Goal: Task Accomplishment & Management: Complete application form

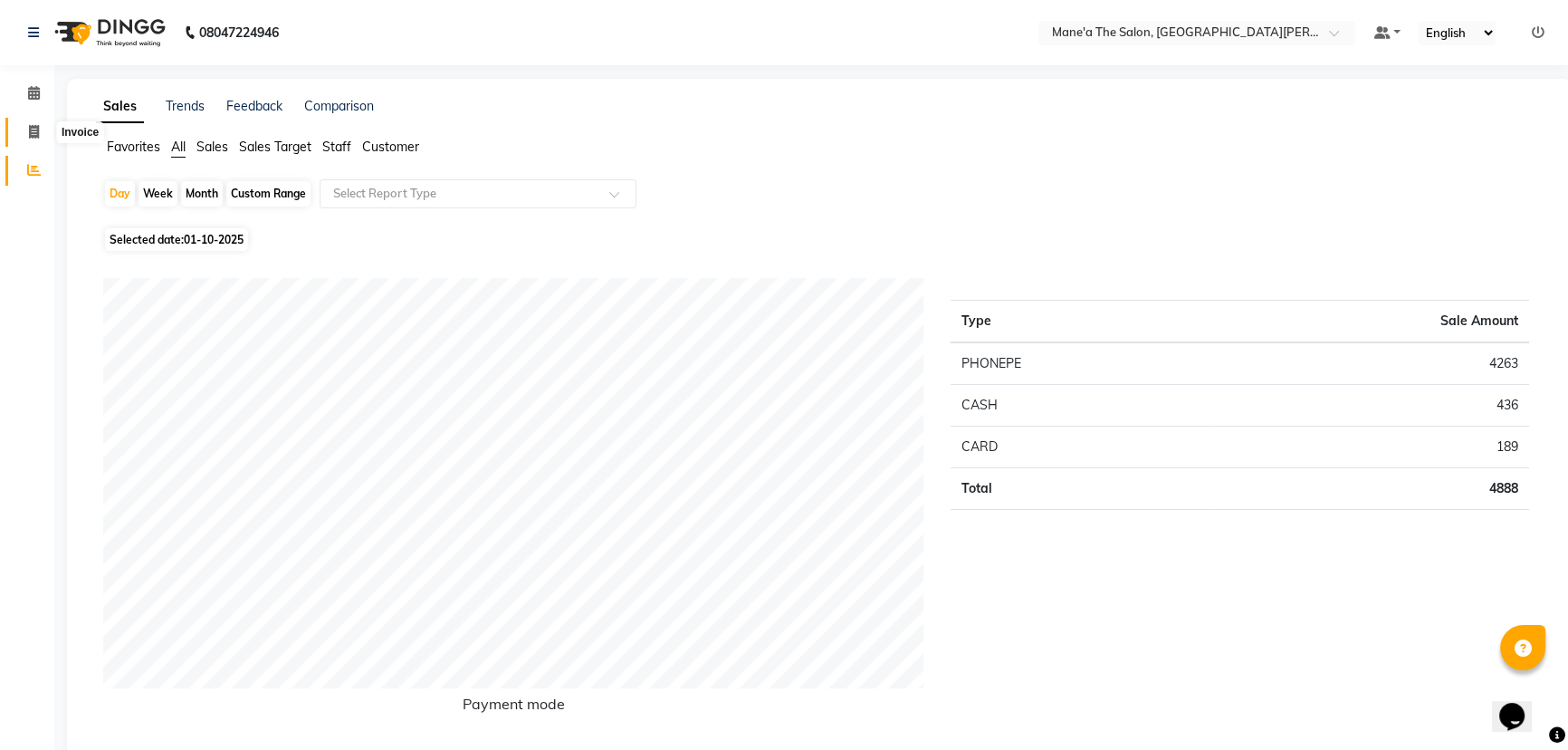
click at [29, 136] on icon at bounding box center [34, 131] width 10 height 14
select select "7205"
select select "service"
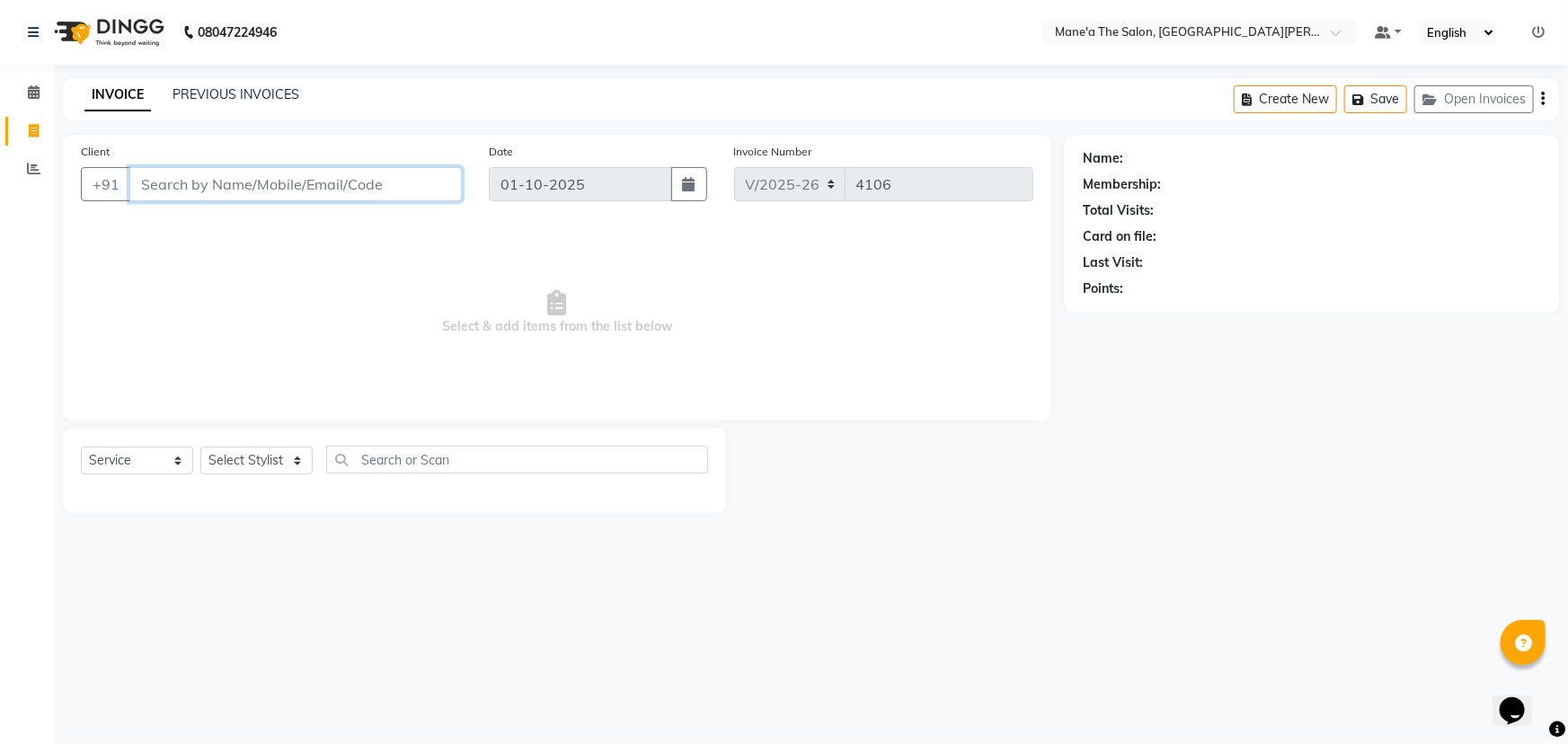
click at [216, 194] on input "Client" at bounding box center [295, 184] width 332 height 34
click at [289, 462] on select "Select Stylist Anam Anil Faeam Junaid New Manager [PERSON_NAME] Owner Rani [PER…" at bounding box center [256, 460] width 112 height 28
select select "85411"
click at [200, 446] on select "Select Stylist Anam Anil Faeam Junaid New Manager [PERSON_NAME] Owner Rani [PER…" at bounding box center [256, 460] width 112 height 28
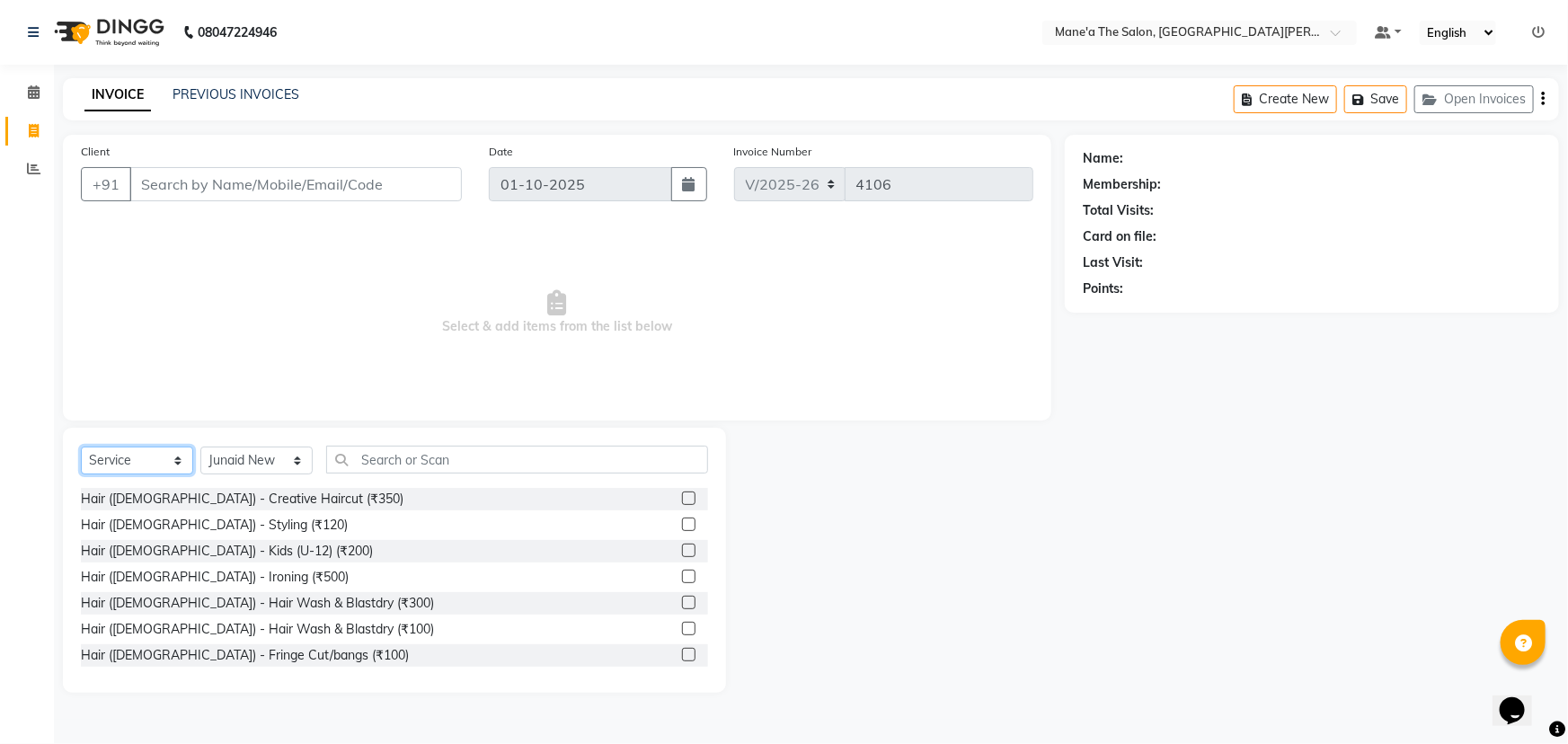
click at [175, 462] on select "Select Service Product Membership Package Voucher Prepaid Gift Card" at bounding box center [136, 460] width 112 height 28
click at [80, 446] on select "Select Service Product Membership Package Voucher Prepaid Gift Card" at bounding box center [136, 460] width 112 height 28
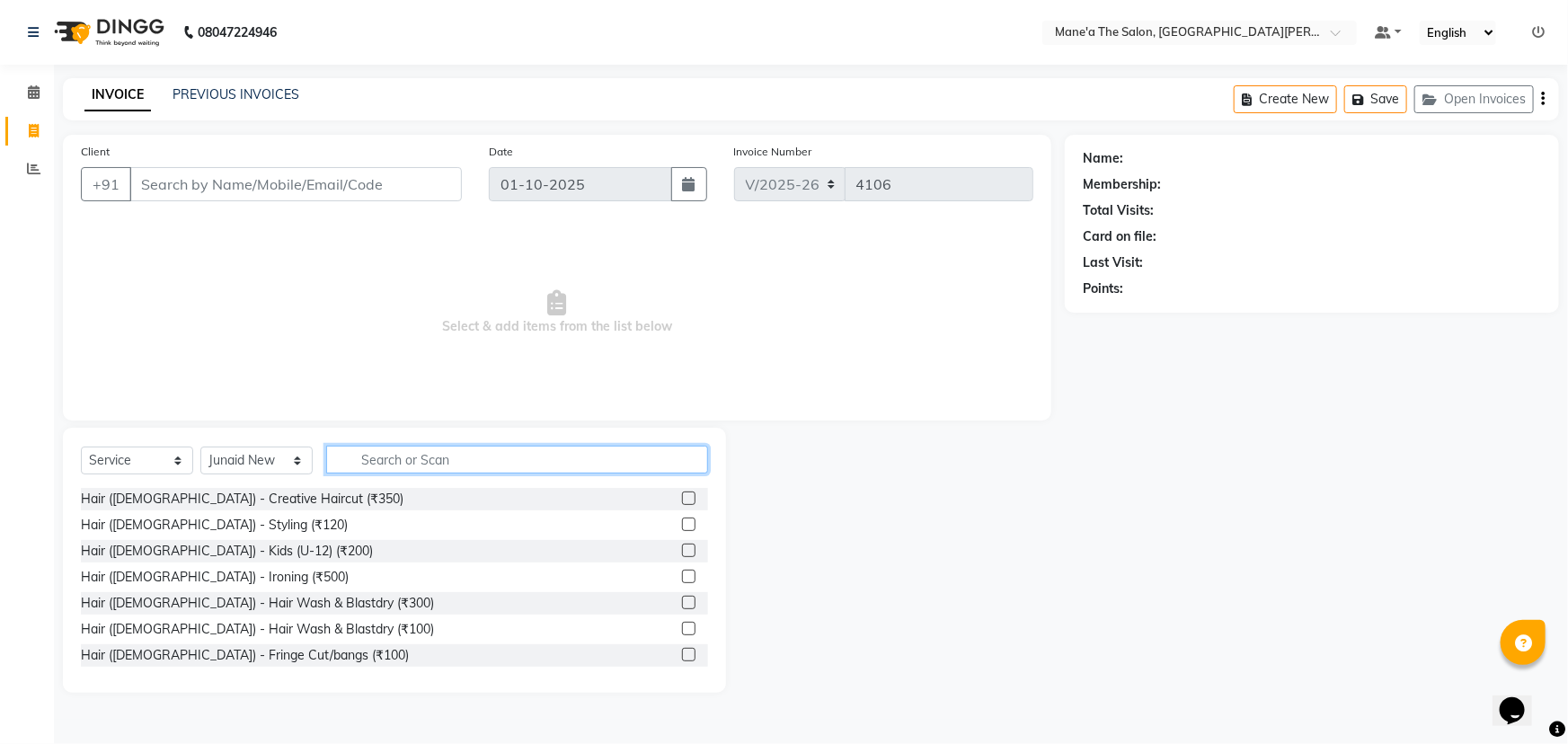
click at [367, 461] on input "text" at bounding box center [516, 459] width 382 height 28
type input "hair"
click at [312, 496] on div "Hair ([DEMOGRAPHIC_DATA]) - Creative Haircut (₹350)" at bounding box center [394, 498] width 627 height 22
click at [313, 498] on div "Hair ([DEMOGRAPHIC_DATA]) - Creative Haircut (₹350)" at bounding box center [394, 498] width 627 height 22
click at [701, 460] on button "button" at bounding box center [694, 459] width 26 height 28
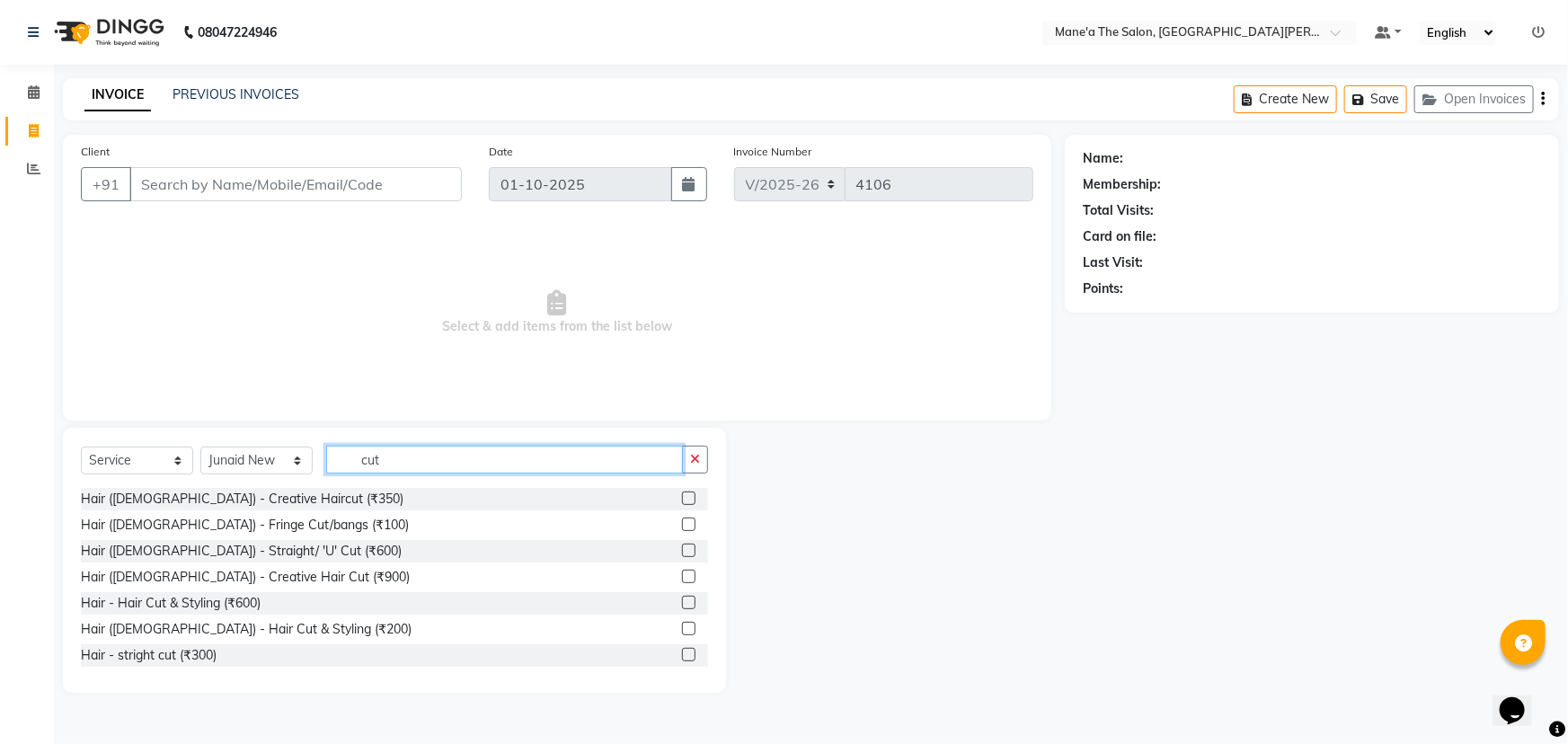
type input "cut"
click at [682, 624] on label at bounding box center [689, 628] width 13 height 13
click at [682, 624] on input "checkbox" at bounding box center [688, 629] width 11 height 11
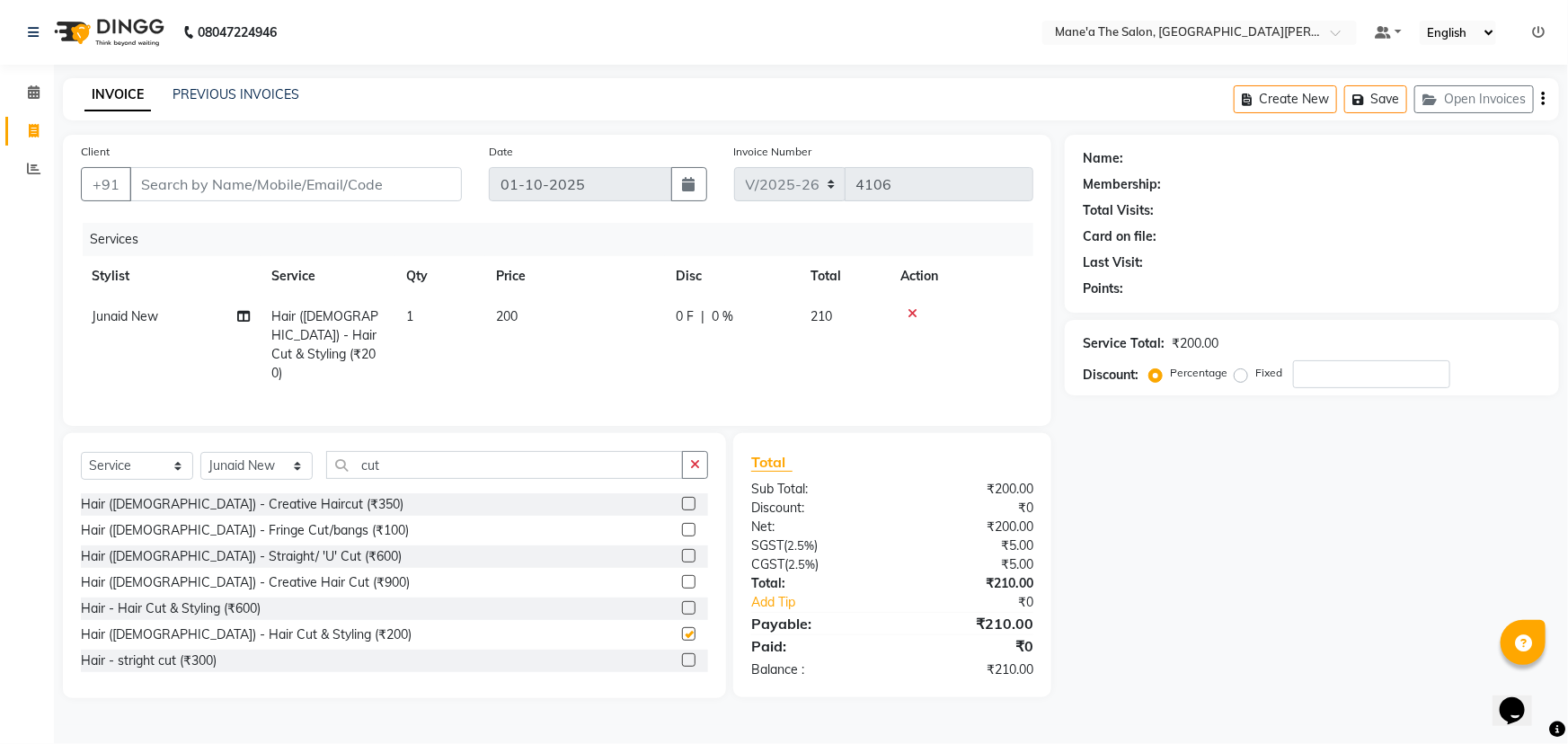
checkbox input "false"
click at [632, 465] on input "cut" at bounding box center [504, 464] width 356 height 28
type input "c"
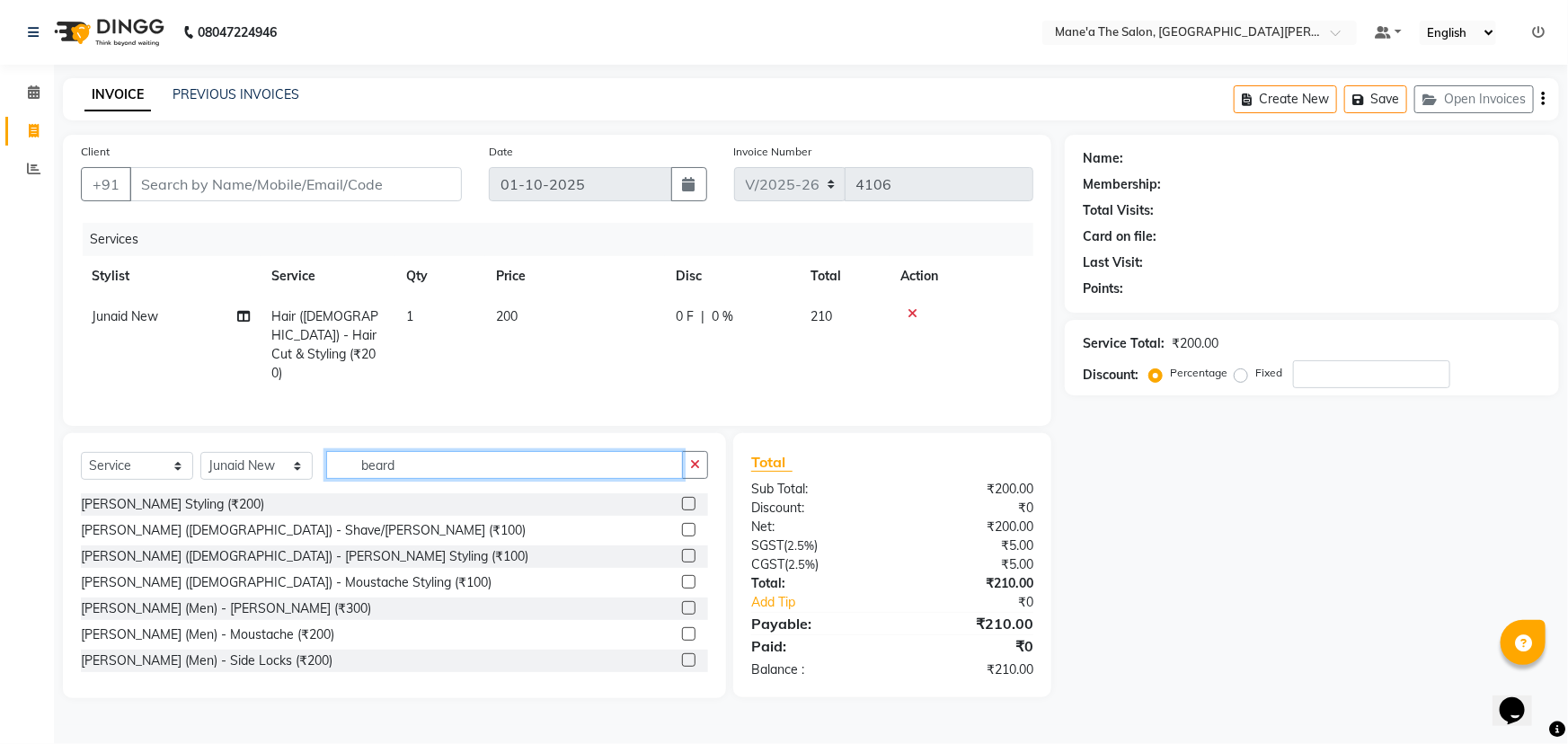
type input "beard"
click at [682, 499] on label at bounding box center [689, 504] width 13 height 13
click at [682, 499] on input "checkbox" at bounding box center [688, 505] width 11 height 11
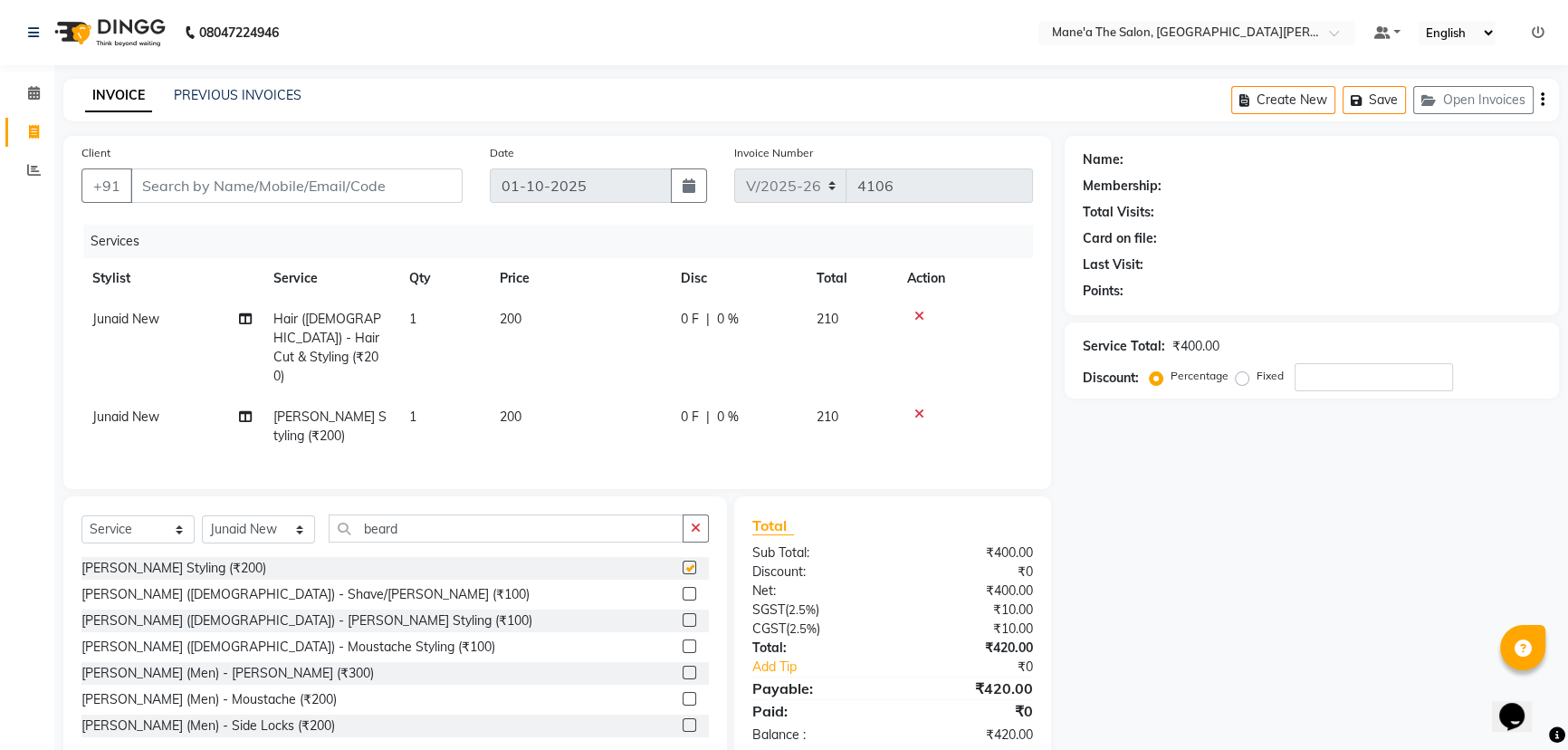
checkbox input "false"
click at [341, 183] on input "Client" at bounding box center [296, 185] width 332 height 35
type input "9"
type input "0"
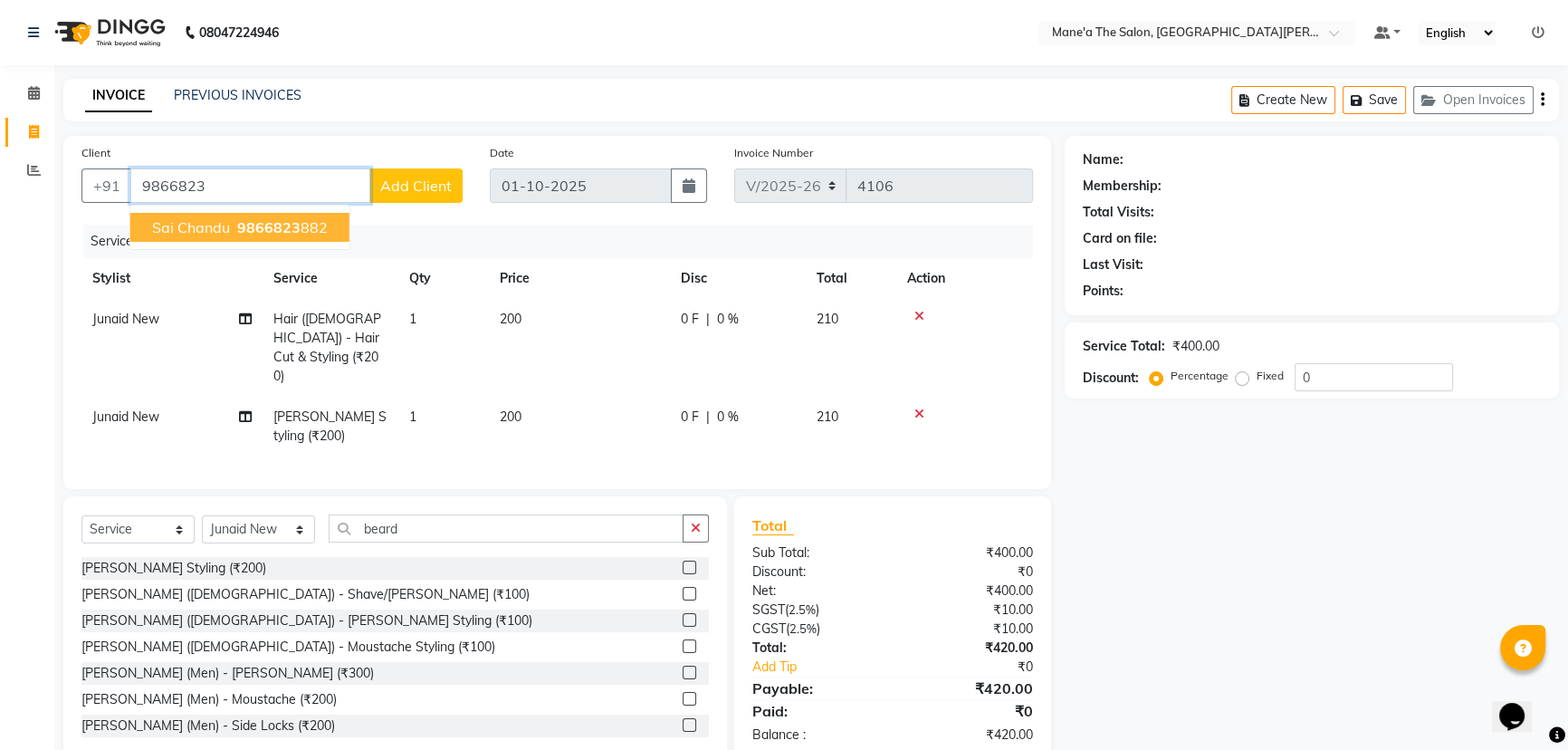
click at [294, 222] on span "9866823" at bounding box center [269, 227] width 64 height 18
type input "9866823882"
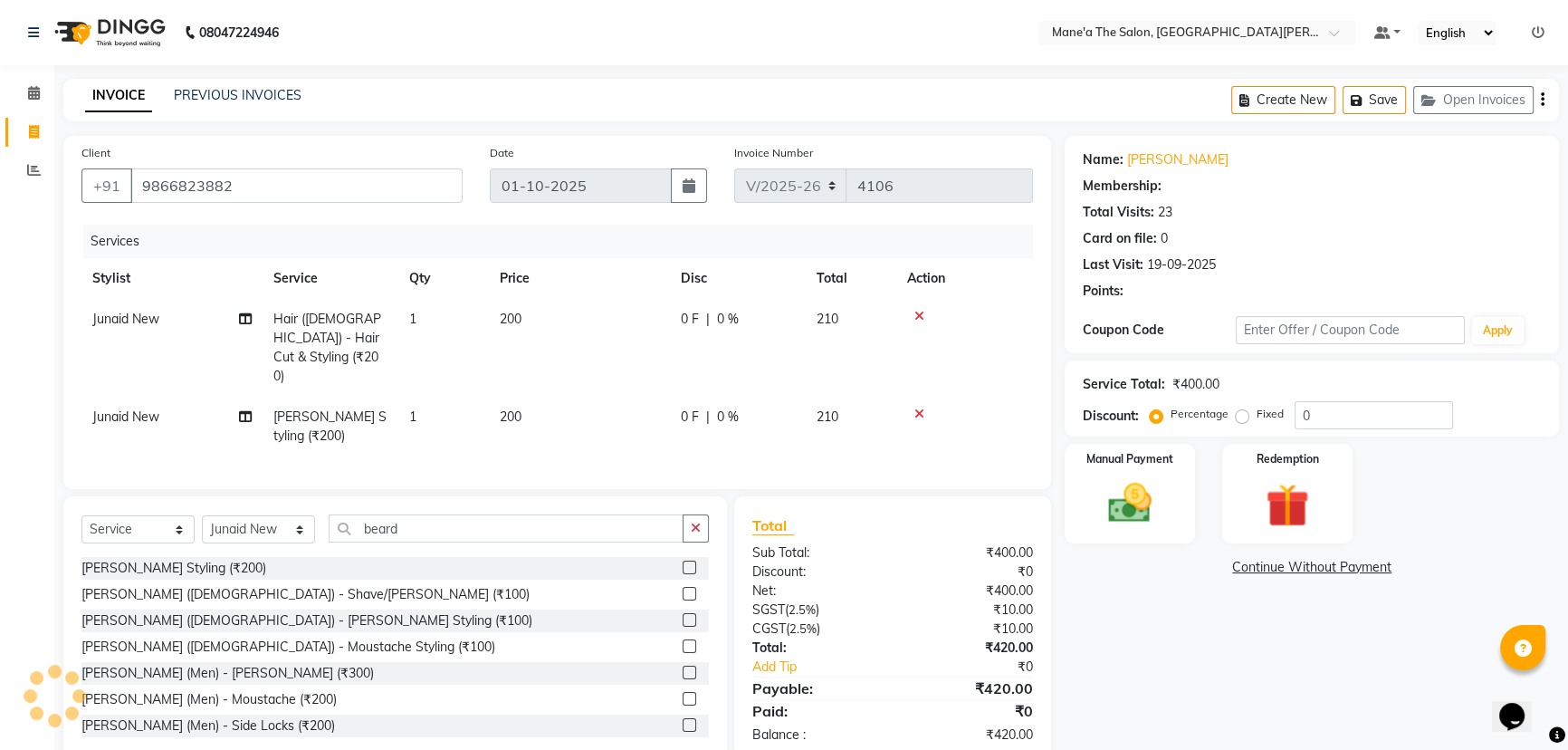
type input "20"
select select "1: Object"
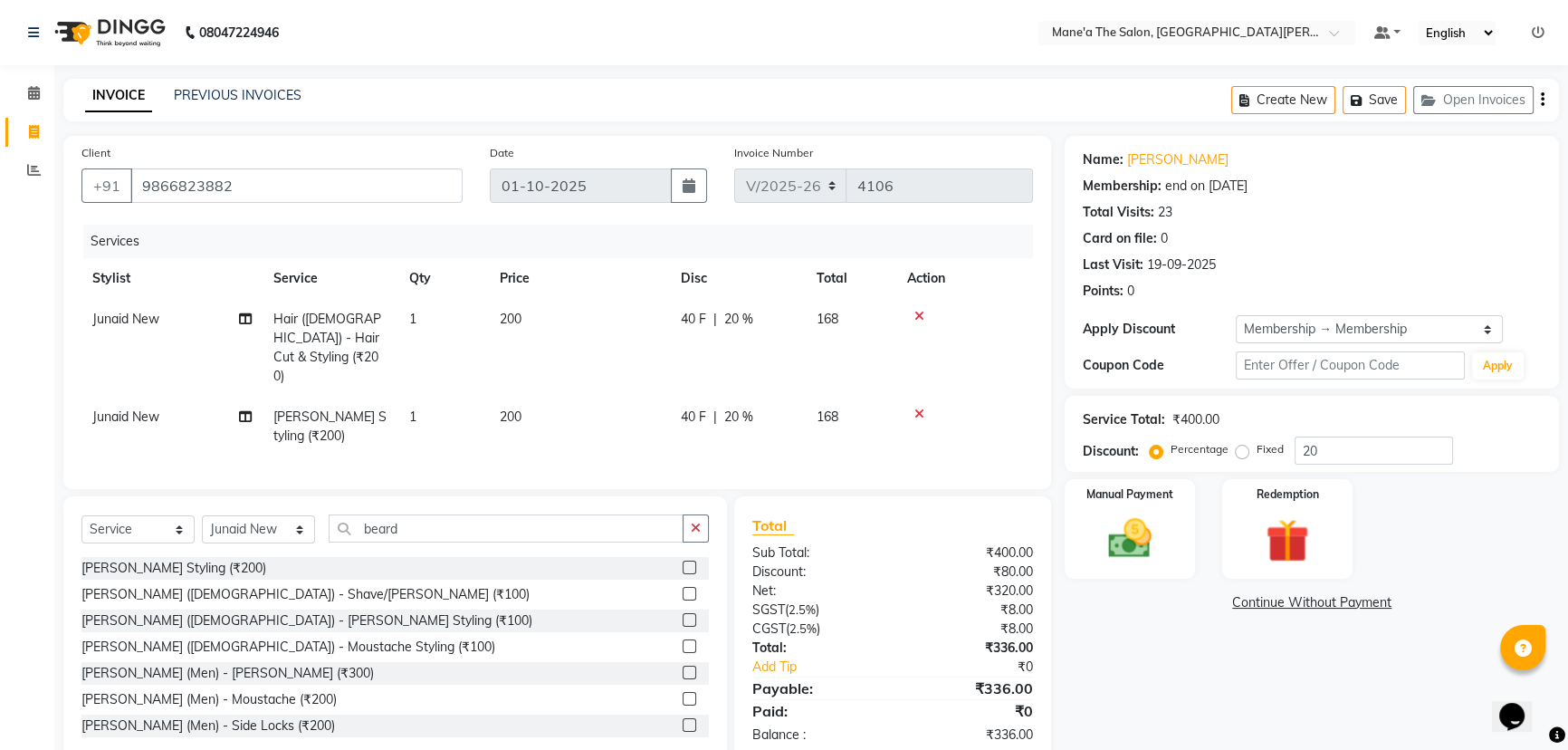
click at [695, 521] on icon "button" at bounding box center [696, 527] width 10 height 13
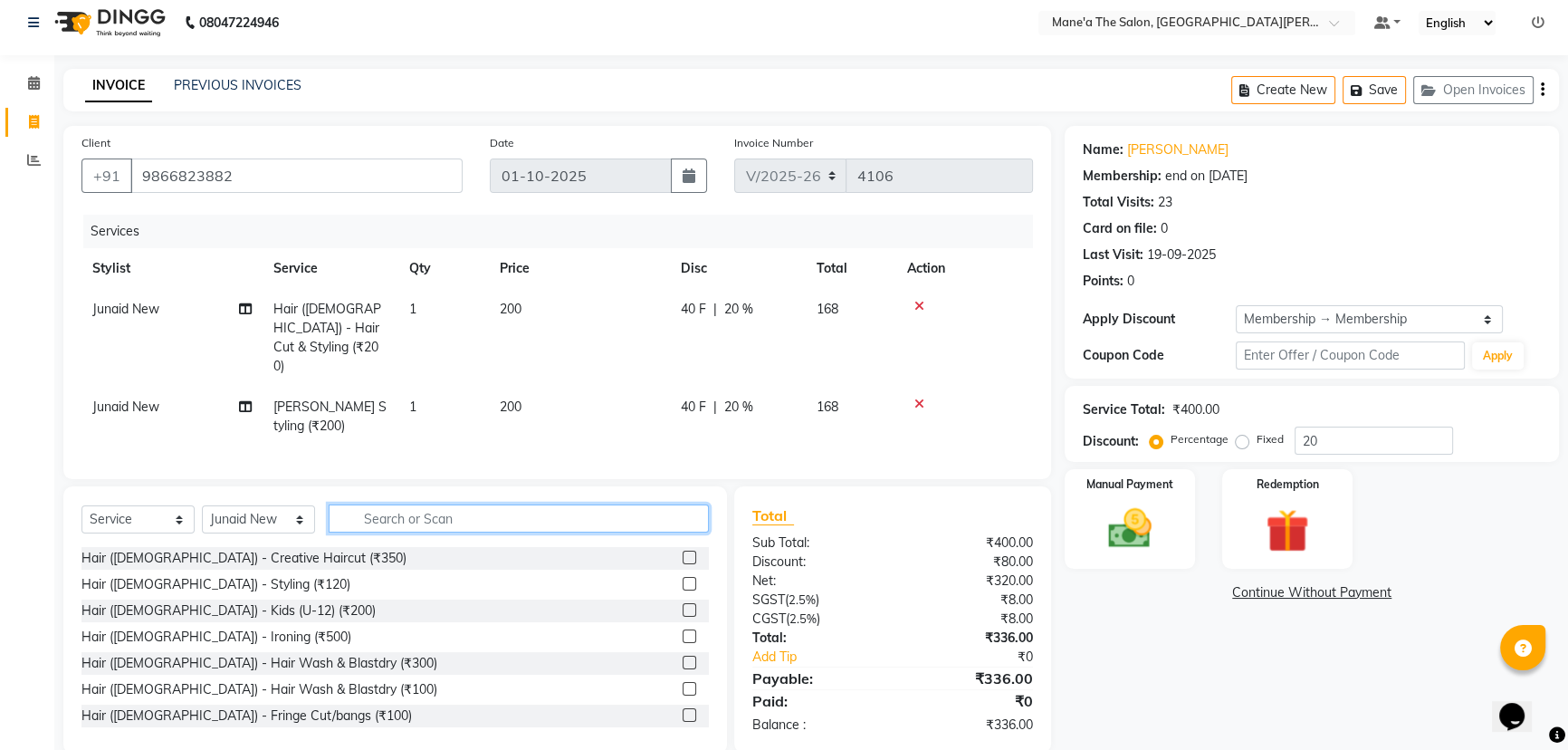
scroll to position [15, 0]
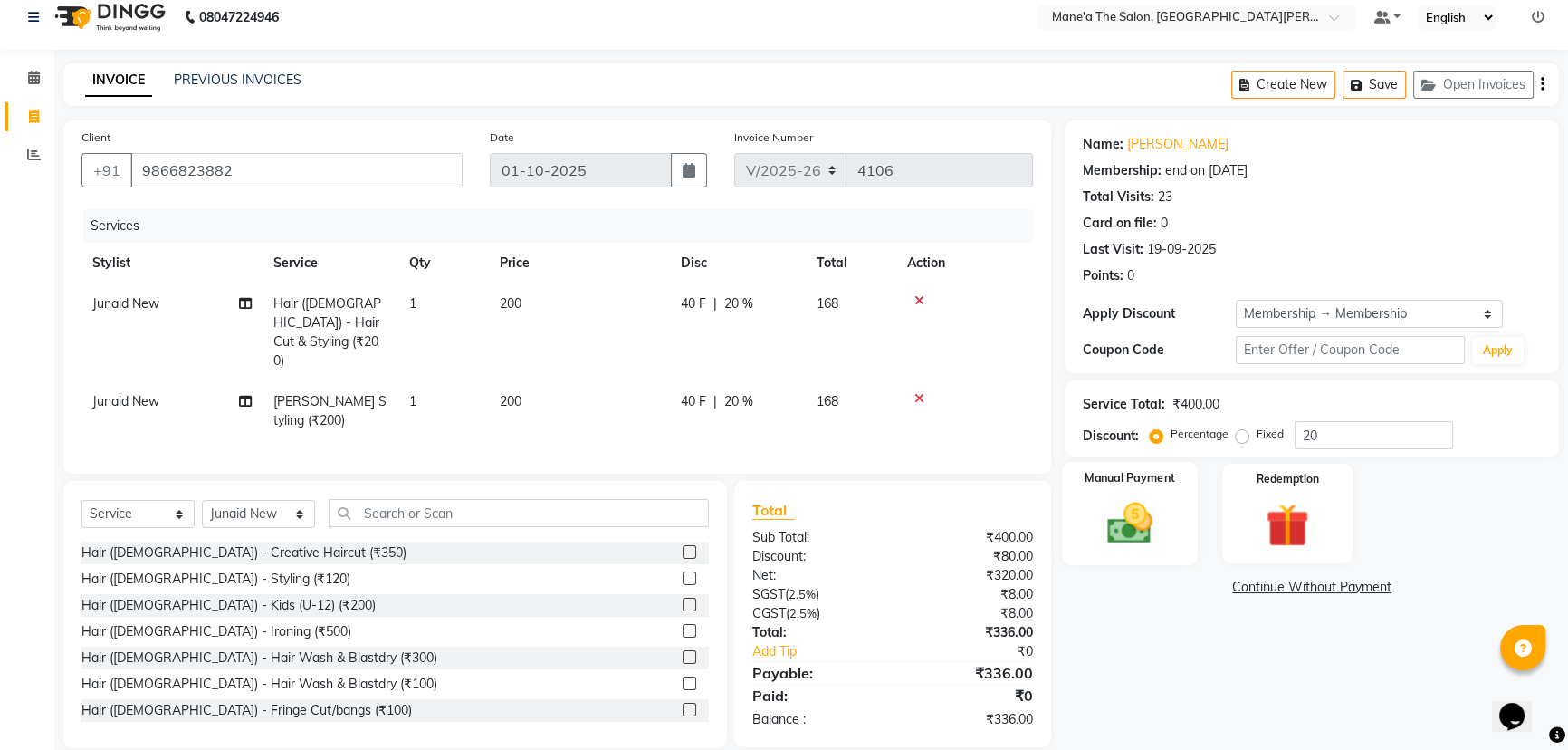
click at [1119, 531] on img at bounding box center [1130, 522] width 73 height 51
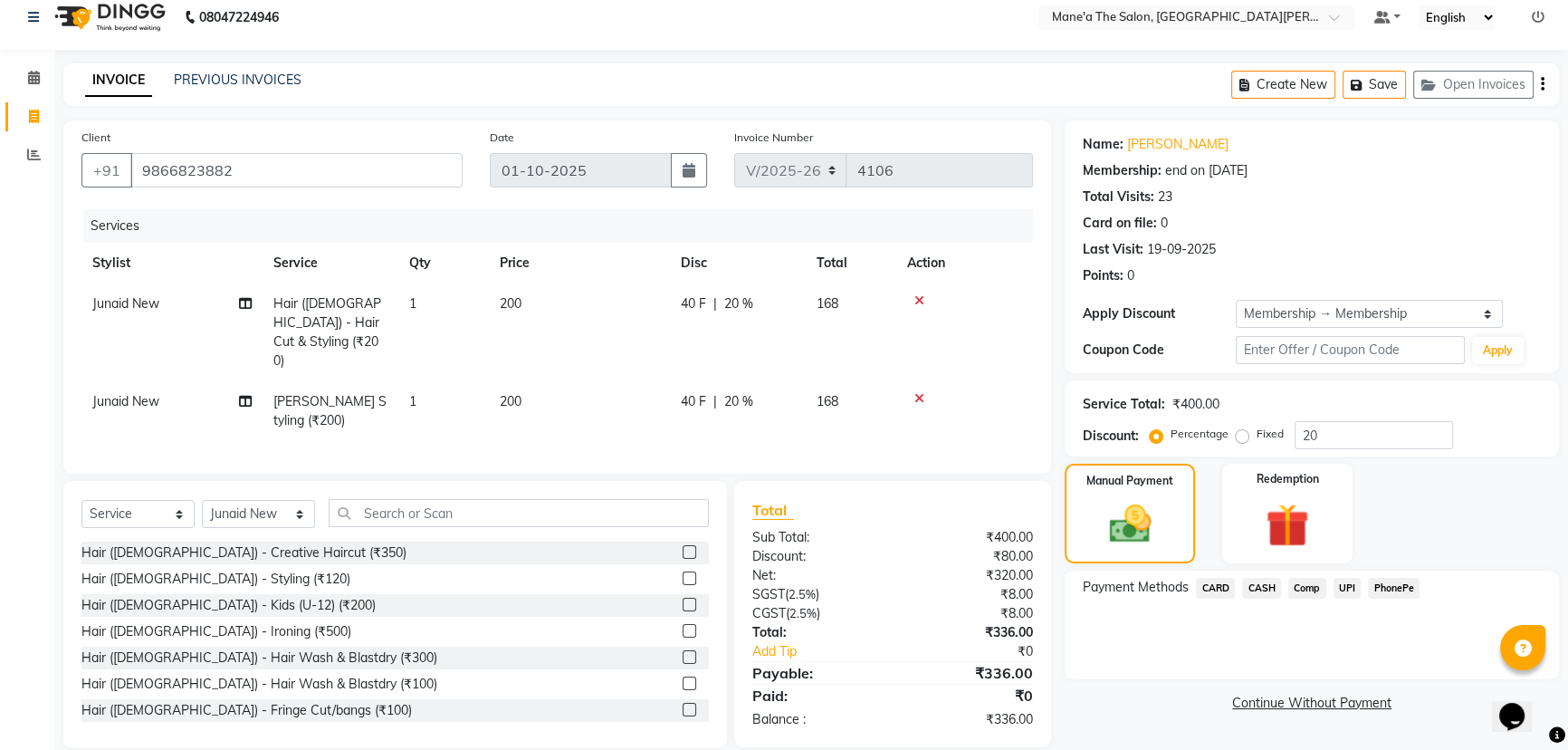
click at [1349, 590] on span "UPI" at bounding box center [1347, 588] width 28 height 21
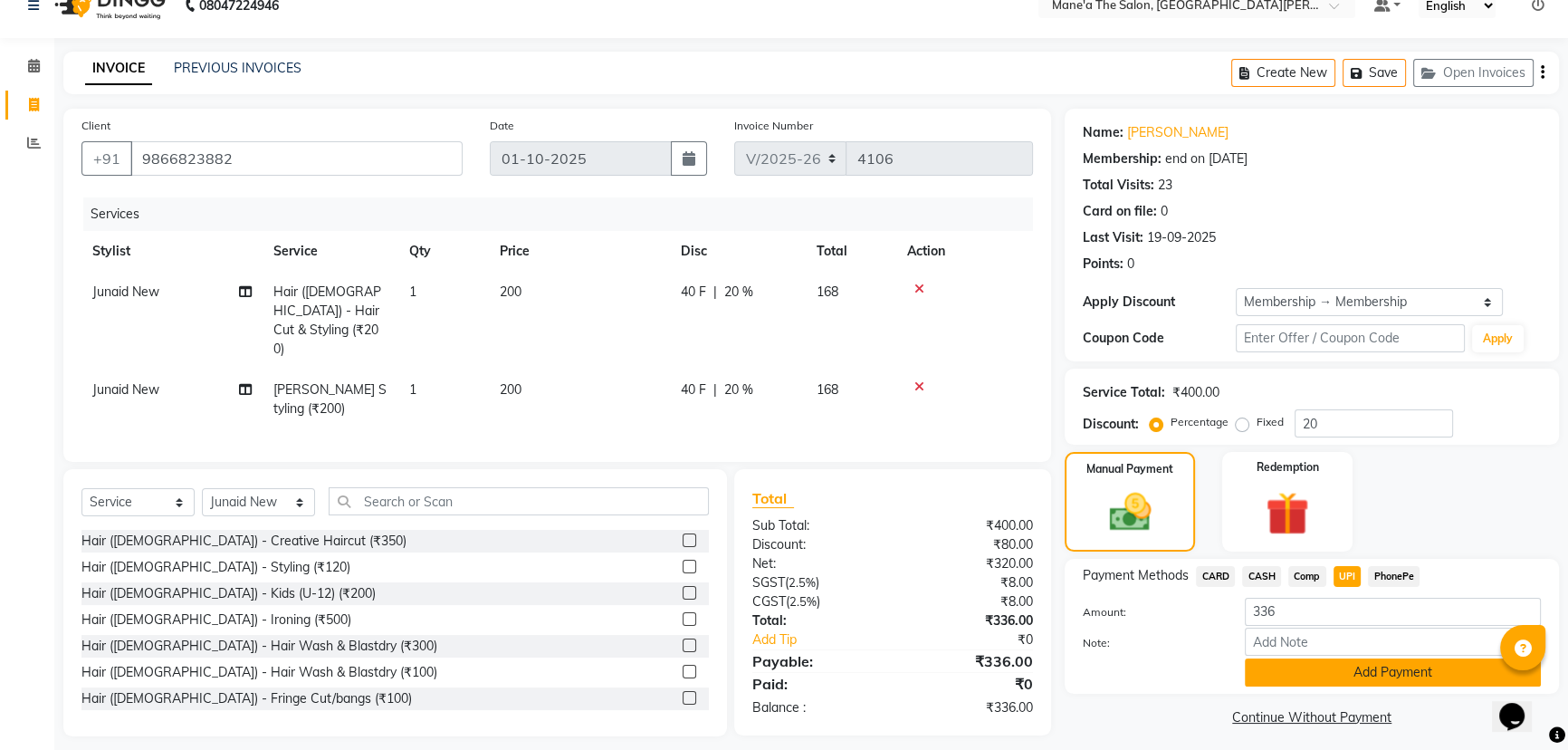
scroll to position [35, 0]
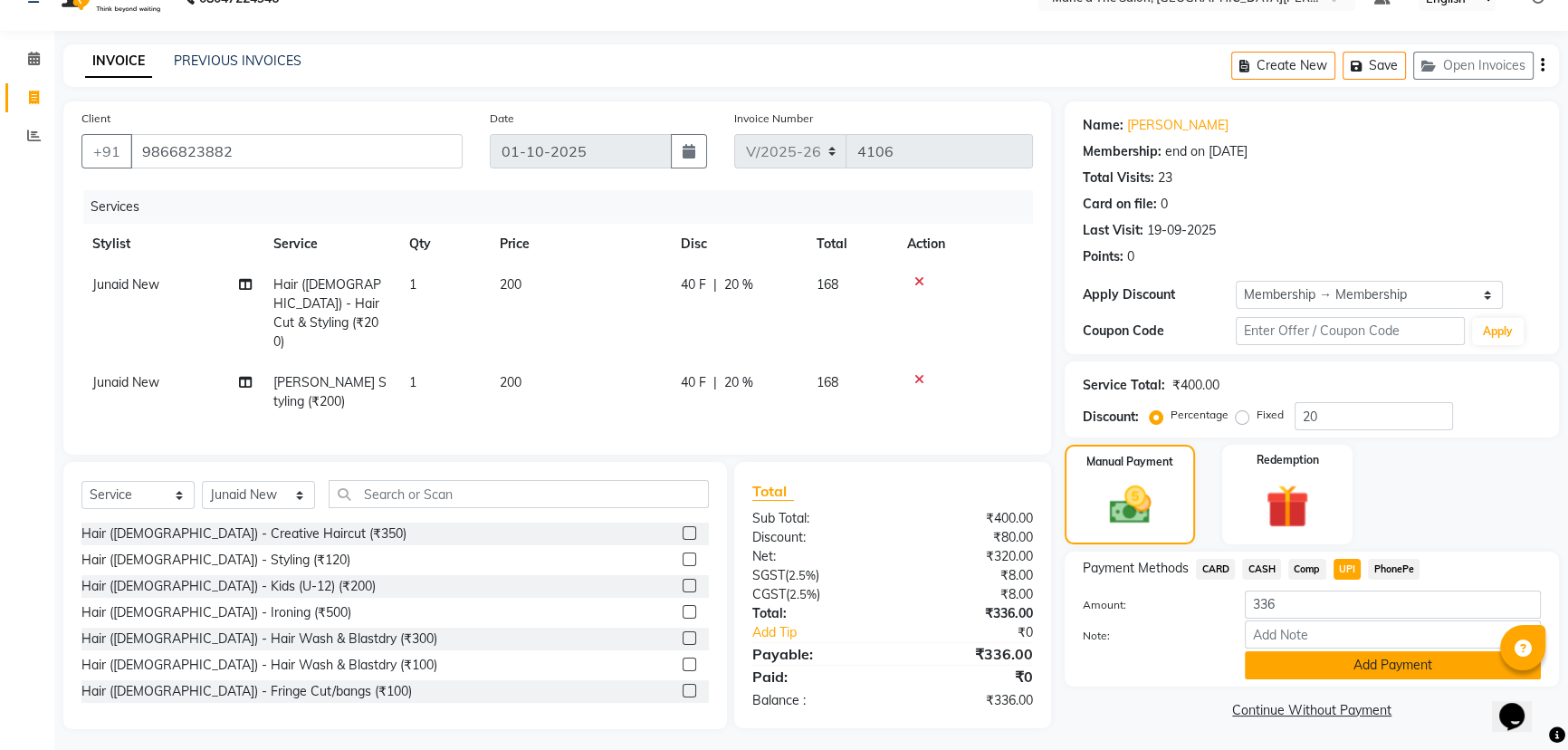
click at [1349, 666] on button "Add Payment" at bounding box center [1392, 664] width 296 height 28
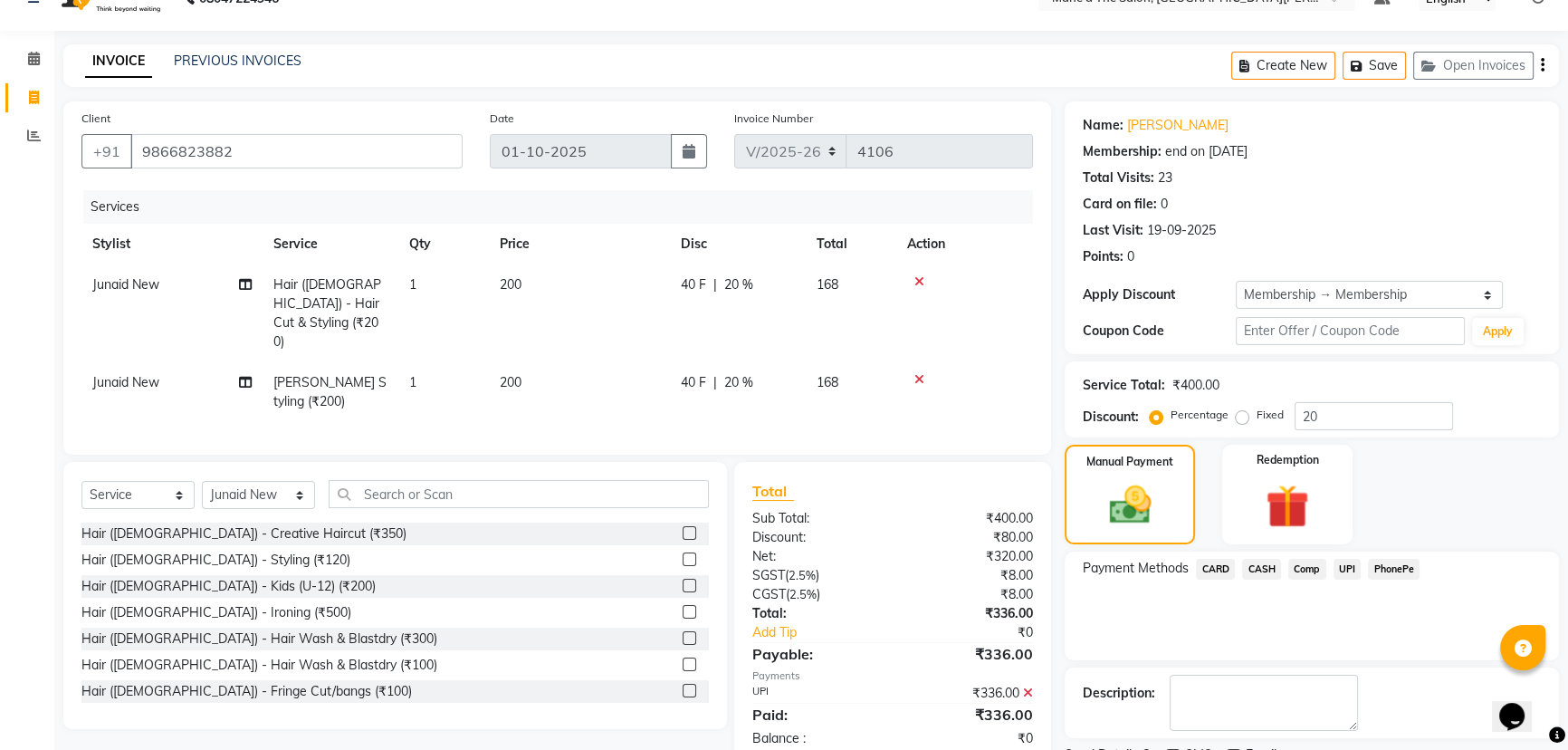
scroll to position [109, 0]
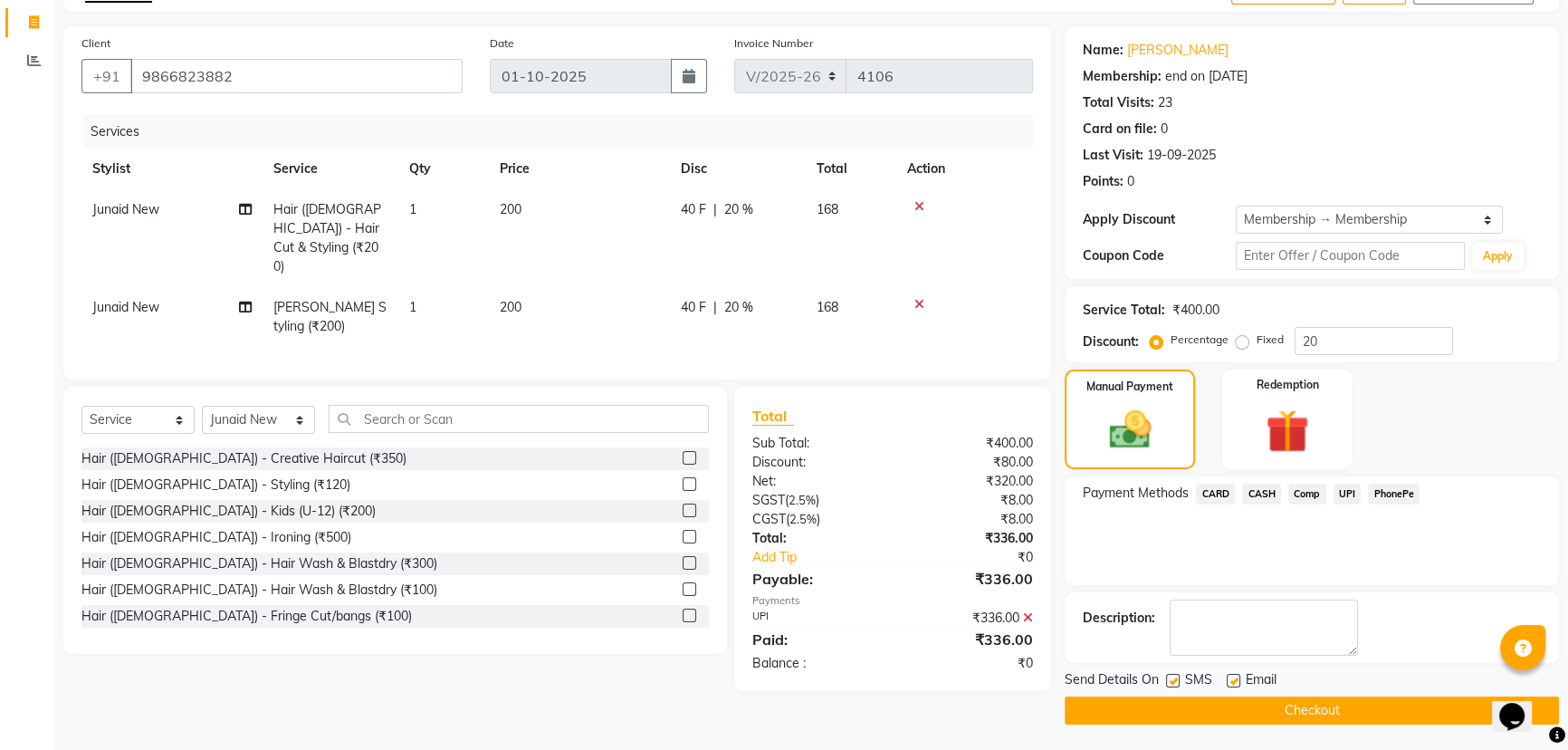
click at [1231, 679] on label at bounding box center [1233, 681] width 14 height 14
click at [1231, 679] on input "checkbox" at bounding box center [1232, 681] width 12 height 12
checkbox input "false"
click at [1248, 708] on button "Checkout" at bounding box center [1311, 709] width 494 height 28
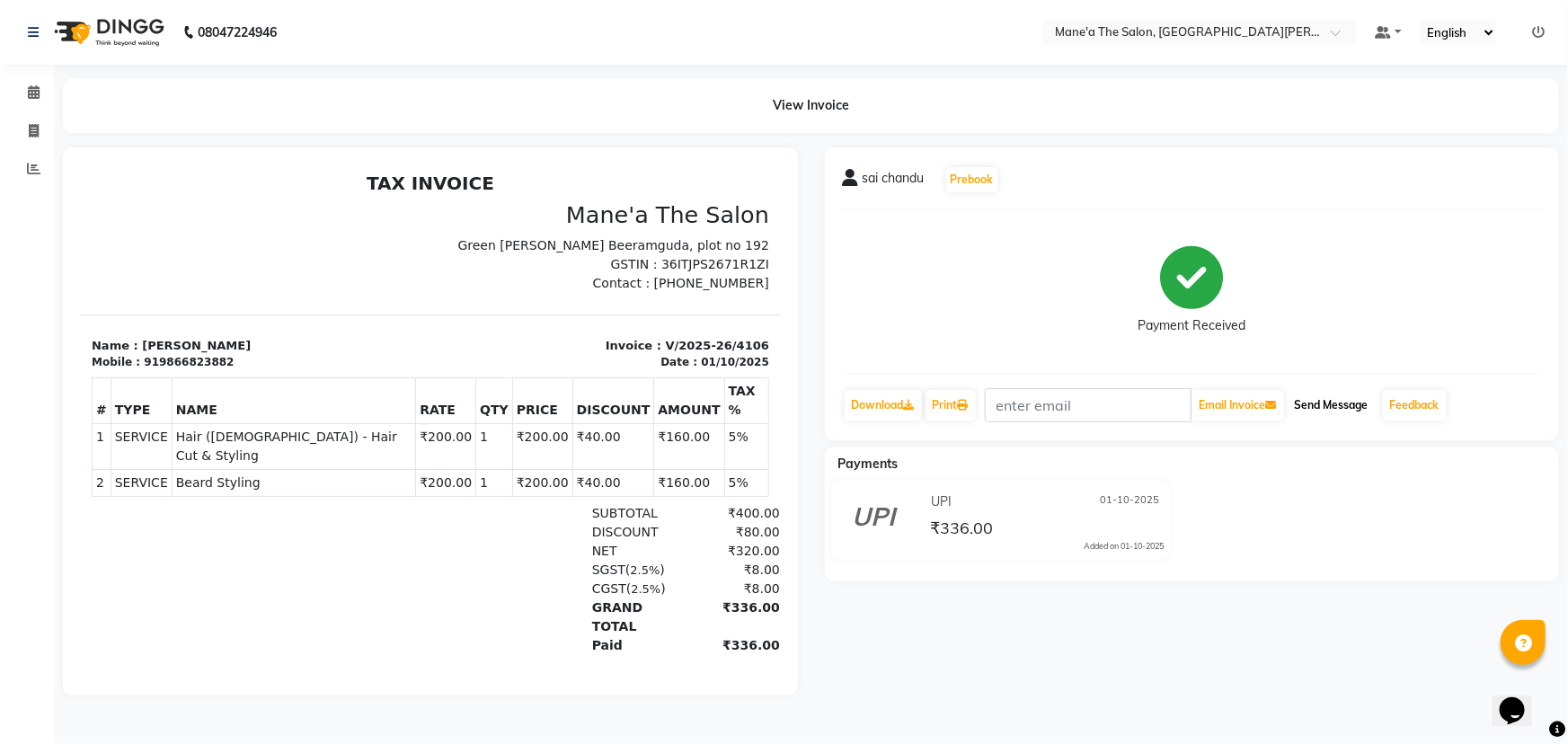
click at [1307, 401] on button "Send Message" at bounding box center [1331, 405] width 88 height 31
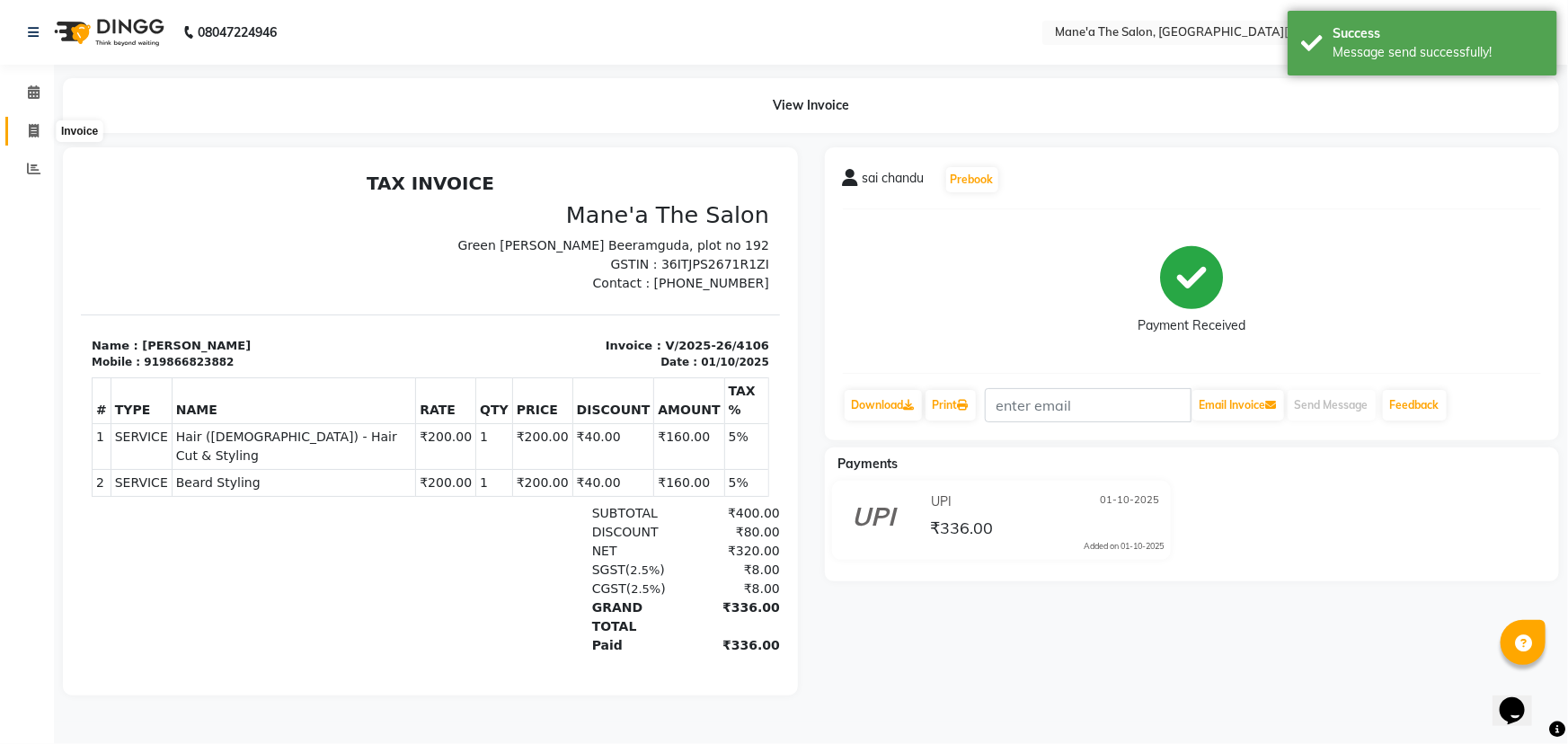
click at [48, 131] on span at bounding box center [34, 132] width 32 height 21
select select "7205"
select select "service"
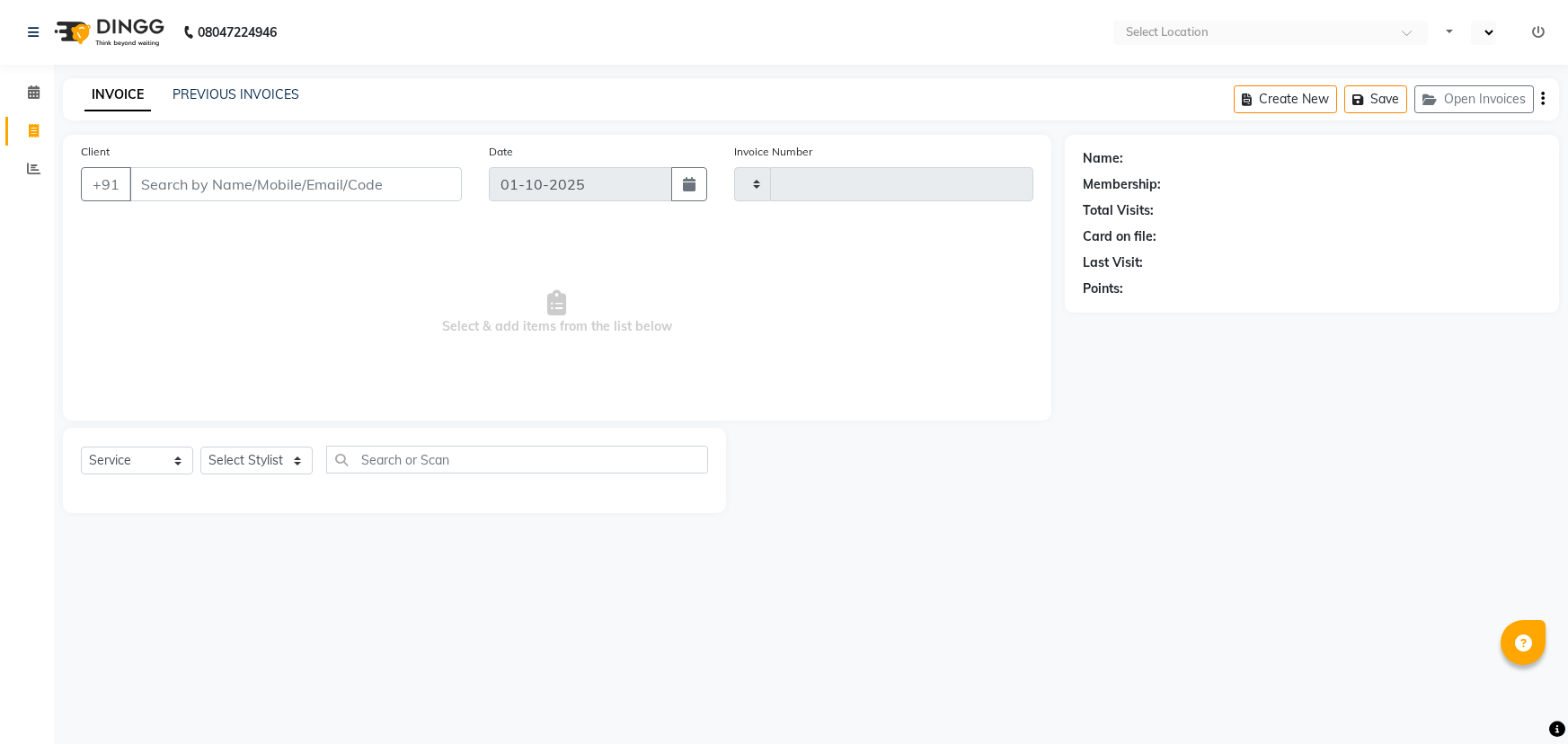
select select "service"
type input "4107"
select select "en"
select select "7205"
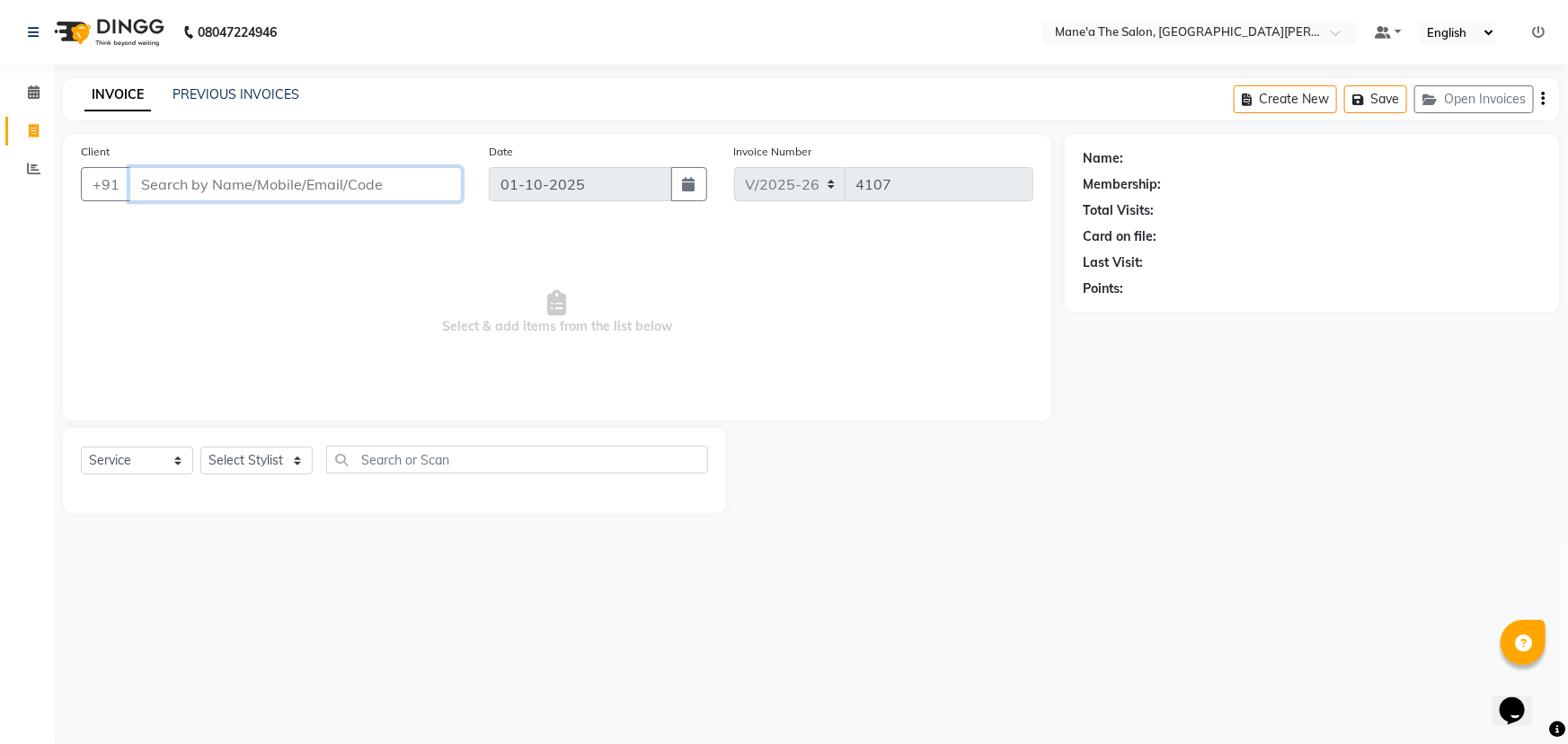
click at [239, 177] on input "Client" at bounding box center [295, 184] width 332 height 34
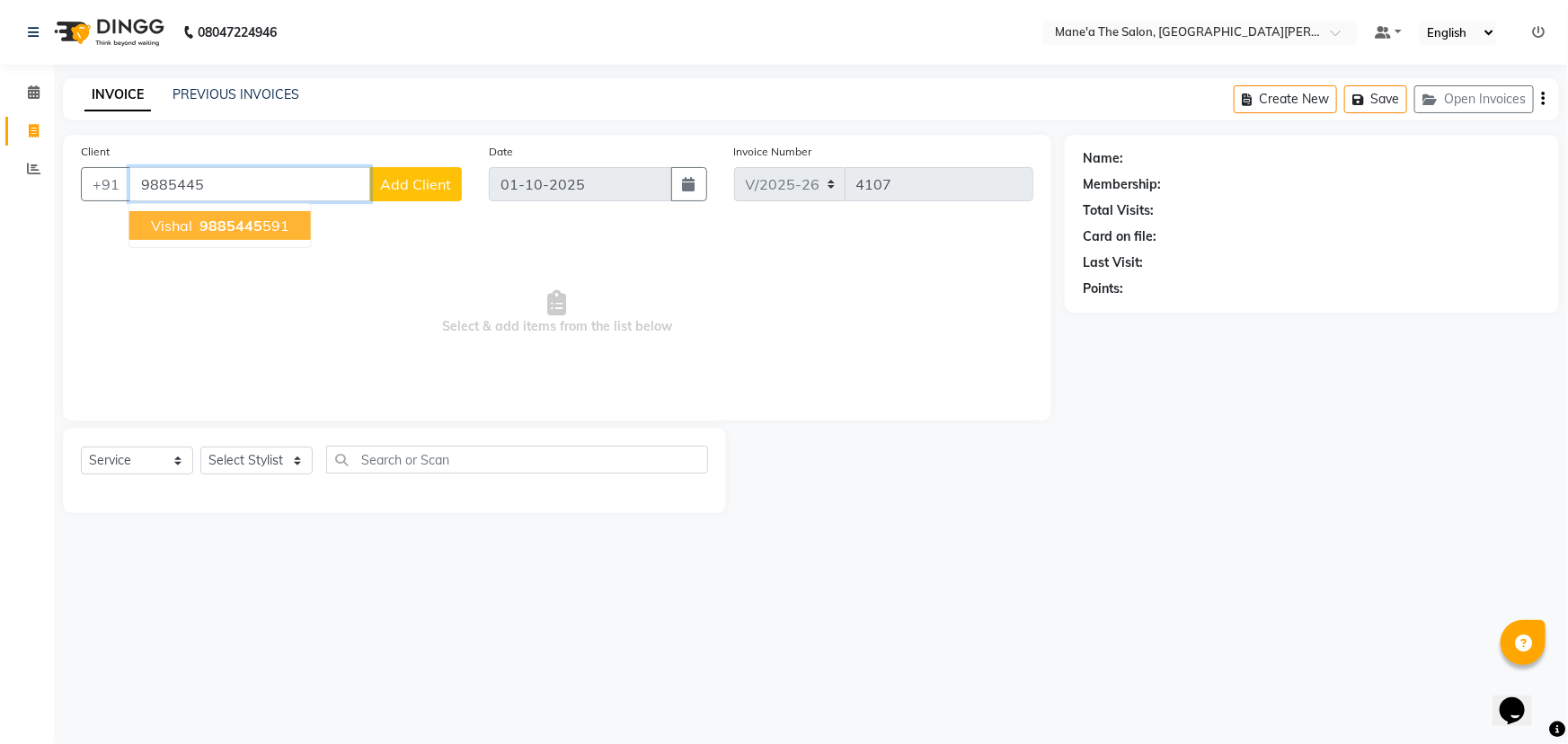
click at [252, 232] on span "9885445" at bounding box center [231, 225] width 63 height 18
type input "9885445591"
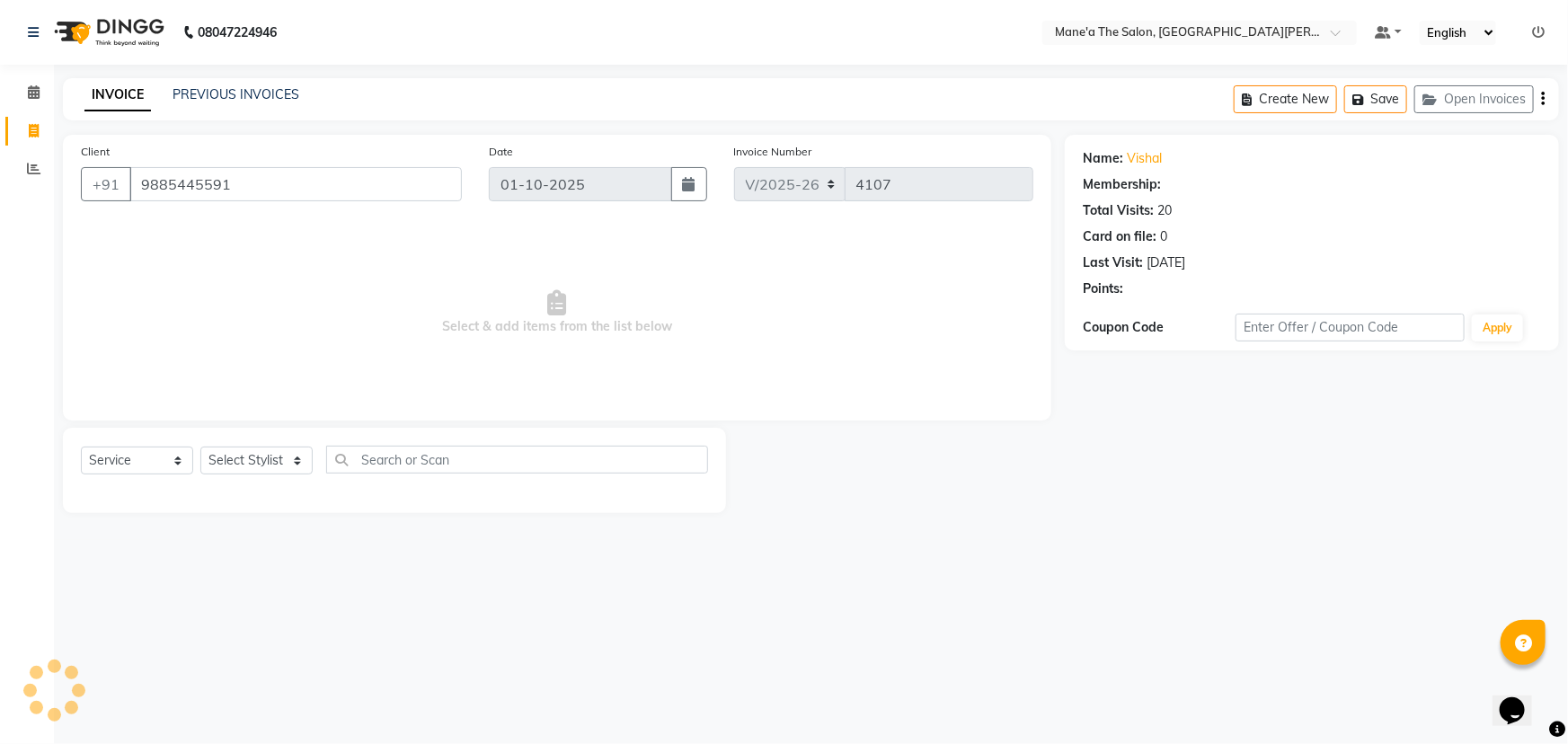
select select "1: Object"
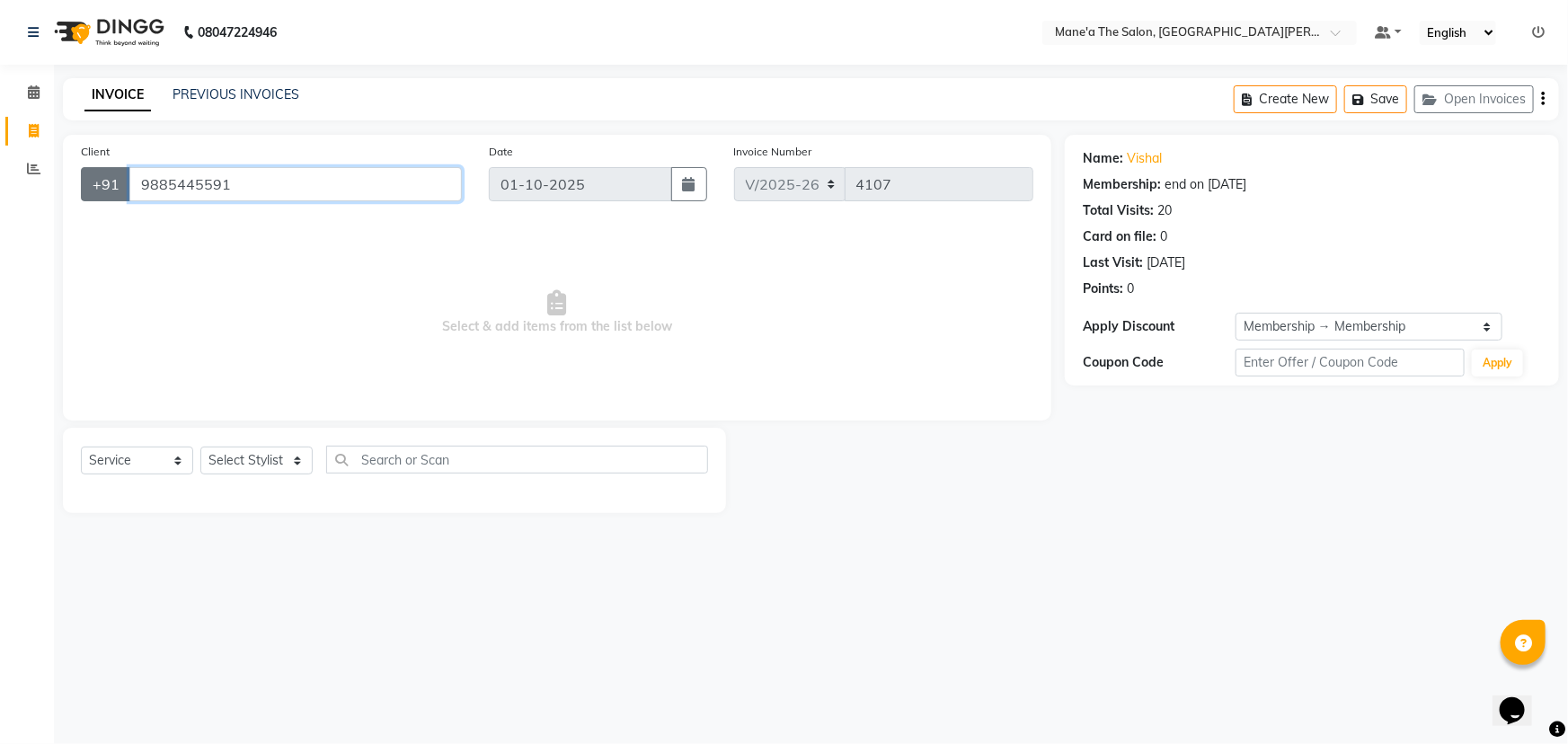
drag, startPoint x: 224, startPoint y: 189, endPoint x: 107, endPoint y: 196, distance: 117.2
click at [107, 196] on div "[PHONE_NUMBER]" at bounding box center [271, 184] width 381 height 34
click at [303, 175] on input "9885445591" at bounding box center [295, 184] width 332 height 34
click at [291, 187] on input "9885445591" at bounding box center [295, 184] width 332 height 34
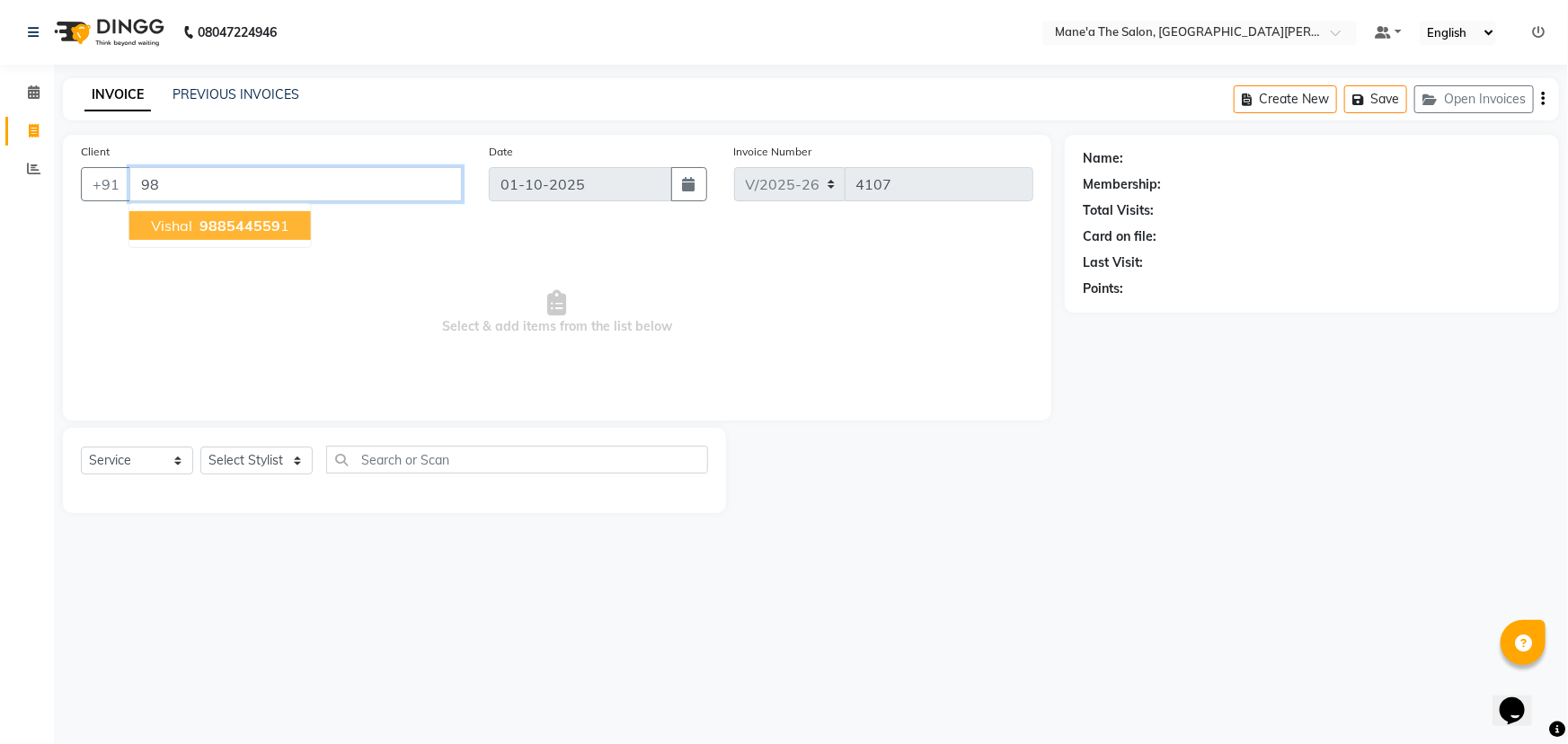
type input "9"
click at [318, 180] on input "Client" at bounding box center [295, 184] width 332 height 34
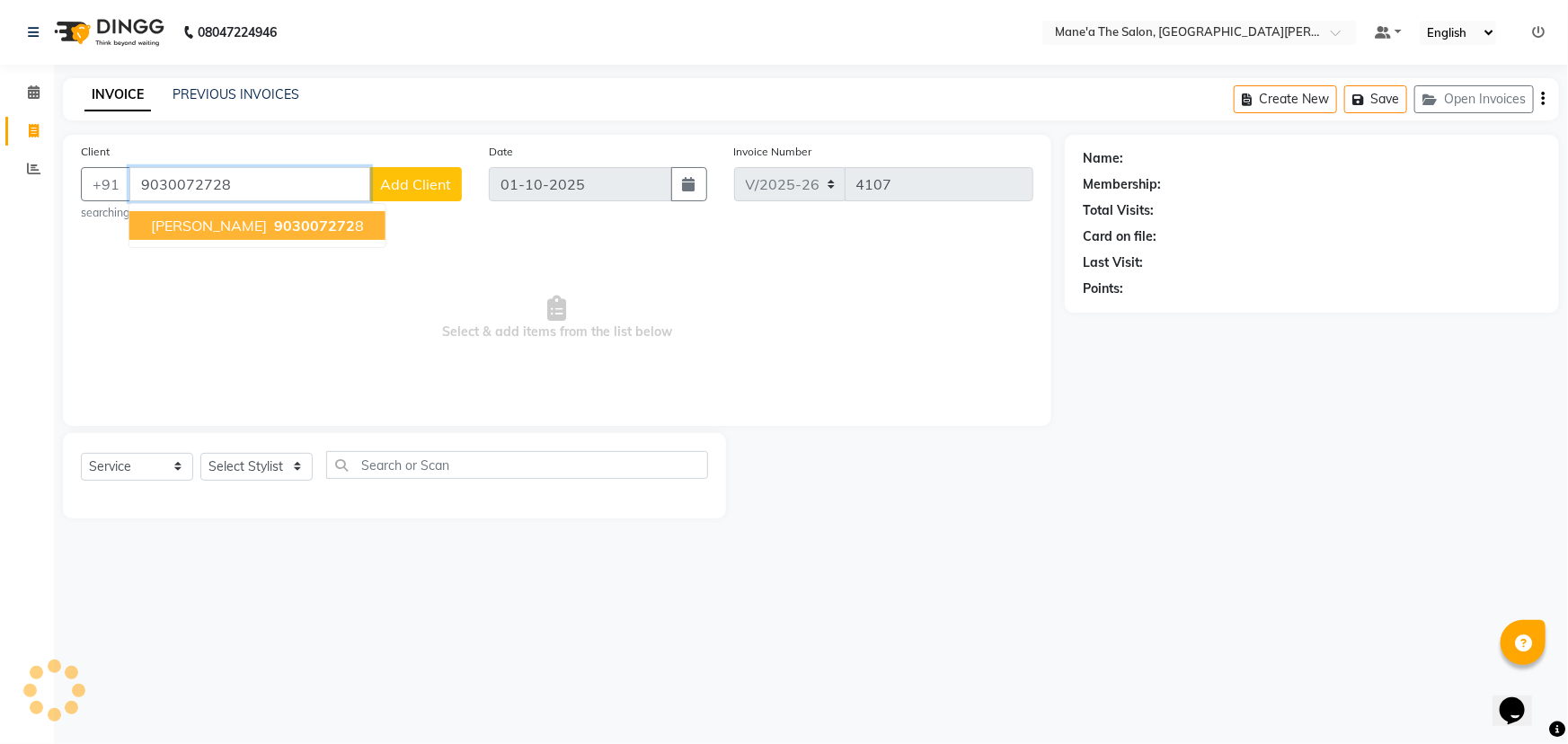
type input "9030072728"
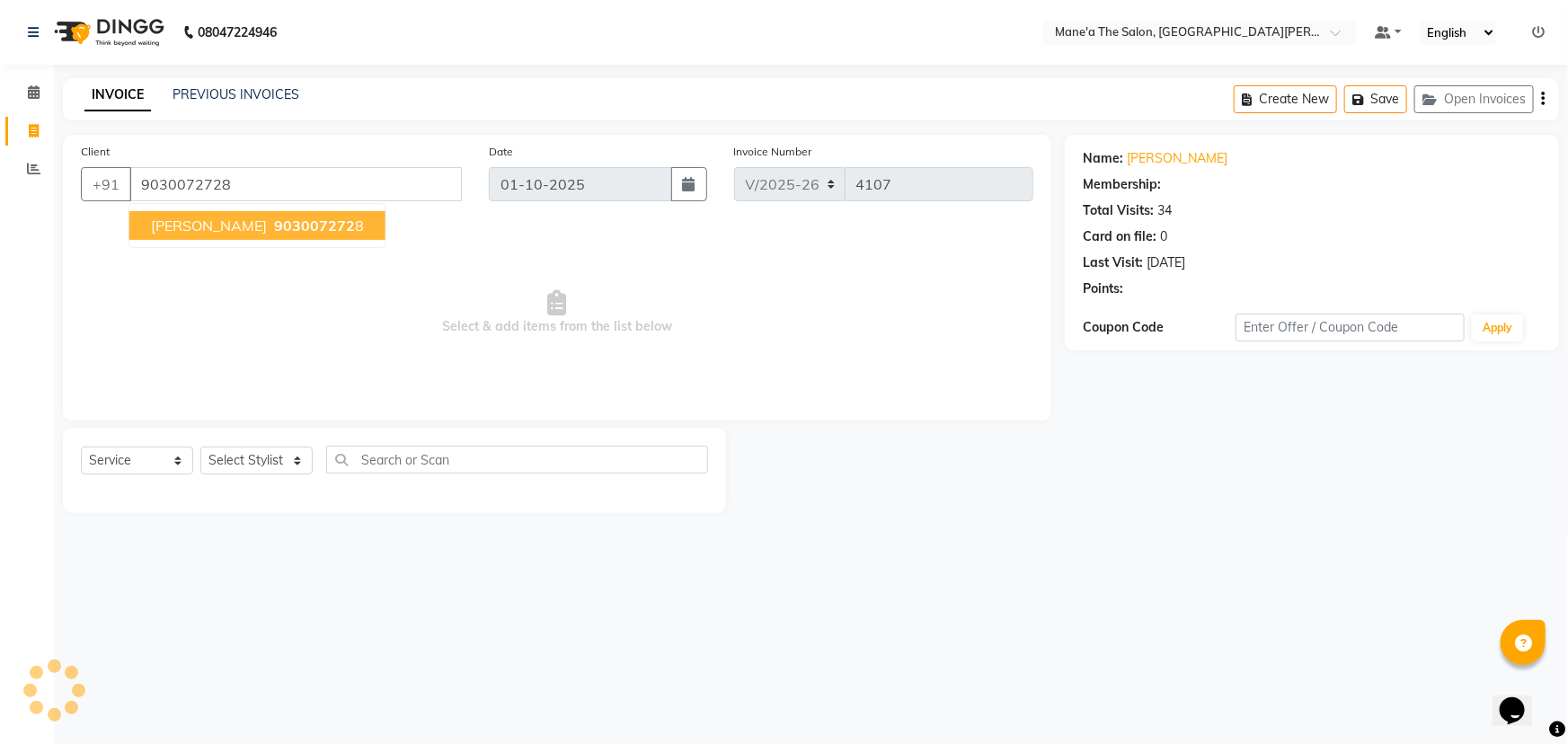
select select "1: Object"
click at [274, 228] on span "903007272" at bounding box center [314, 225] width 80 height 18
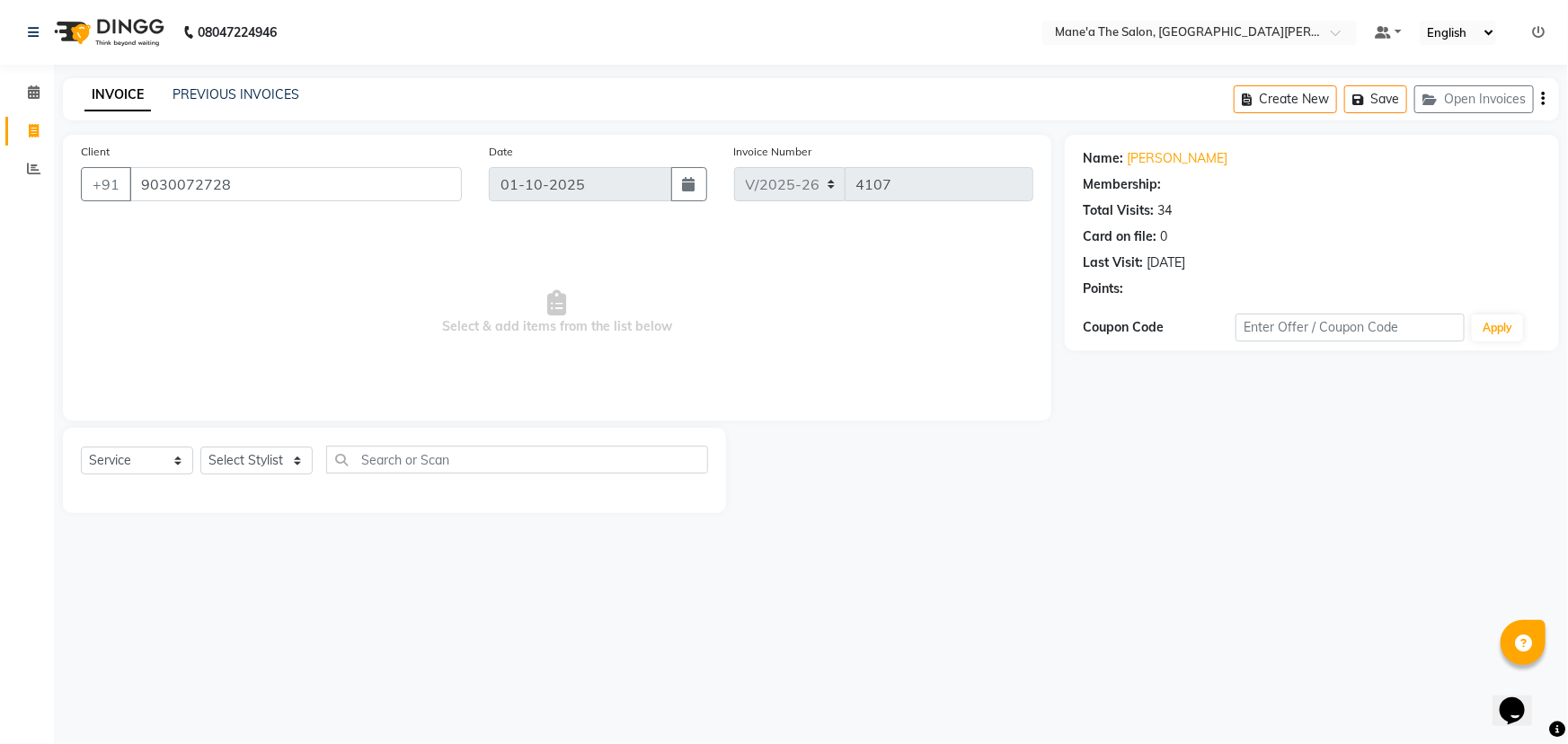
select select "1: Object"
click at [262, 460] on select "Select Stylist Anam Anil Faeam Junaid New Manager [PERSON_NAME] Owner Rani [PER…" at bounding box center [256, 460] width 112 height 28
select select "82059"
click at [200, 446] on select "Select Stylist Anam Anil Faeam Junaid New Manager [PERSON_NAME] Owner Rani [PER…" at bounding box center [256, 460] width 112 height 28
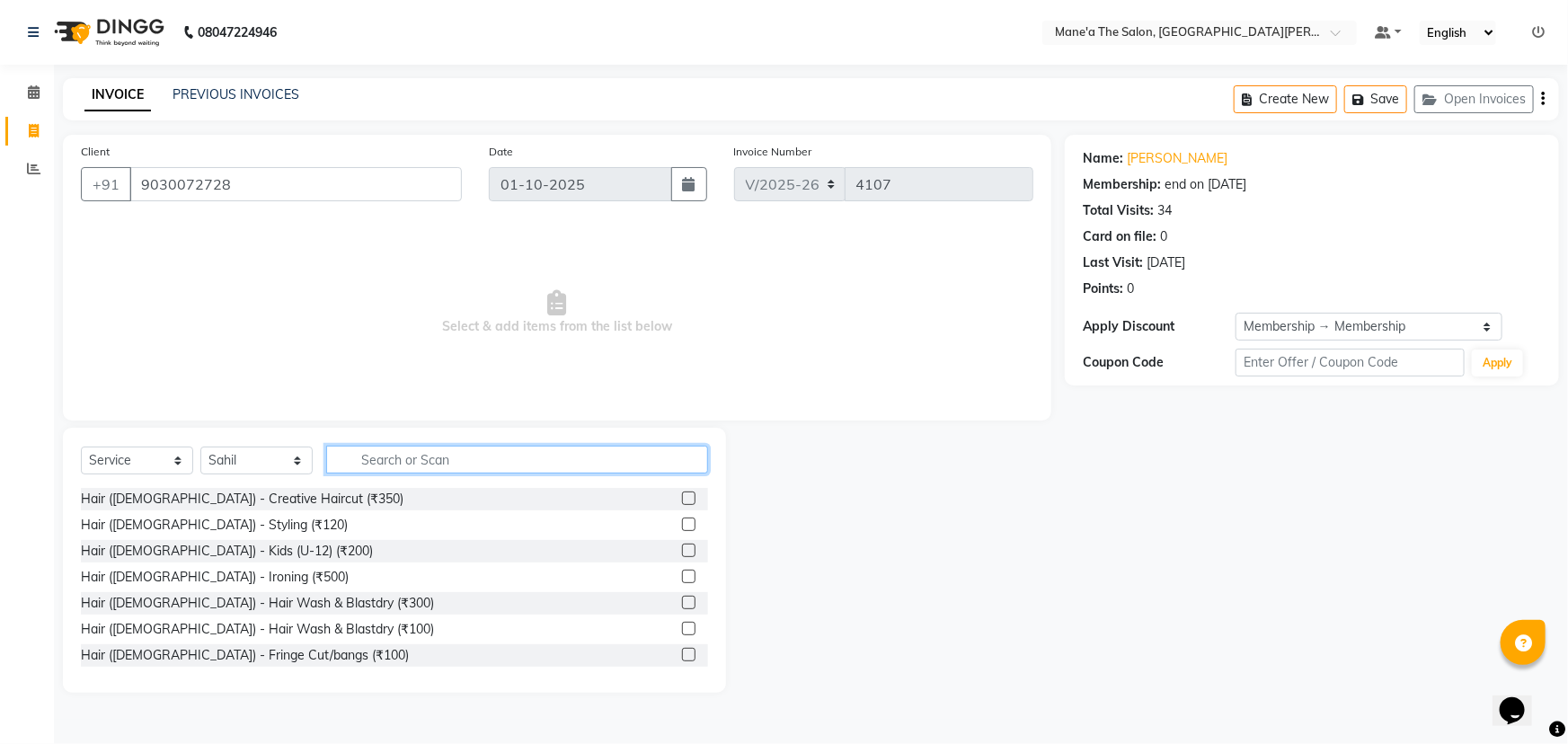
click at [416, 464] on input "text" at bounding box center [516, 459] width 382 height 28
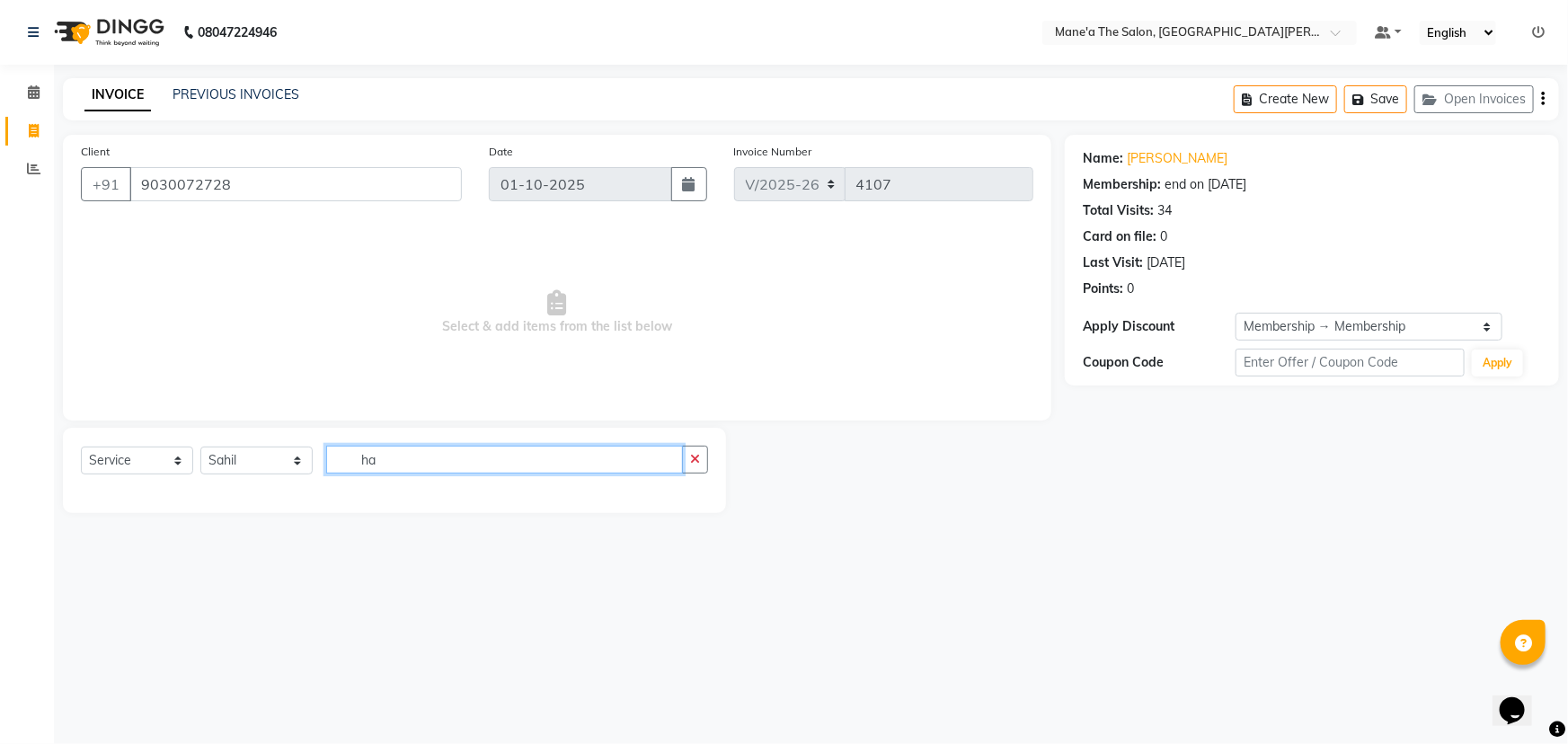
type input "h"
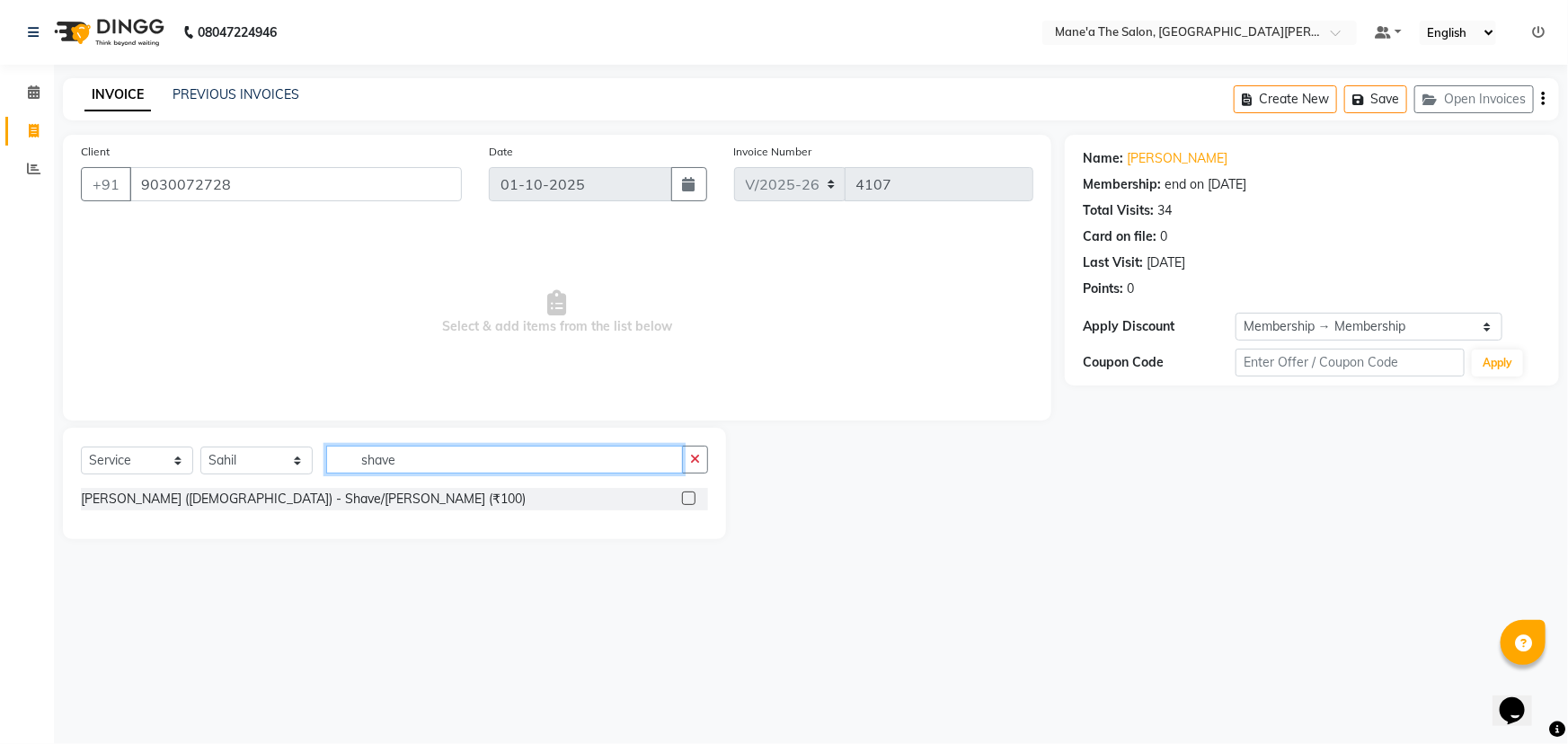
type input "shave"
click at [691, 499] on label at bounding box center [689, 498] width 13 height 13
click at [691, 499] on input "checkbox" at bounding box center [688, 499] width 11 height 11
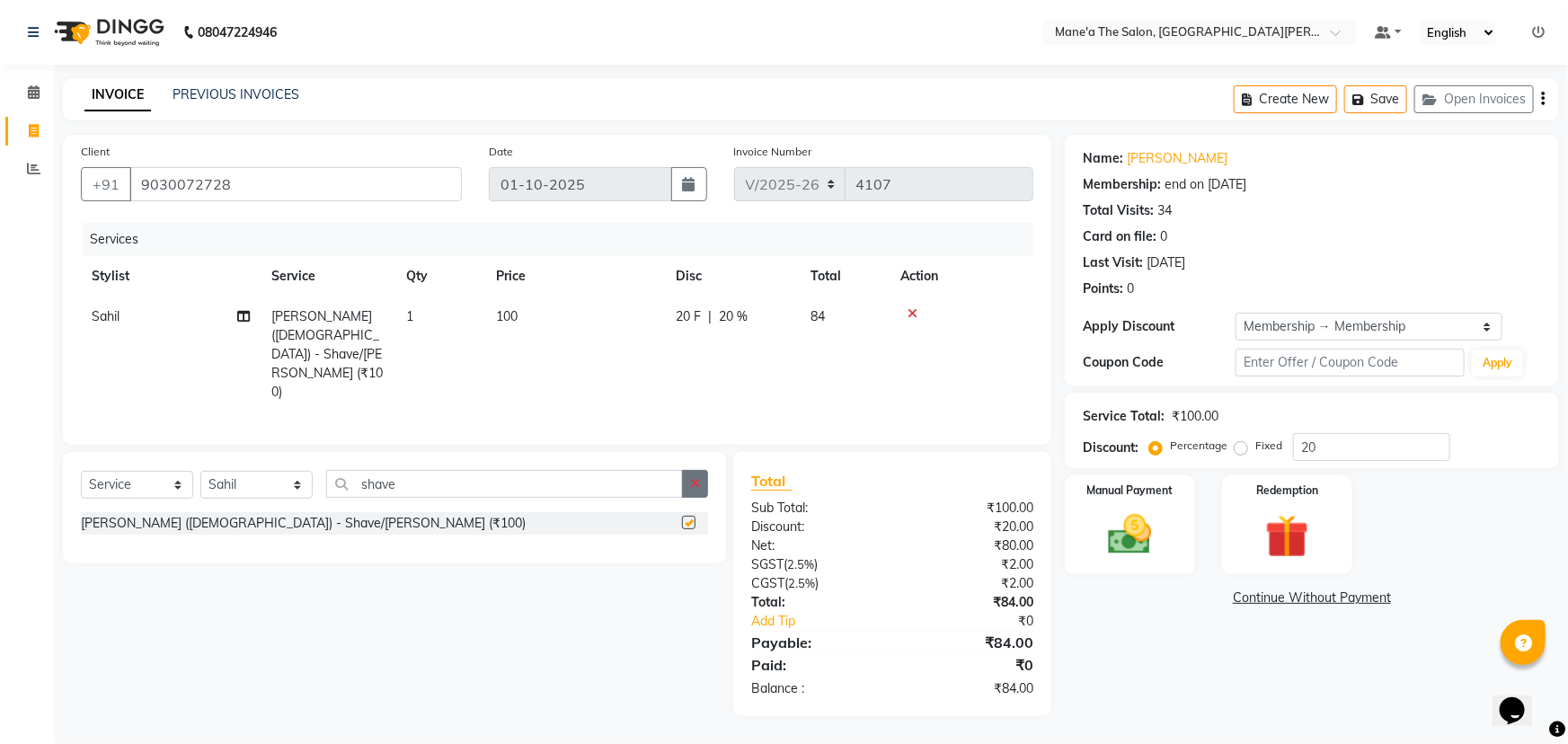
checkbox input "false"
click at [689, 470] on button "button" at bounding box center [694, 484] width 26 height 28
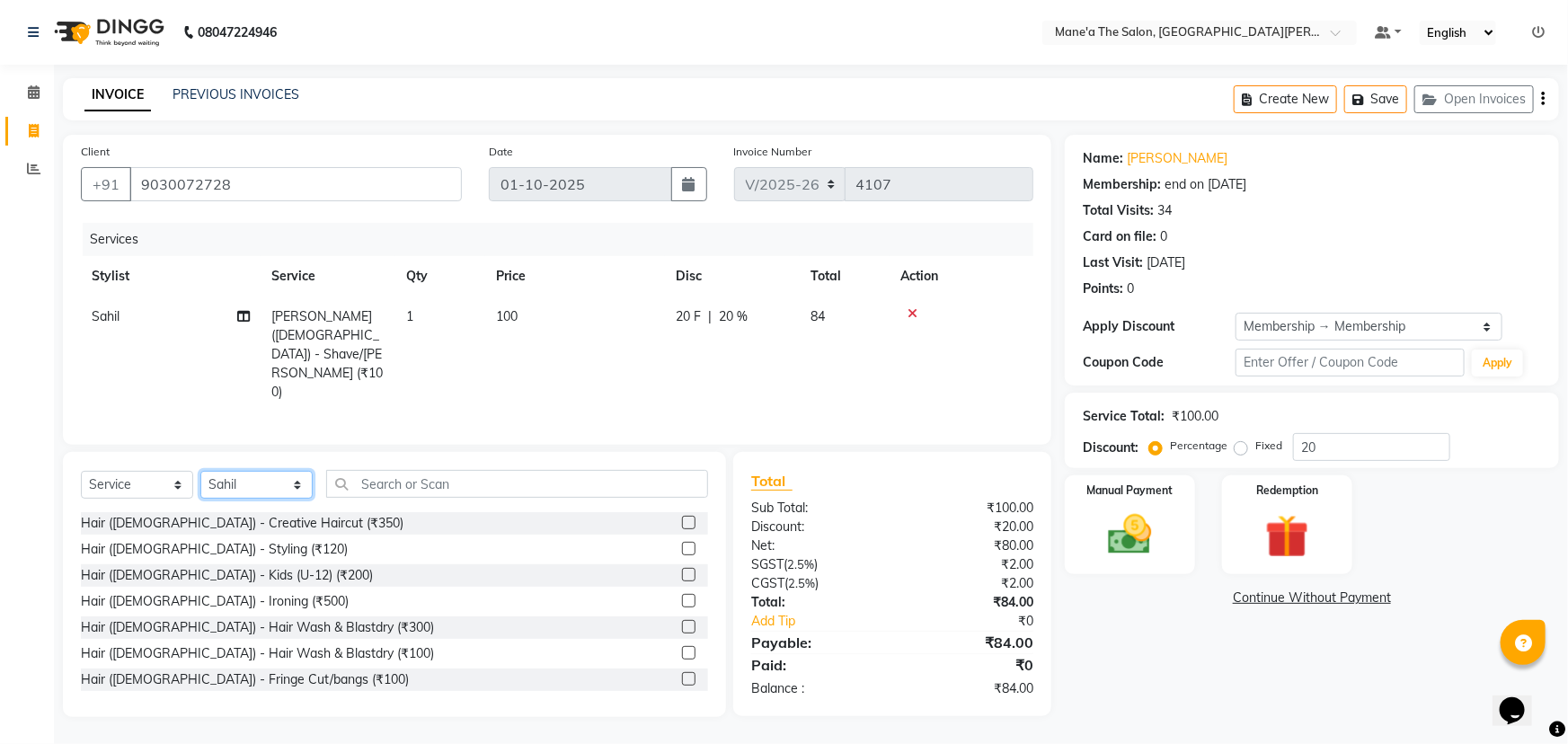
click at [225, 471] on select "Select Stylist Anam Anil Faeam Junaid New Manager [PERSON_NAME] Owner Rani [PER…" at bounding box center [256, 485] width 112 height 28
select select "87897"
click at [200, 471] on select "Select Stylist Anam Anil Faeam Junaid New Manager [PERSON_NAME] Owner Rani [PER…" at bounding box center [256, 485] width 112 height 28
click at [380, 470] on input "text" at bounding box center [516, 484] width 382 height 28
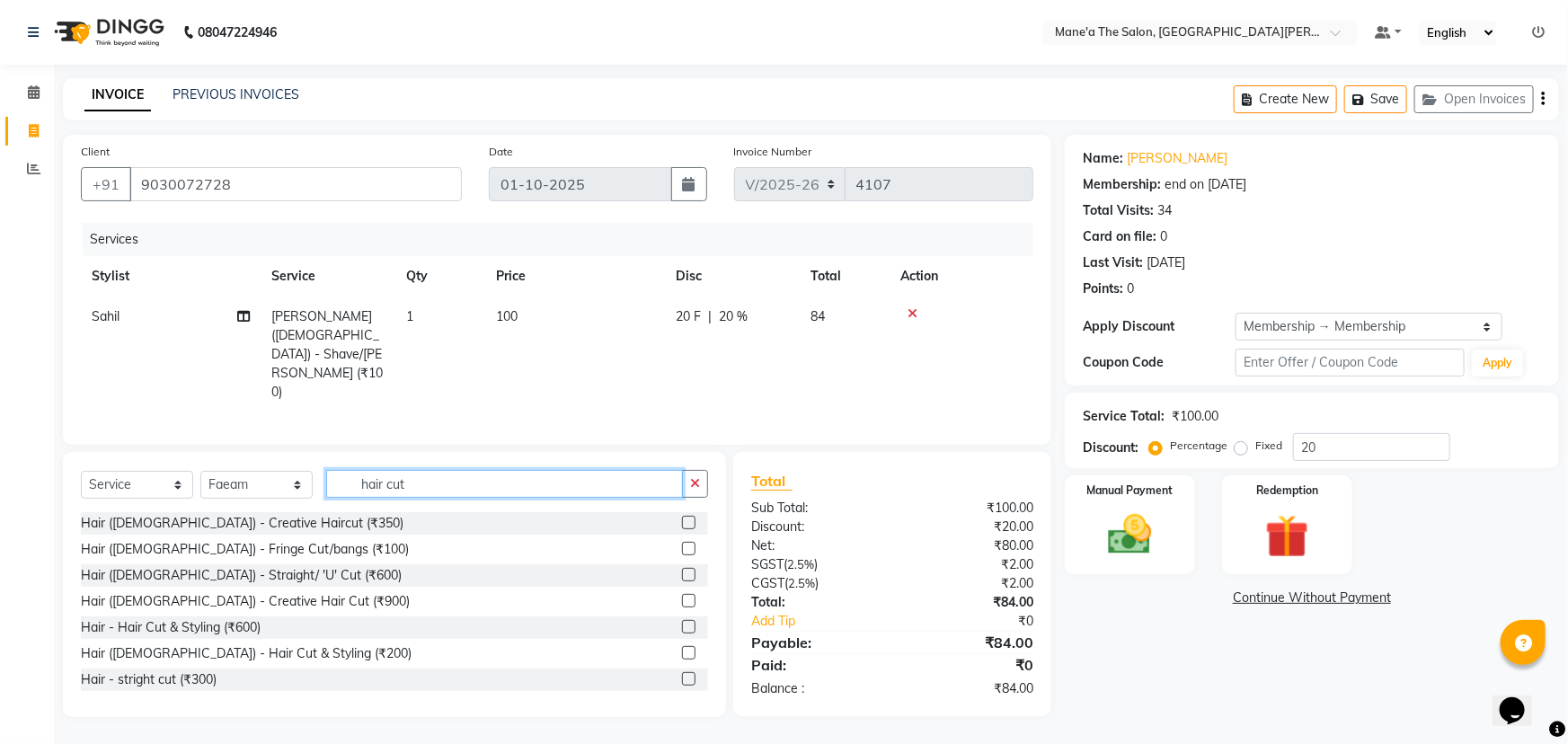
type input "hair cut"
click at [682, 645] on label at bounding box center [689, 652] width 13 height 13
click at [682, 647] on input "checkbox" at bounding box center [688, 653] width 11 height 11
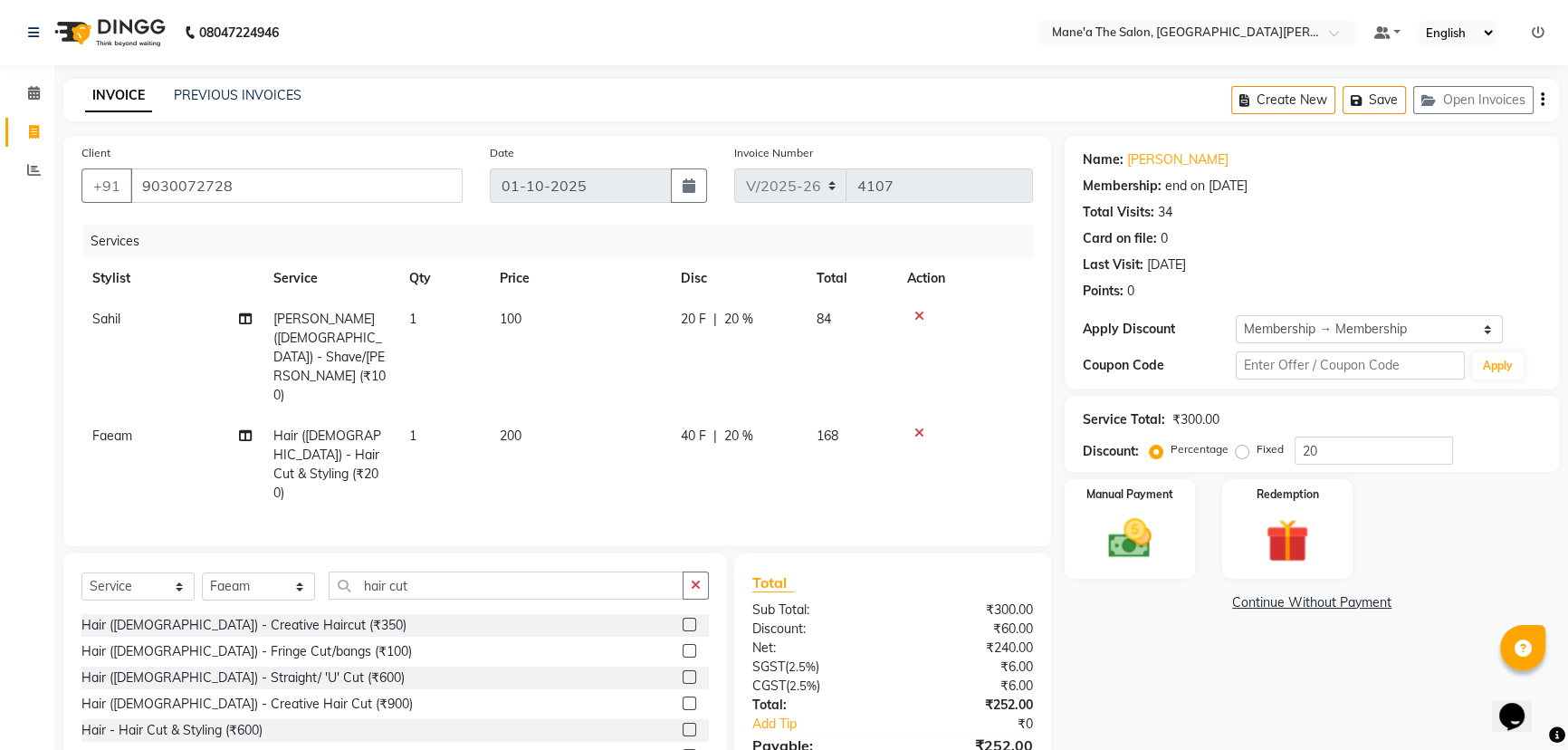
checkbox input "false"
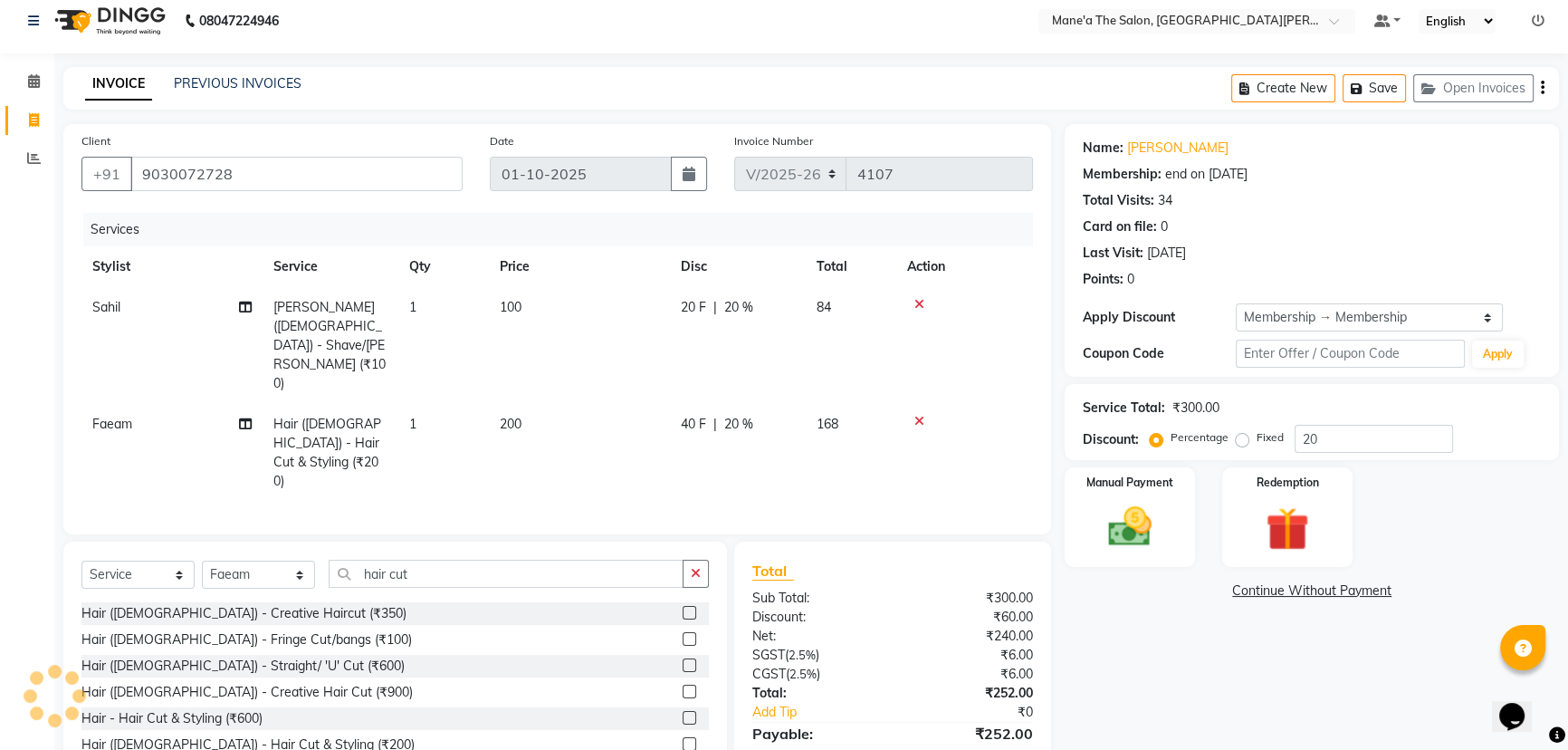
scroll to position [15, 0]
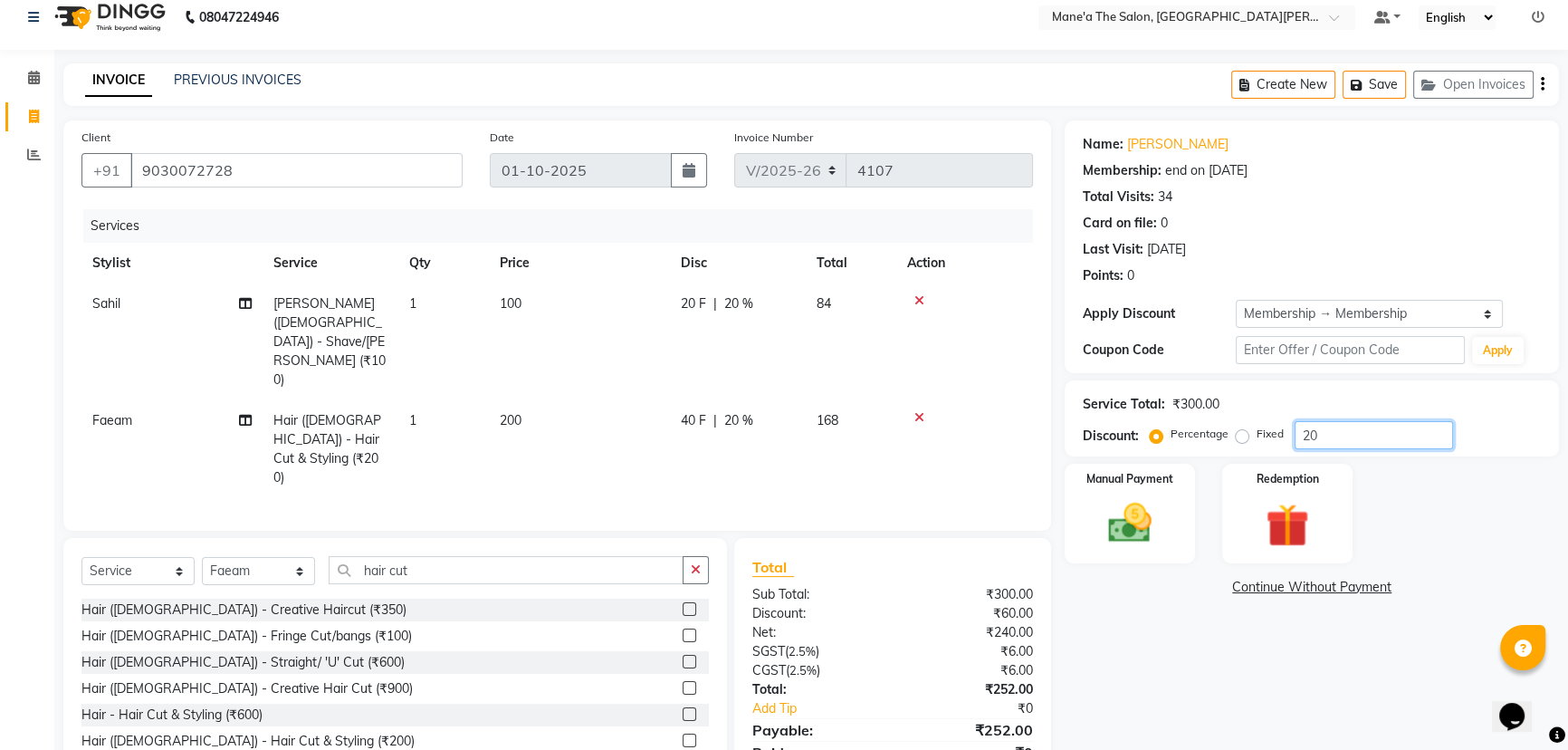
click at [1349, 434] on input "20" at bounding box center [1373, 434] width 158 height 28
type input "2"
type input "5"
click at [1123, 518] on img at bounding box center [1130, 522] width 73 height 51
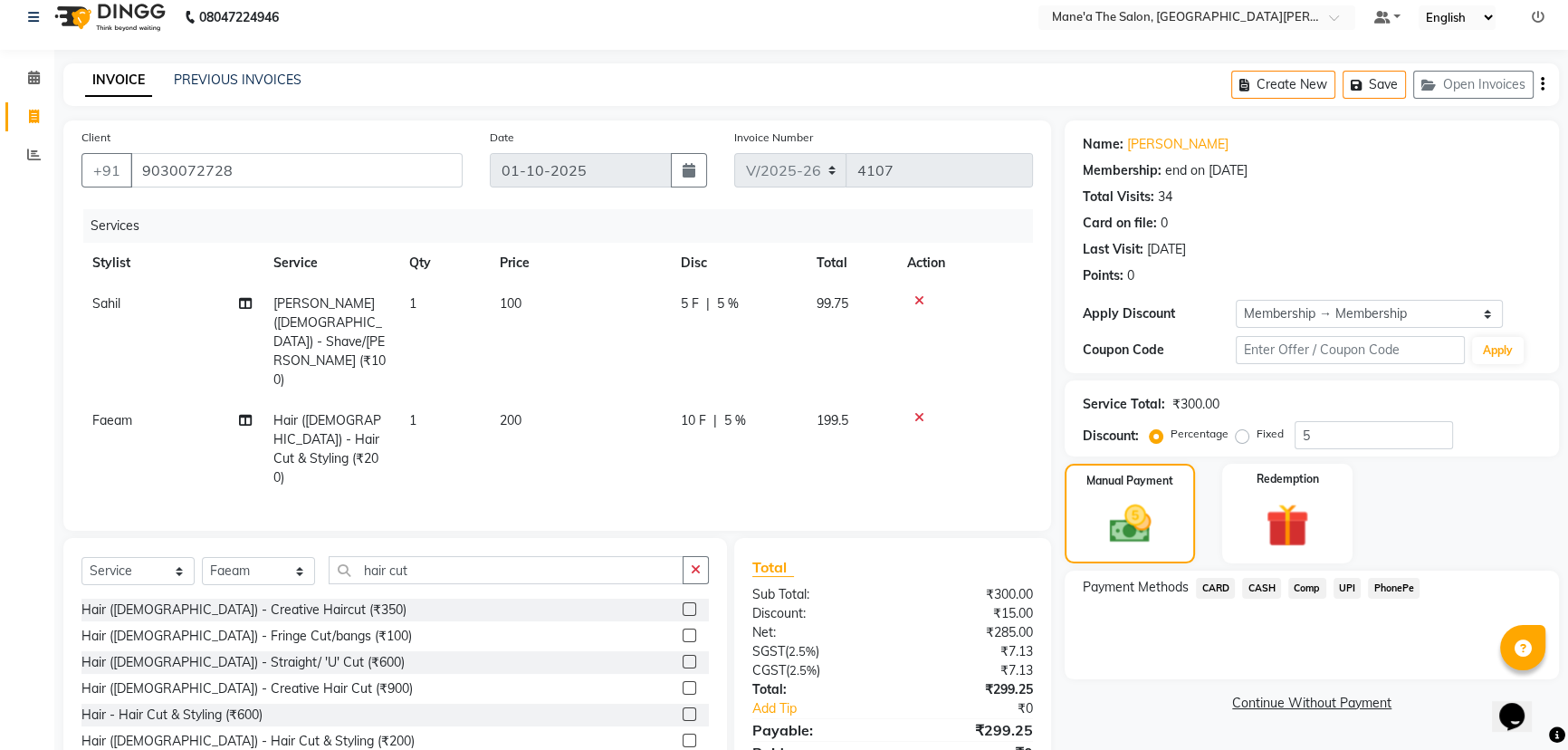
click at [1352, 583] on span "UPI" at bounding box center [1347, 588] width 28 height 21
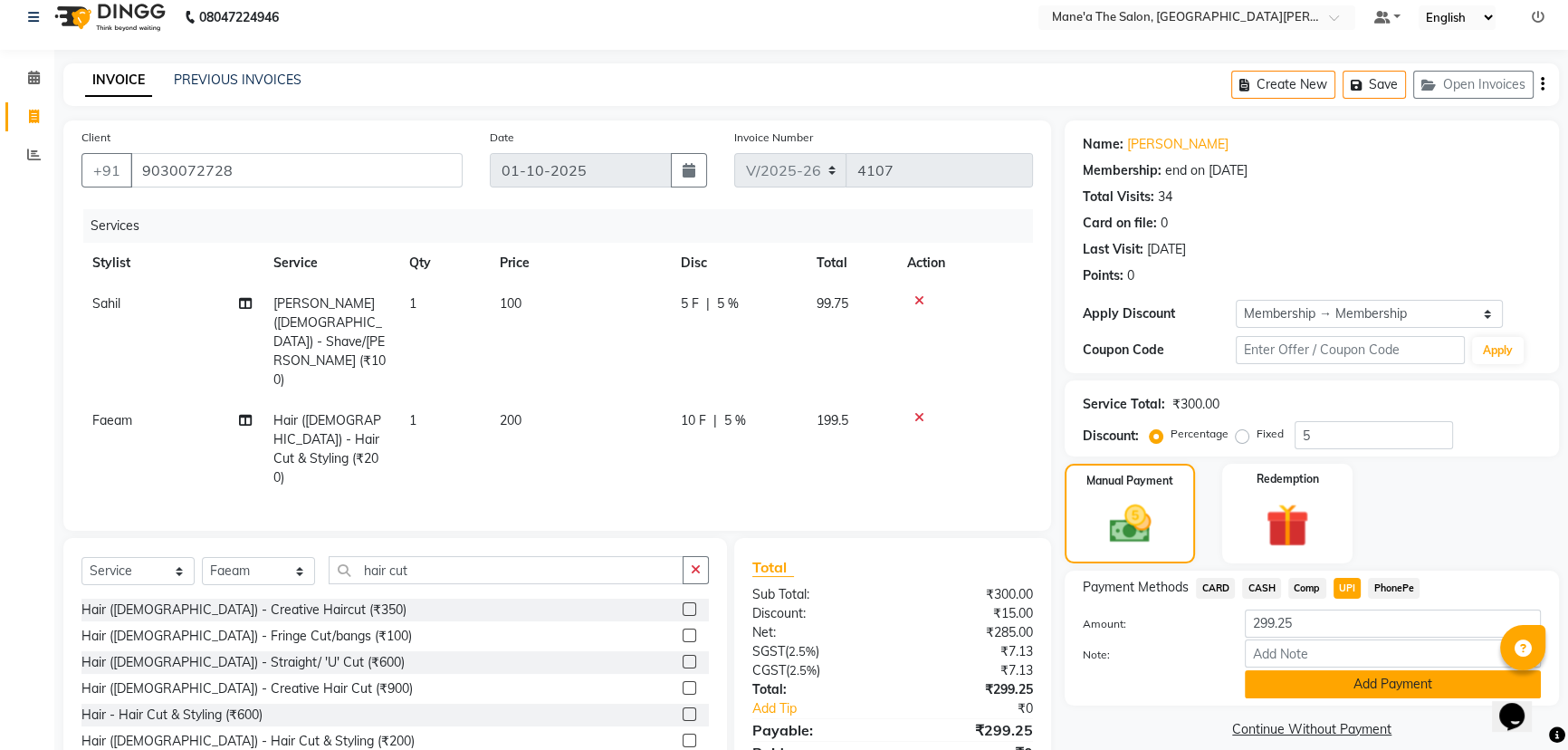
click at [1345, 686] on button "Add Payment" at bounding box center [1392, 683] width 296 height 28
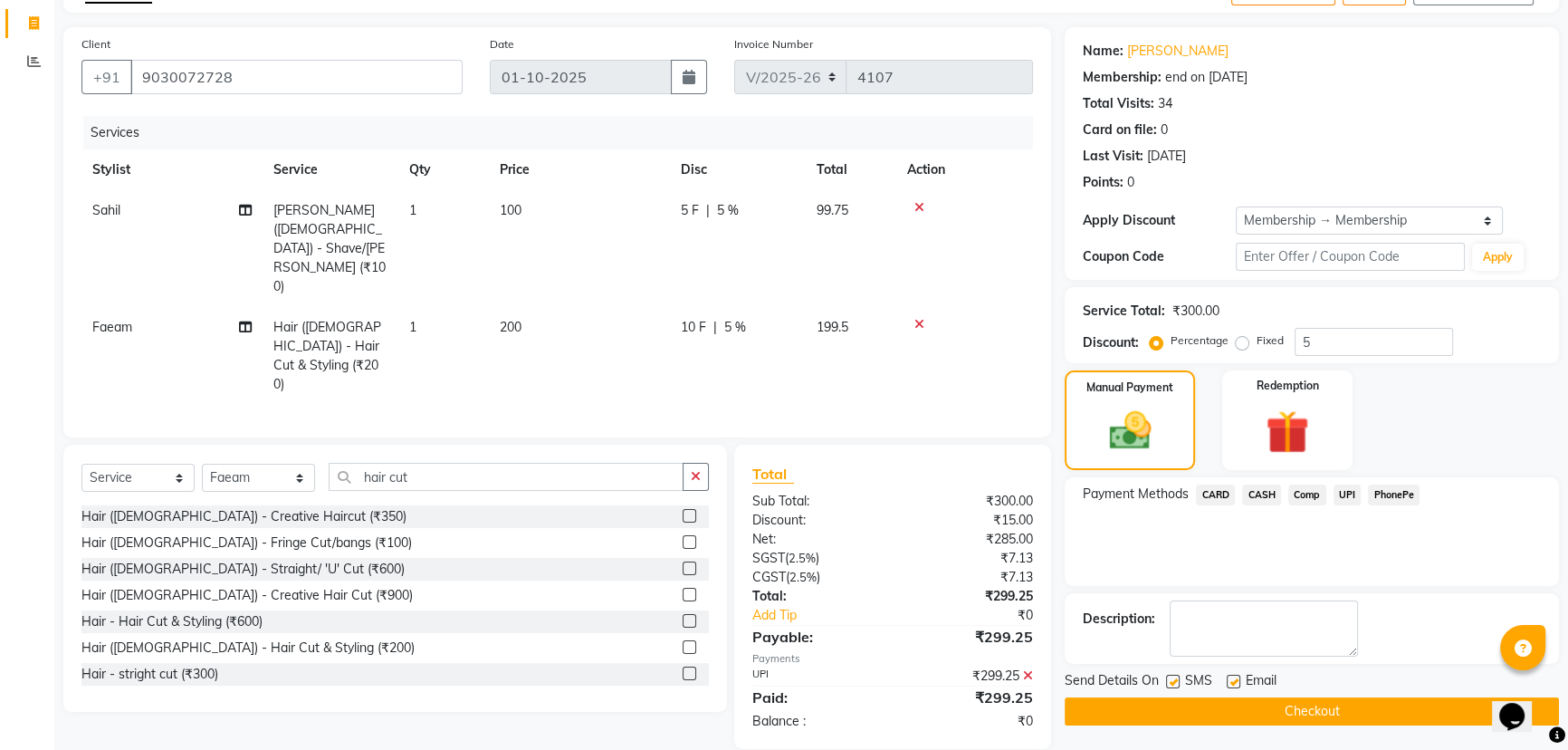
scroll to position [109, 0]
click at [1292, 705] on button "Checkout" at bounding box center [1311, 709] width 494 height 28
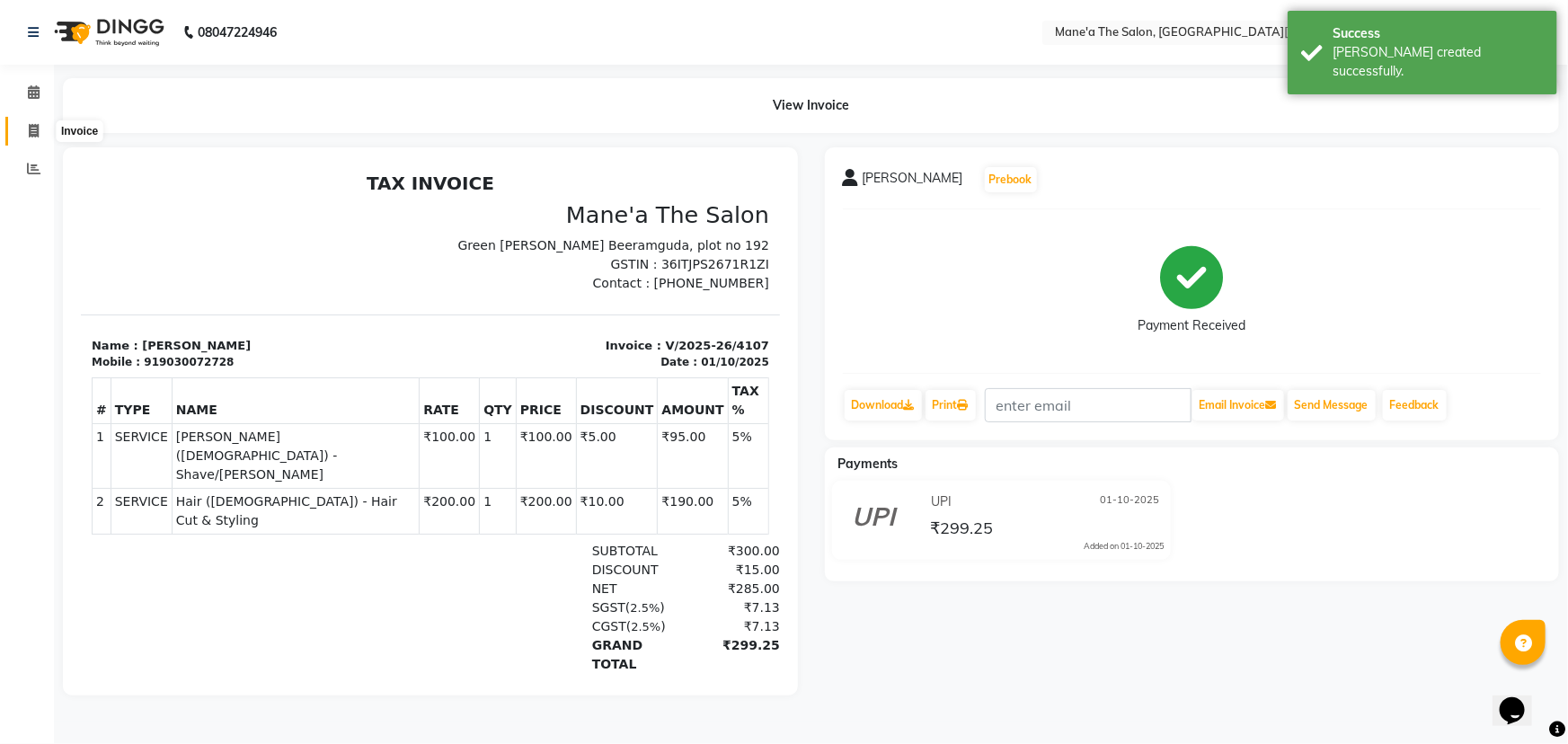
click at [36, 133] on icon at bounding box center [34, 130] width 10 height 13
select select "7205"
select select "service"
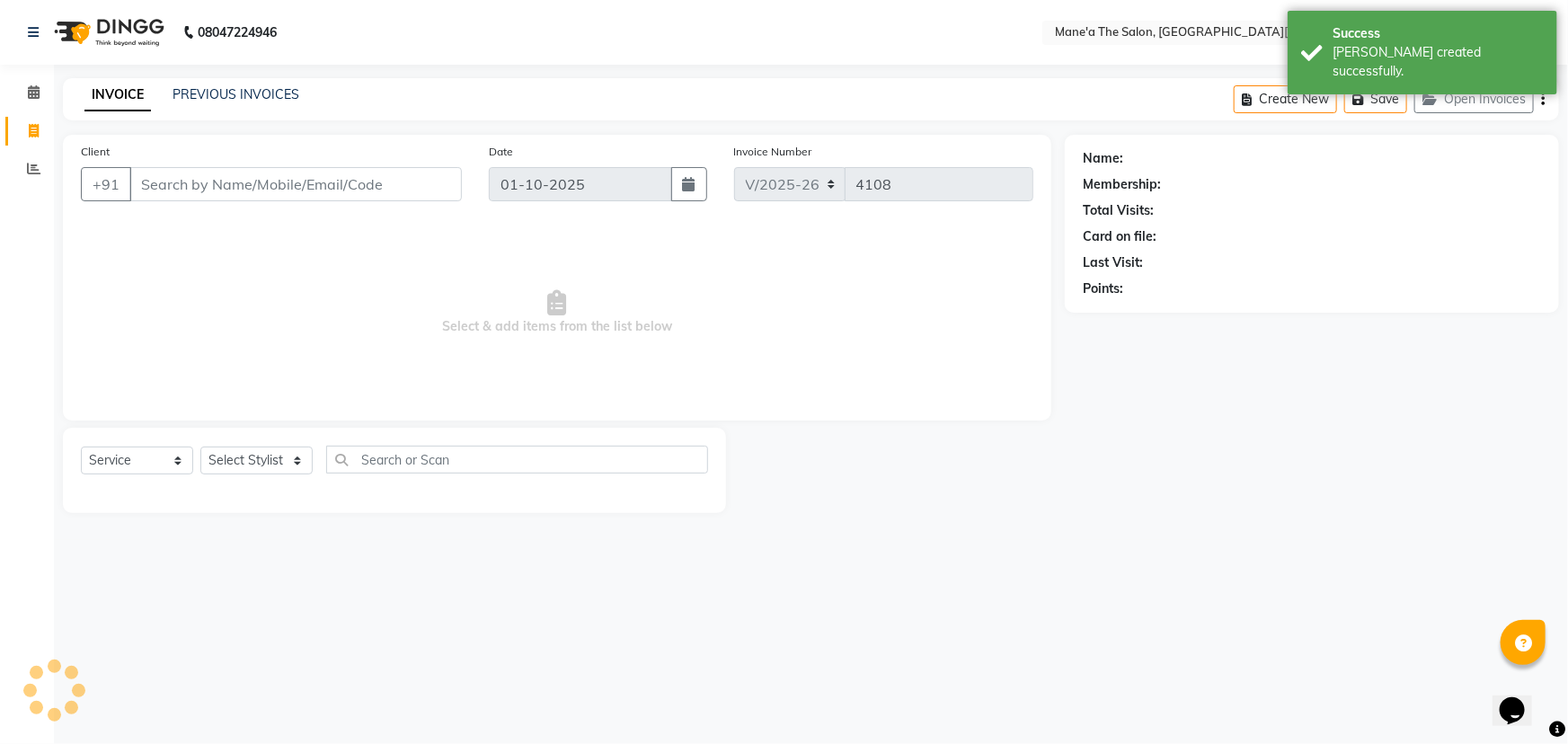
click at [296, 196] on input "Client" at bounding box center [295, 184] width 332 height 34
click at [293, 191] on input "Client" at bounding box center [295, 184] width 332 height 34
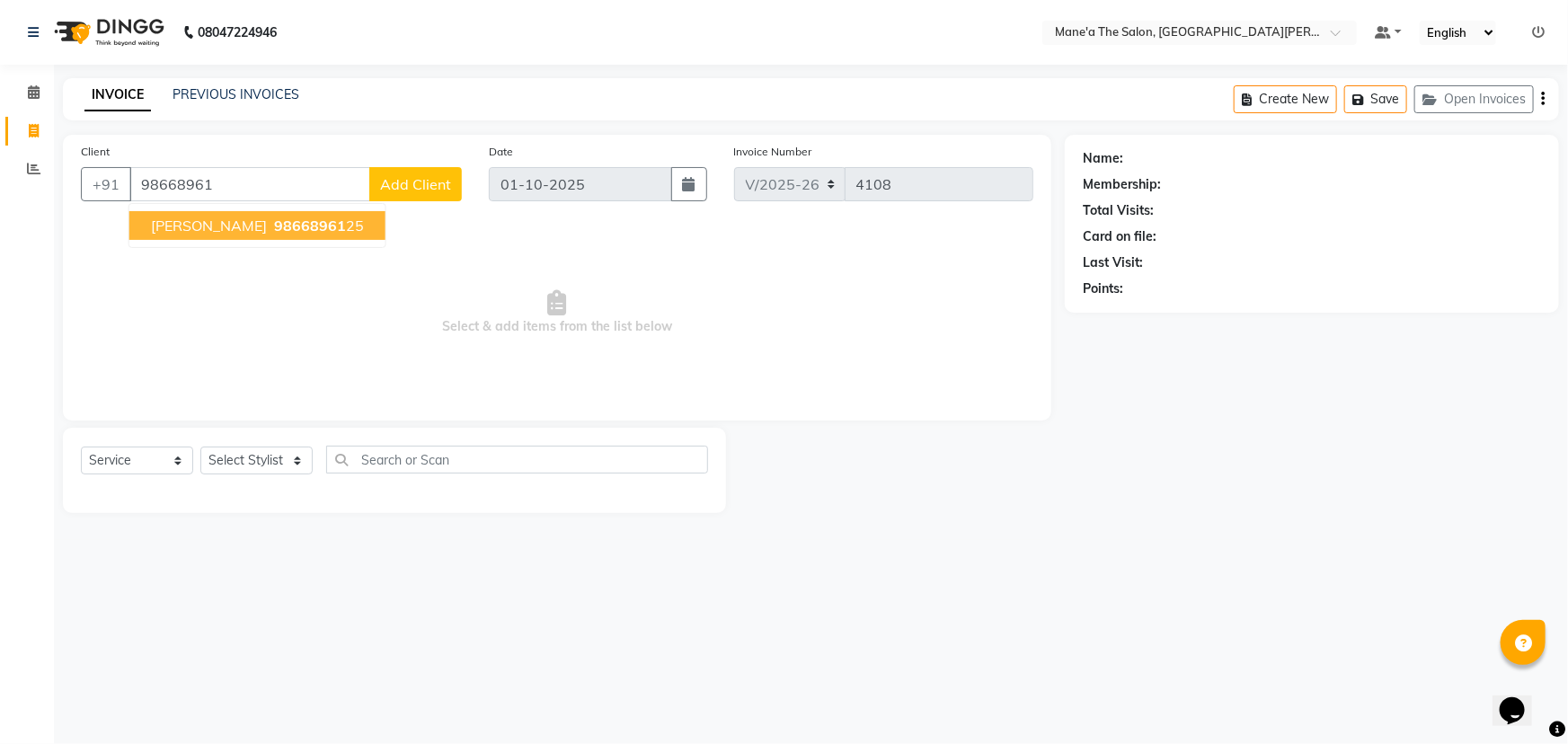
click at [274, 220] on span "98668961" at bounding box center [309, 225] width 72 height 18
type input "9866896125"
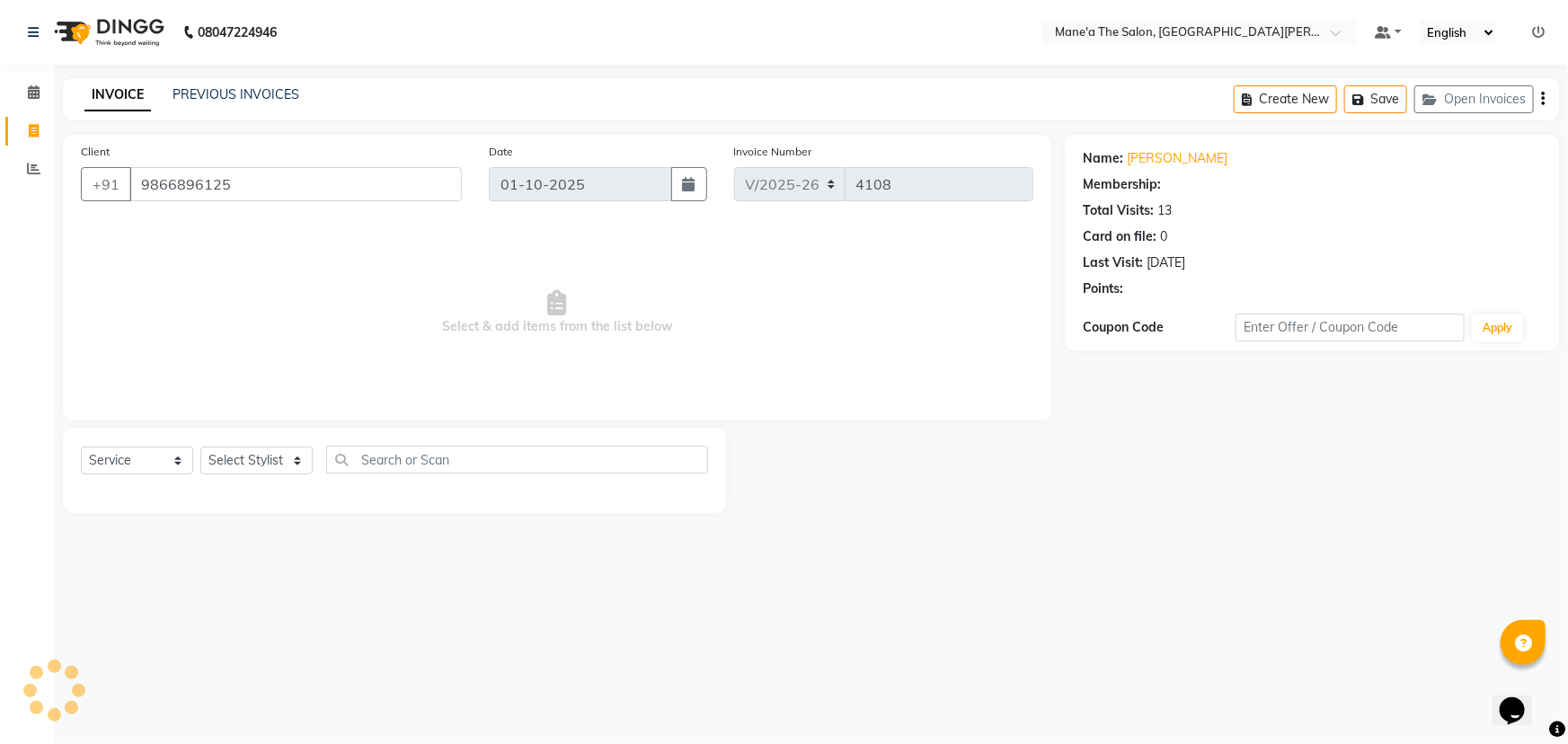
select select "1: Object"
click at [263, 464] on select "Select Stylist Anam Anil Faeam Junaid New Manager [PERSON_NAME] Owner Rani [PER…" at bounding box center [256, 460] width 112 height 28
select select "62137"
click at [200, 446] on select "Select Stylist Anam Anil Faeam Junaid New Manager [PERSON_NAME] Owner Rani [PER…" at bounding box center [256, 460] width 112 height 28
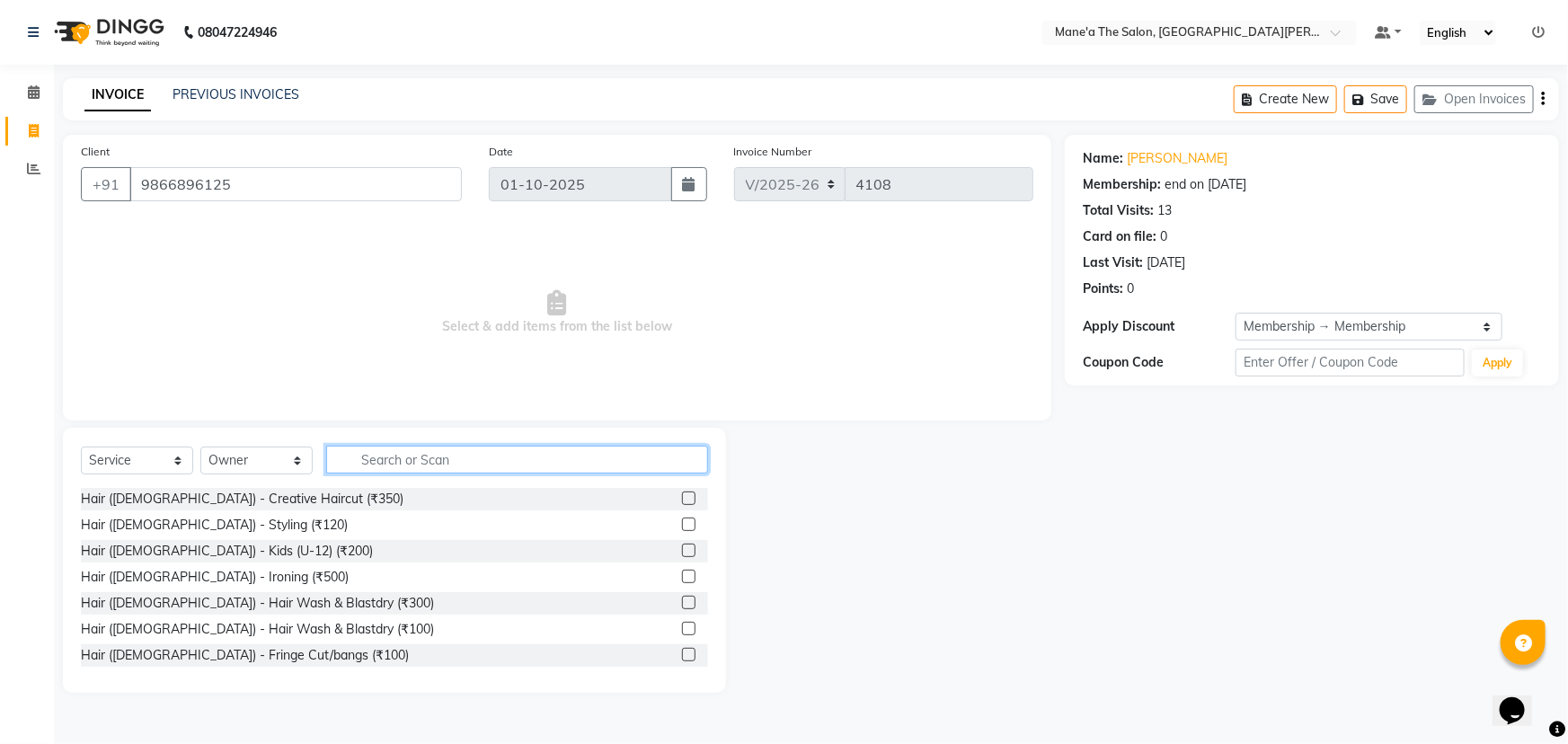
click at [416, 457] on input "text" at bounding box center [516, 459] width 382 height 28
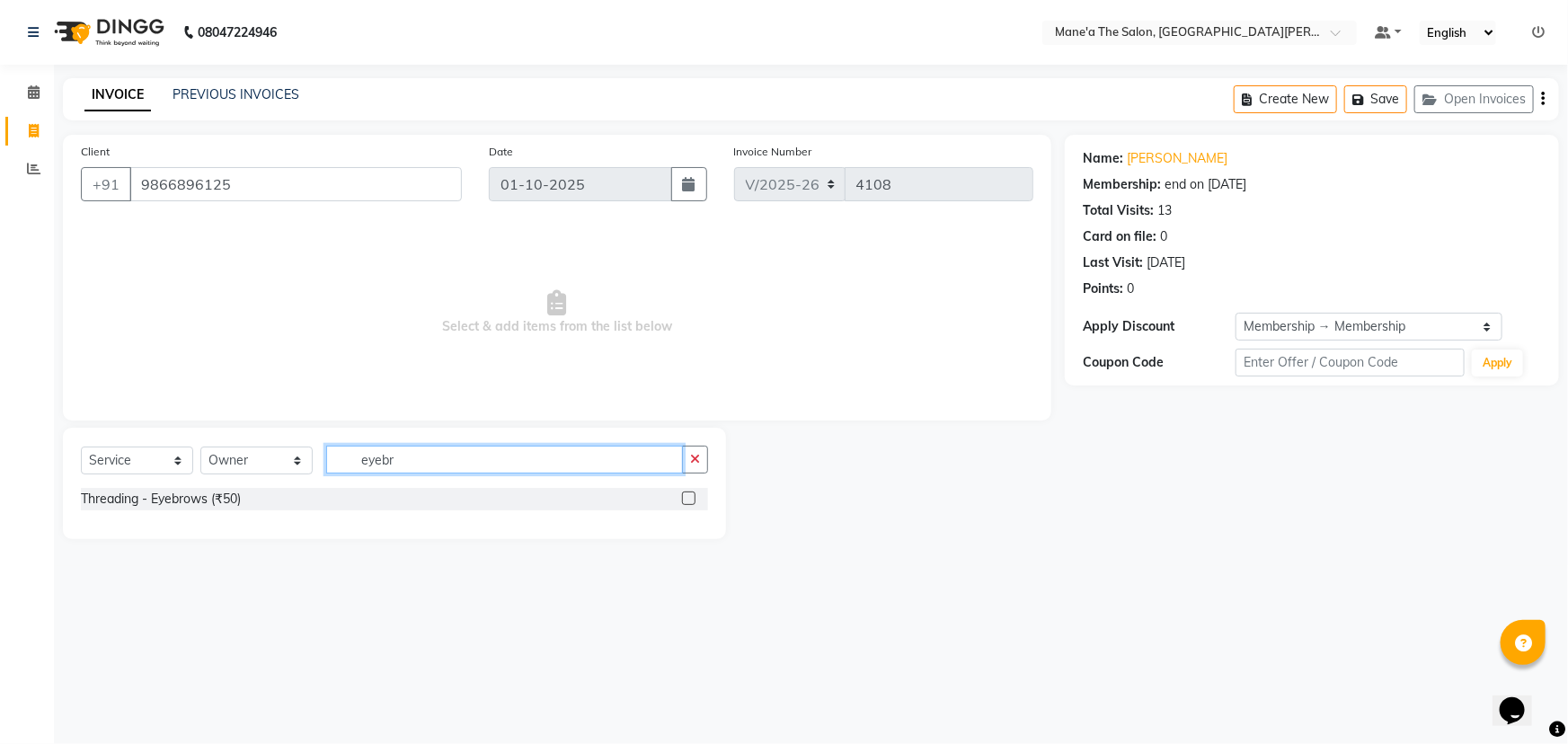
type input "eyebr"
click at [686, 502] on label at bounding box center [689, 498] width 13 height 13
click at [686, 502] on input "checkbox" at bounding box center [688, 499] width 11 height 11
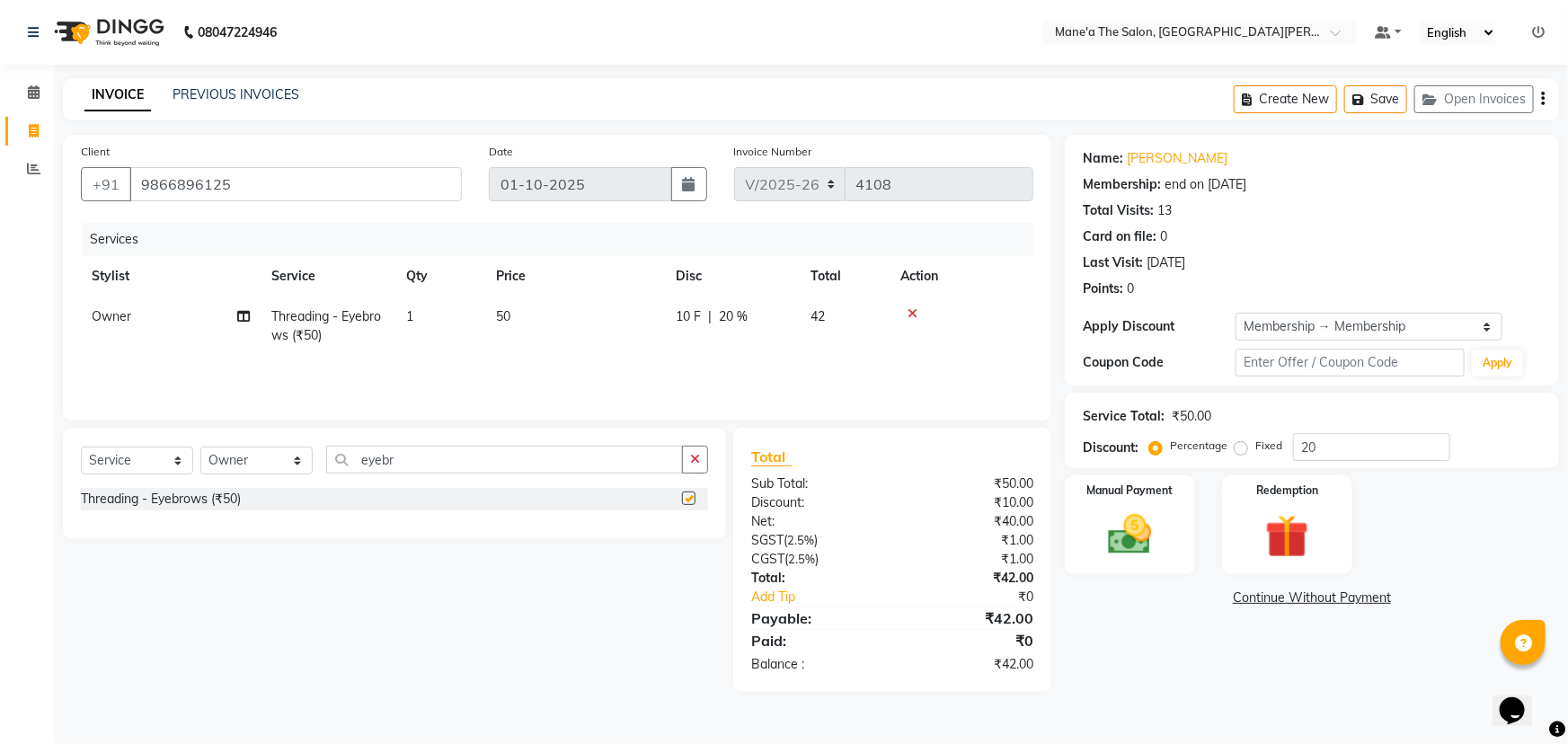
checkbox input "false"
click at [1337, 443] on input "20" at bounding box center [1372, 446] width 157 height 28
type input "2"
type input "5"
click at [1147, 538] on img at bounding box center [1130, 534] width 74 height 52
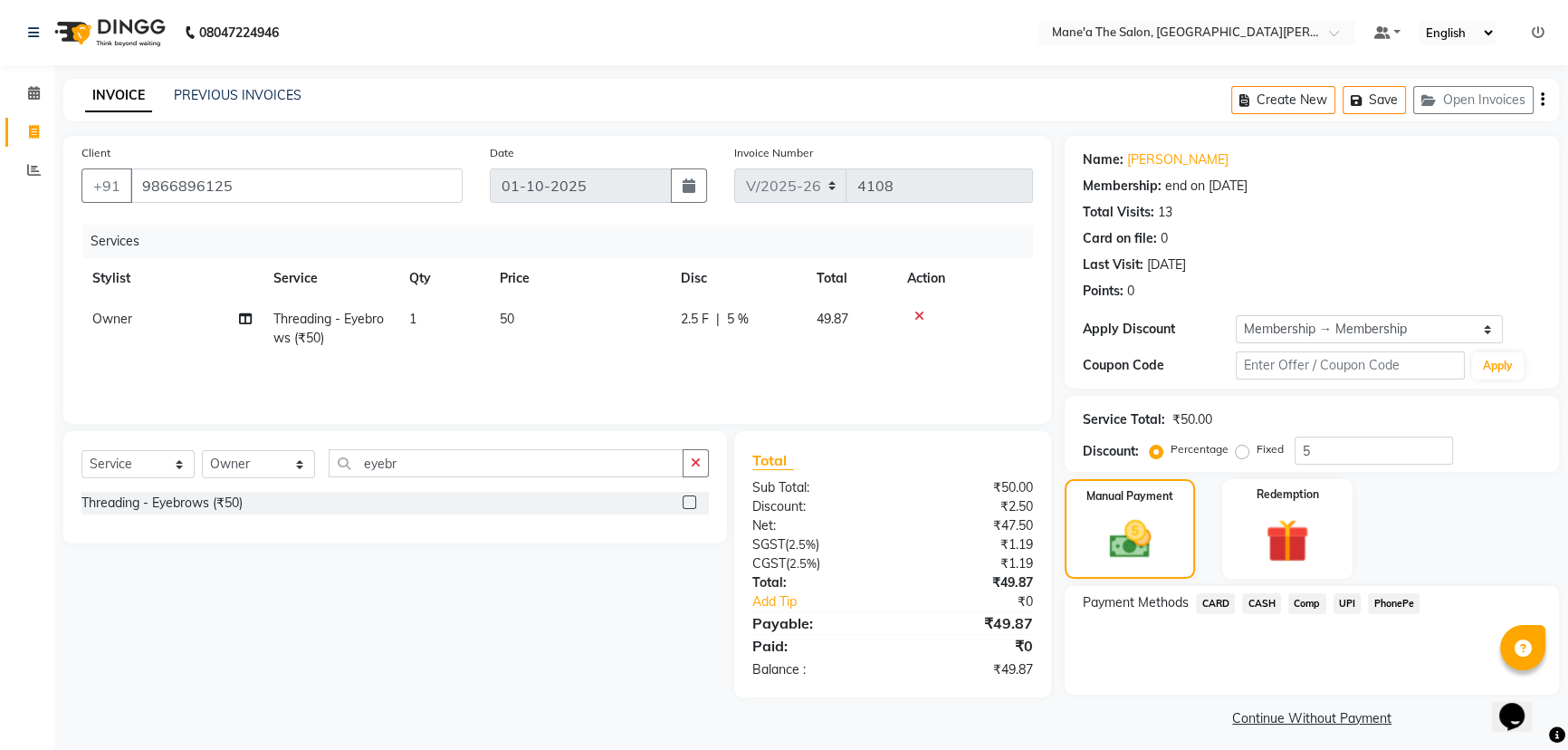
click at [1347, 597] on span "UPI" at bounding box center [1347, 603] width 28 height 21
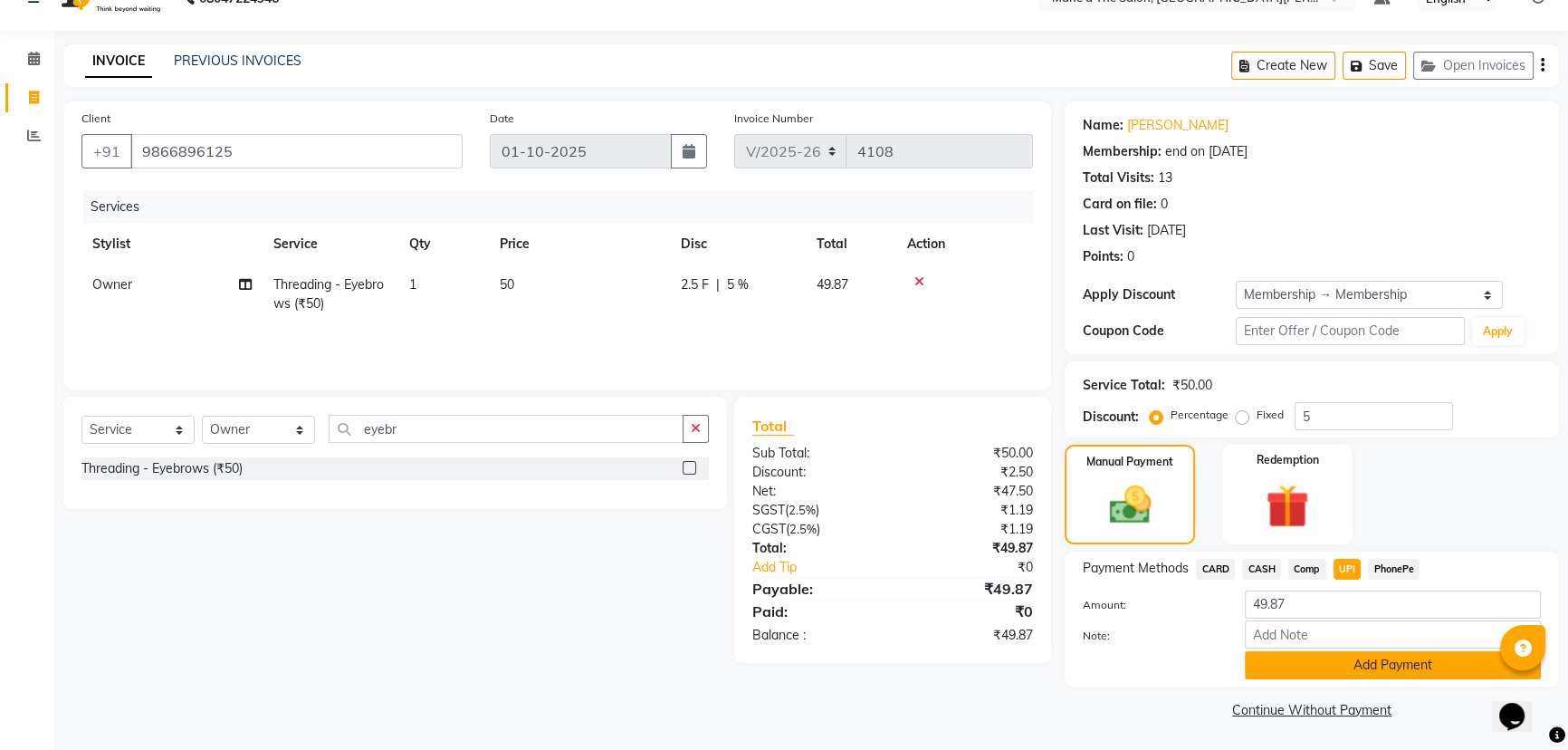
click at [1391, 660] on button "Add Payment" at bounding box center [1392, 664] width 296 height 28
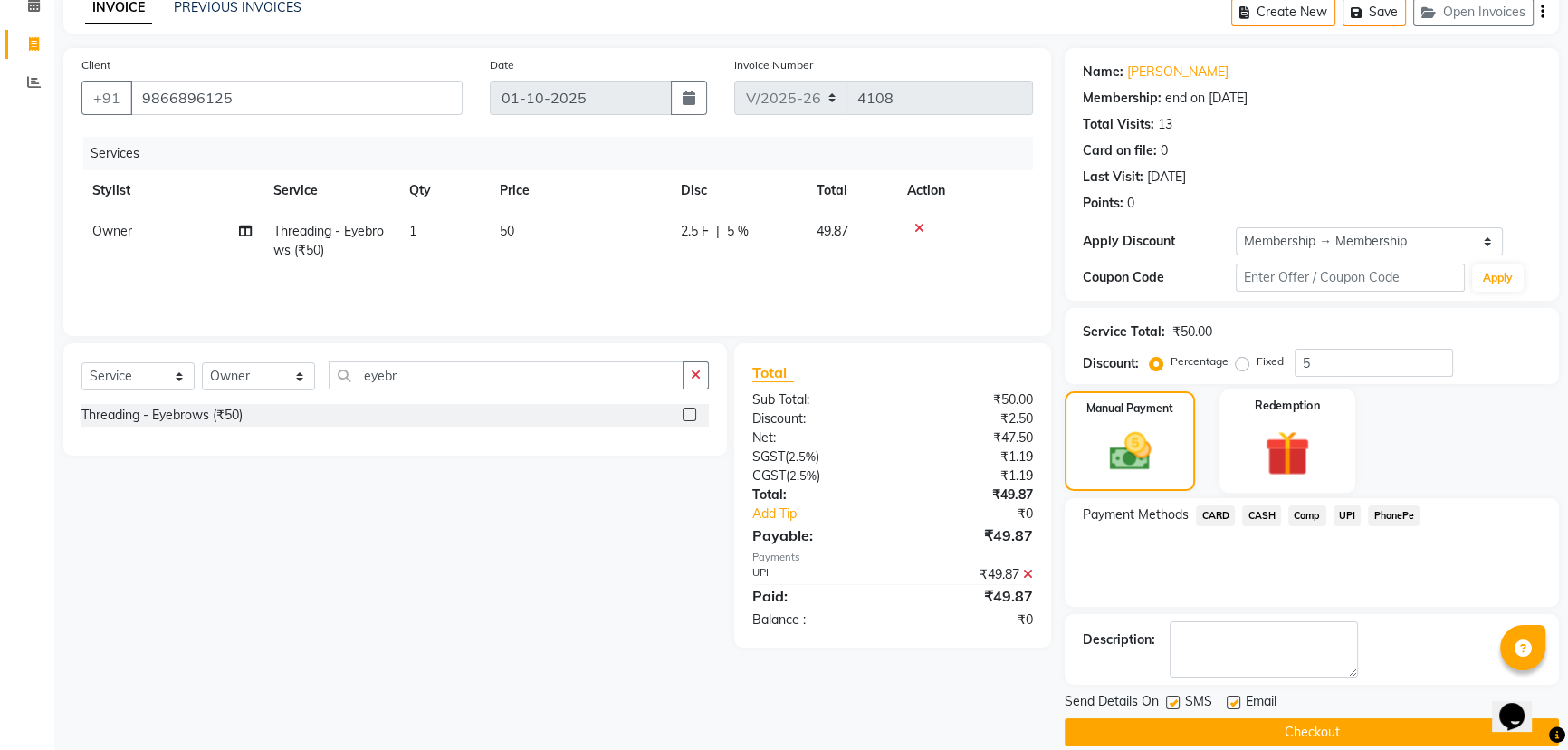
scroll to position [109, 0]
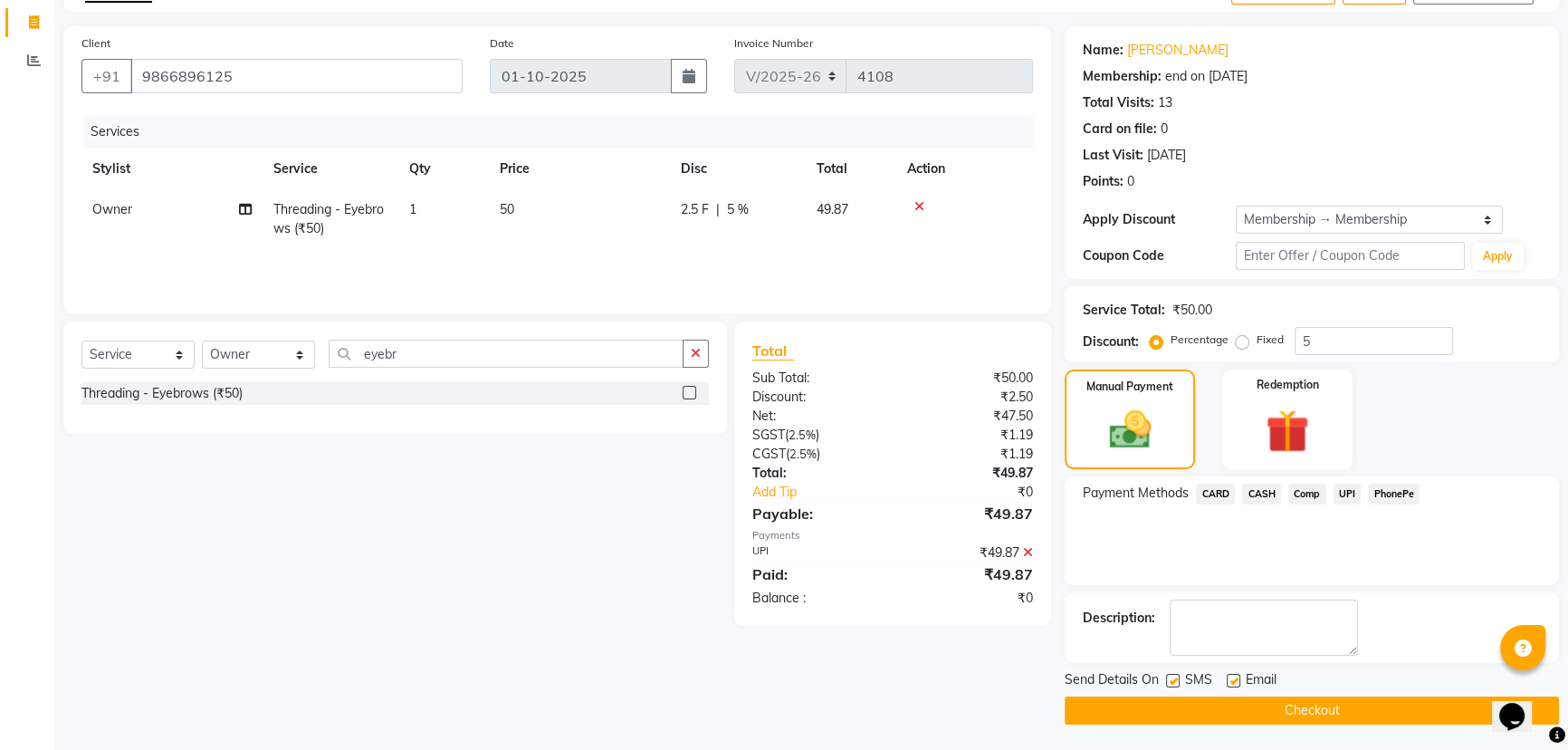
click at [1339, 707] on button "Checkout" at bounding box center [1311, 709] width 494 height 28
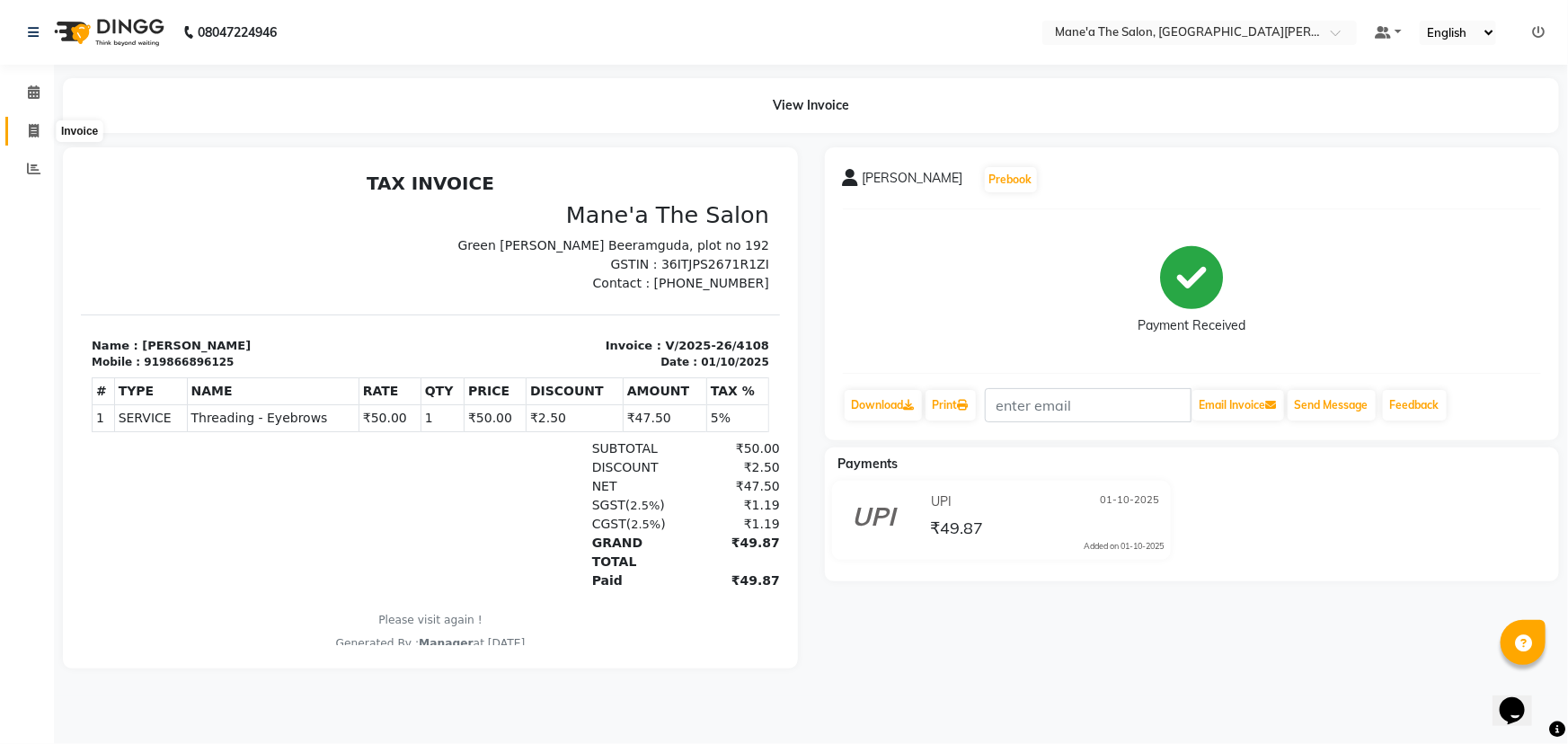
click at [37, 124] on icon at bounding box center [34, 130] width 10 height 13
select select "service"
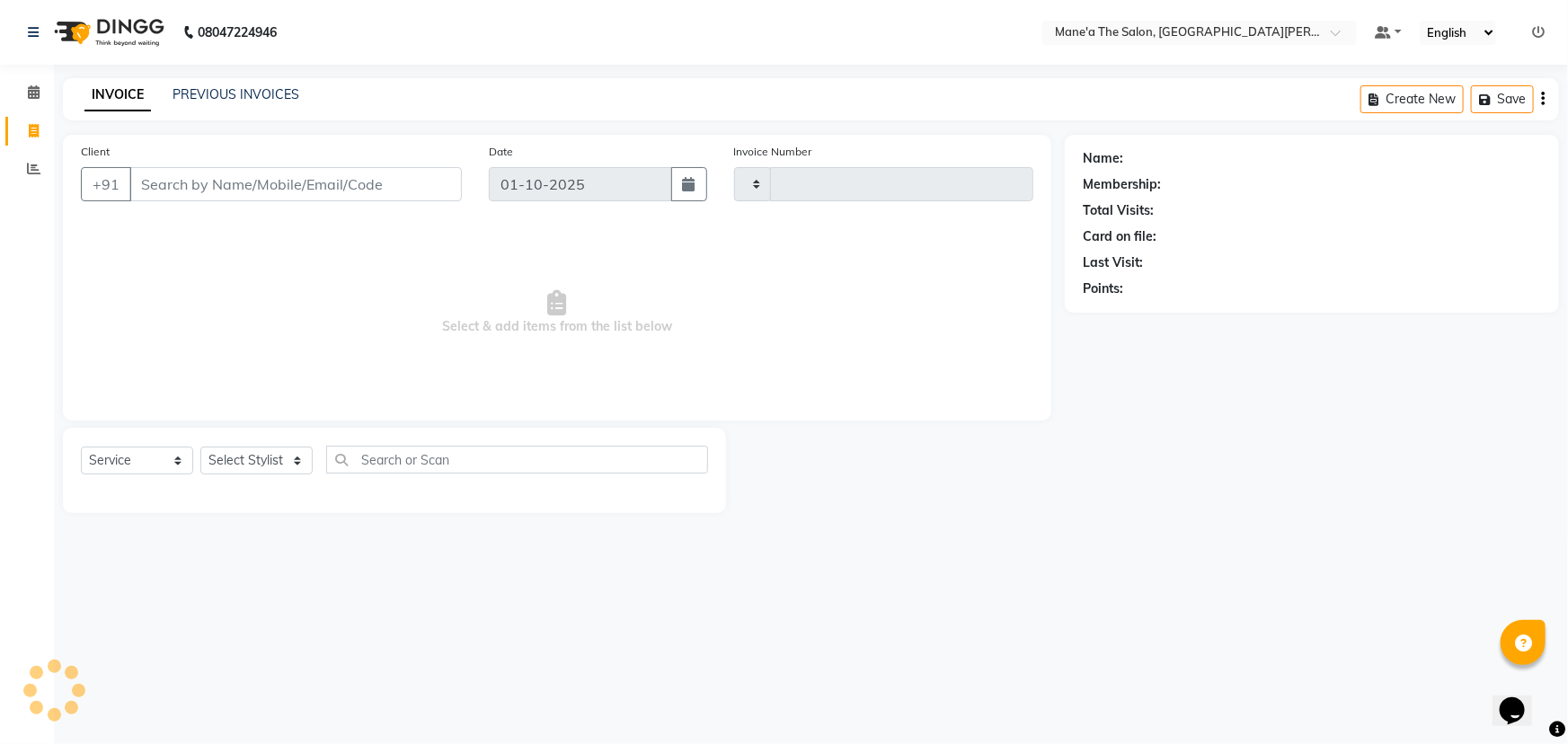
type input "4109"
select select "7205"
click at [159, 183] on input "Client" at bounding box center [295, 184] width 332 height 34
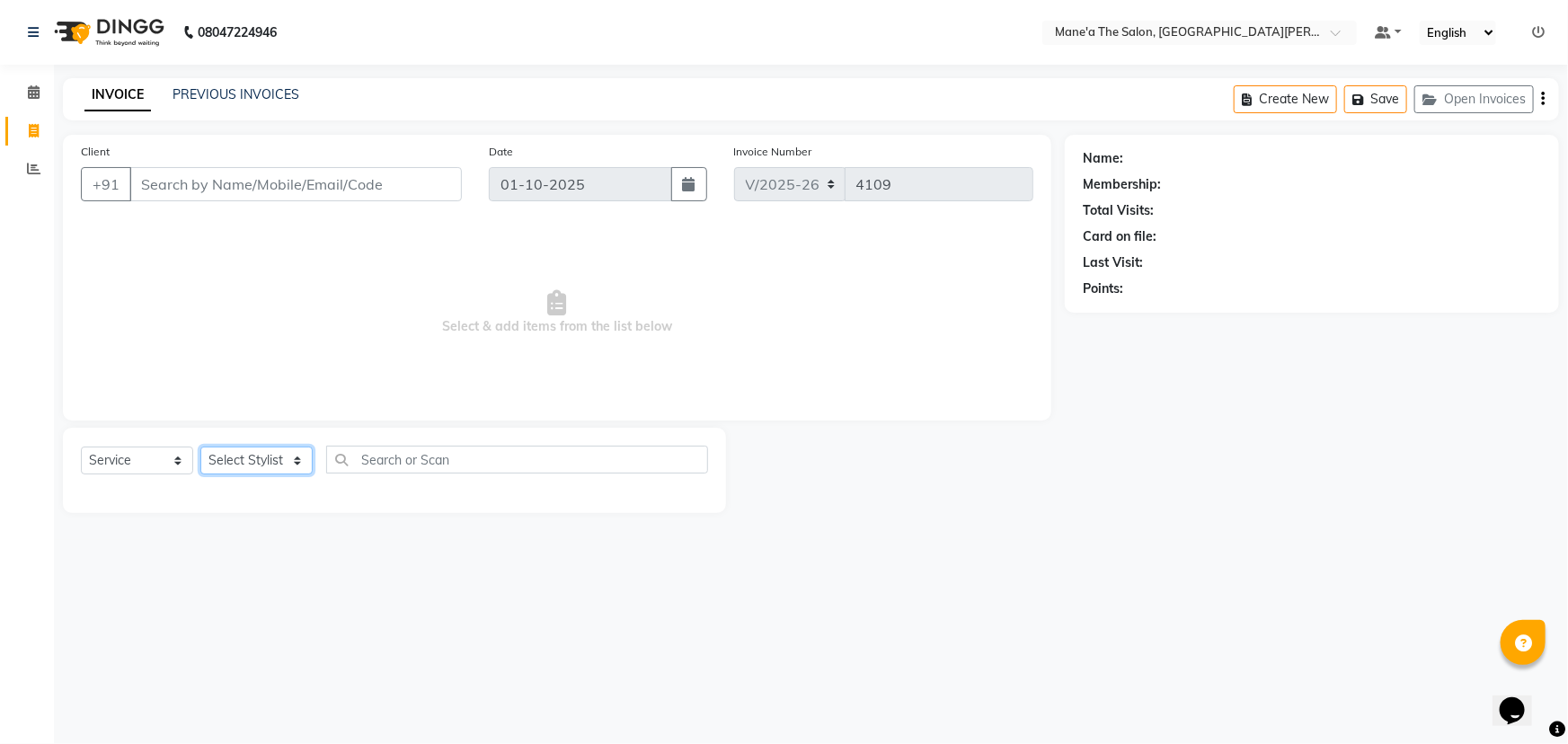
click at [297, 461] on select "Select Stylist Anam Anil Faeam Junaid New Manager [PERSON_NAME] Owner Rani [PER…" at bounding box center [256, 460] width 112 height 28
select select "85409"
click at [200, 446] on select "Select Stylist Anam Anil Faeam Junaid New Manager [PERSON_NAME] Owner Rani [PER…" at bounding box center [256, 460] width 112 height 28
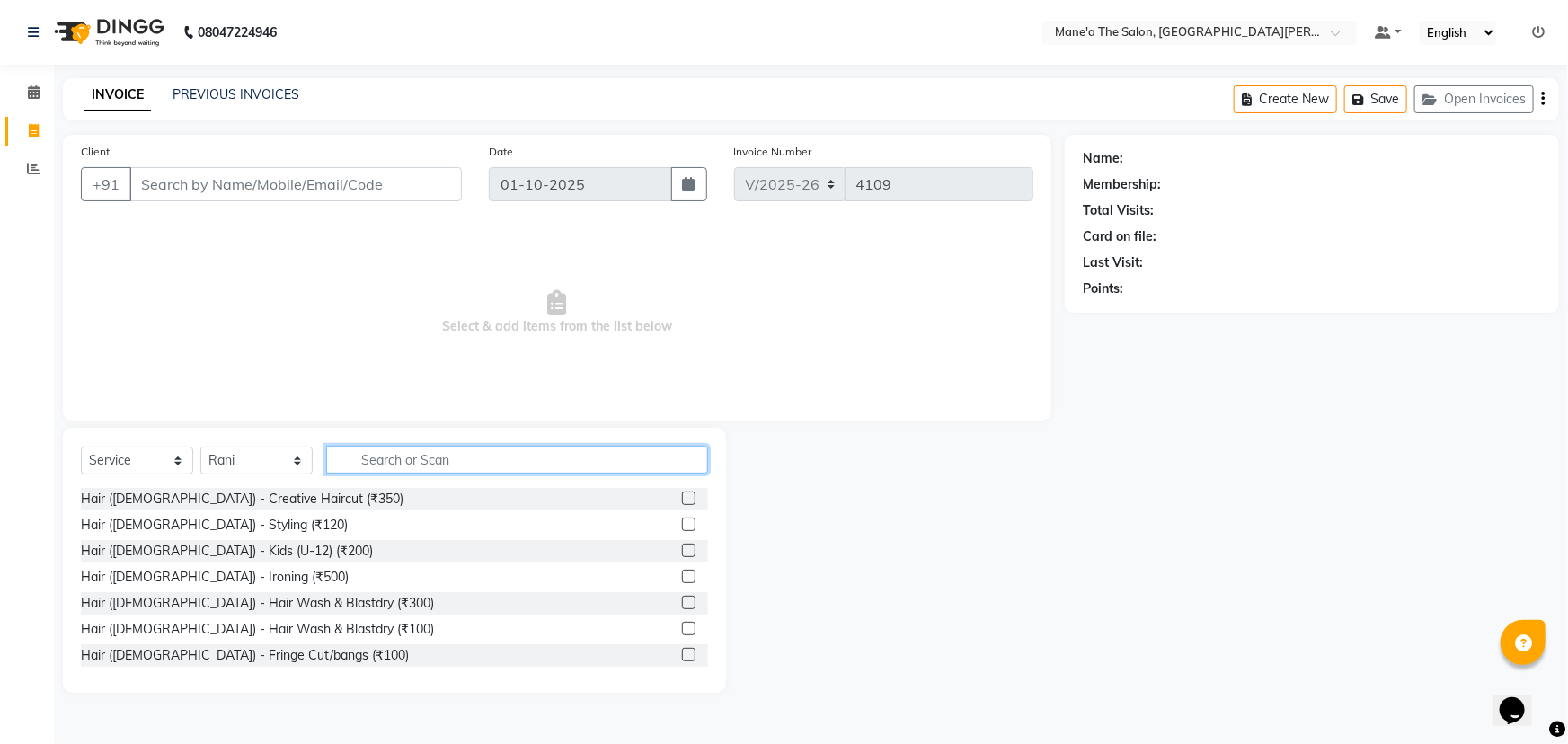
click at [413, 460] on input "text" at bounding box center [516, 459] width 382 height 28
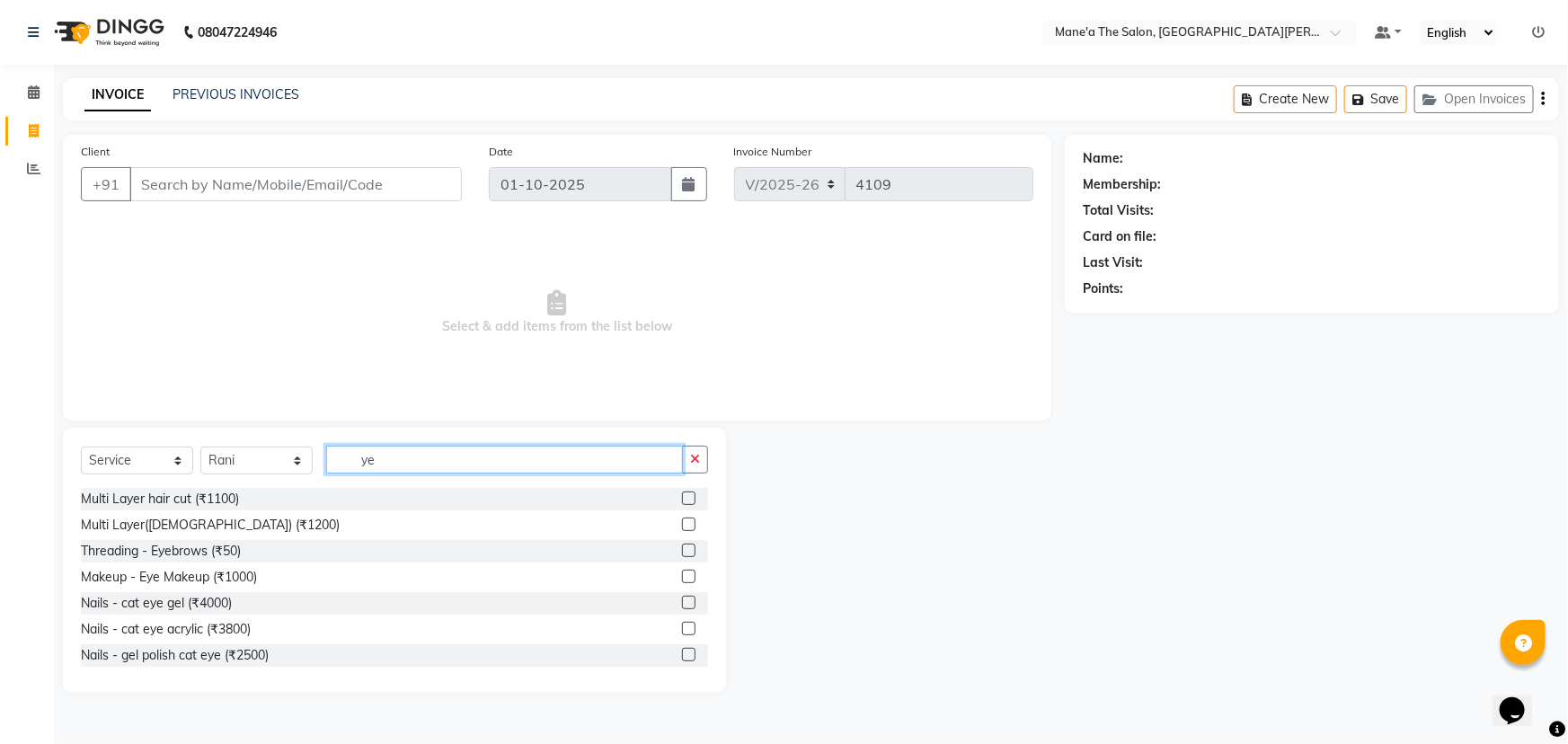
click at [402, 465] on input "ye" at bounding box center [504, 459] width 356 height 28
type input "y"
type input "eye"
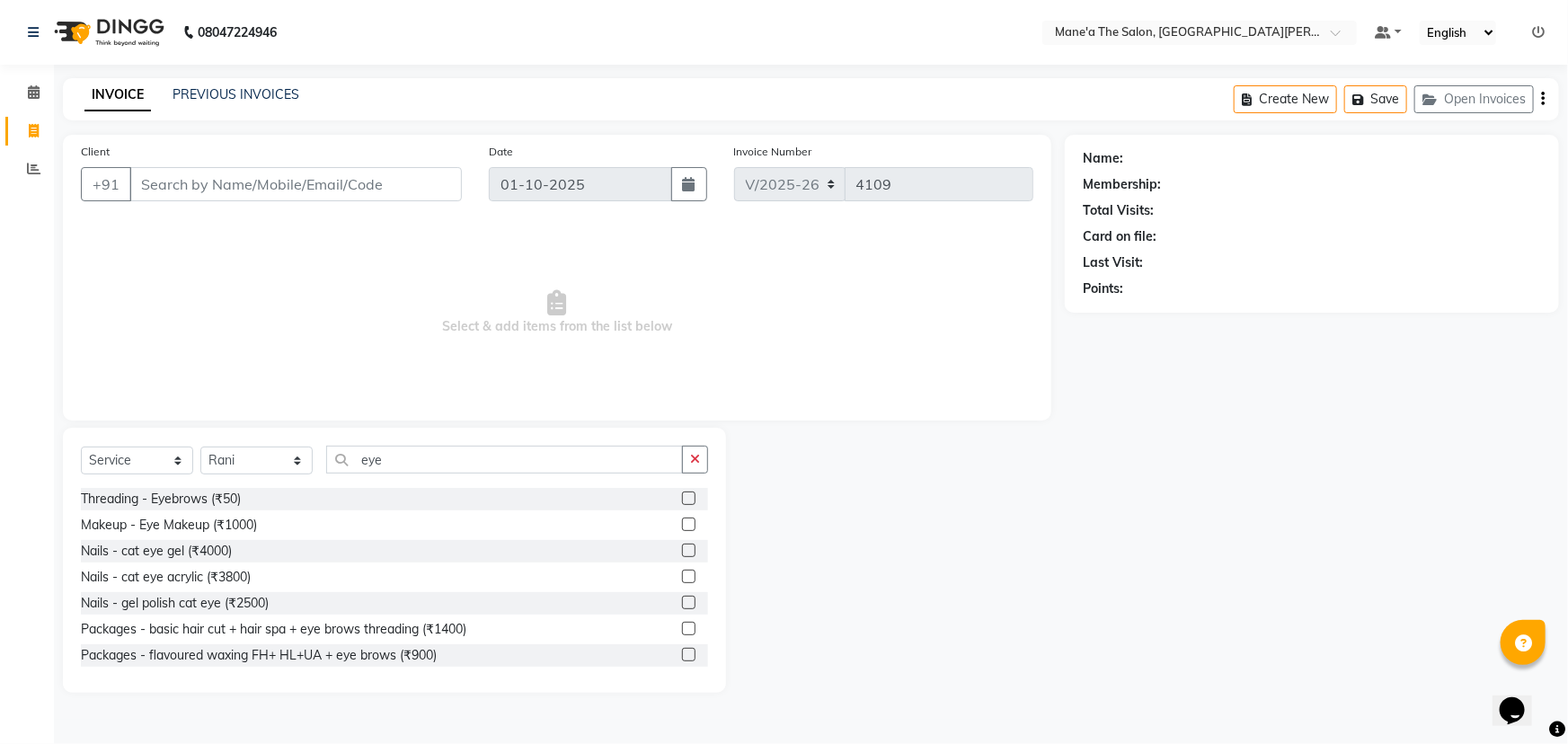
click at [682, 496] on label at bounding box center [689, 498] width 13 height 13
click at [682, 496] on input "checkbox" at bounding box center [688, 499] width 11 height 11
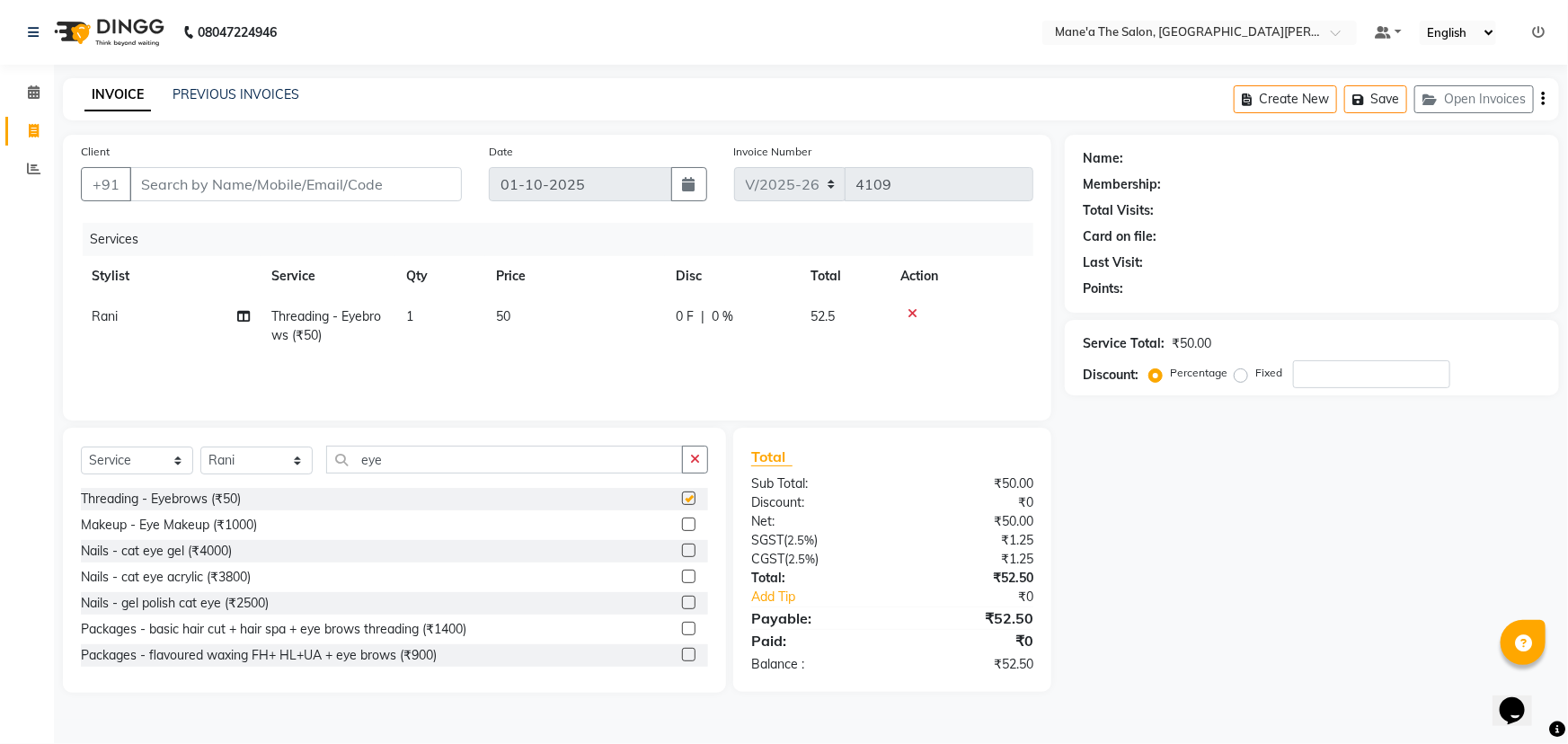
checkbox input "false"
click at [645, 463] on input "eye" at bounding box center [504, 459] width 356 height 28
type input "e"
type input "eye"
click at [682, 494] on label at bounding box center [689, 498] width 13 height 13
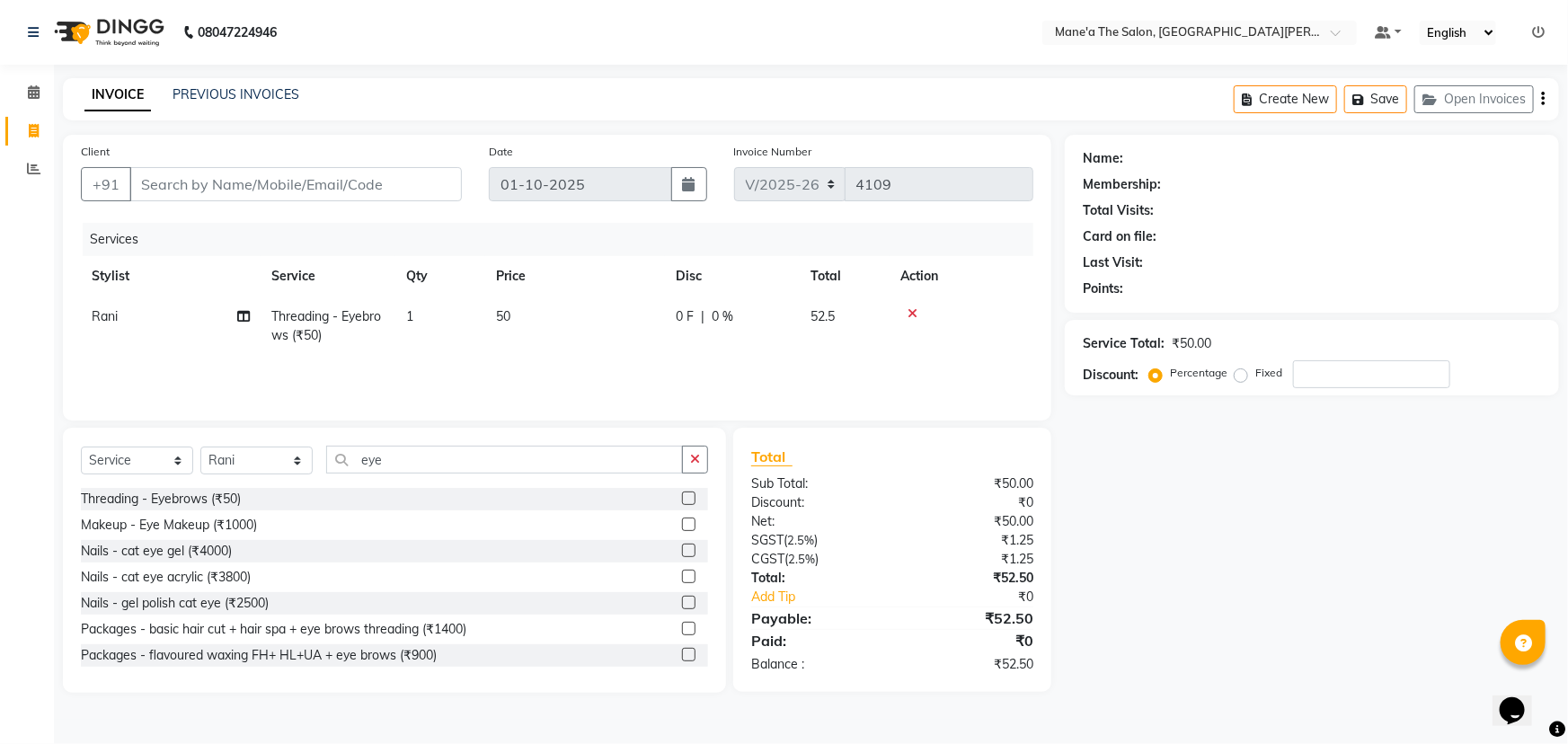
click at [682, 494] on input "checkbox" at bounding box center [688, 499] width 11 height 11
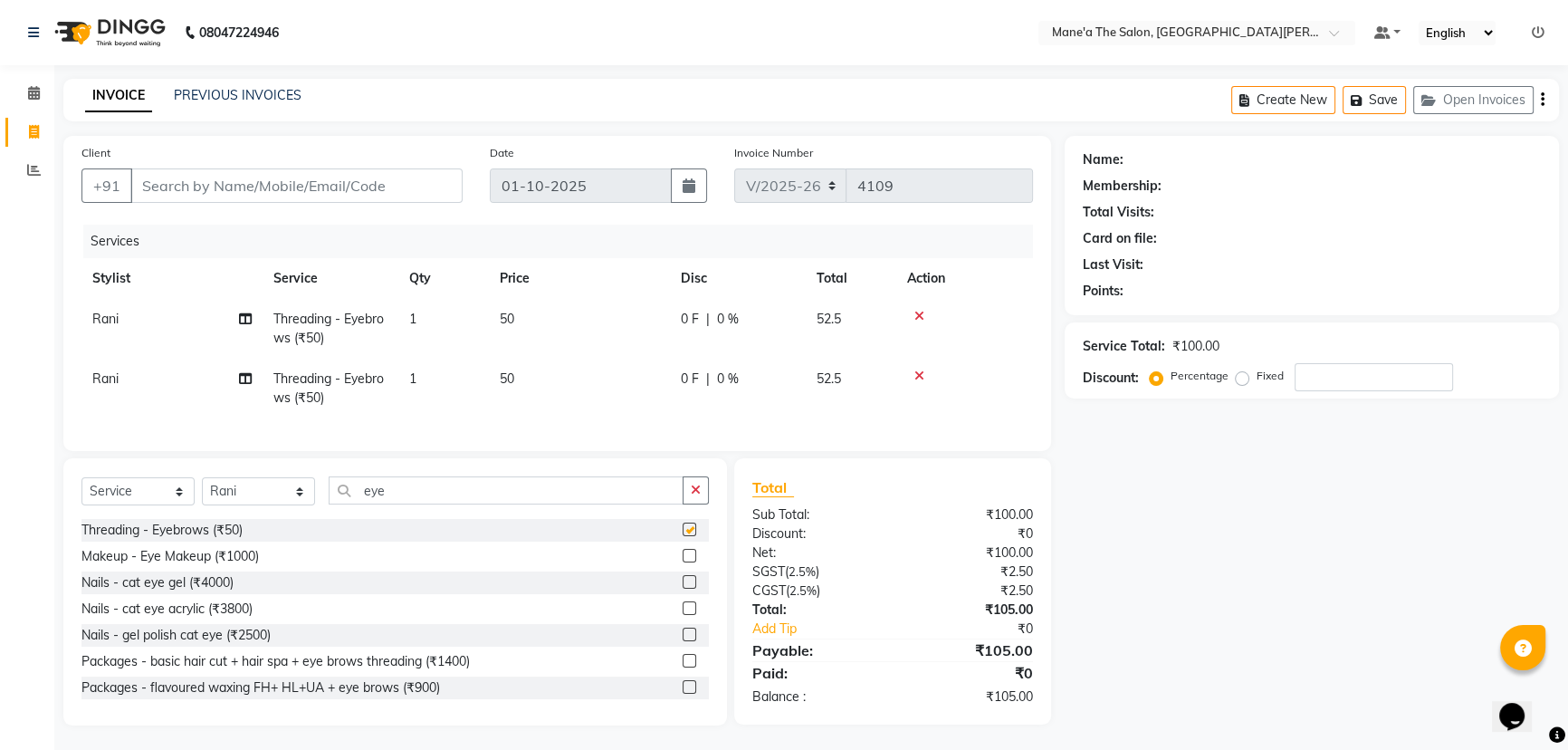
checkbox input "false"
click at [571, 500] on input "eye" at bounding box center [506, 489] width 355 height 28
type input "e"
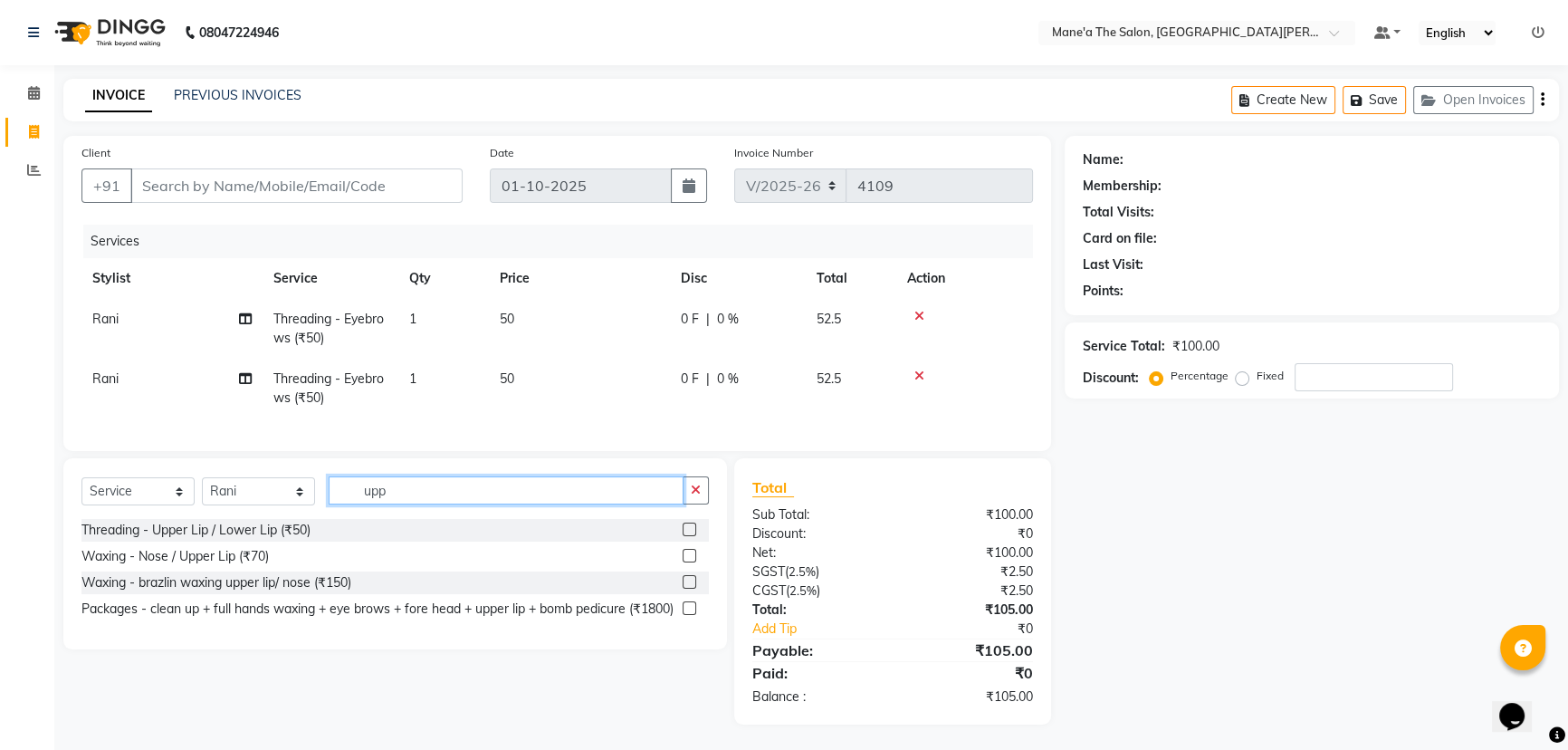
type input "upp"
click at [683, 536] on label at bounding box center [689, 529] width 14 height 14
click at [683, 536] on input "checkbox" at bounding box center [688, 530] width 12 height 12
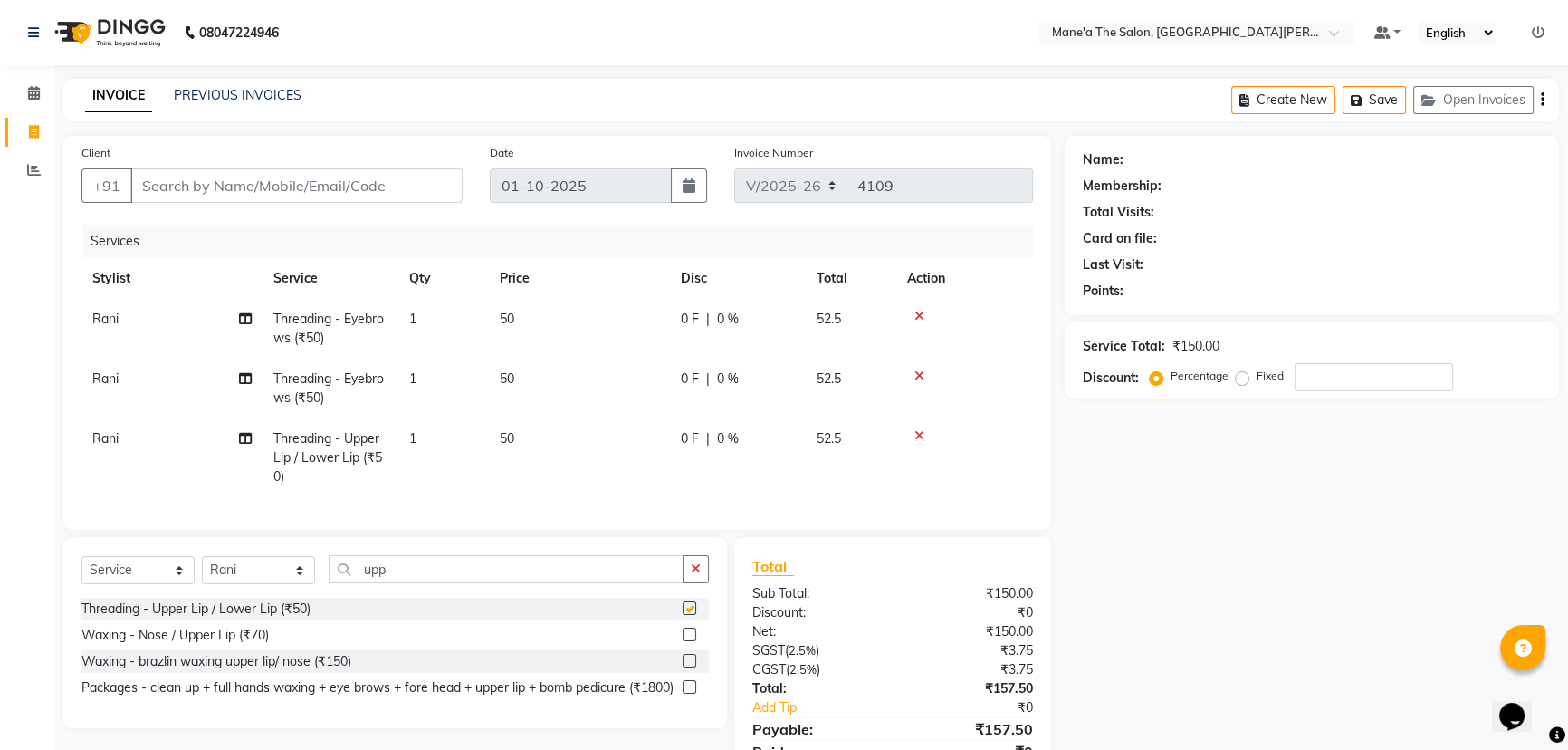
checkbox input "false"
click at [308, 182] on input "Client" at bounding box center [296, 185] width 332 height 35
type input "9"
type input "0"
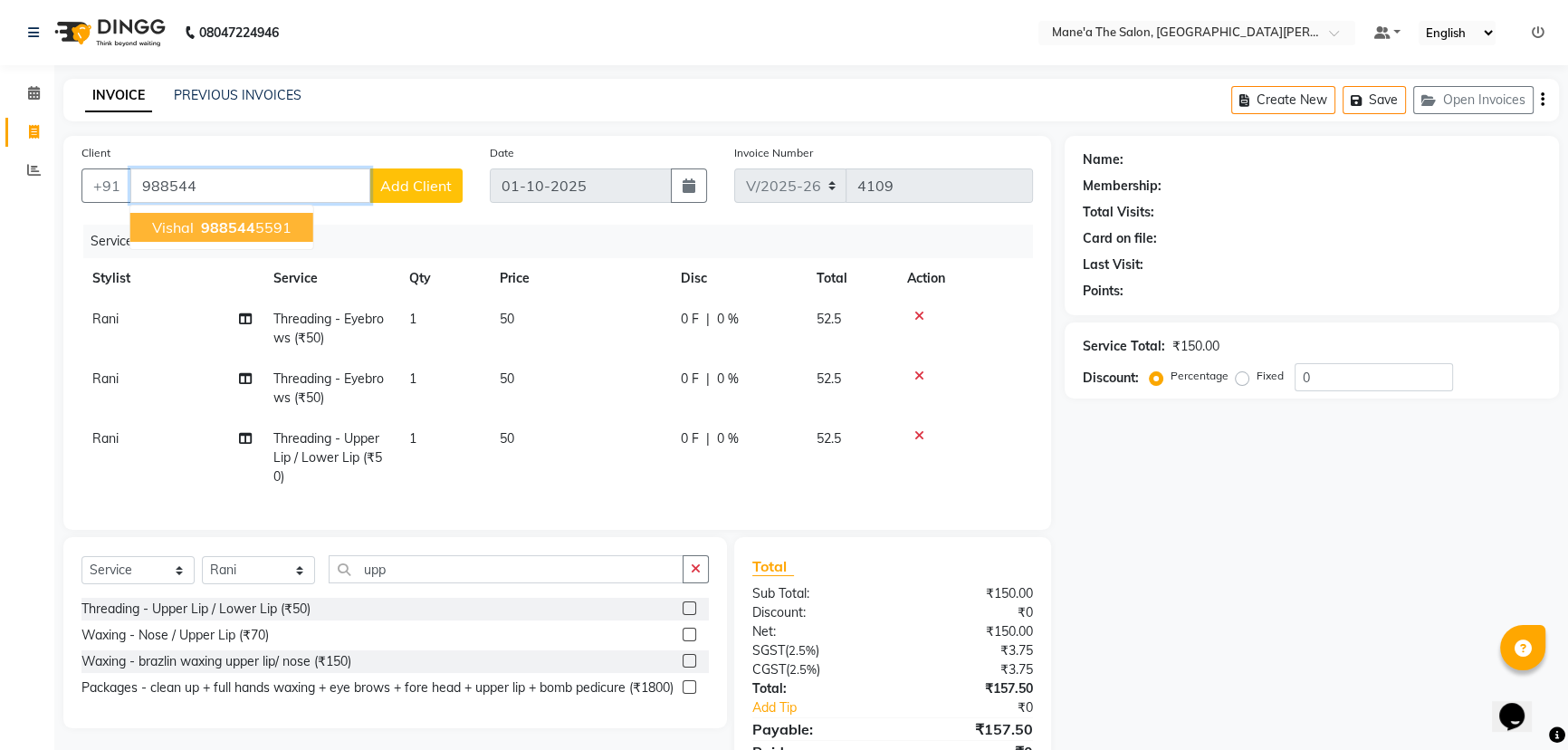
click at [270, 226] on ngb-highlight "988544 5591" at bounding box center [244, 227] width 95 height 18
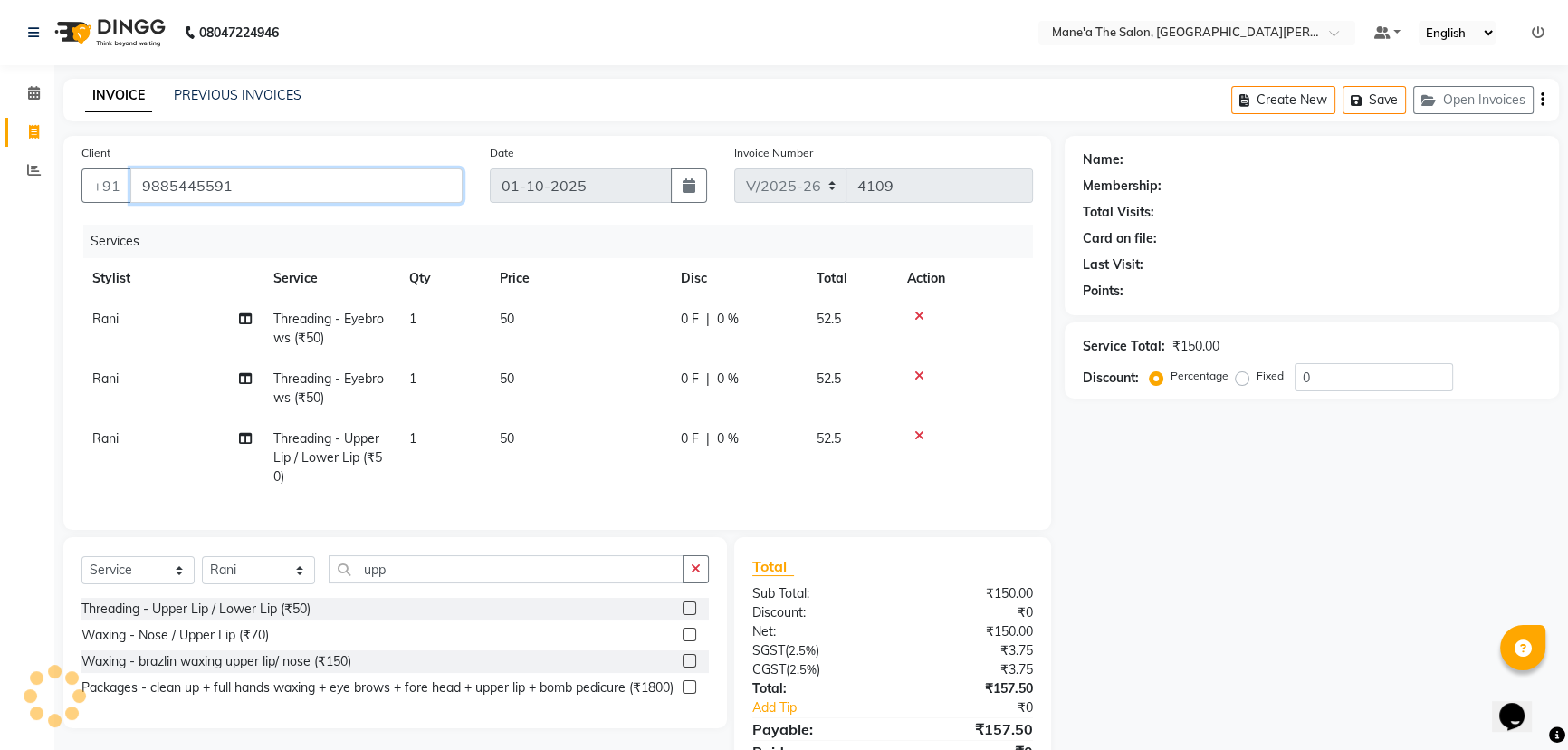
type input "9885445591"
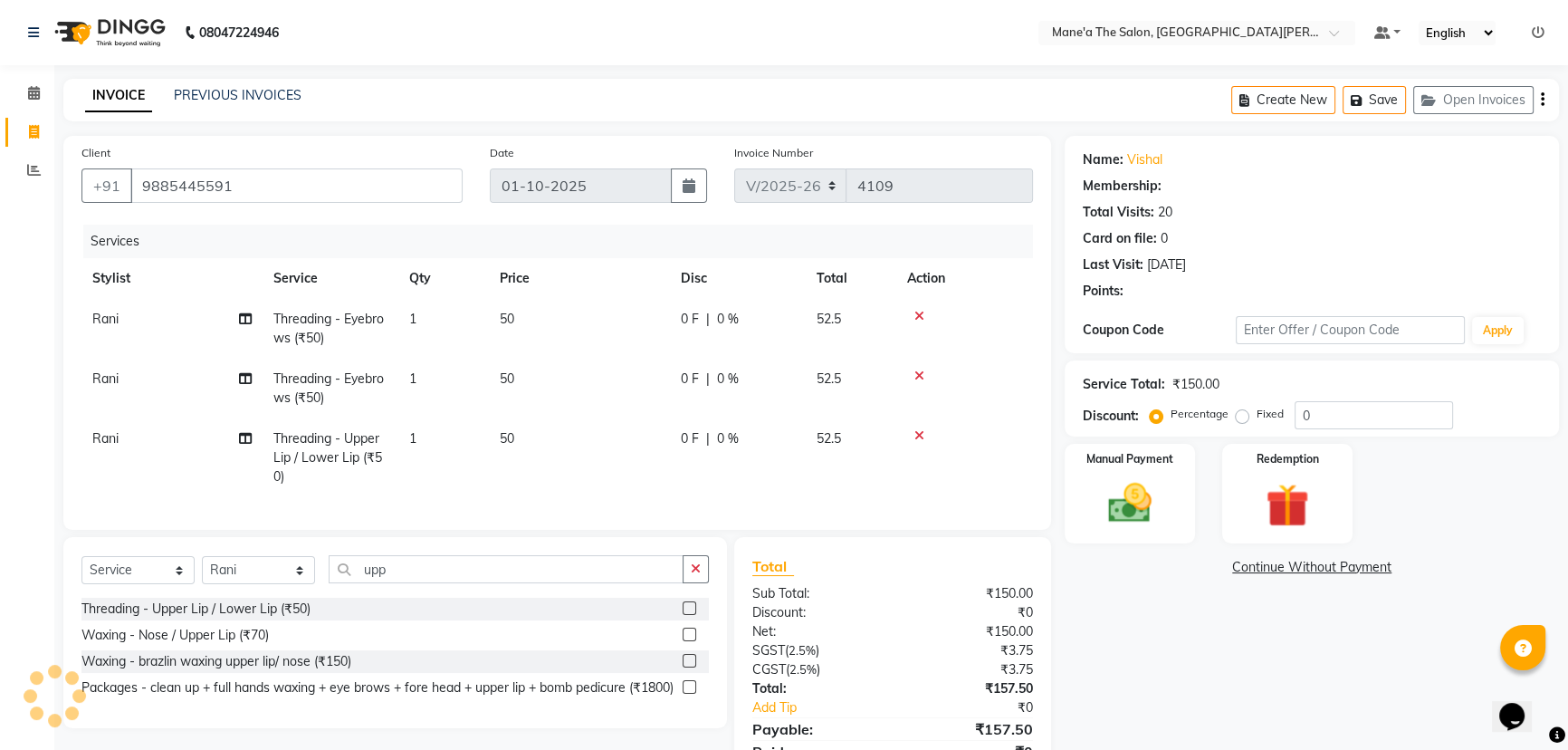
select select "1: Object"
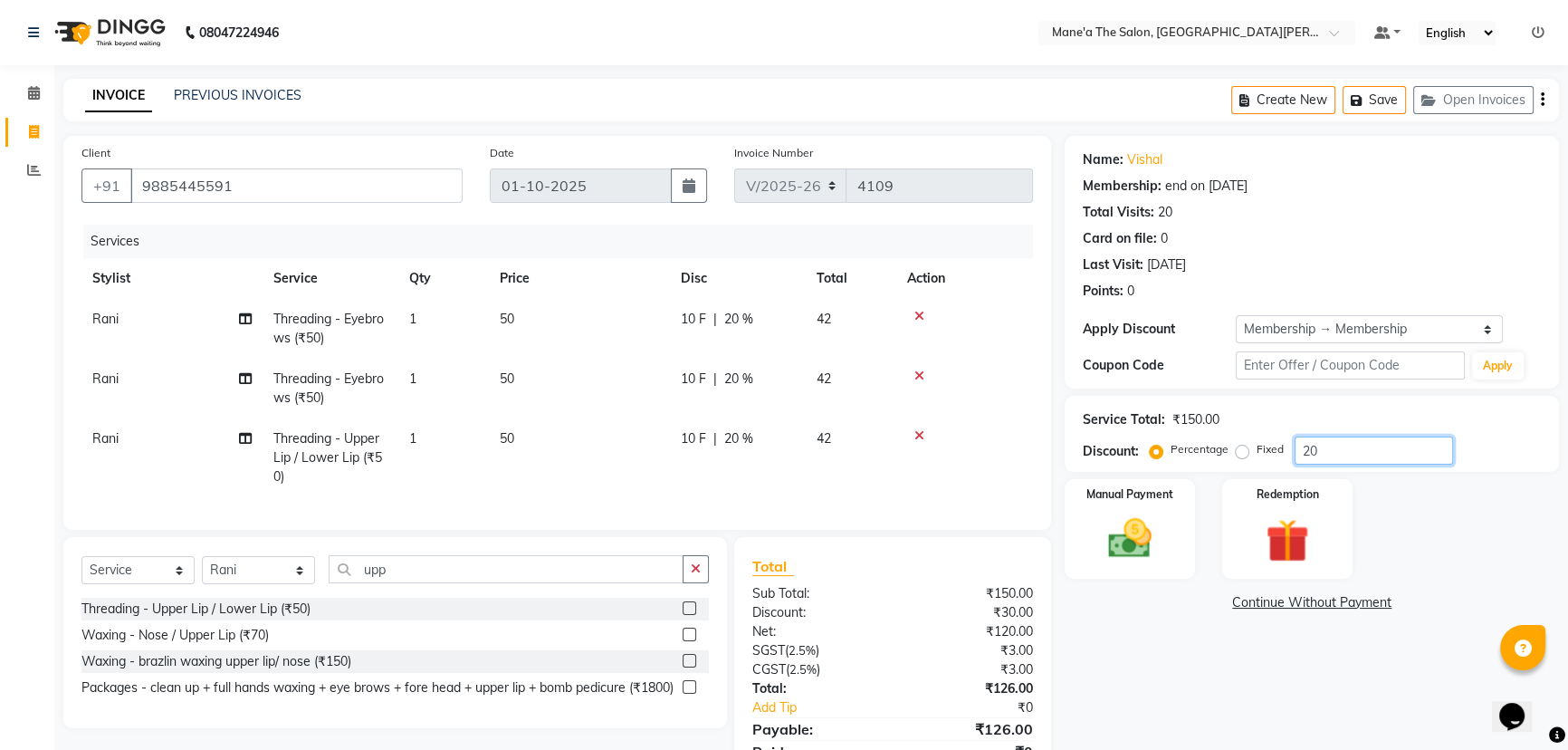
click at [1349, 448] on input "20" at bounding box center [1373, 450] width 158 height 28
type input "2"
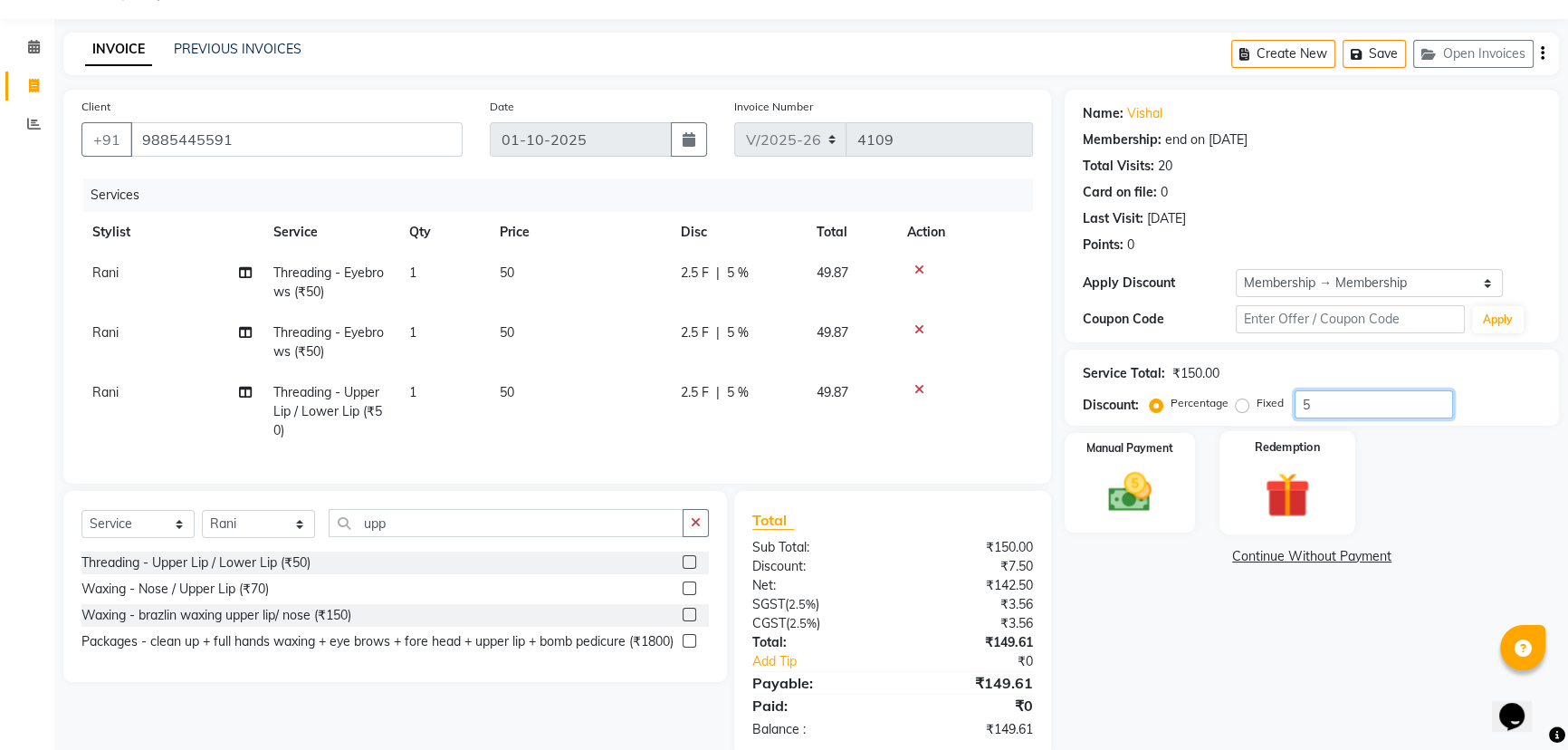
scroll to position [94, 0]
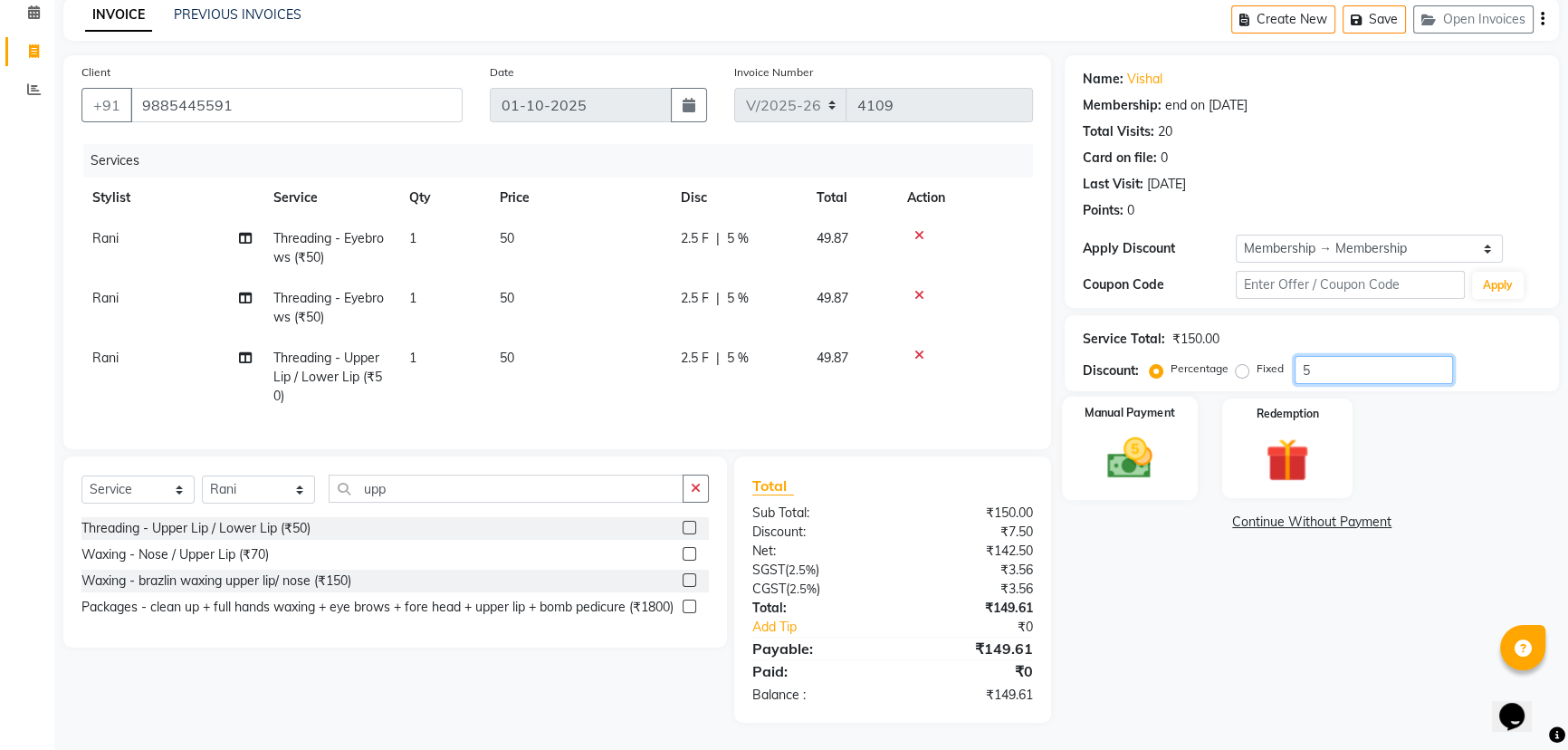
type input "5"
click at [1147, 471] on div "Manual Payment" at bounding box center [1129, 448] width 136 height 103
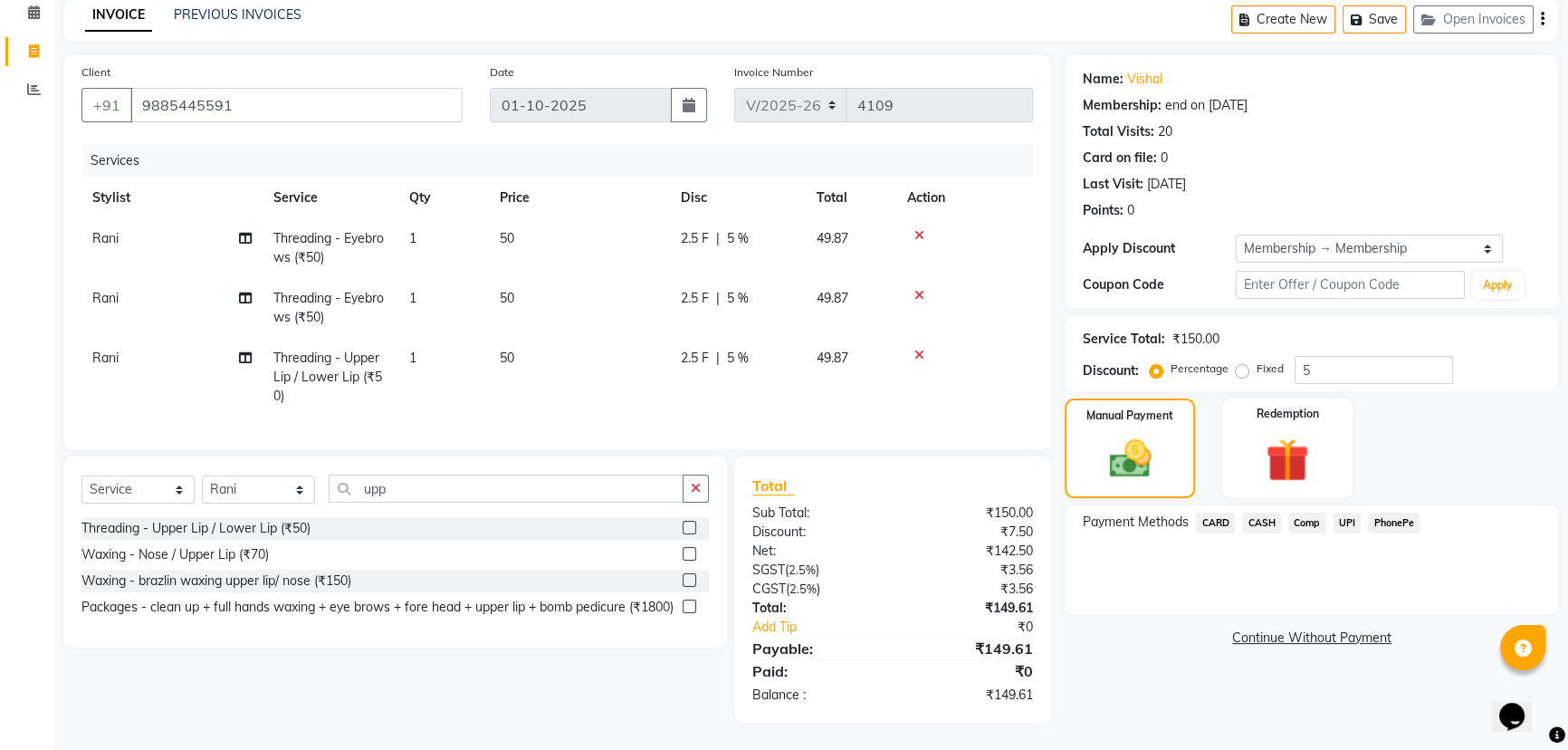
click at [1344, 513] on span "UPI" at bounding box center [1347, 523] width 28 height 21
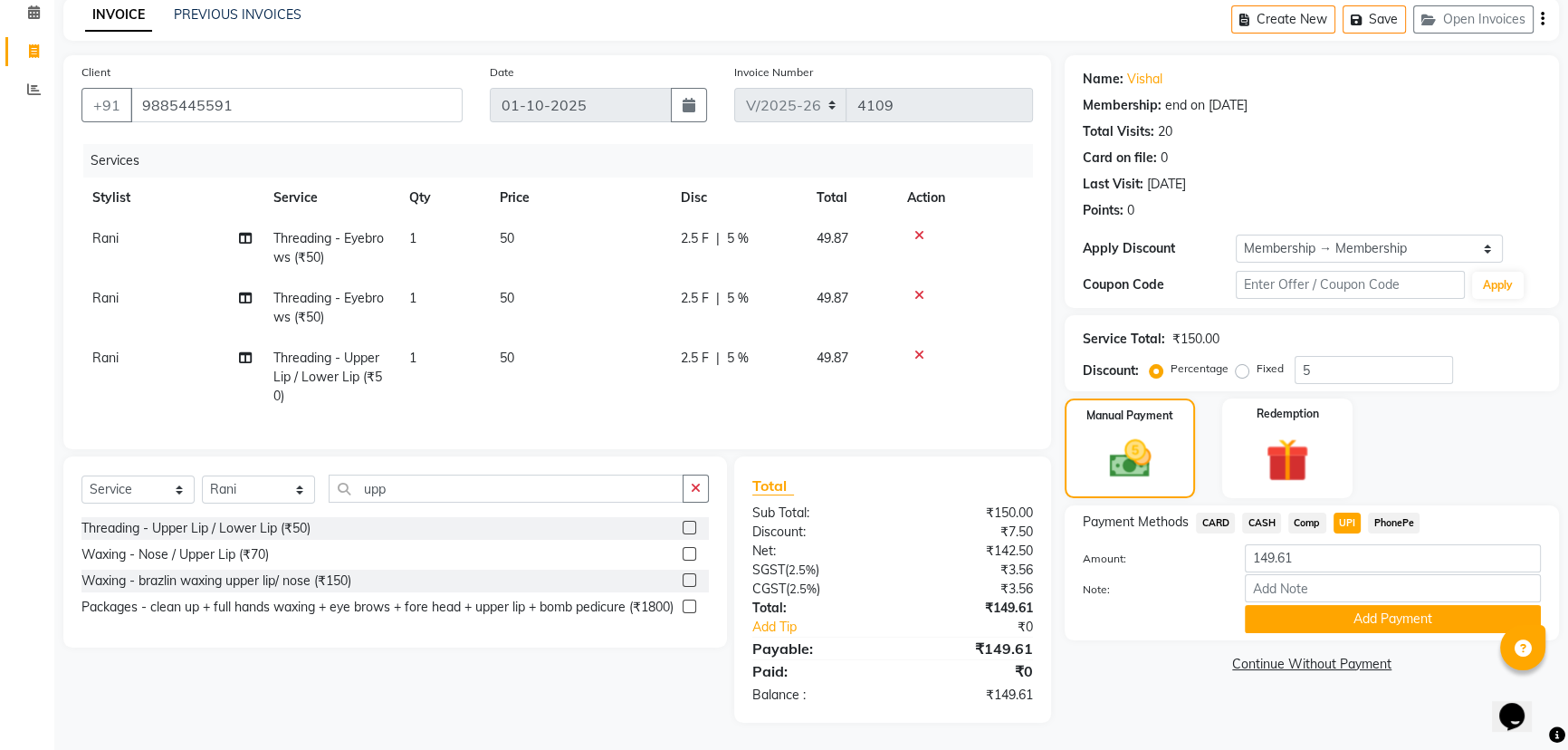
click at [1382, 513] on span "PhonePe" at bounding box center [1392, 523] width 51 height 21
click at [1345, 513] on span "UPI" at bounding box center [1347, 523] width 28 height 21
click at [1358, 605] on button "Add Payment" at bounding box center [1392, 619] width 296 height 28
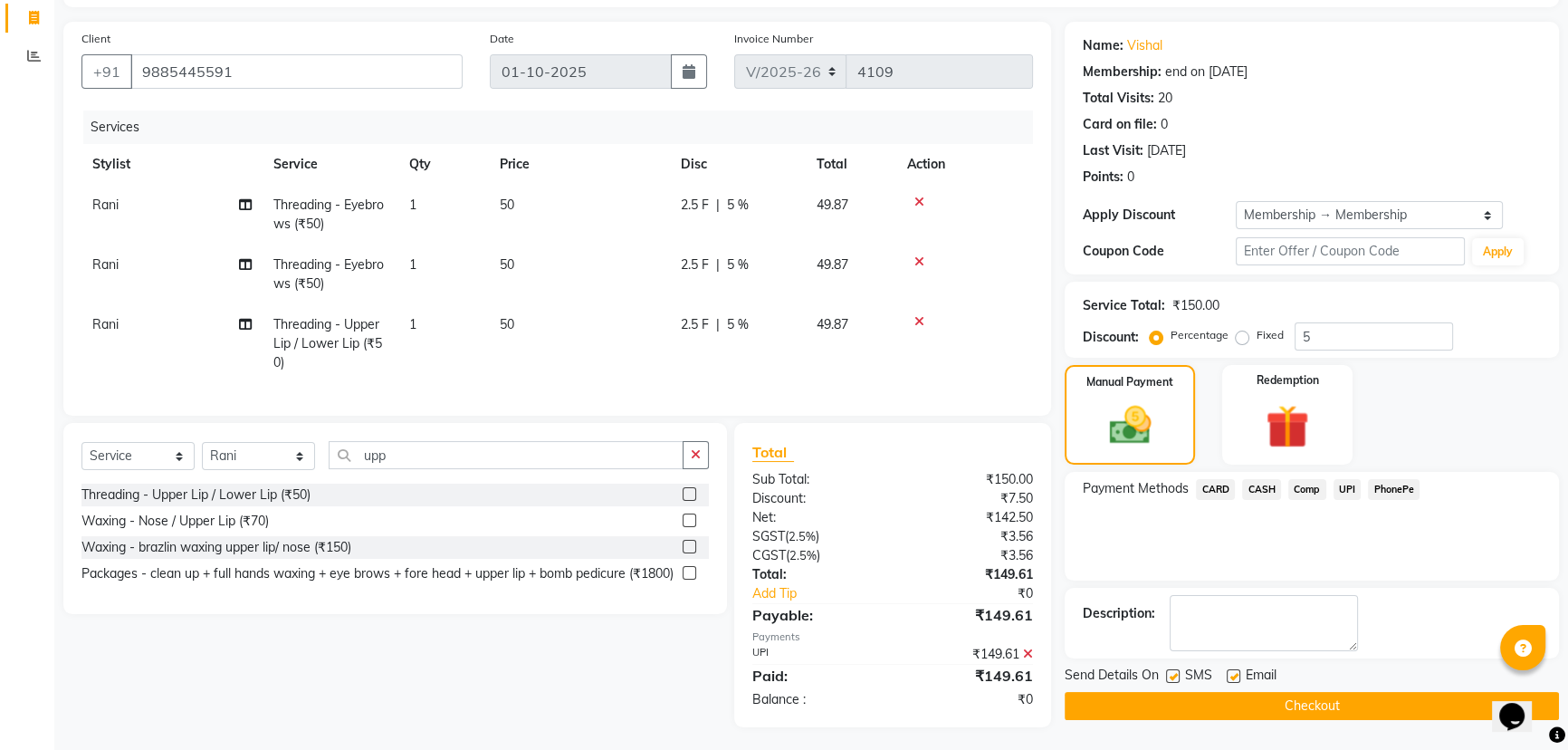
scroll to position [131, 0]
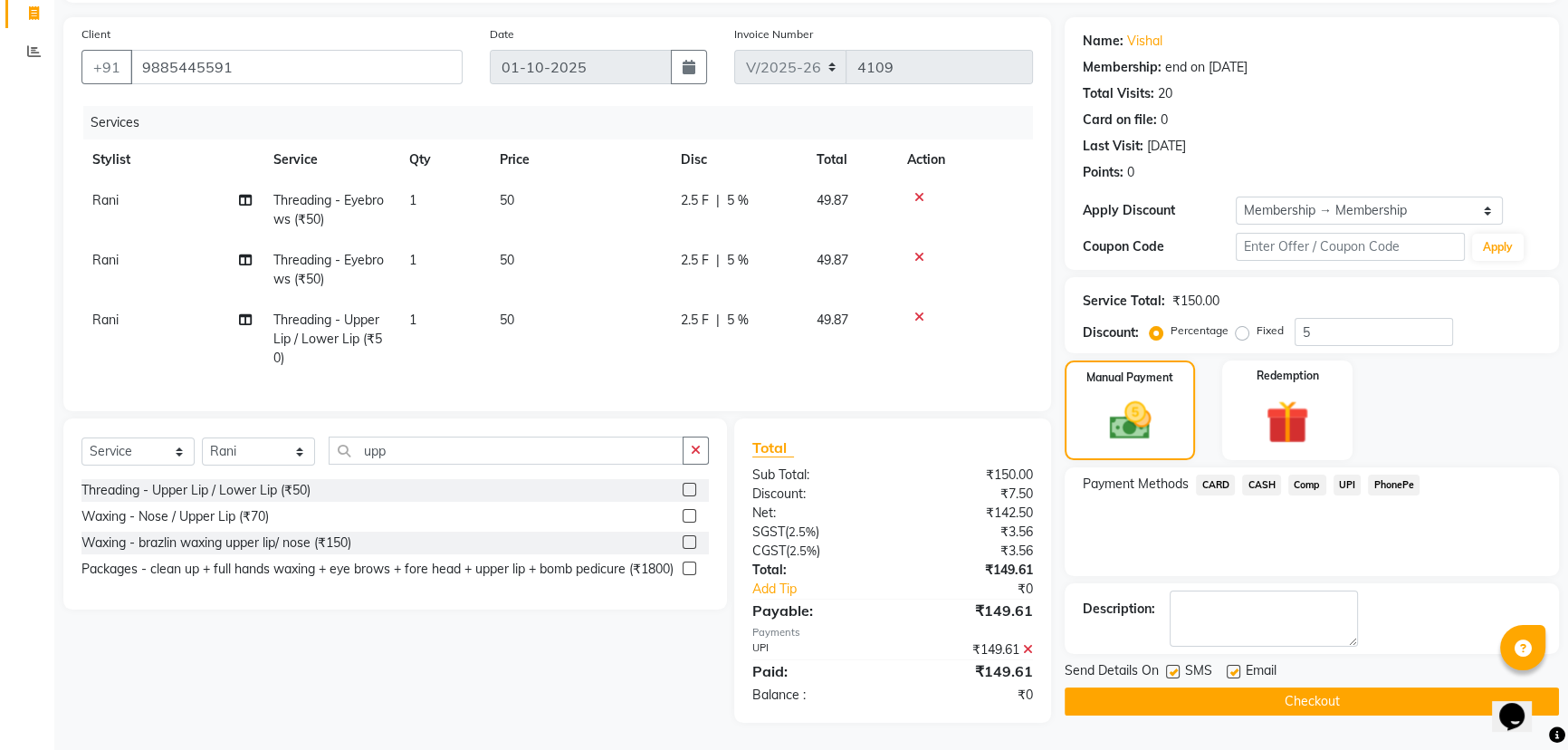
click at [1233, 664] on label at bounding box center [1233, 671] width 14 height 14
click at [1233, 666] on input "checkbox" at bounding box center [1232, 672] width 12 height 12
click at [1233, 664] on label at bounding box center [1233, 671] width 14 height 14
click at [1233, 666] on input "checkbox" at bounding box center [1232, 672] width 12 height 12
checkbox input "true"
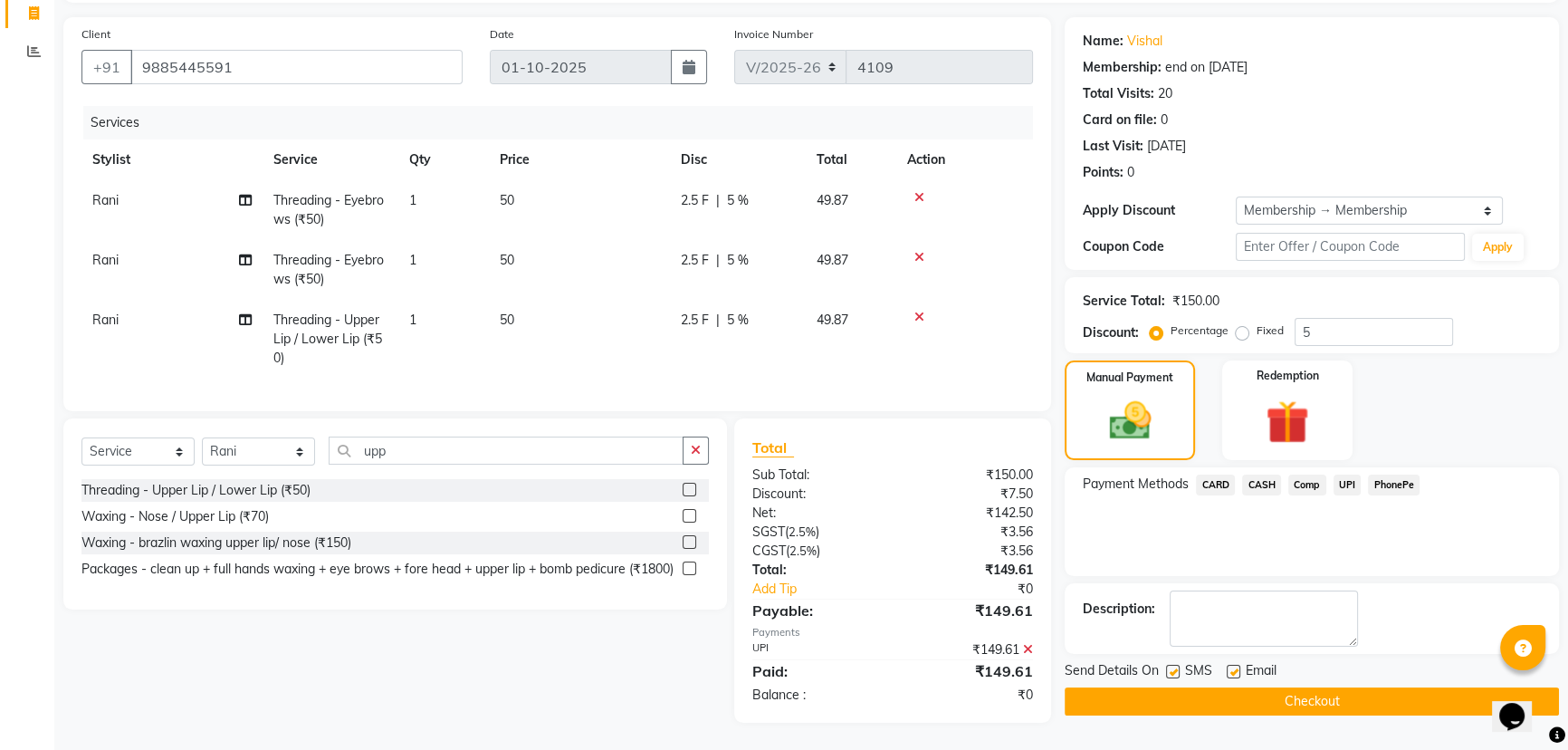
click at [1234, 687] on button "Checkout" at bounding box center [1311, 701] width 494 height 28
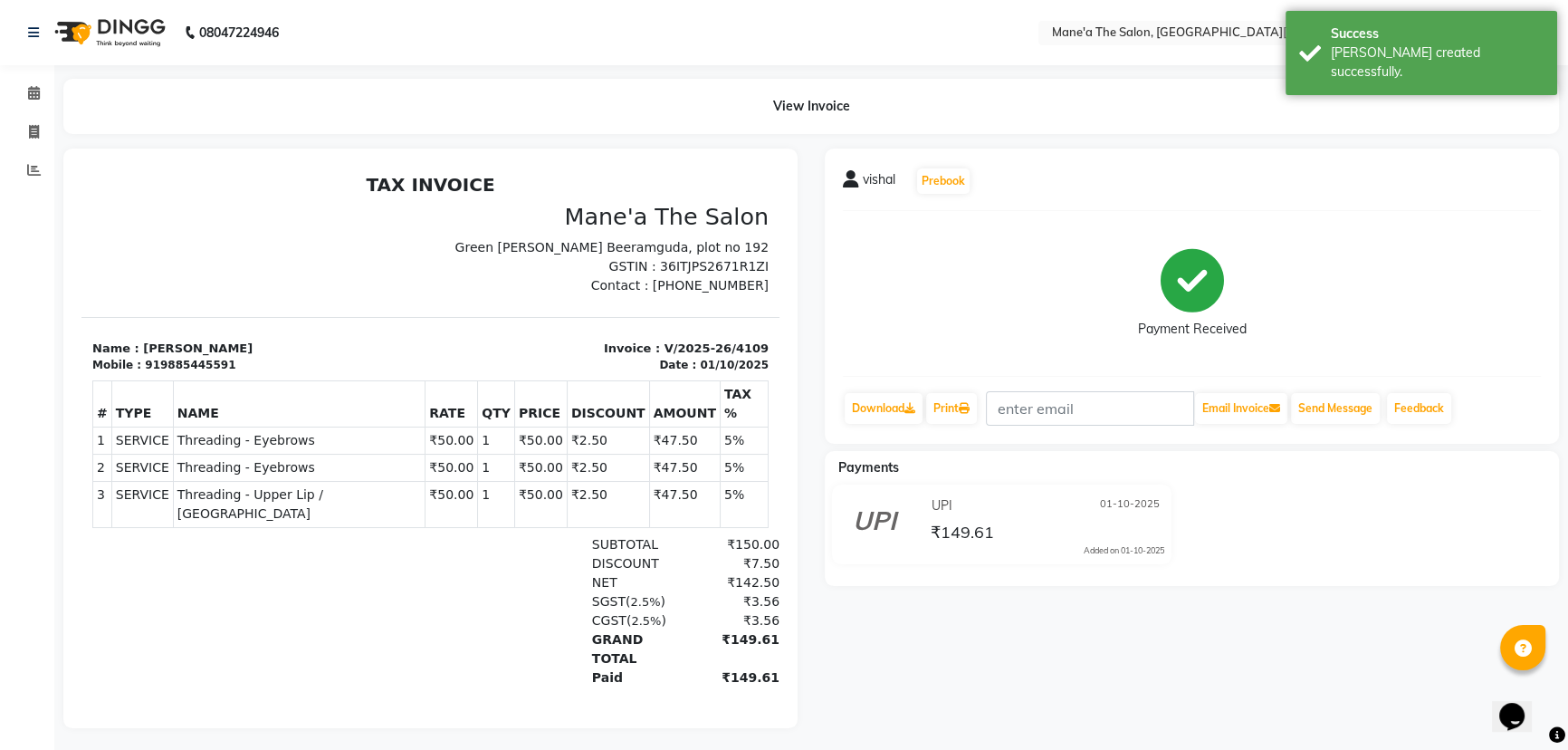
scroll to position [17, 0]
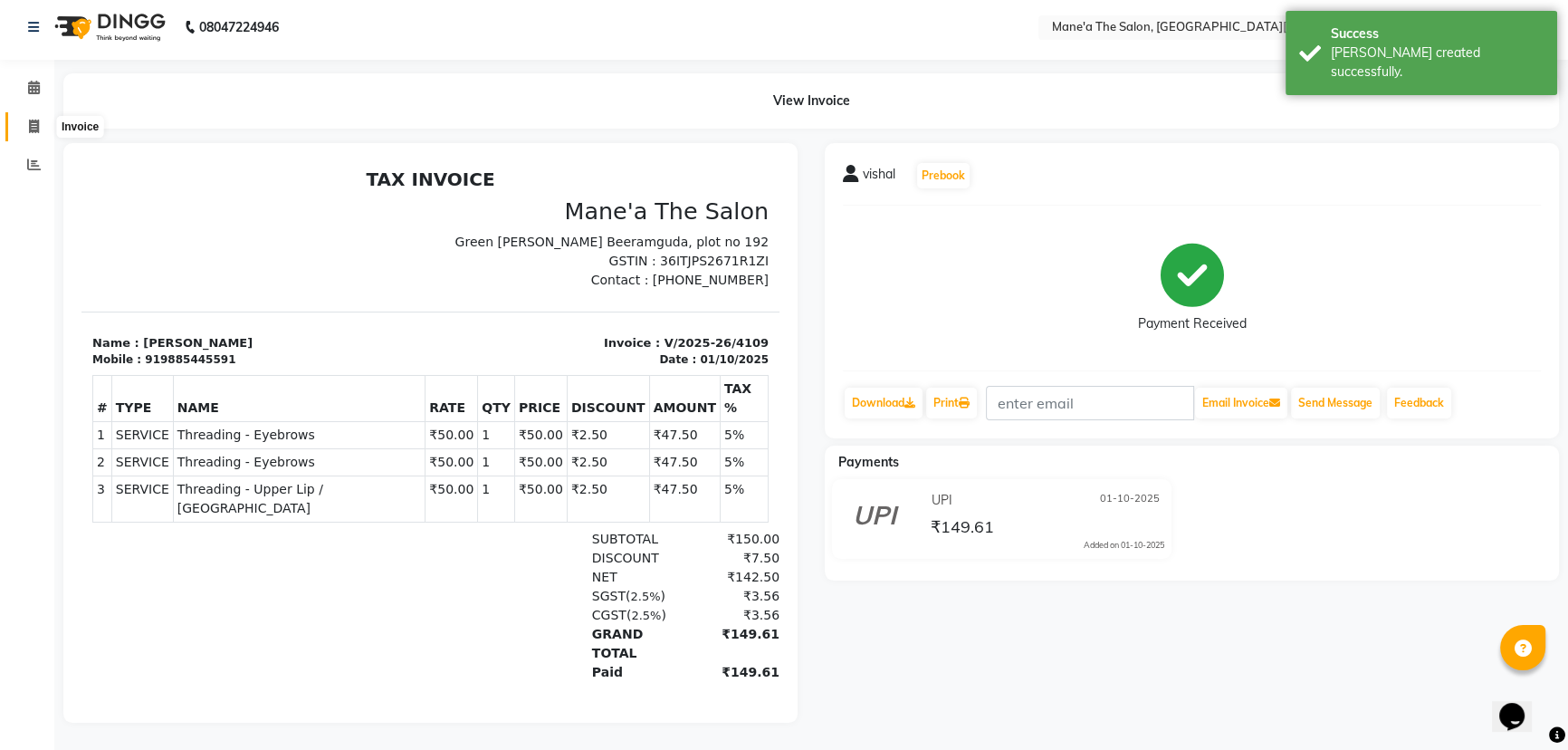
click at [40, 118] on span at bounding box center [34, 127] width 32 height 21
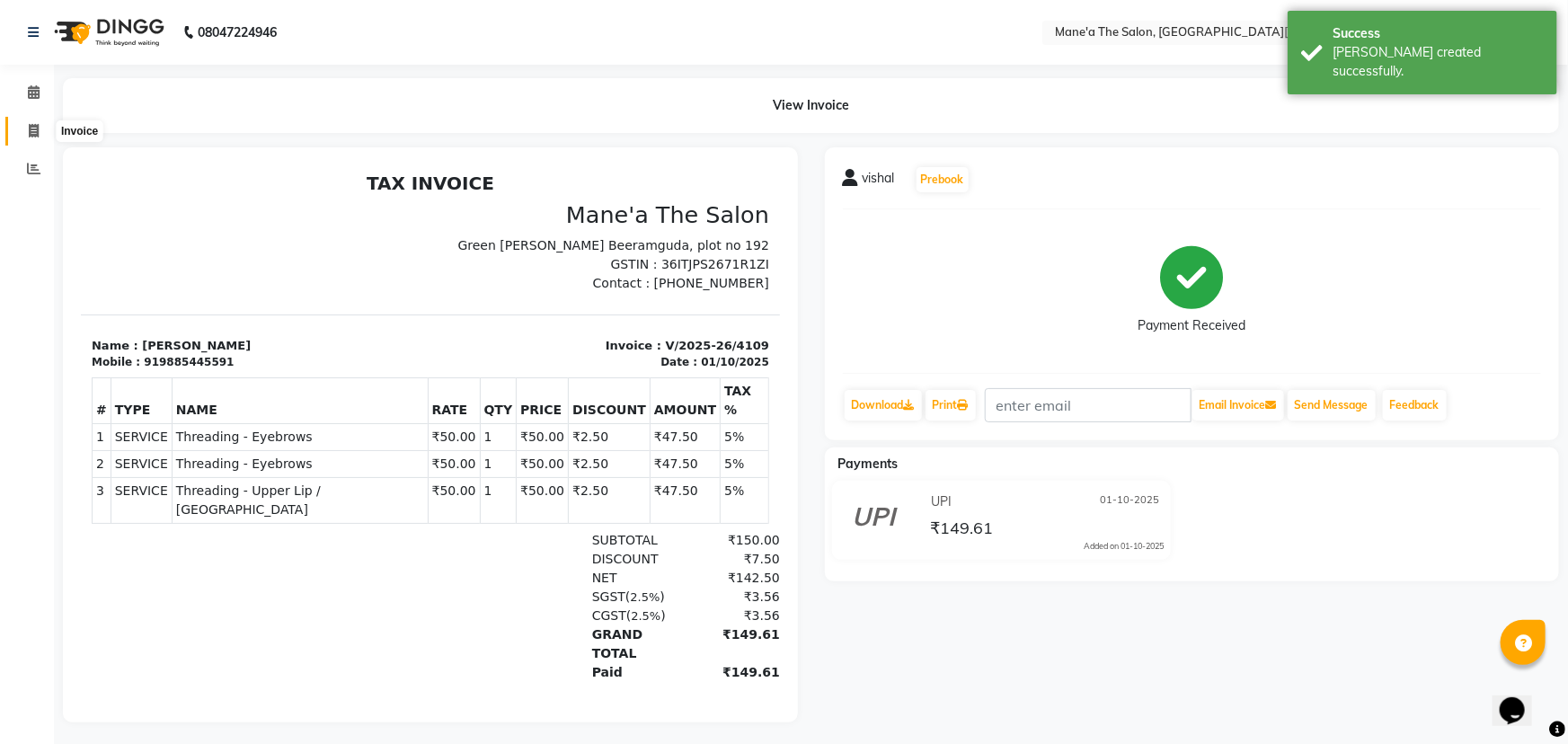
select select "7205"
select select "service"
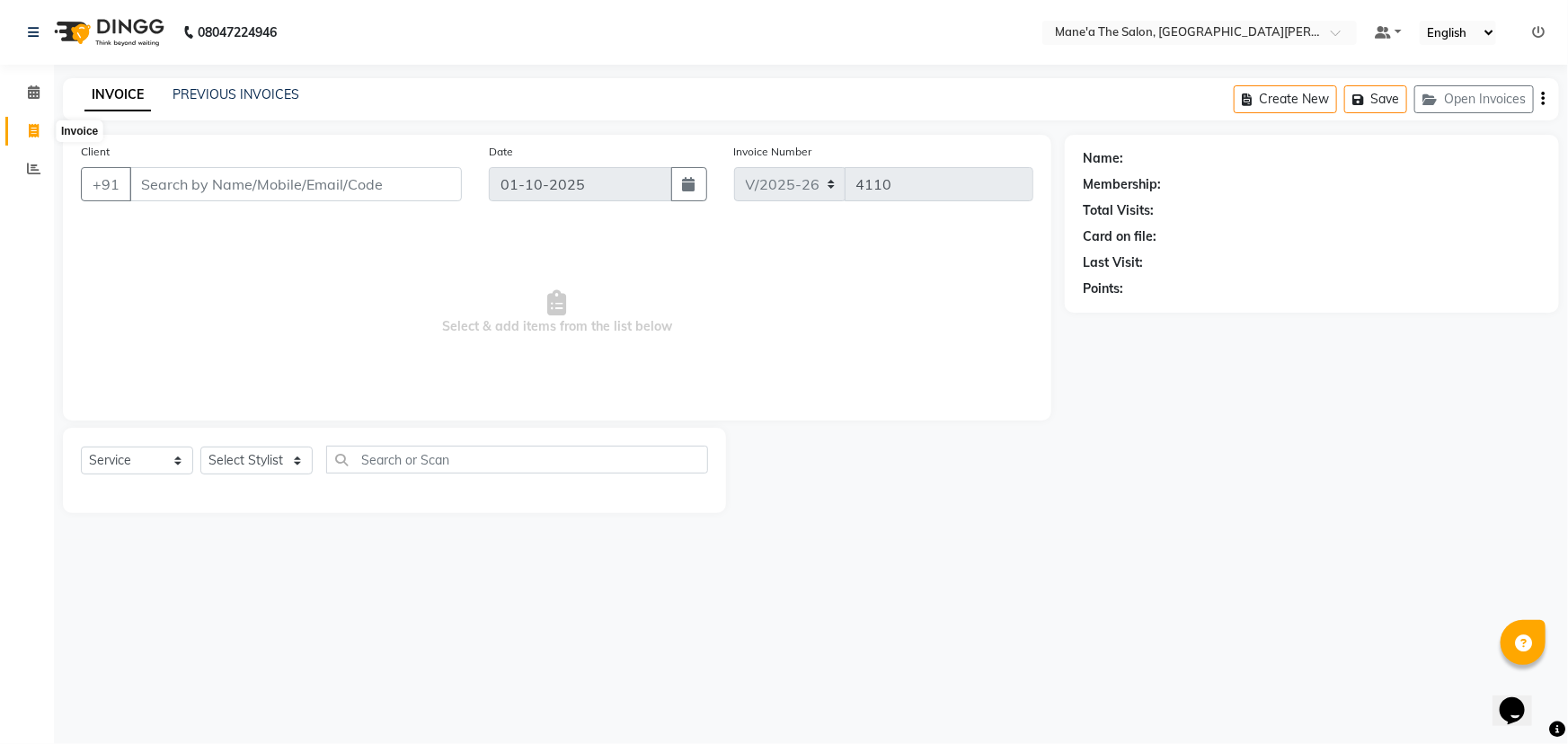
click at [38, 136] on span at bounding box center [34, 132] width 32 height 21
select select "service"
type input "4110"
select select "7205"
click at [297, 463] on select "Select Stylist Anam Anil Faeam Junaid New Manager [PERSON_NAME] Owner Rani [PER…" at bounding box center [256, 460] width 112 height 28
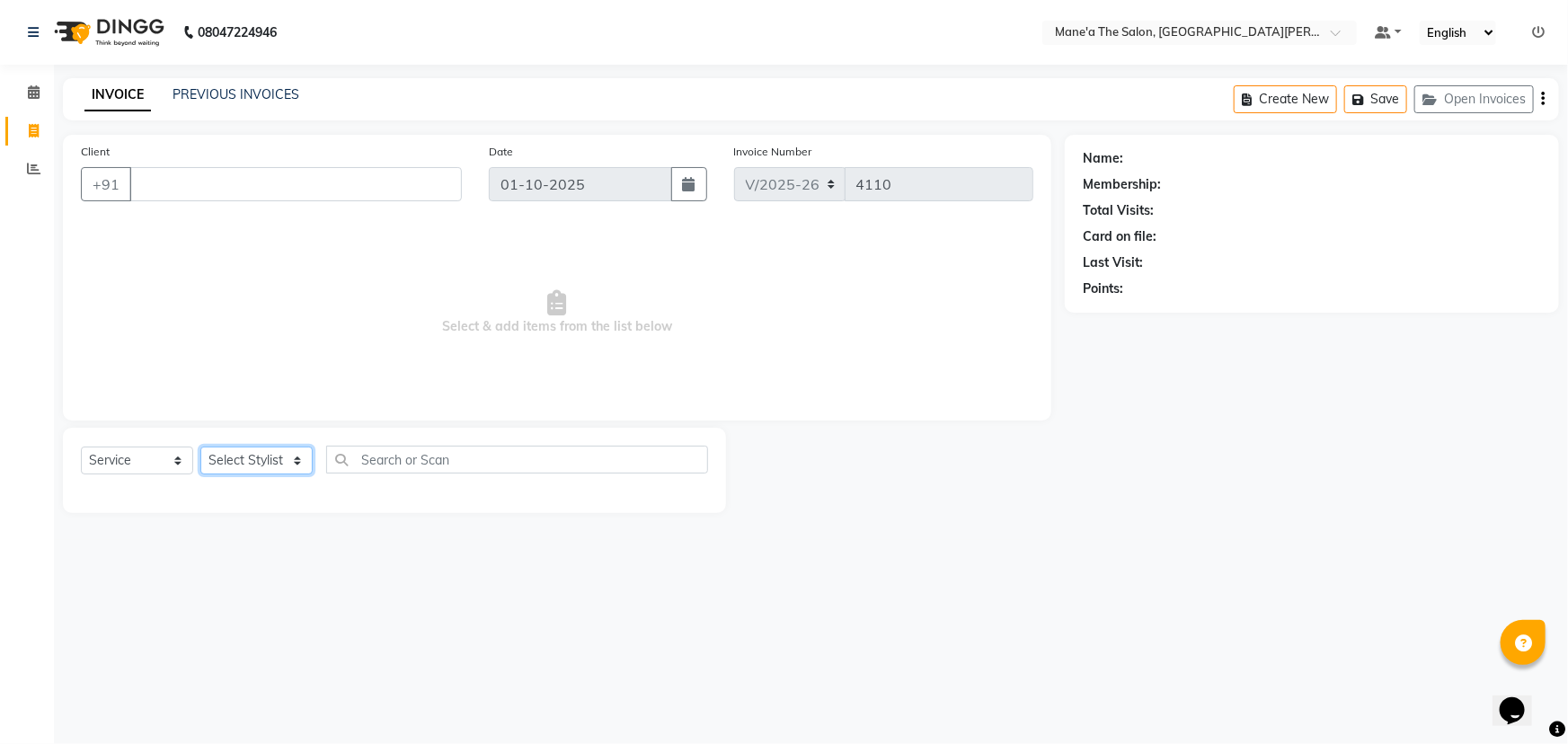
select select "87897"
click at [200, 446] on select "Select Stylist Anam Anil Faeam Junaid New Manager [PERSON_NAME] Owner Rani [PER…" at bounding box center [256, 460] width 112 height 28
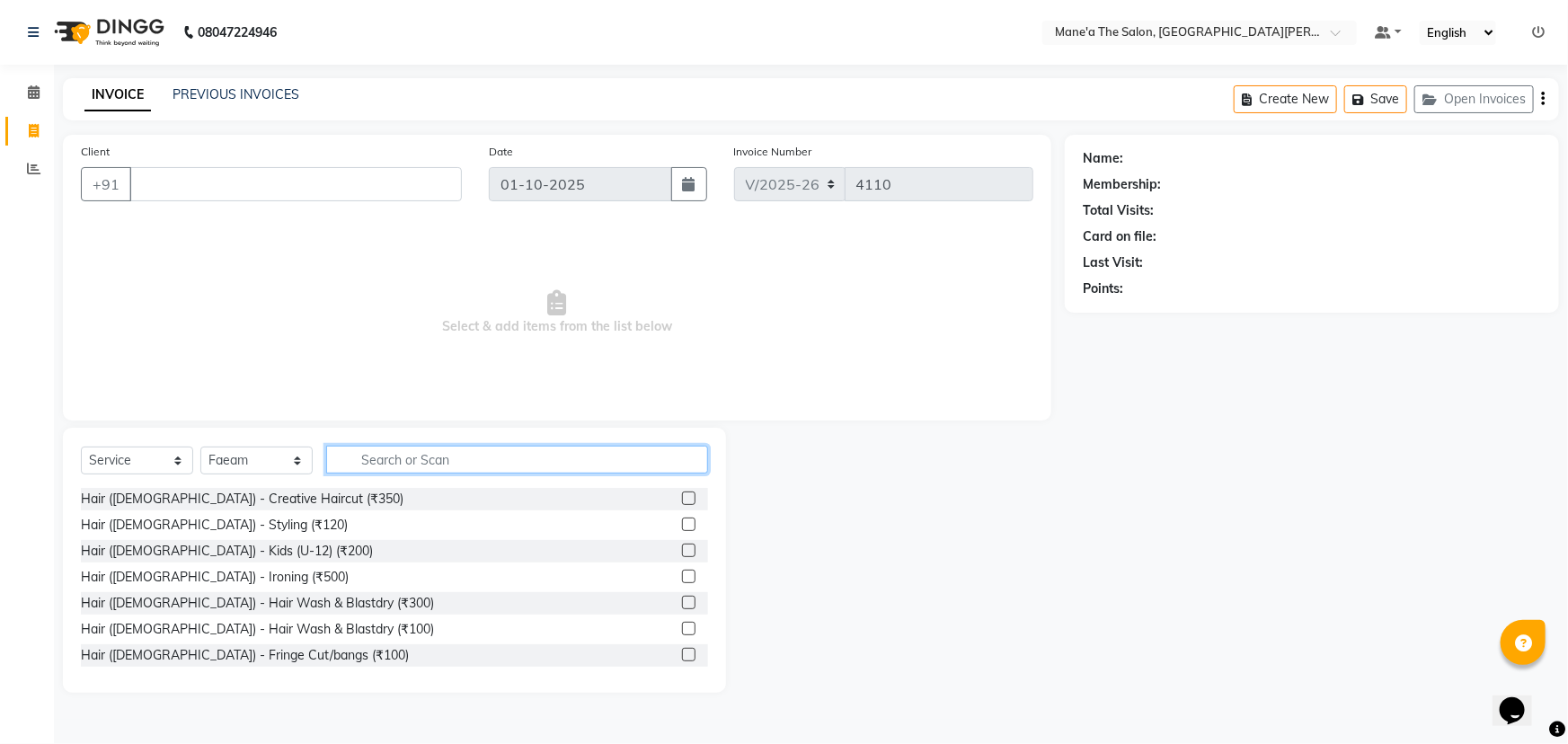
click at [398, 457] on input "text" at bounding box center [516, 459] width 382 height 28
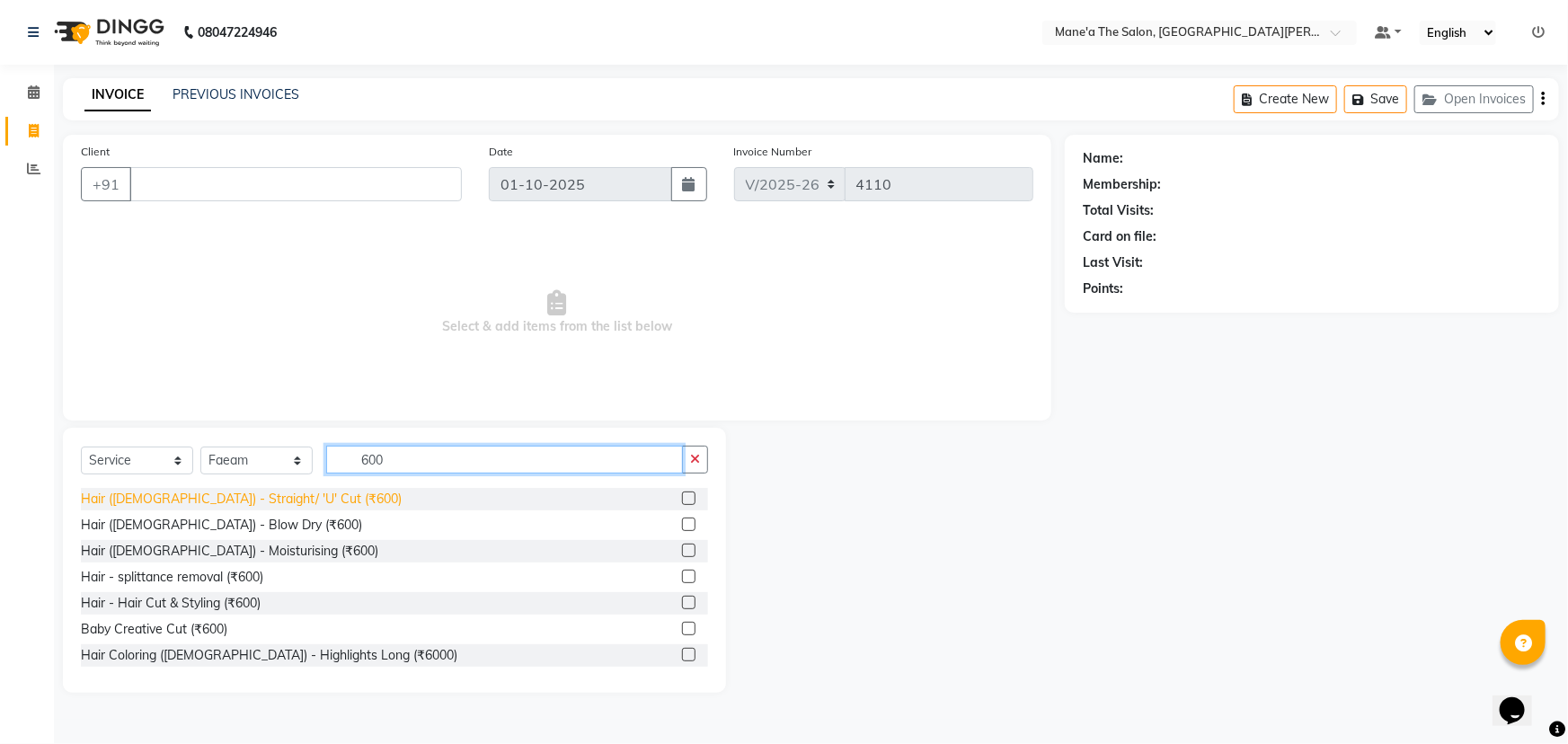
type input "600"
click at [238, 493] on div "Hair ([DEMOGRAPHIC_DATA]) - Straight/ 'U' Cut (₹600)" at bounding box center [240, 499] width 321 height 19
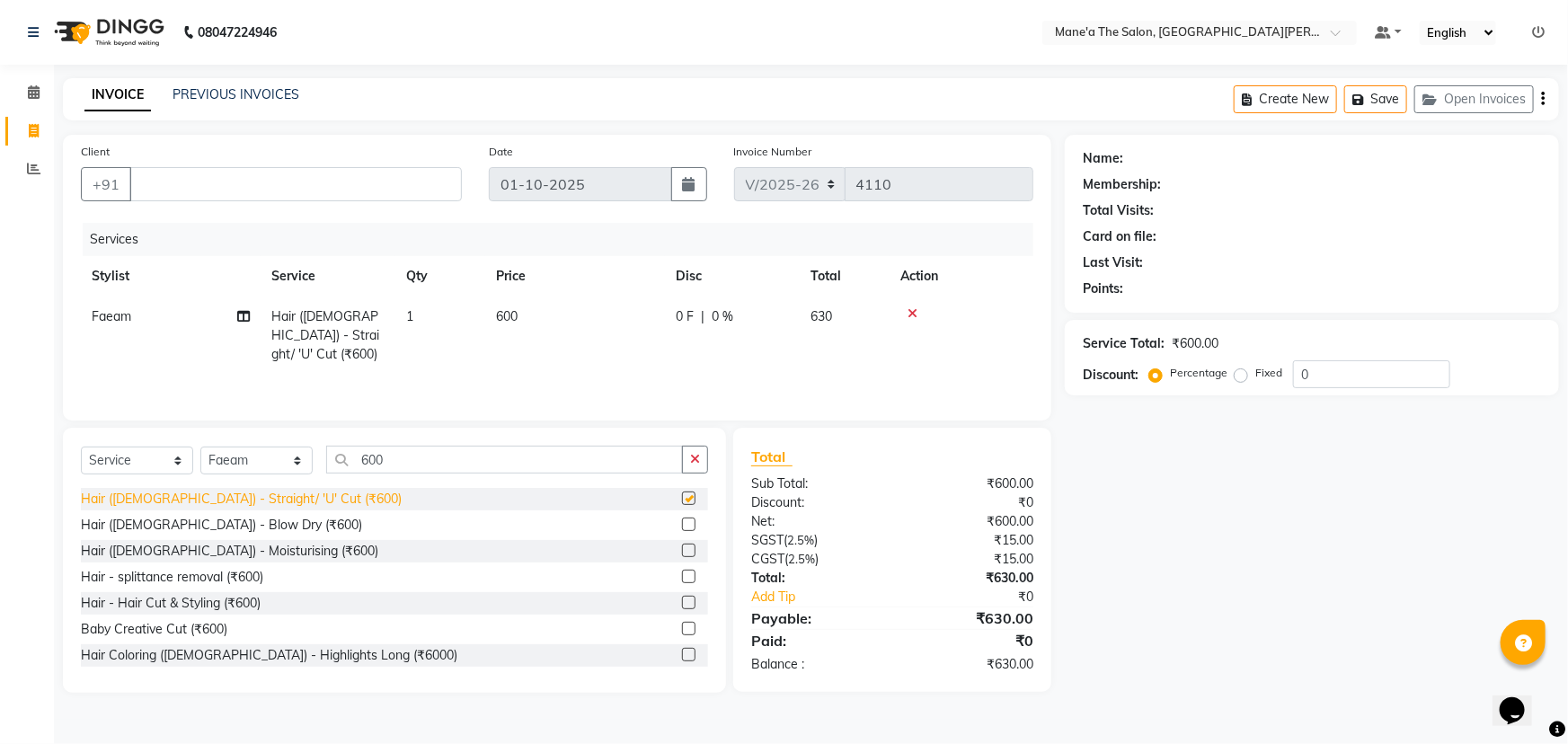
checkbox input "false"
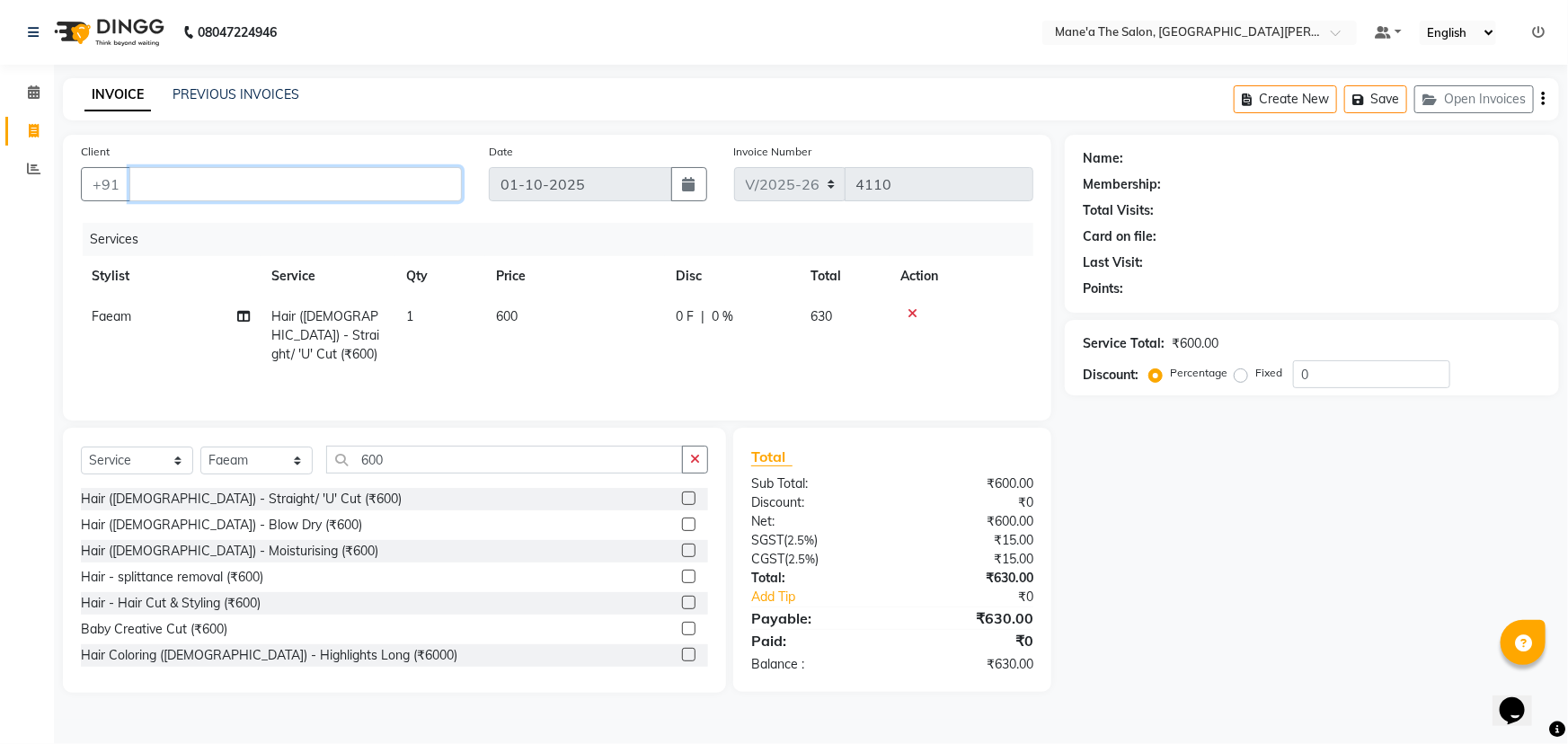
click at [257, 187] on input "Client" at bounding box center [295, 184] width 332 height 34
type input "8247891807"
click at [430, 191] on span "Add Client" at bounding box center [416, 184] width 71 height 18
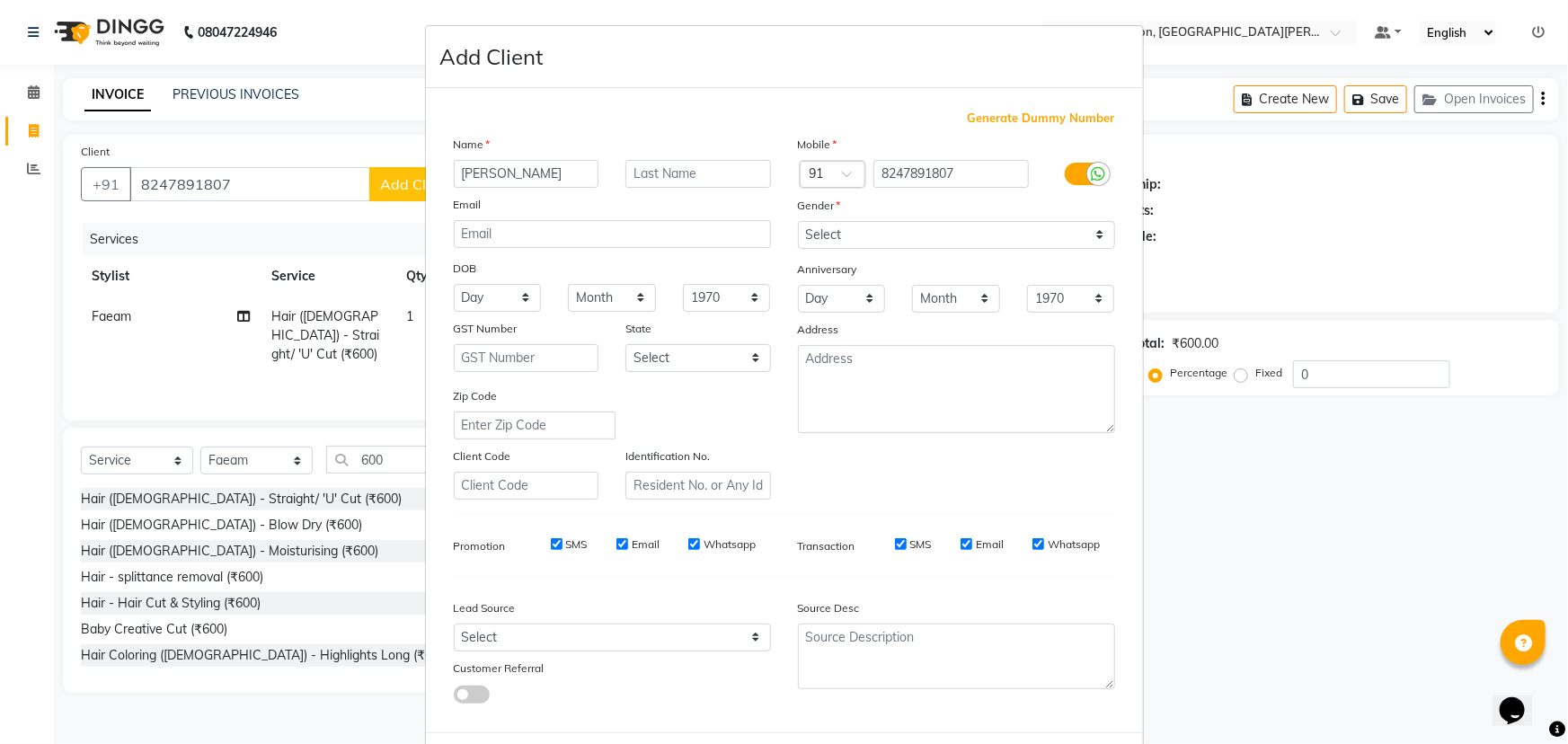
type input "[PERSON_NAME]"
click at [900, 225] on select "Select [DEMOGRAPHIC_DATA] [DEMOGRAPHIC_DATA] Other Prefer Not To Say" at bounding box center [956, 235] width 317 height 28
select select "[DEMOGRAPHIC_DATA]"
click at [798, 221] on select "Select [DEMOGRAPHIC_DATA] [DEMOGRAPHIC_DATA] Other Prefer Not To Say" at bounding box center [956, 235] width 317 height 28
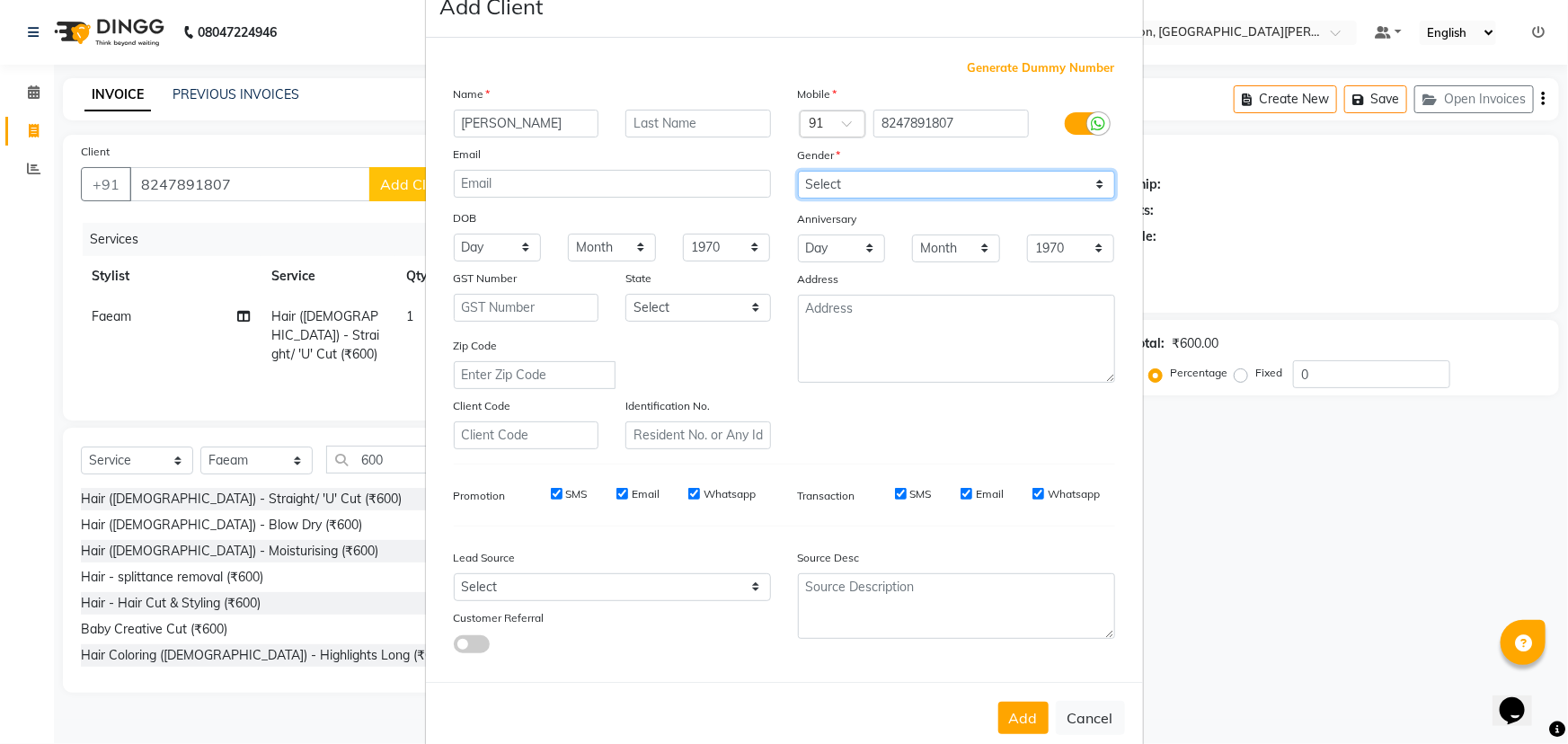
scroll to position [90, 0]
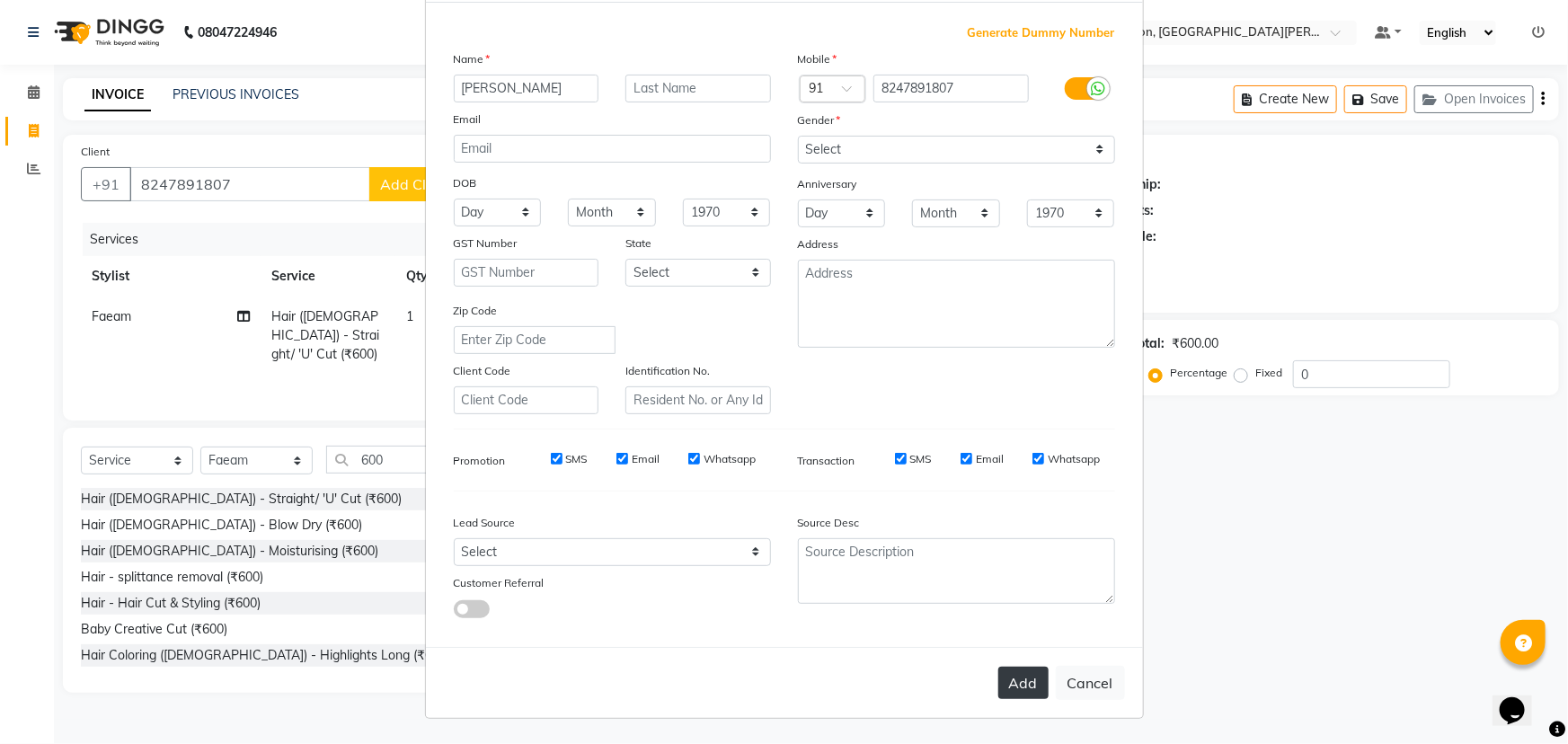
click at [1020, 685] on button "Add" at bounding box center [1023, 683] width 51 height 33
click at [1022, 688] on button "Add" at bounding box center [1023, 683] width 51 height 33
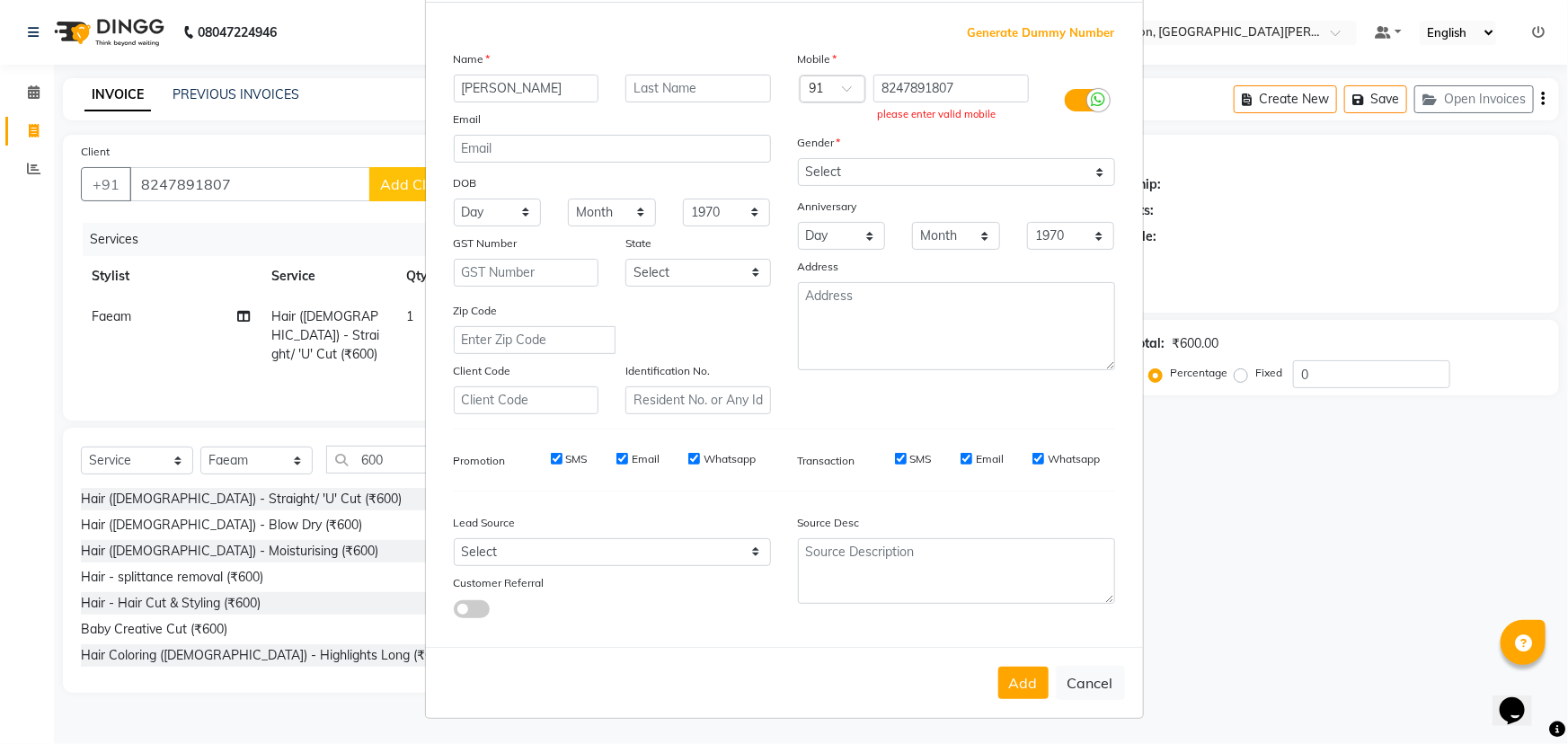
click at [1087, 91] on div at bounding box center [1098, 100] width 22 height 22
click at [0, 0] on input "checkbox" at bounding box center [0, 0] width 0 height 0
click at [1020, 681] on button "Add" at bounding box center [1023, 683] width 51 height 33
click at [1072, 92] on icon at bounding box center [1076, 100] width 14 height 16
click at [0, 0] on input "checkbox" at bounding box center [0, 0] width 0 height 0
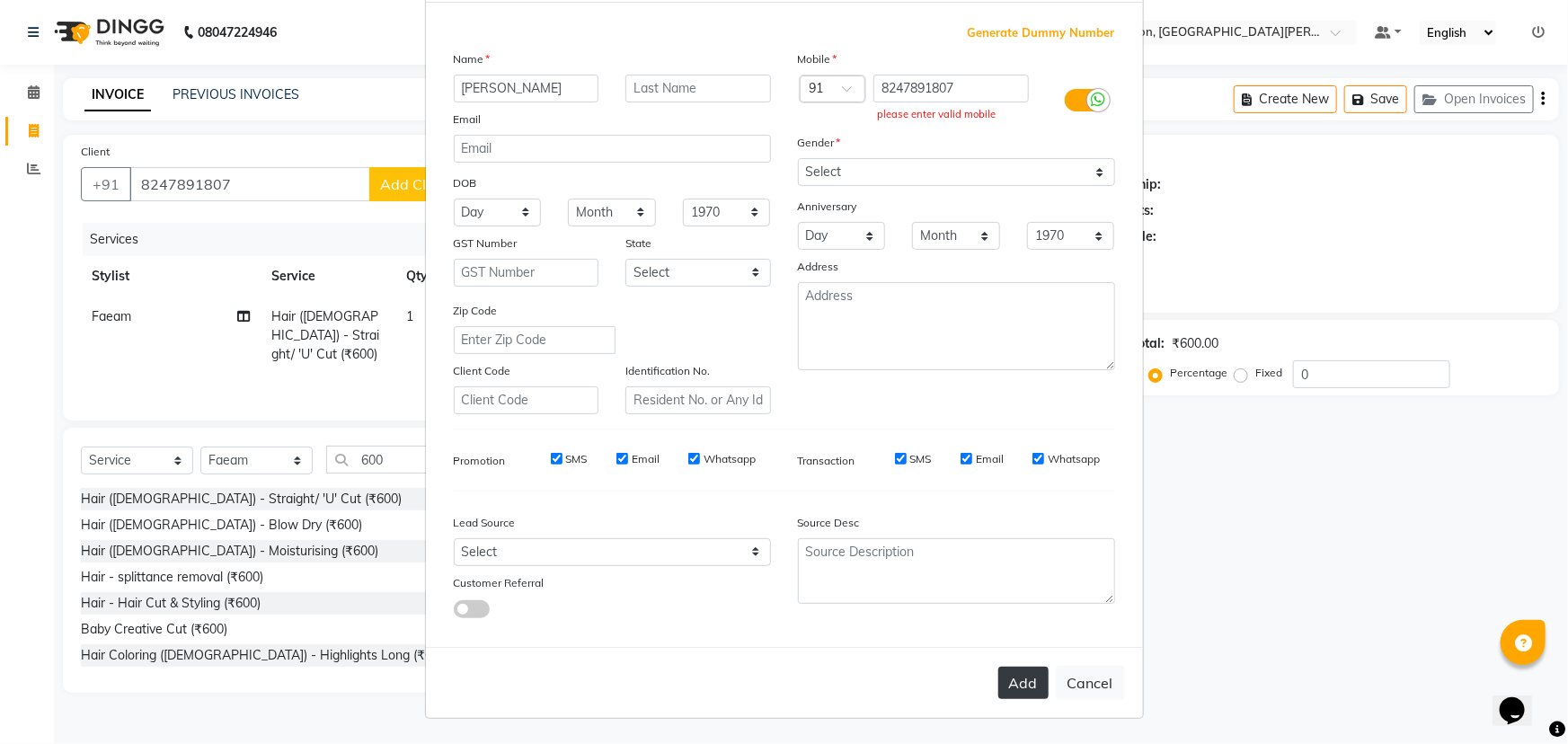
click at [1024, 692] on button "Add" at bounding box center [1023, 683] width 51 height 33
click at [1035, 688] on button "Add" at bounding box center [1023, 683] width 51 height 33
click at [1092, 95] on icon at bounding box center [1099, 100] width 14 height 16
click at [0, 0] on input "checkbox" at bounding box center [0, 0] width 0 height 0
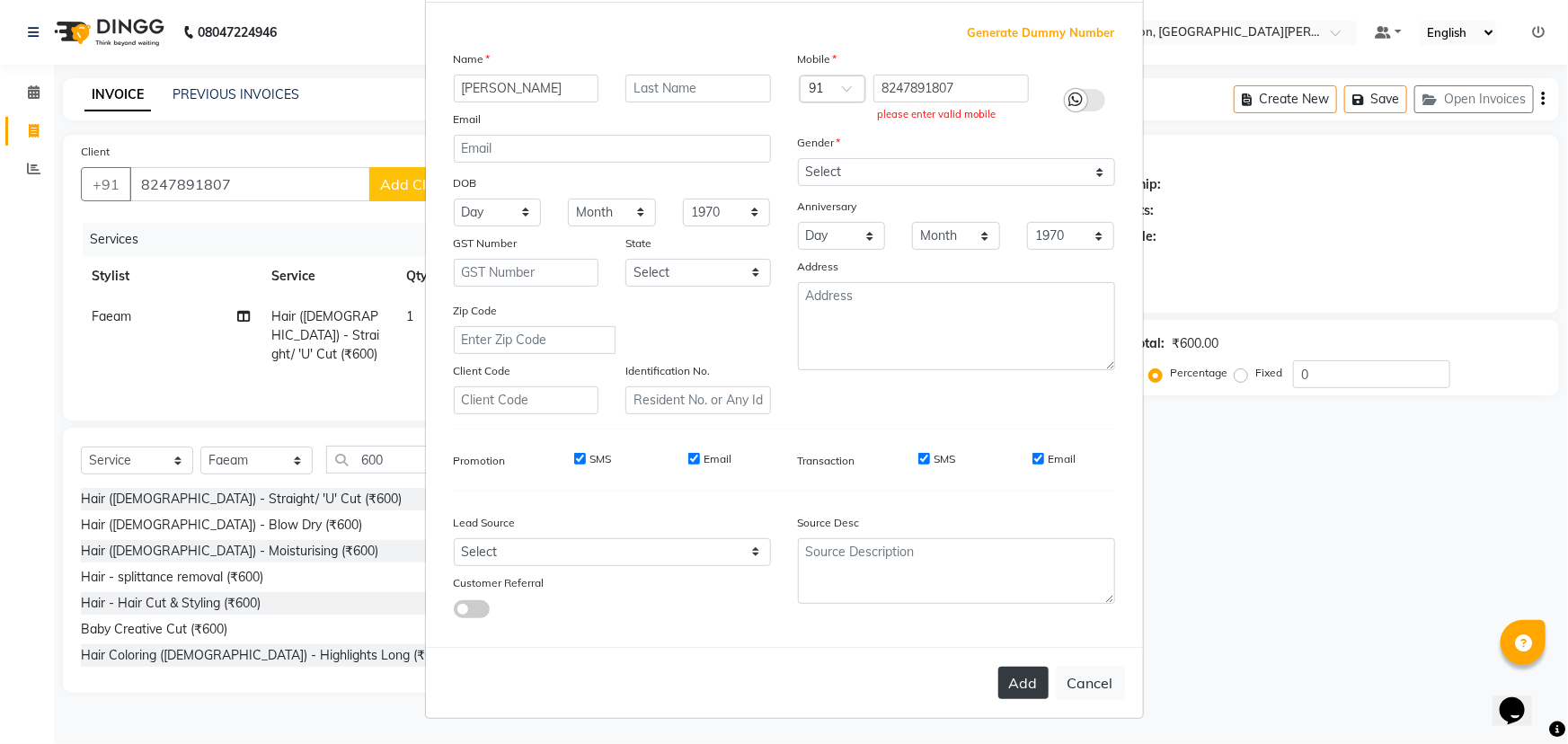
click at [1005, 683] on button "Add" at bounding box center [1023, 683] width 51 height 33
click at [1007, 682] on button "Add" at bounding box center [1023, 683] width 51 height 33
click at [1069, 94] on icon at bounding box center [1076, 100] width 14 height 16
click at [0, 0] on input "checkbox" at bounding box center [0, 0] width 0 height 0
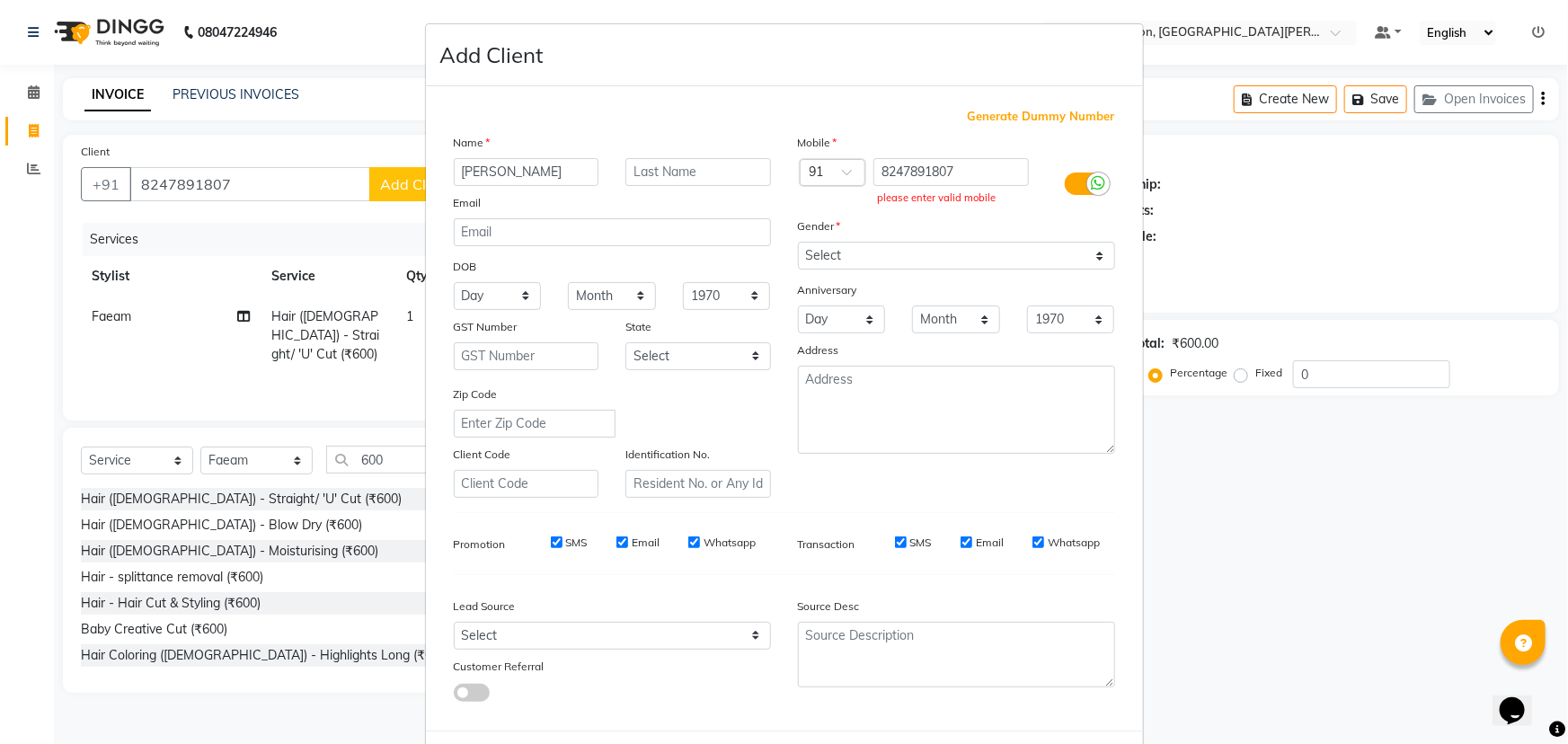
scroll to position [0, 0]
click at [361, 184] on ngb-modal-window "Add Client Generate Dummy Number Name [PERSON_NAME] Email DOB Day 01 02 03 04 0…" at bounding box center [784, 372] width 1568 height 744
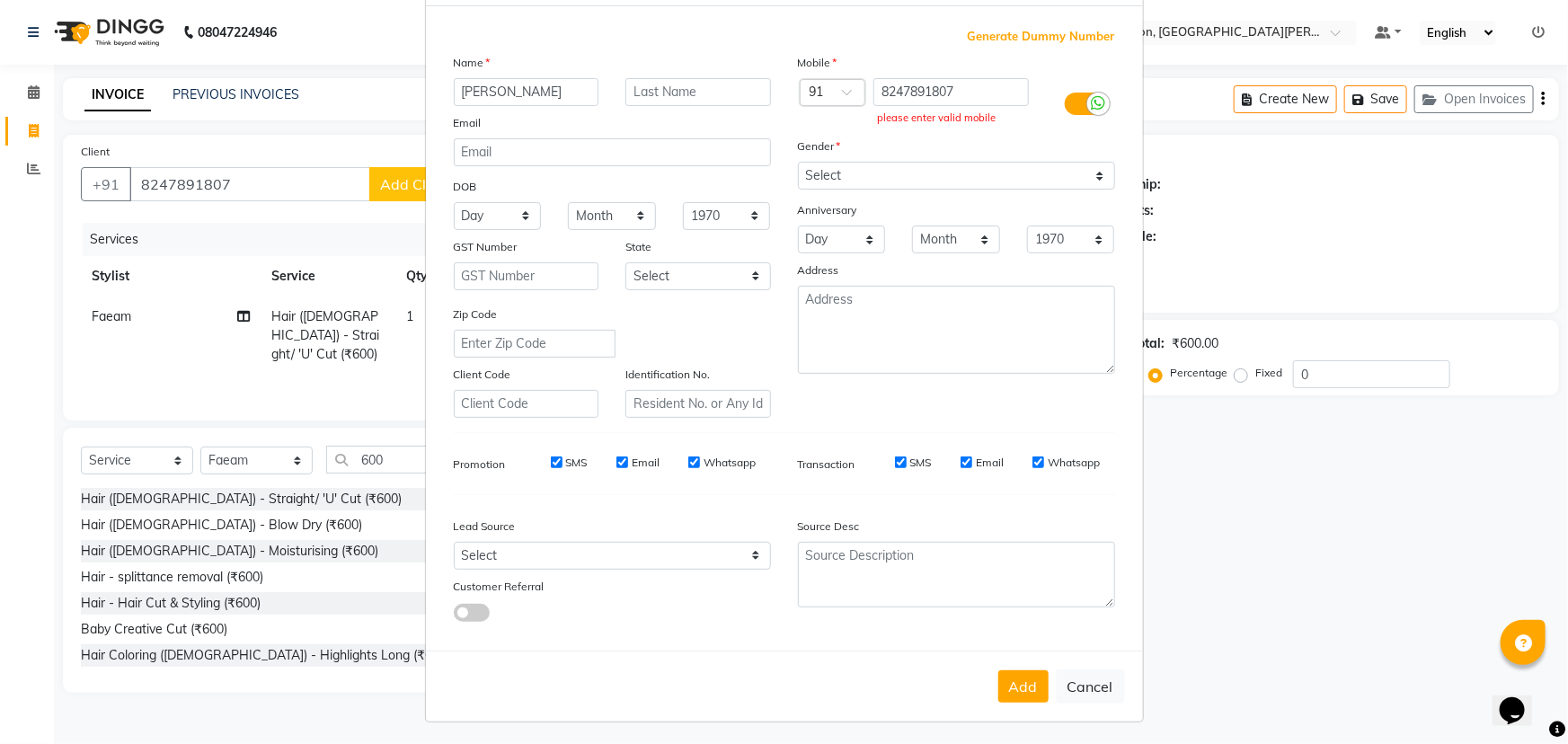
scroll to position [90, 0]
click at [1072, 681] on button "Cancel" at bounding box center [1090, 683] width 69 height 34
select select
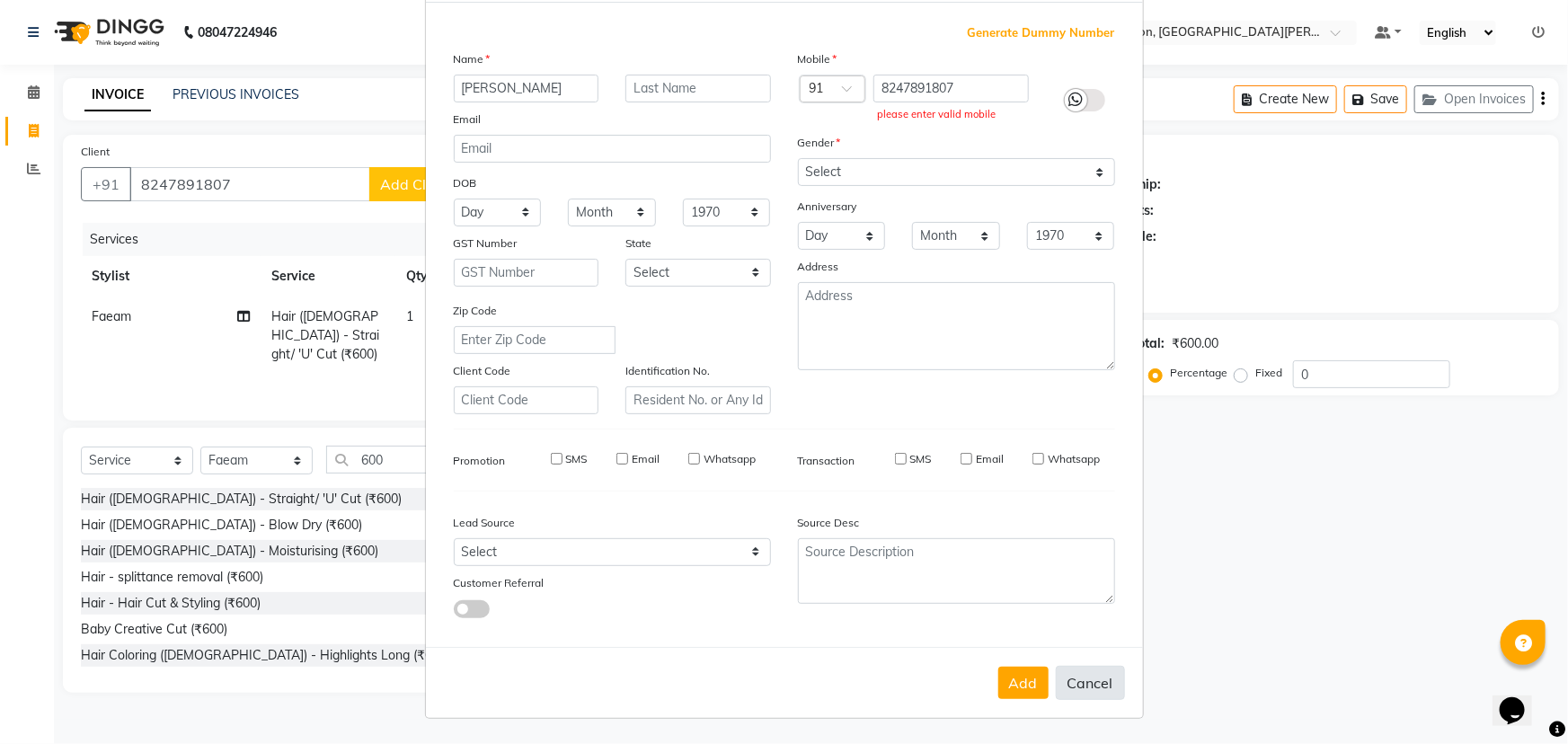
select select
checkbox input "false"
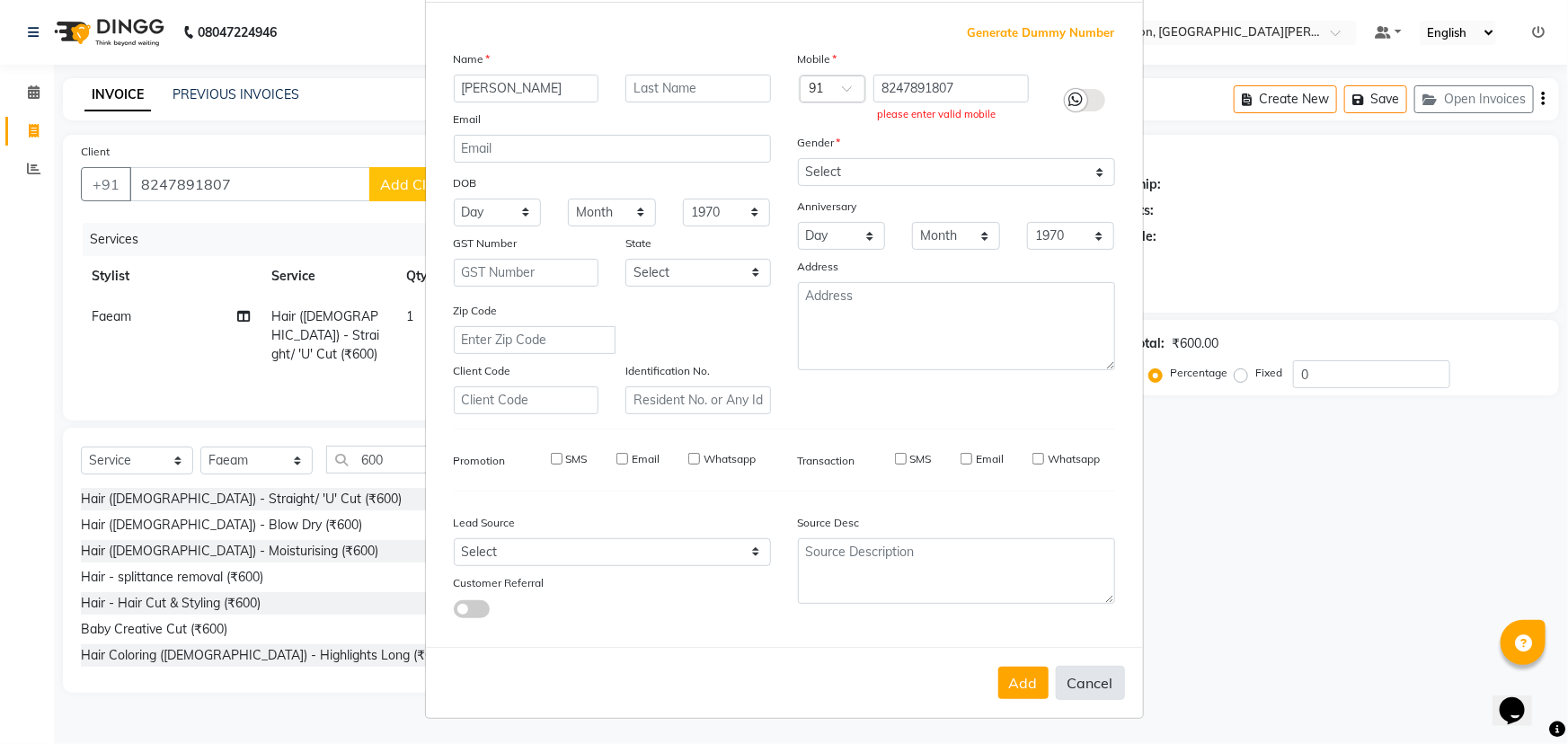
checkbox input "false"
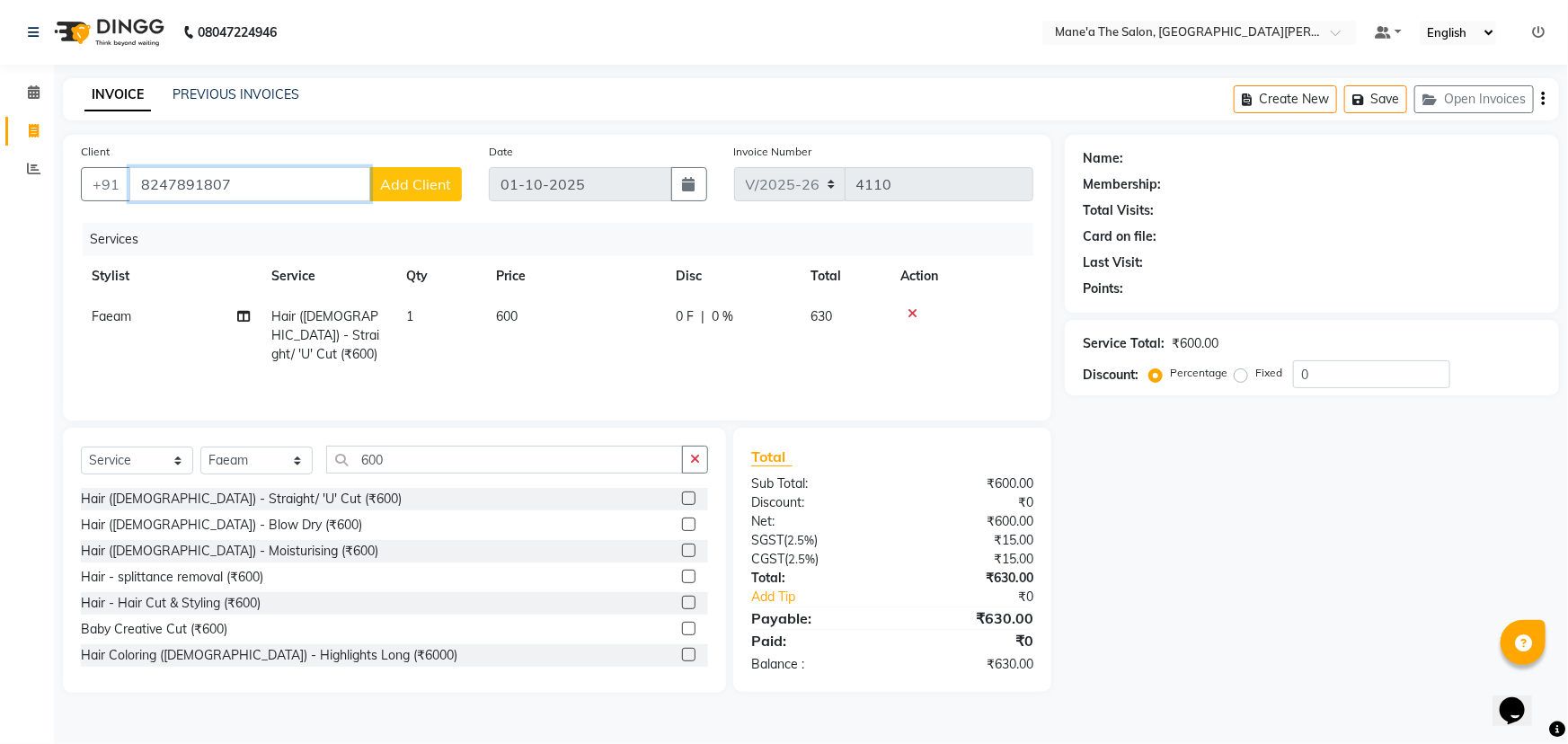
click at [283, 173] on input "8247891807" at bounding box center [249, 184] width 240 height 34
click at [421, 181] on span "Add Client" at bounding box center [416, 184] width 71 height 18
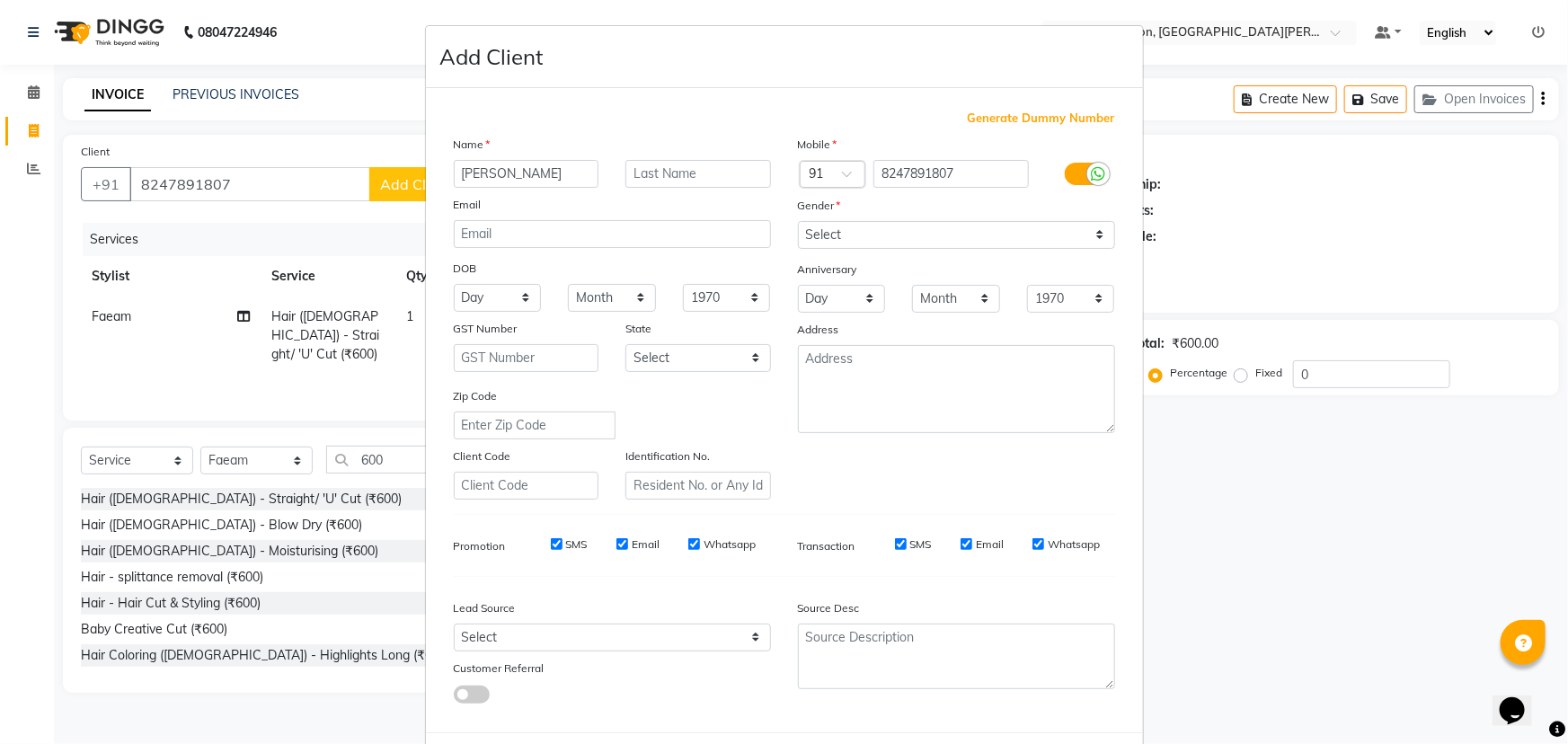
type input "[PERSON_NAME]"
click at [840, 235] on select "Select [DEMOGRAPHIC_DATA] [DEMOGRAPHIC_DATA] Other Prefer Not To Say" at bounding box center [956, 235] width 317 height 28
click at [798, 221] on select "Select [DEMOGRAPHIC_DATA] [DEMOGRAPHIC_DATA] Other Prefer Not To Say" at bounding box center [956, 235] width 317 height 28
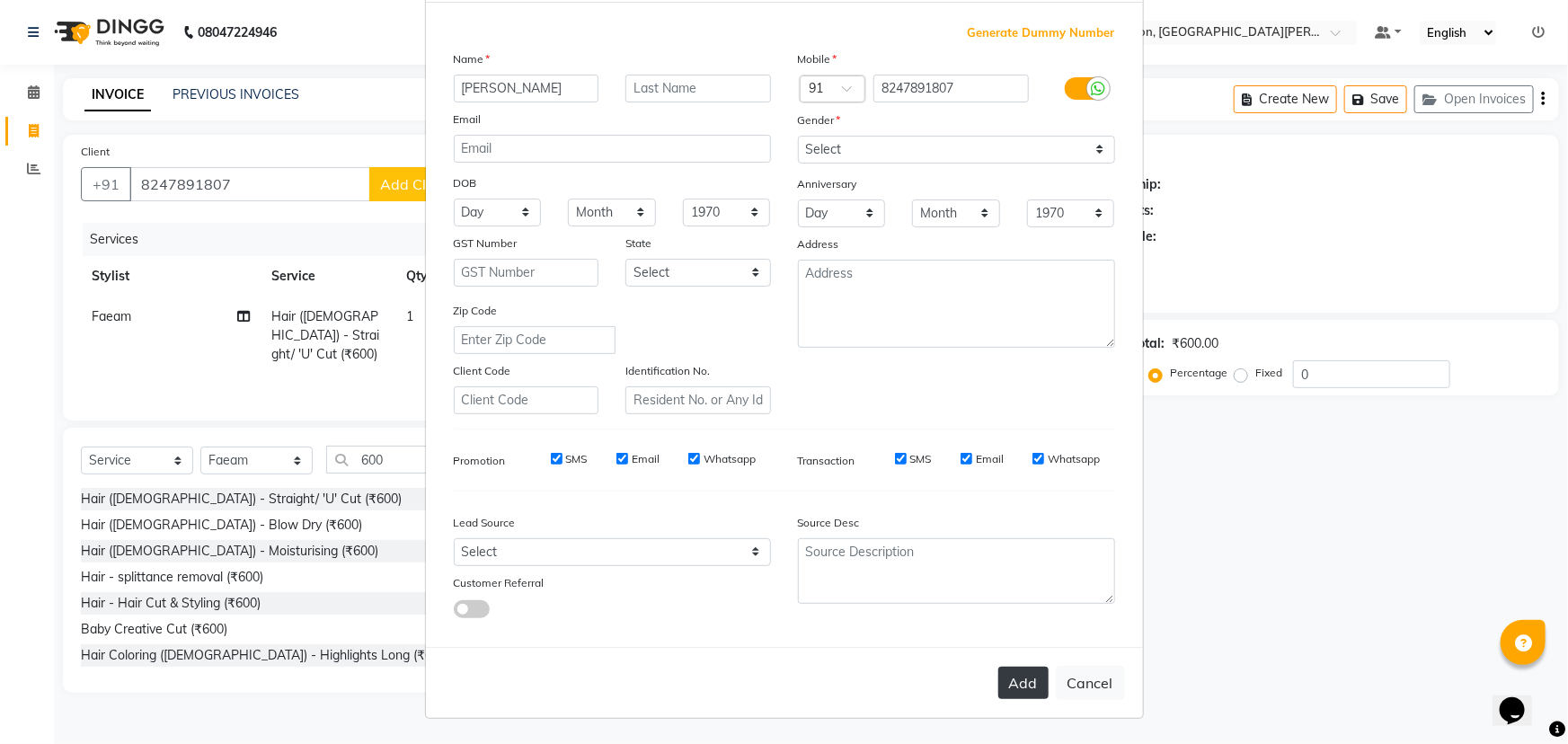
click at [1018, 670] on button "Add" at bounding box center [1023, 683] width 51 height 33
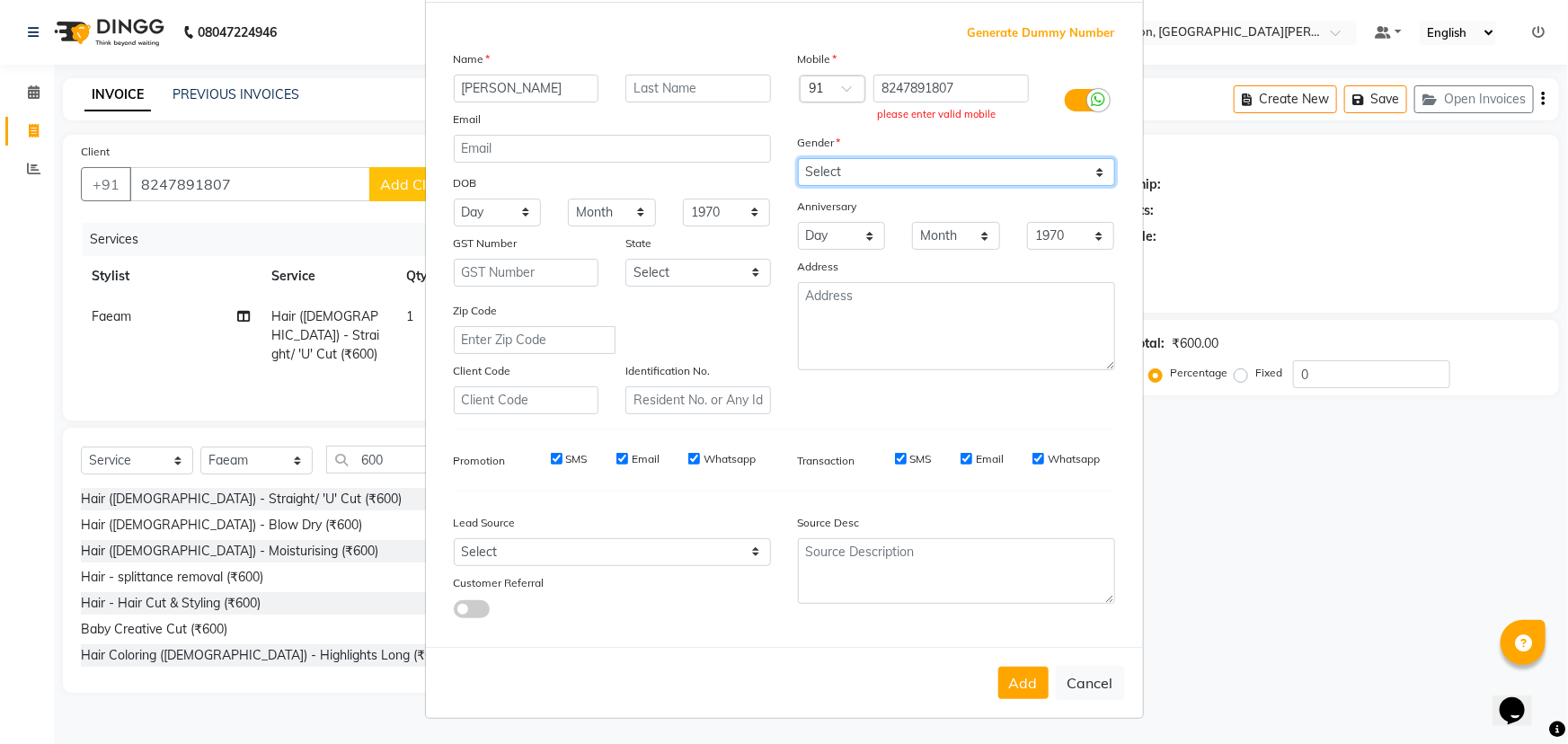
click at [818, 169] on select "Select [DEMOGRAPHIC_DATA] [DEMOGRAPHIC_DATA] Other Prefer Not To Say" at bounding box center [956, 171] width 317 height 28
select select "[DEMOGRAPHIC_DATA]"
click at [798, 158] on select "Select [DEMOGRAPHIC_DATA] [DEMOGRAPHIC_DATA] Other Prefer Not To Say" at bounding box center [956, 171] width 317 height 28
drag, startPoint x: 1019, startPoint y: 674, endPoint x: 1019, endPoint y: 691, distance: 17.0
click at [1019, 691] on button "Add" at bounding box center [1023, 683] width 51 height 33
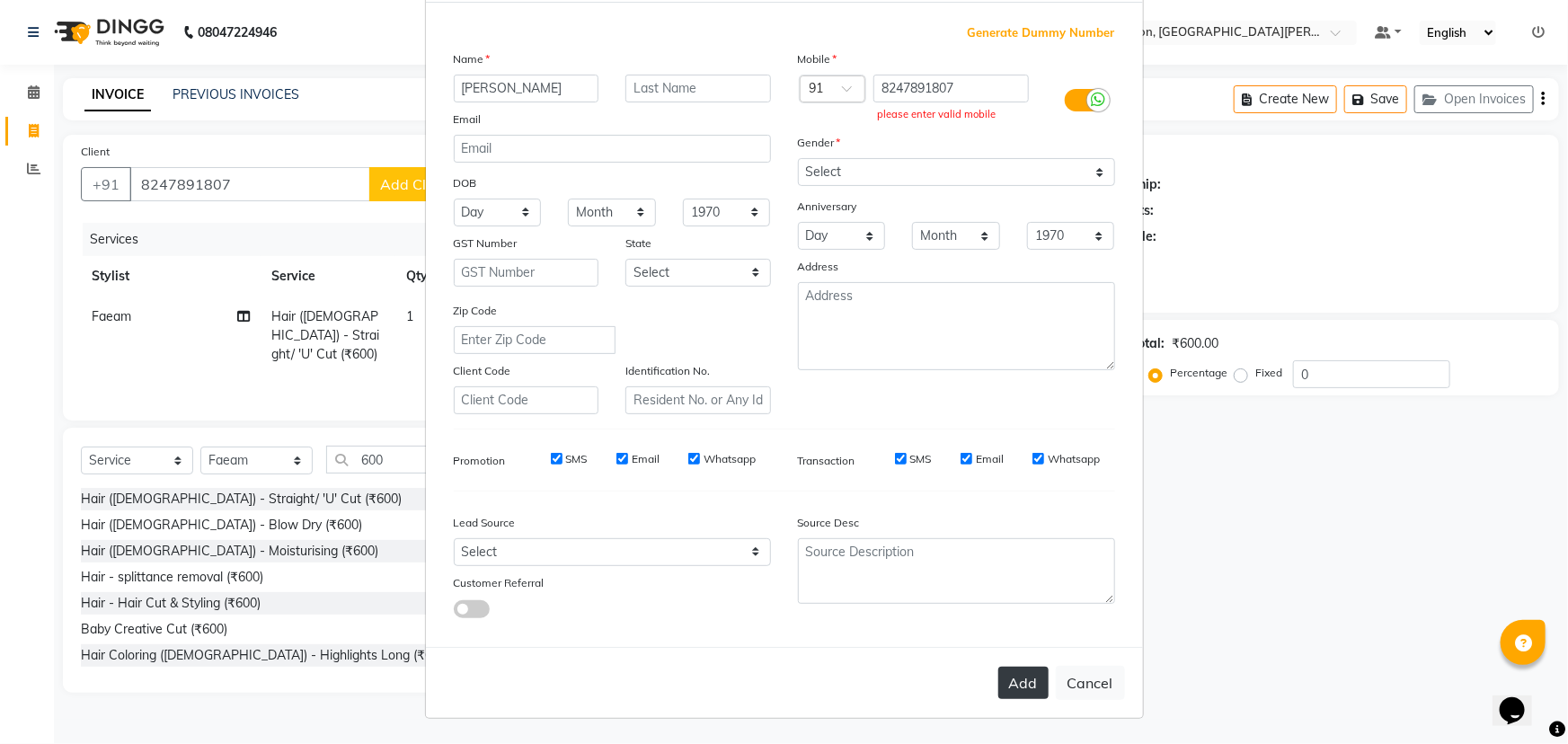
click at [1019, 691] on button "Add" at bounding box center [1023, 683] width 51 height 33
click at [1094, 94] on icon at bounding box center [1099, 100] width 14 height 16
click at [0, 0] on input "checkbox" at bounding box center [0, 0] width 0 height 0
click at [1015, 676] on button "Add" at bounding box center [1023, 683] width 51 height 33
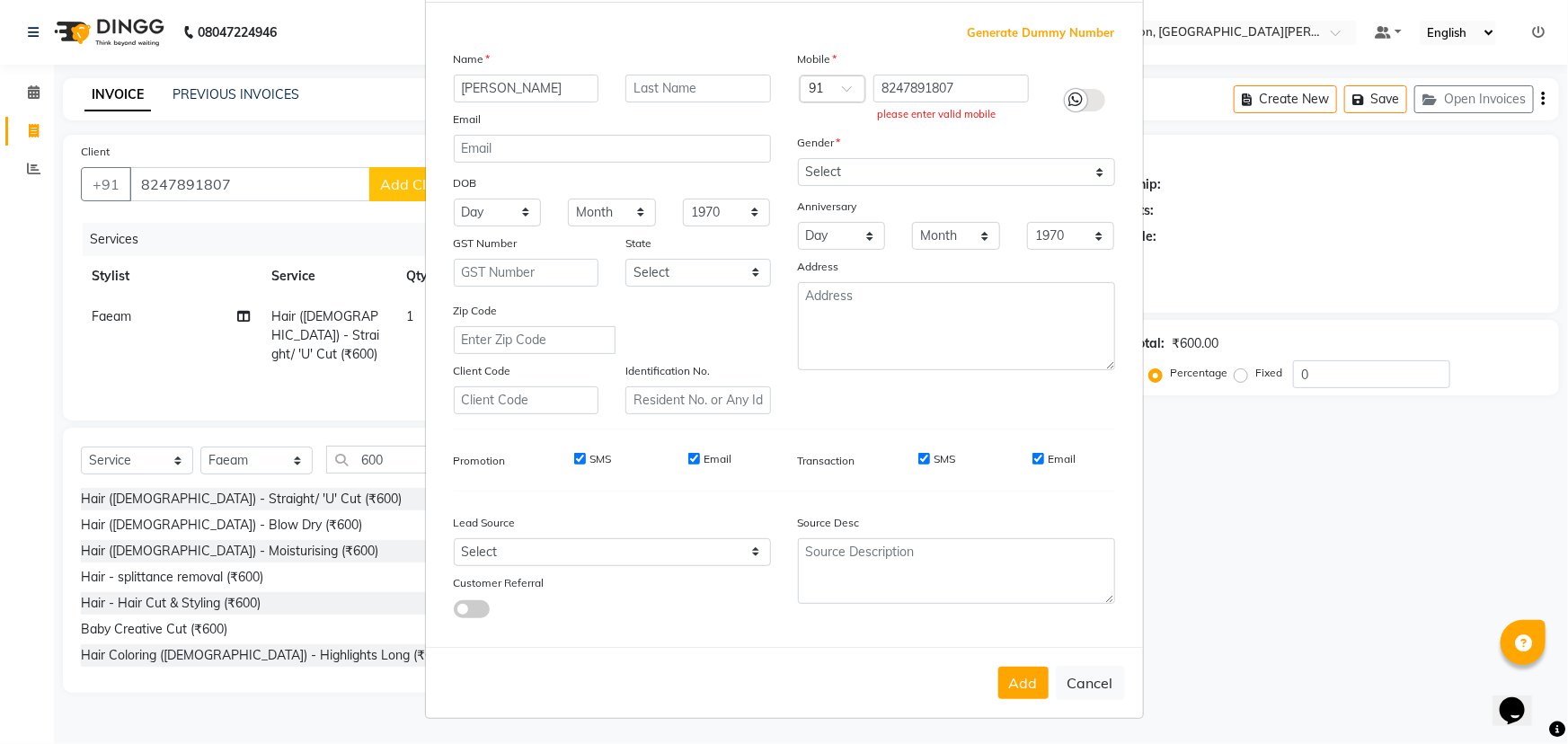
click at [470, 605] on span at bounding box center [472, 609] width 36 height 18
click at [454, 612] on input "checkbox" at bounding box center [454, 612] width 0 height 0
select select "49613"
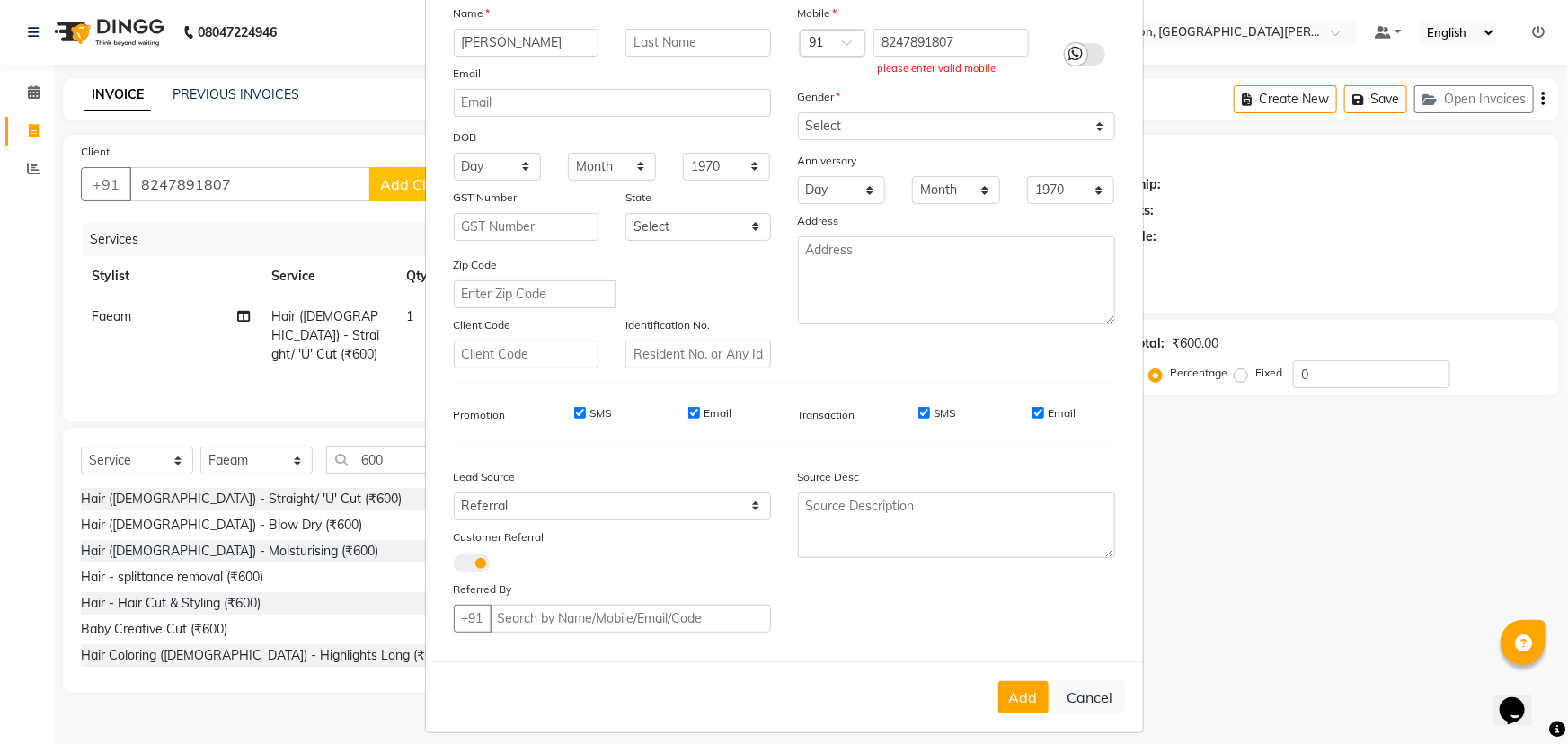
scroll to position [151, 0]
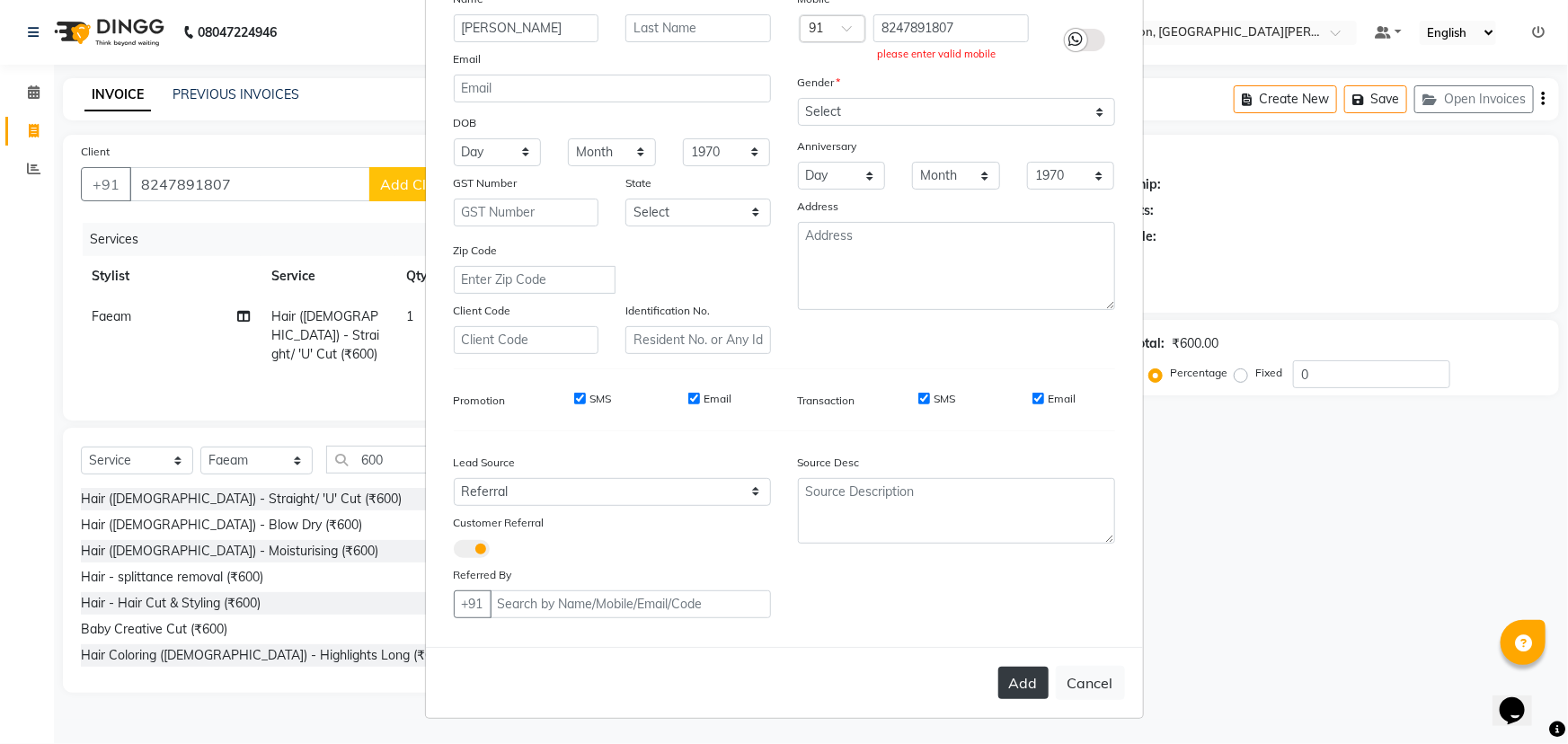
click at [1022, 683] on button "Add" at bounding box center [1023, 683] width 51 height 33
click at [1014, 680] on button "Add" at bounding box center [1023, 683] width 51 height 33
click at [1035, 394] on input "Email" at bounding box center [1038, 398] width 11 height 11
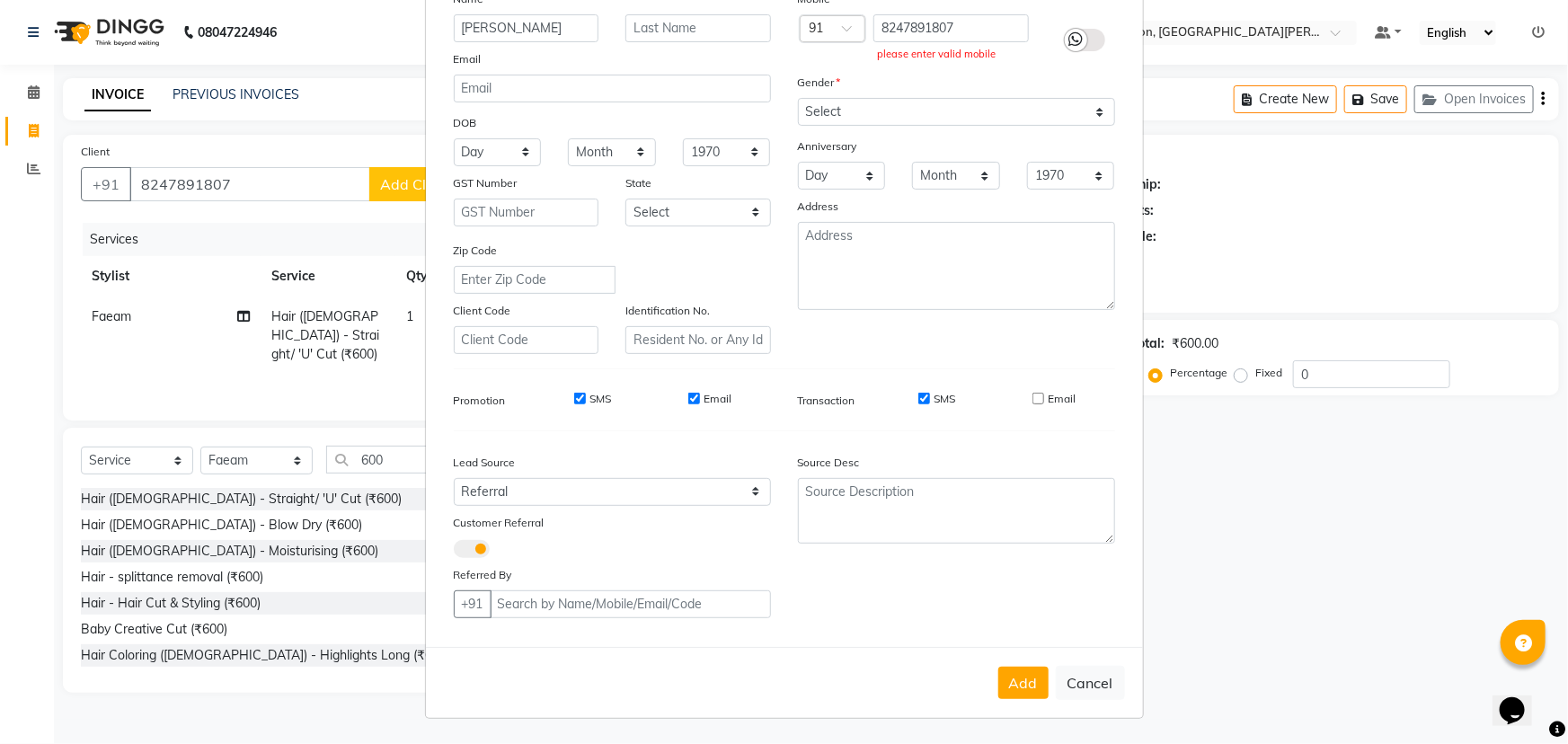
checkbox input "true"
click at [566, 393] on div "SMS" at bounding box center [579, 398] width 62 height 16
click at [1014, 673] on button "Add" at bounding box center [1023, 683] width 51 height 33
drag, startPoint x: 1013, startPoint y: 668, endPoint x: 946, endPoint y: 479, distance: 200.5
click at [1011, 665] on div "Add Cancel" at bounding box center [784, 682] width 717 height 71
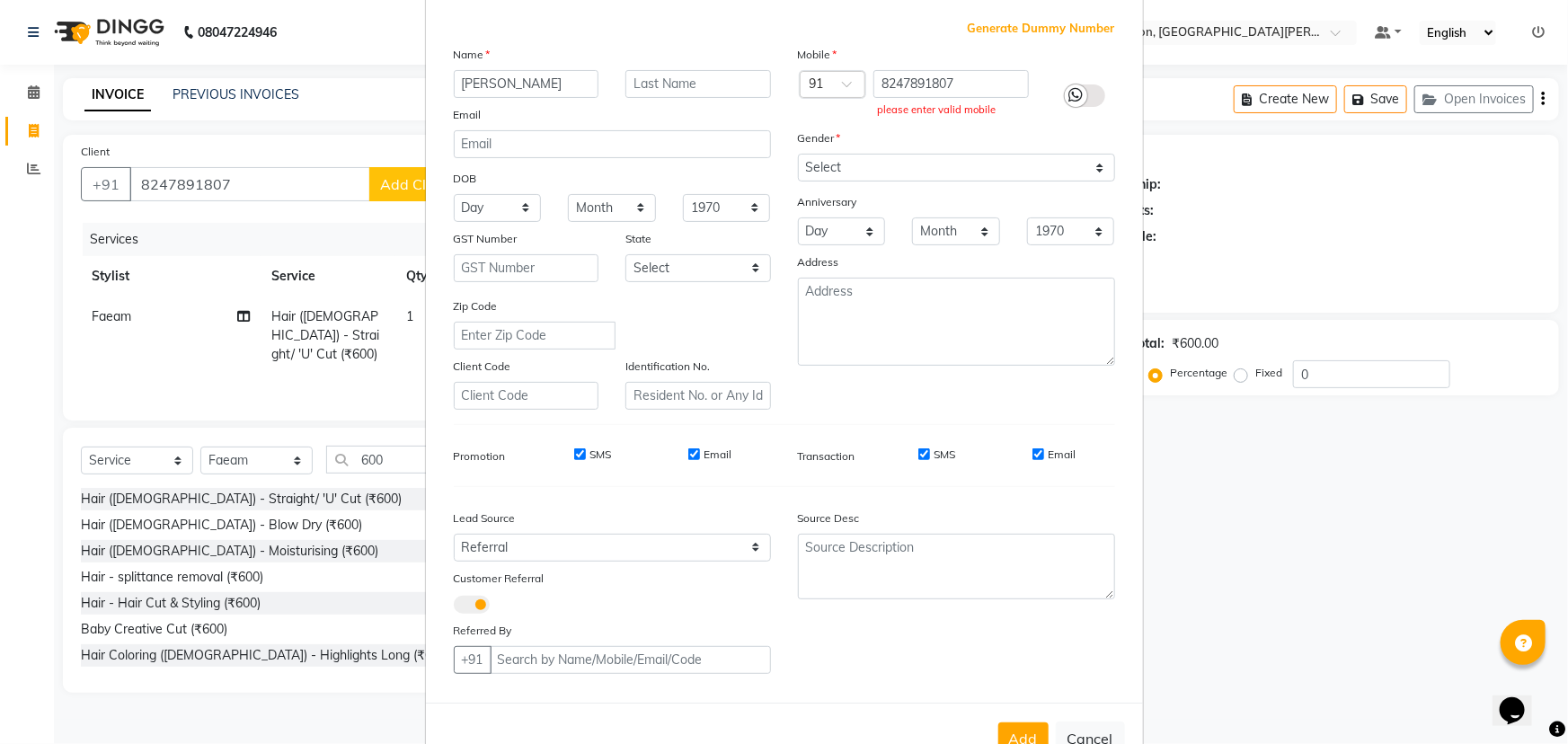
scroll to position [0, 0]
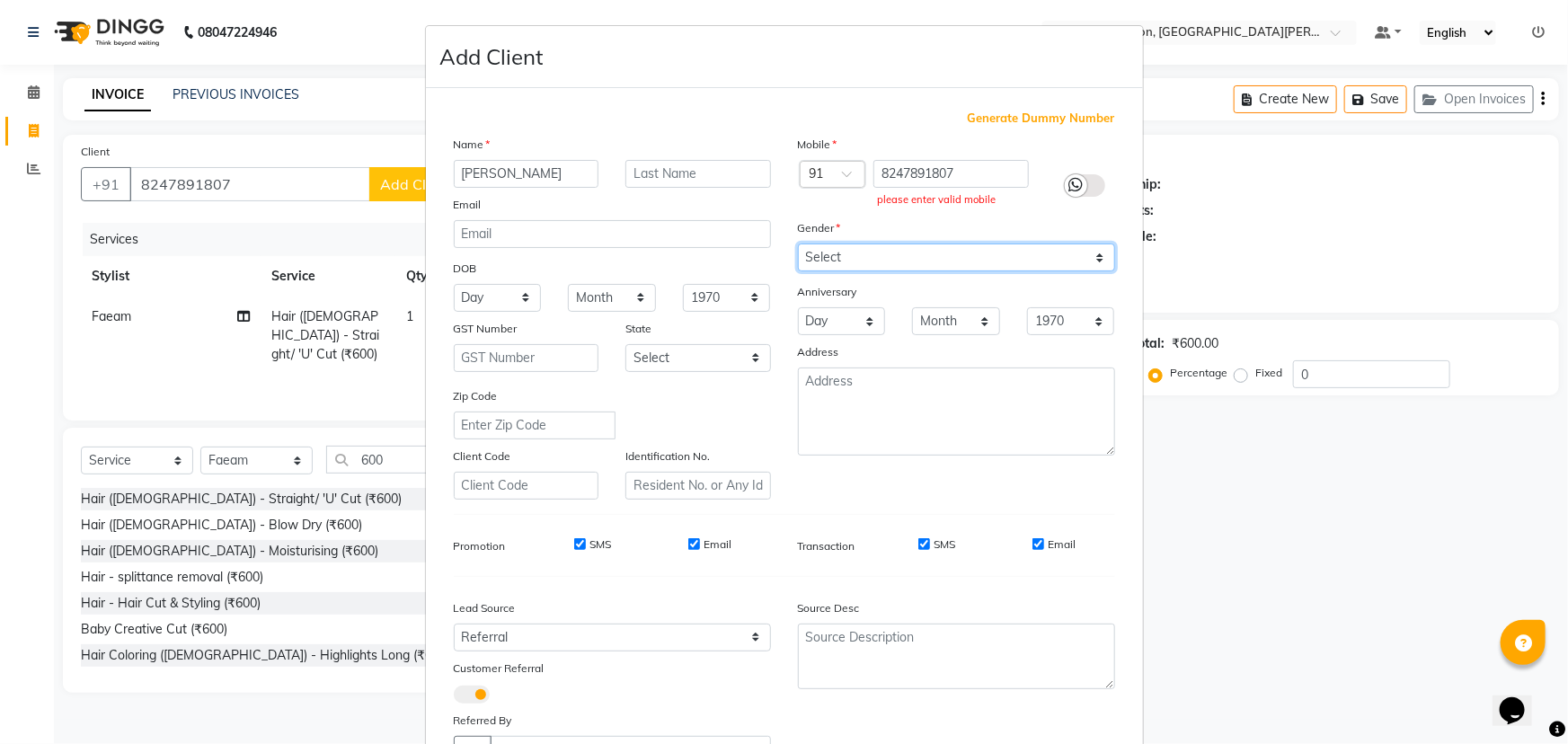
click at [956, 261] on select "Select [DEMOGRAPHIC_DATA] [DEMOGRAPHIC_DATA] Other Prefer Not To Say" at bounding box center [956, 257] width 317 height 28
select select "[DEMOGRAPHIC_DATA]"
click at [798, 244] on select "Select [DEMOGRAPHIC_DATA] [DEMOGRAPHIC_DATA] Other Prefer Not To Say" at bounding box center [956, 257] width 317 height 28
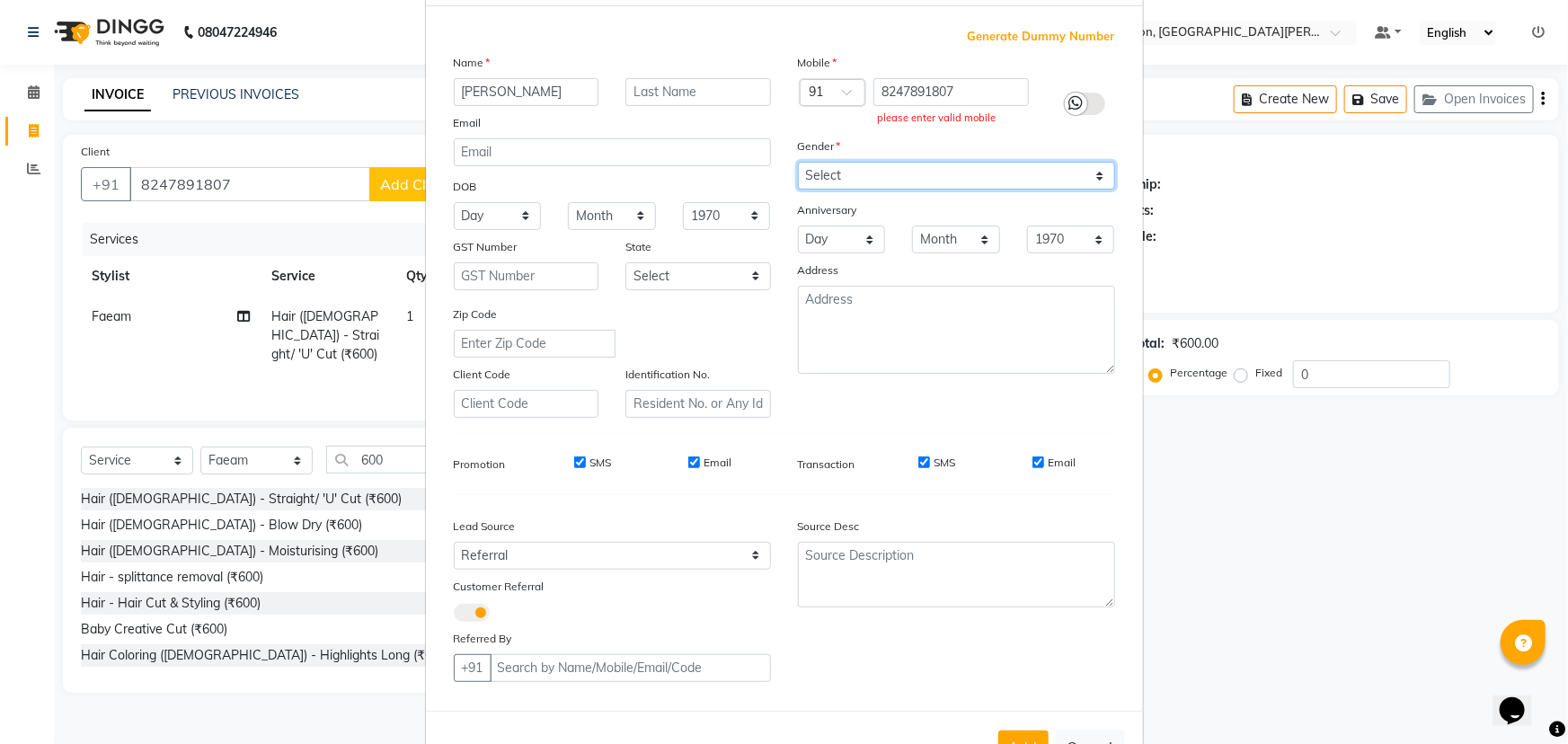
scroll to position [151, 0]
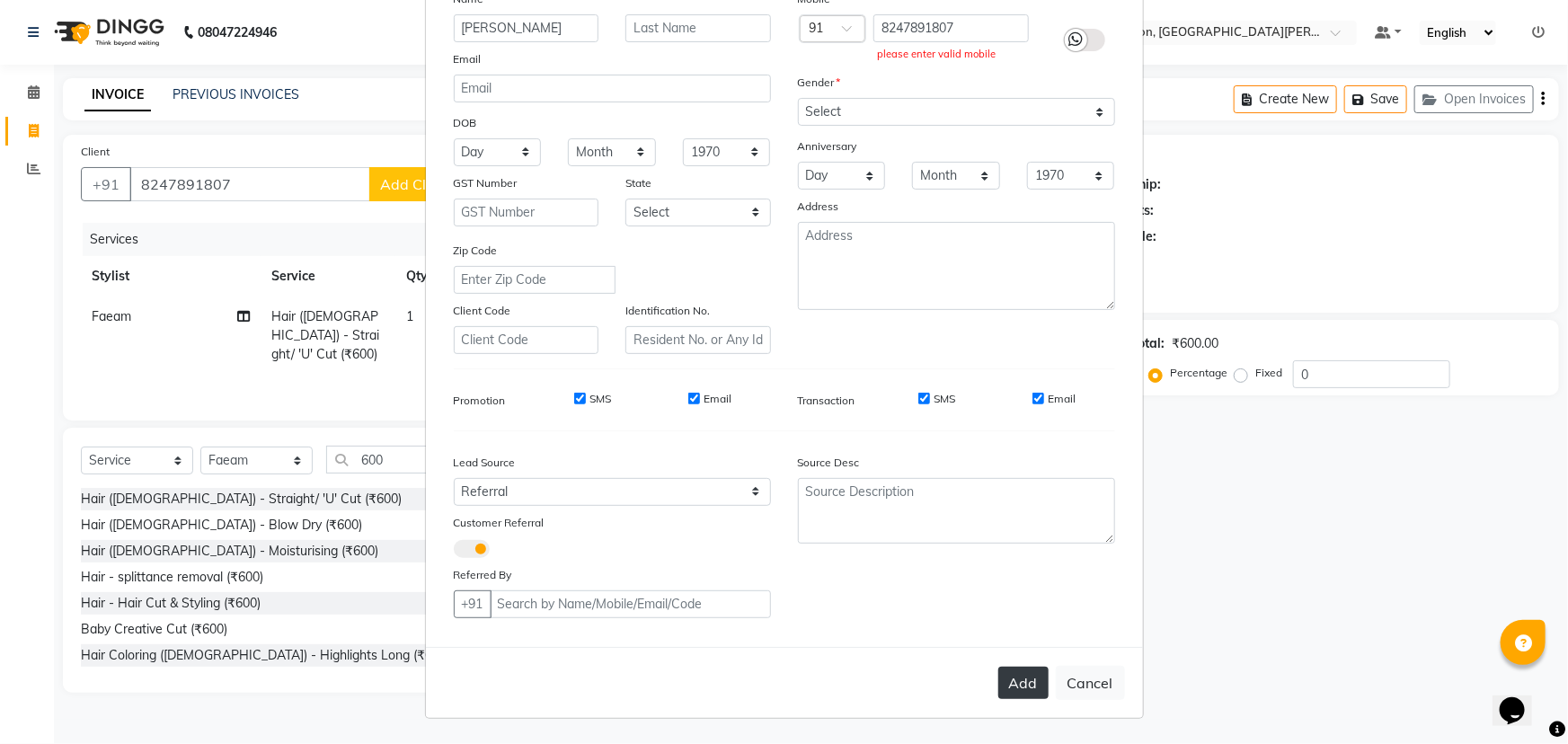
click at [1018, 679] on button "Add" at bounding box center [1023, 683] width 51 height 33
click at [1018, 678] on button "Add" at bounding box center [1023, 683] width 51 height 33
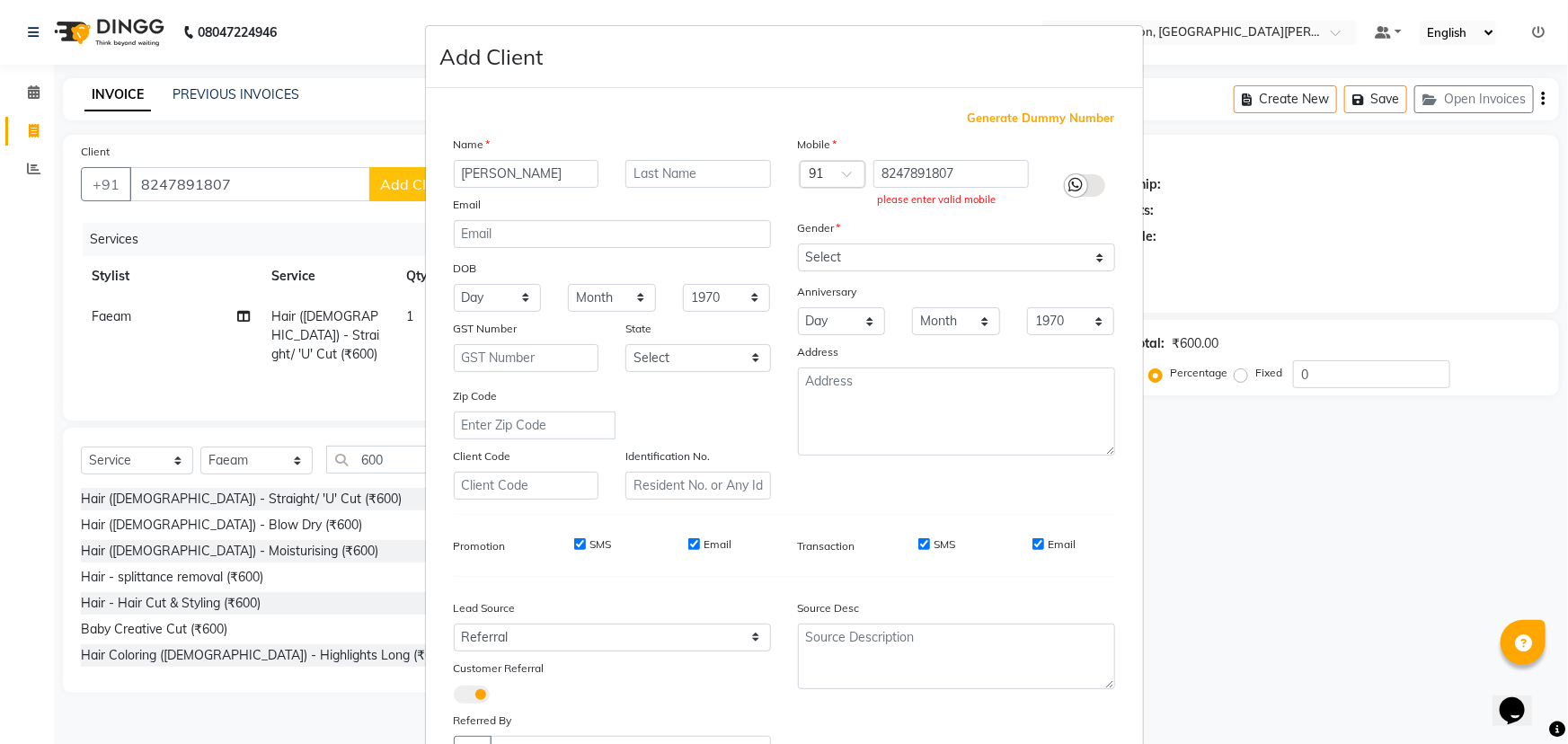
click at [333, 170] on ngb-modal-window "Add Client Generate Dummy Number Name [PERSON_NAME] Email DOB Day 01 02 03 04 0…" at bounding box center [784, 372] width 1568 height 744
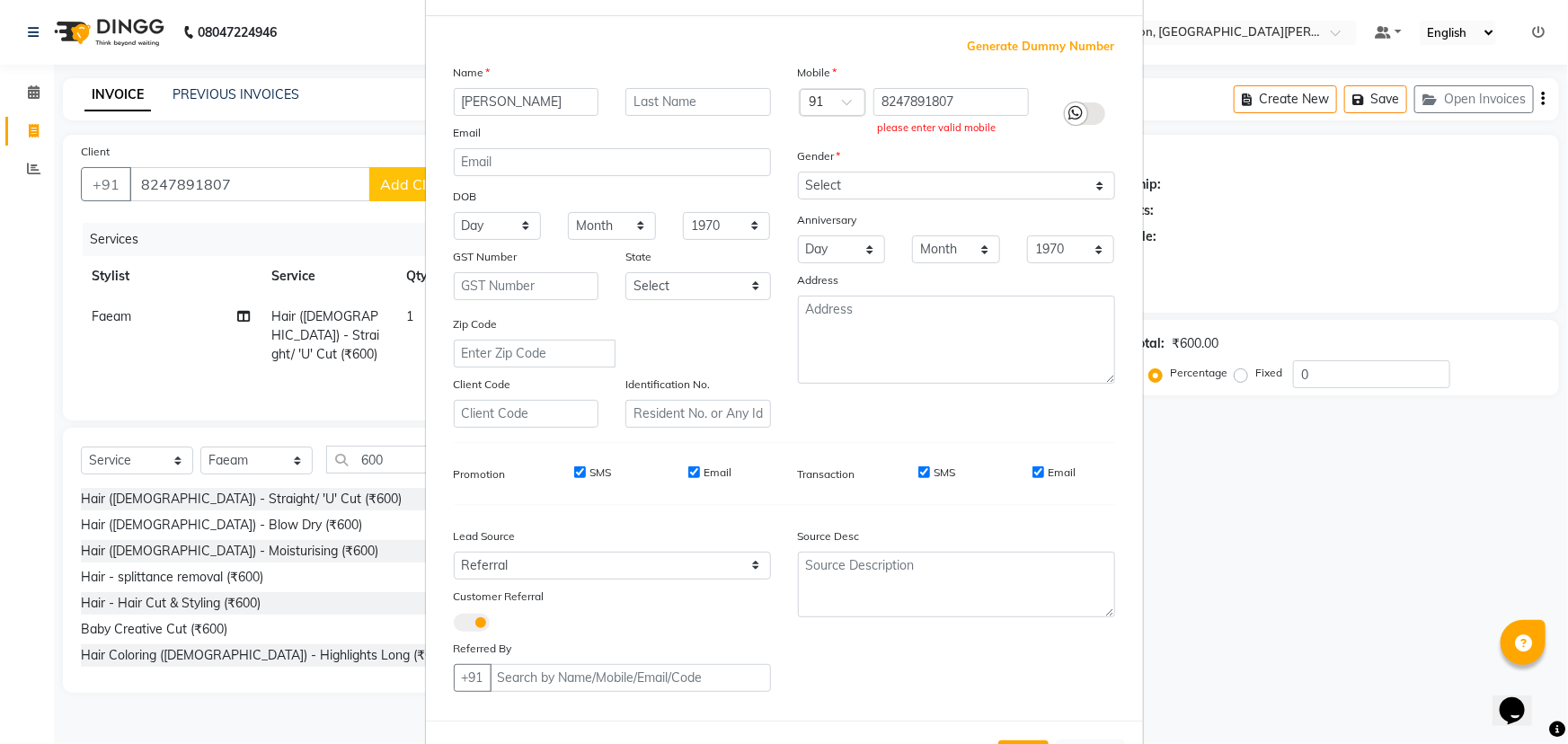
scroll to position [151, 0]
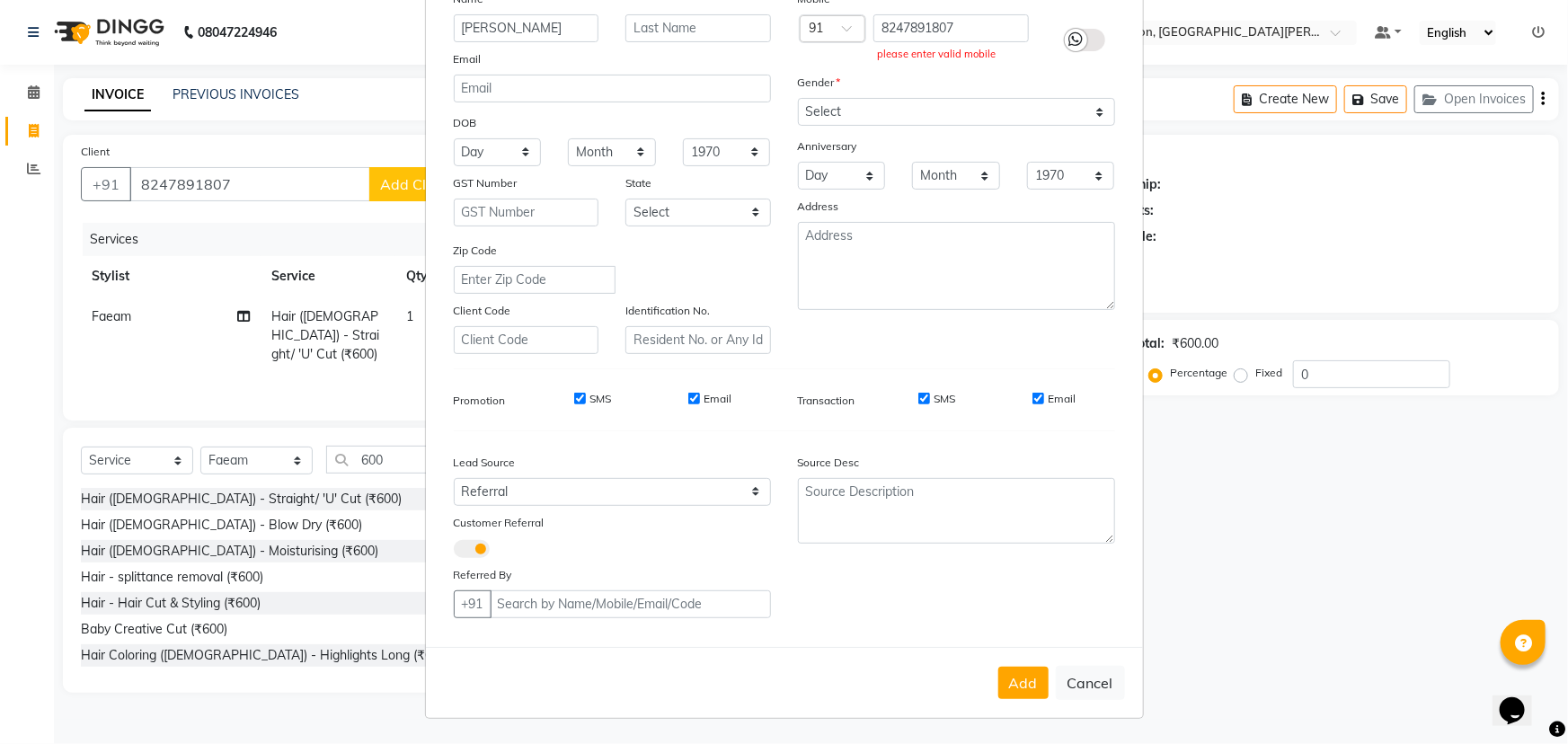
click at [1084, 678] on button "Cancel" at bounding box center [1090, 683] width 69 height 34
select select
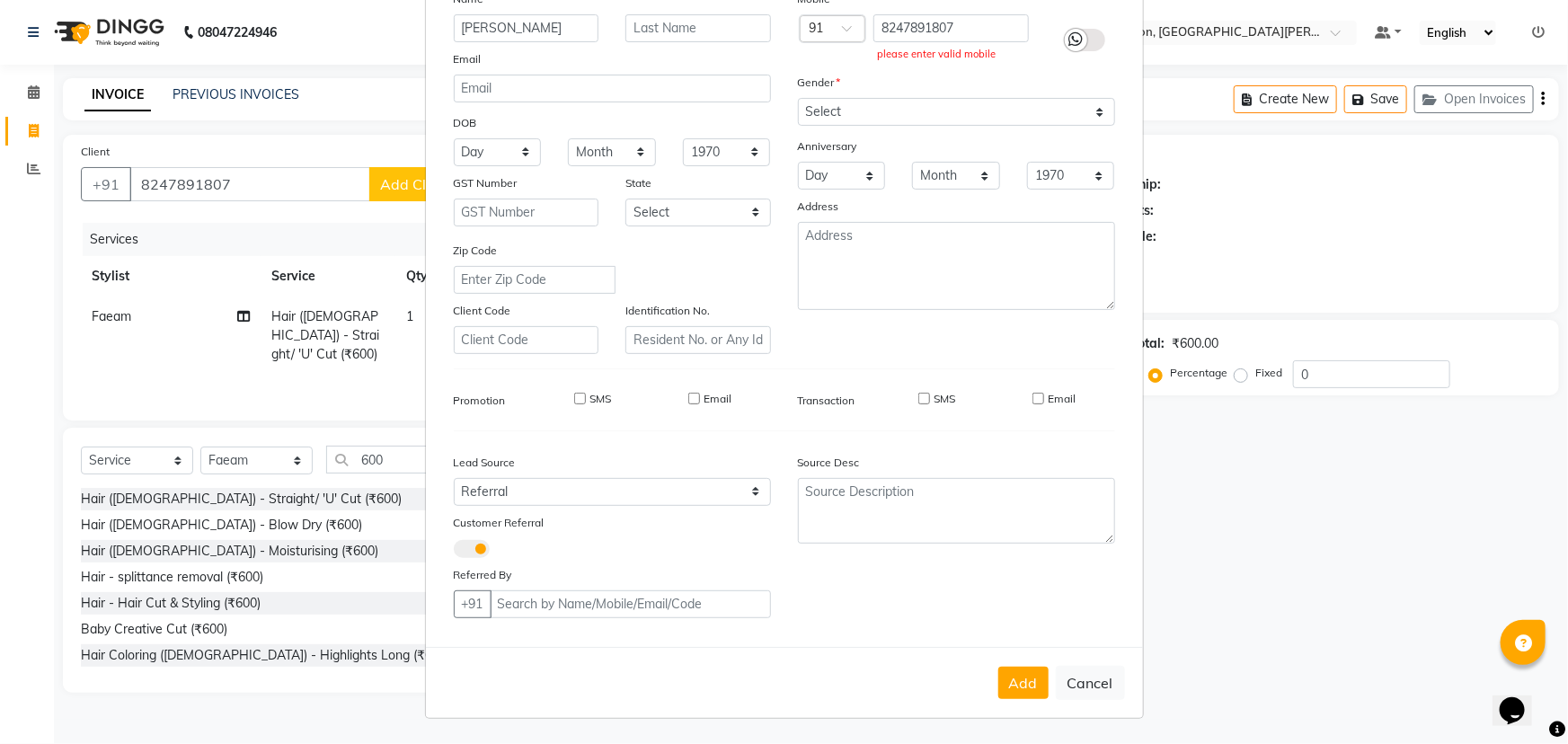
select select
checkbox input "false"
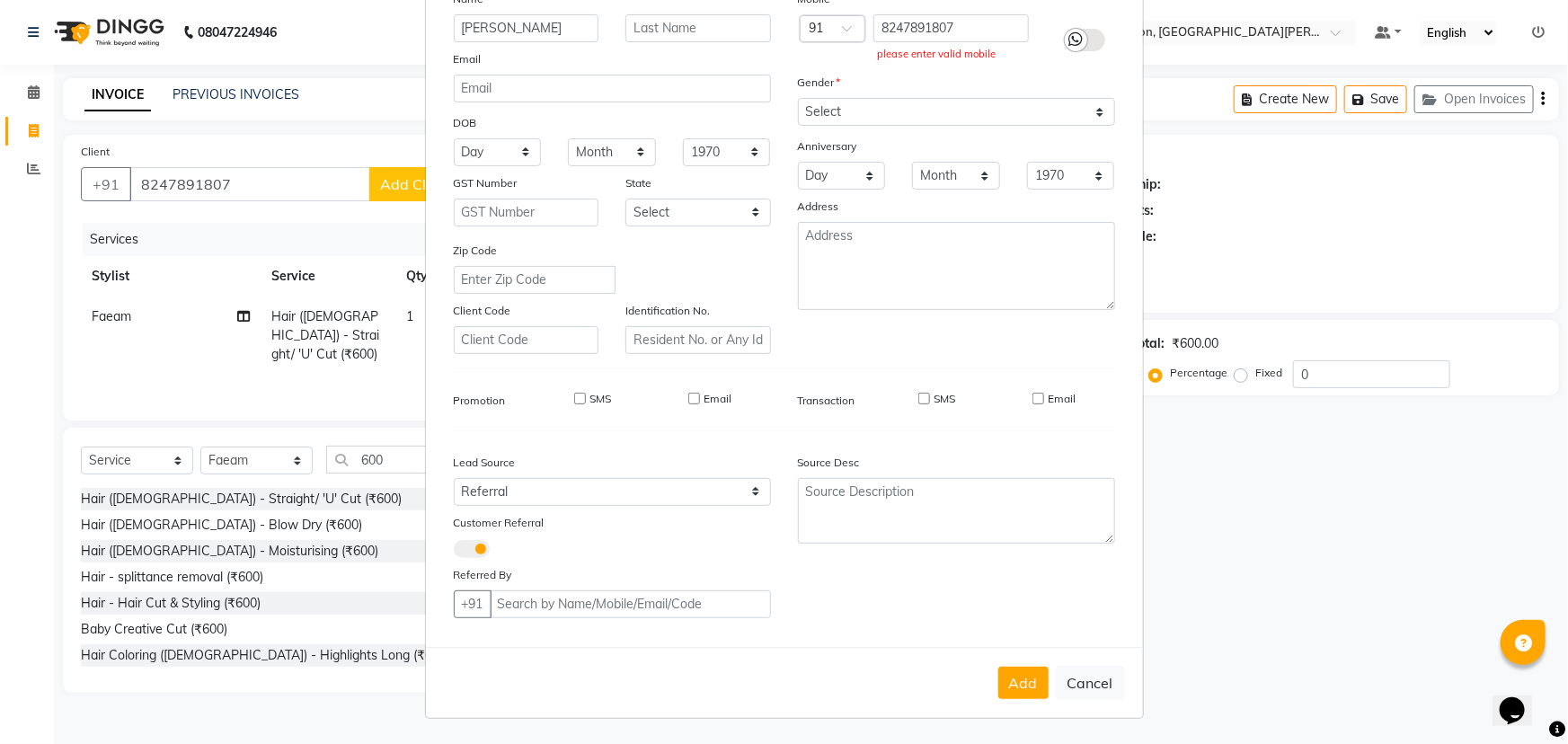
checkbox input "false"
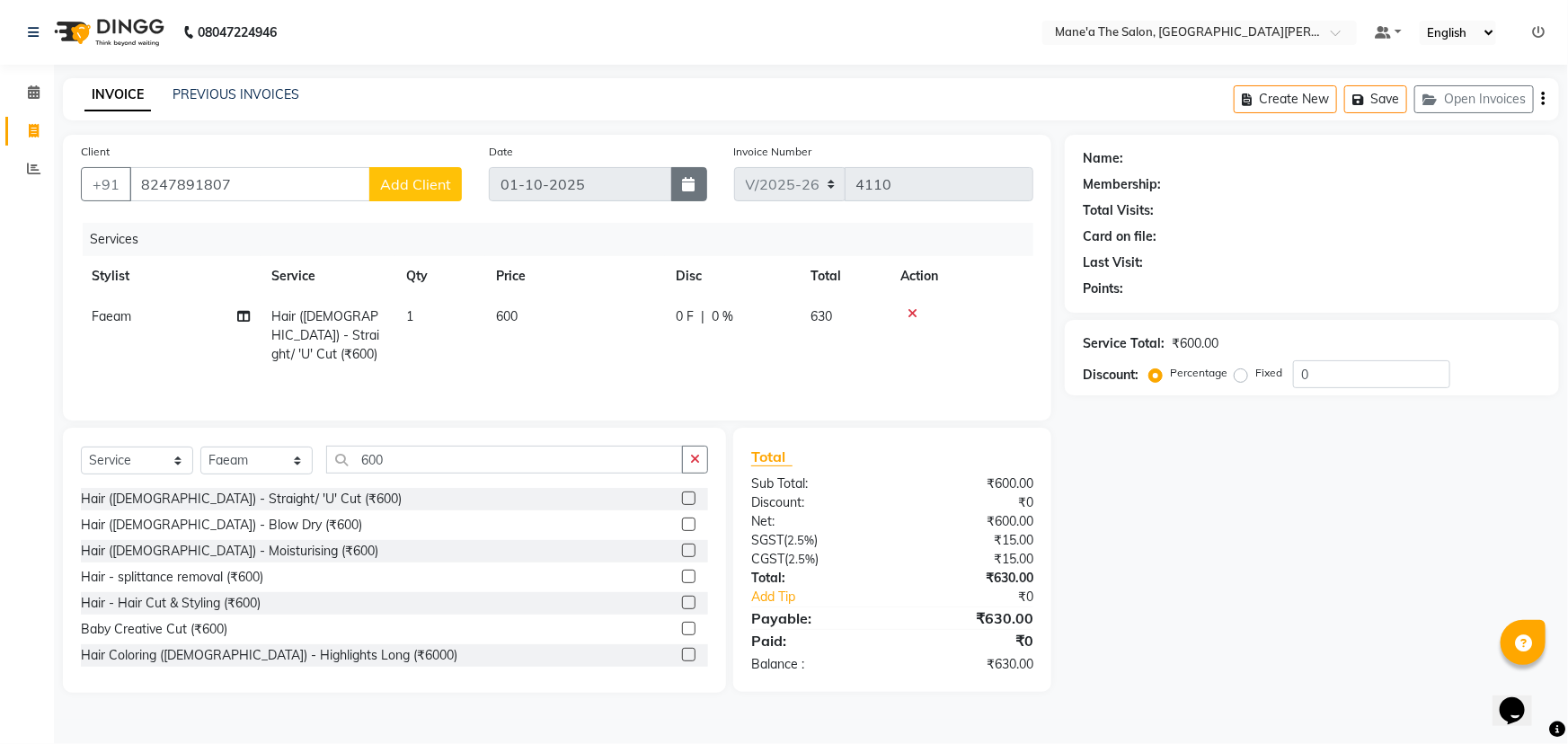
click at [689, 192] on button "button" at bounding box center [690, 184] width 36 height 34
select select "10"
select select "2025"
click at [689, 192] on button "button" at bounding box center [690, 184] width 36 height 34
click at [262, 183] on input "8247891807" at bounding box center [249, 184] width 240 height 34
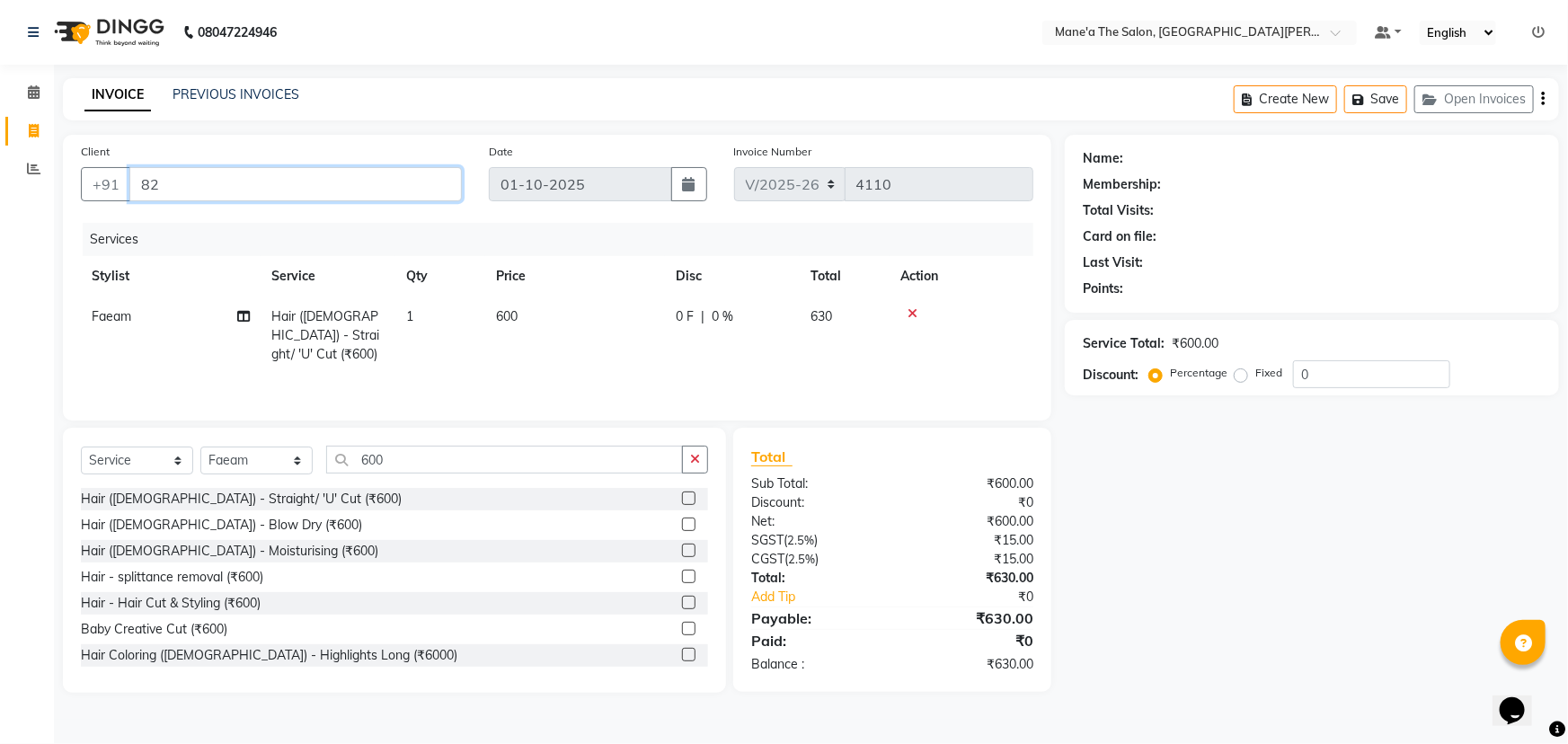
type input "8"
type input "8897727042"
click at [420, 188] on span "Add Client" at bounding box center [416, 184] width 71 height 18
select select "49613"
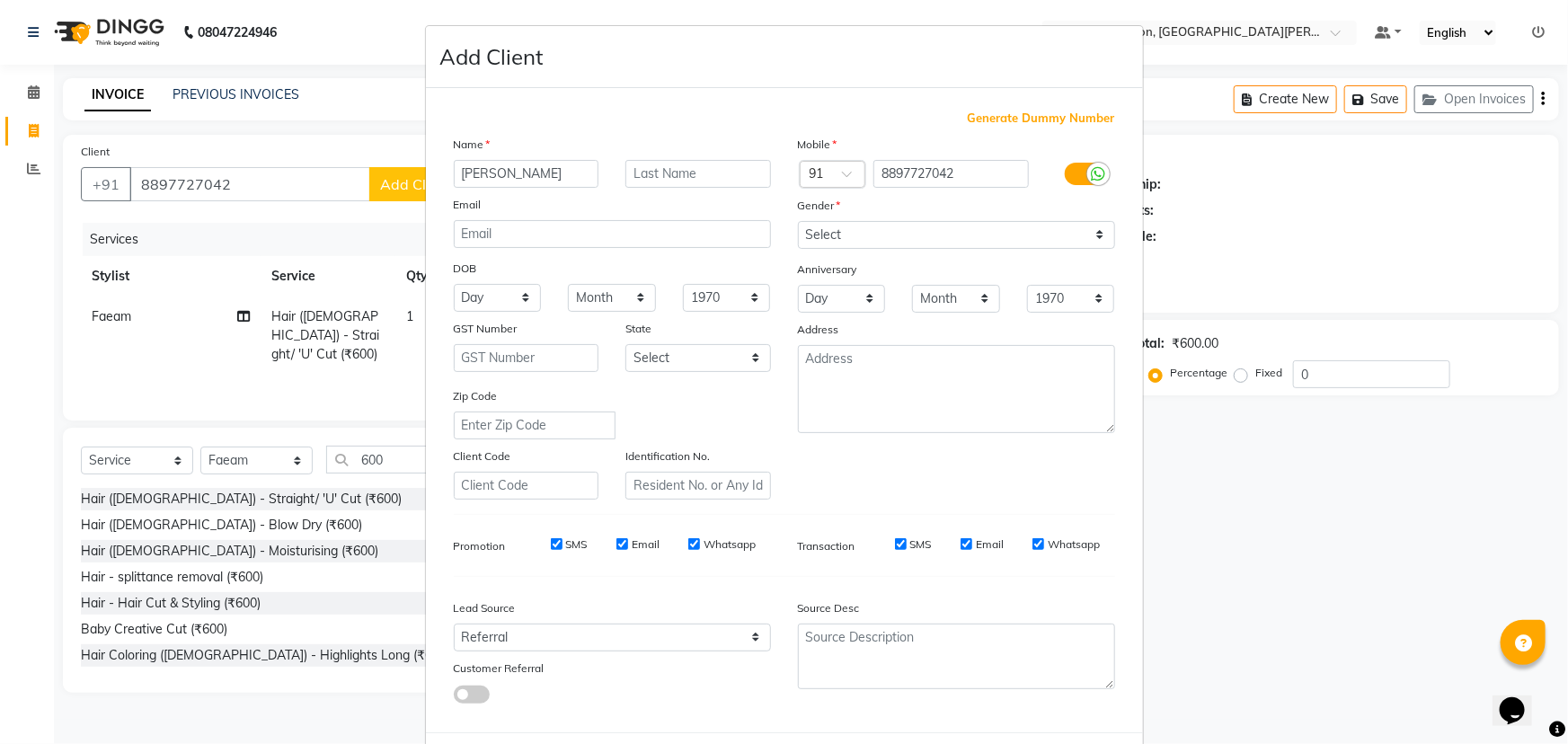
type input "[PERSON_NAME]"
click at [863, 243] on select "Select [DEMOGRAPHIC_DATA] [DEMOGRAPHIC_DATA] Other Prefer Not To Say" at bounding box center [956, 235] width 317 height 28
select select "[DEMOGRAPHIC_DATA]"
click at [798, 221] on select "Select [DEMOGRAPHIC_DATA] [DEMOGRAPHIC_DATA] Other Prefer Not To Say" at bounding box center [956, 235] width 317 height 28
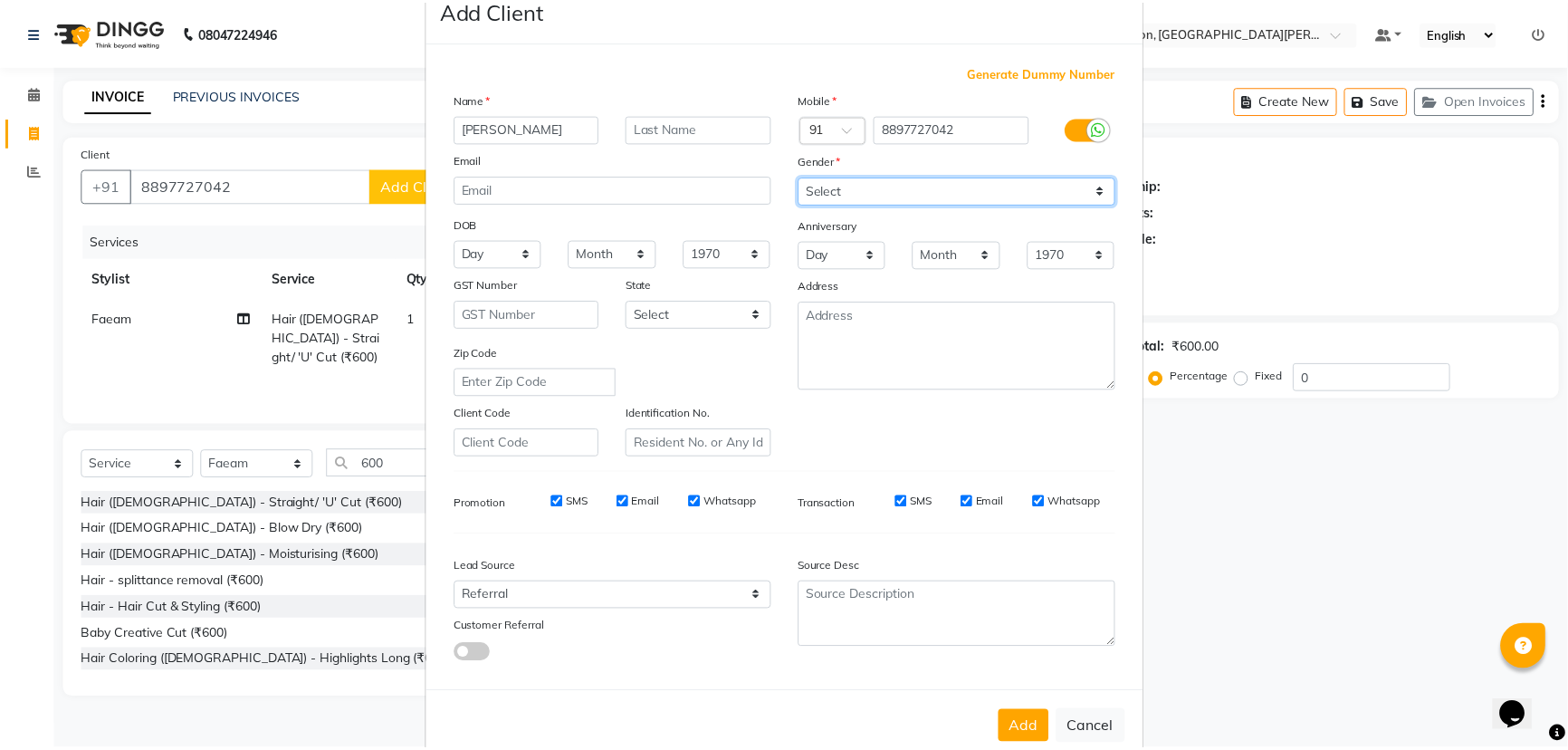
scroll to position [91, 0]
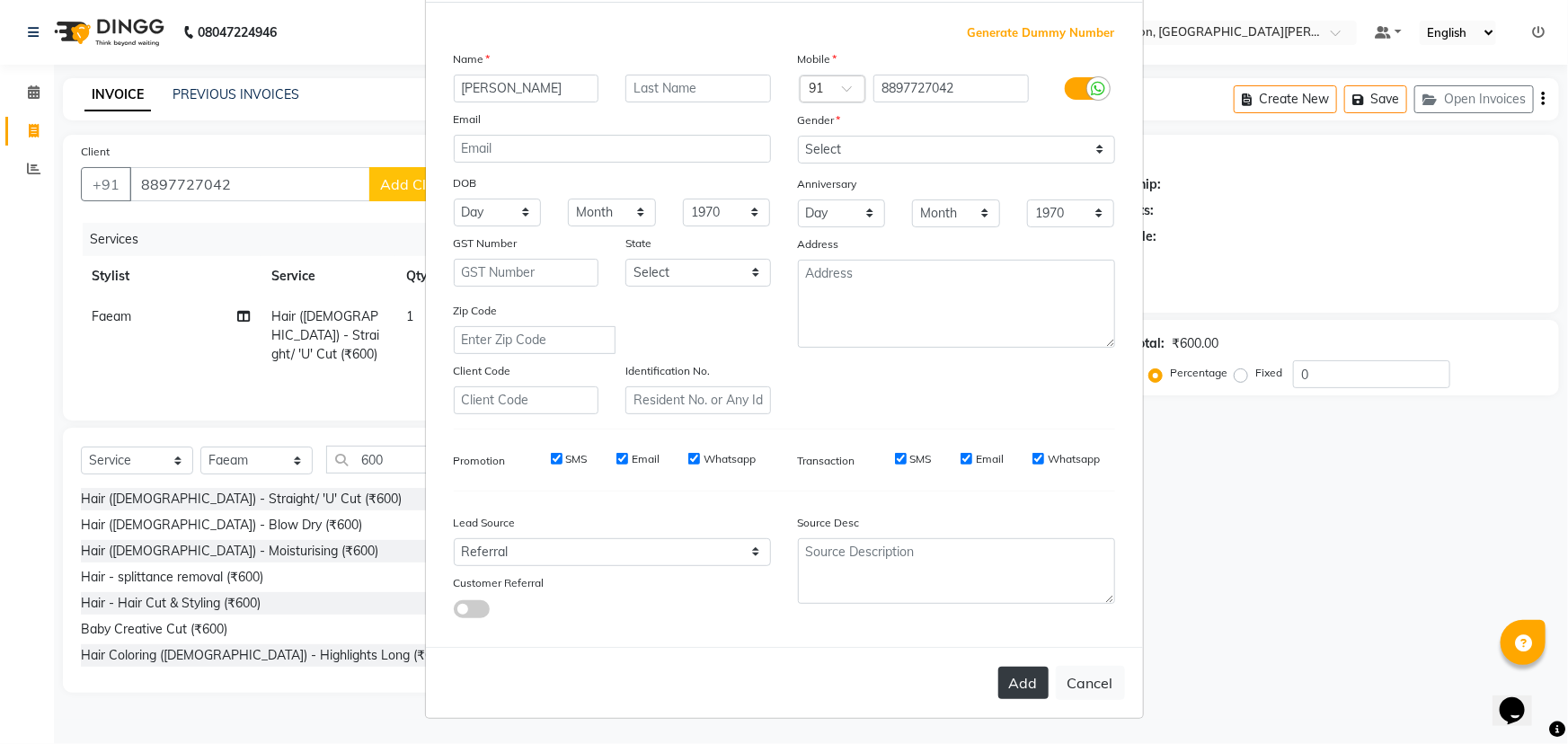
click at [1022, 675] on button "Add" at bounding box center [1023, 683] width 51 height 33
select select
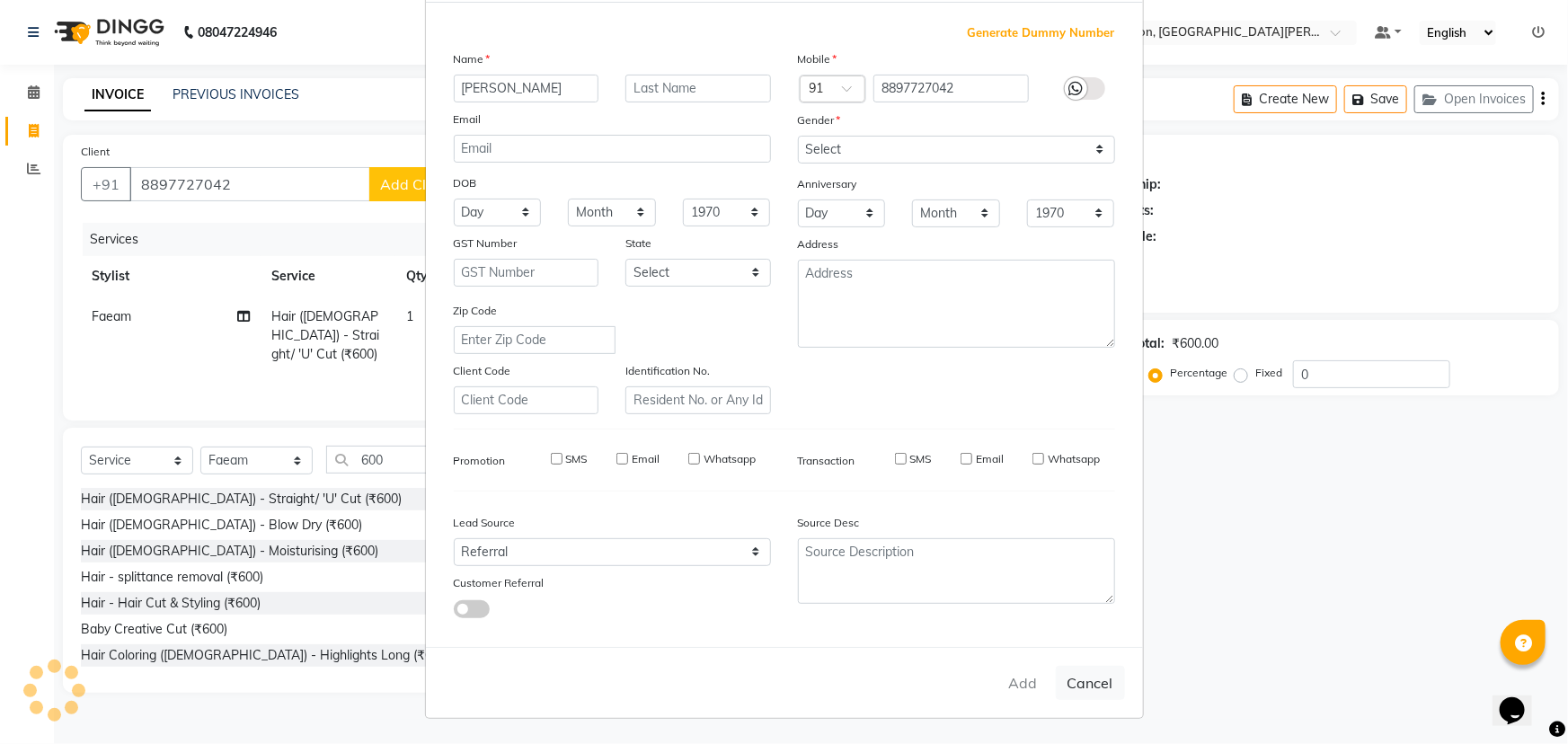
select select
checkbox input "false"
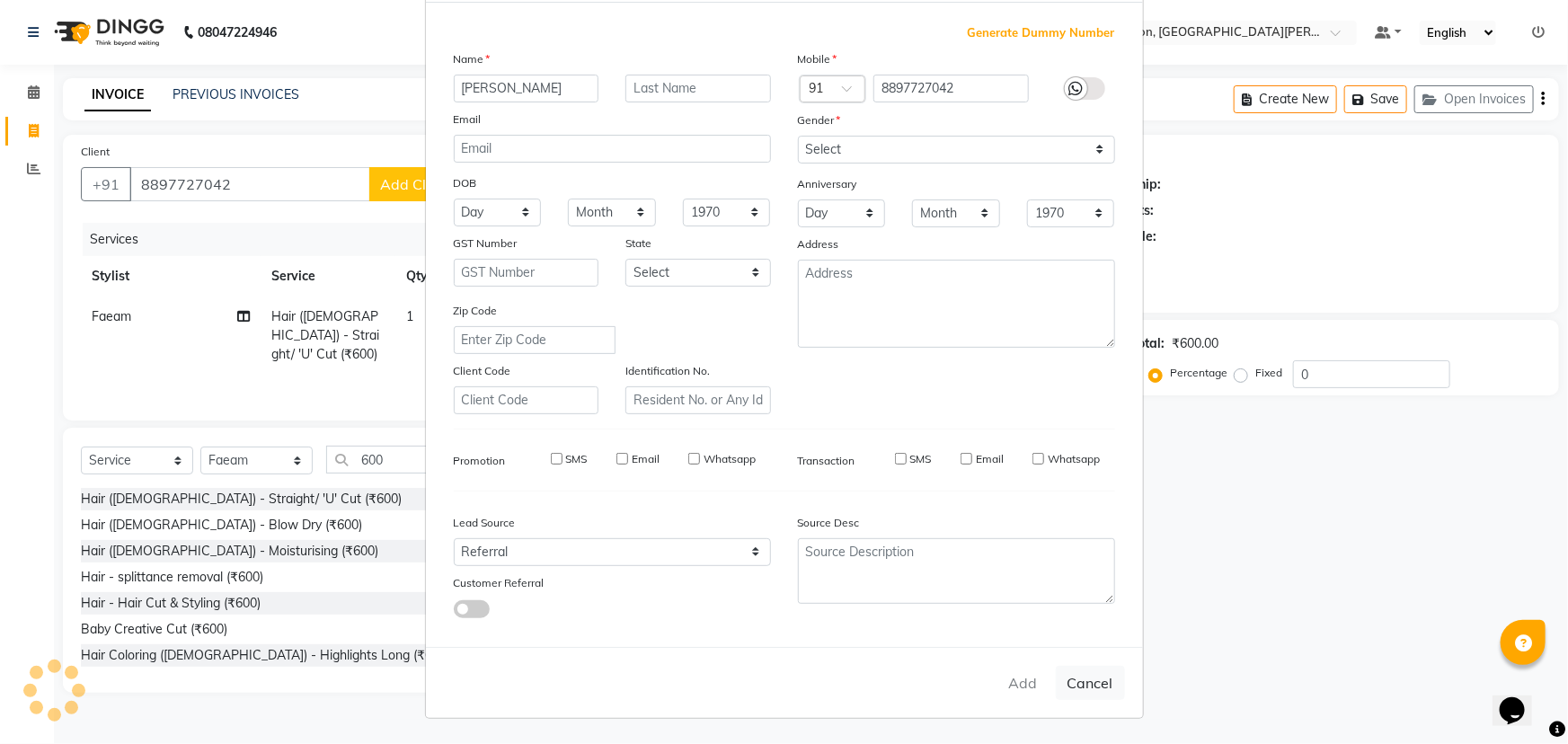
checkbox input "false"
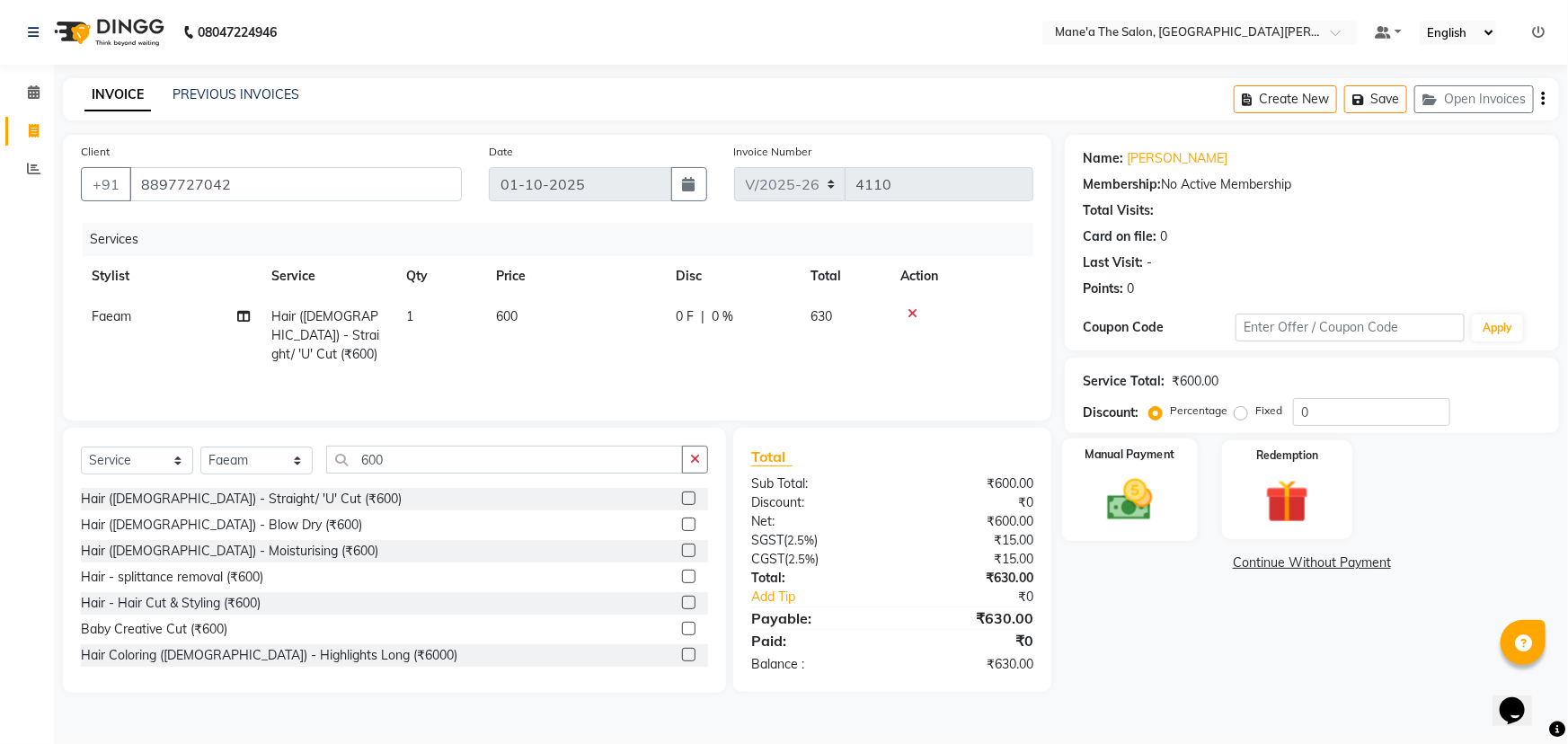
click at [1116, 512] on img at bounding box center [1130, 499] width 74 height 52
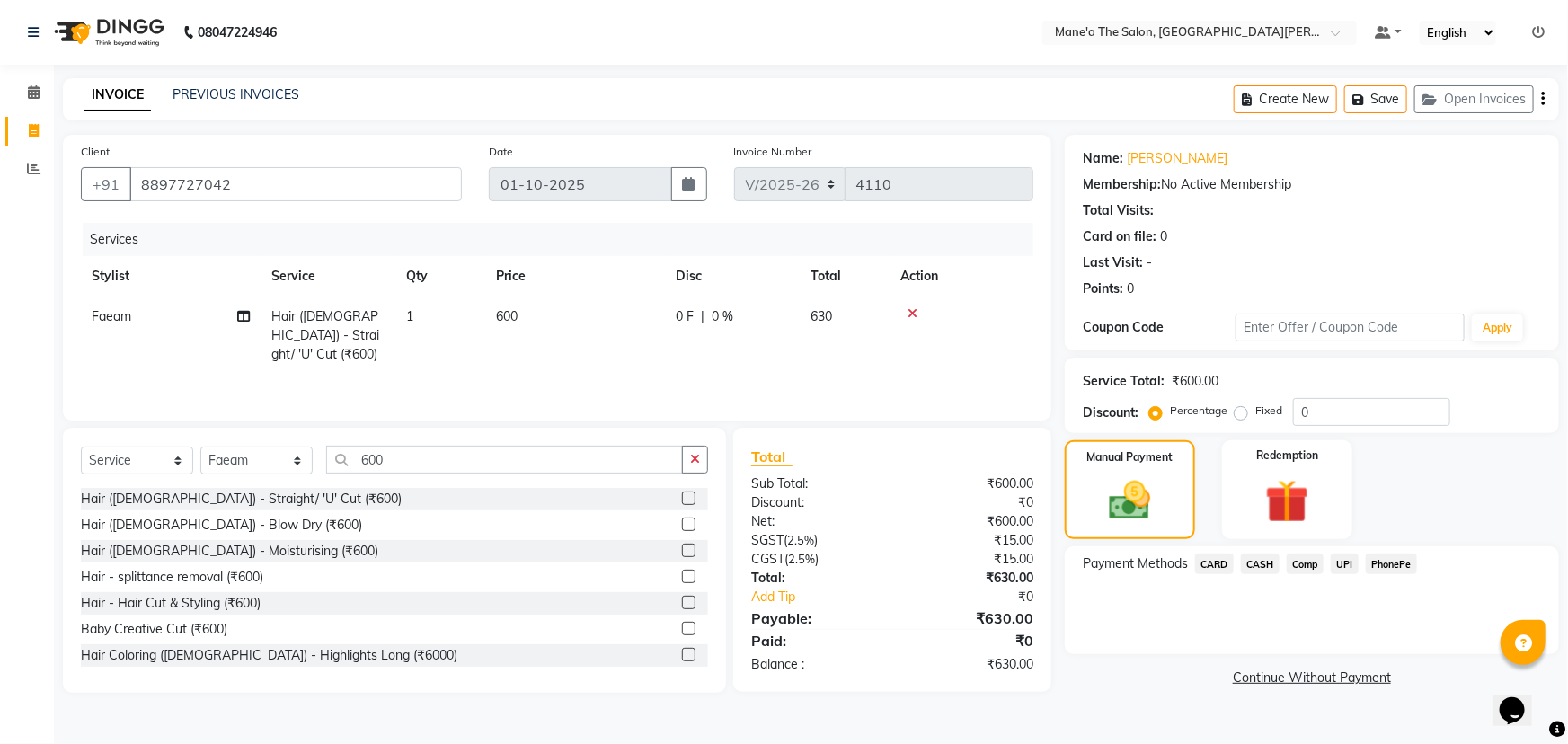
click at [1396, 568] on span "PhonePe" at bounding box center [1391, 564] width 51 height 21
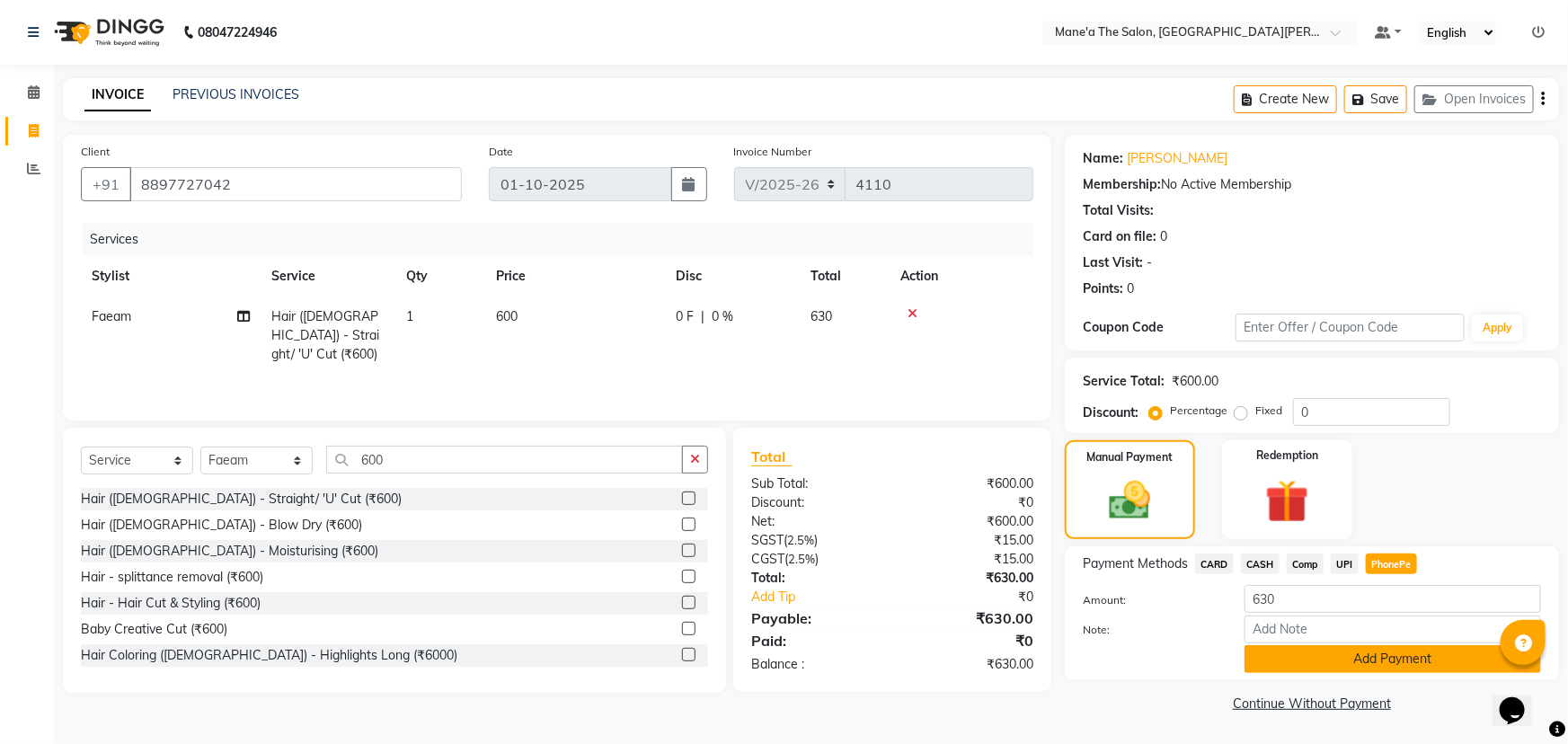
click at [1415, 663] on button "Add Payment" at bounding box center [1393, 658] width 297 height 28
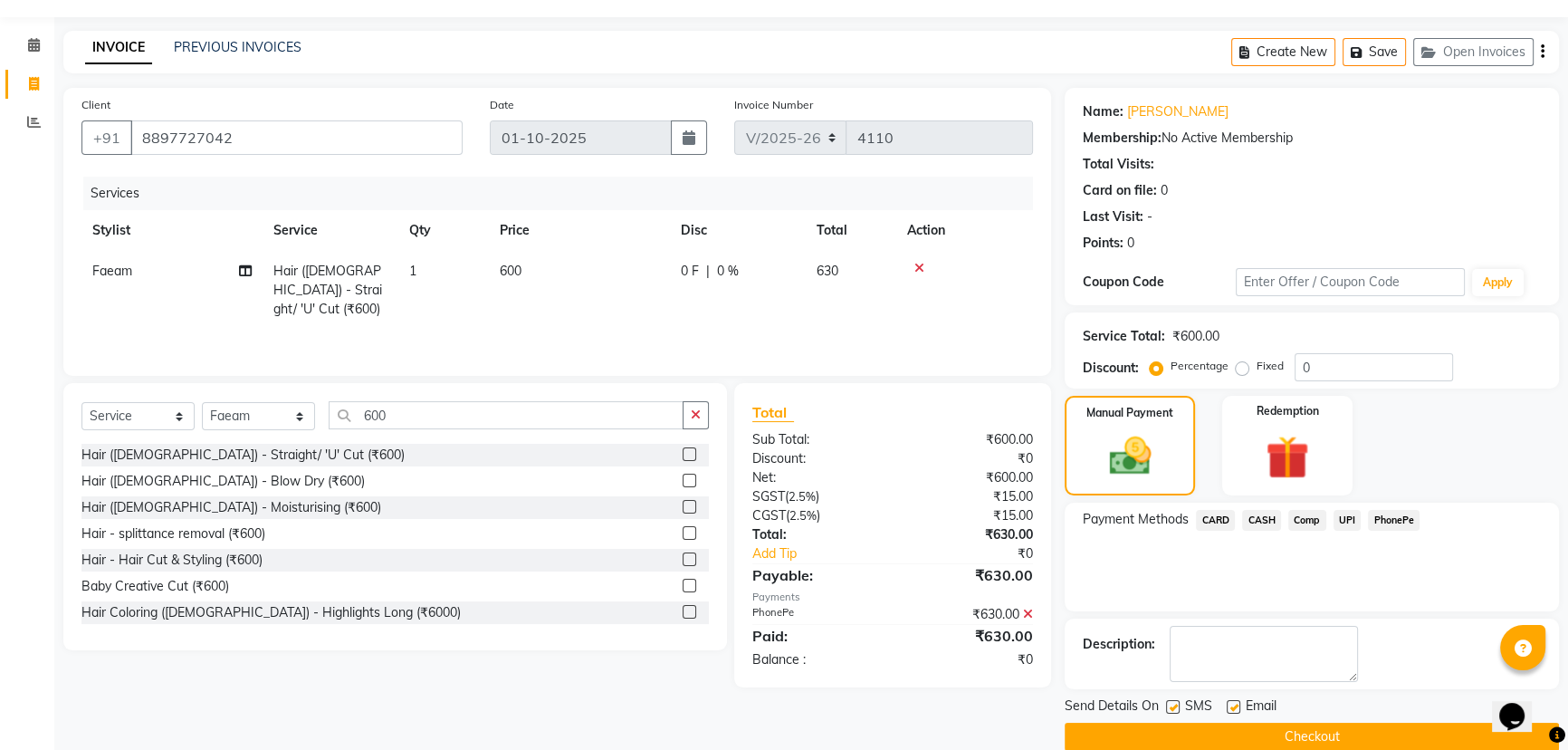
scroll to position [74, 0]
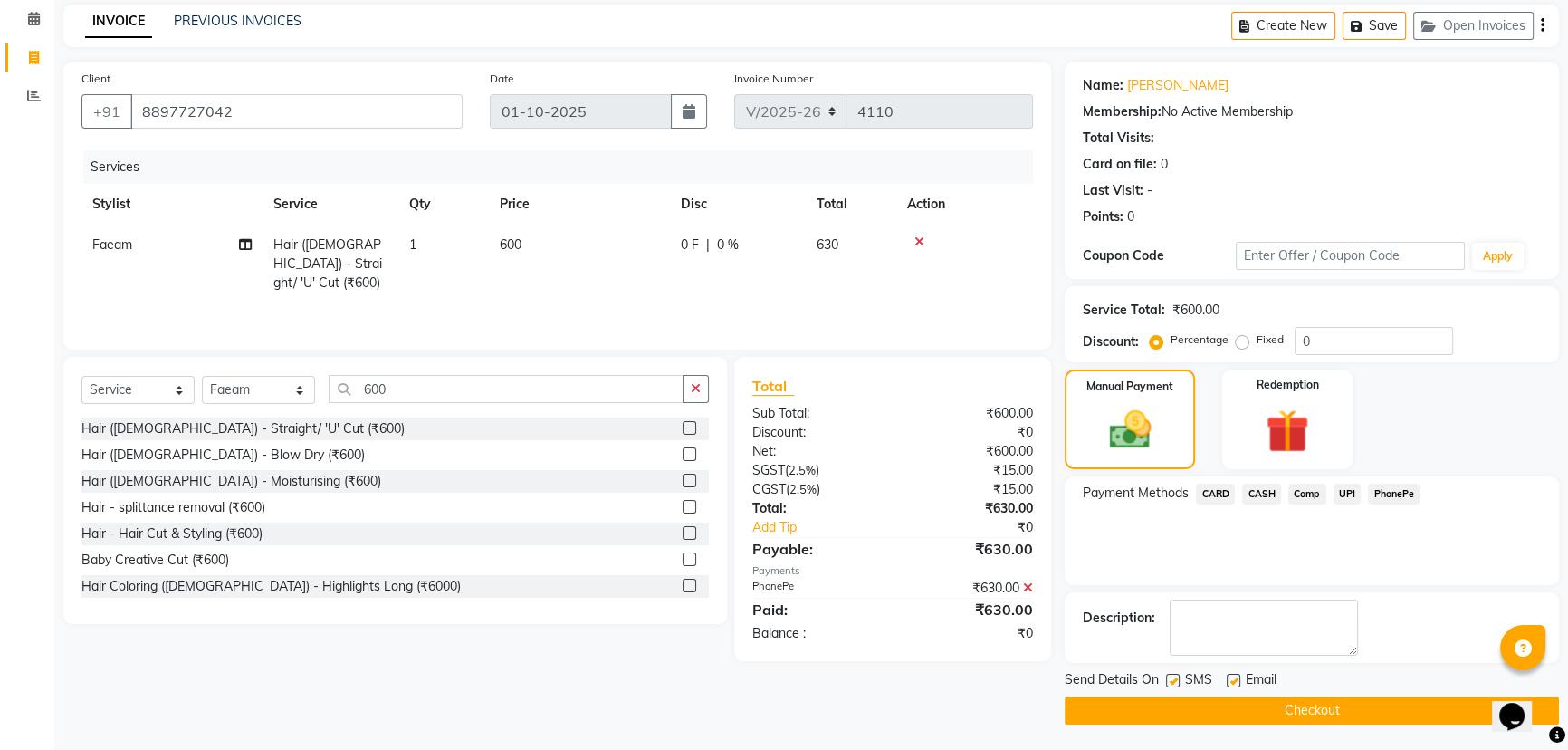
click at [1375, 708] on button "Checkout" at bounding box center [1311, 709] width 494 height 28
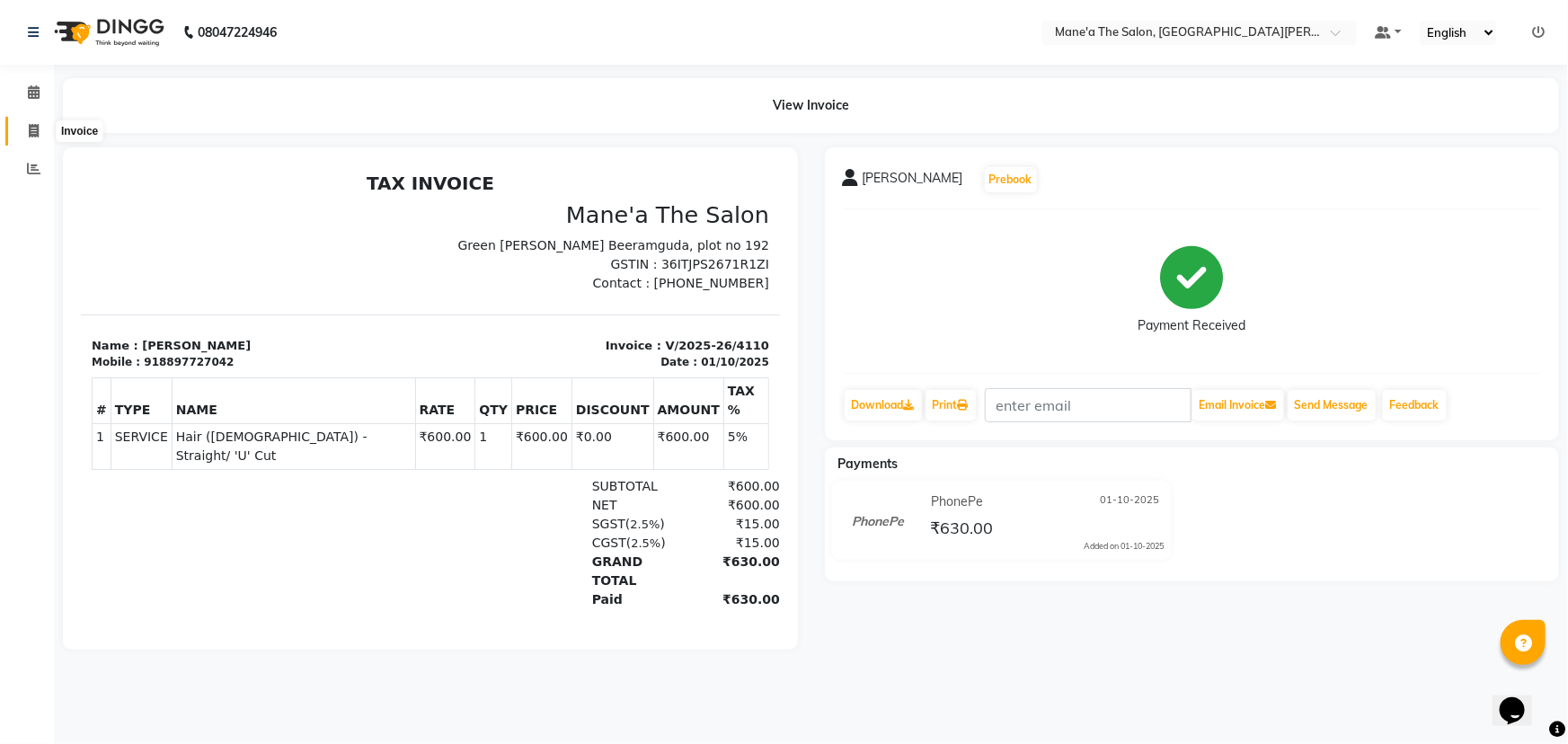
click at [33, 122] on span at bounding box center [34, 132] width 32 height 21
select select "7205"
select select "service"
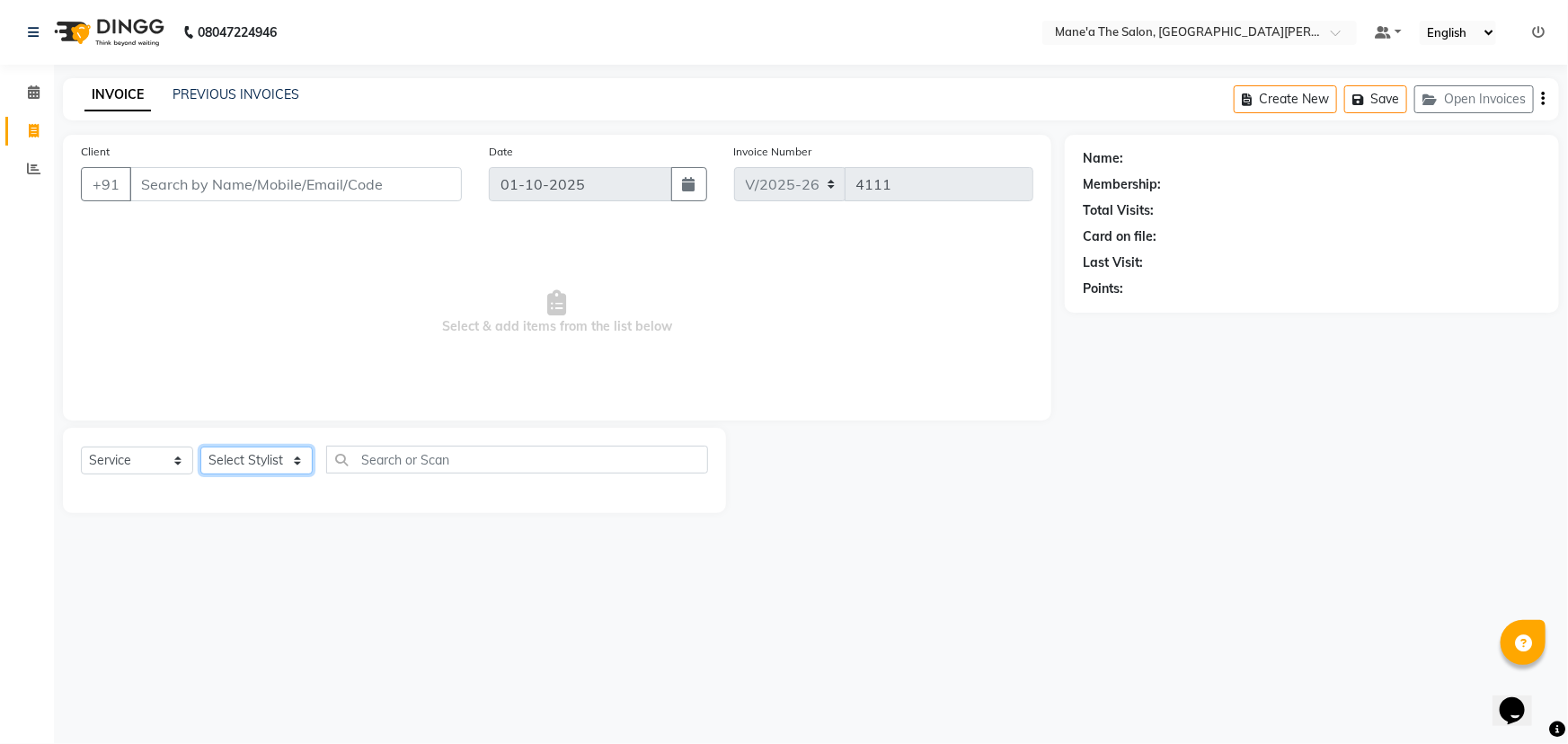
click at [255, 462] on select "Select Stylist Anam Anil Faeam Junaid New Manager [PERSON_NAME] Owner Rani [PER…" at bounding box center [256, 460] width 112 height 28
select select "85411"
click at [200, 446] on select "Select Stylist Anam Anil Faeam Junaid New Manager [PERSON_NAME] Owner Rani [PER…" at bounding box center [256, 460] width 112 height 28
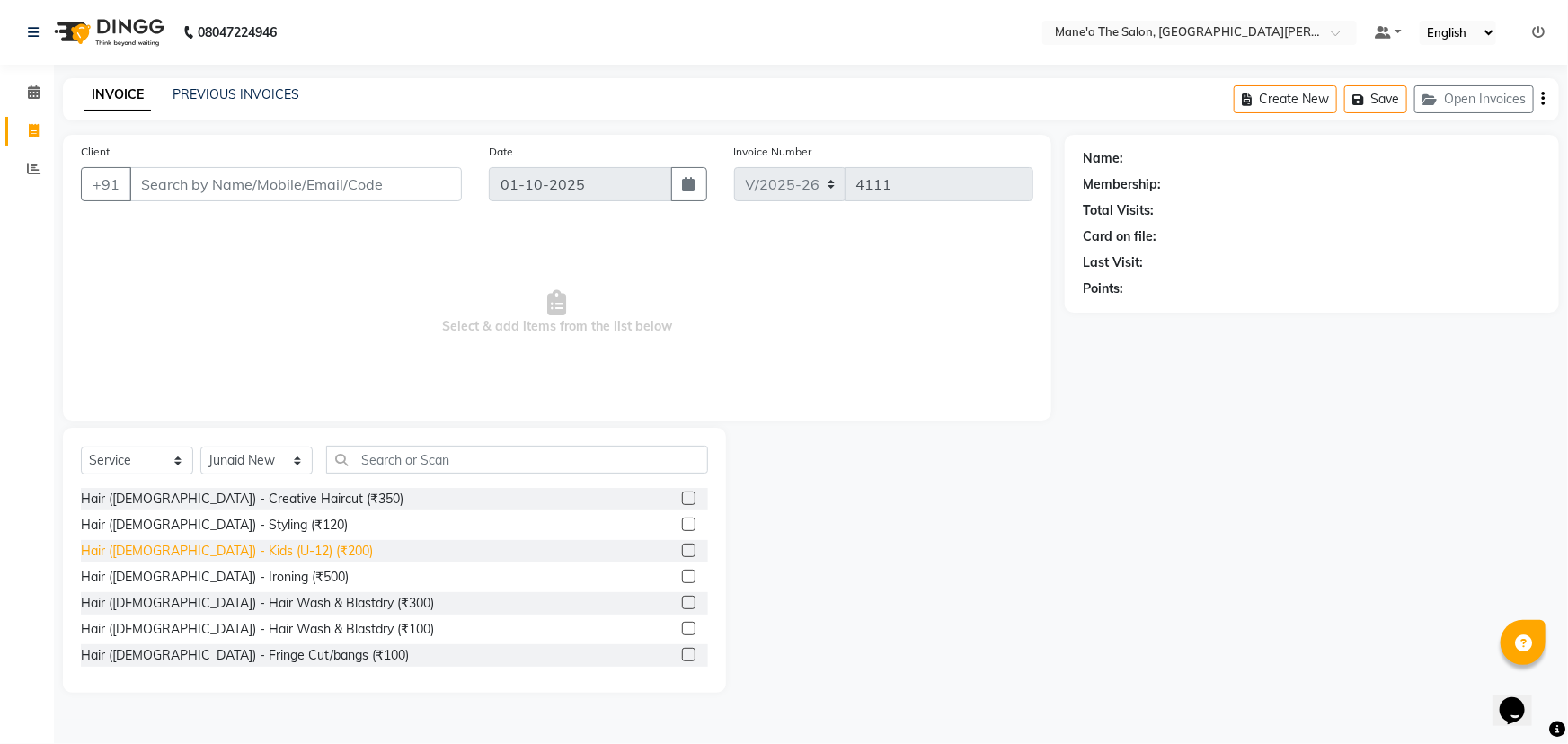
click at [186, 548] on div "Hair ([DEMOGRAPHIC_DATA]) - Kids (U-12) (₹200)" at bounding box center [226, 552] width 292 height 19
checkbox input "false"
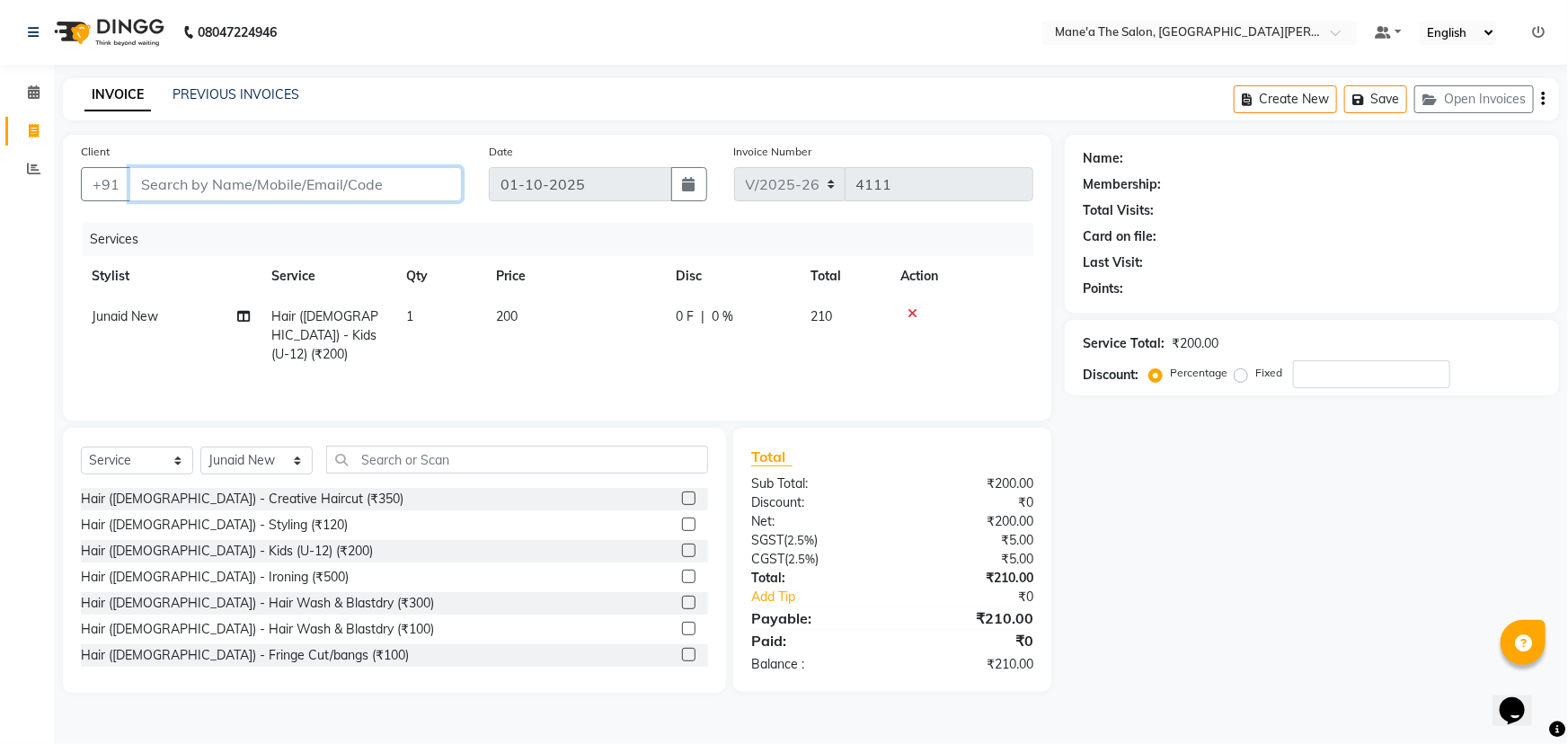
click at [220, 178] on input "Client" at bounding box center [295, 184] width 332 height 34
type input "7"
type input "0"
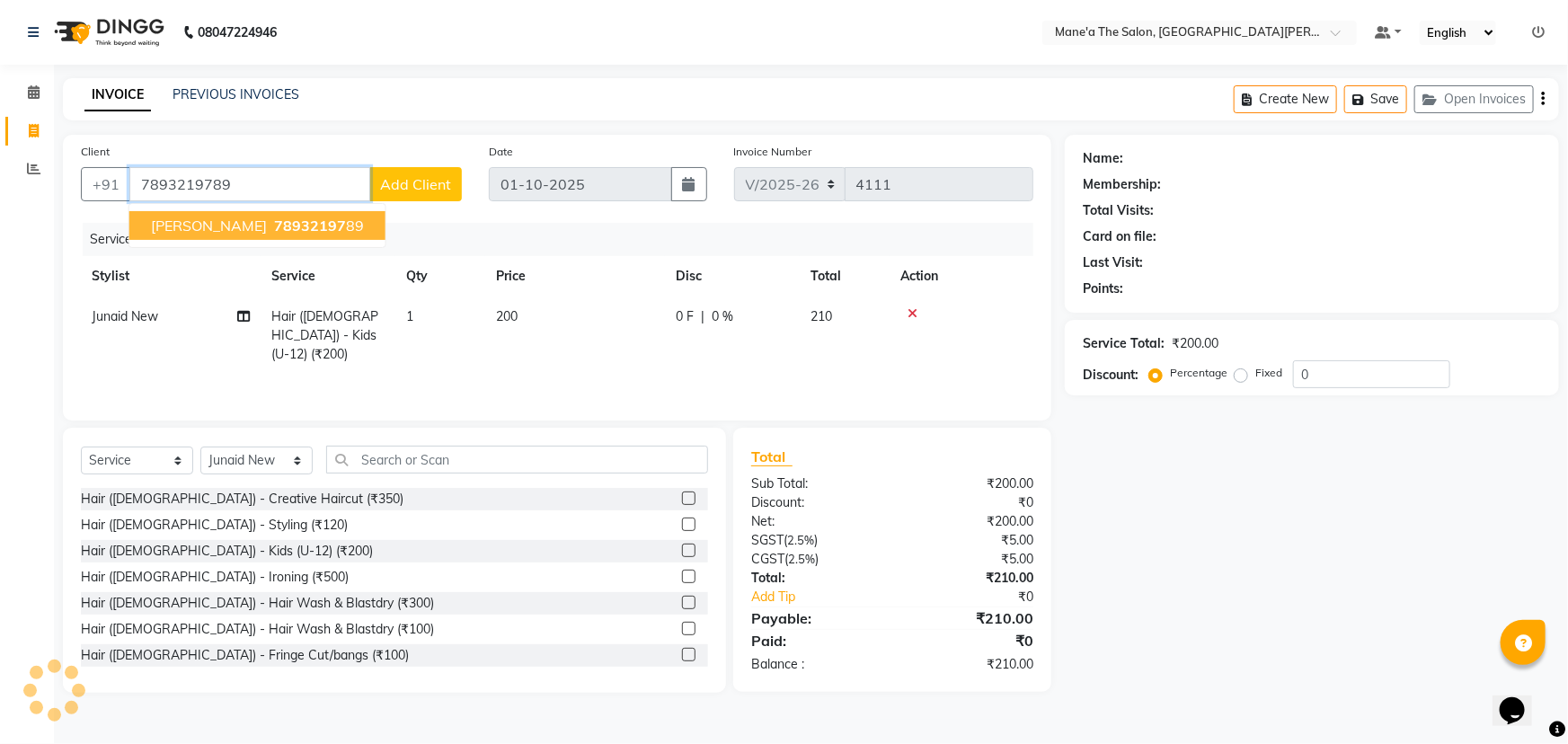
type input "7893219789"
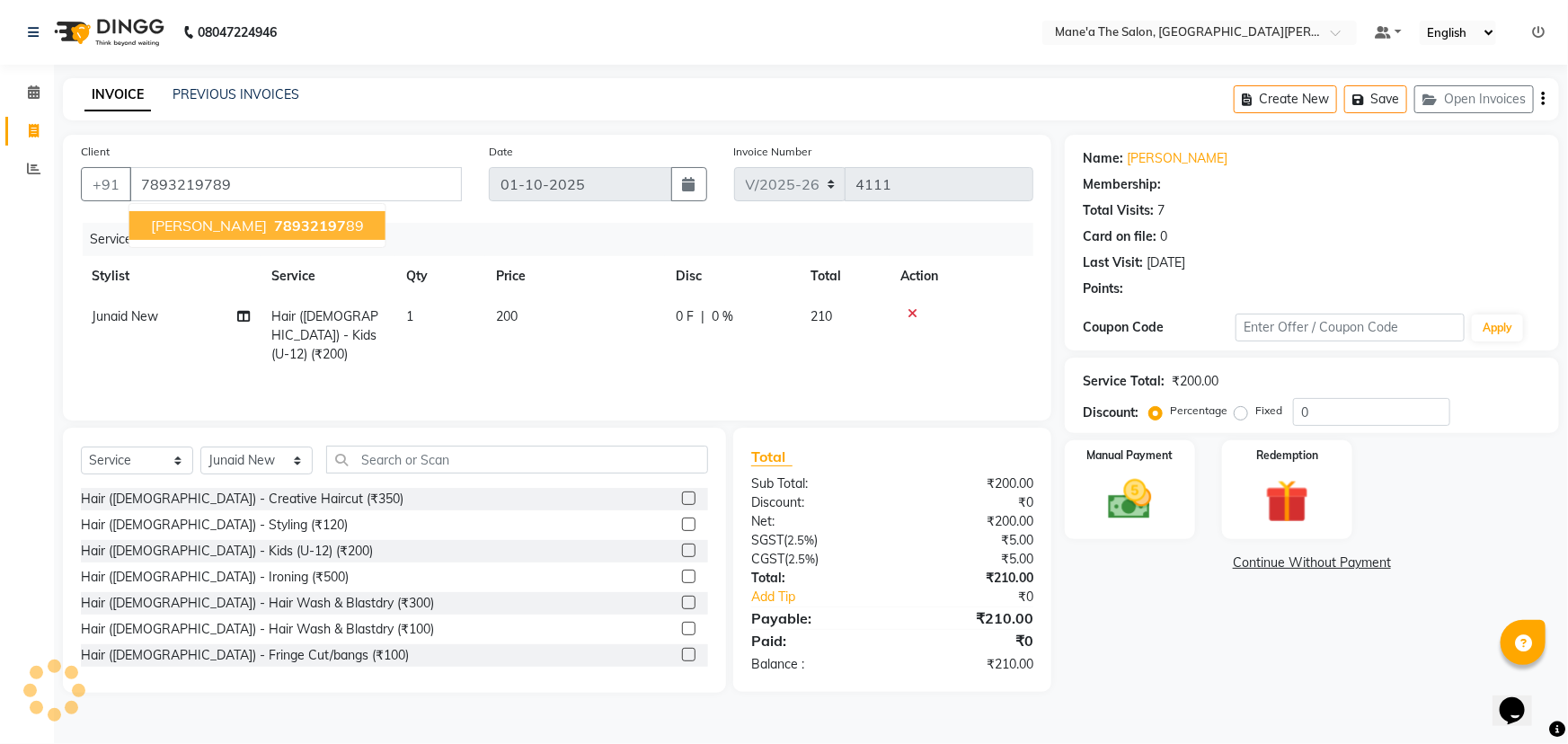
select select "1: Object"
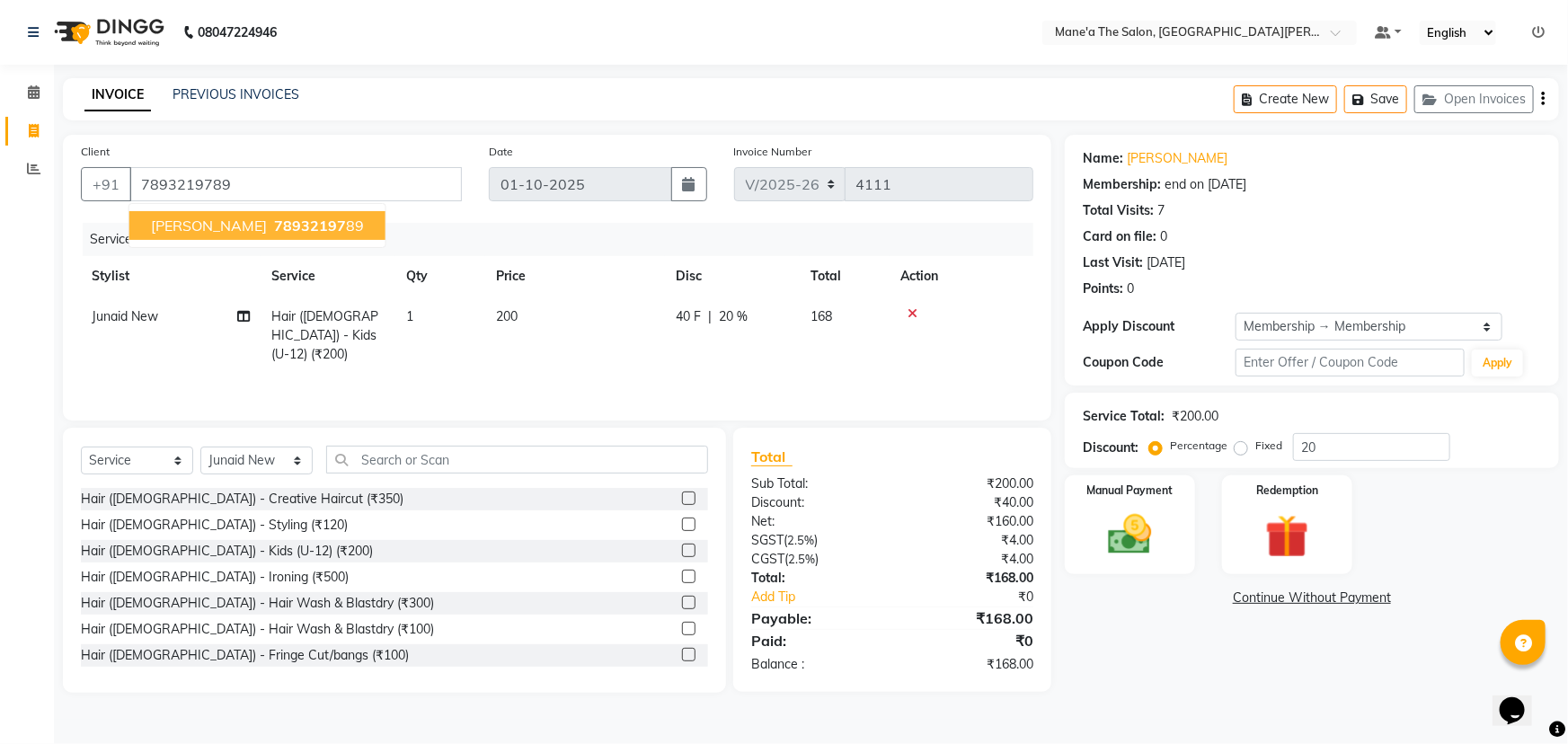
click at [164, 224] on span "[PERSON_NAME]" at bounding box center [209, 225] width 116 height 18
type input "0"
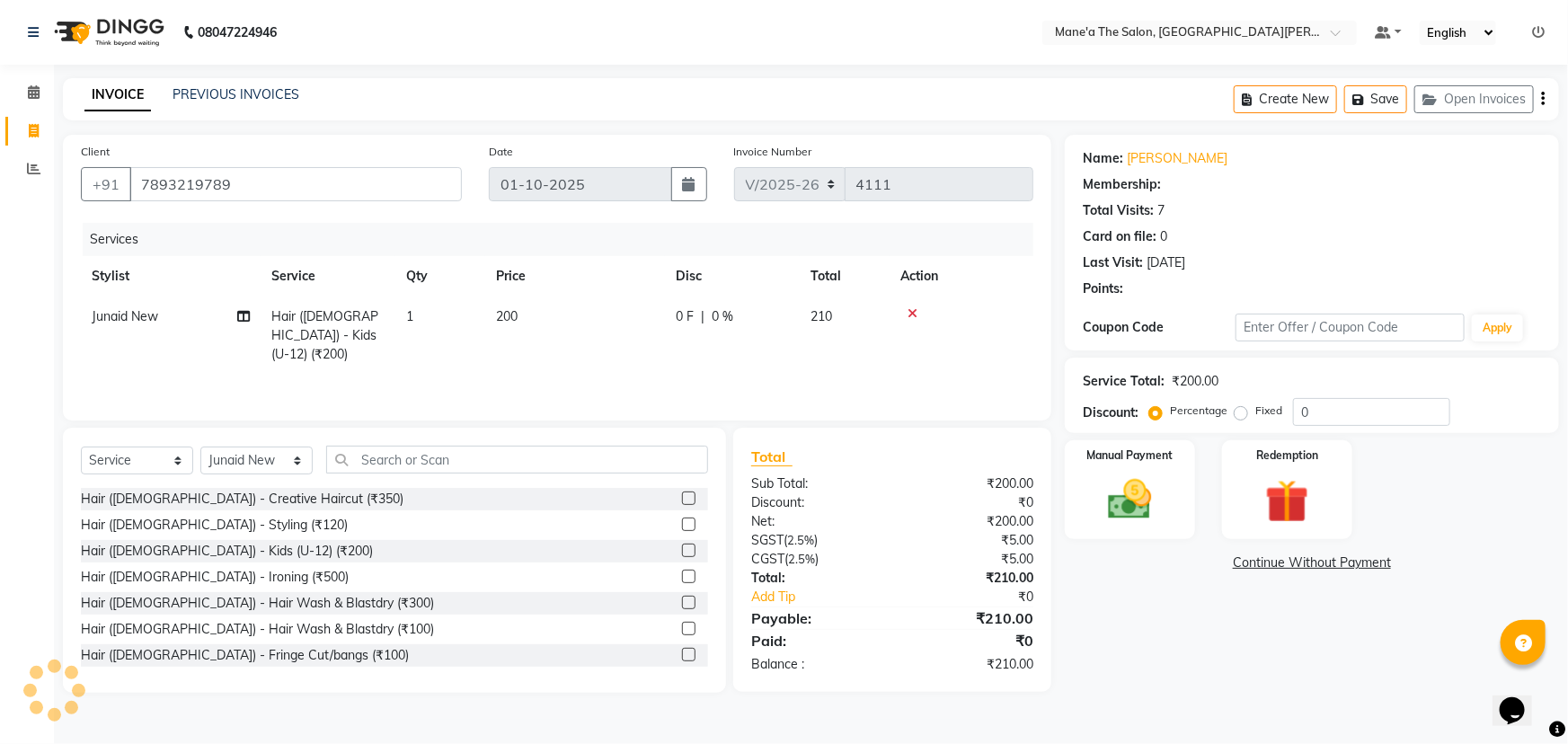
select select "1: Object"
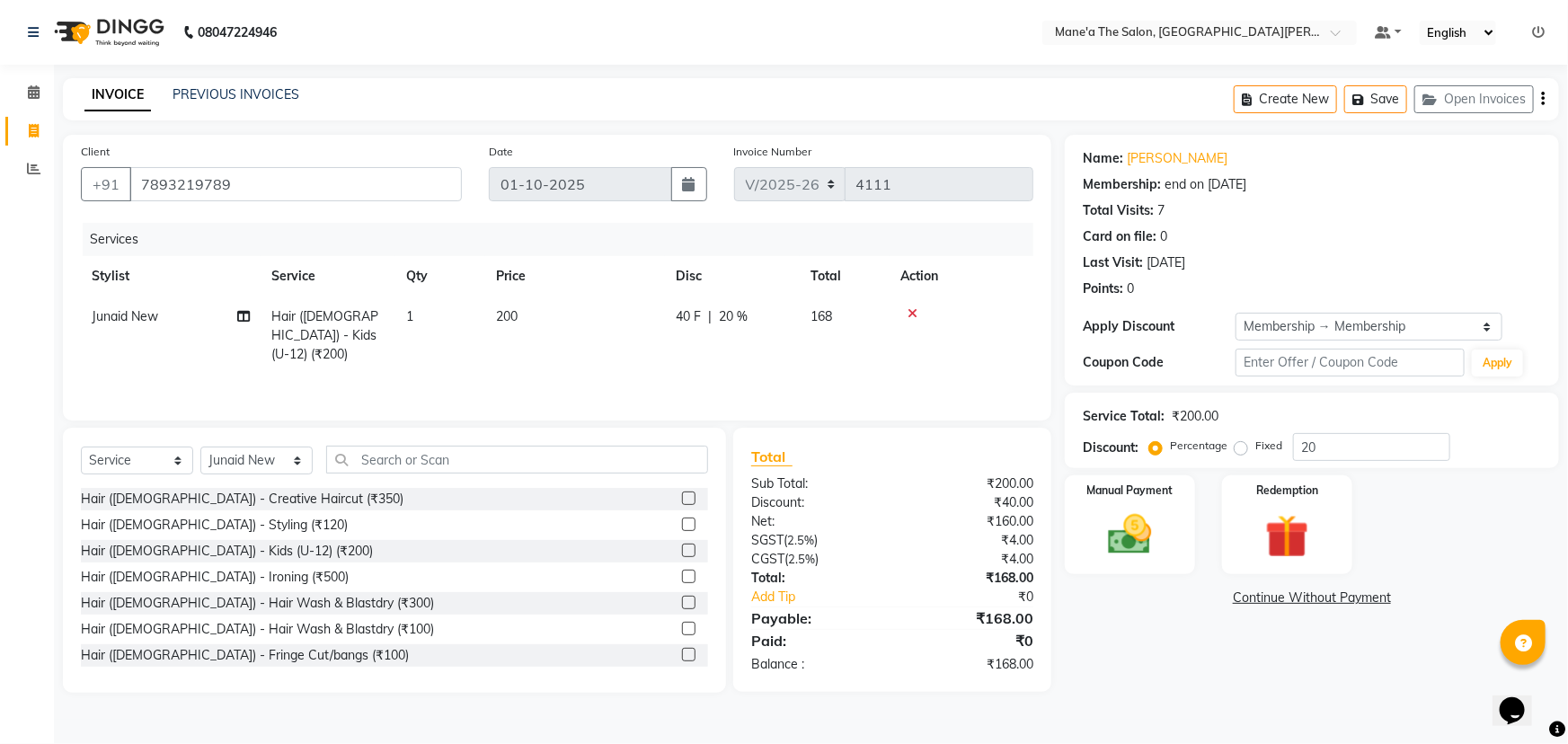
click at [1319, 424] on div "Service Total: ₹200.00" at bounding box center [1311, 417] width 458 height 19
click at [1317, 446] on input "20" at bounding box center [1372, 446] width 157 height 28
type input "2"
type input "10"
click at [1127, 525] on img at bounding box center [1130, 534] width 74 height 52
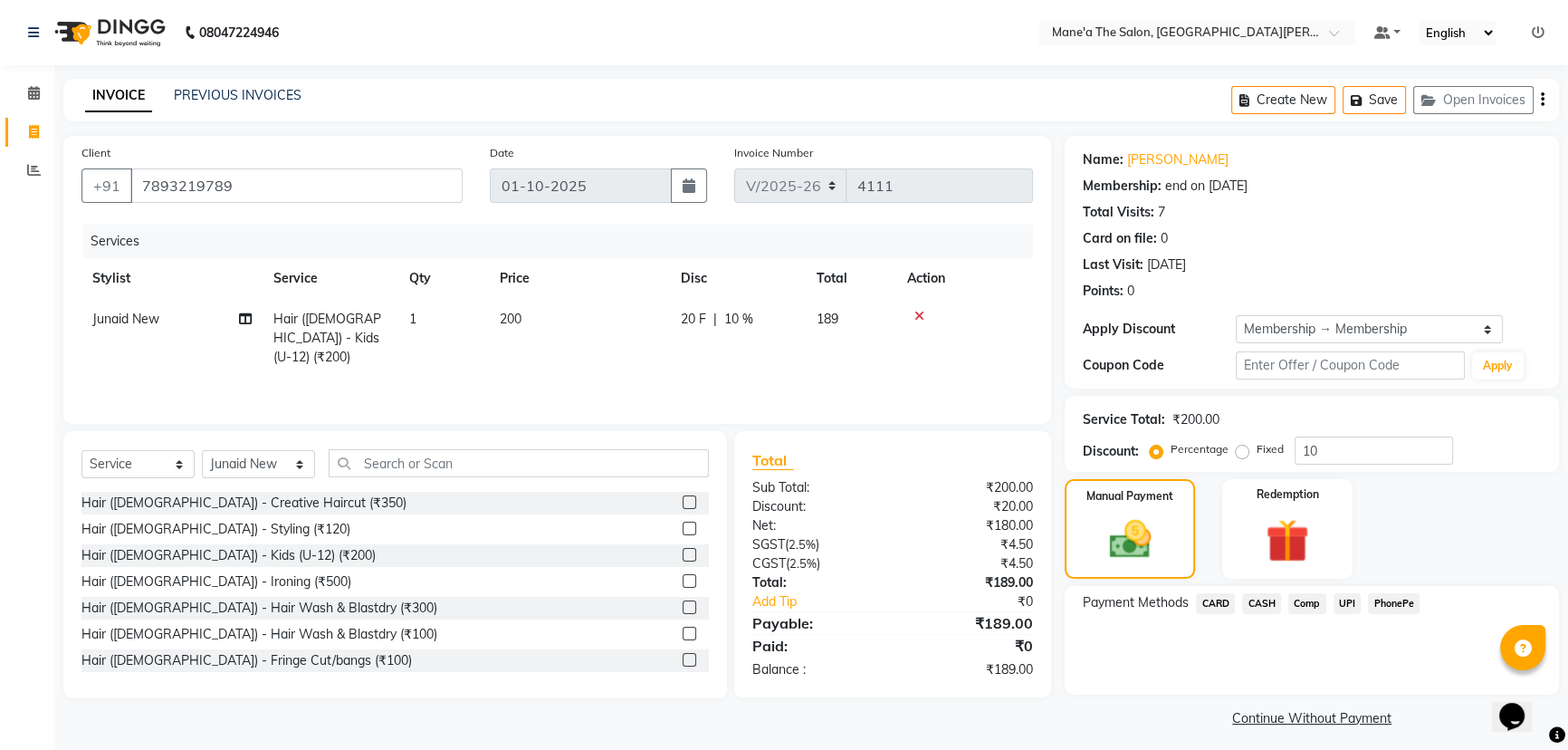
click at [1389, 601] on span "PhonePe" at bounding box center [1392, 603] width 51 height 21
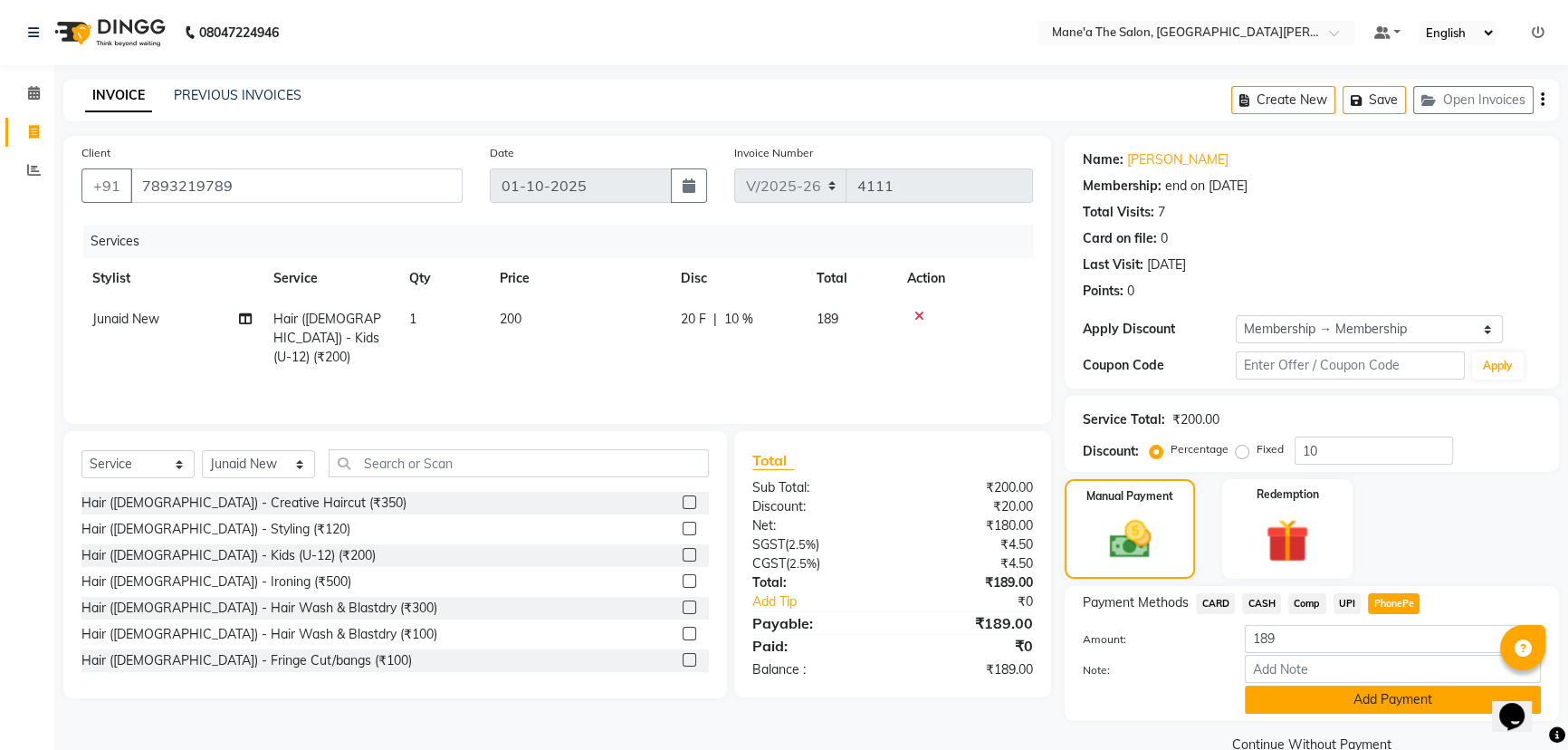
click at [1364, 694] on button "Add Payment" at bounding box center [1392, 699] width 296 height 28
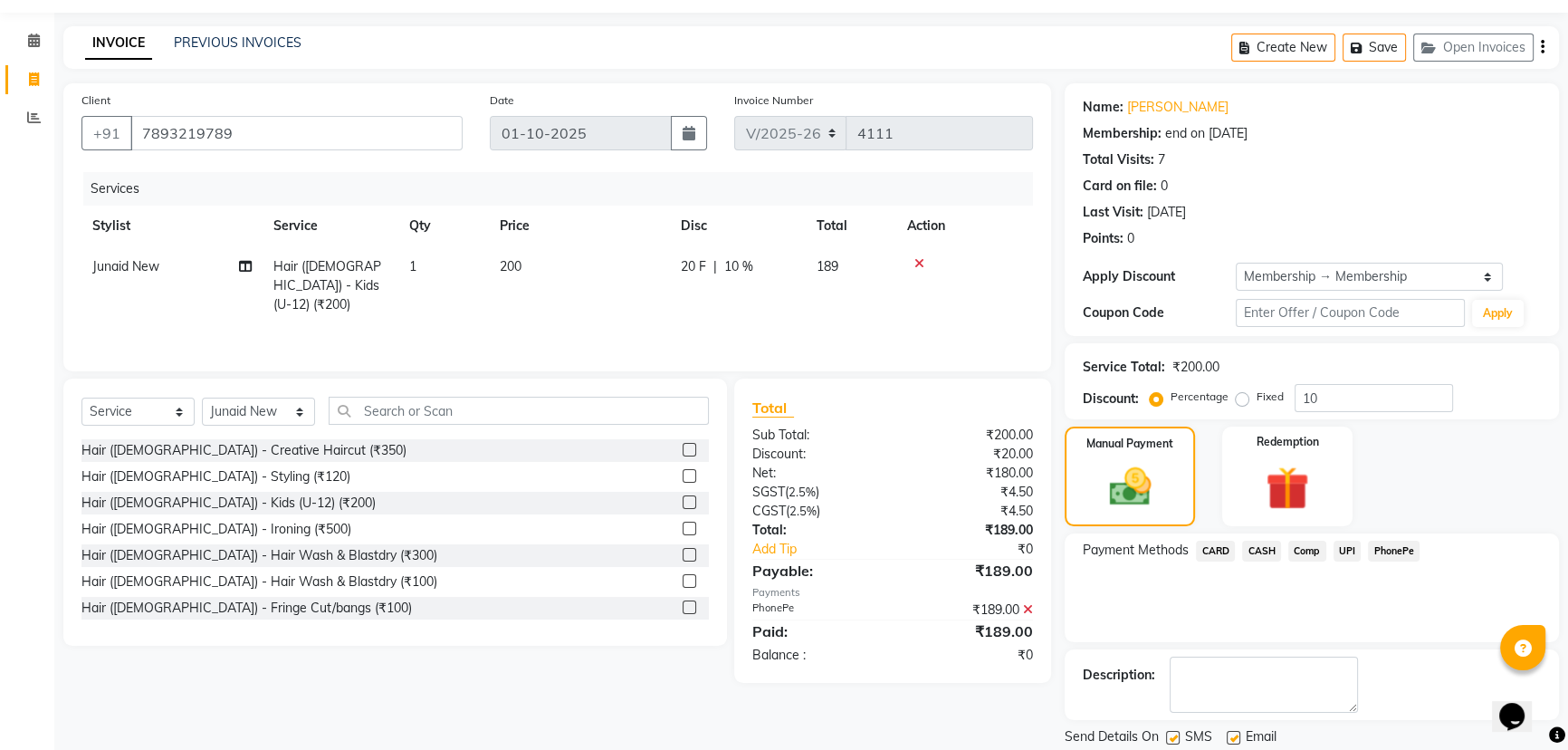
scroll to position [109, 0]
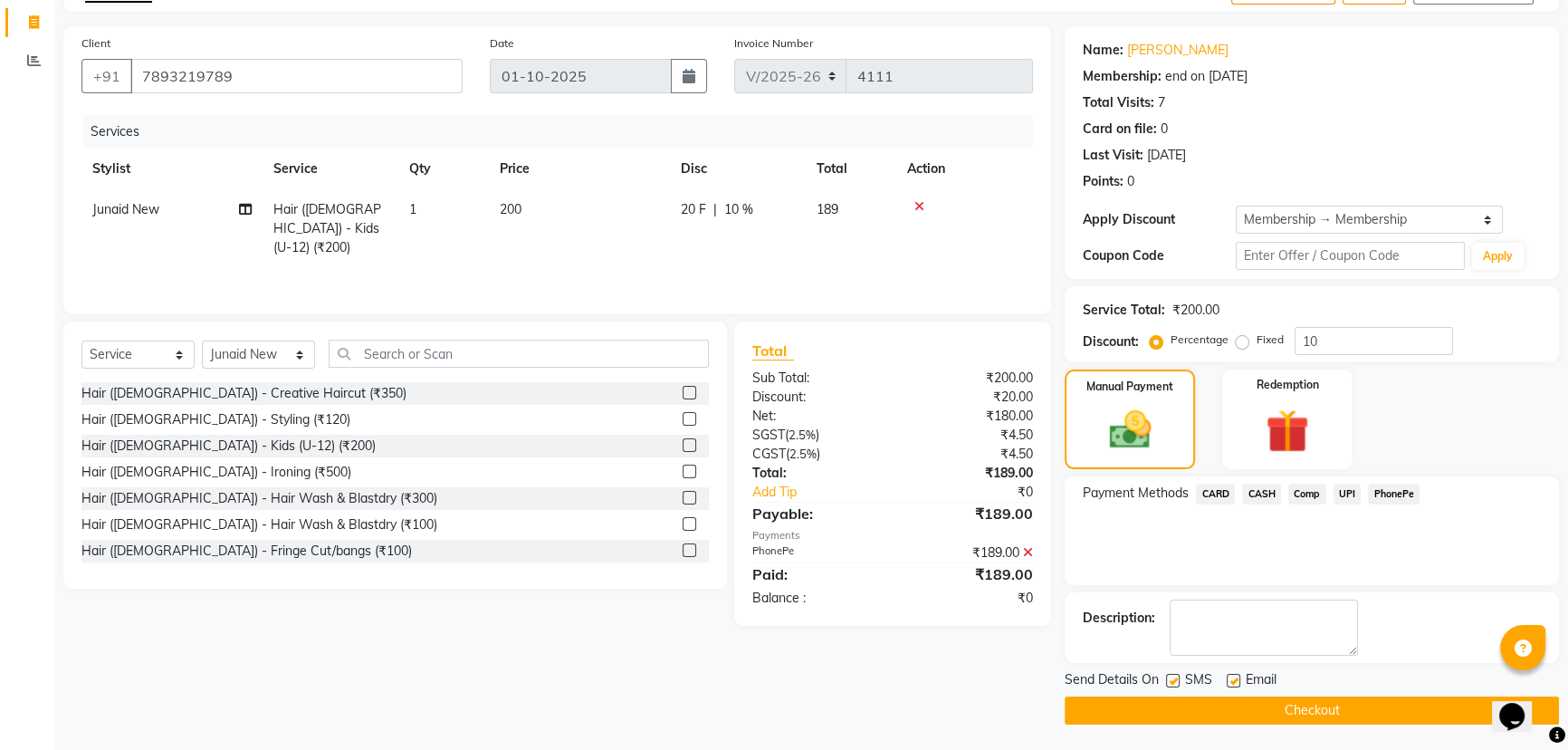
click at [1350, 701] on button "Checkout" at bounding box center [1311, 709] width 494 height 28
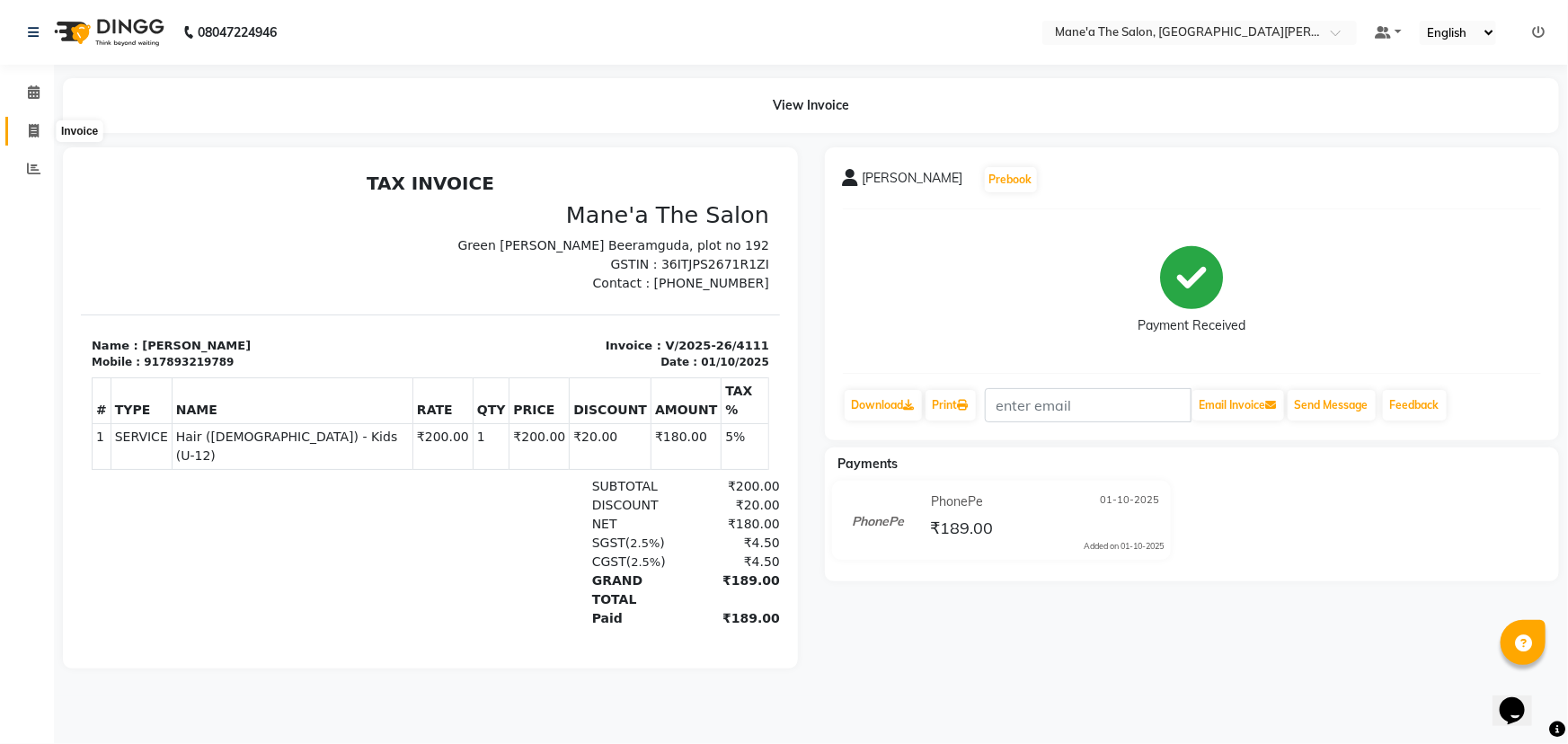
click at [29, 127] on icon at bounding box center [34, 130] width 10 height 13
select select "7205"
select select "service"
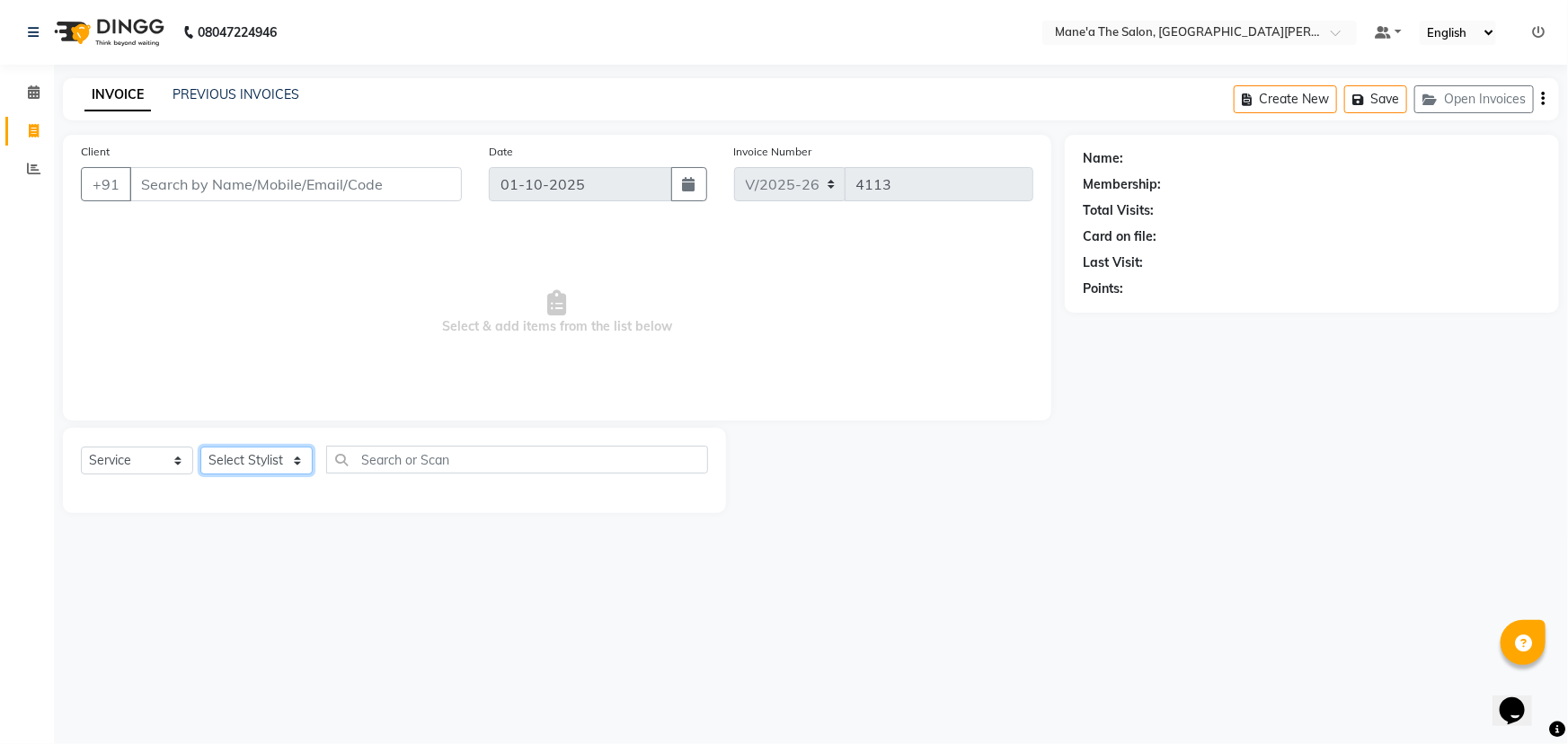
click at [284, 458] on select "Select Stylist Anam Anil Faeam Junaid New Manager [PERSON_NAME] Owner Rani [PER…" at bounding box center [256, 460] width 112 height 28
select select "87897"
click at [200, 446] on select "Select Stylist Anam Anil Faeam Junaid New Manager [PERSON_NAME] Owner Rani [PER…" at bounding box center [256, 460] width 112 height 28
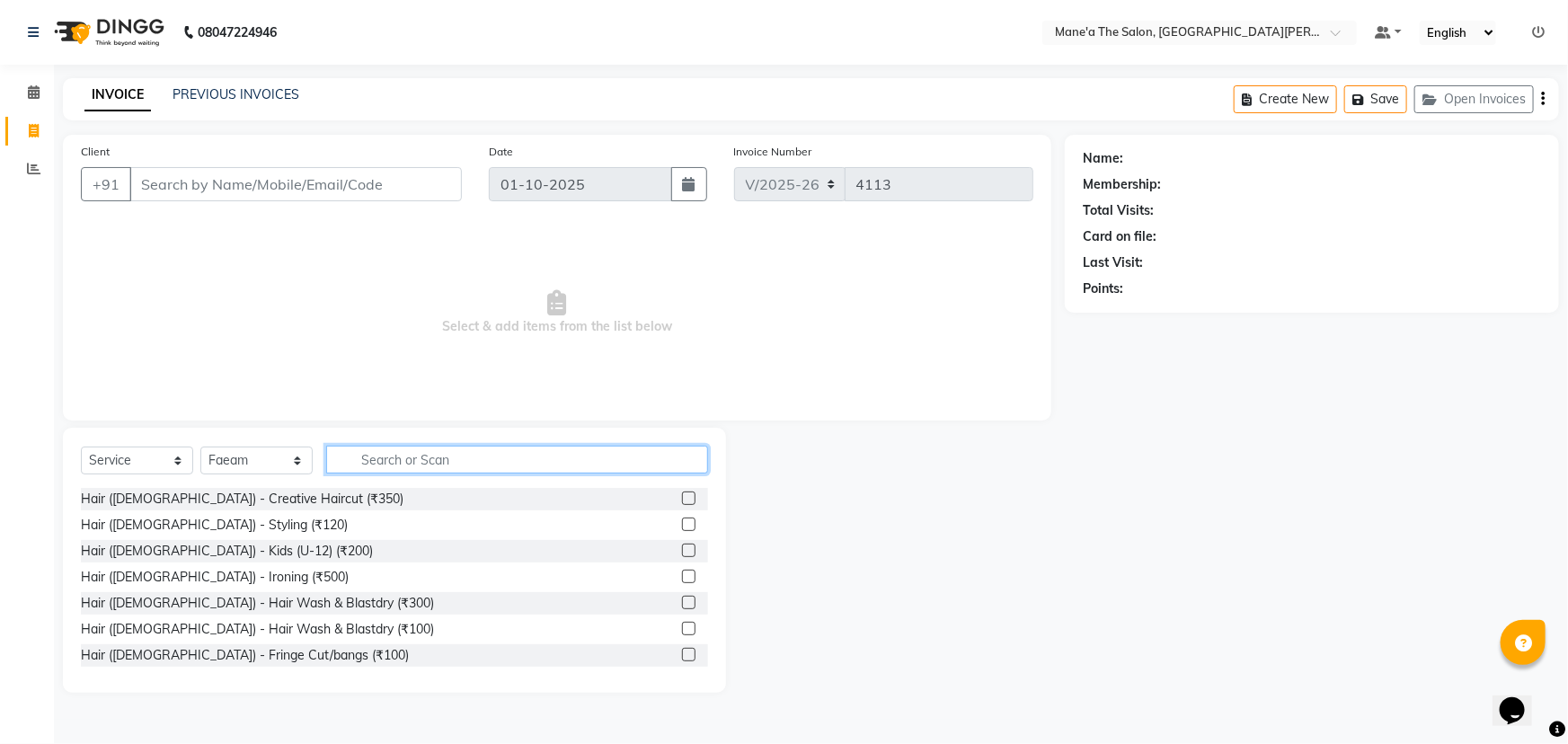
click at [389, 467] on input "text" at bounding box center [516, 459] width 382 height 28
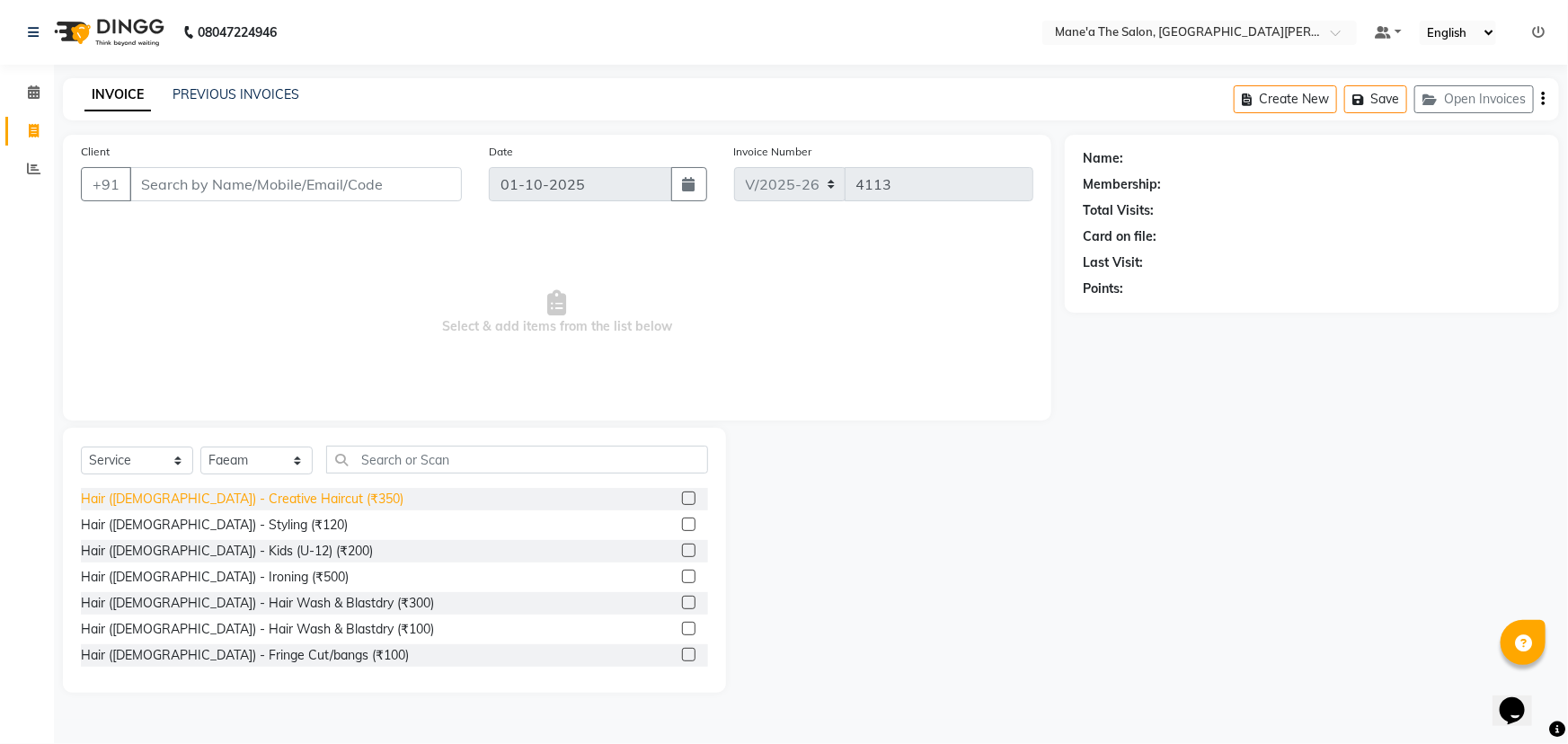
click at [233, 499] on div "Hair ([DEMOGRAPHIC_DATA]) - Creative Haircut (₹350)" at bounding box center [241, 499] width 323 height 19
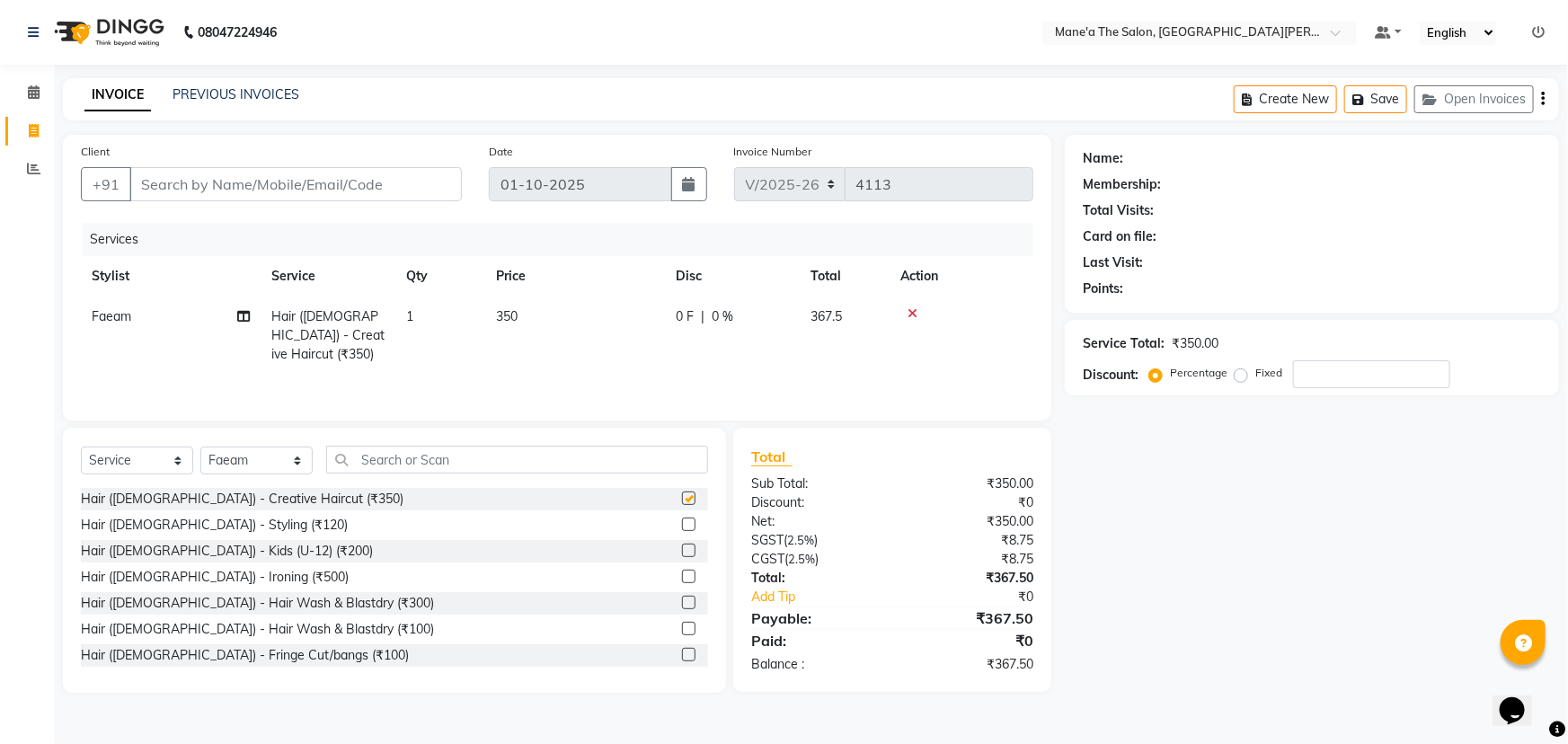
checkbox input "false"
click at [386, 462] on input "text" at bounding box center [516, 459] width 382 height 28
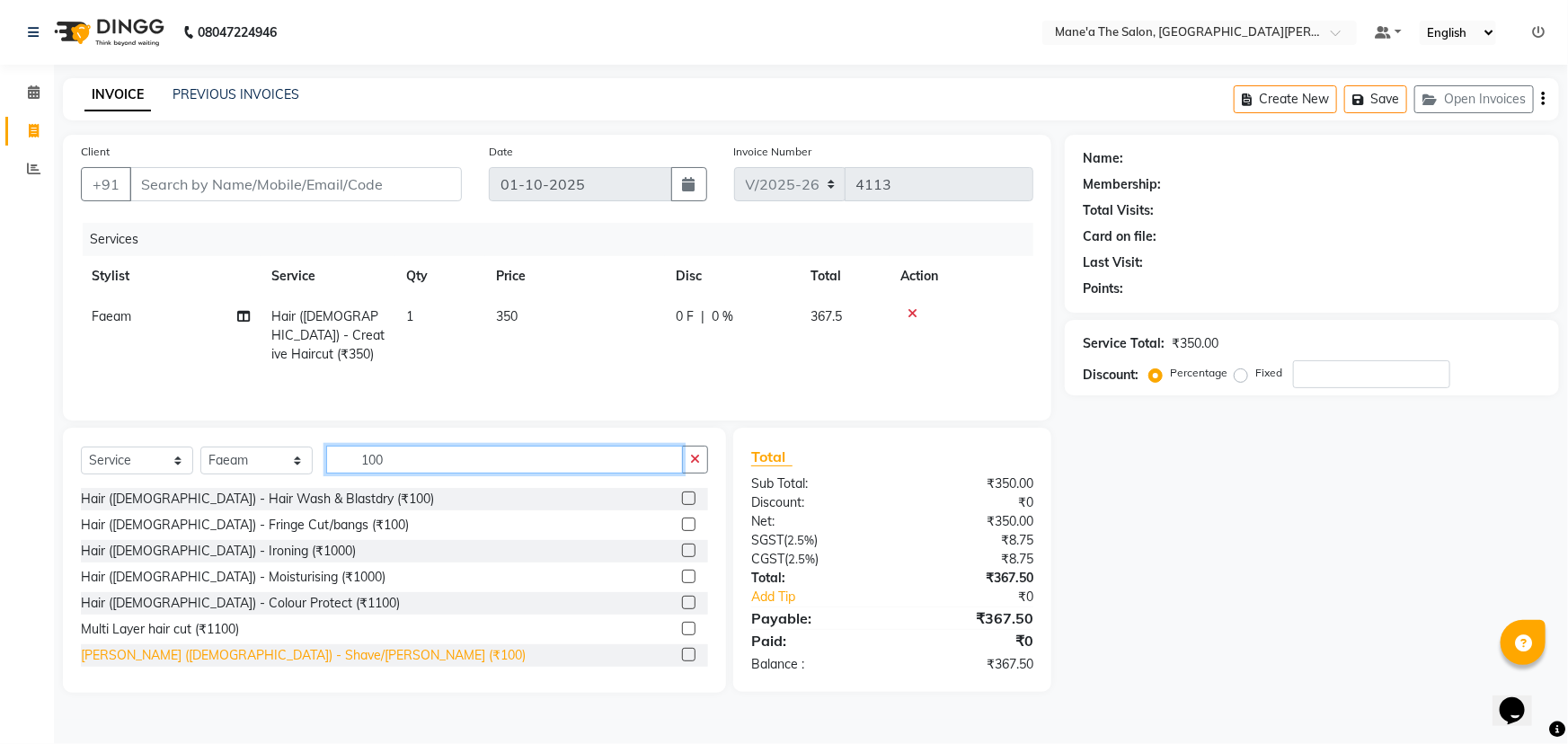
type input "100"
click at [235, 654] on div "[PERSON_NAME] ([DEMOGRAPHIC_DATA]) - Shave/[PERSON_NAME] (₹100)" at bounding box center [303, 655] width 444 height 19
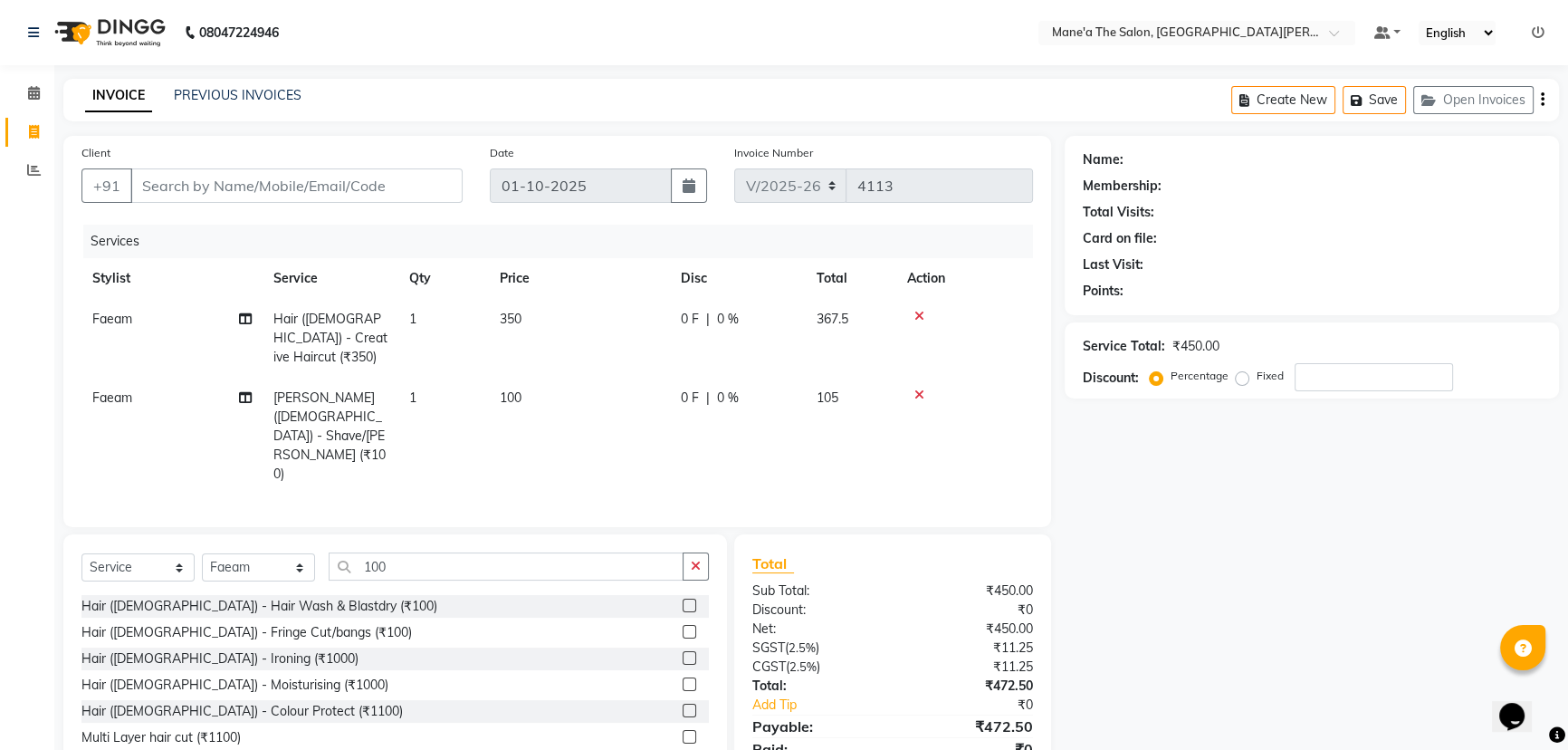
checkbox input "false"
click at [253, 181] on input "Client" at bounding box center [296, 185] width 332 height 35
type input "9"
type input "0"
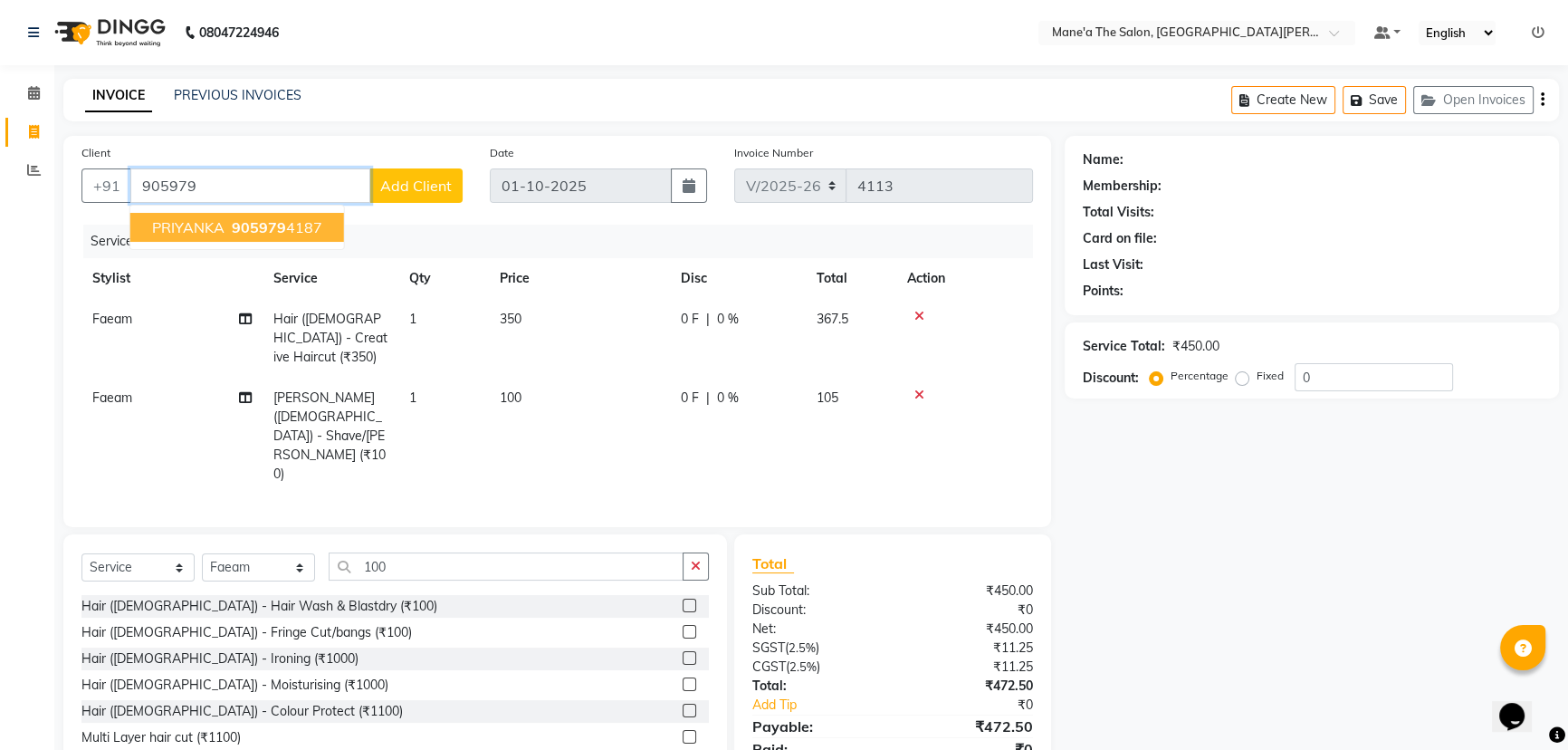
click at [200, 226] on span "PRIYANKA" at bounding box center [188, 227] width 72 height 18
type input "9059794187"
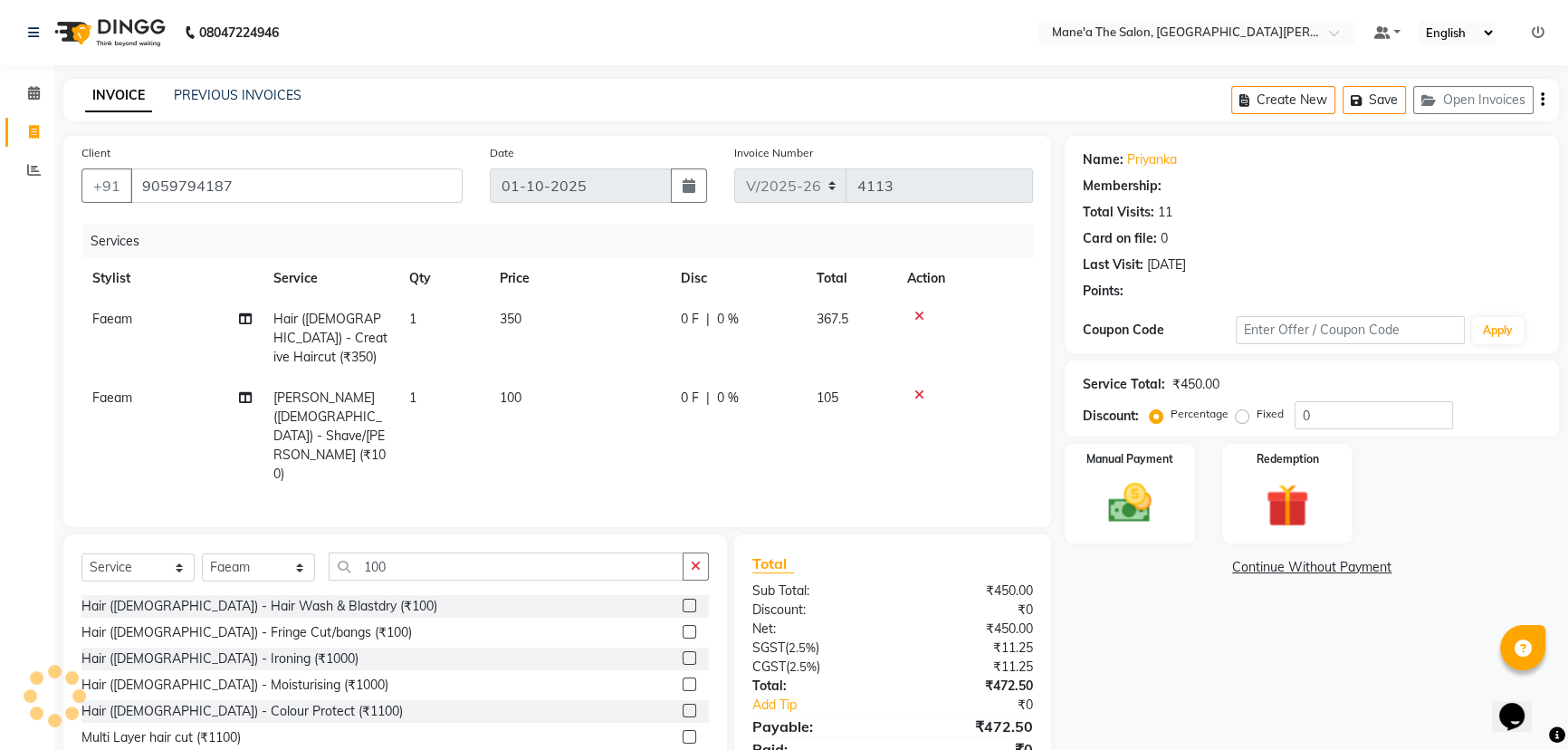
select select "1: Object"
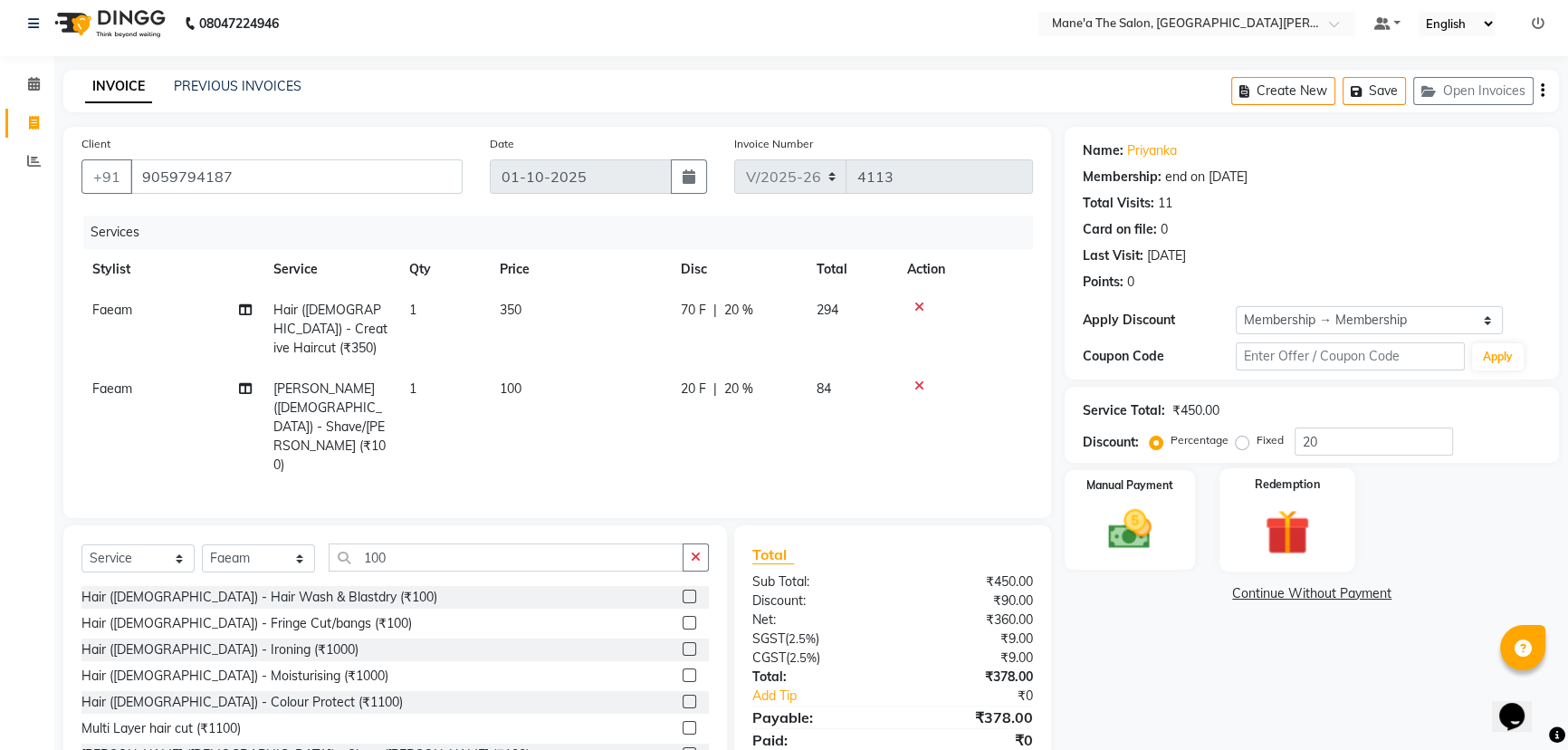
scroll to position [15, 0]
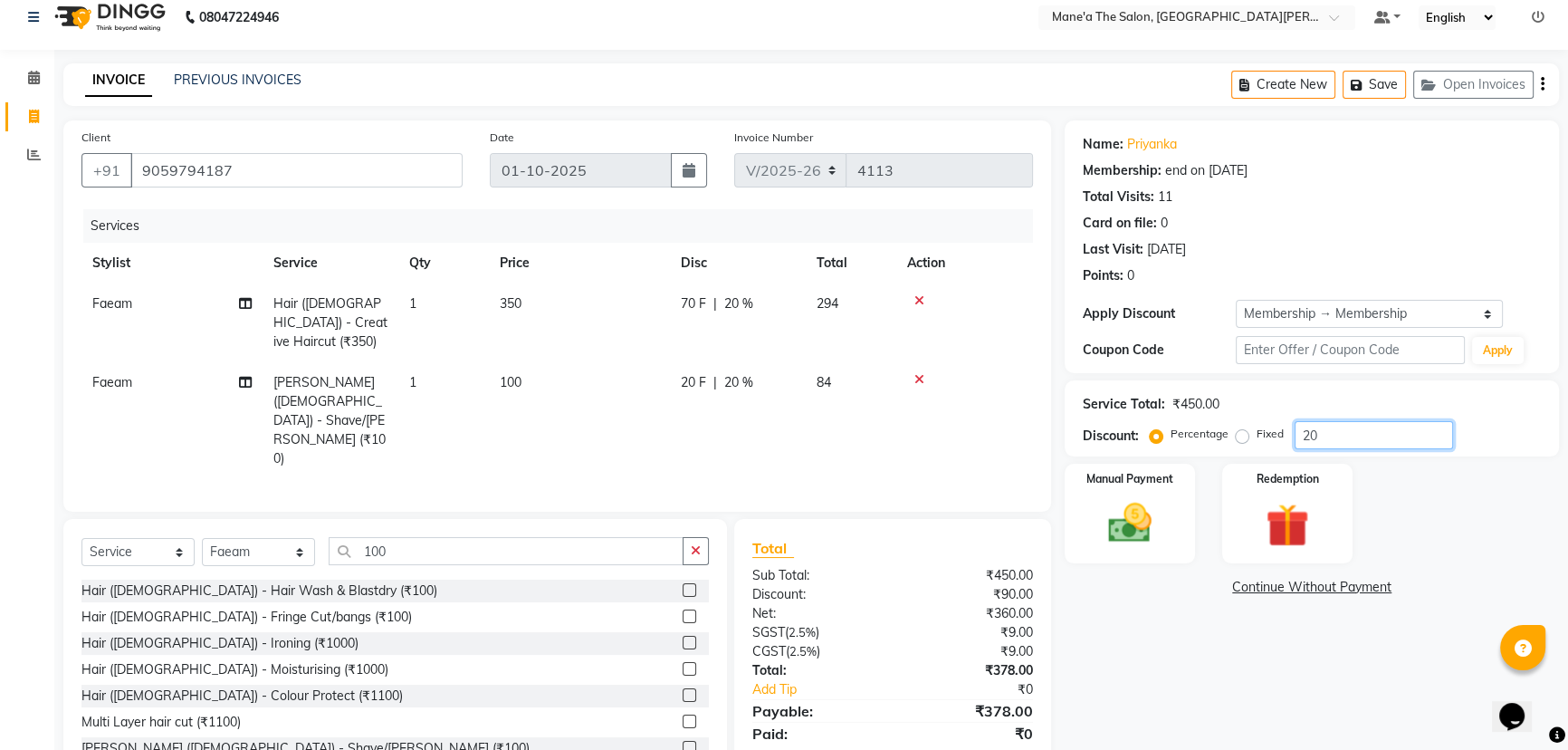
click at [1343, 438] on input "20" at bounding box center [1373, 434] width 158 height 28
type input "2"
type input "10"
click at [1121, 519] on img at bounding box center [1130, 522] width 73 height 51
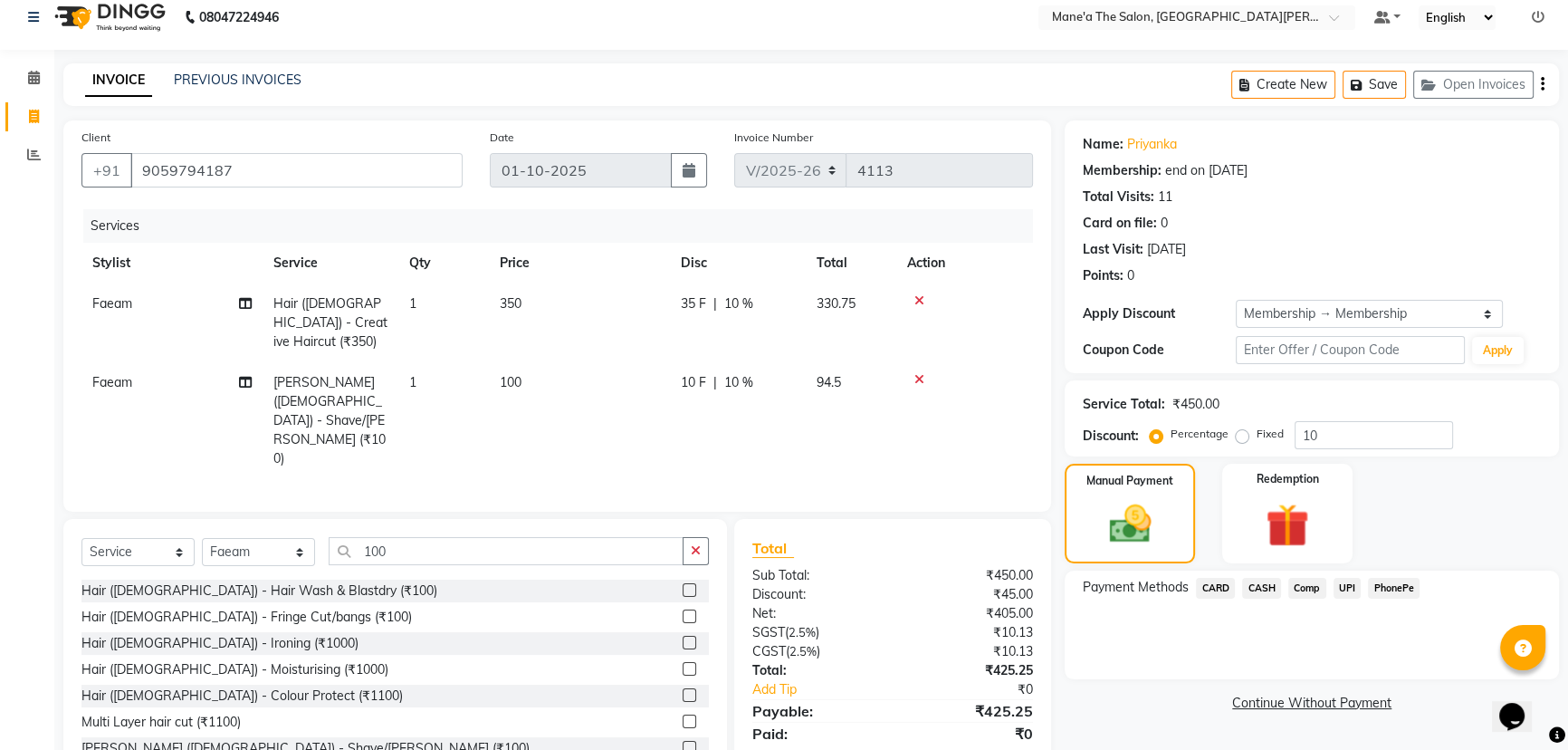
click at [917, 299] on icon at bounding box center [919, 300] width 10 height 13
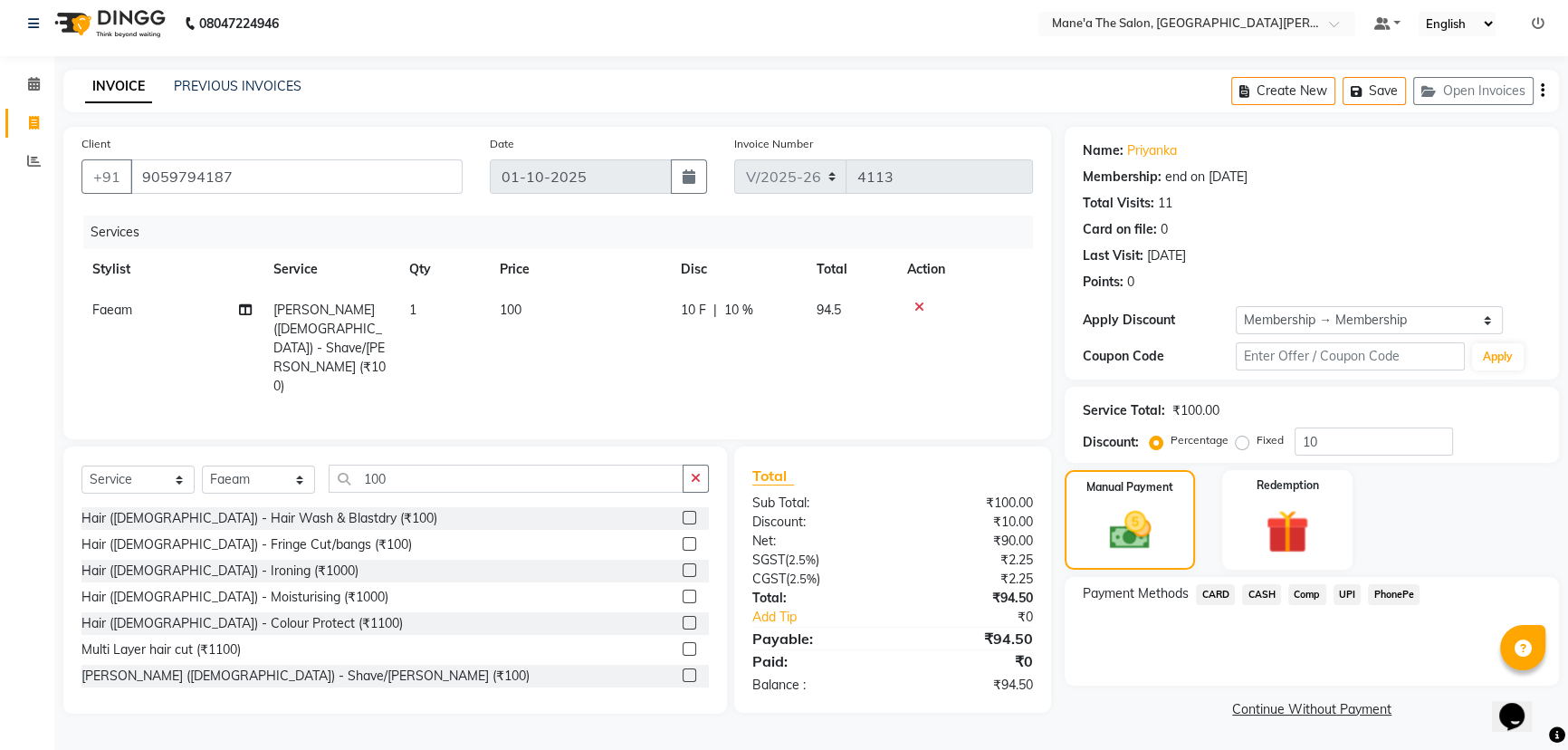
scroll to position [8, 0]
click at [631, 465] on input "100" at bounding box center [506, 479] width 355 height 28
type input "1"
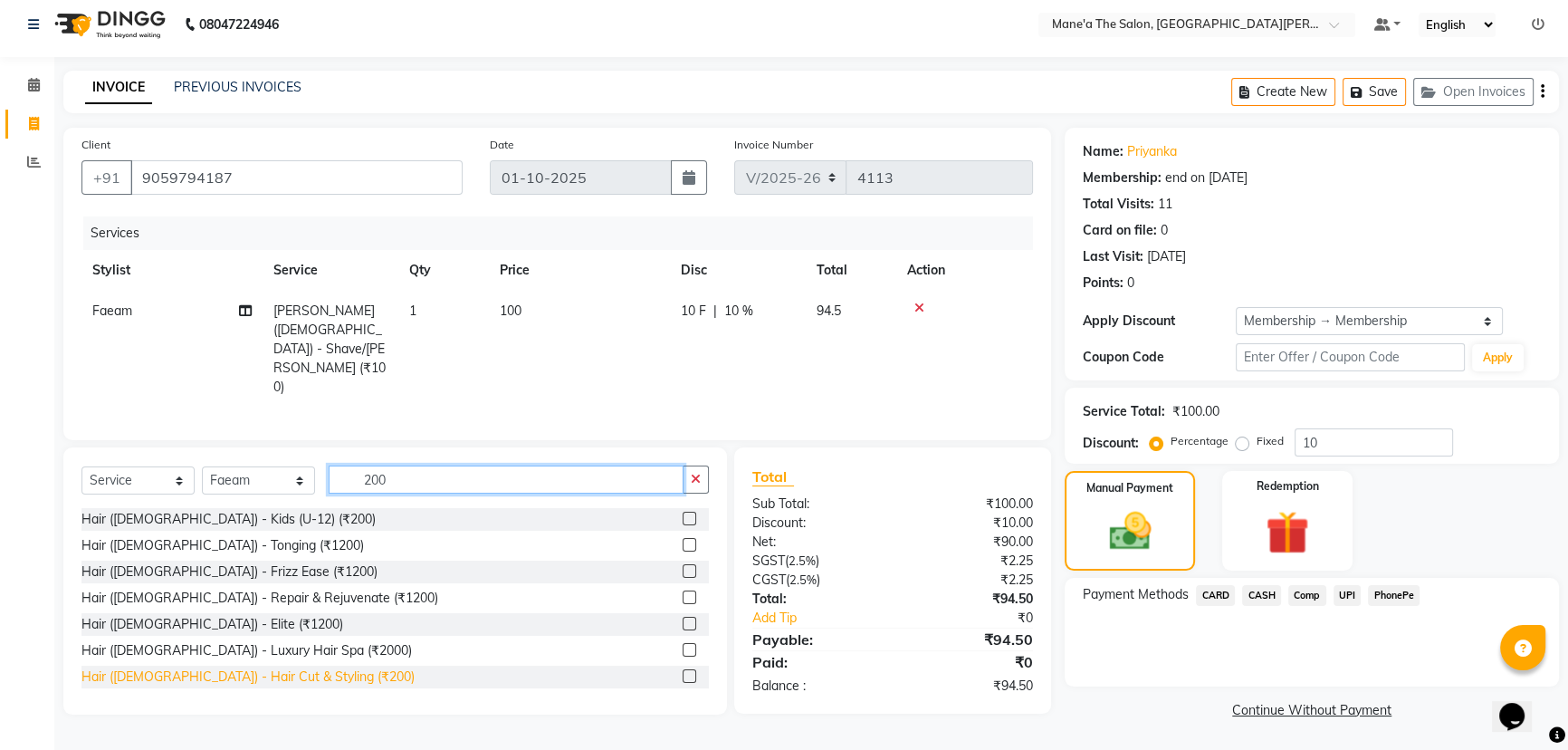
type input "200"
click at [108, 667] on div "Hair ([DEMOGRAPHIC_DATA]) - Hair Cut & Styling (₹200)" at bounding box center [247, 677] width 333 height 19
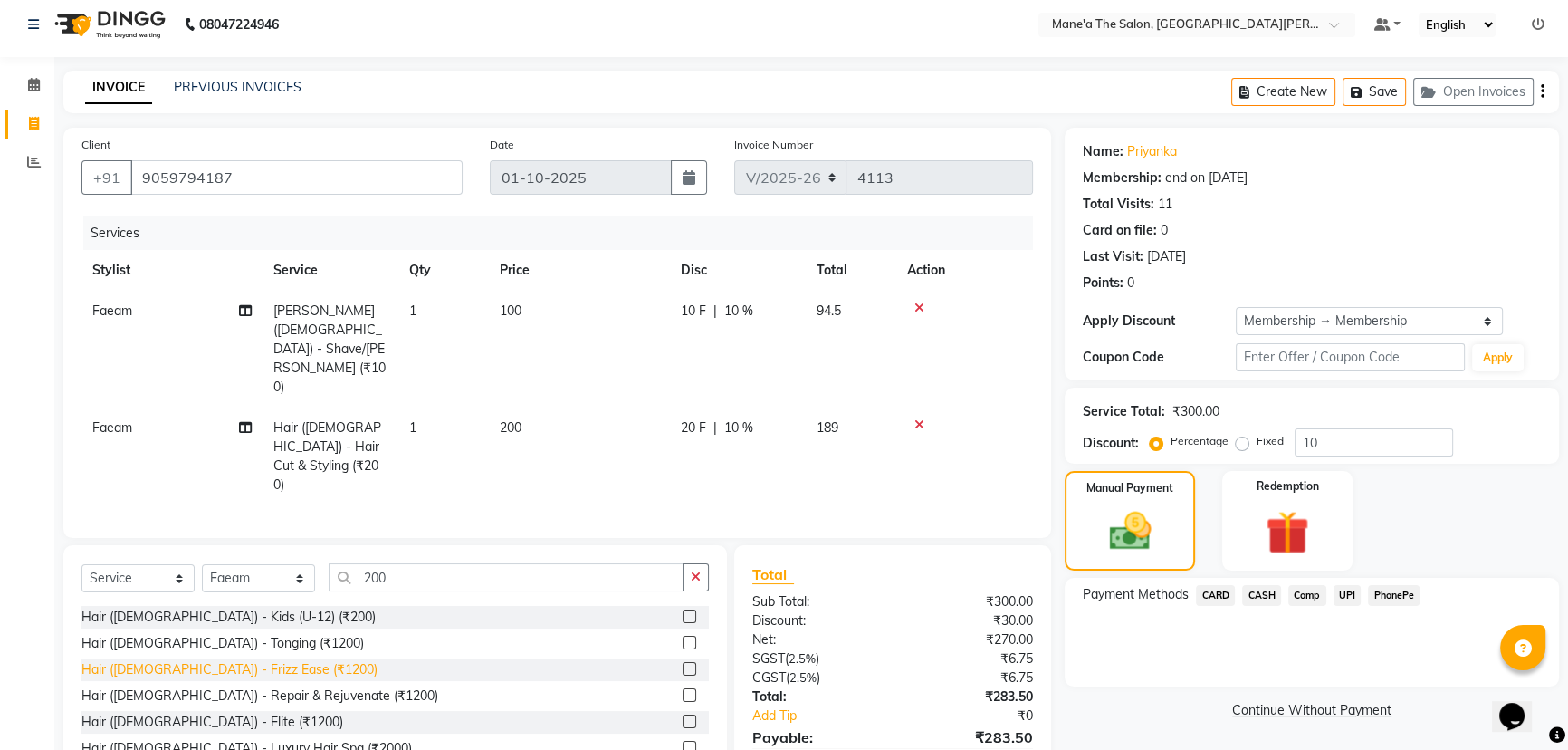
checkbox input "false"
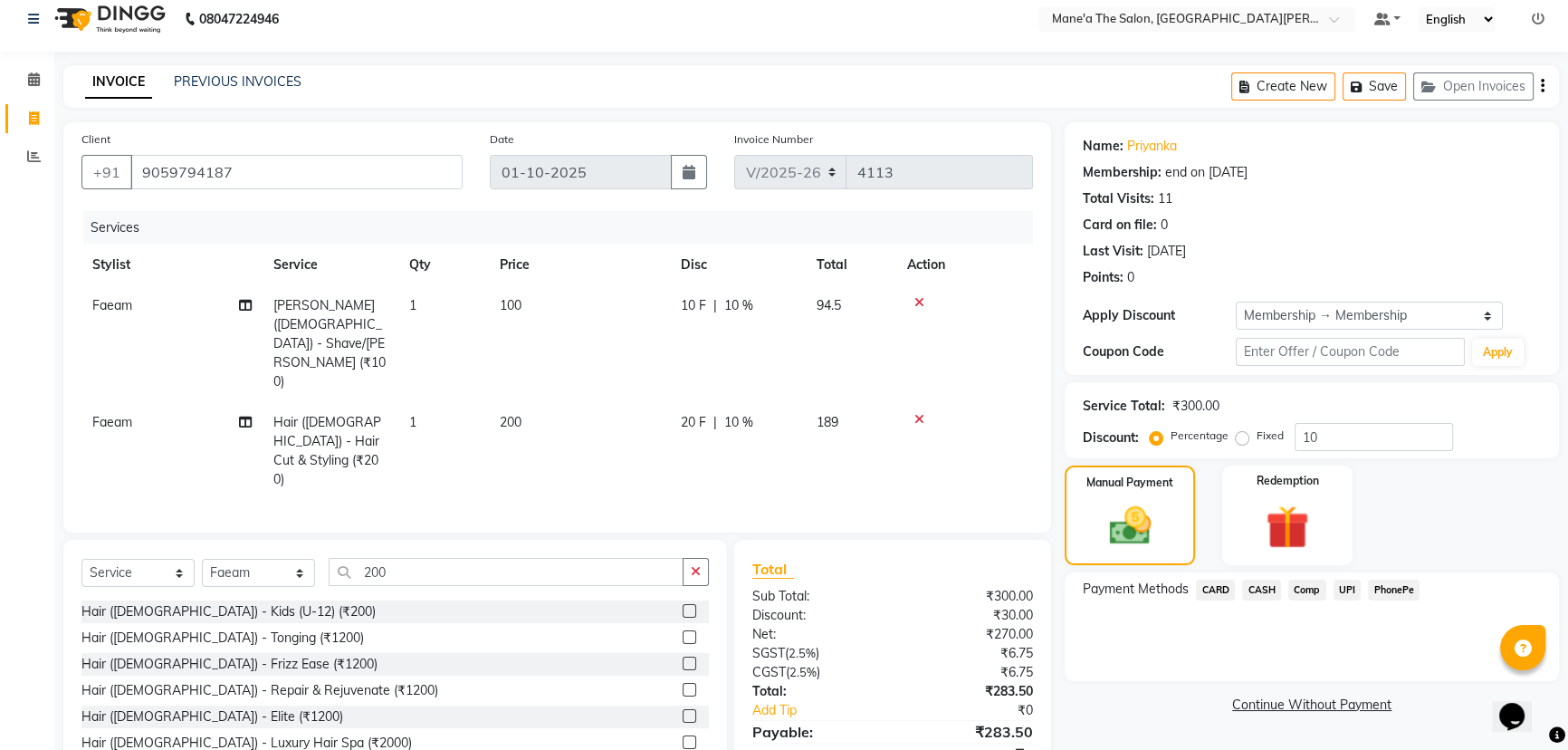
scroll to position [15, 0]
click at [1217, 593] on span "CARD" at bounding box center [1215, 588] width 39 height 21
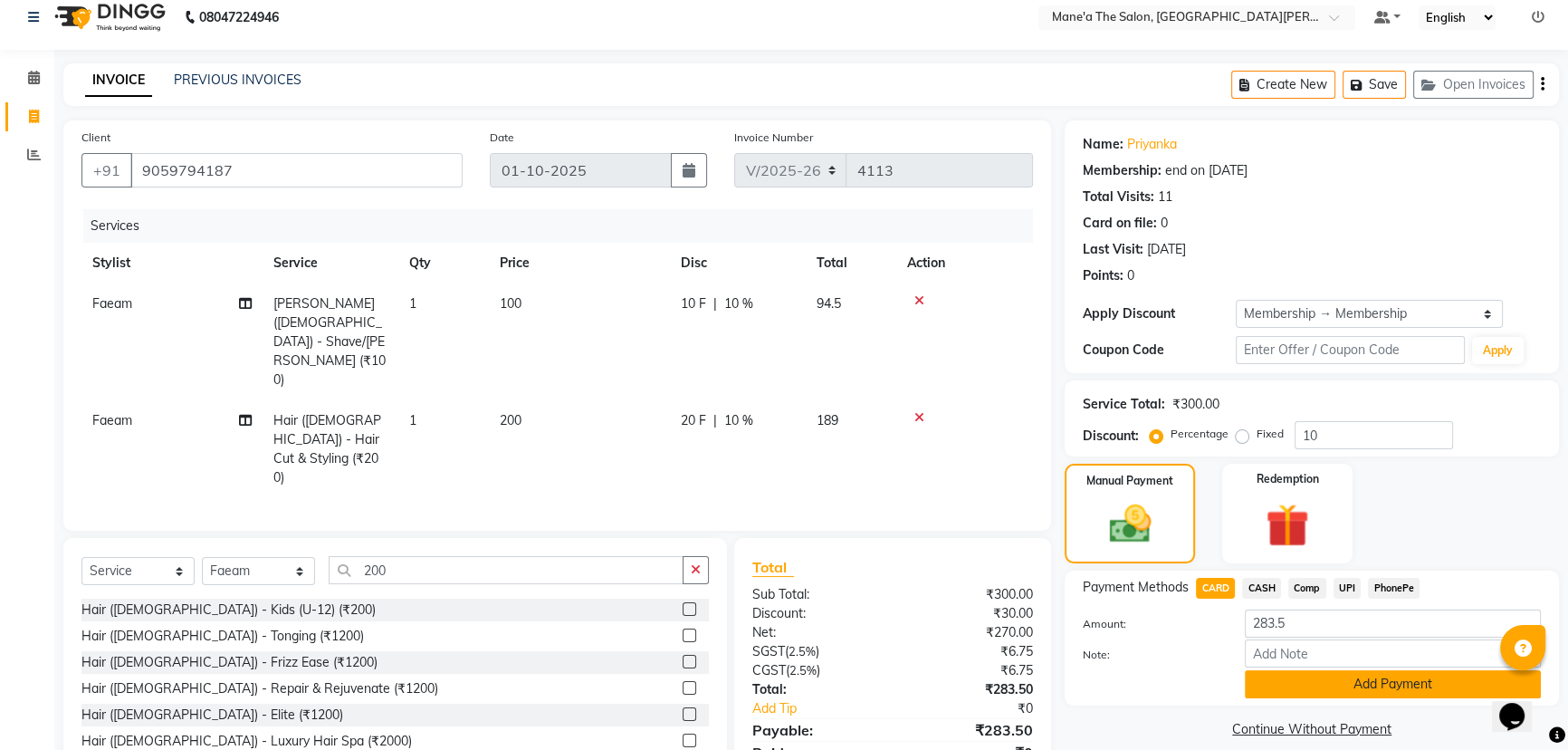
click at [1382, 681] on button "Add Payment" at bounding box center [1392, 683] width 296 height 28
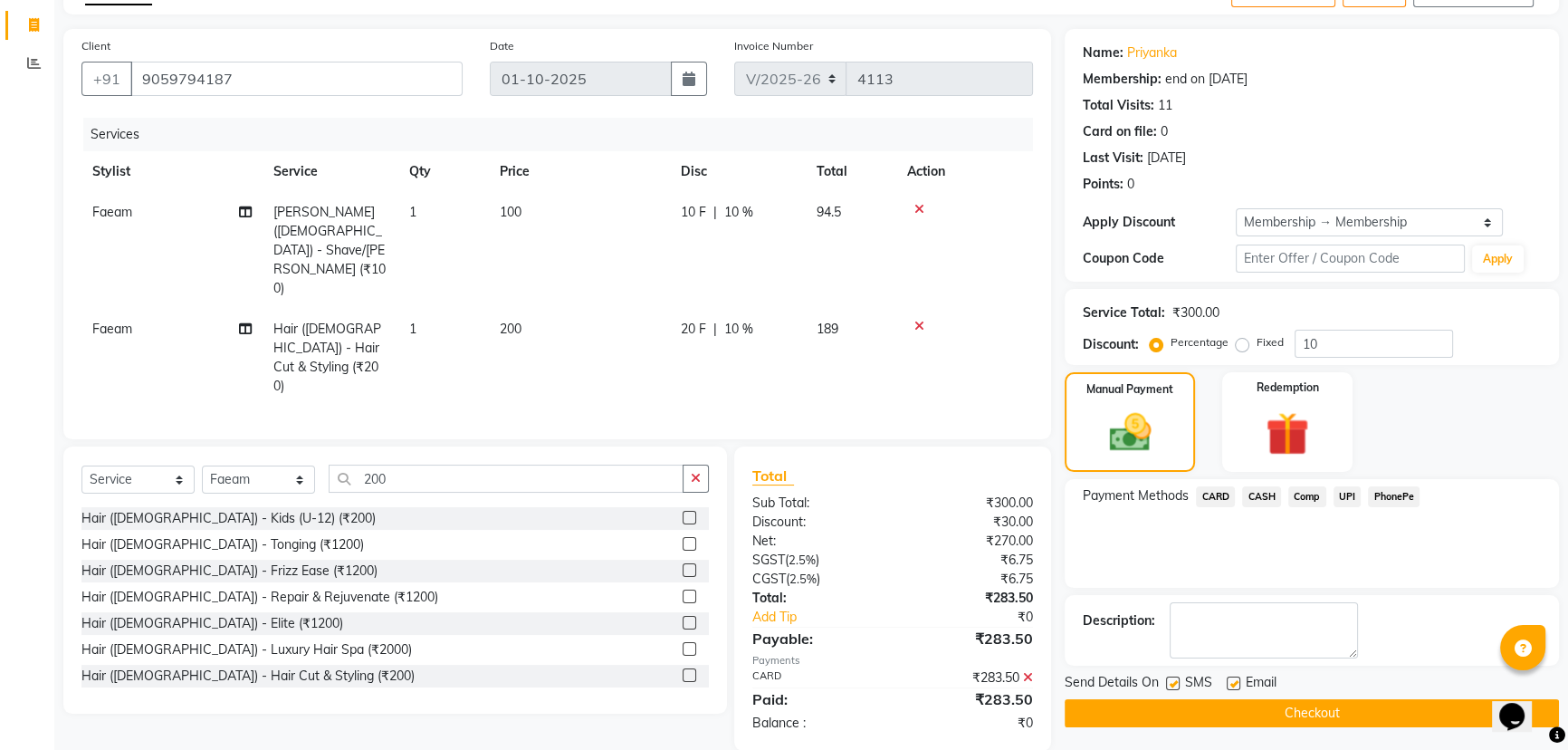
scroll to position [109, 0]
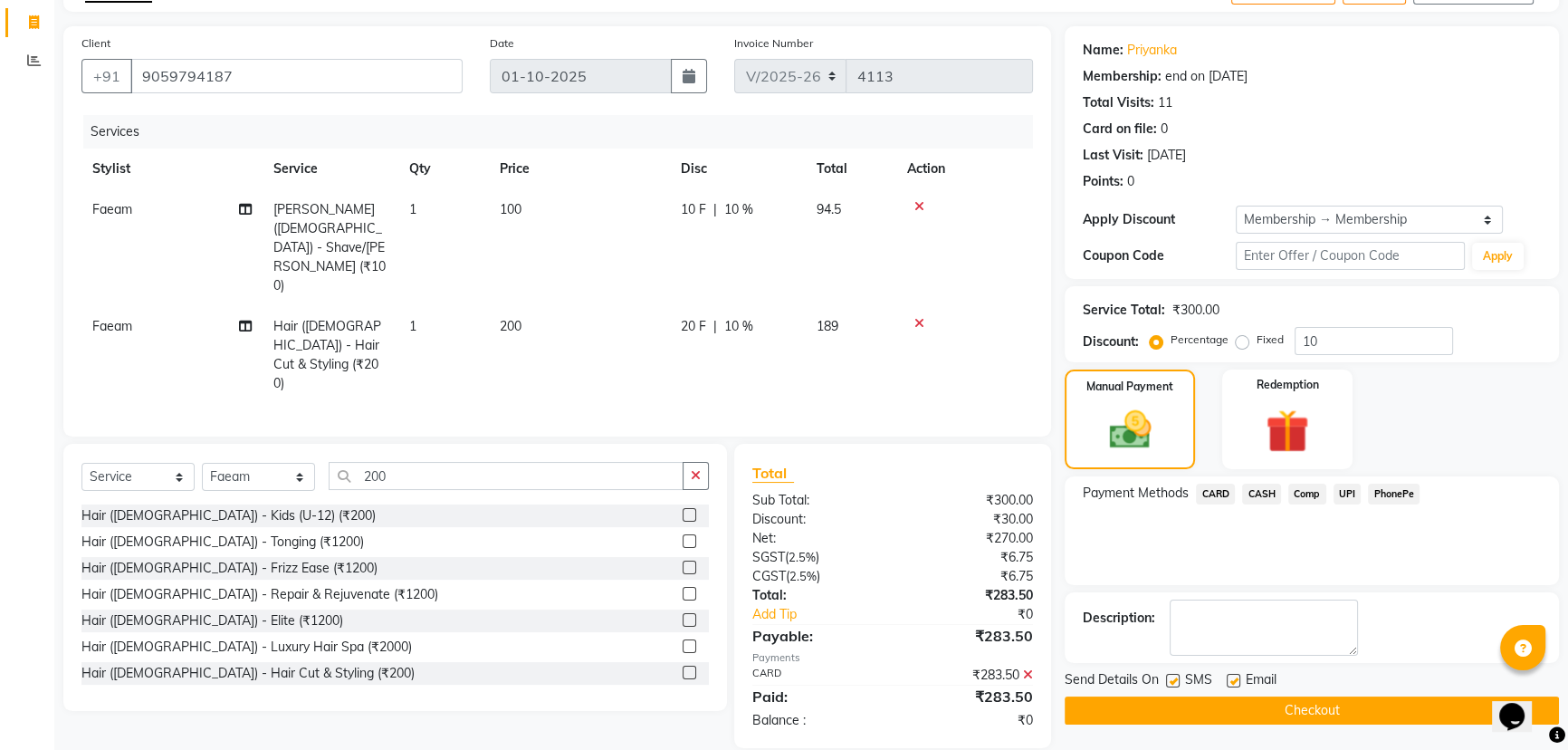
click at [1304, 714] on button "Checkout" at bounding box center [1311, 709] width 494 height 28
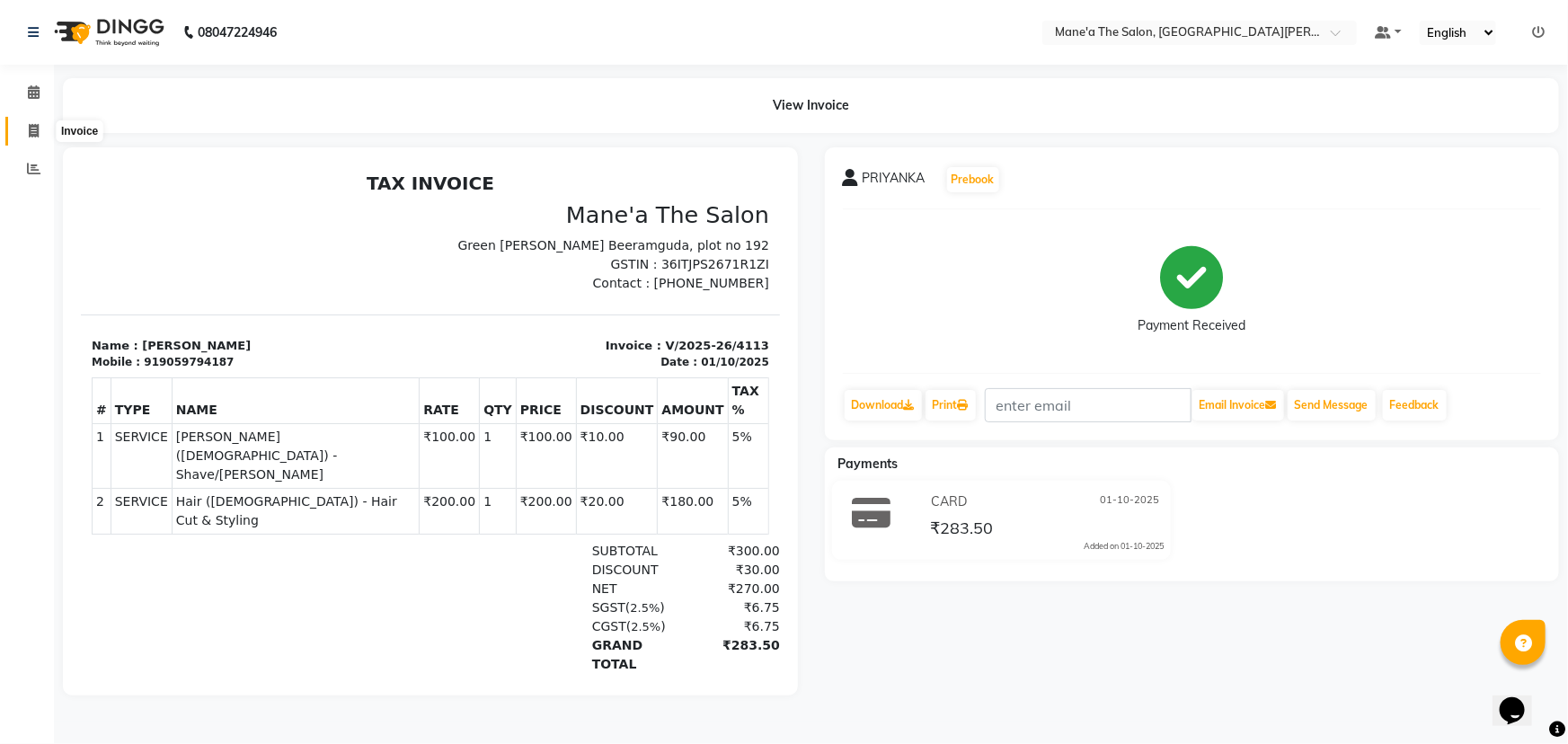
click at [34, 124] on icon at bounding box center [34, 130] width 10 height 13
select select "7205"
select select "service"
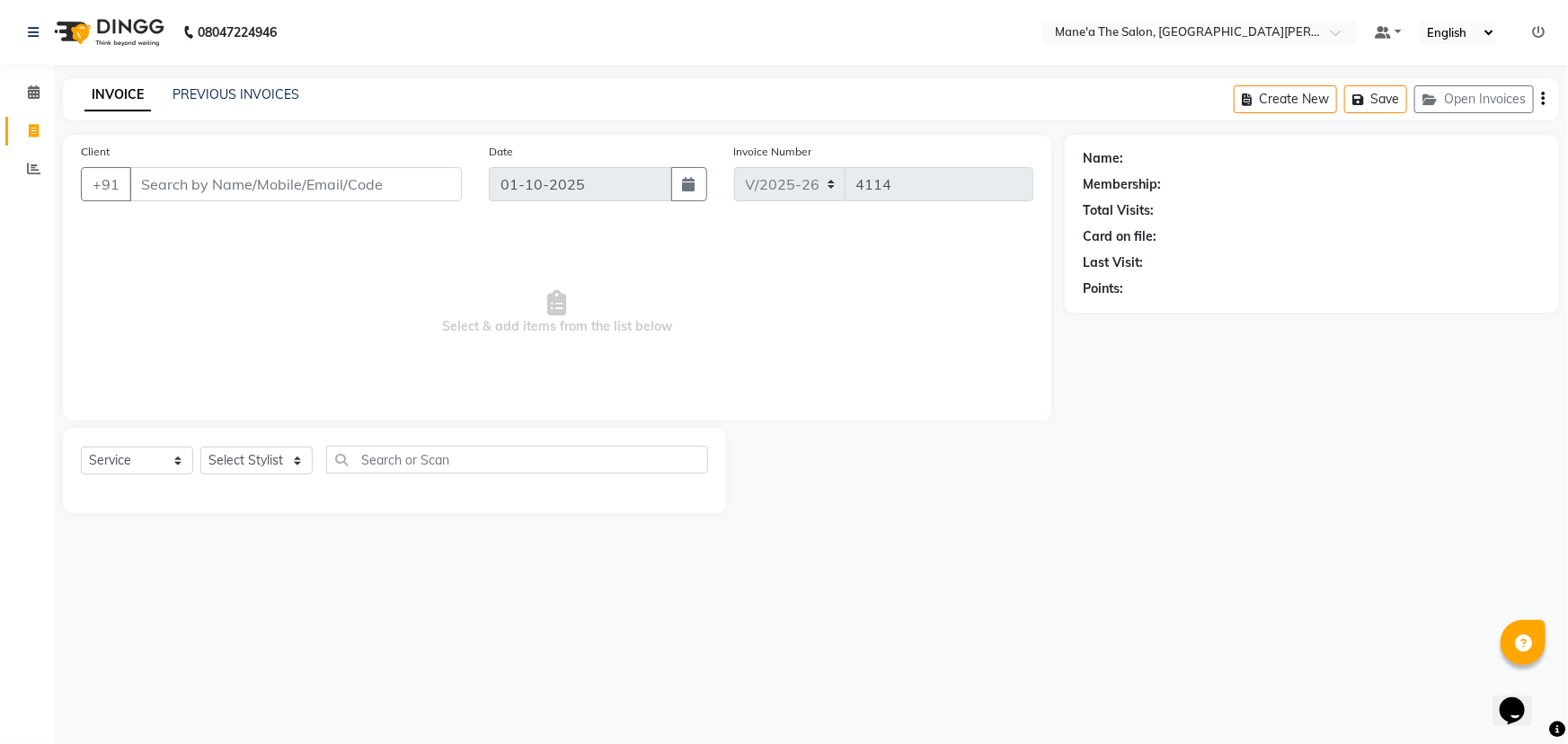
click at [160, 180] on input "Client" at bounding box center [295, 184] width 332 height 34
click at [181, 178] on input "Client" at bounding box center [295, 184] width 332 height 34
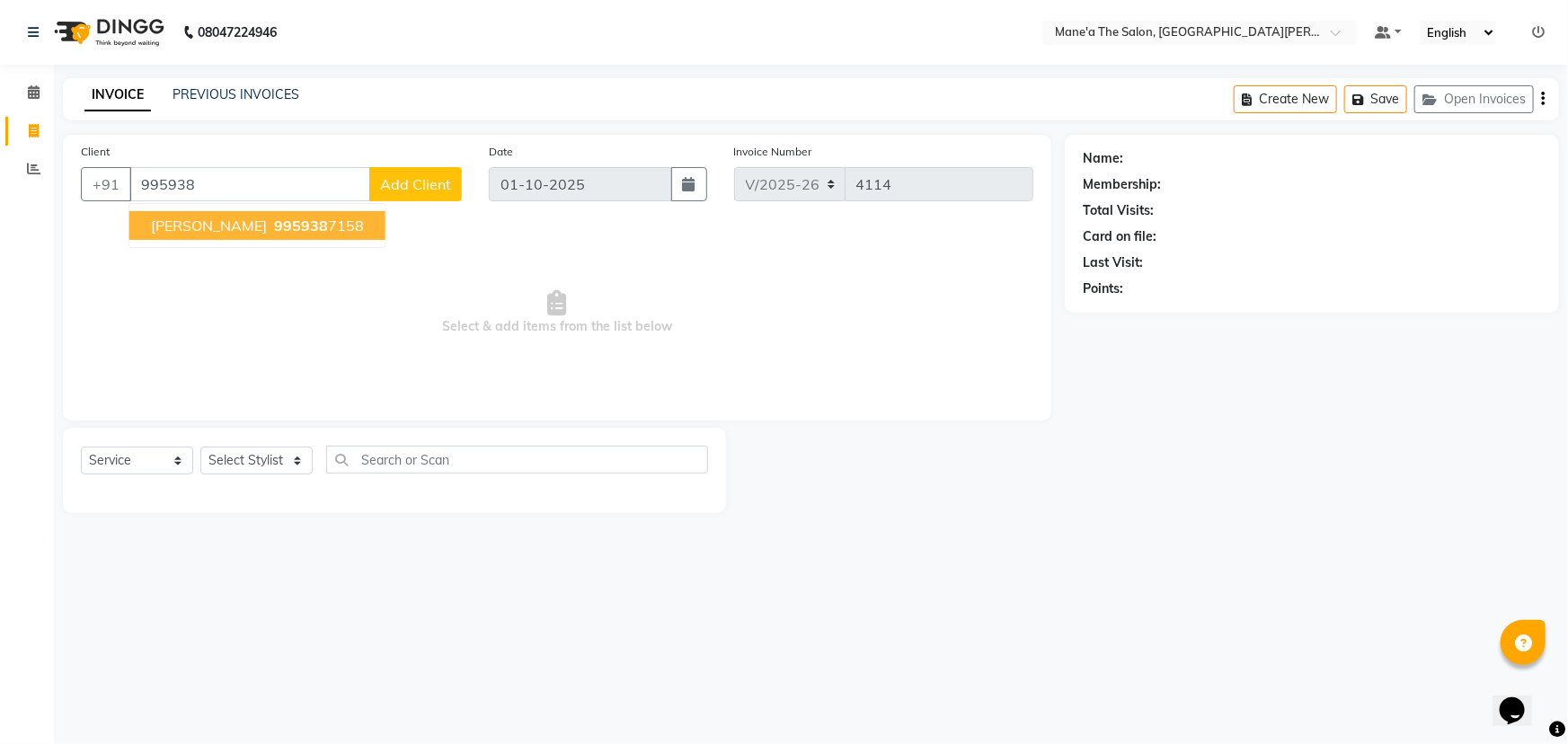
click at [274, 231] on span "995938" at bounding box center [301, 225] width 54 height 18
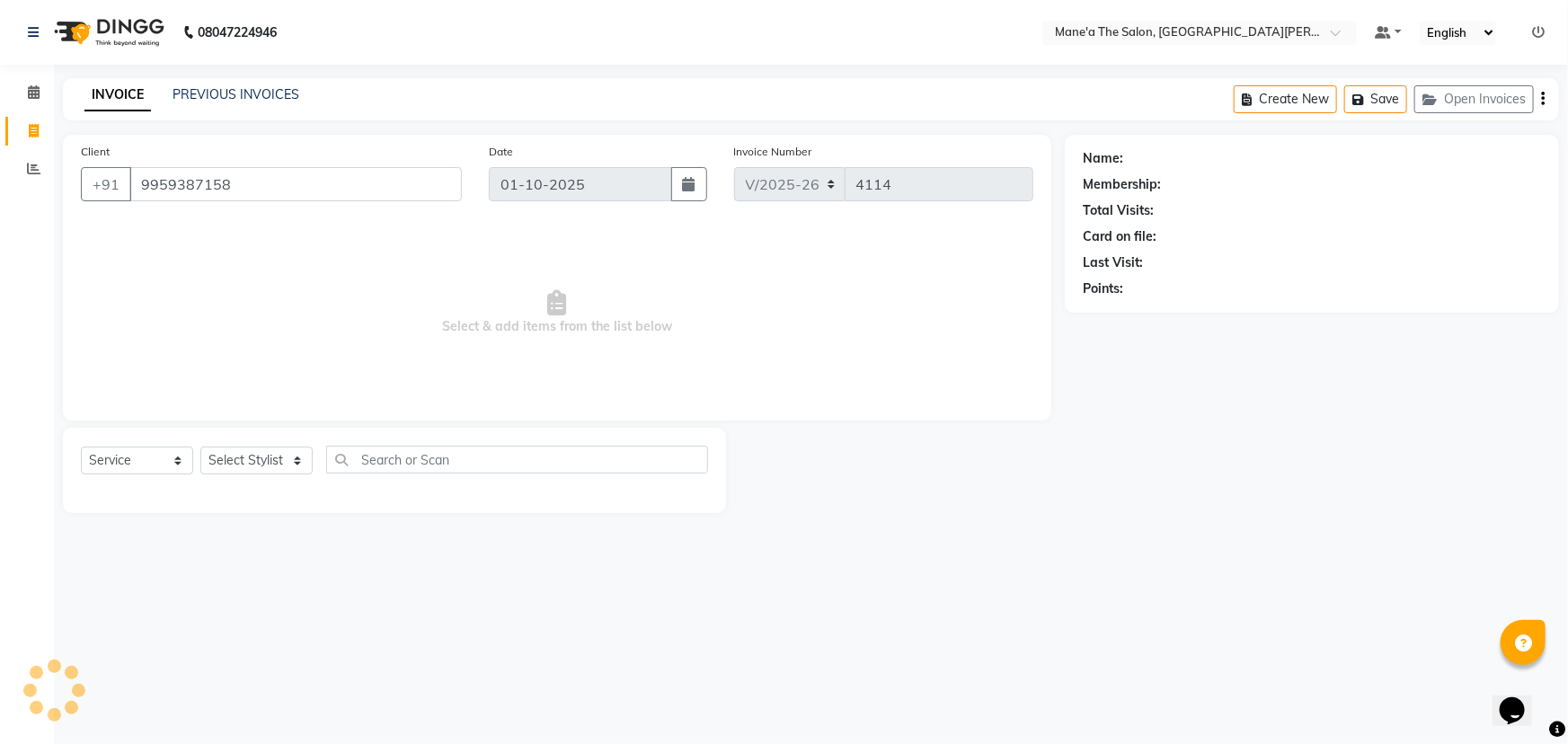
type input "9959387158"
select select "1: Object"
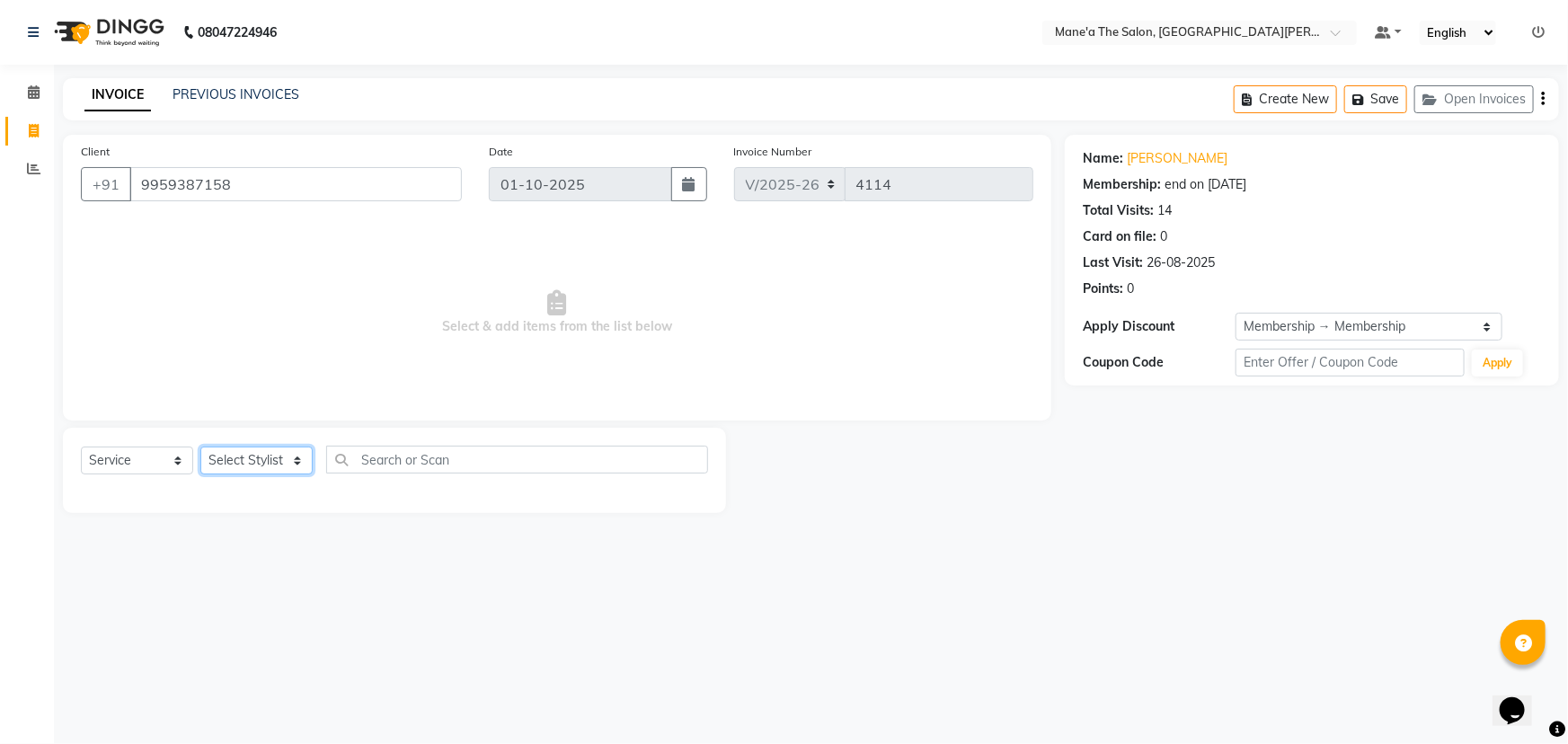
click at [298, 460] on select "Select Stylist Anam Anil Faeam Junaid New Manager [PERSON_NAME] Owner Rani [PER…" at bounding box center [256, 460] width 112 height 28
select select "82059"
click at [200, 446] on select "Select Stylist Anam Anil Faeam Junaid New Manager [PERSON_NAME] Owner Rani [PER…" at bounding box center [256, 460] width 112 height 28
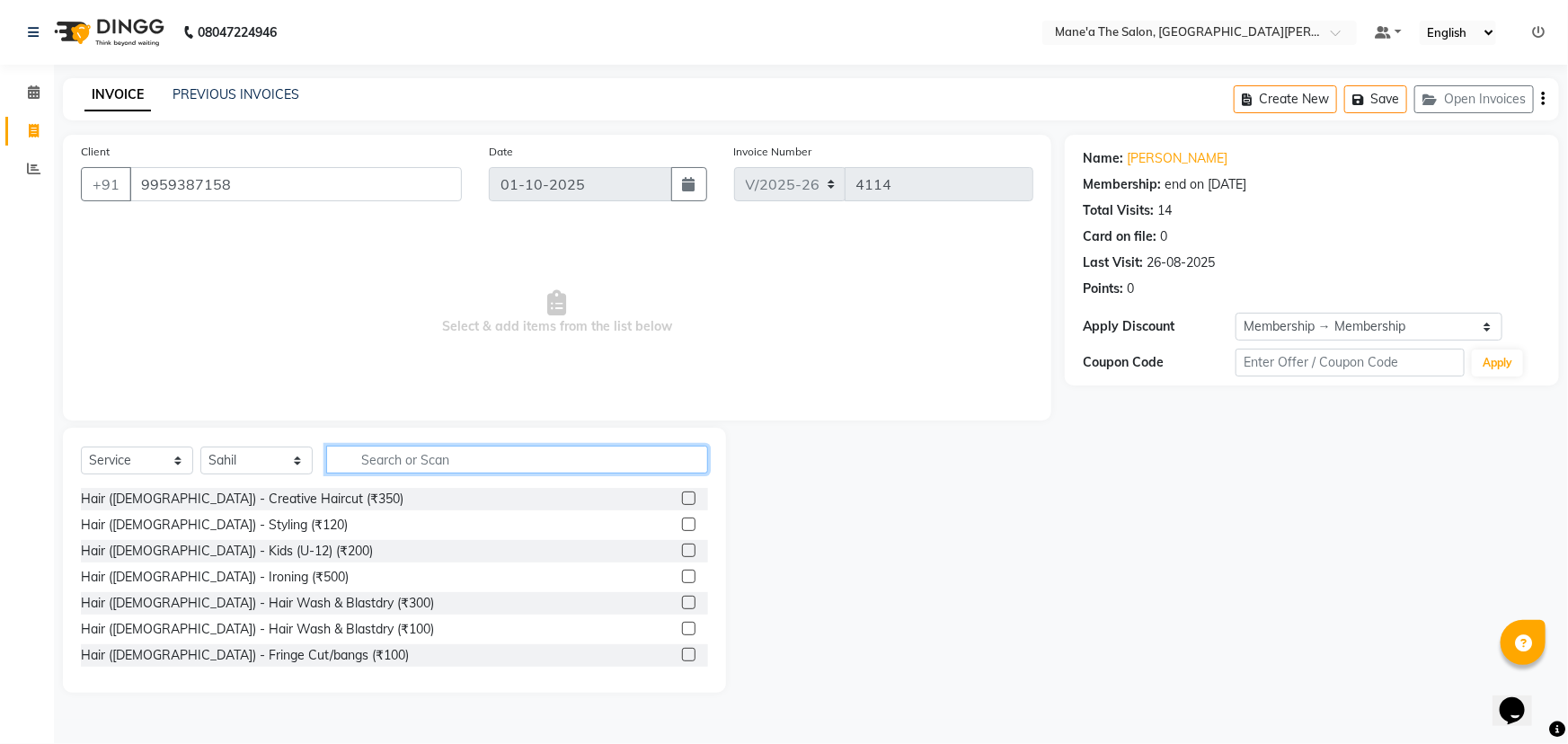
click at [361, 462] on input "text" at bounding box center [516, 459] width 382 height 28
type input "2"
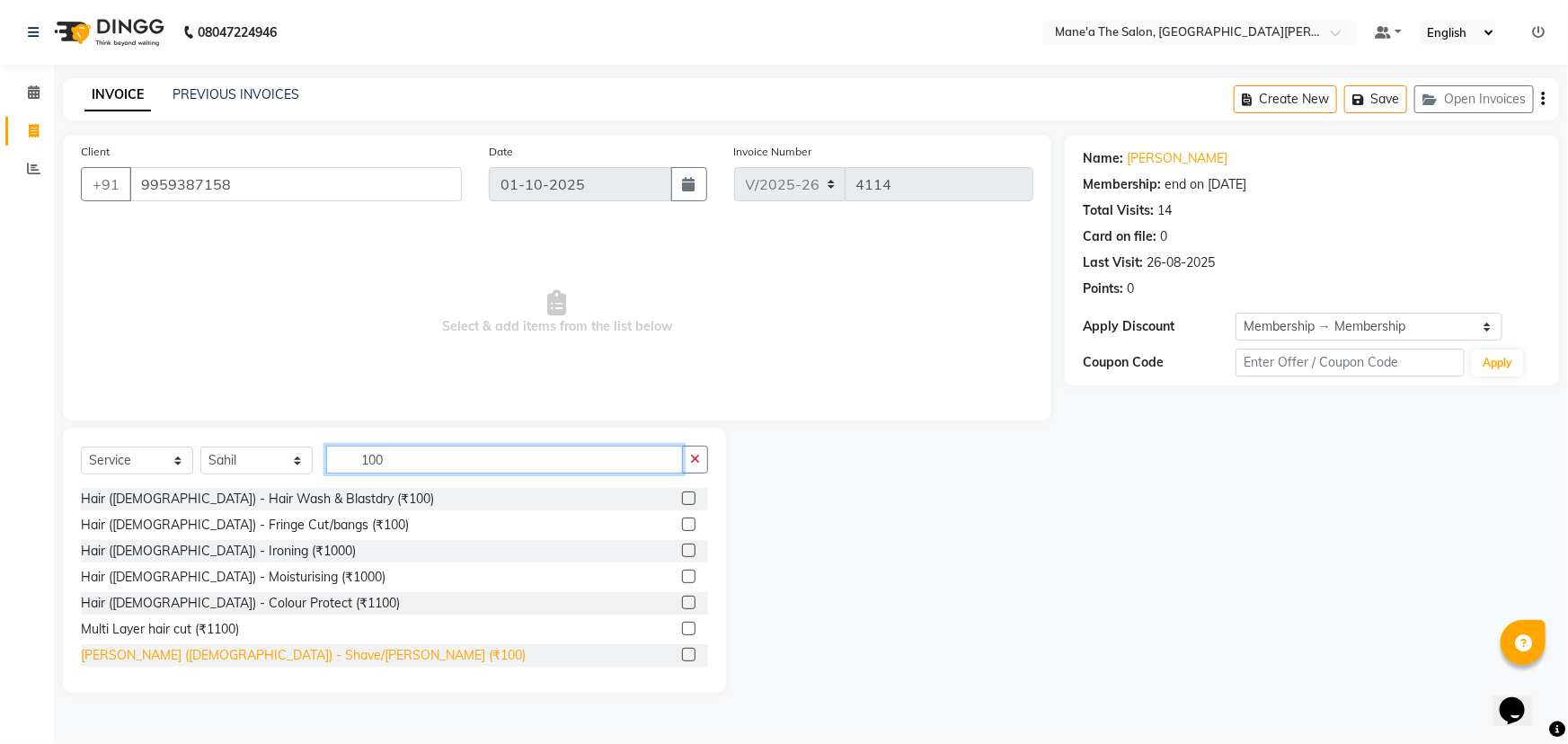
type input "100"
click at [266, 647] on div "[PERSON_NAME] ([DEMOGRAPHIC_DATA]) - Shave/[PERSON_NAME] (₹100)" at bounding box center [303, 655] width 444 height 19
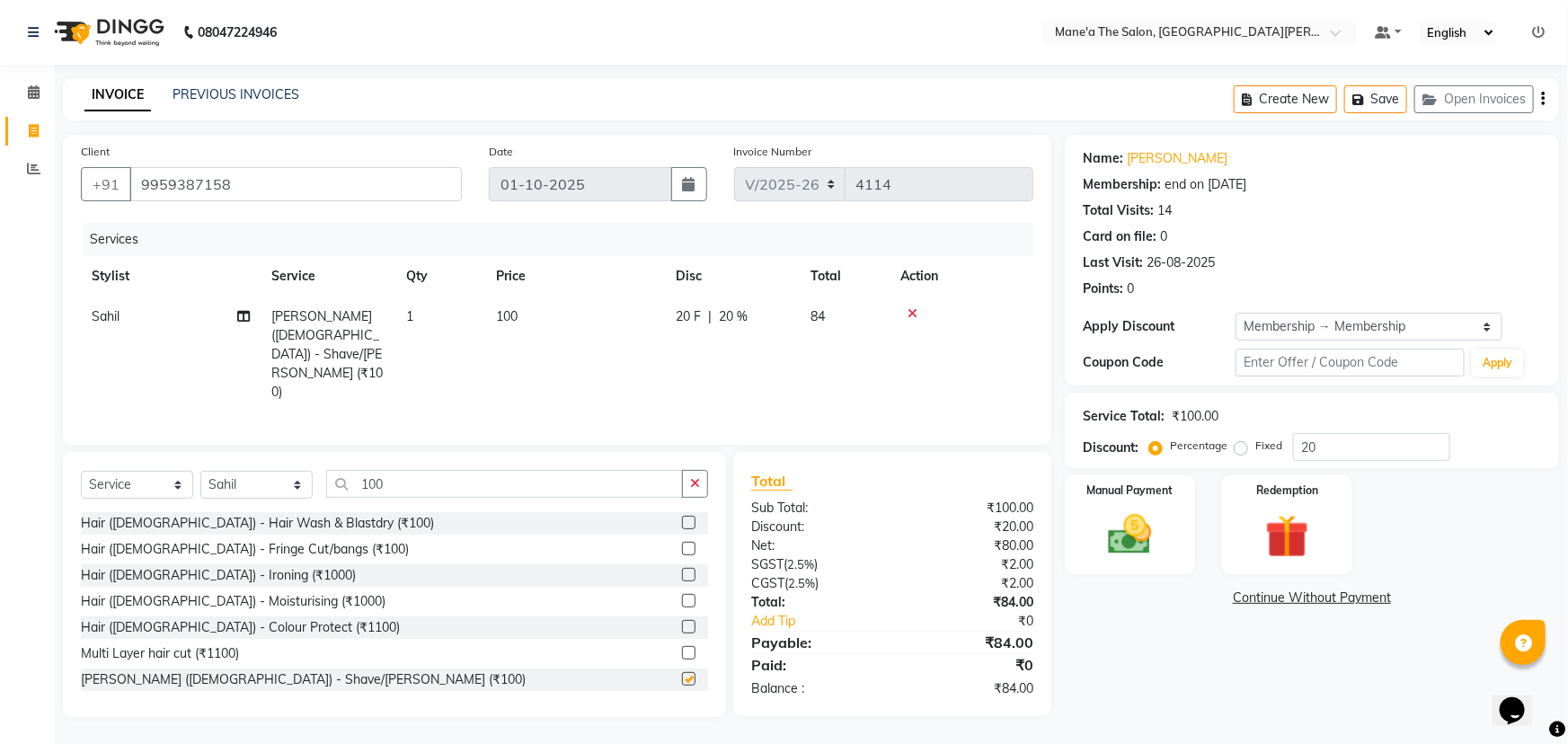
checkbox input "false"
click at [430, 470] on input "100" at bounding box center [504, 484] width 356 height 28
type input "1"
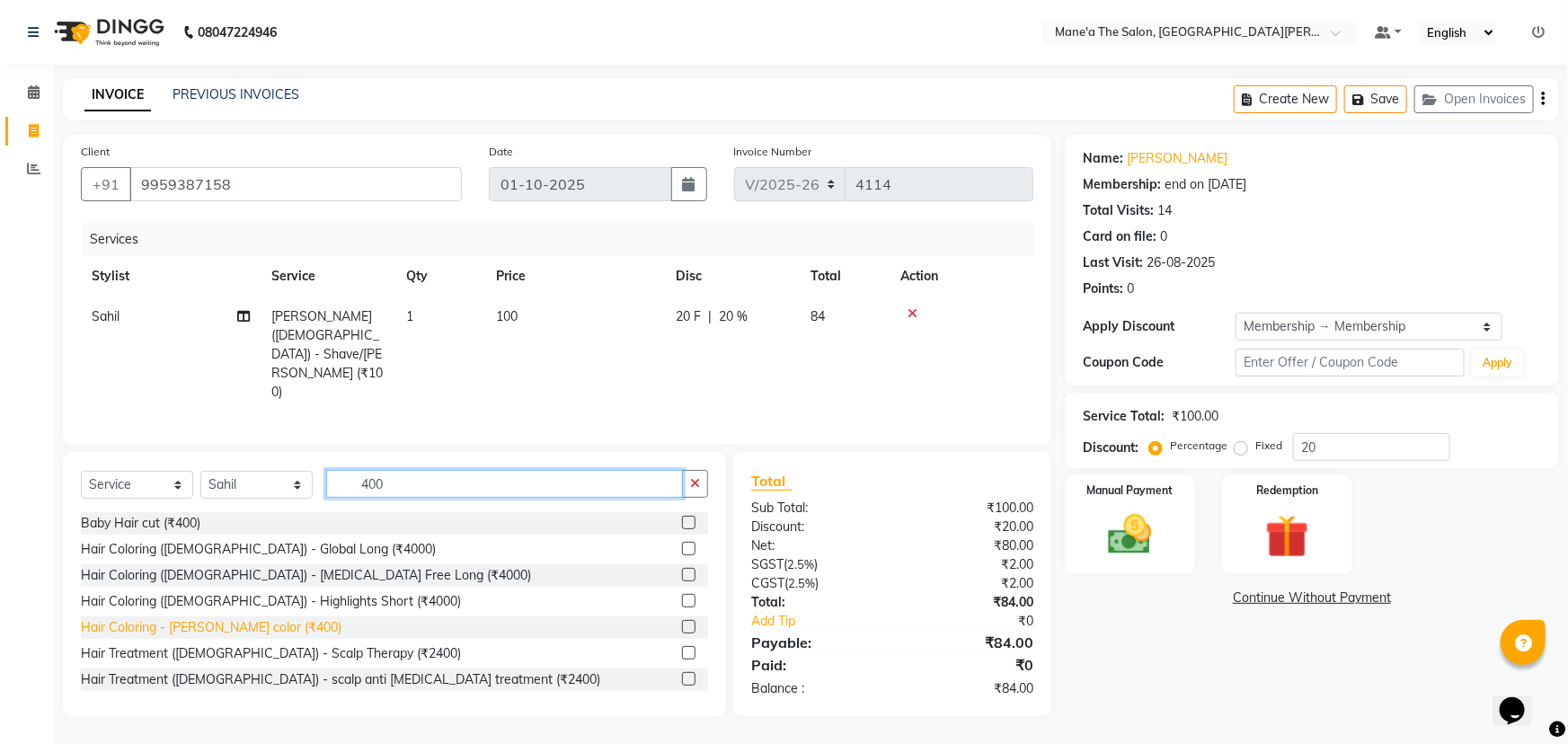
type input "400"
click at [197, 618] on div "Hair Coloring - [PERSON_NAME] color (₹400)" at bounding box center [211, 627] width 261 height 19
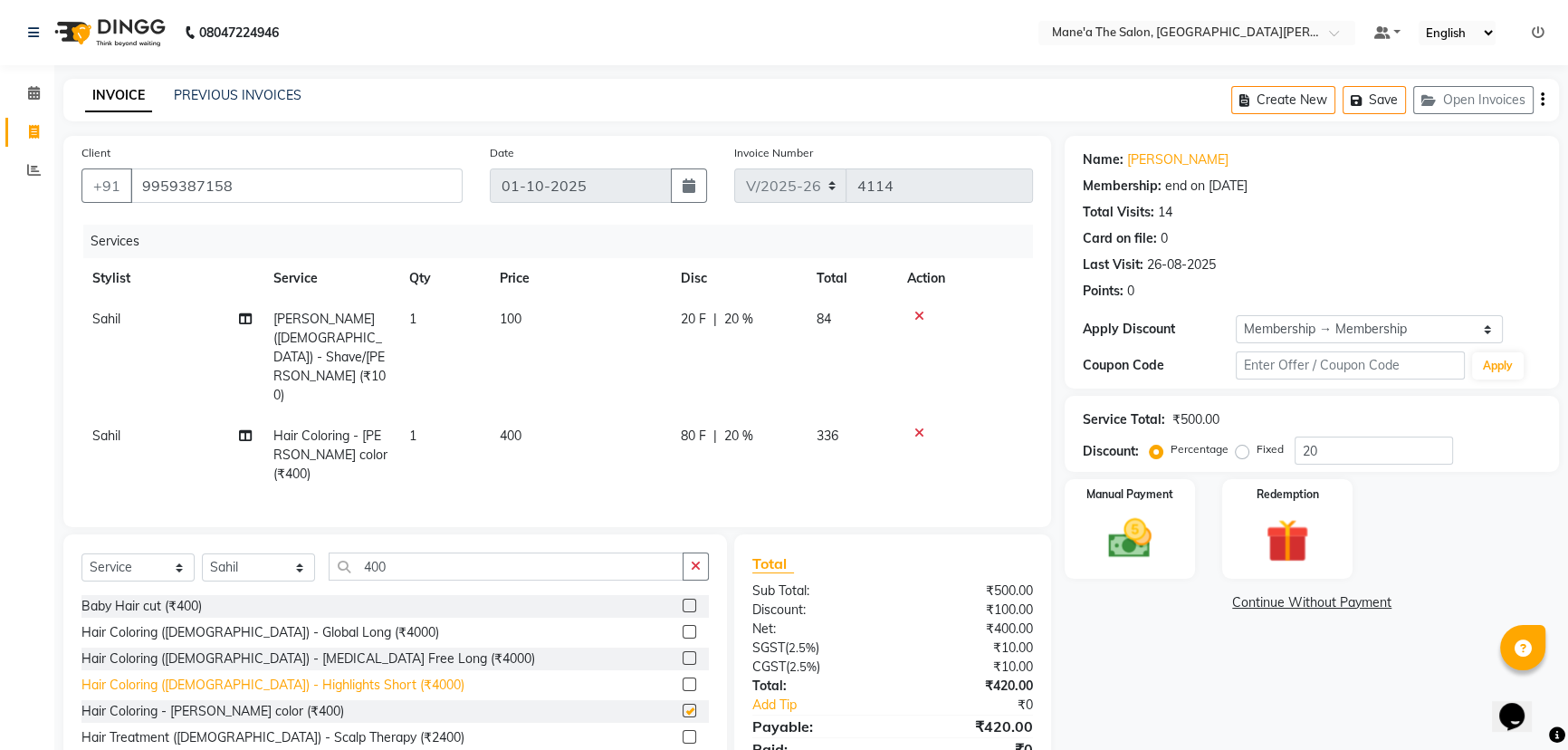
checkbox input "false"
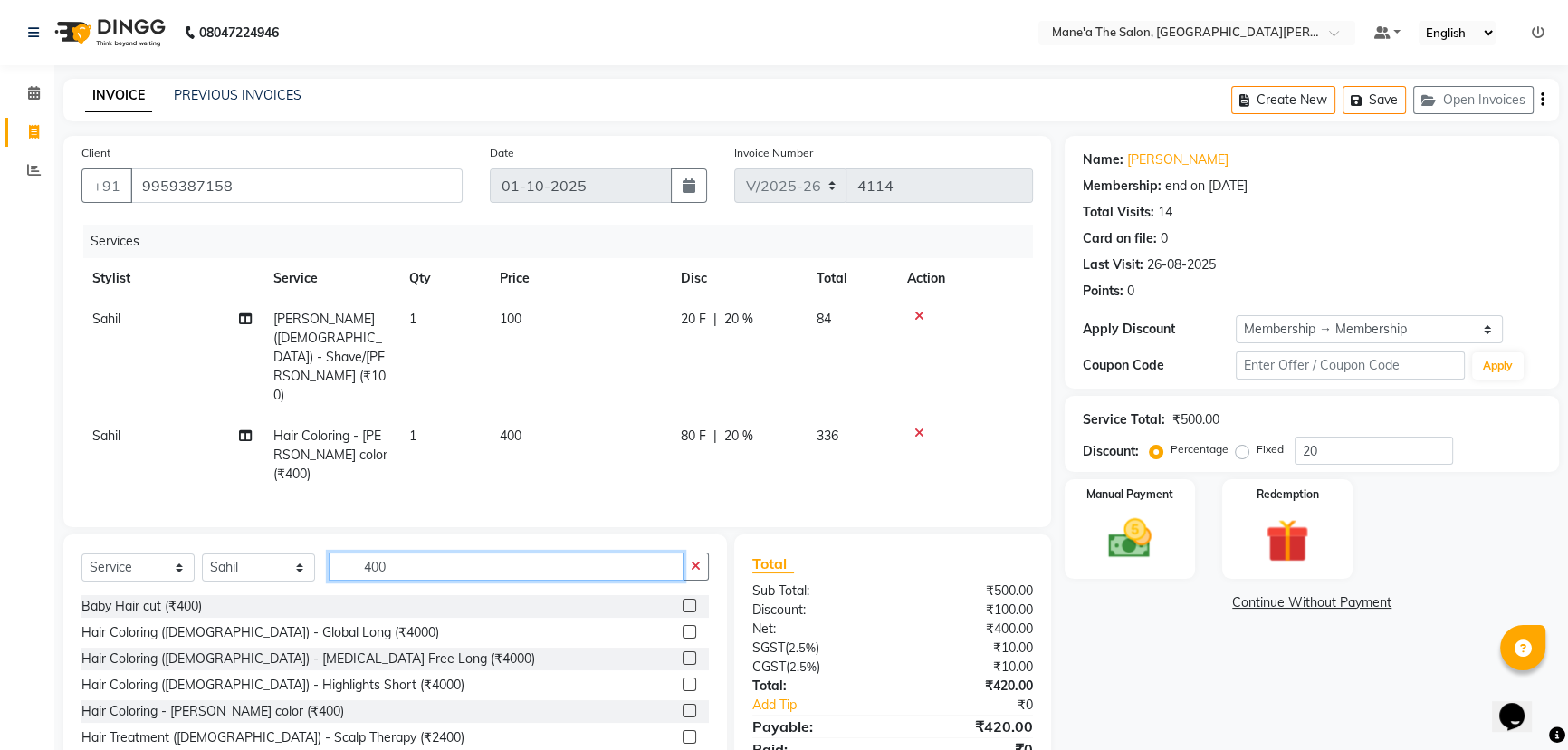
click at [409, 552] on input "400" at bounding box center [506, 566] width 355 height 28
type input "4"
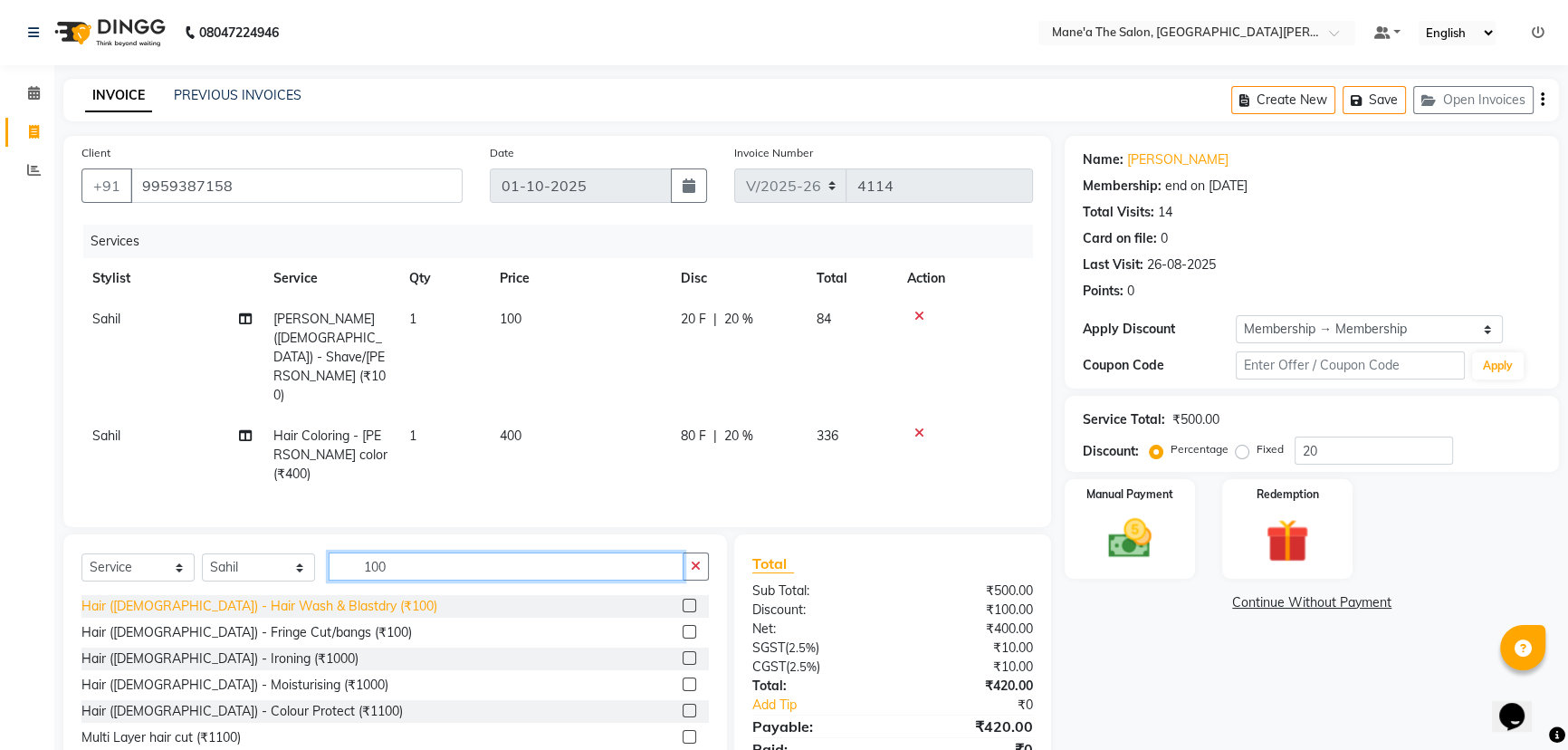
type input "100"
click at [261, 597] on div "Hair ([DEMOGRAPHIC_DATA]) - Hair Wash & Blastdry (₹100)" at bounding box center [259, 606] width 356 height 19
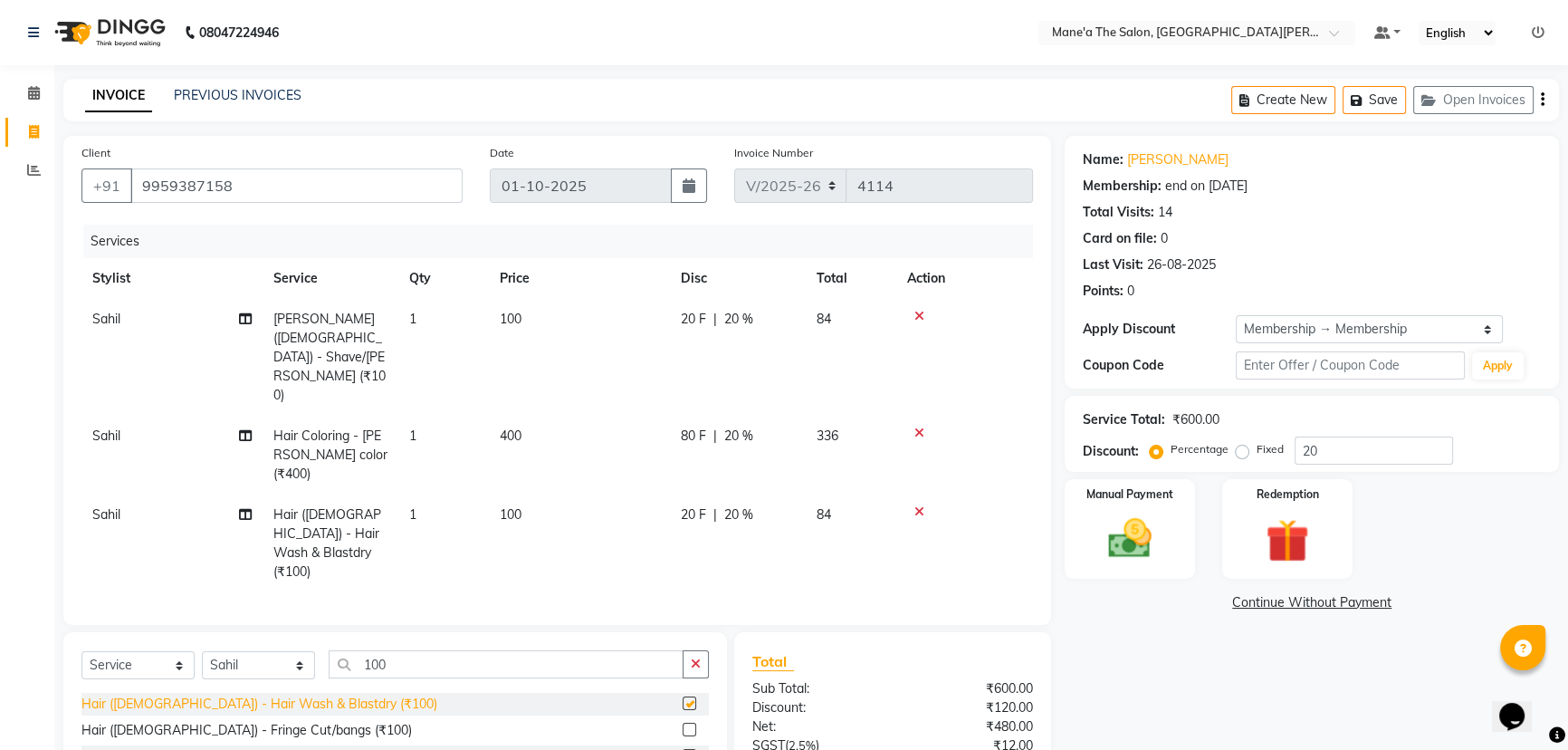
checkbox input "false"
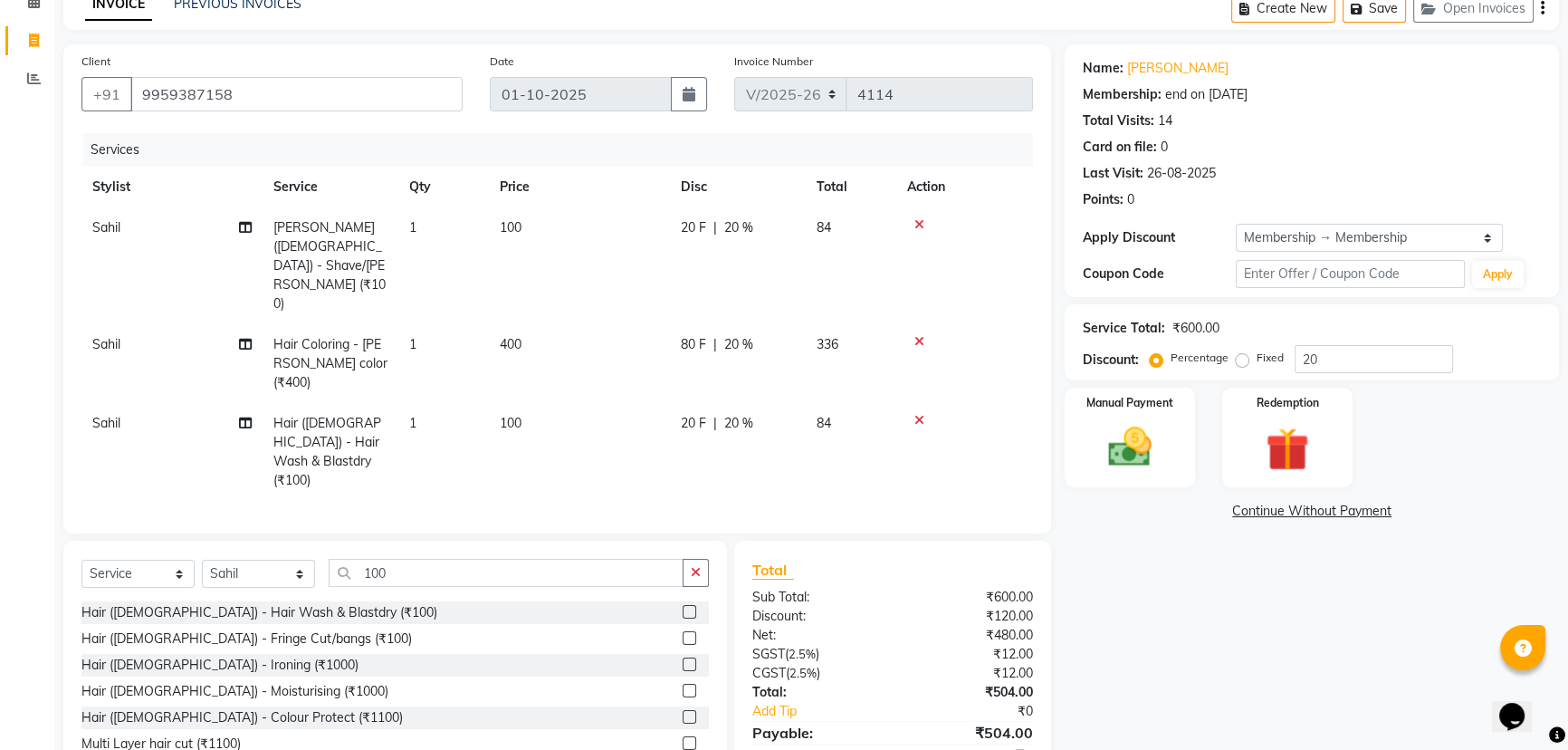
scroll to position [94, 0]
click at [1326, 353] on input "20" at bounding box center [1373, 357] width 158 height 28
type input "2"
type input "10"
click at [1122, 472] on div "Manual Payment" at bounding box center [1129, 435] width 136 height 103
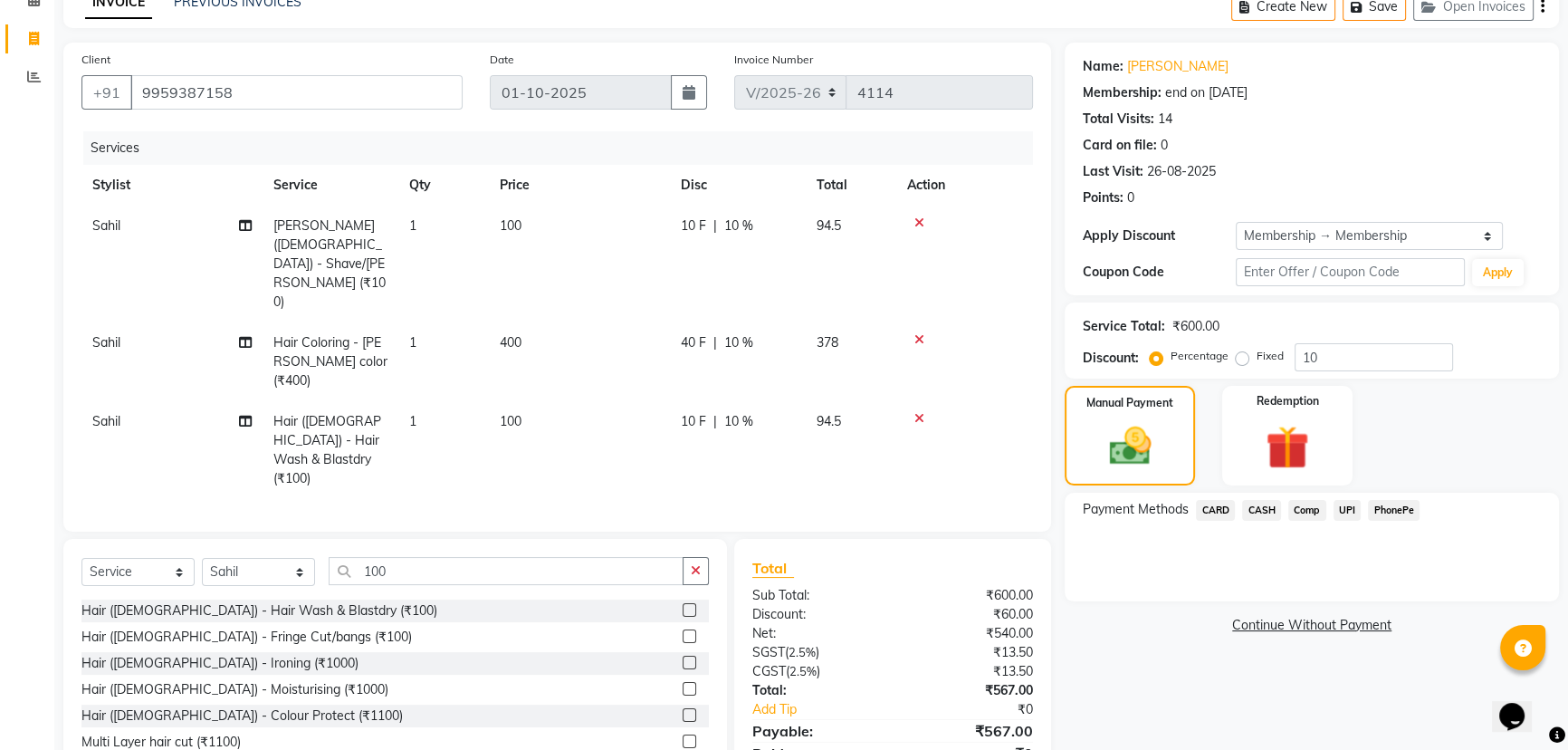
click at [1394, 510] on span "PhonePe" at bounding box center [1392, 511] width 51 height 21
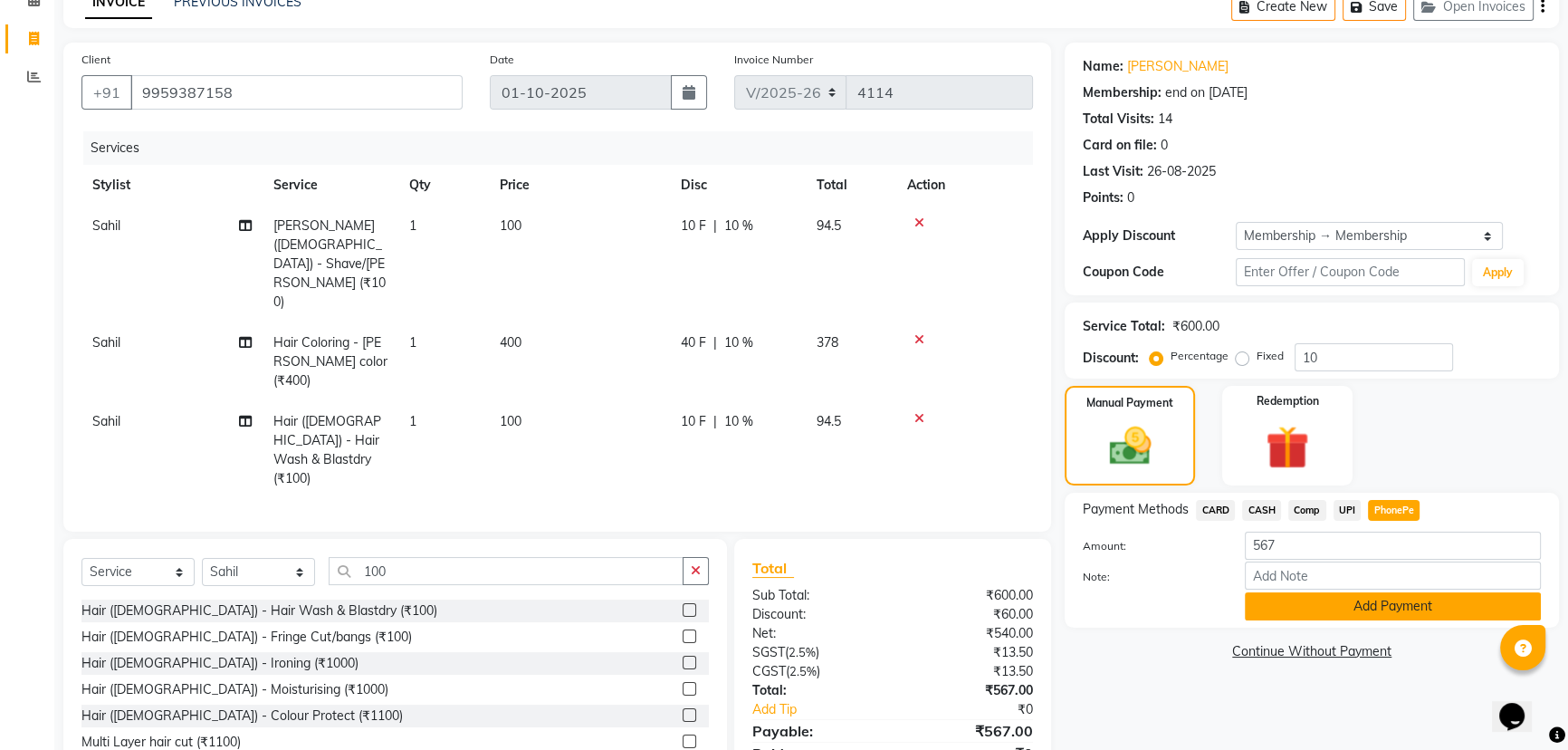
click at [1370, 604] on button "Add Payment" at bounding box center [1392, 605] width 296 height 28
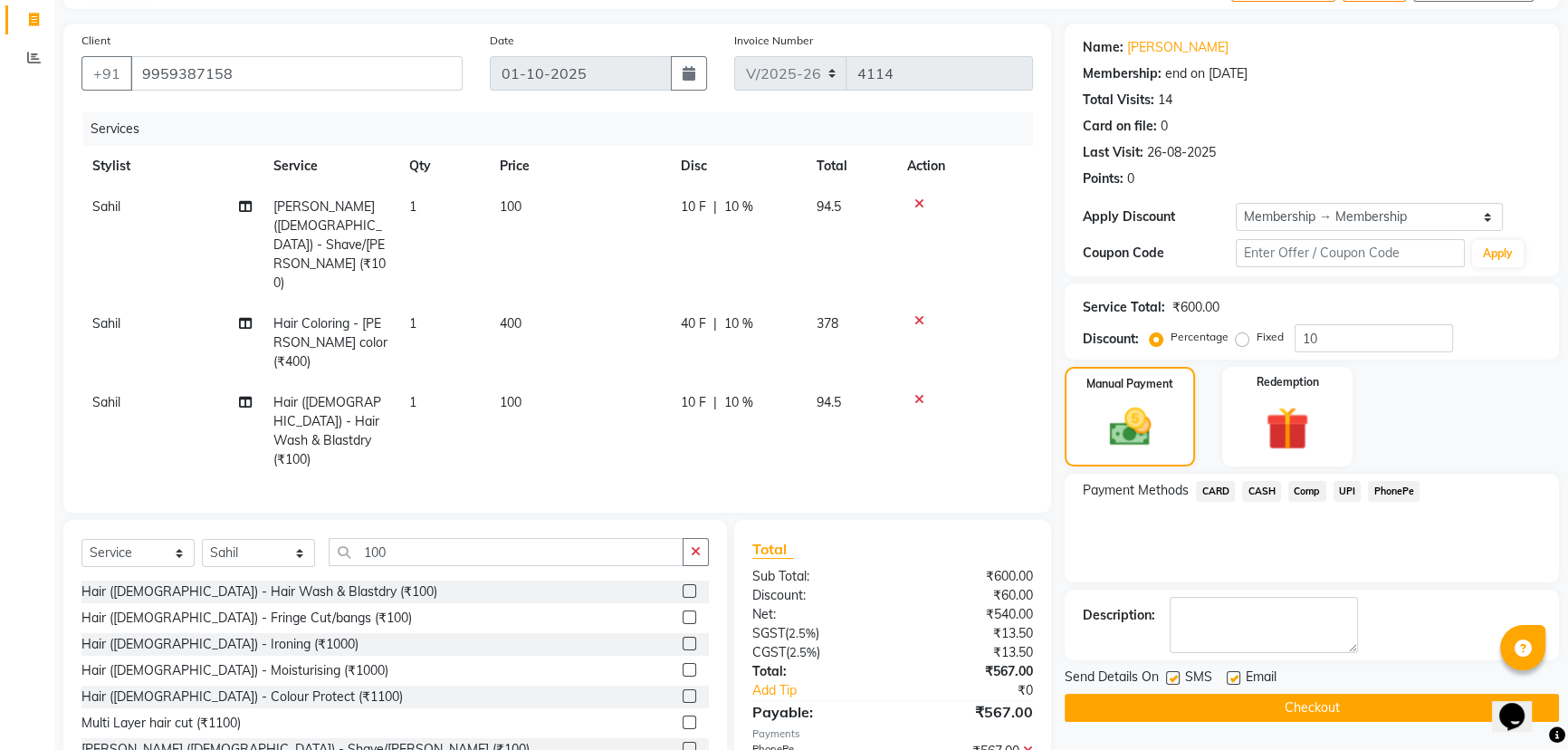
scroll to position [131, 0]
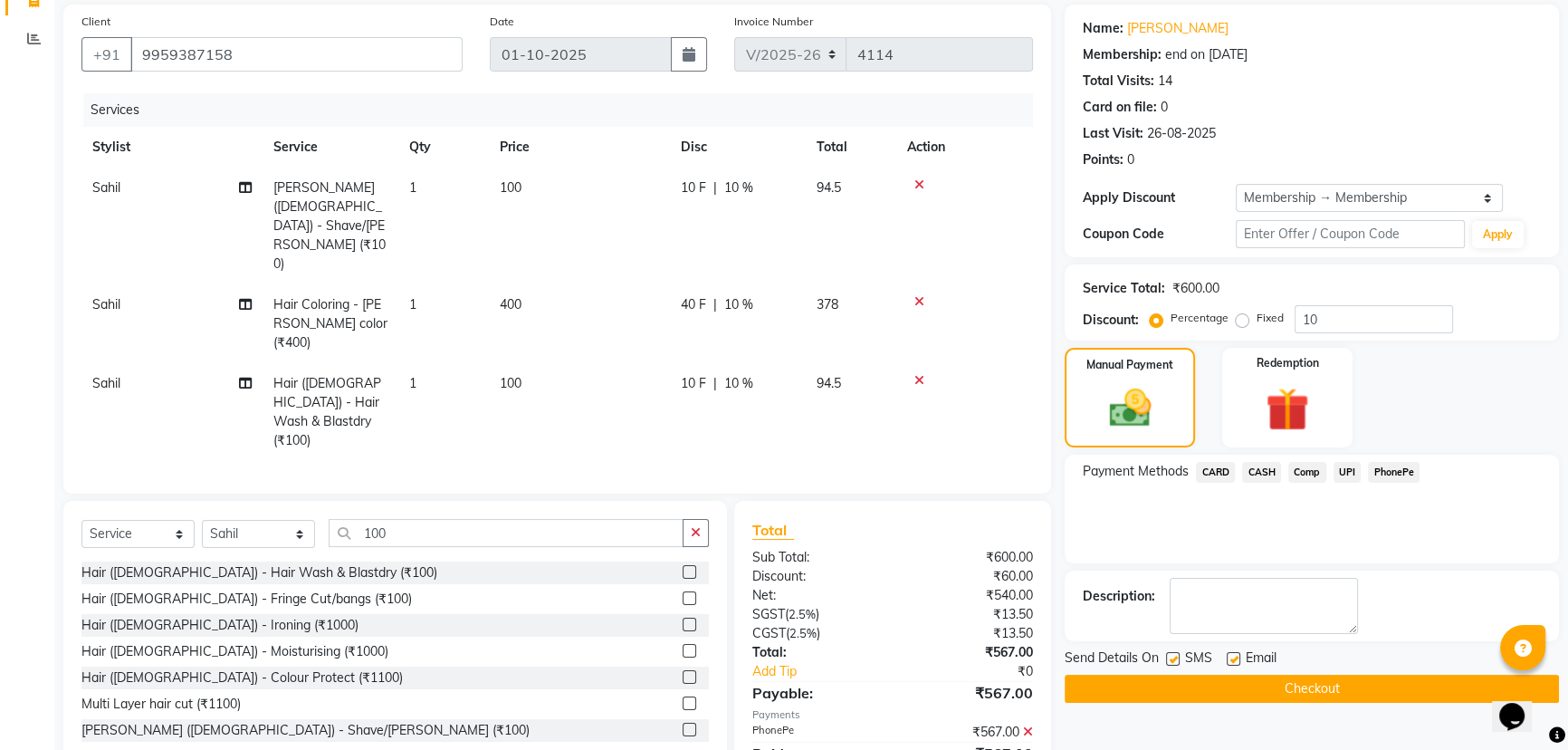
click at [1314, 690] on button "Checkout" at bounding box center [1311, 688] width 494 height 28
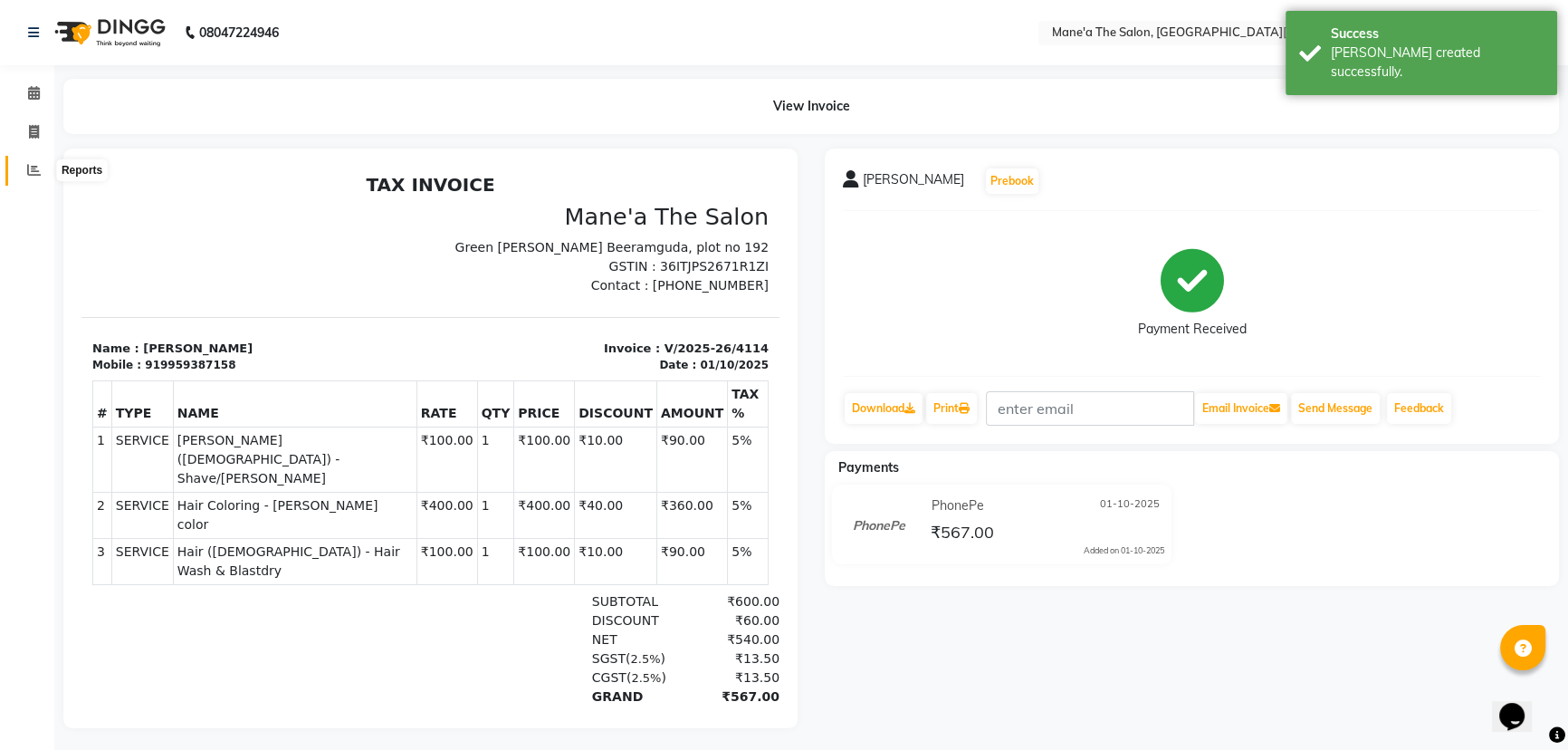
click at [28, 164] on icon at bounding box center [34, 170] width 14 height 14
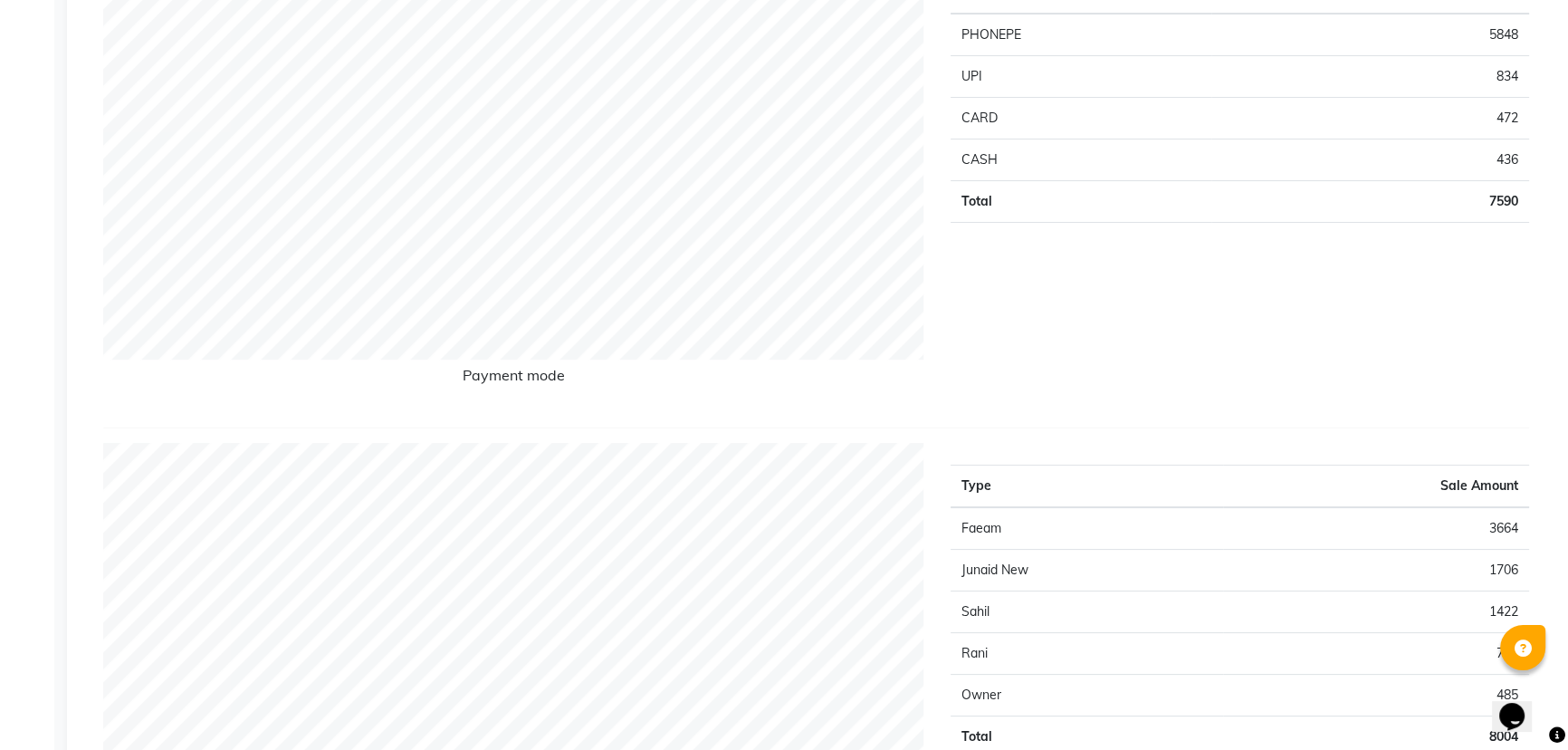
scroll to position [411, 0]
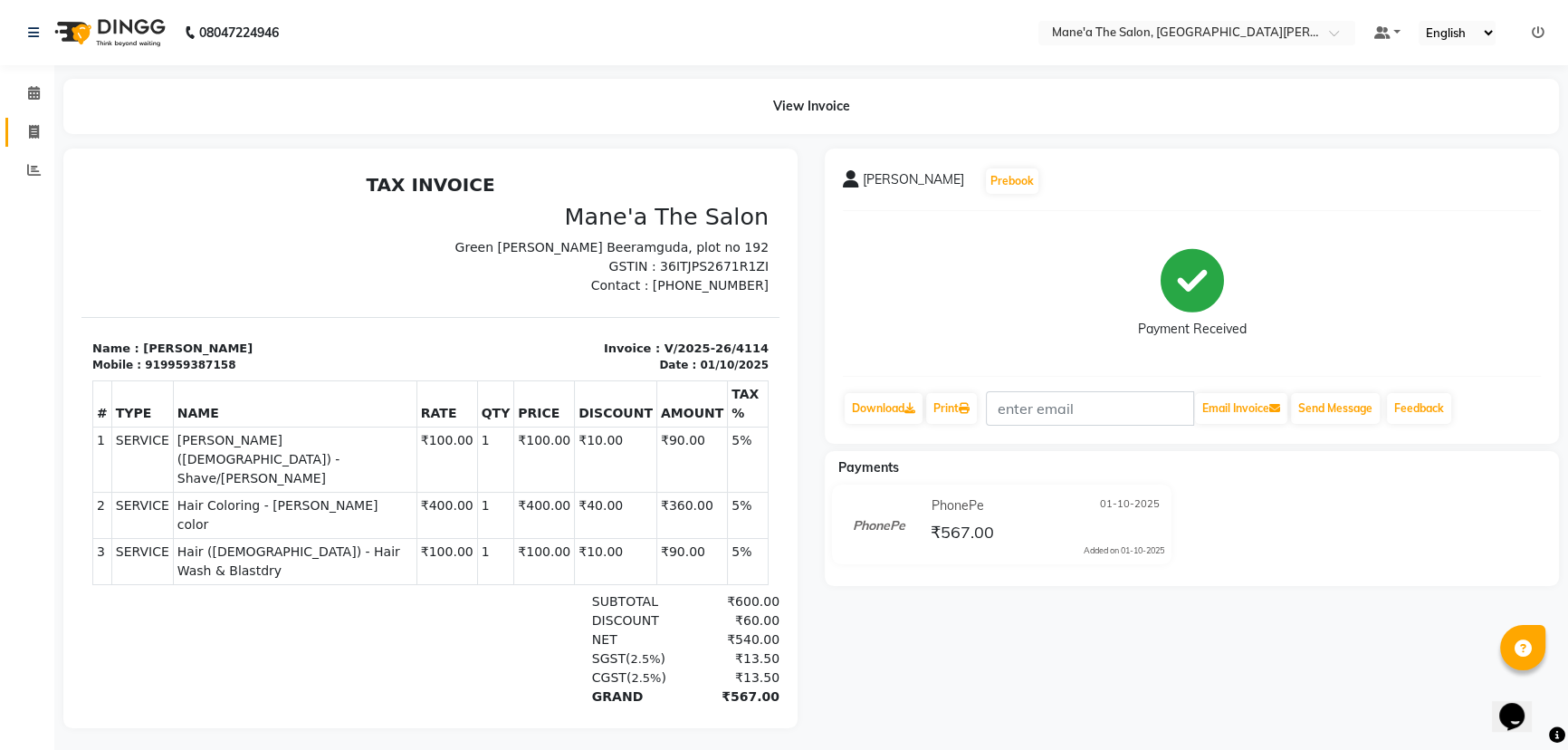
click at [38, 120] on link "Invoice" at bounding box center [27, 132] width 43 height 30
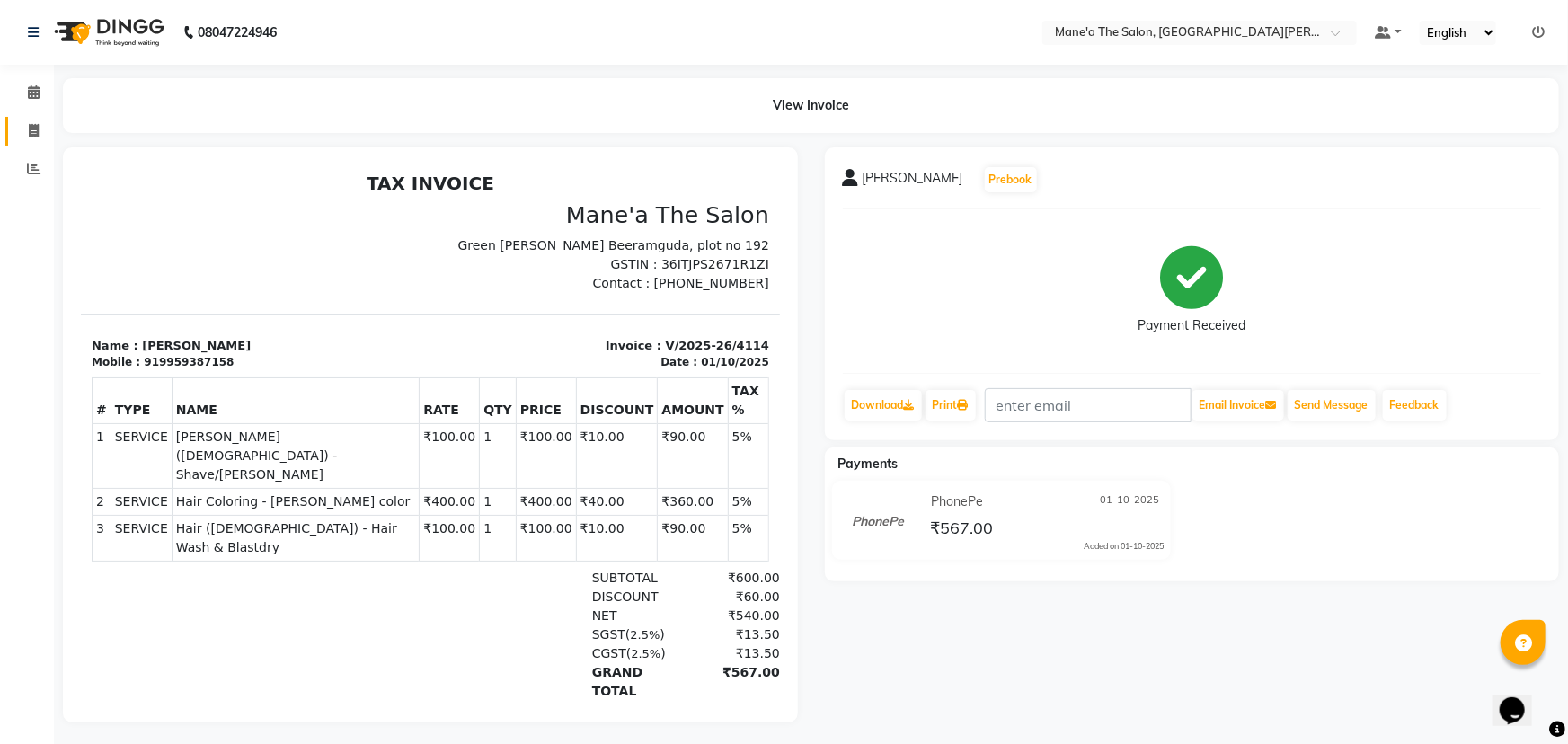
select select "7205"
select select "service"
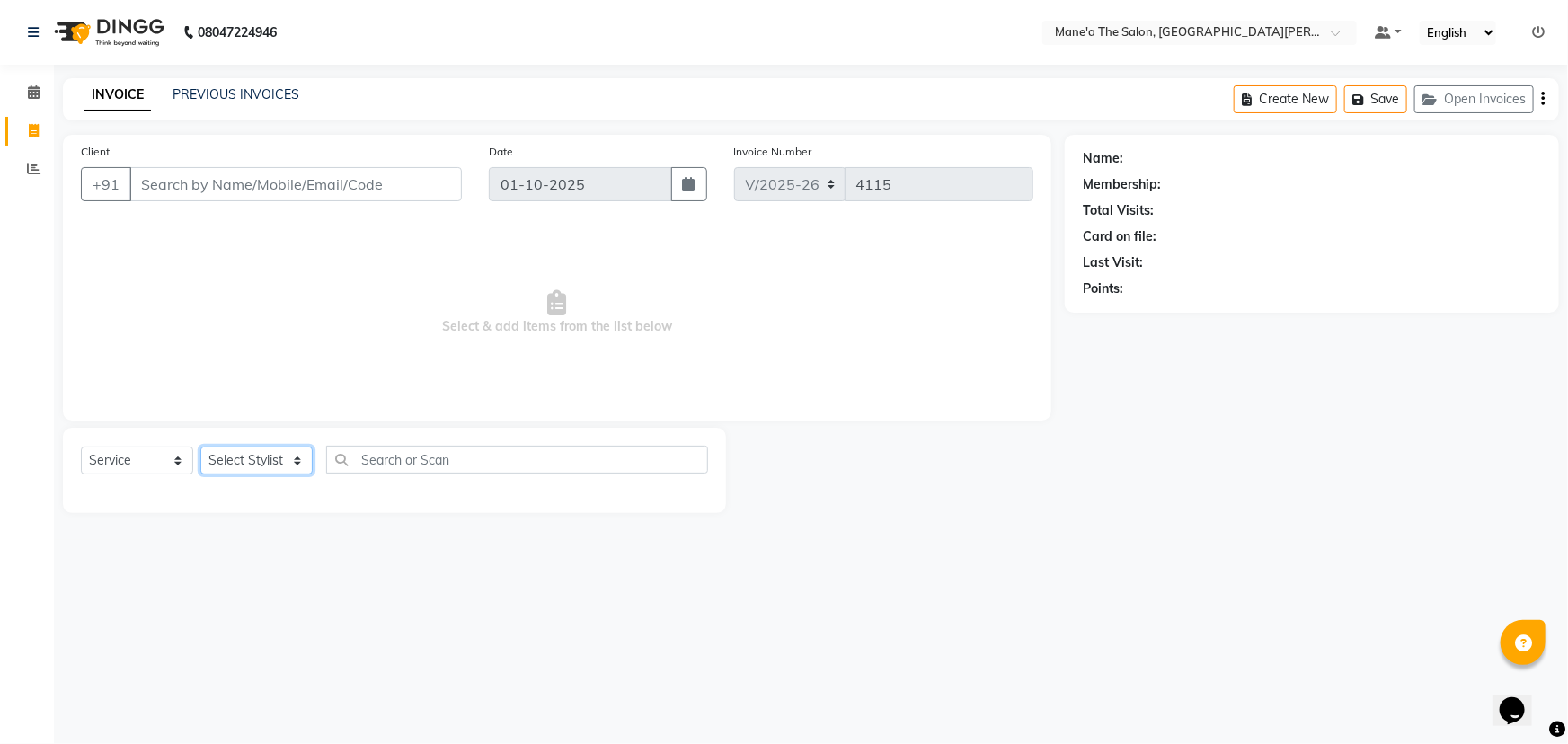
click at [242, 457] on select "Select Stylist Anam Anil Faeam Junaid New Manager [PERSON_NAME] Owner Rani [PER…" at bounding box center [256, 460] width 112 height 28
select select "85411"
click at [200, 446] on select "Select Stylist Anam Anil Faeam Junaid New Manager [PERSON_NAME] Owner Rani [PER…" at bounding box center [256, 460] width 112 height 28
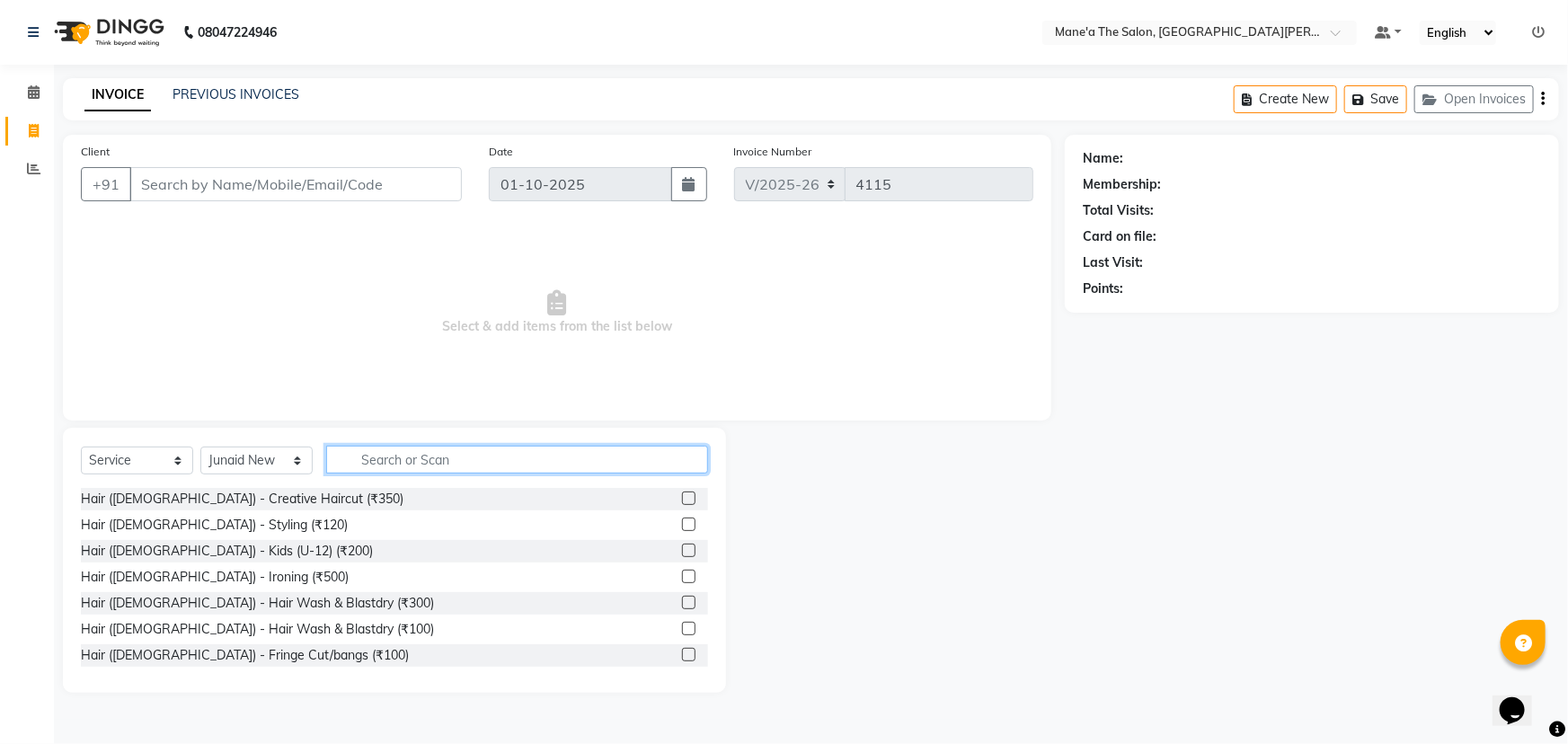
click at [385, 462] on input "text" at bounding box center [516, 459] width 382 height 28
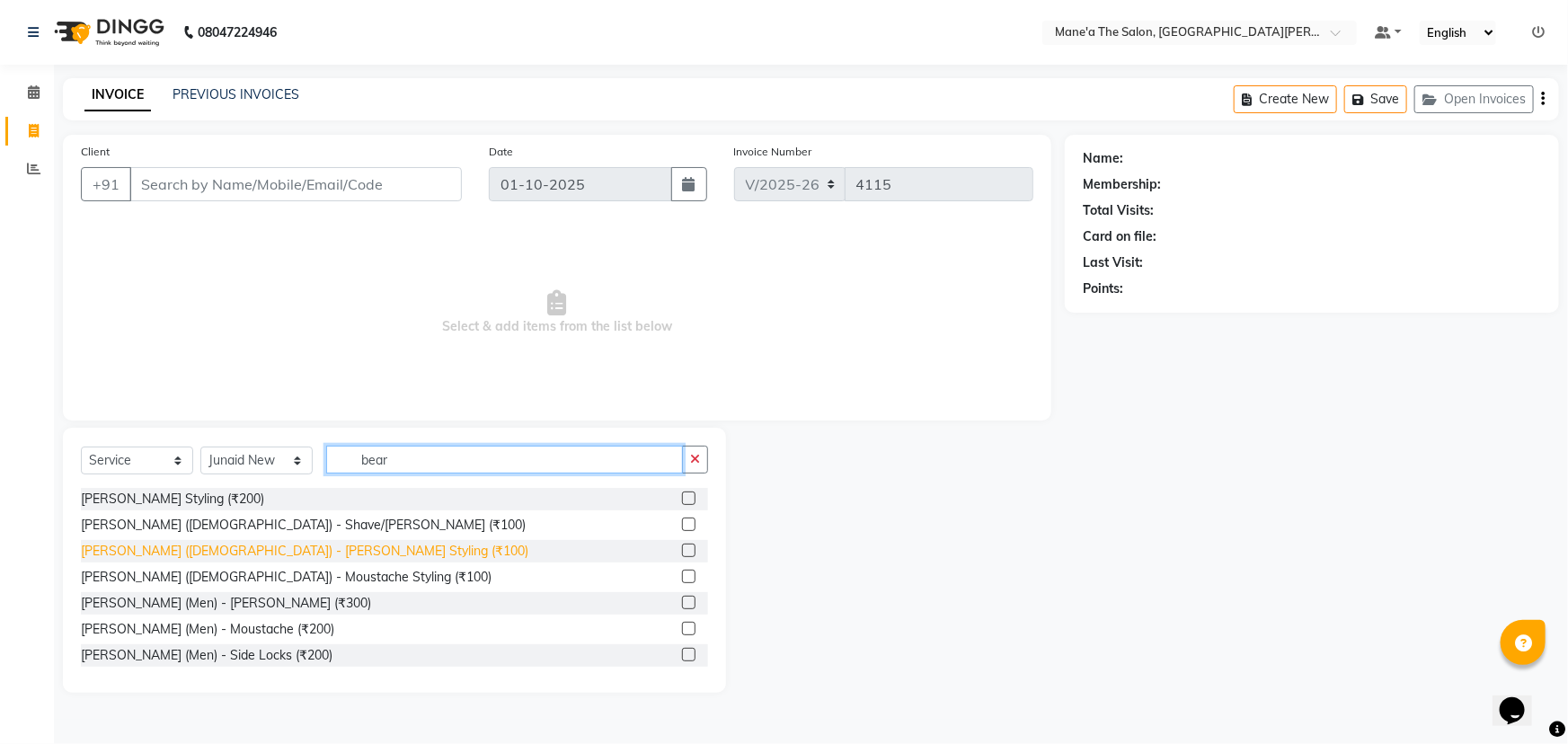
type input "bear"
click at [237, 557] on div "[PERSON_NAME] ([DEMOGRAPHIC_DATA]) - [PERSON_NAME] Styling (₹100)" at bounding box center [304, 552] width 447 height 19
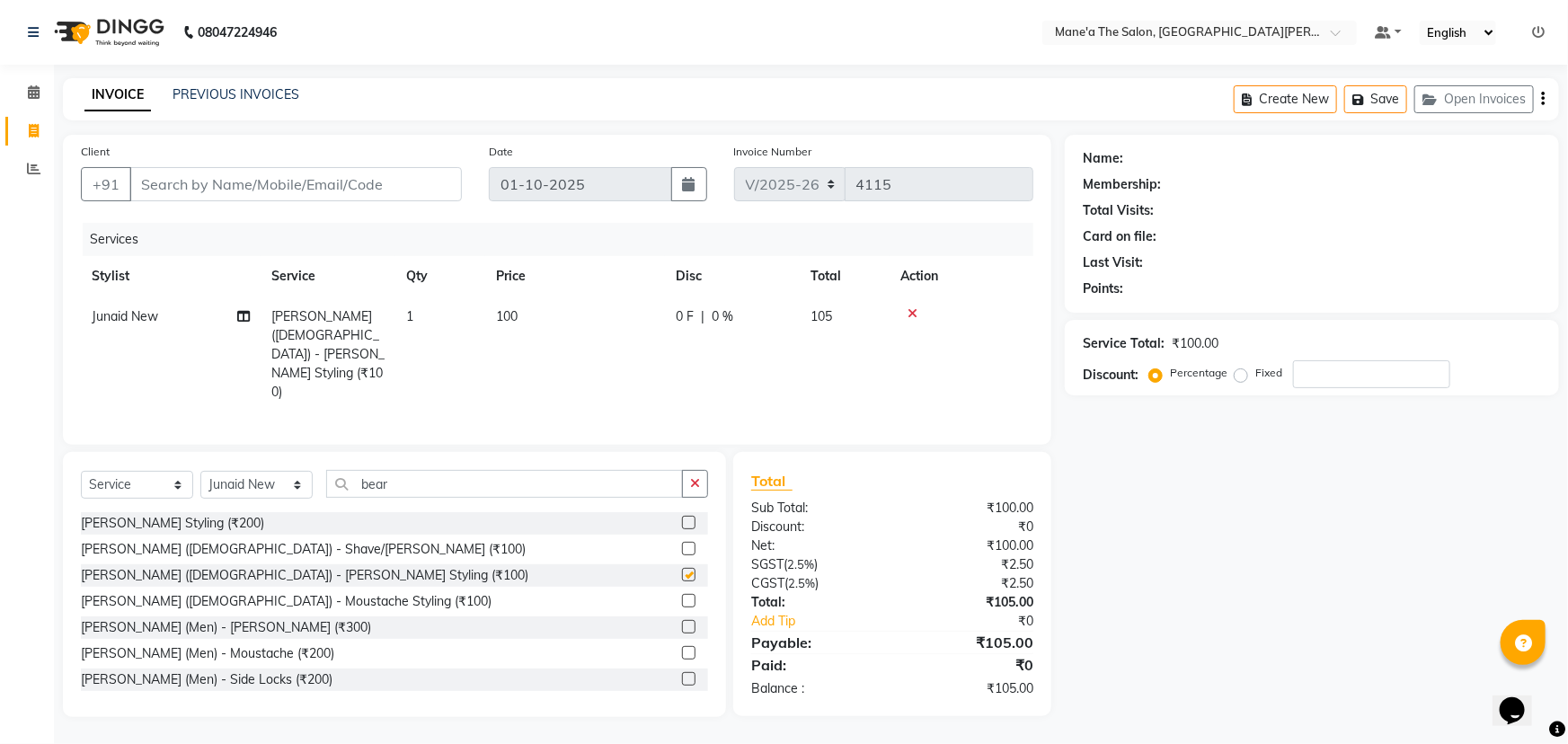
checkbox input "false"
click at [683, 470] on button "button" at bounding box center [694, 484] width 26 height 28
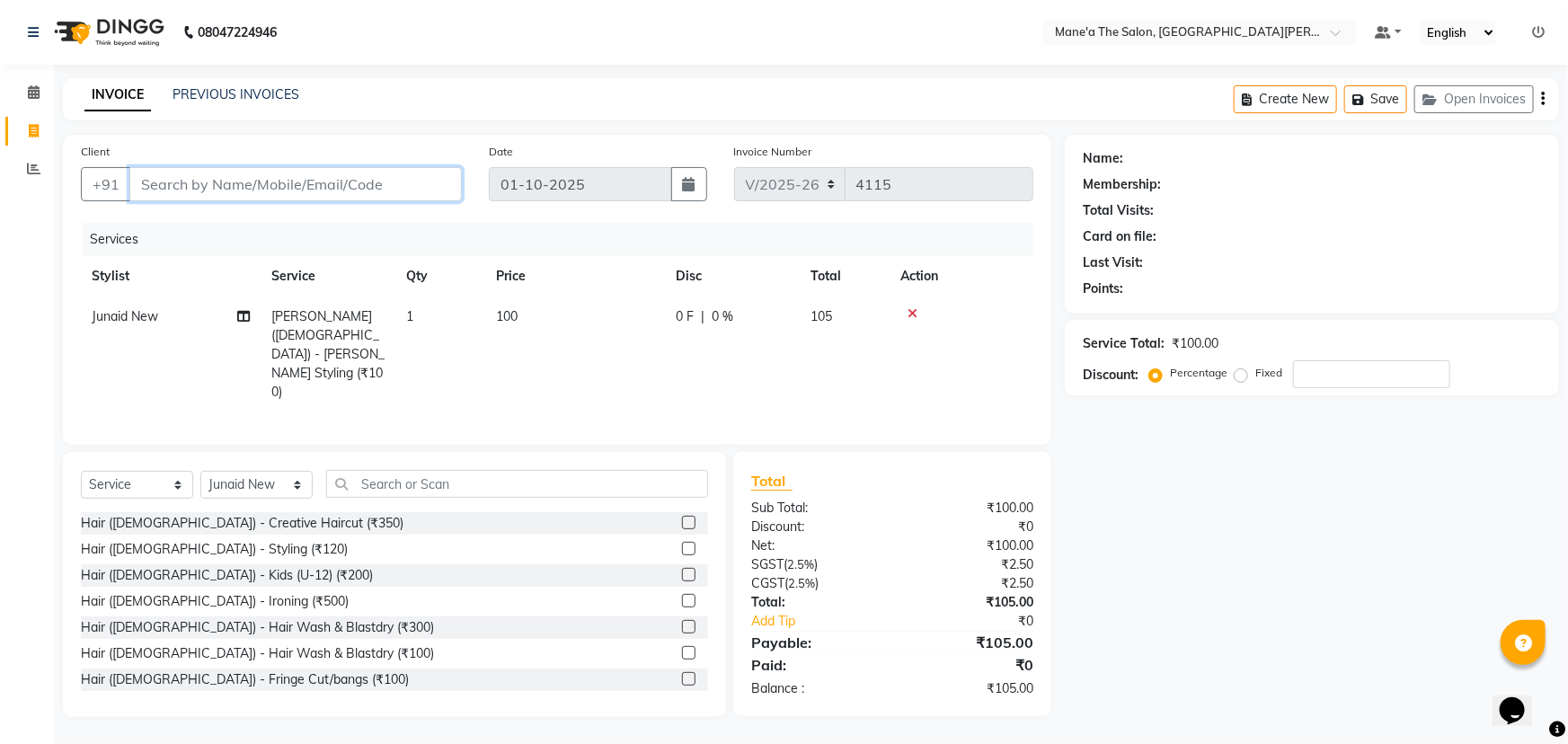
click at [165, 170] on input "Client" at bounding box center [295, 184] width 332 height 34
type input "9"
type input "0"
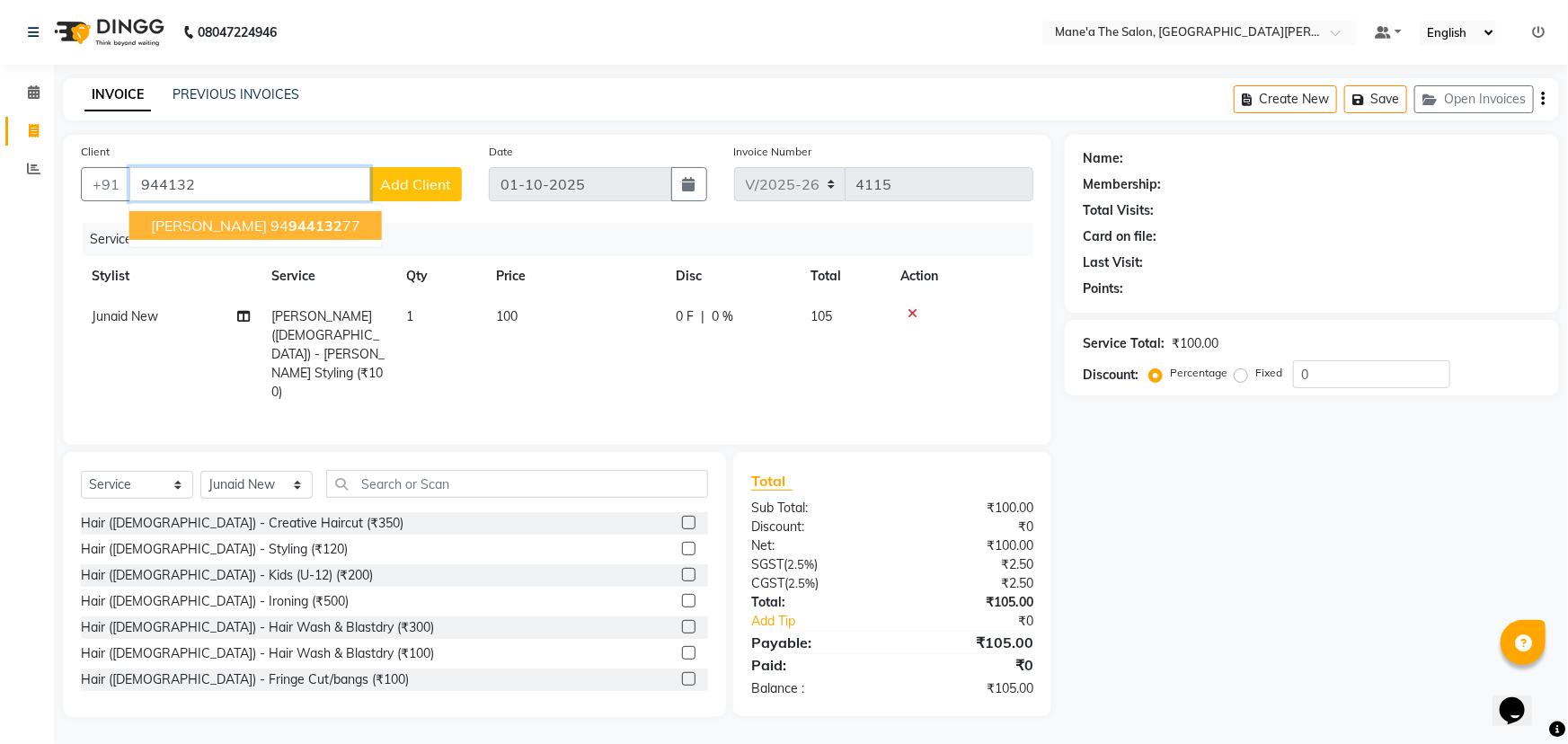
click at [161, 224] on span "[PERSON_NAME]" at bounding box center [209, 225] width 116 height 18
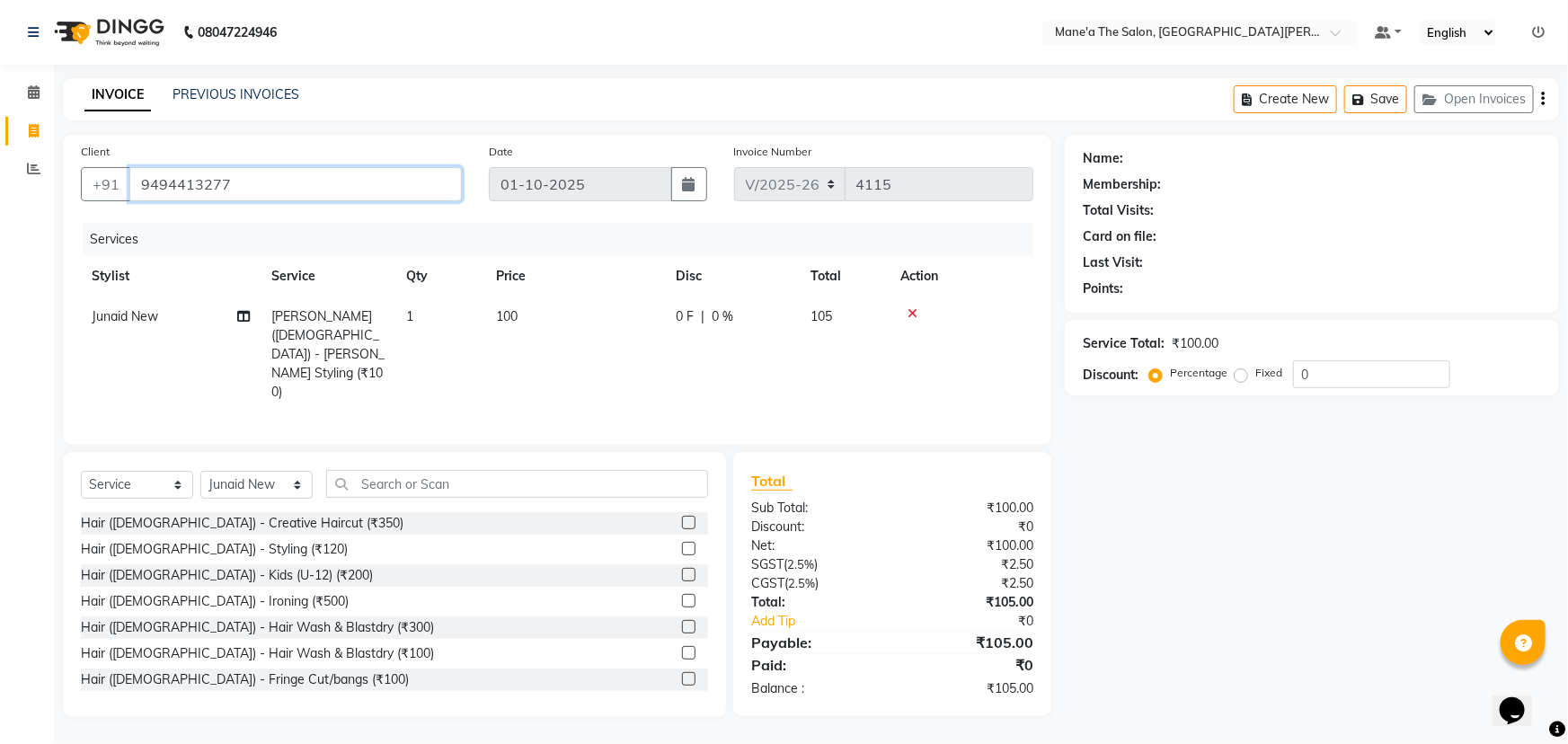
type input "9494413277"
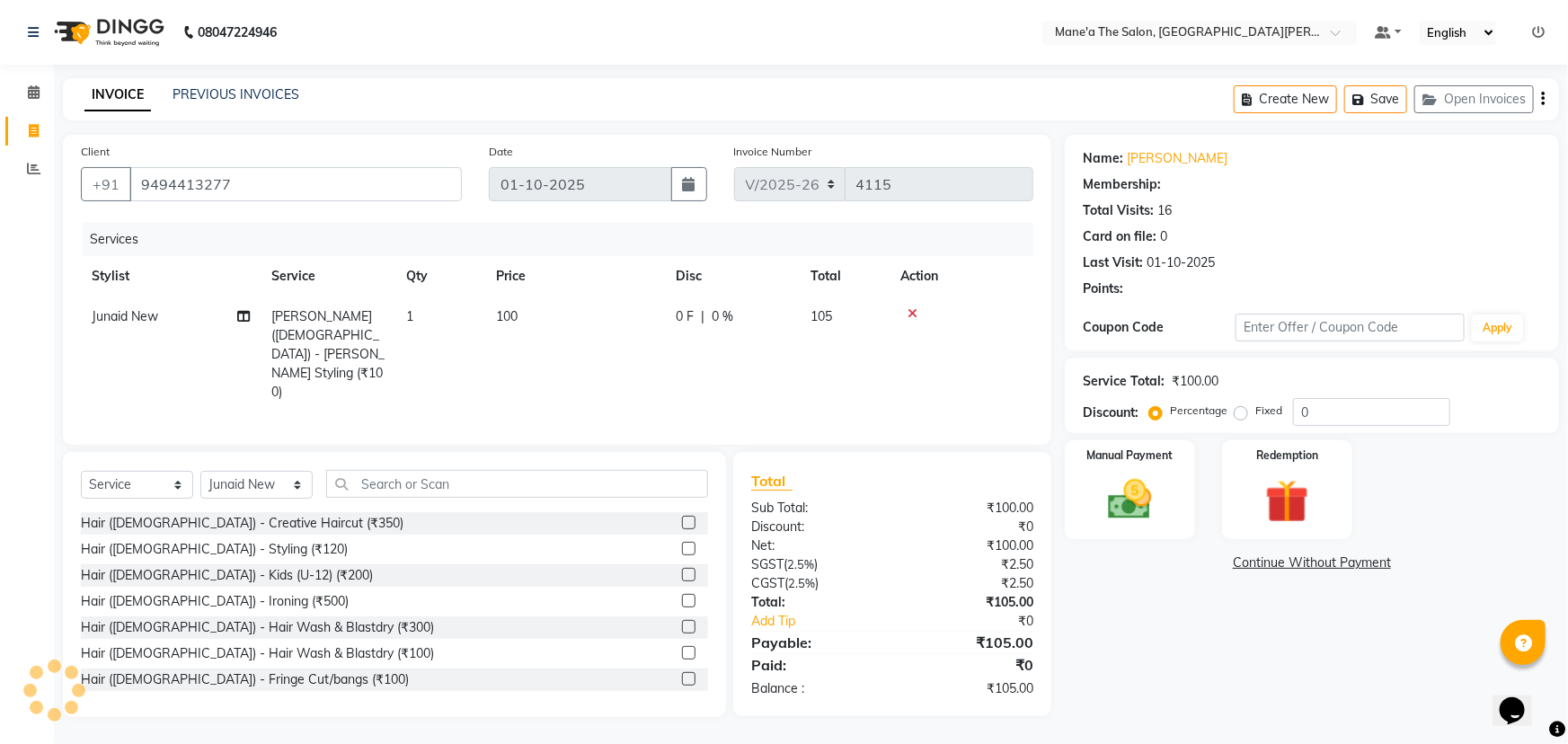
select select "1: Object"
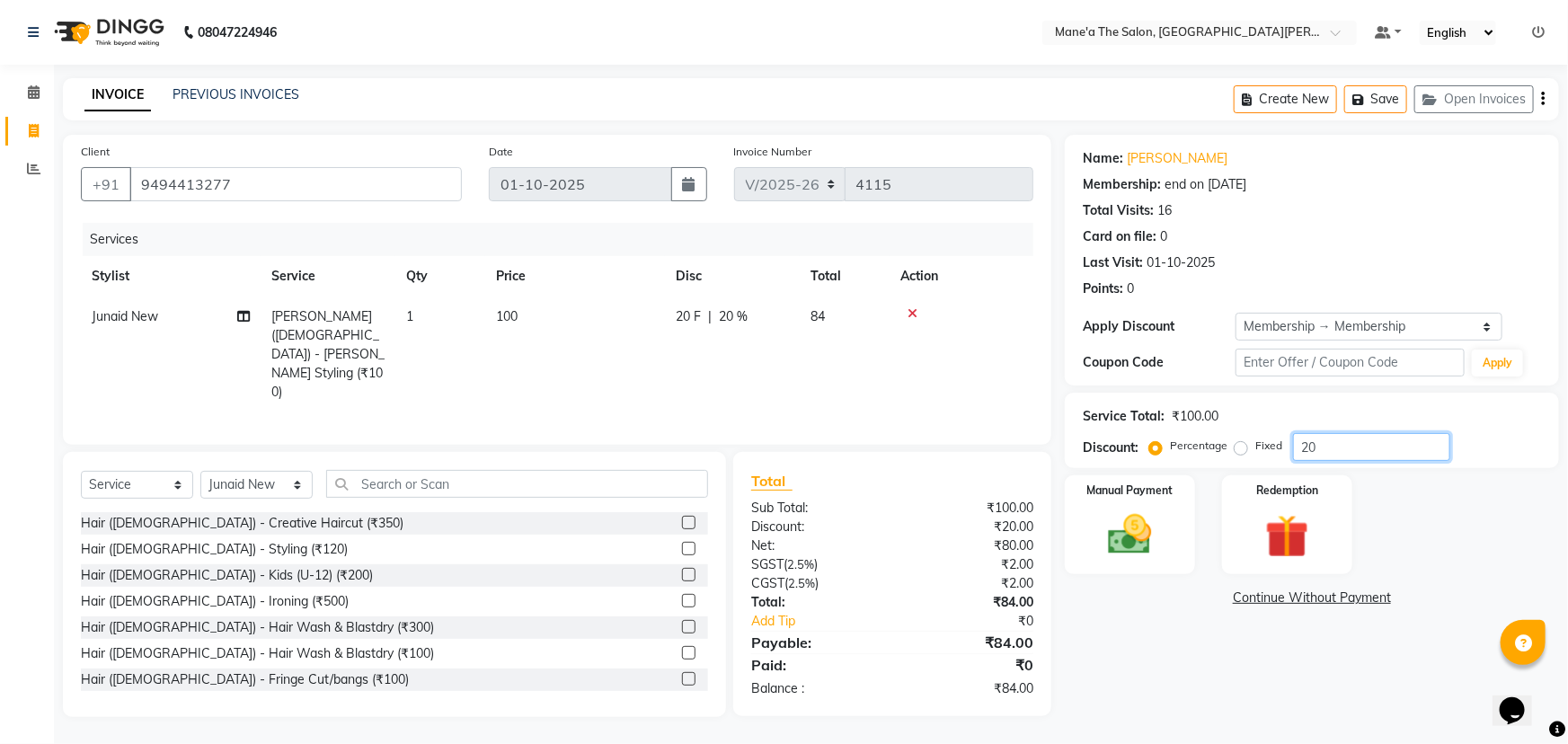
click at [1321, 459] on input "20" at bounding box center [1372, 446] width 157 height 28
type input "2"
type input "10"
click at [1137, 536] on img at bounding box center [1130, 534] width 74 height 52
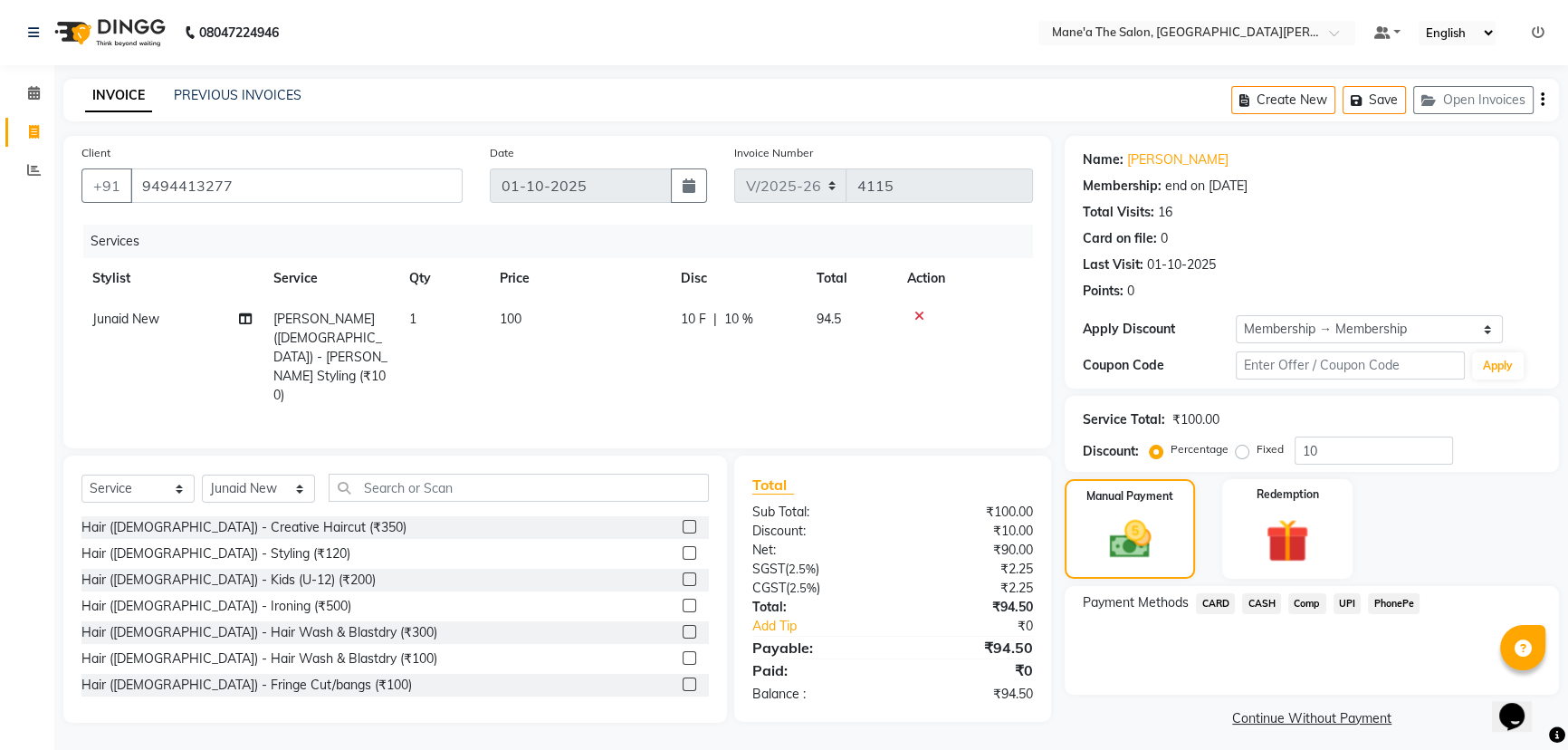
click at [1386, 606] on span "PhonePe" at bounding box center [1392, 603] width 51 height 21
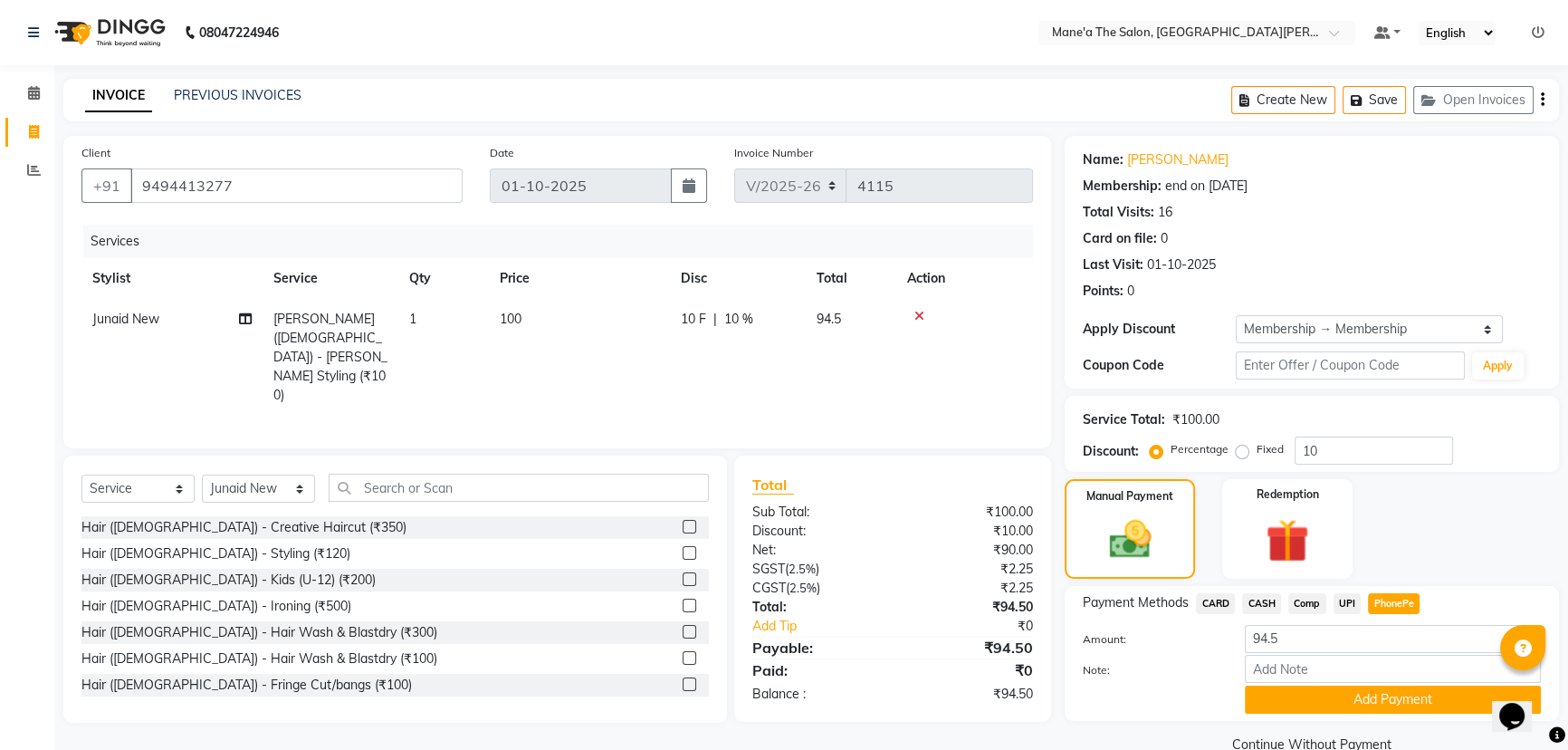
scroll to position [35, 0]
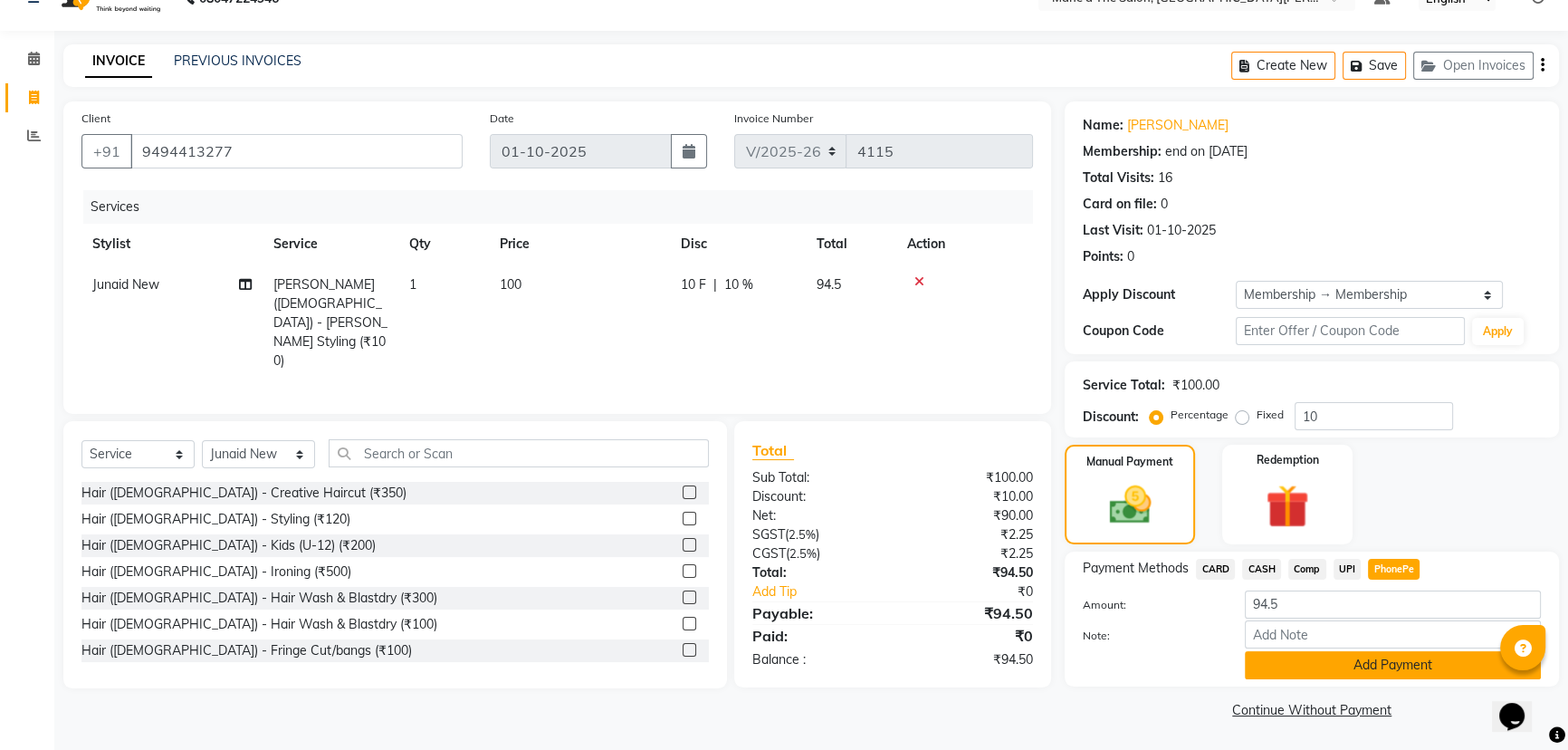
click at [1406, 667] on button "Add Payment" at bounding box center [1392, 664] width 296 height 28
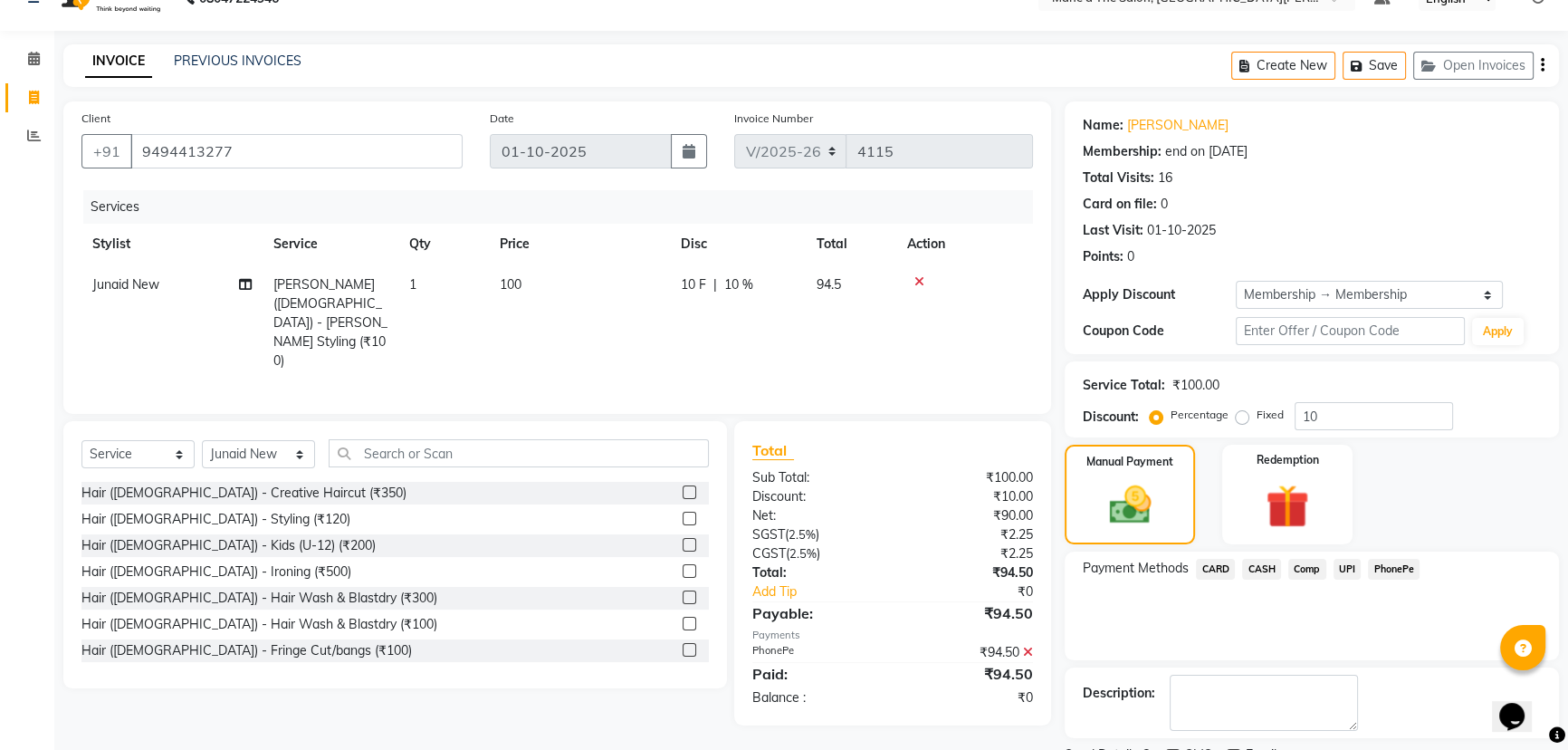
scroll to position [109, 0]
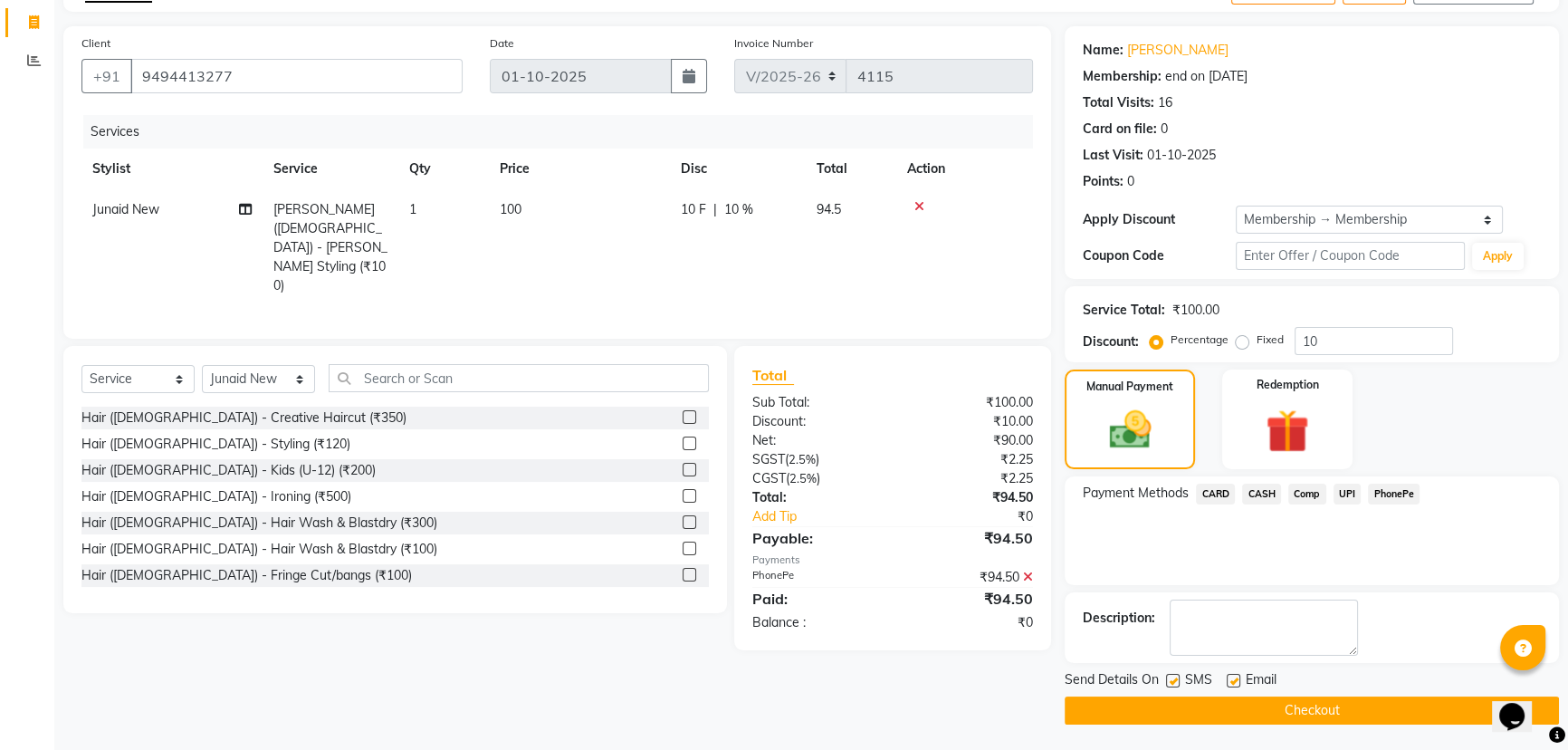
click at [1312, 702] on button "Checkout" at bounding box center [1311, 709] width 494 height 28
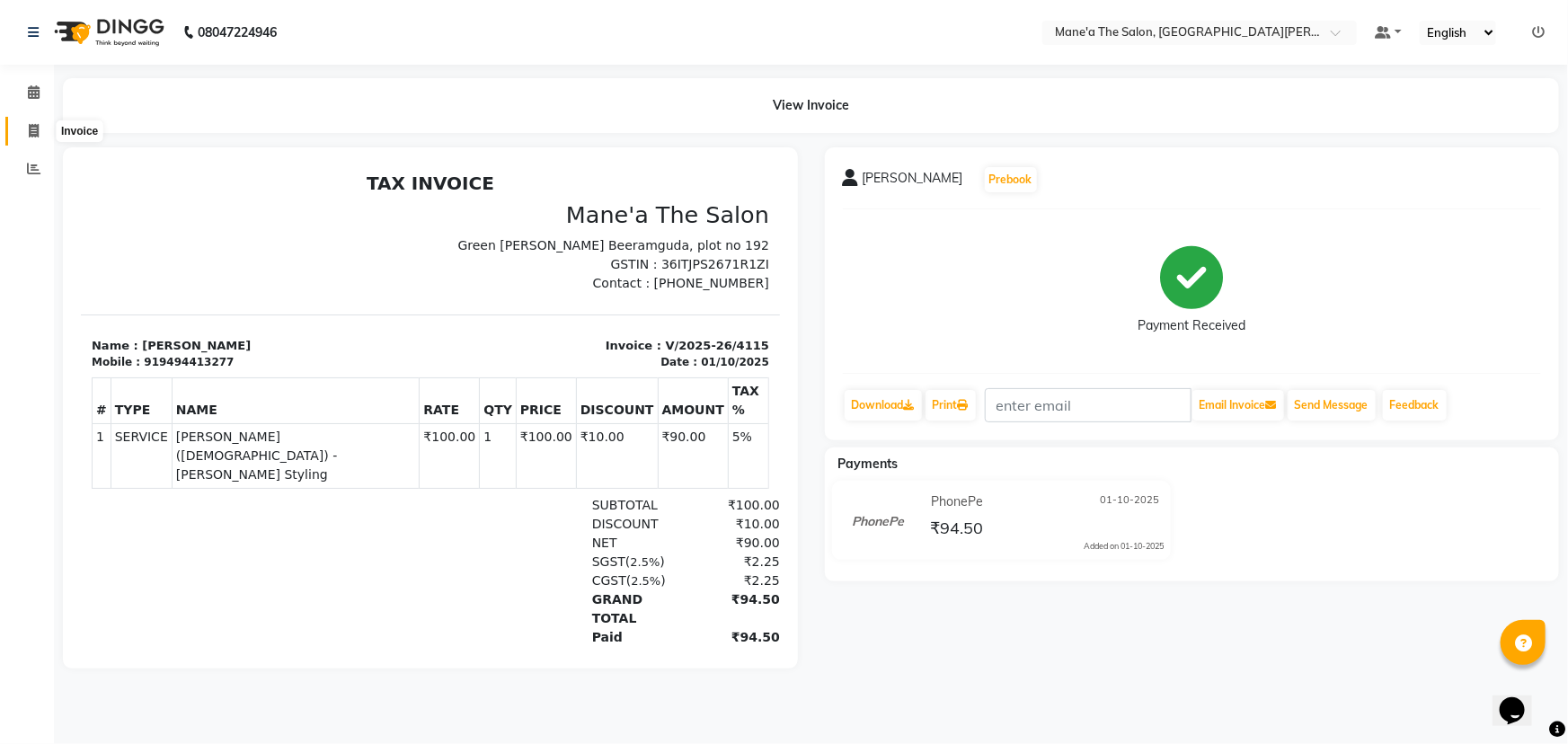
click at [33, 134] on icon at bounding box center [34, 130] width 10 height 13
select select "service"
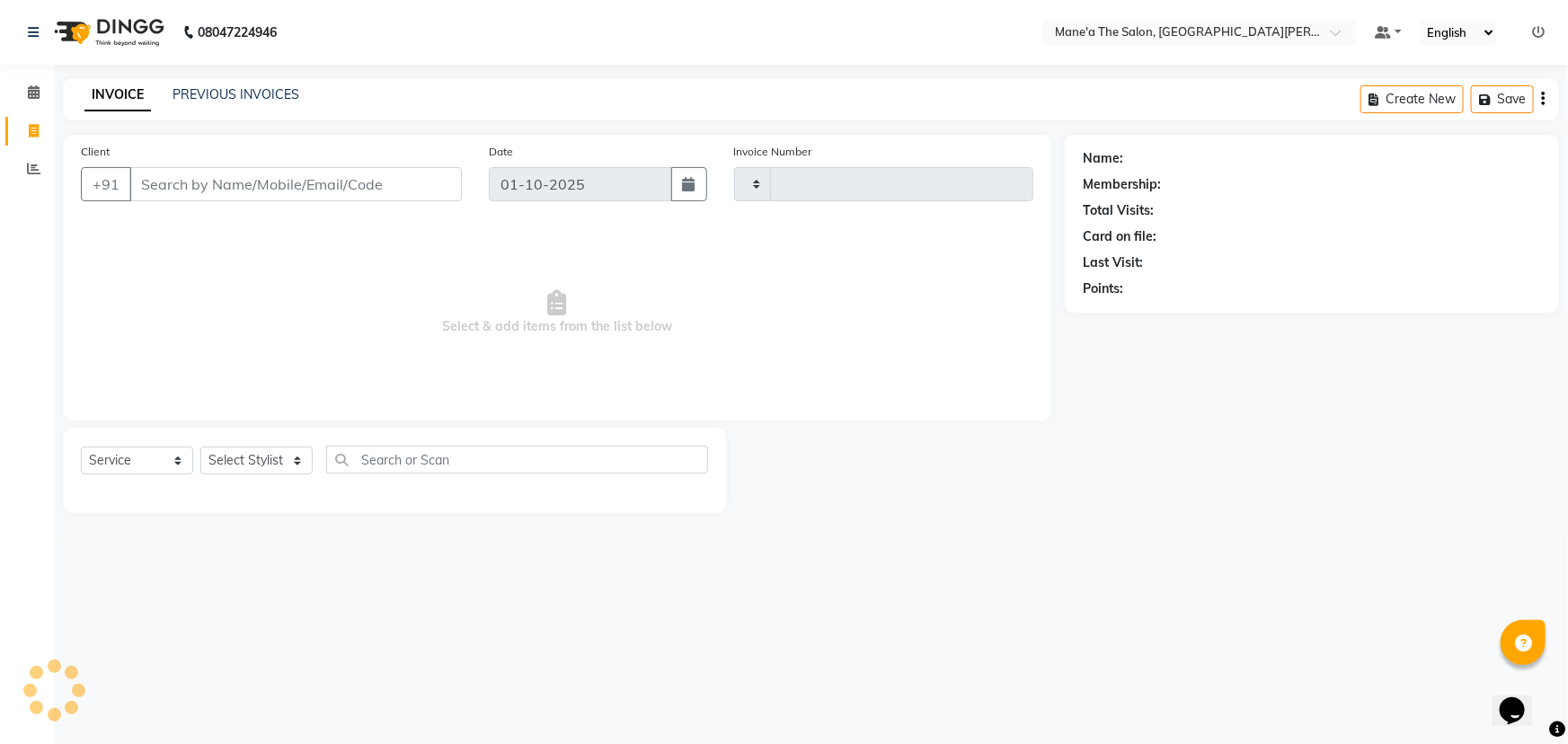
type input "4116"
select select "7205"
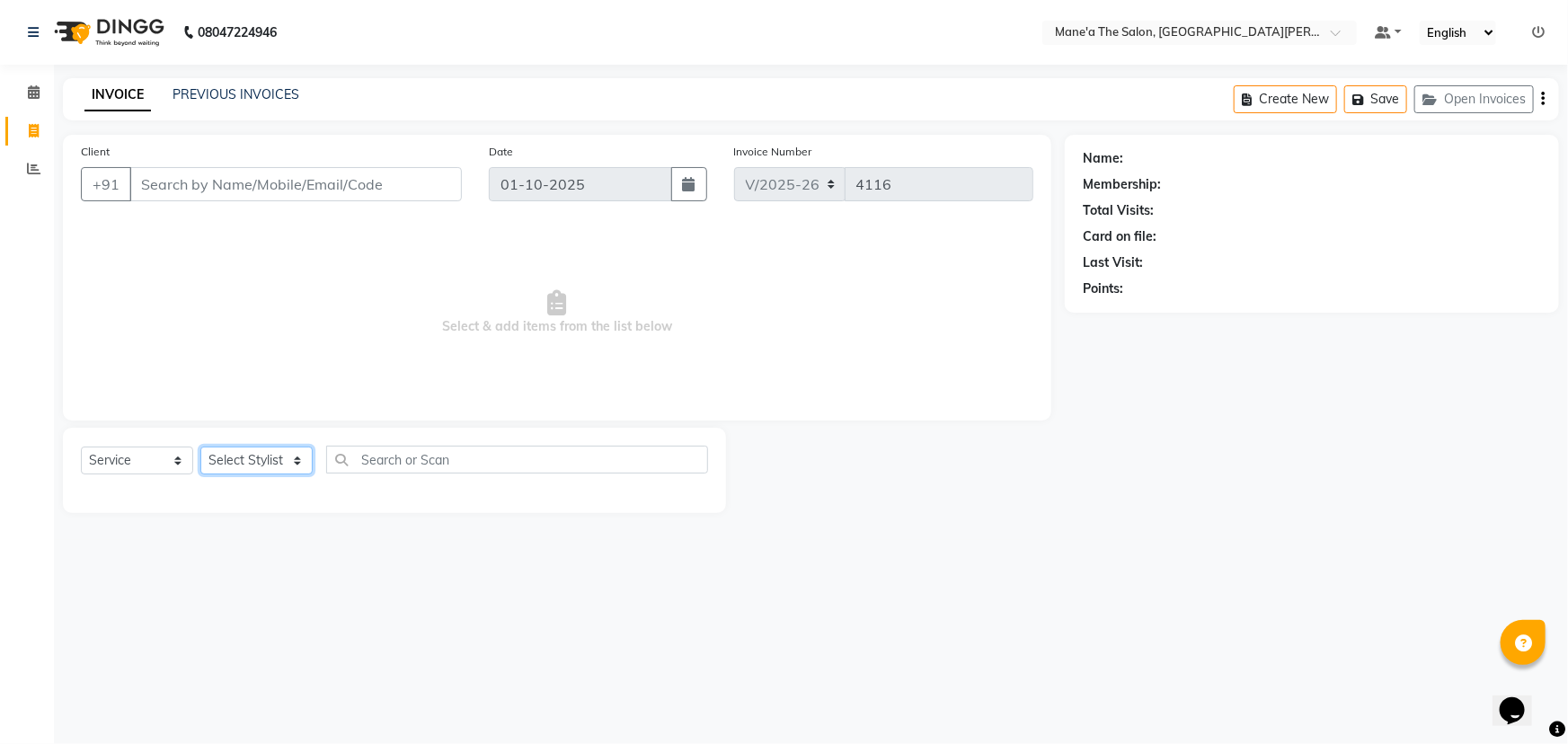
click at [300, 461] on select "Select Stylist Anam Anil Faeam Junaid New Manager [PERSON_NAME] Owner Rani [PER…" at bounding box center [256, 460] width 112 height 28
select select "87897"
click at [200, 446] on select "Select Stylist Anam Anil Faeam Junaid New Manager [PERSON_NAME] Owner Rani [PER…" at bounding box center [256, 460] width 112 height 28
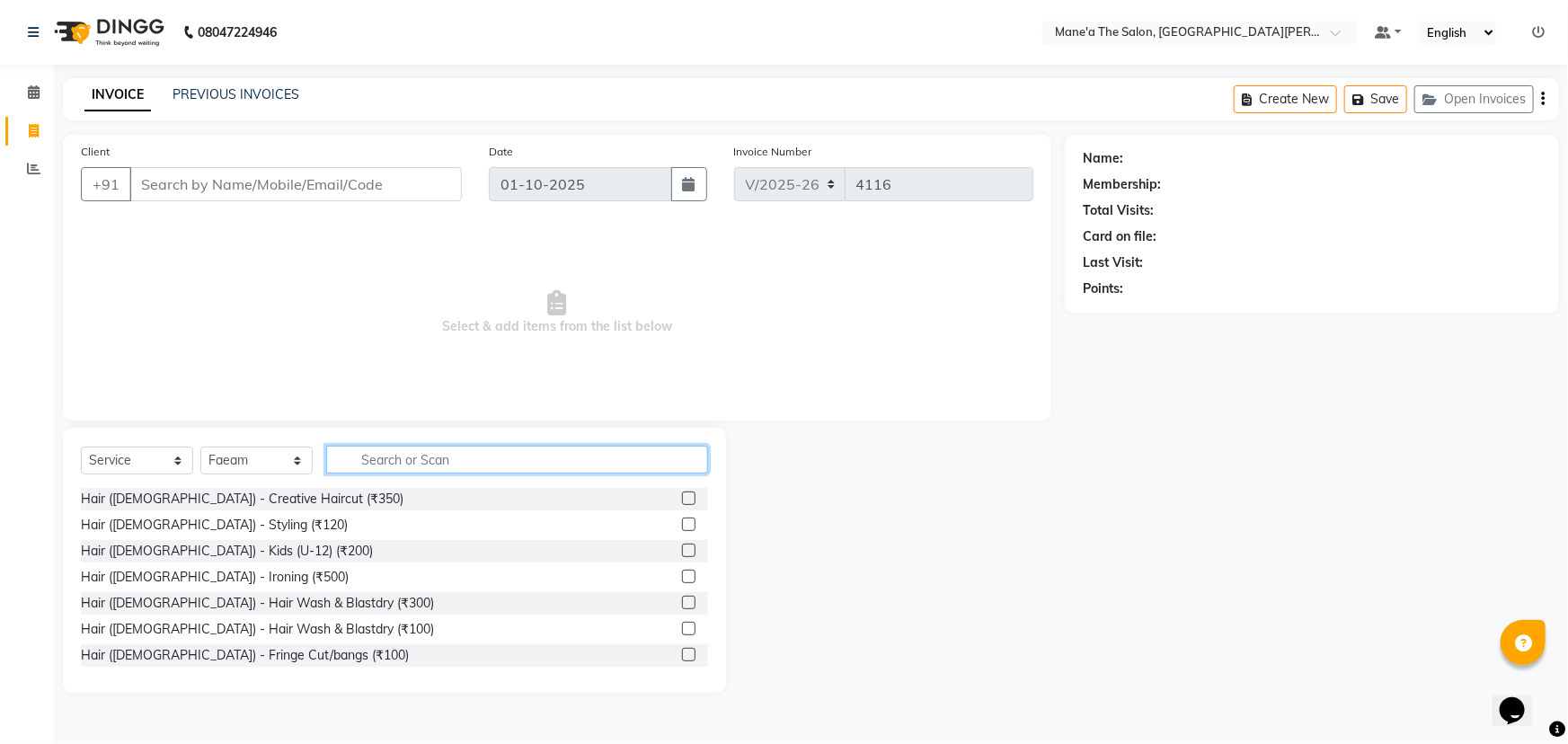
click at [384, 455] on input "text" at bounding box center [516, 459] width 382 height 28
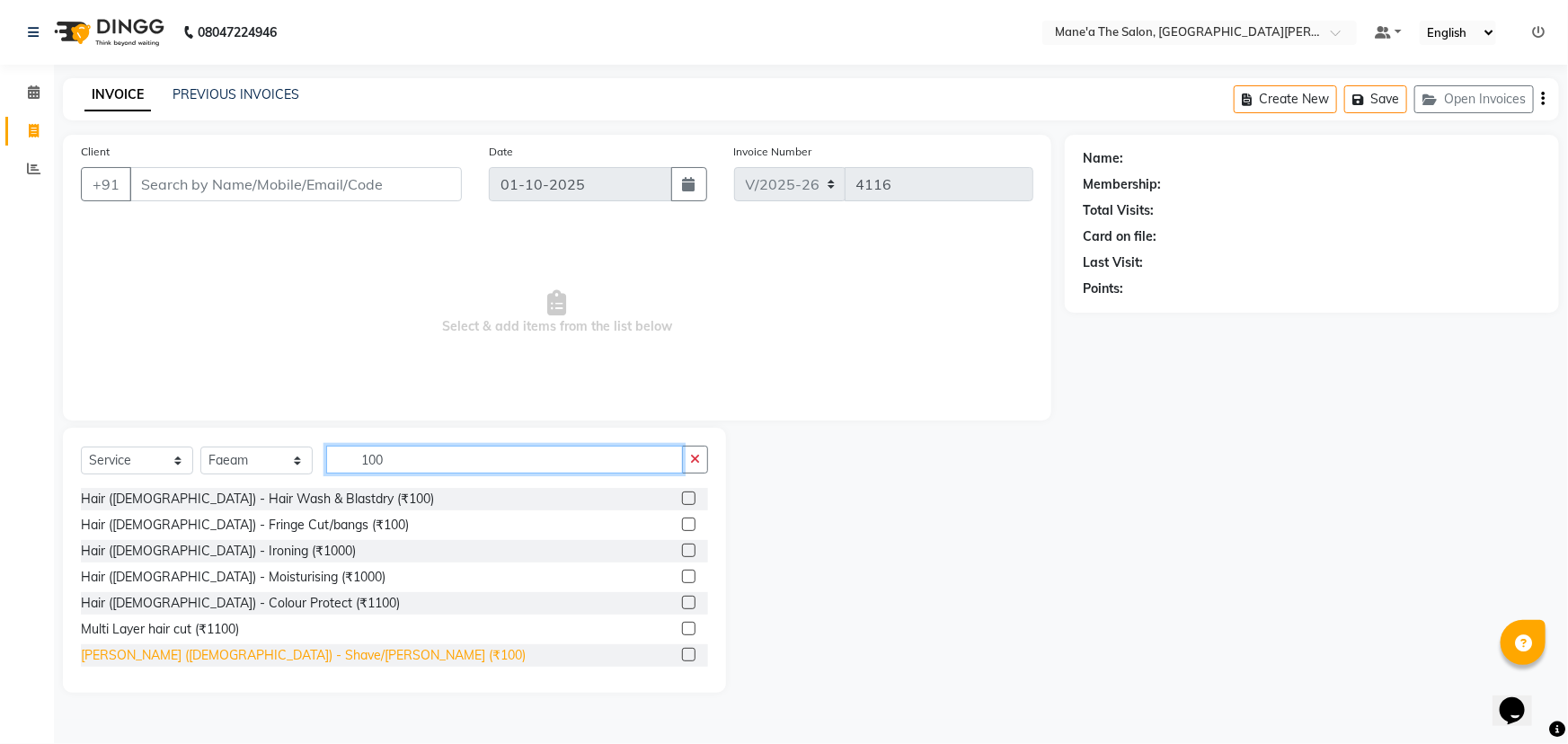
type input "100"
click at [244, 655] on div "[PERSON_NAME] ([DEMOGRAPHIC_DATA]) - Shave/[PERSON_NAME] (₹100)" at bounding box center [303, 655] width 444 height 19
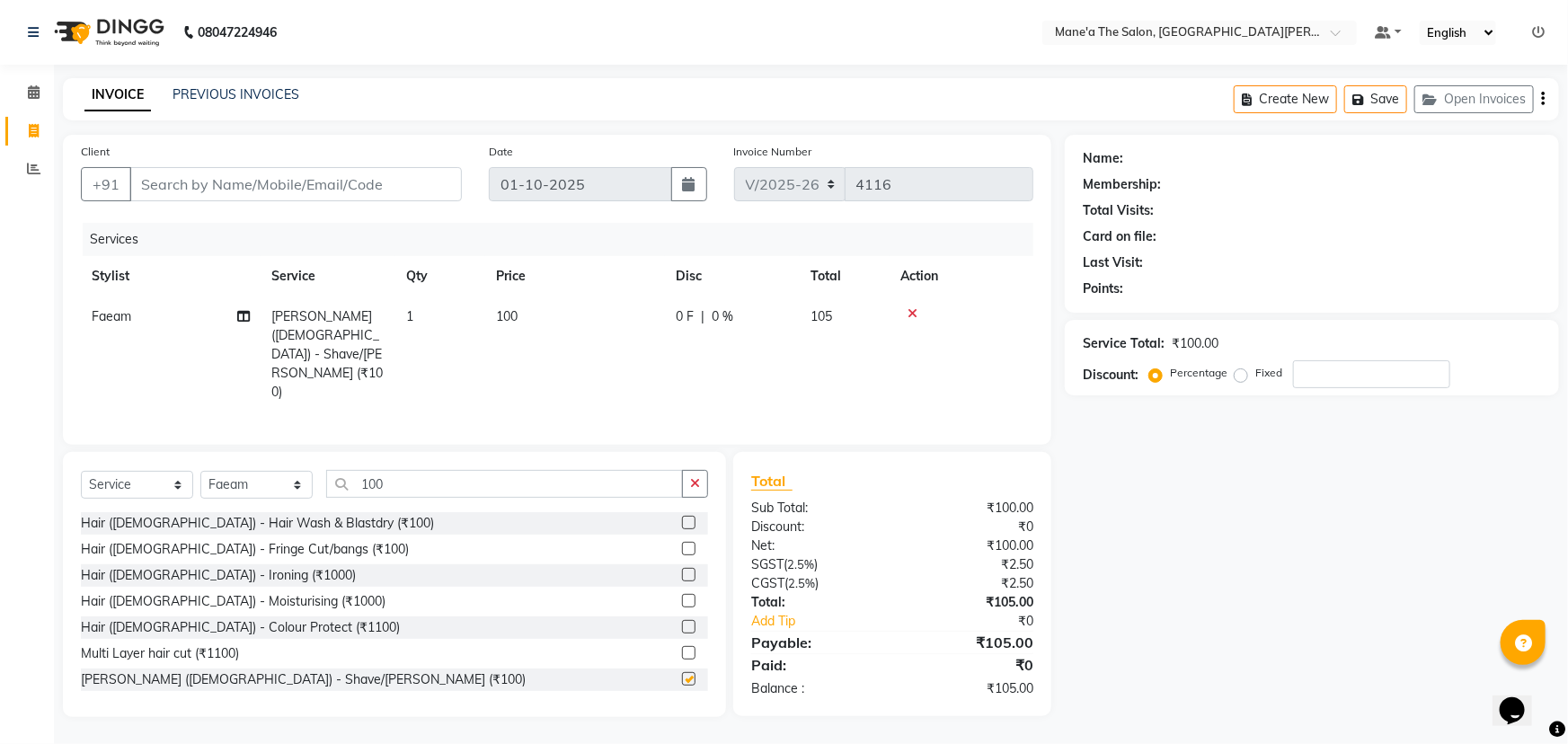
checkbox input "false"
click at [301, 471] on select "Select Stylist Anam Anil Faeam Junaid New Manager [PERSON_NAME] Owner Rani [PER…" at bounding box center [256, 485] width 112 height 28
select select "85409"
click at [200, 471] on select "Select Stylist Anam Anil Faeam Junaid New Manager [PERSON_NAME] Owner Rani [PER…" at bounding box center [256, 485] width 112 height 28
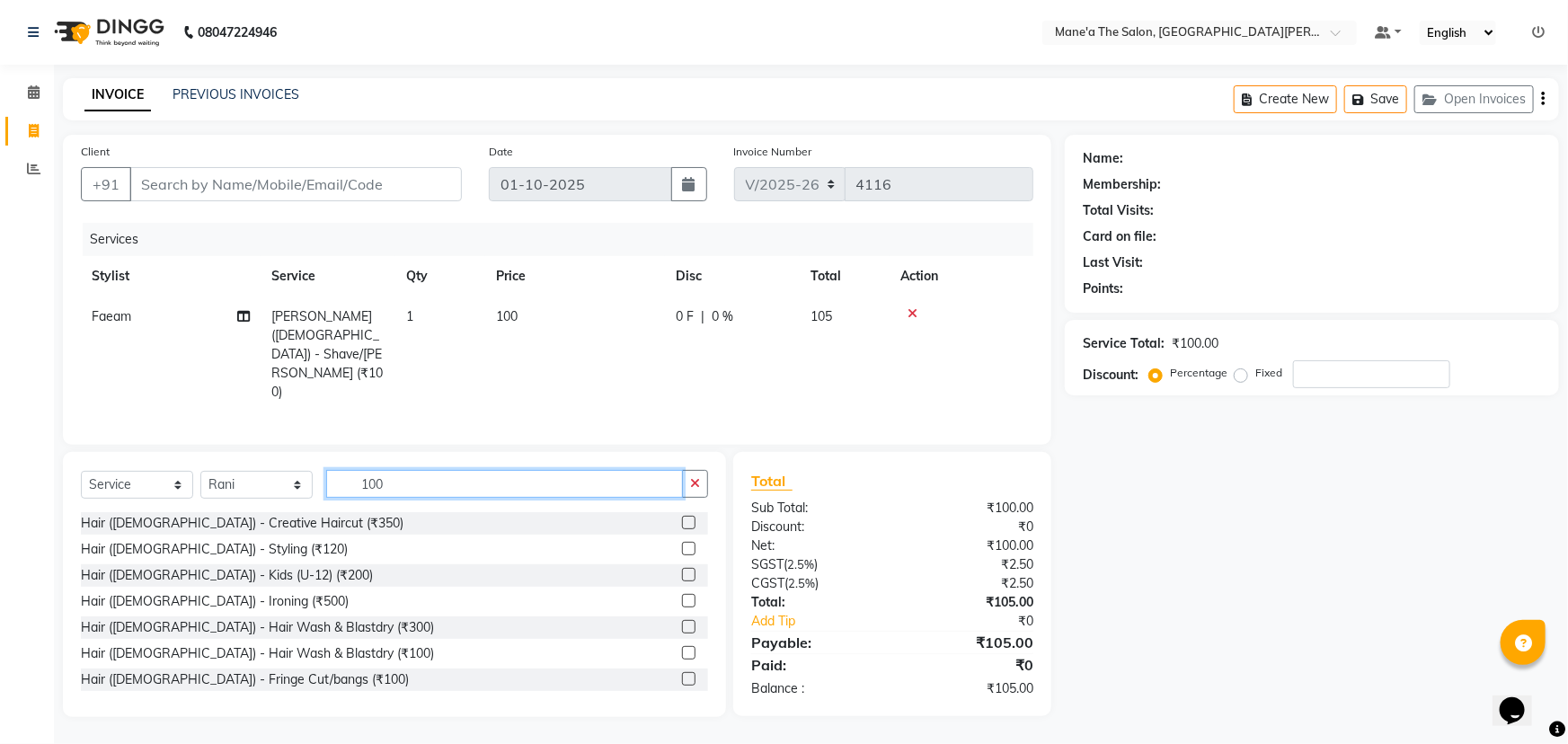
click at [375, 470] on input "100" at bounding box center [504, 484] width 356 height 28
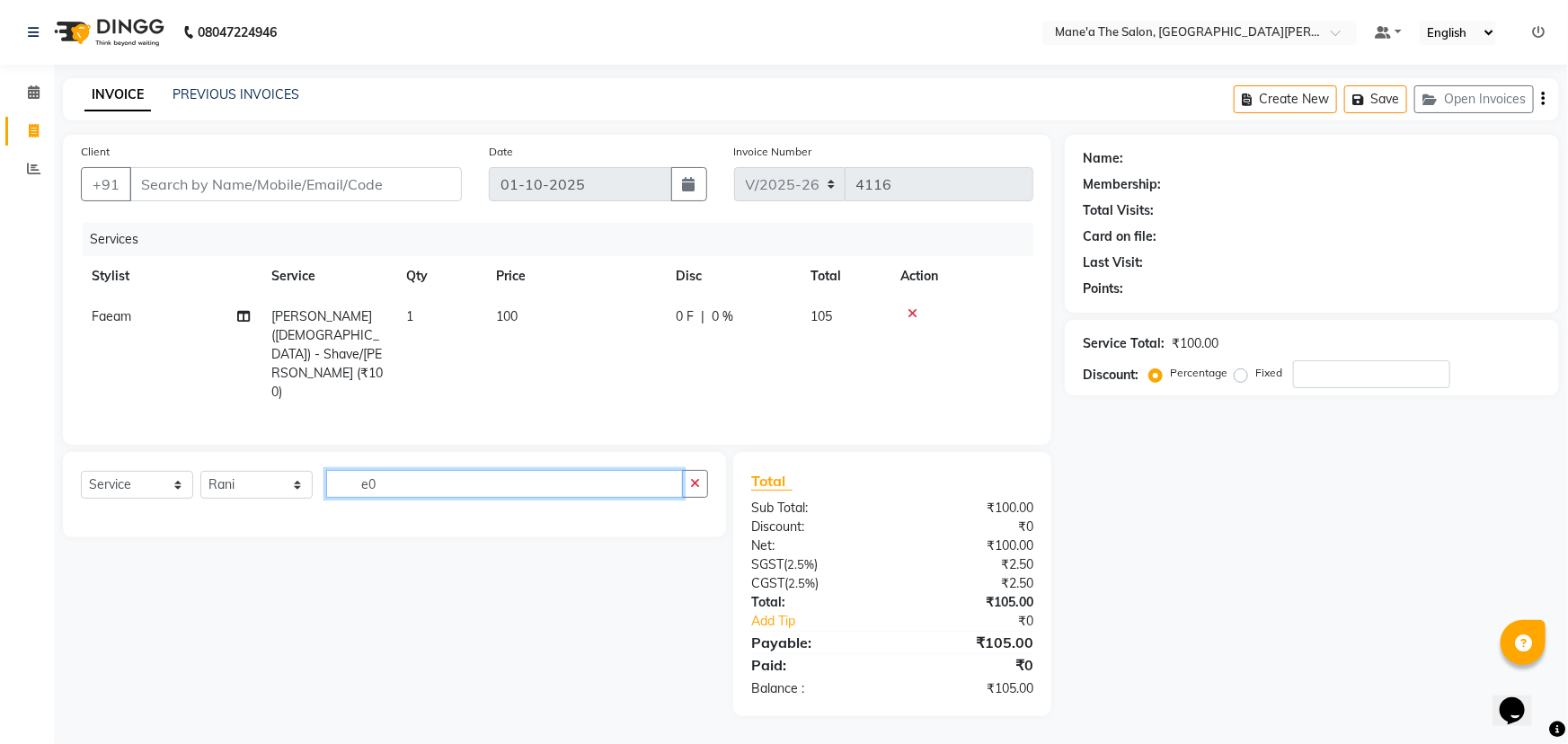
type input "0"
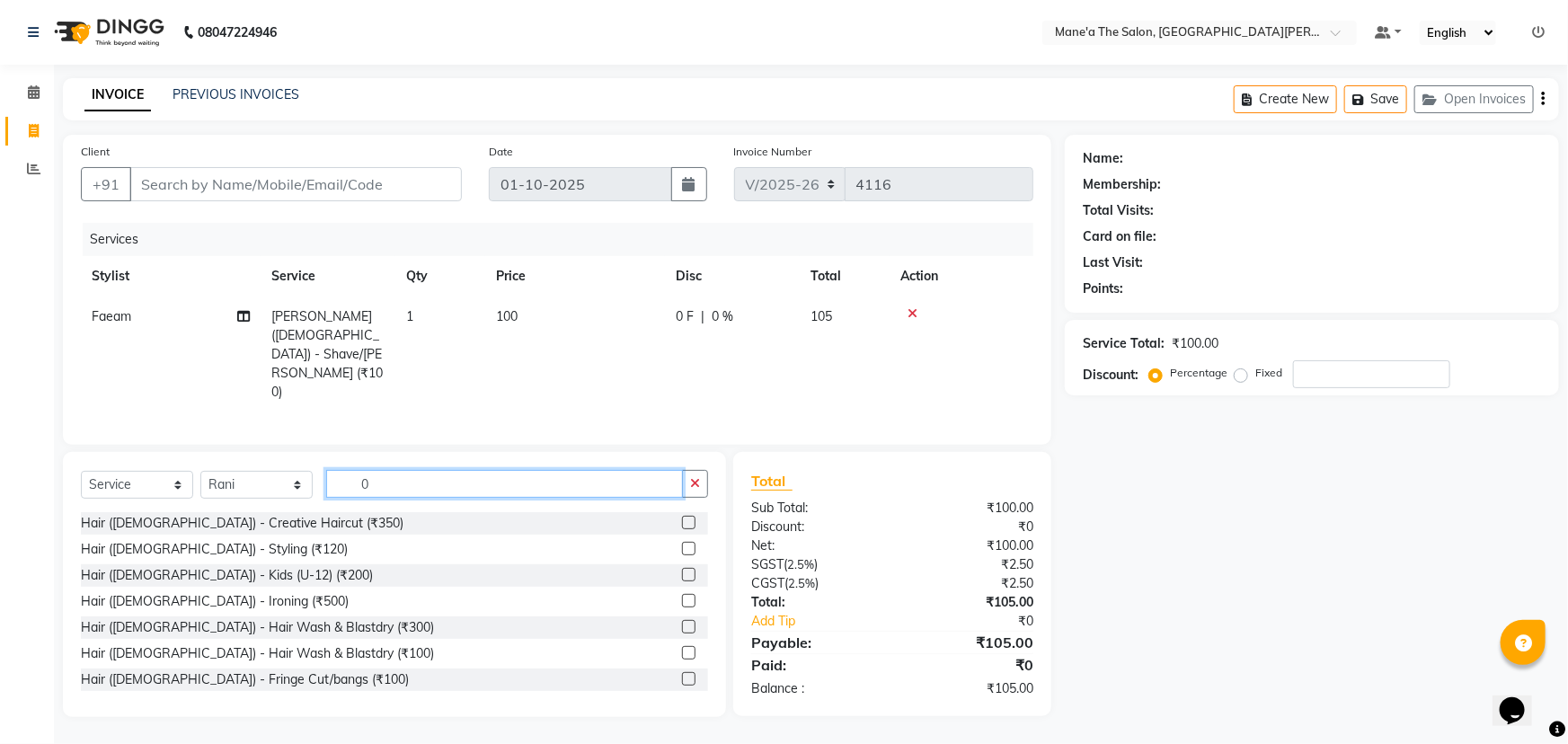
click at [398, 470] on input "0" at bounding box center [504, 484] width 356 height 28
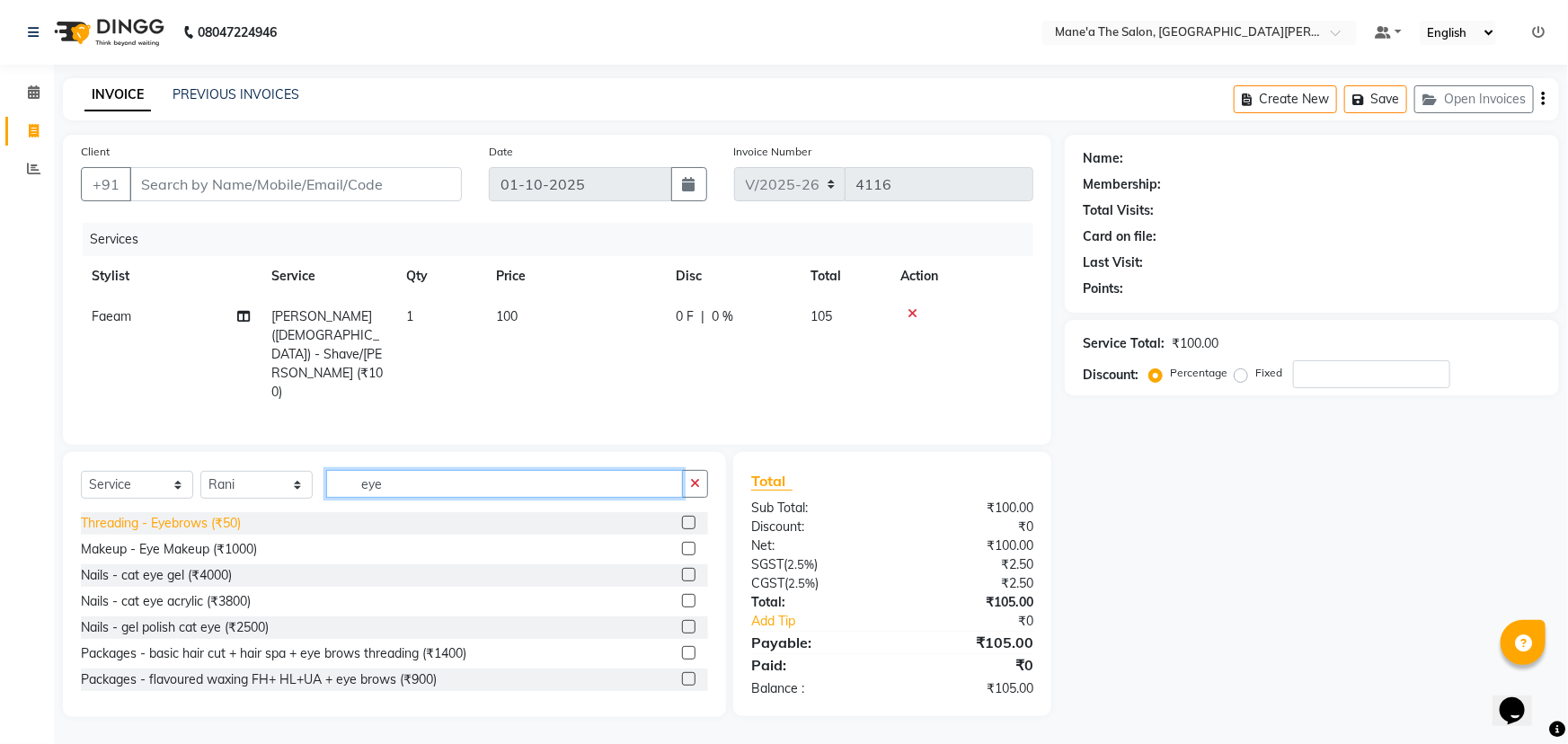
type input "eye"
click at [124, 514] on div "Threading - Eyebrows (₹50)" at bounding box center [160, 524] width 160 height 19
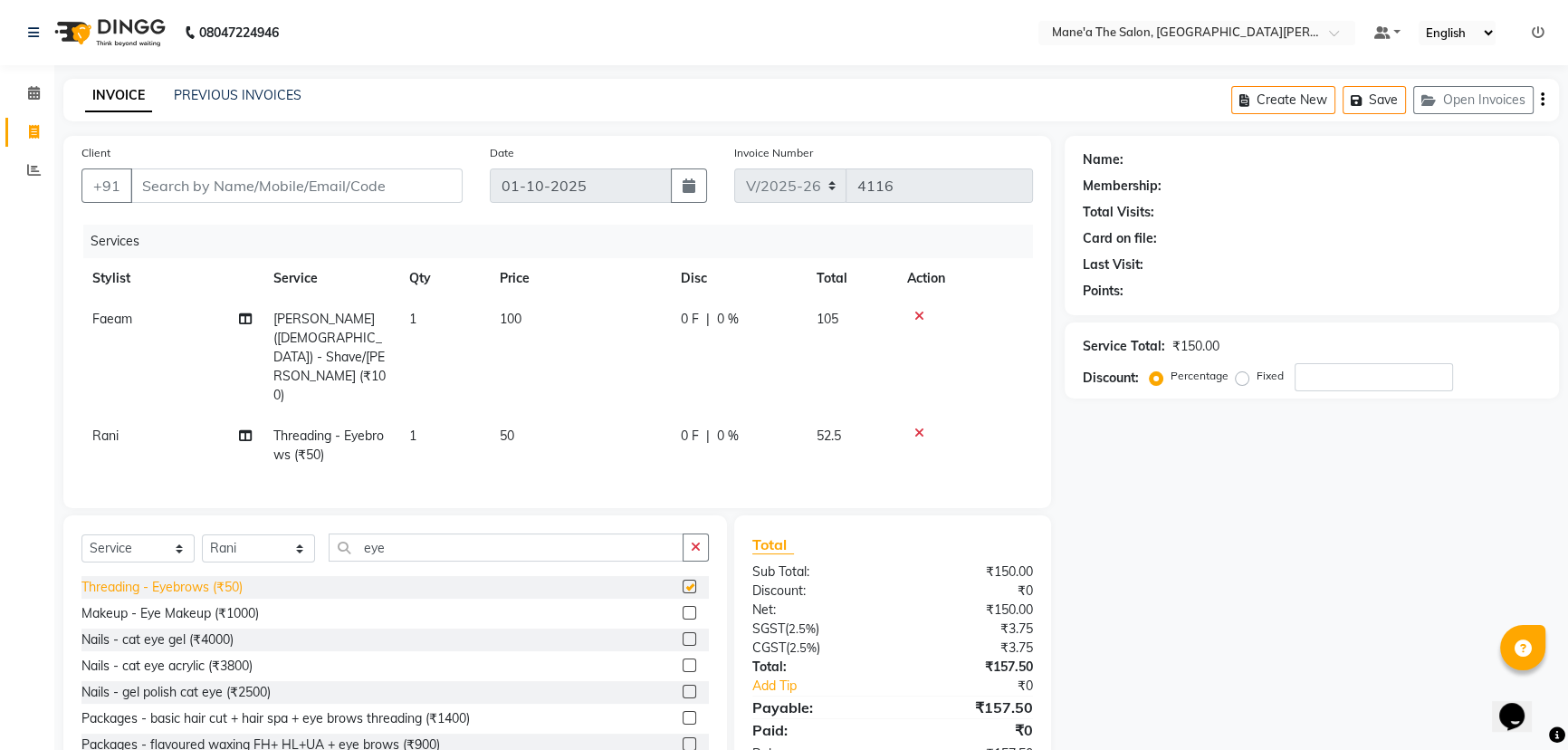
checkbox input "false"
click at [337, 183] on input "Client" at bounding box center [296, 185] width 332 height 35
type input "8"
type input "0"
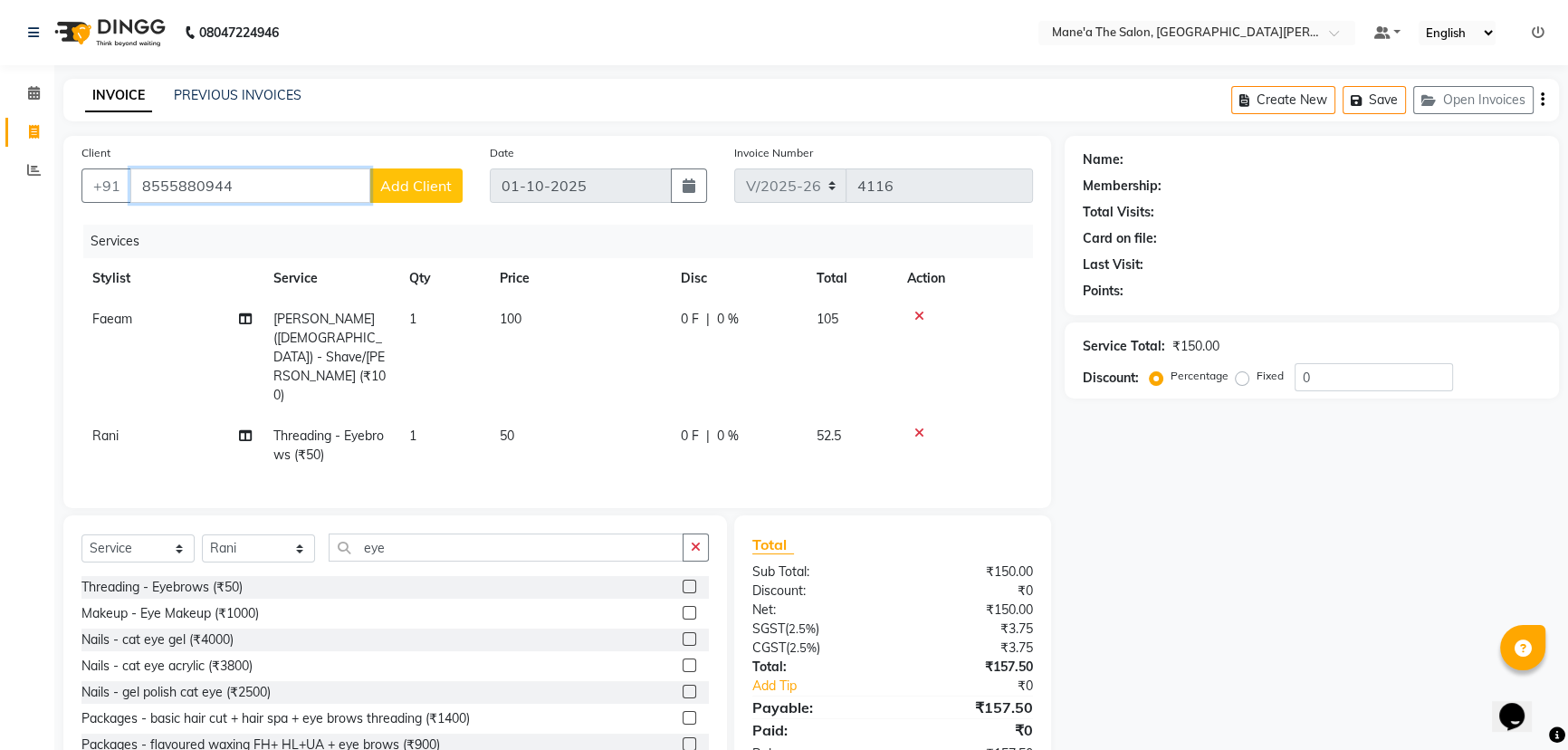
type input "8555880944"
click at [435, 190] on span "Add Client" at bounding box center [416, 185] width 71 height 18
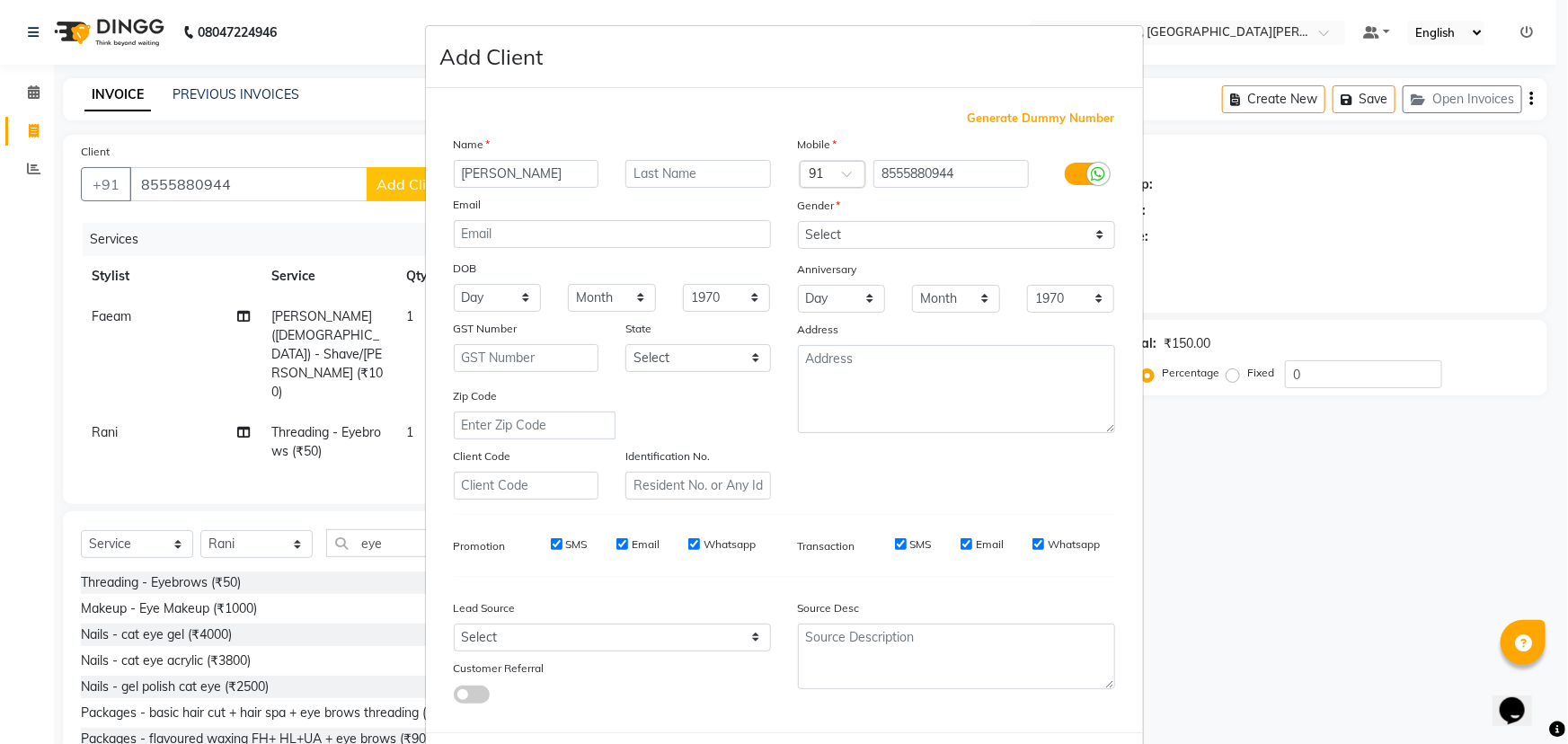
type input "[PERSON_NAME]"
click at [697, 180] on input "text" at bounding box center [698, 173] width 146 height 28
type input "shwkher"
click at [819, 230] on select "Select [DEMOGRAPHIC_DATA] [DEMOGRAPHIC_DATA] Other Prefer Not To Say" at bounding box center [956, 235] width 317 height 28
select select "[DEMOGRAPHIC_DATA]"
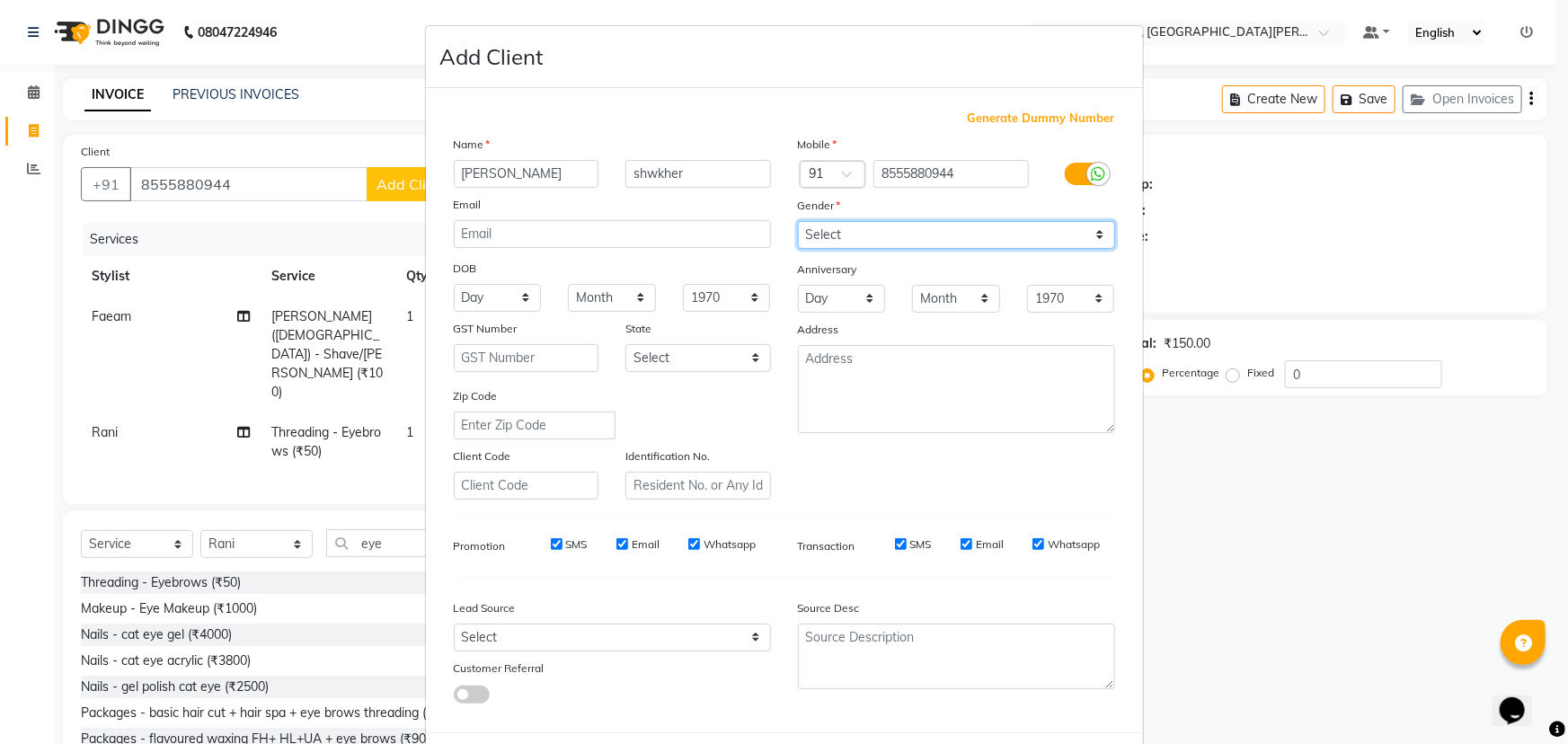
click at [798, 221] on select "Select [DEMOGRAPHIC_DATA] [DEMOGRAPHIC_DATA] Other Prefer Not To Say" at bounding box center [956, 235] width 317 height 28
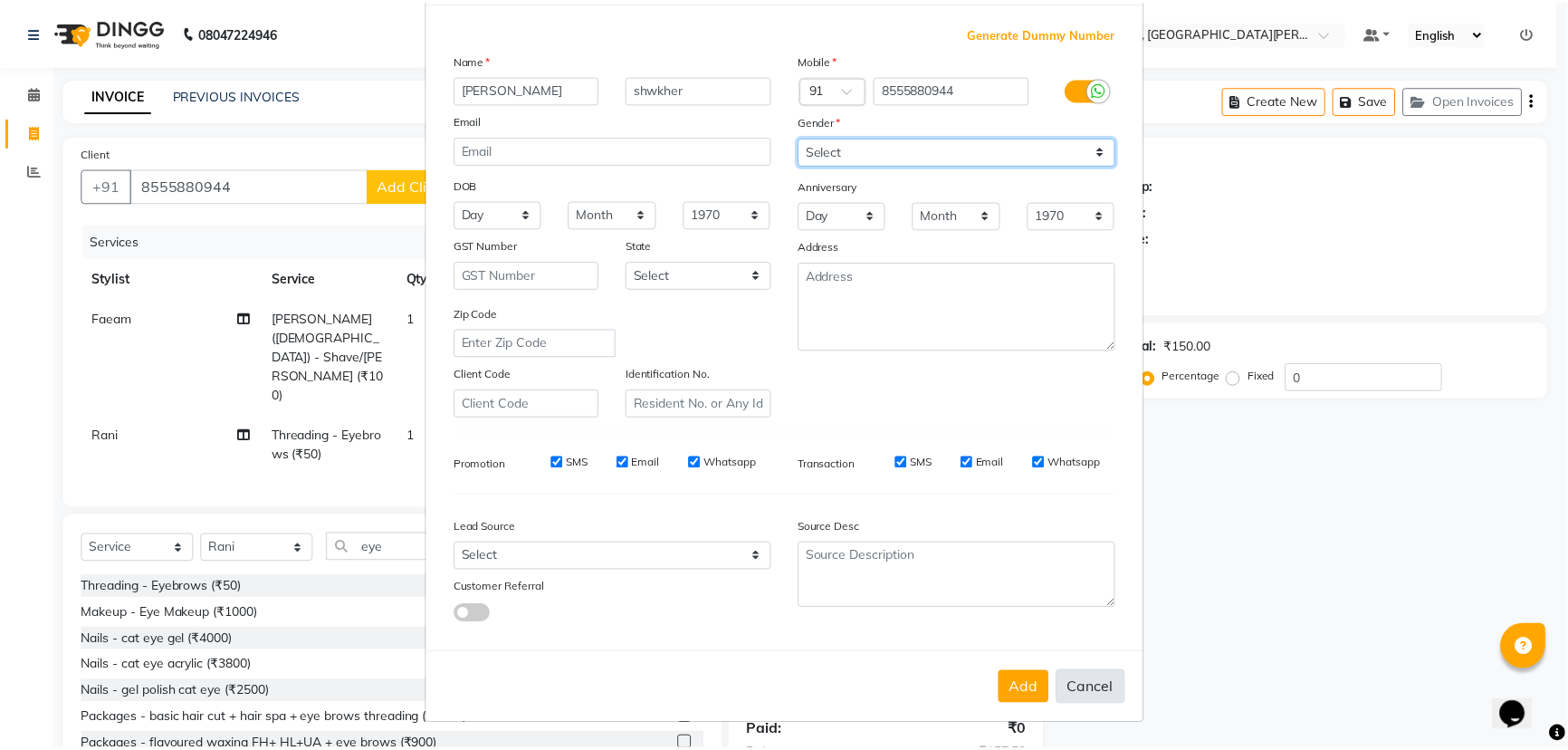
scroll to position [91, 0]
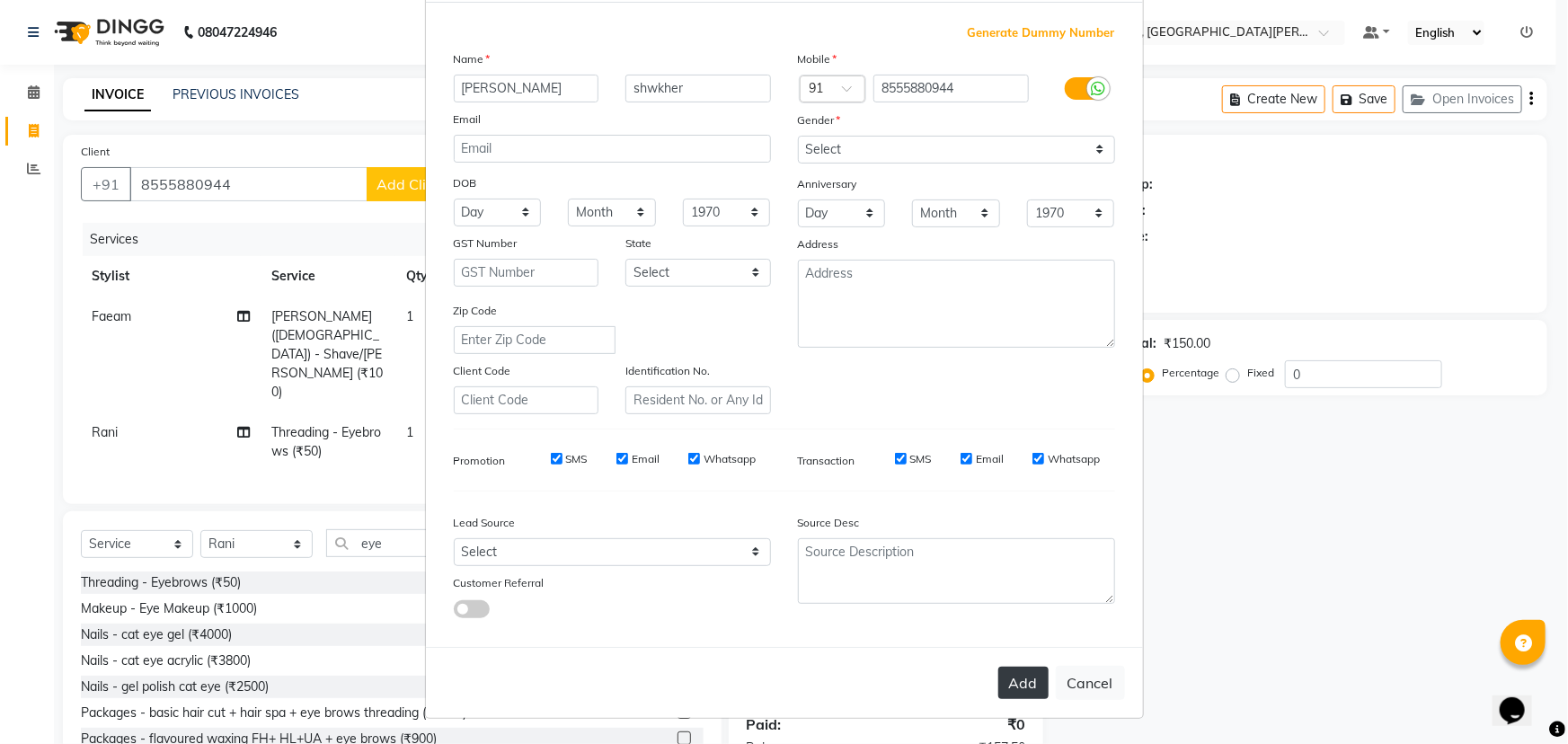
click at [1020, 698] on button "Add" at bounding box center [1023, 683] width 51 height 33
select select
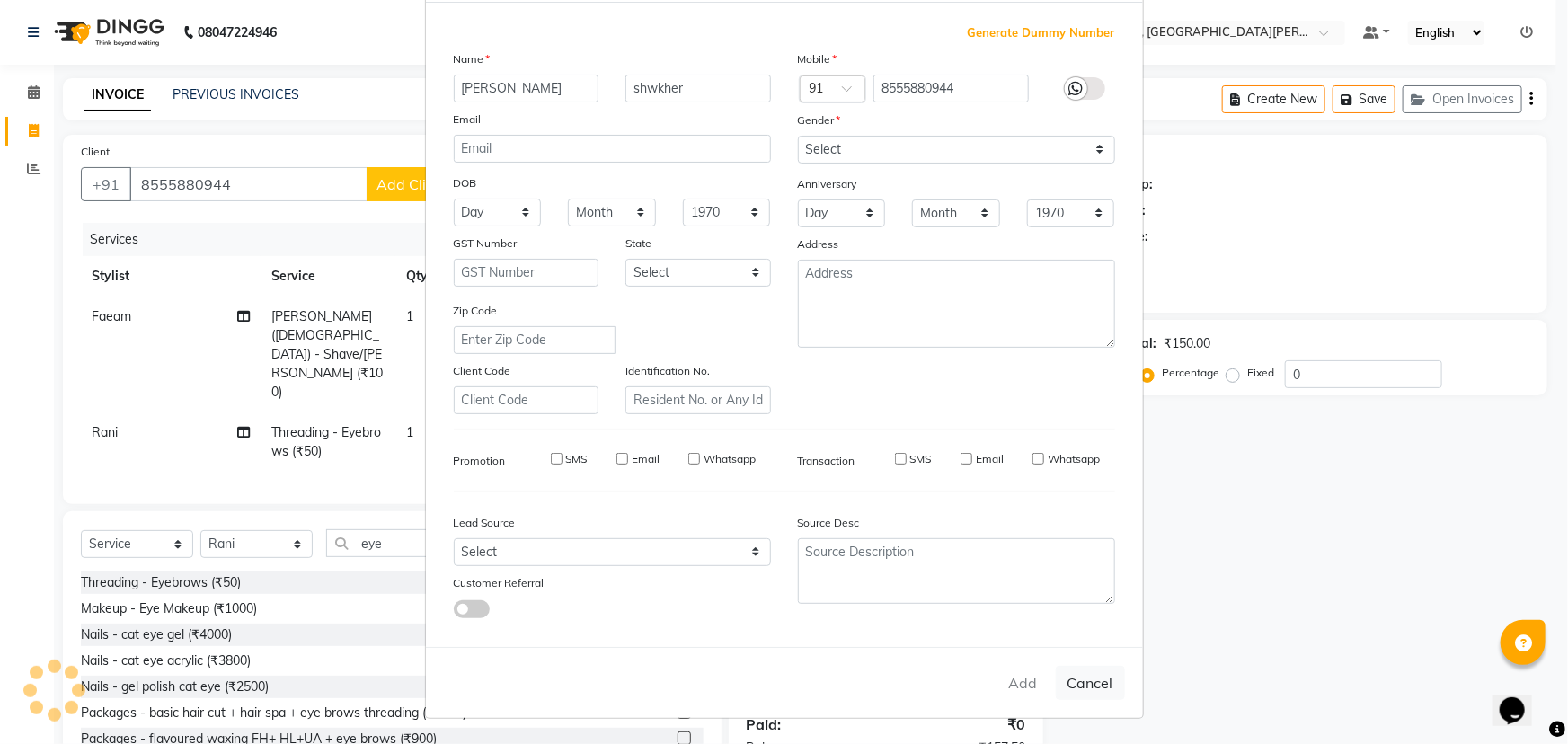
select select
checkbox input "false"
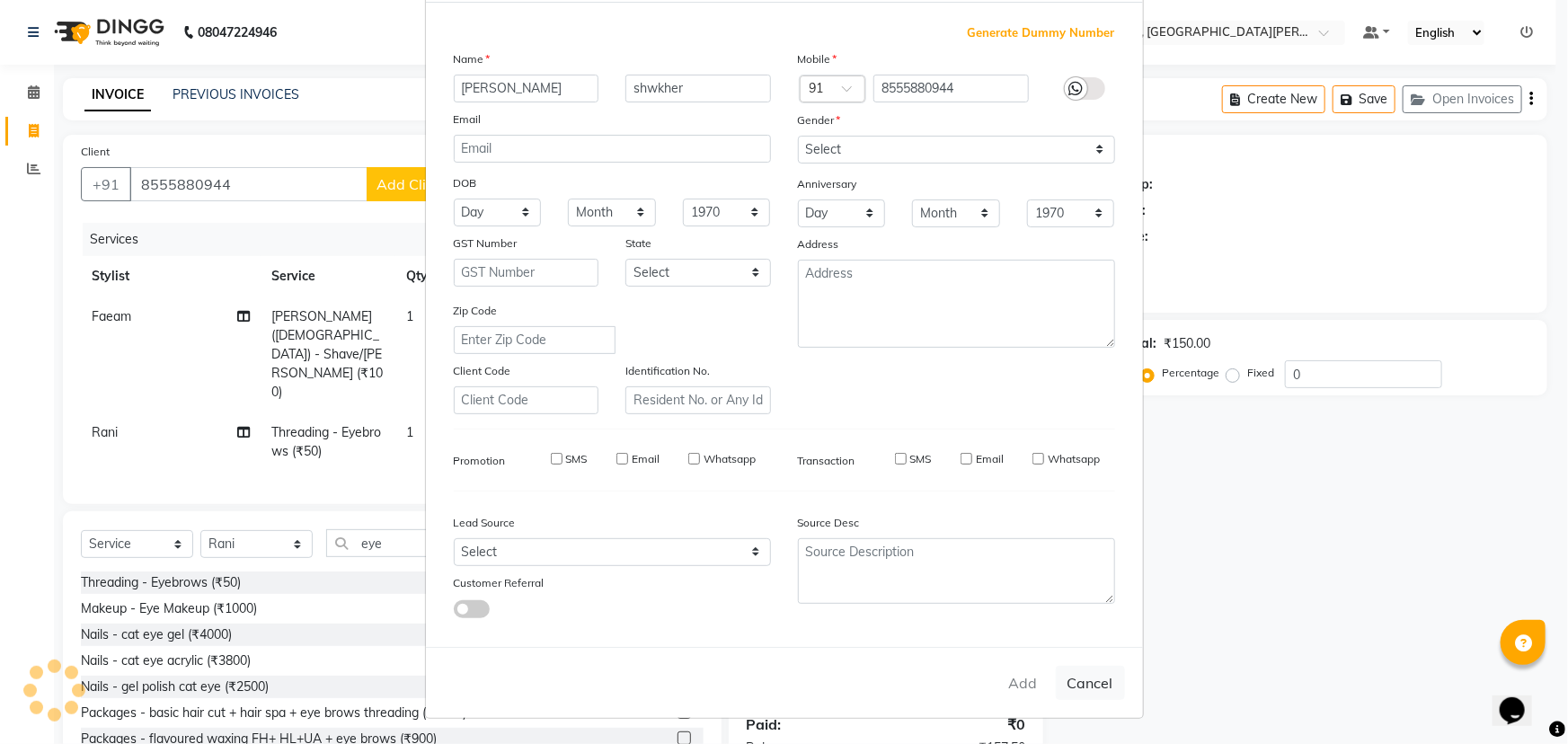
checkbox input "false"
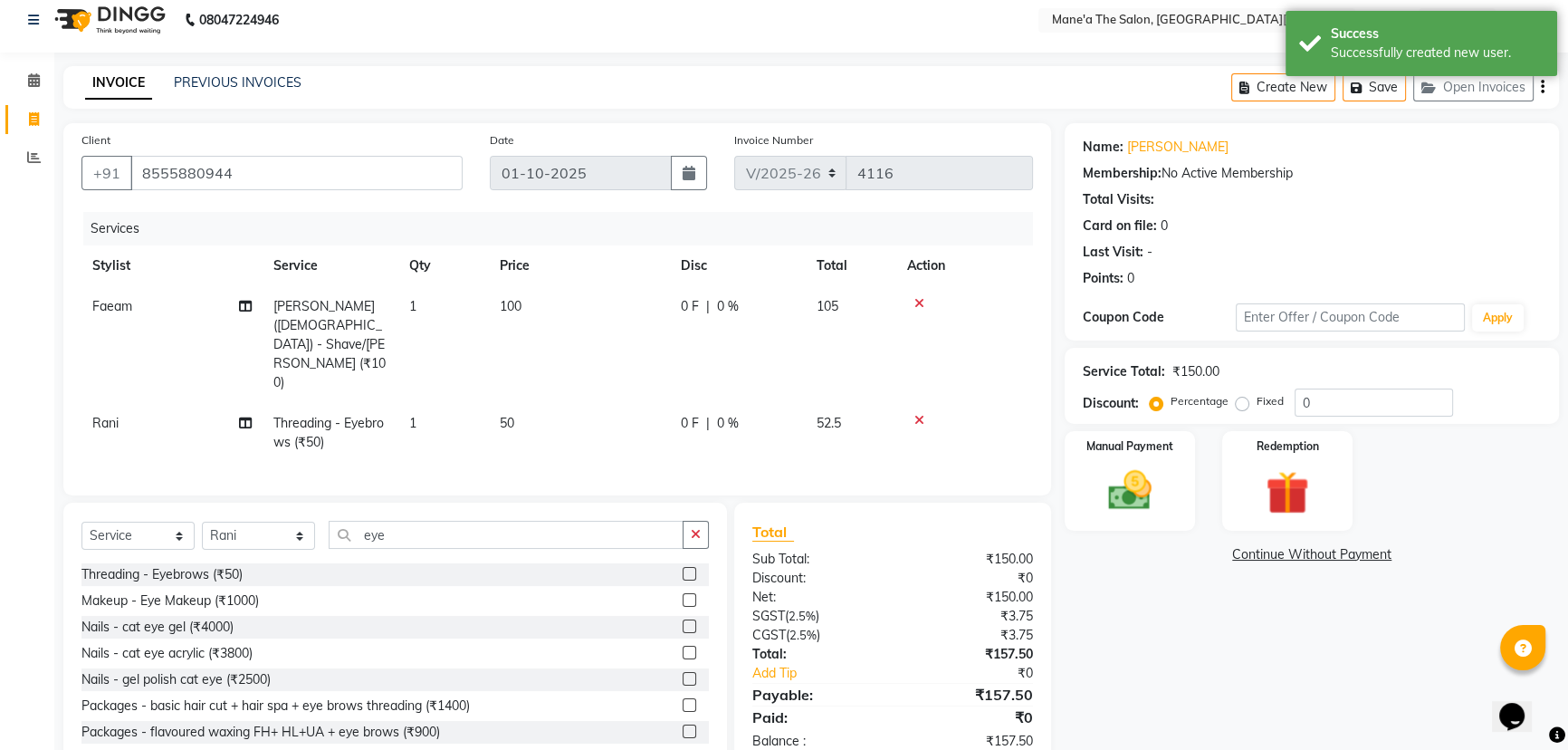
scroll to position [15, 0]
click at [1137, 476] on img at bounding box center [1130, 486] width 73 height 51
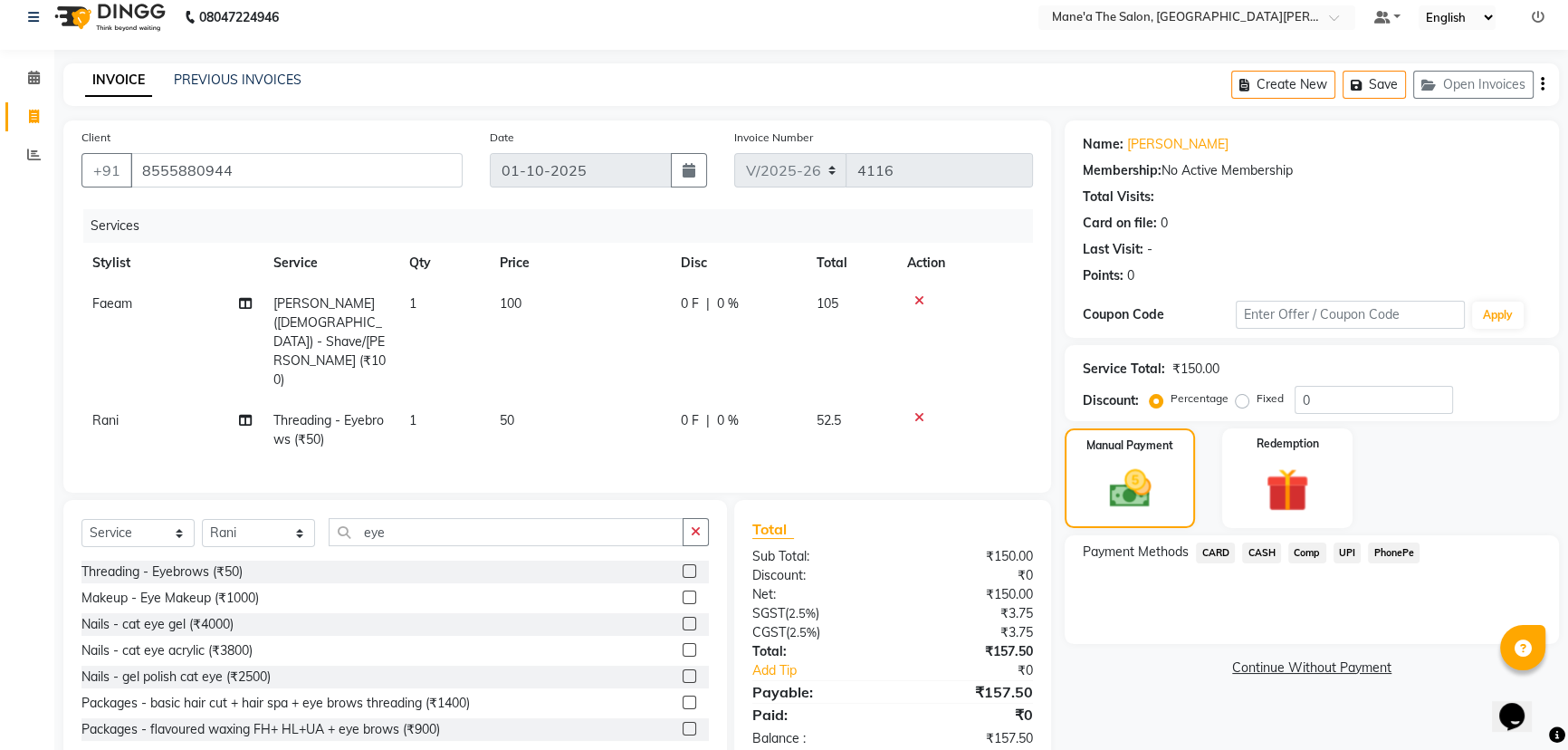
click at [1382, 544] on span "PhonePe" at bounding box center [1392, 553] width 51 height 21
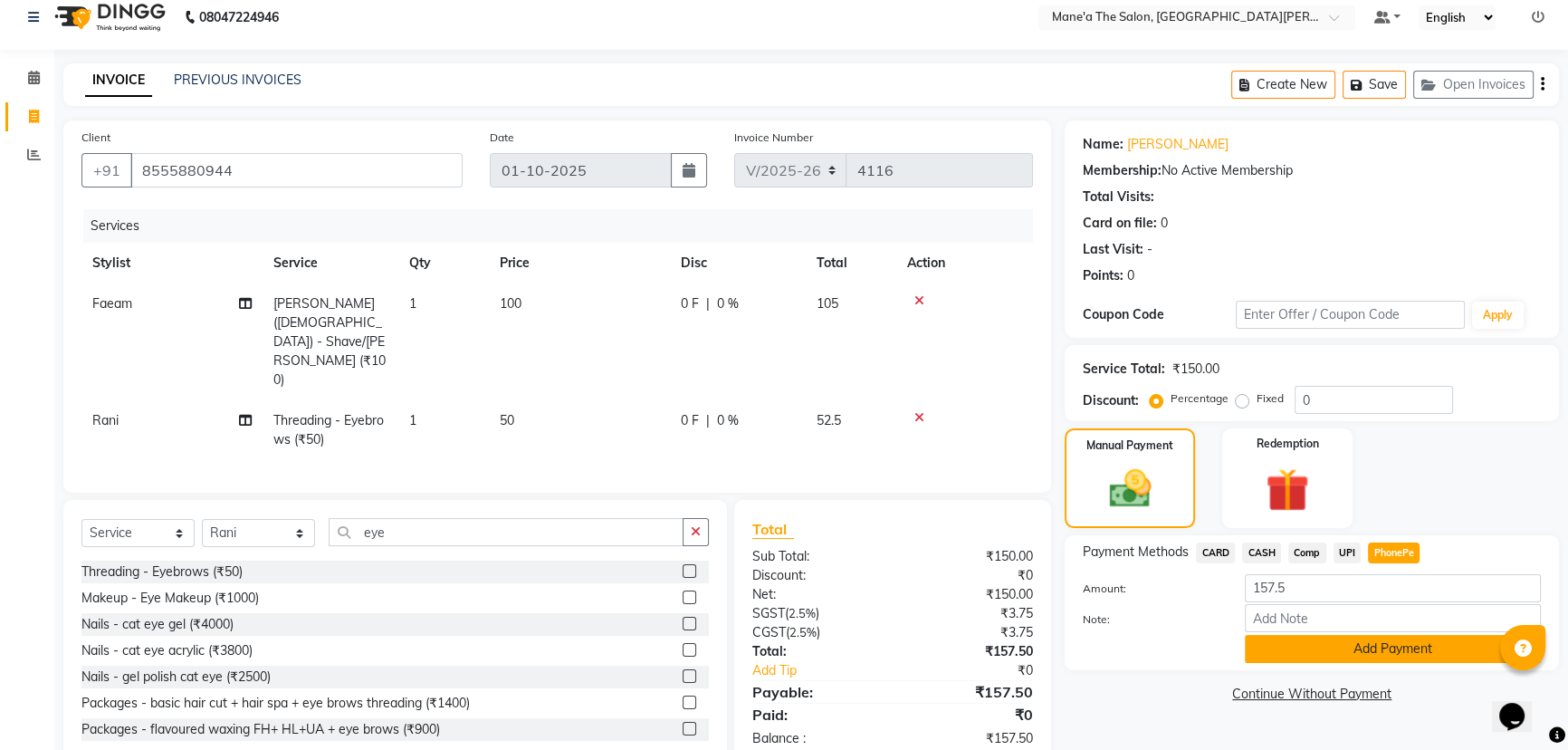
click at [1380, 647] on button "Add Payment" at bounding box center [1392, 649] width 296 height 28
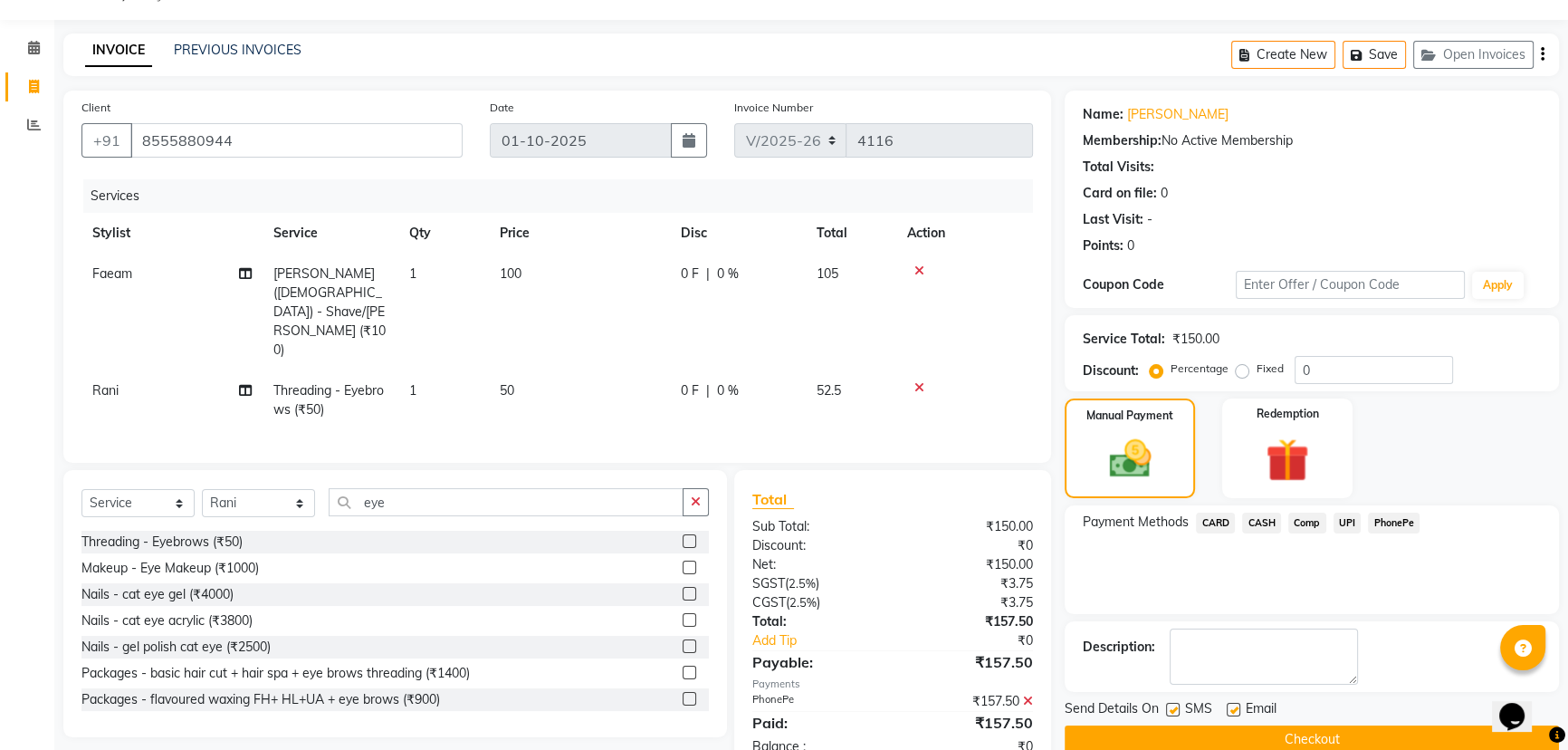
scroll to position [74, 0]
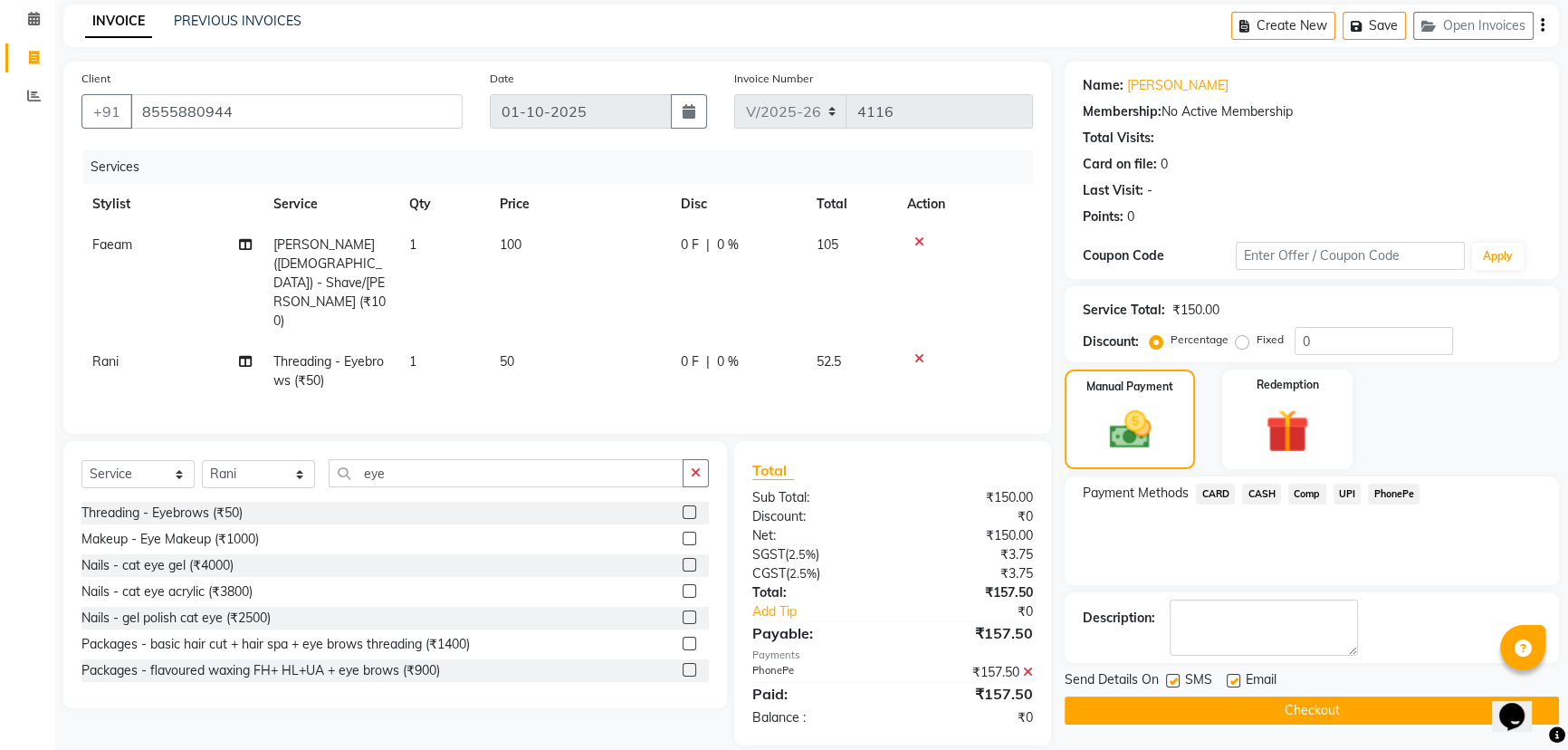
click at [1325, 712] on button "Checkout" at bounding box center [1311, 709] width 494 height 28
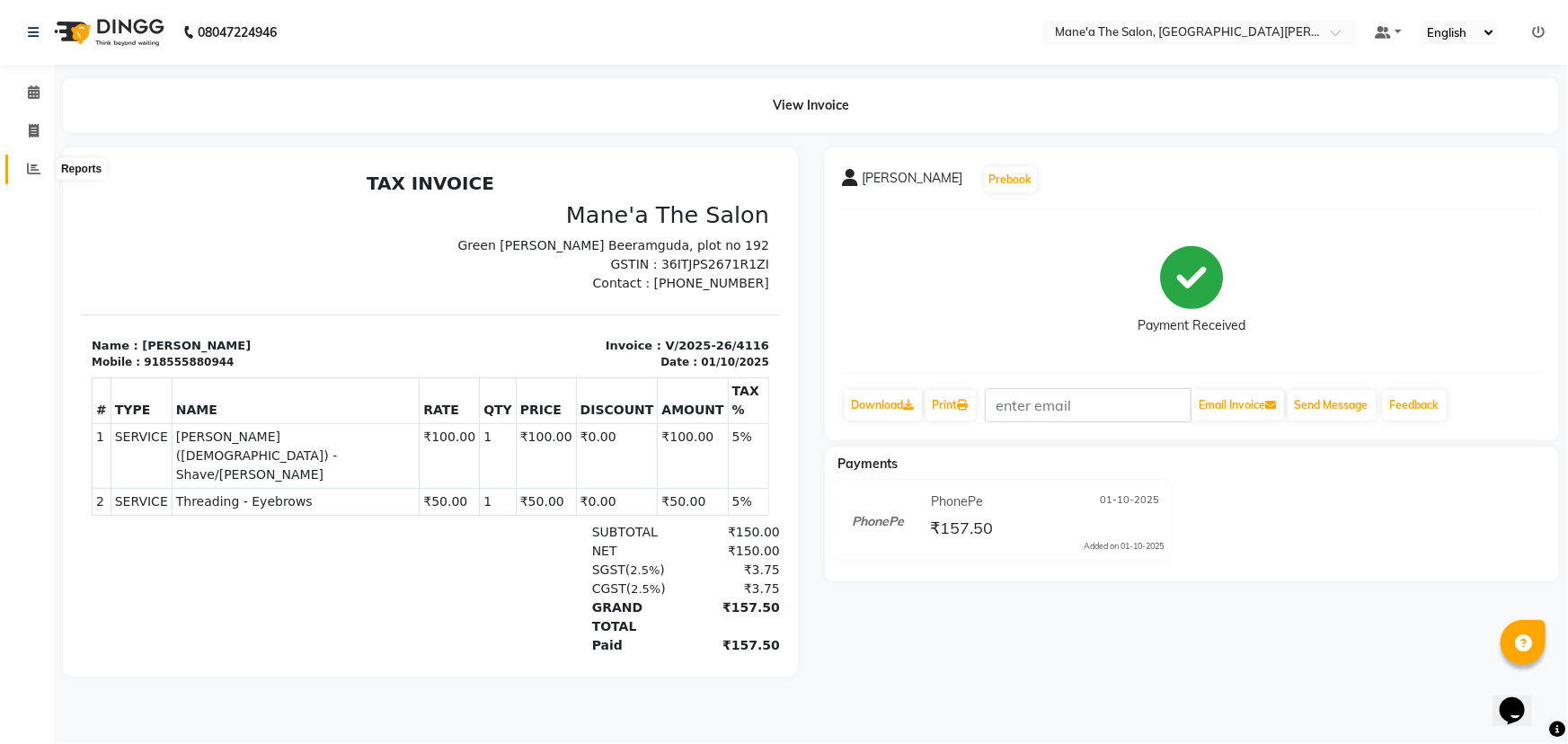
click at [35, 174] on icon at bounding box center [34, 169] width 13 height 13
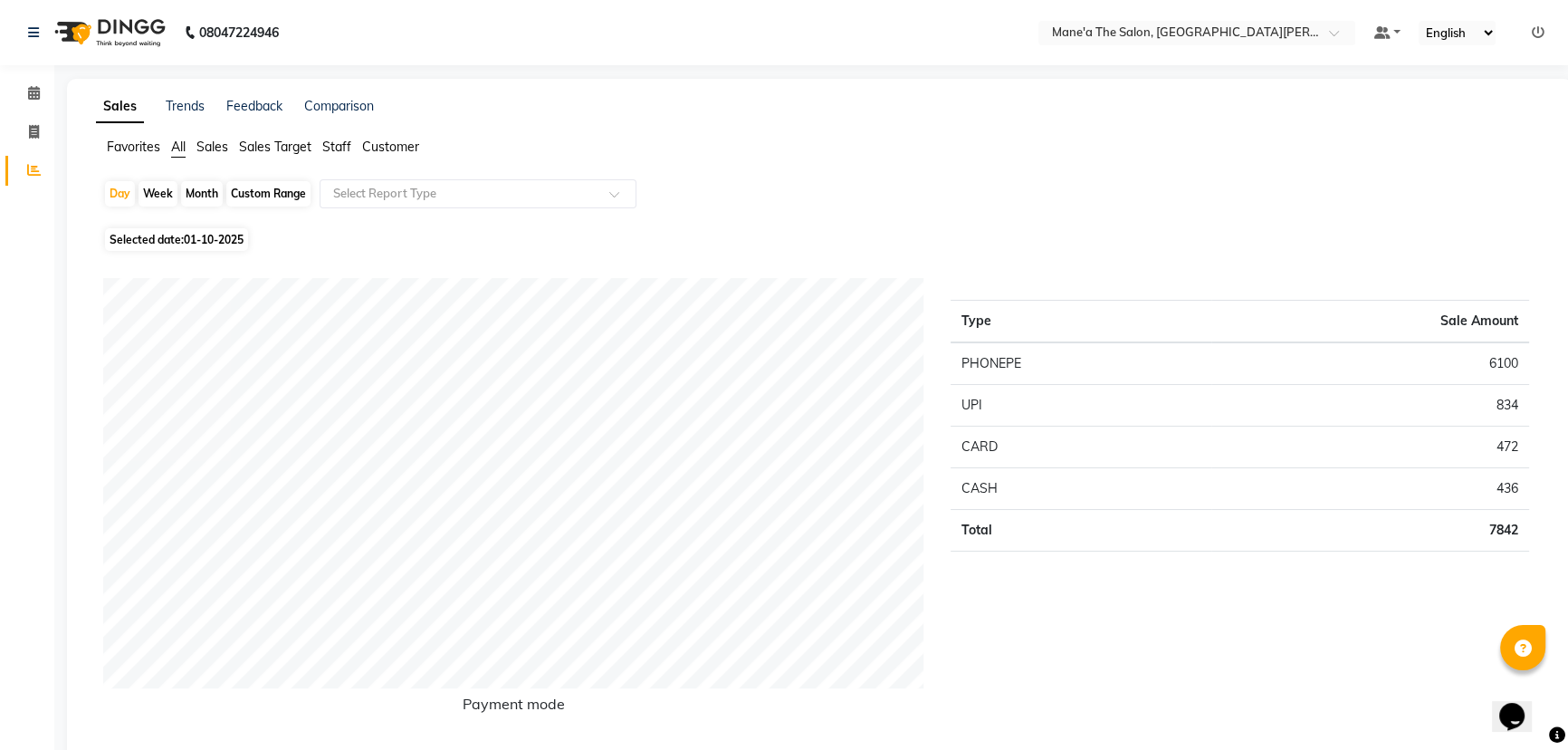
click at [185, 190] on div "Month" at bounding box center [202, 194] width 41 height 25
select select "10"
select select "2025"
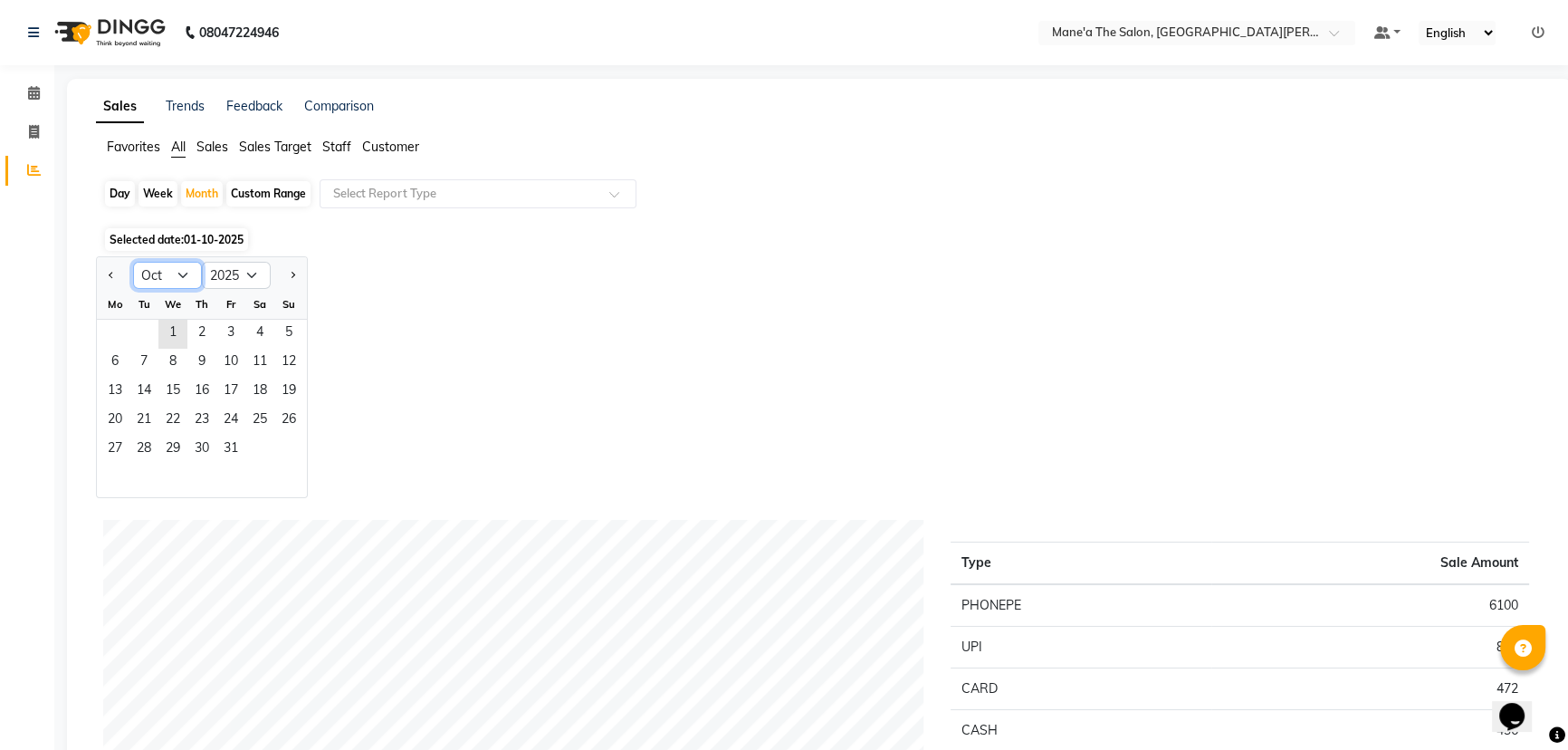
click at [189, 275] on select "Jan Feb Mar Apr May Jun [DATE] Aug Sep Oct Nov Dec" at bounding box center [167, 275] width 69 height 27
select select "9"
click at [133, 262] on select "Jan Feb Mar Apr May Jun [DATE] Aug Sep Oct Nov Dec" at bounding box center [167, 275] width 69 height 27
click at [139, 445] on span "30" at bounding box center [144, 450] width 29 height 29
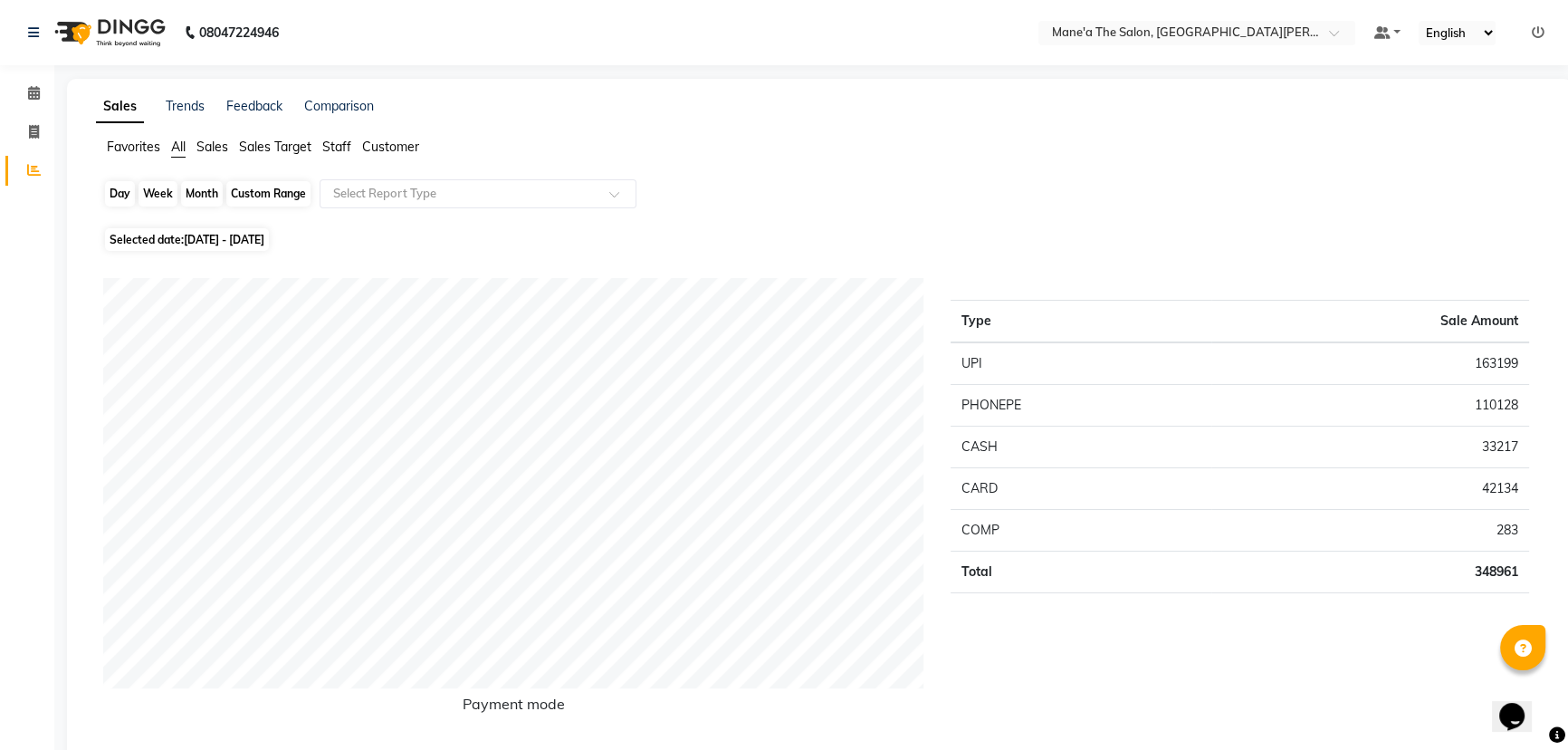
click at [199, 193] on div "Month" at bounding box center [202, 194] width 41 height 25
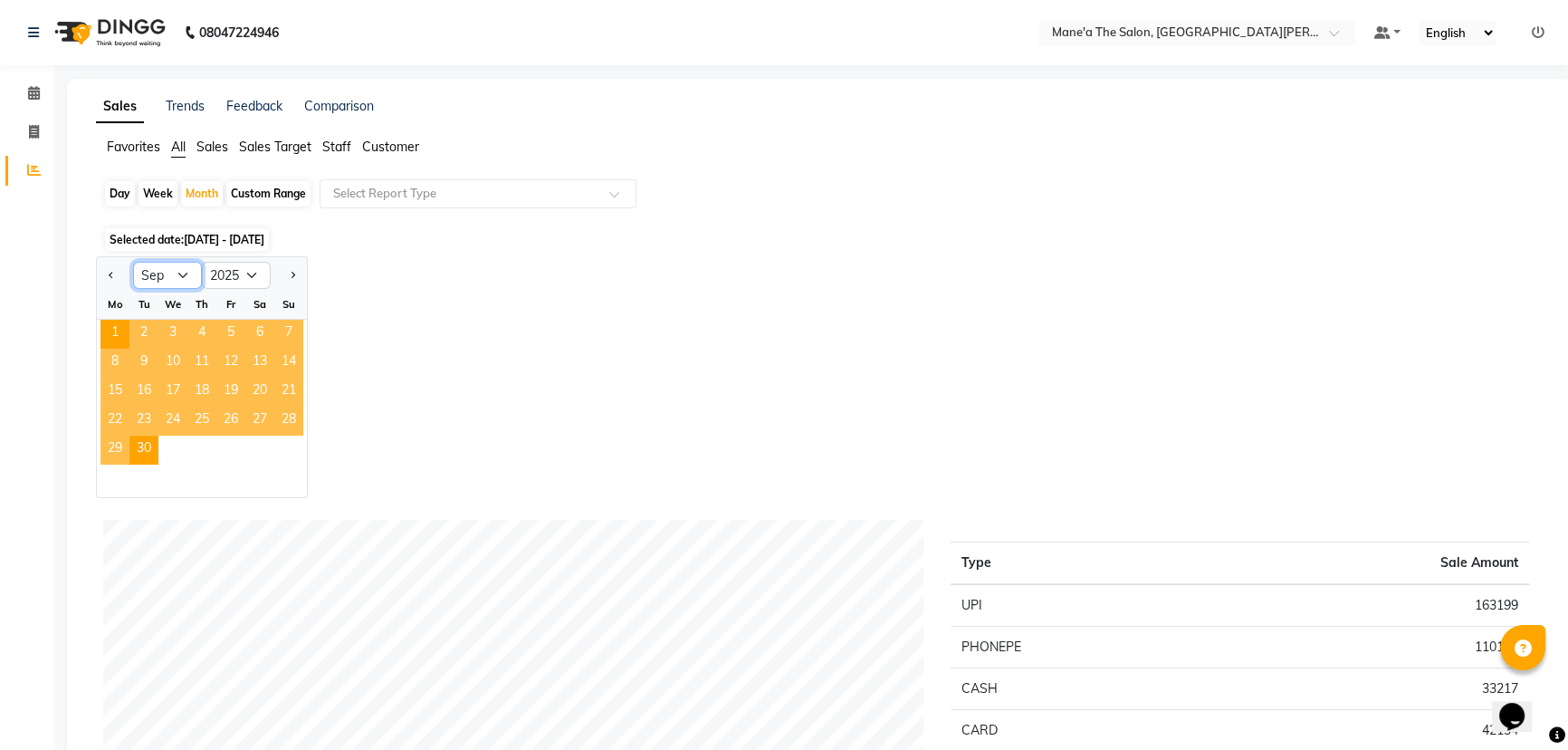
drag, startPoint x: 182, startPoint y: 263, endPoint x: 172, endPoint y: 286, distance: 25.1
click at [181, 272] on select "Jan Feb Mar Apr May Jun [DATE] Aug Sep Oct Nov Dec" at bounding box center [167, 275] width 69 height 27
click at [133, 262] on select "Jan Feb Mar Apr May Jun [DATE] Aug Sep Oct Nov Dec" at bounding box center [167, 275] width 69 height 27
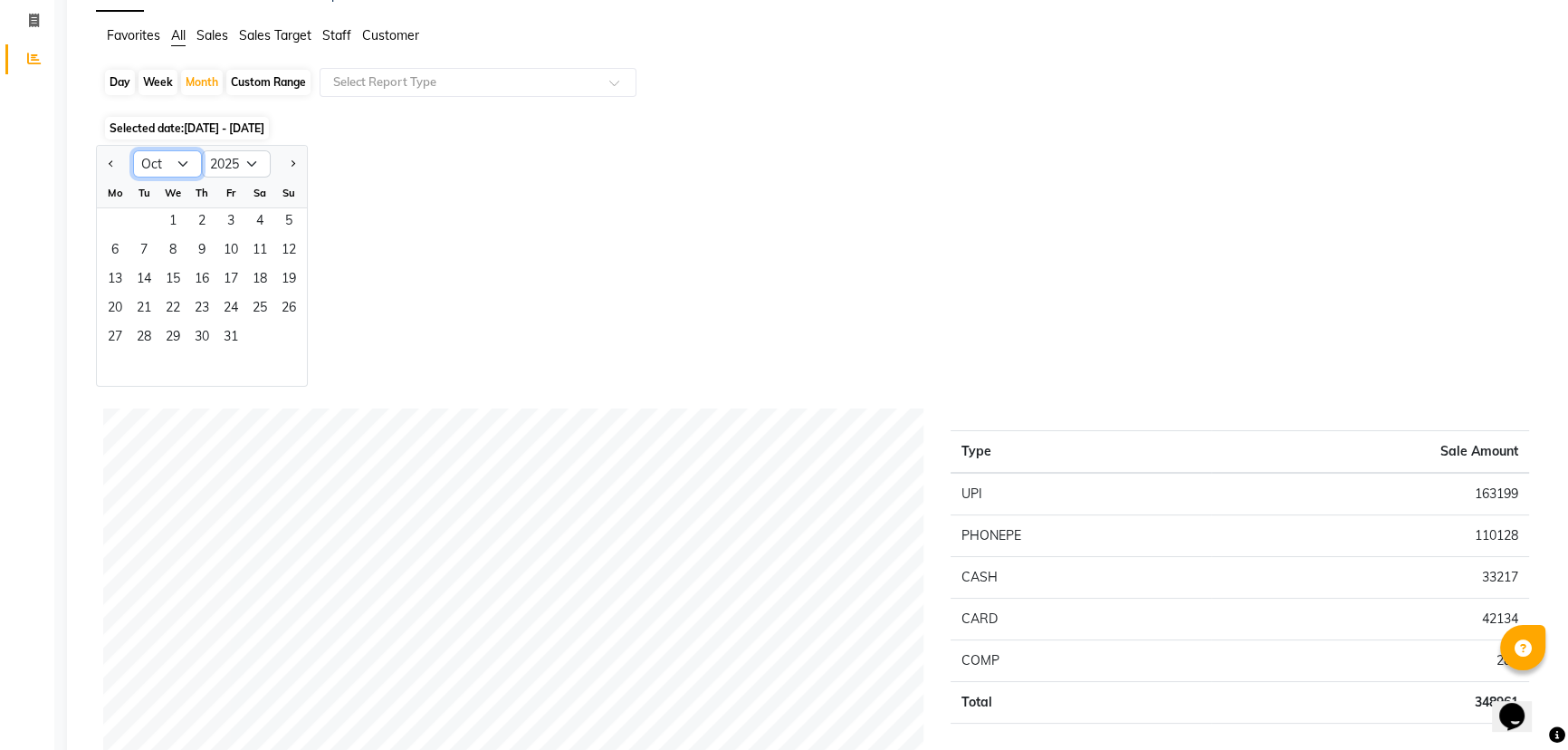
scroll to position [81, 0]
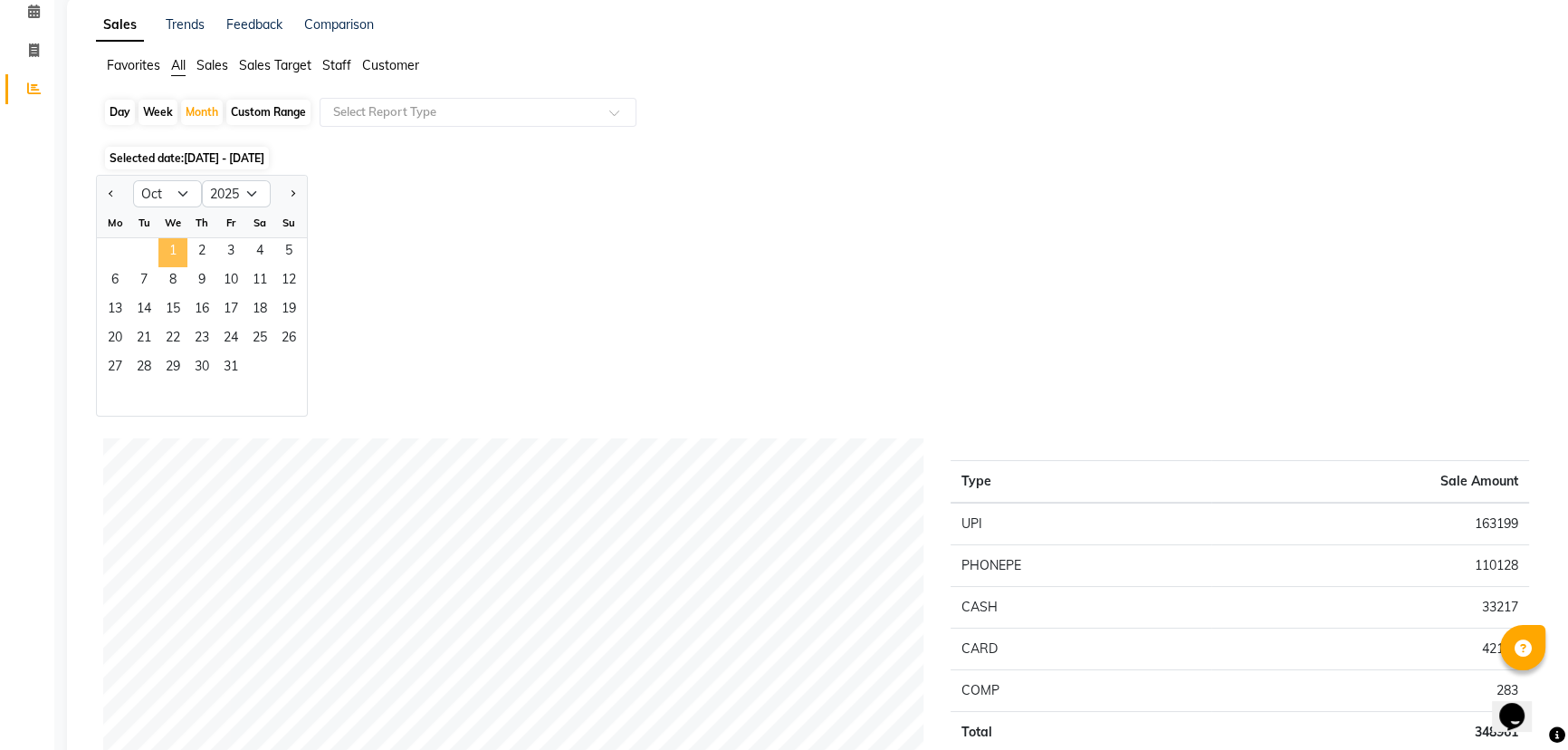
click at [183, 264] on span "1" at bounding box center [173, 253] width 29 height 29
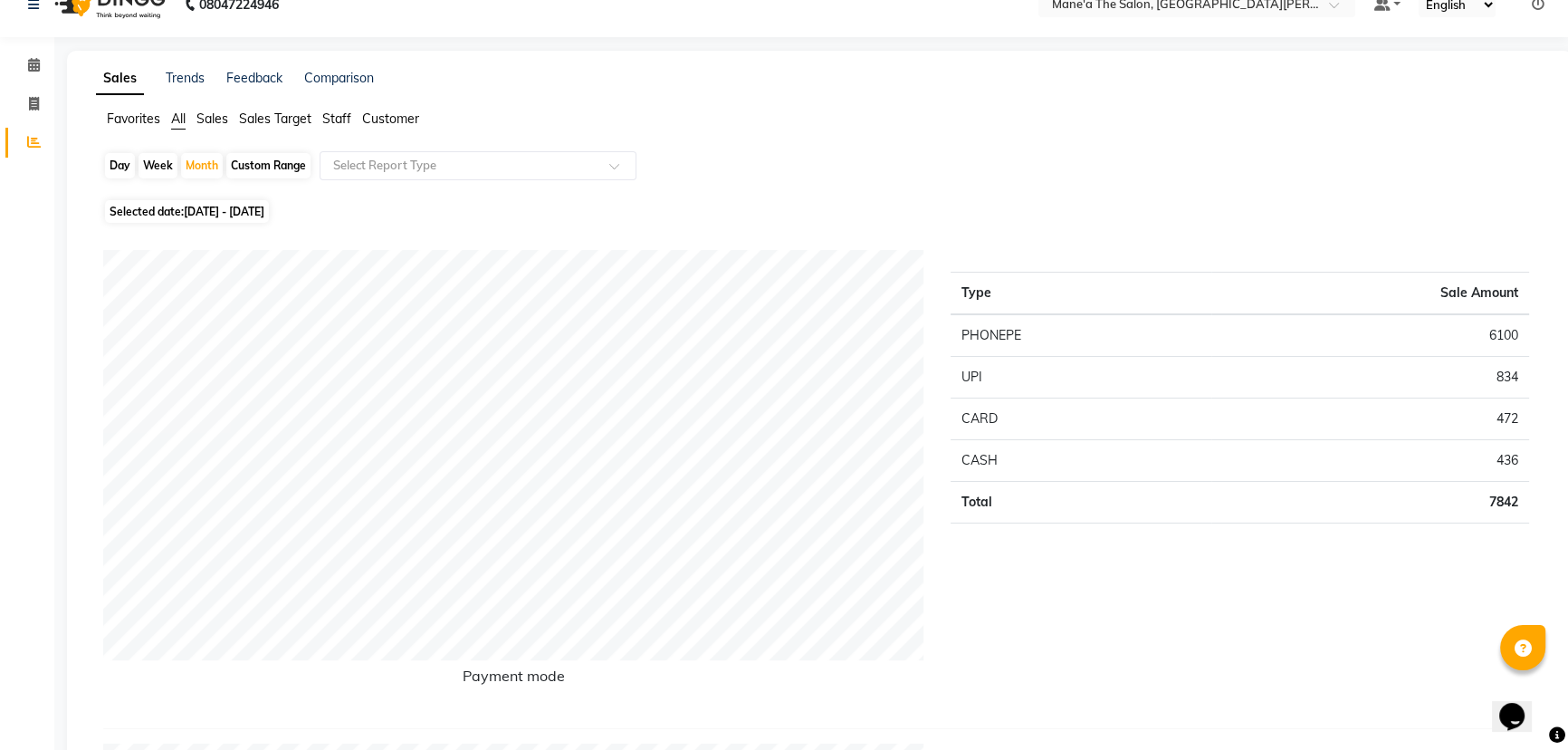
scroll to position [0, 0]
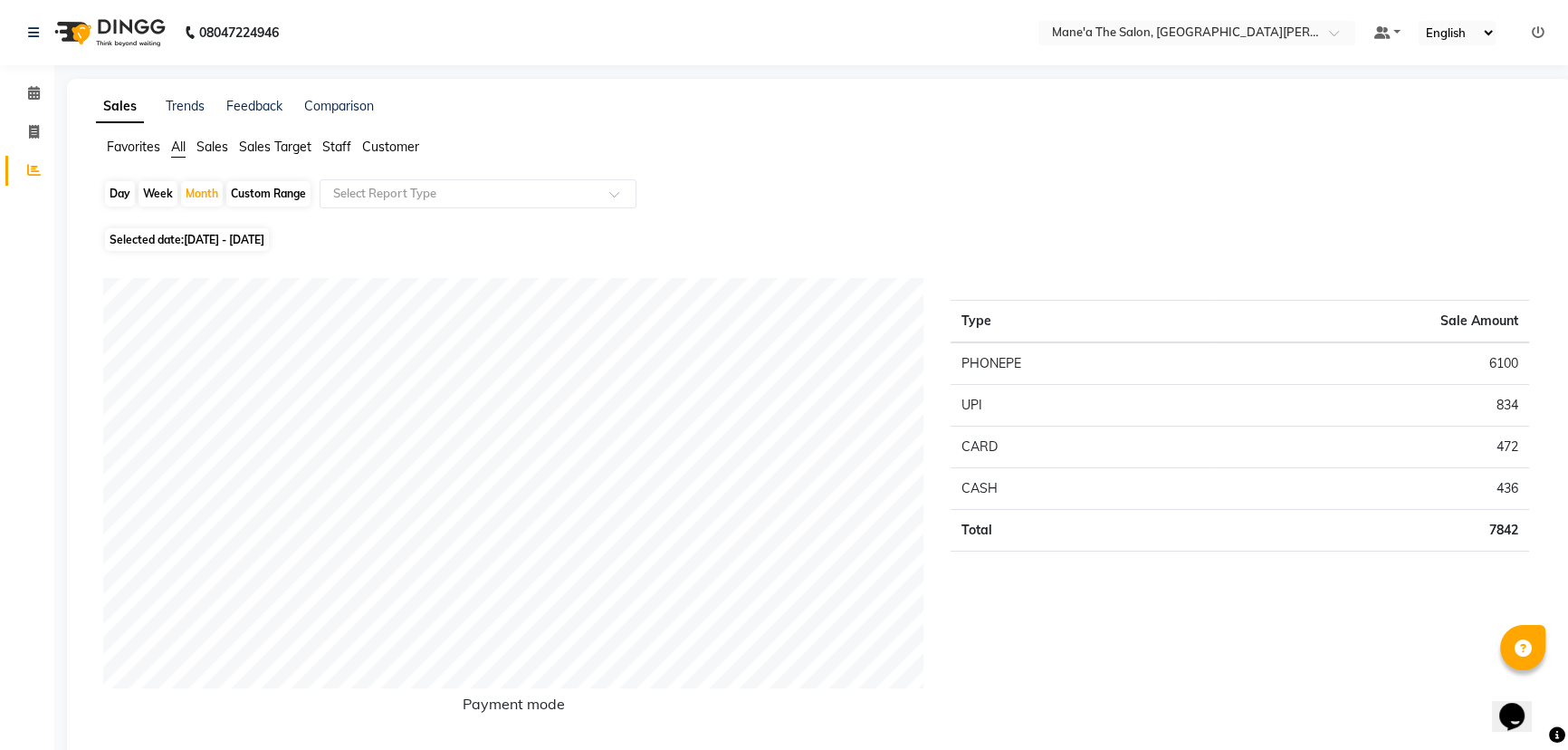
click at [120, 185] on div "Day" at bounding box center [120, 194] width 30 height 25
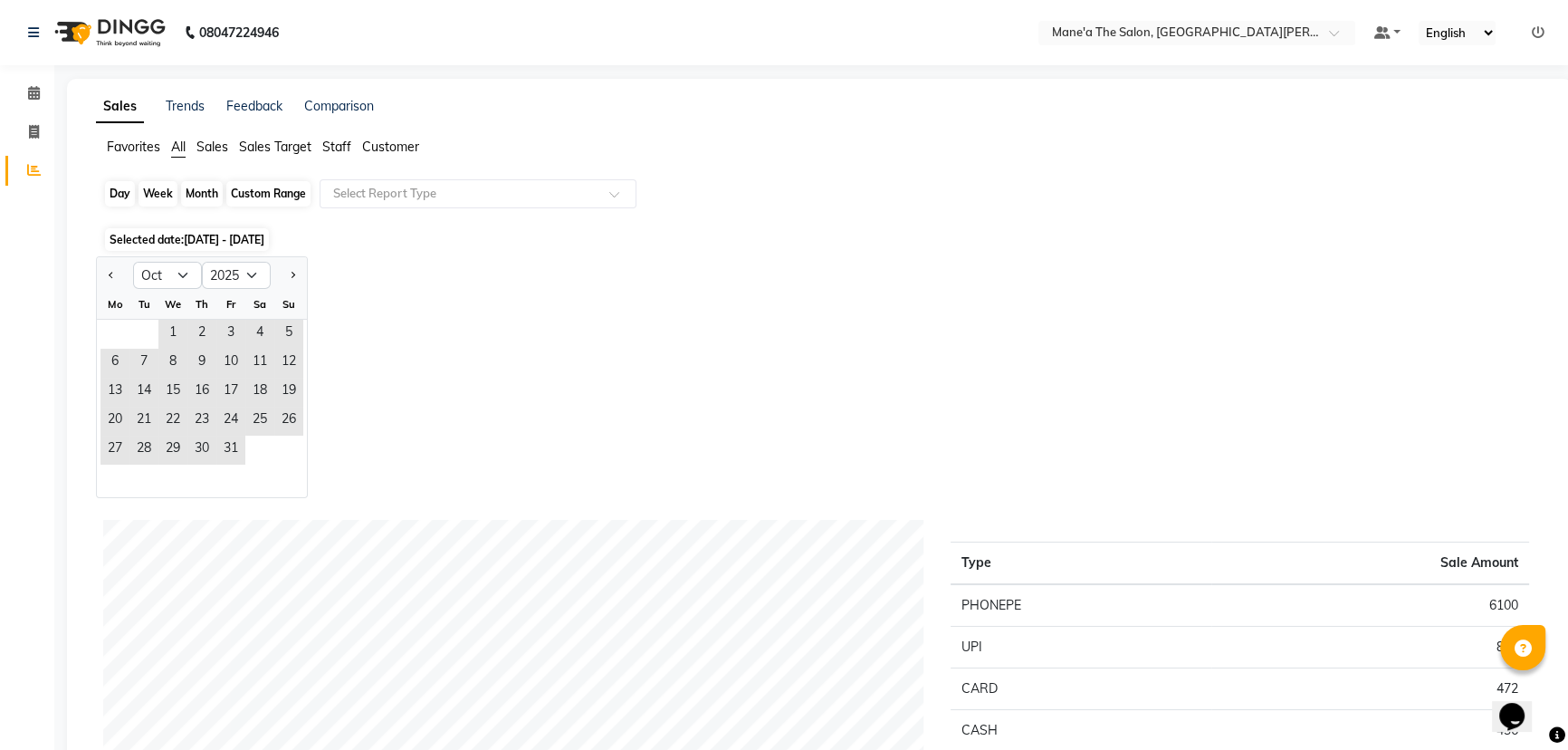
click at [119, 190] on div "Day" at bounding box center [120, 194] width 30 height 25
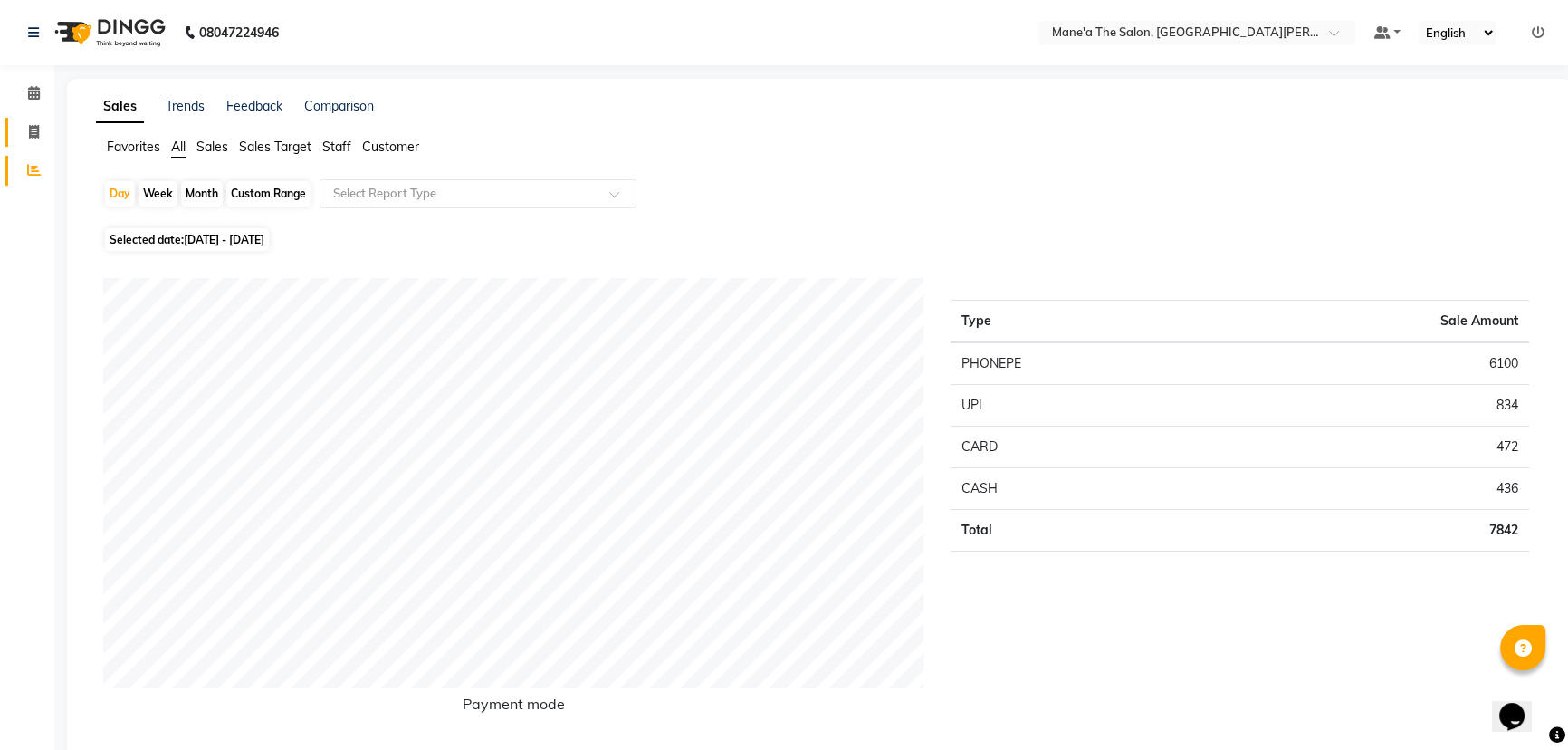
click at [22, 130] on span at bounding box center [34, 133] width 32 height 21
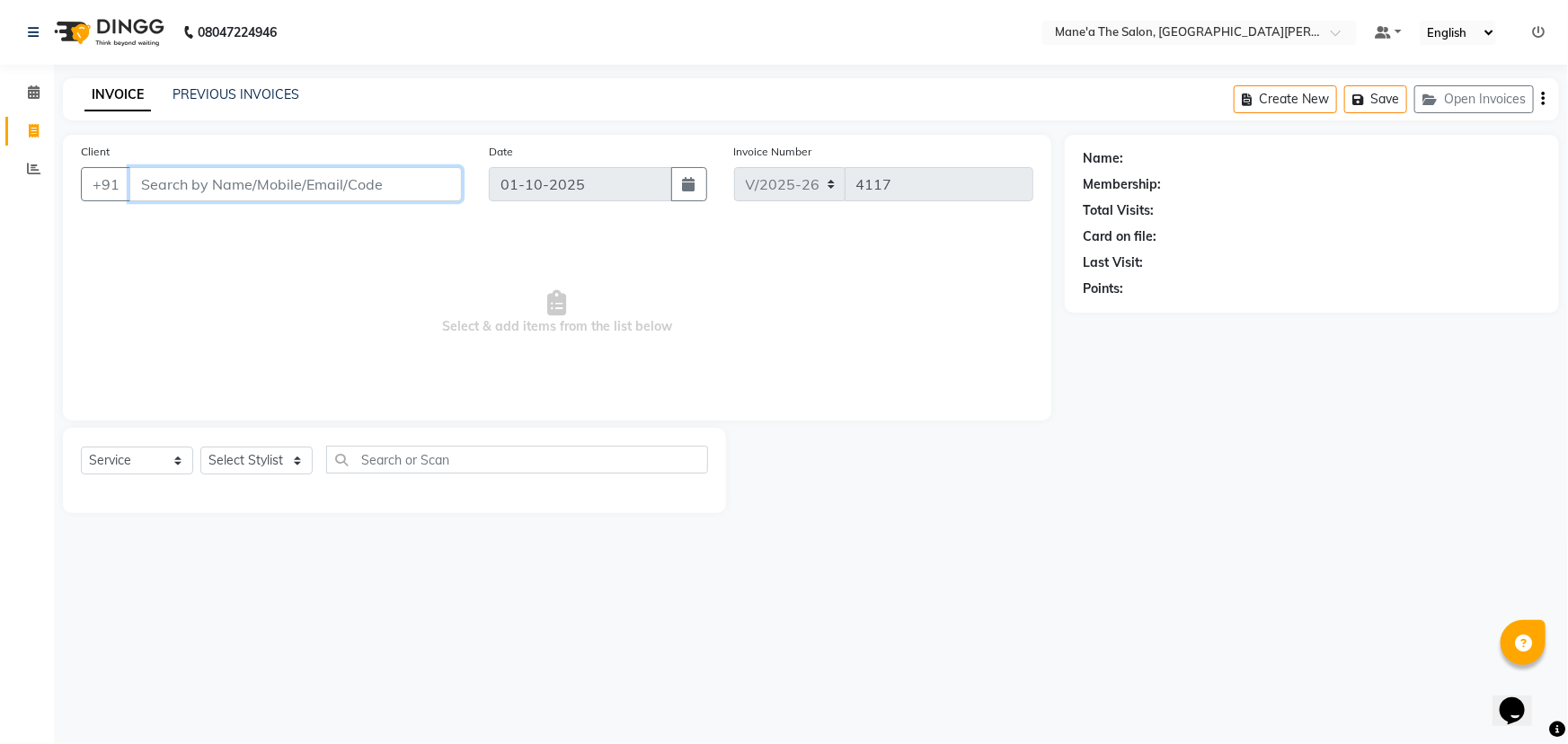
click at [277, 178] on input "Client" at bounding box center [295, 184] width 332 height 34
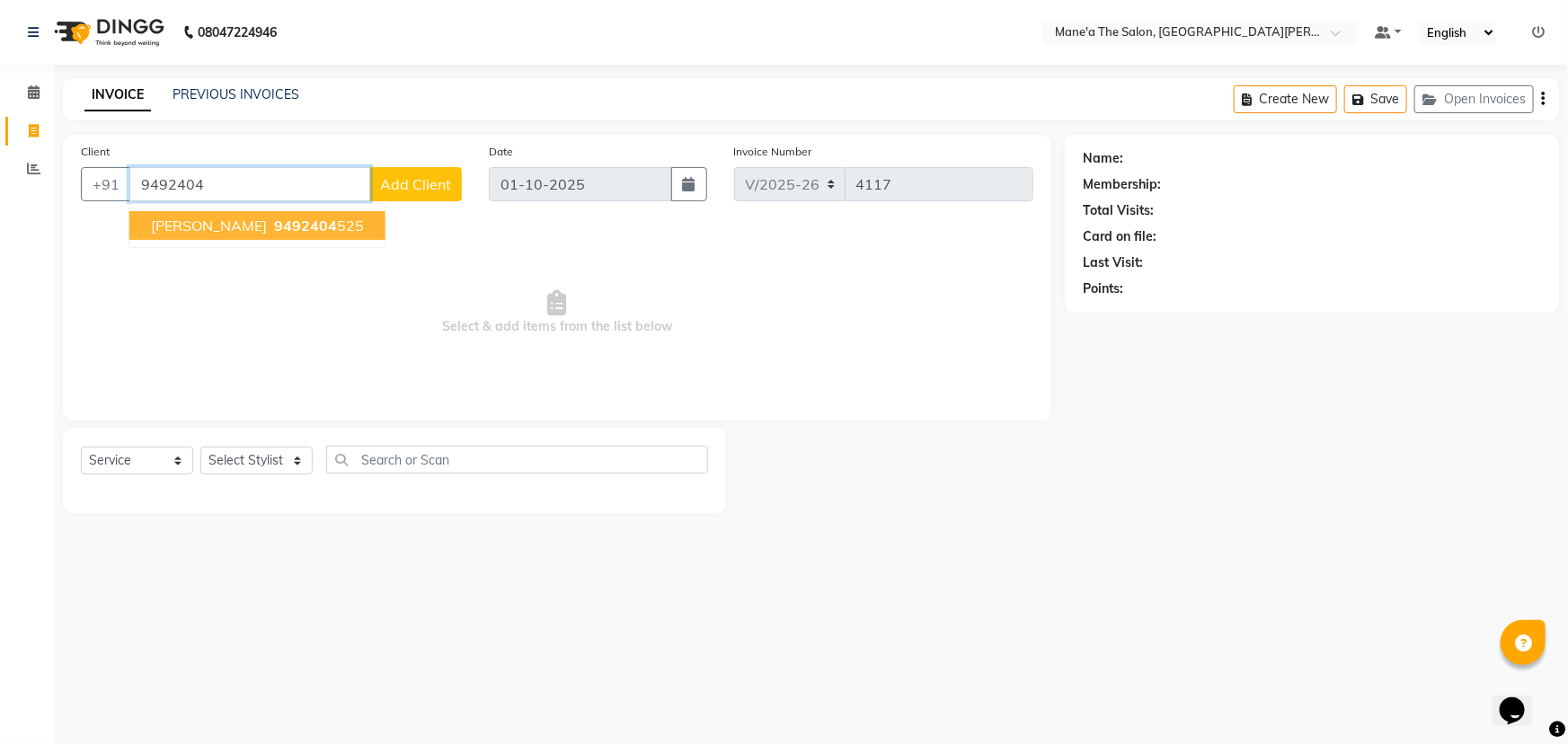
click at [274, 224] on span "9492404" at bounding box center [306, 225] width 63 height 18
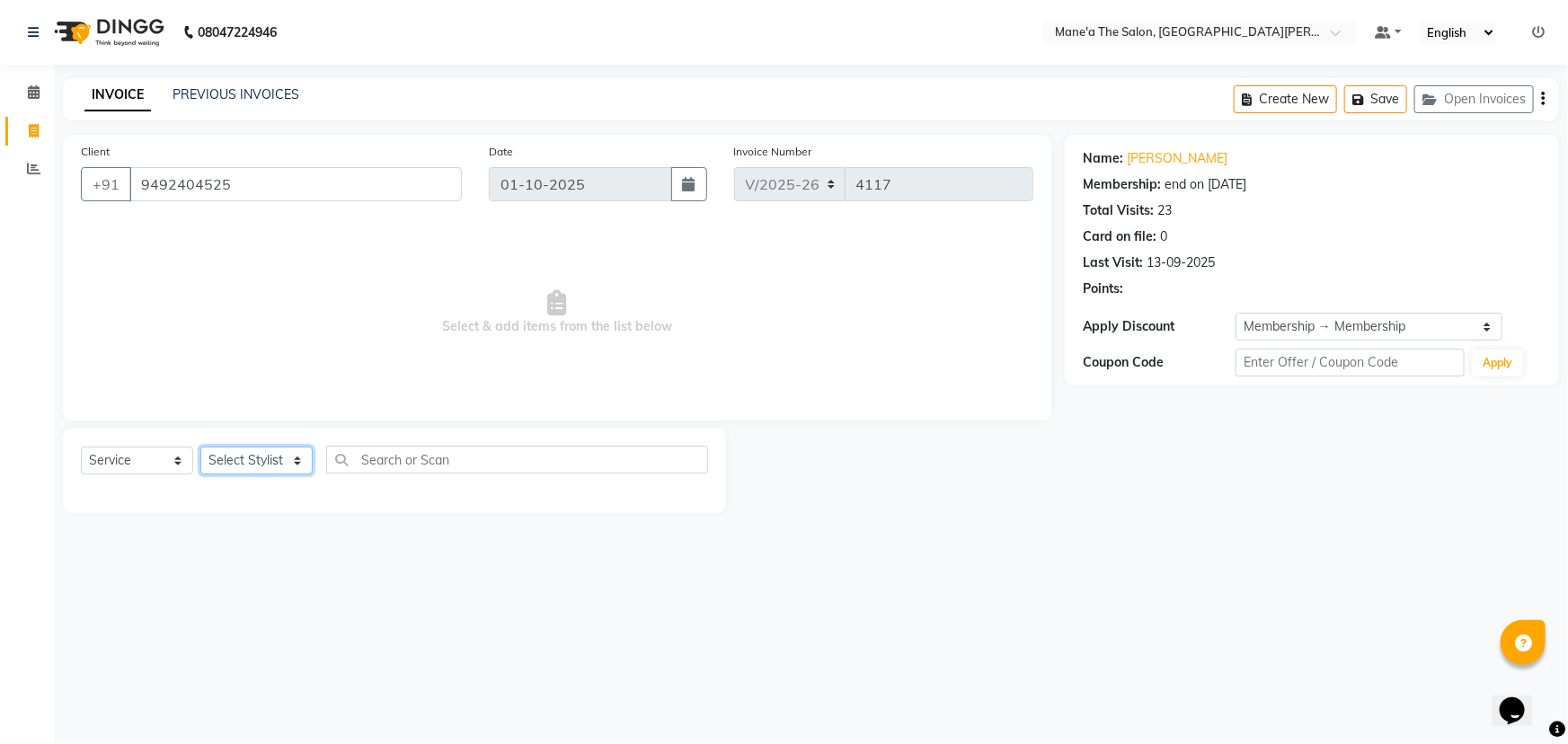
click at [293, 462] on select "Select Stylist Anam Anil Faeam Junaid New Manager [PERSON_NAME] Owner Rani [PER…" at bounding box center [256, 460] width 112 height 28
click at [200, 446] on select "Select Stylist Anam Anil Faeam Junaid New Manager [PERSON_NAME] Owner Rani [PER…" at bounding box center [256, 460] width 112 height 28
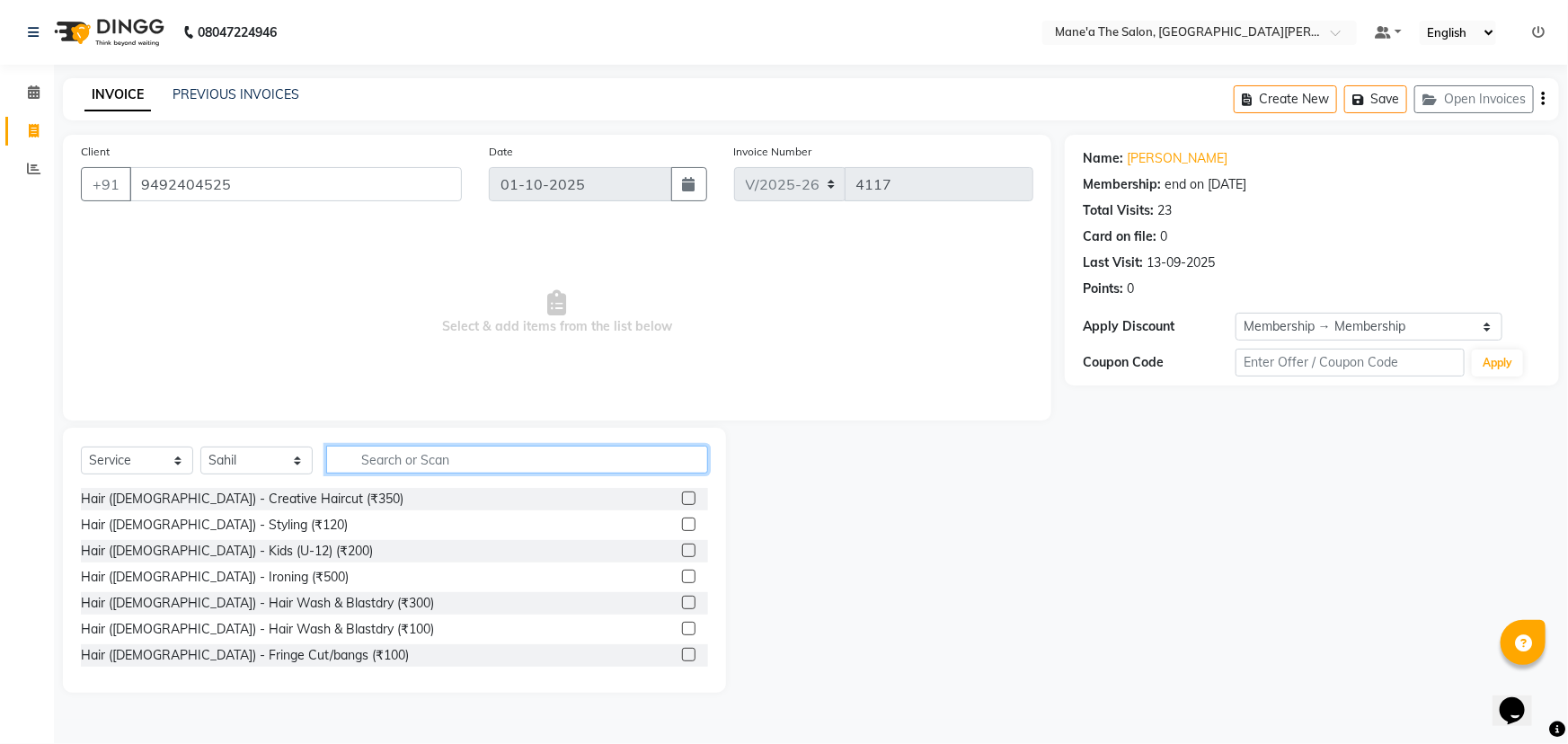
click at [407, 450] on input "text" at bounding box center [516, 459] width 382 height 28
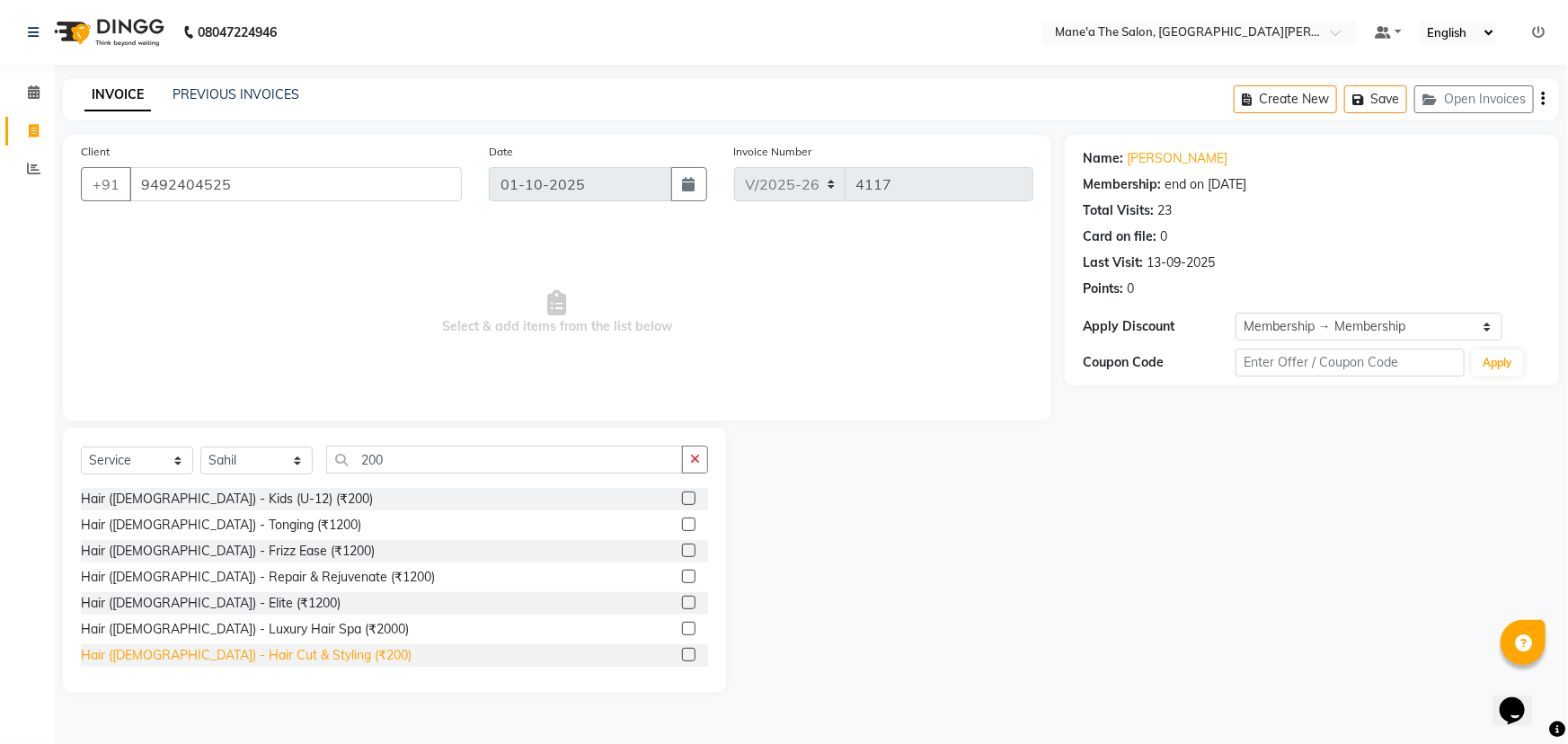
click at [212, 659] on div "Hair ([DEMOGRAPHIC_DATA]) - Hair Cut & Styling (₹200)" at bounding box center [245, 655] width 330 height 19
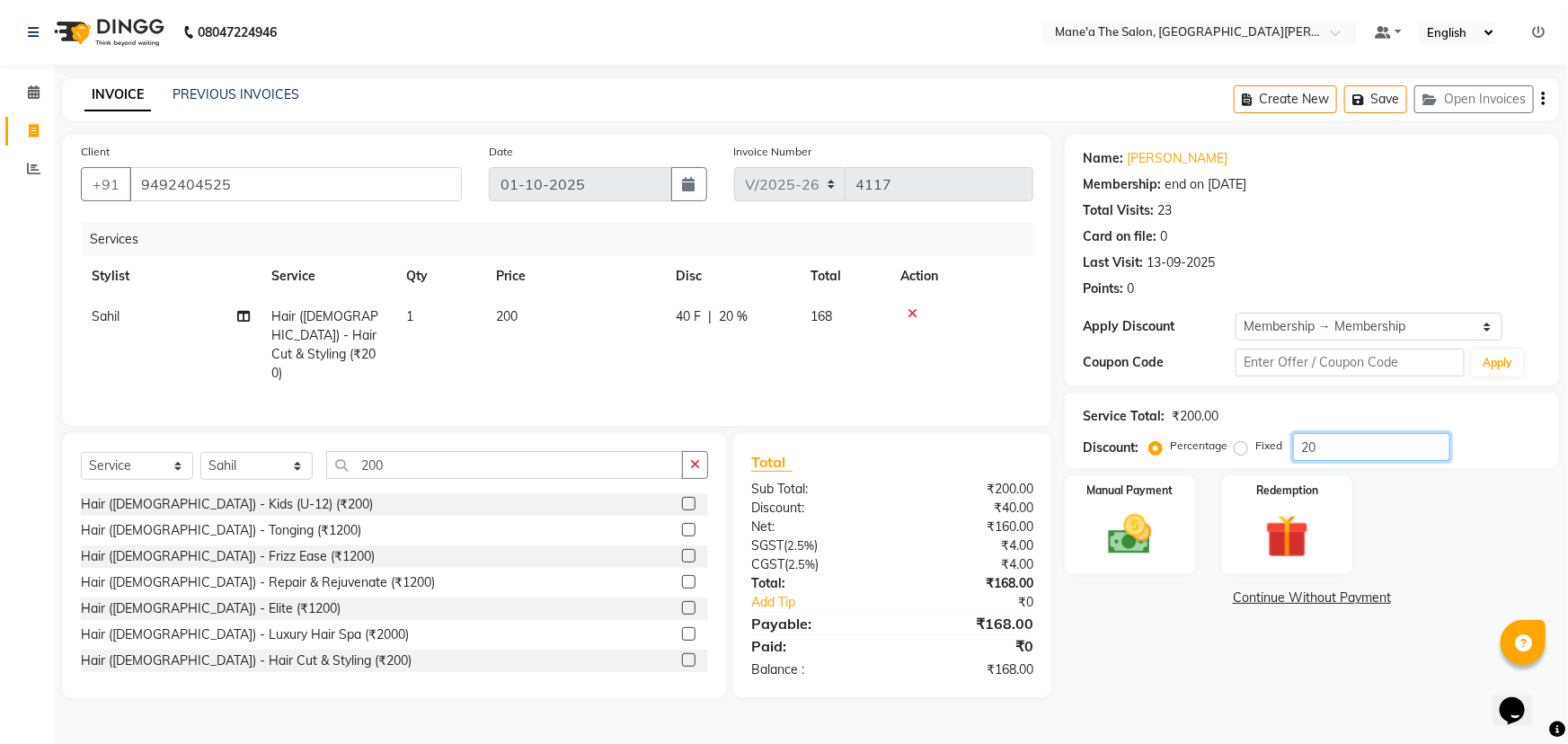
click at [1326, 448] on input "20" at bounding box center [1372, 446] width 157 height 28
click at [1123, 517] on img at bounding box center [1130, 534] width 74 height 52
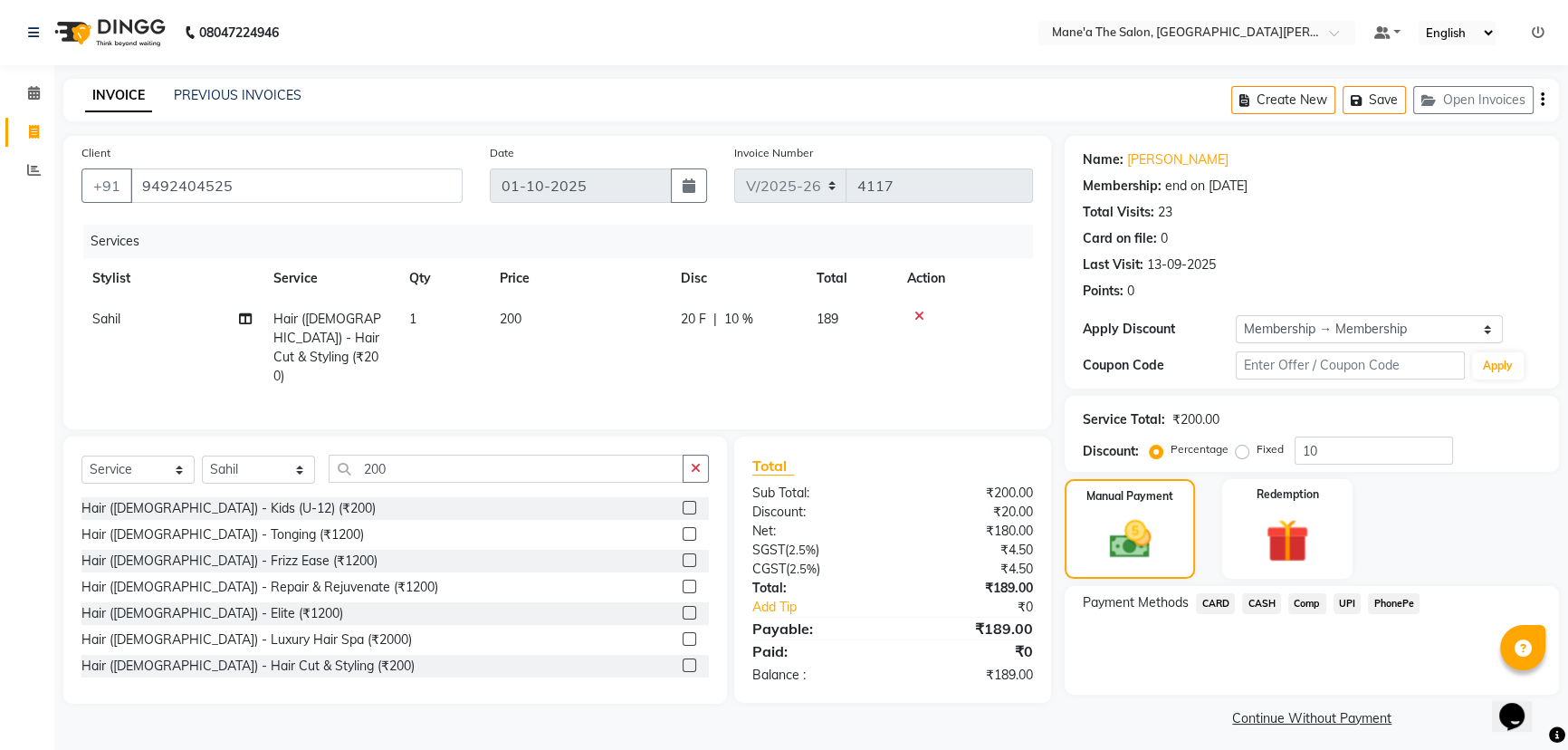
click at [1383, 605] on span "PhonePe" at bounding box center [1392, 603] width 51 height 21
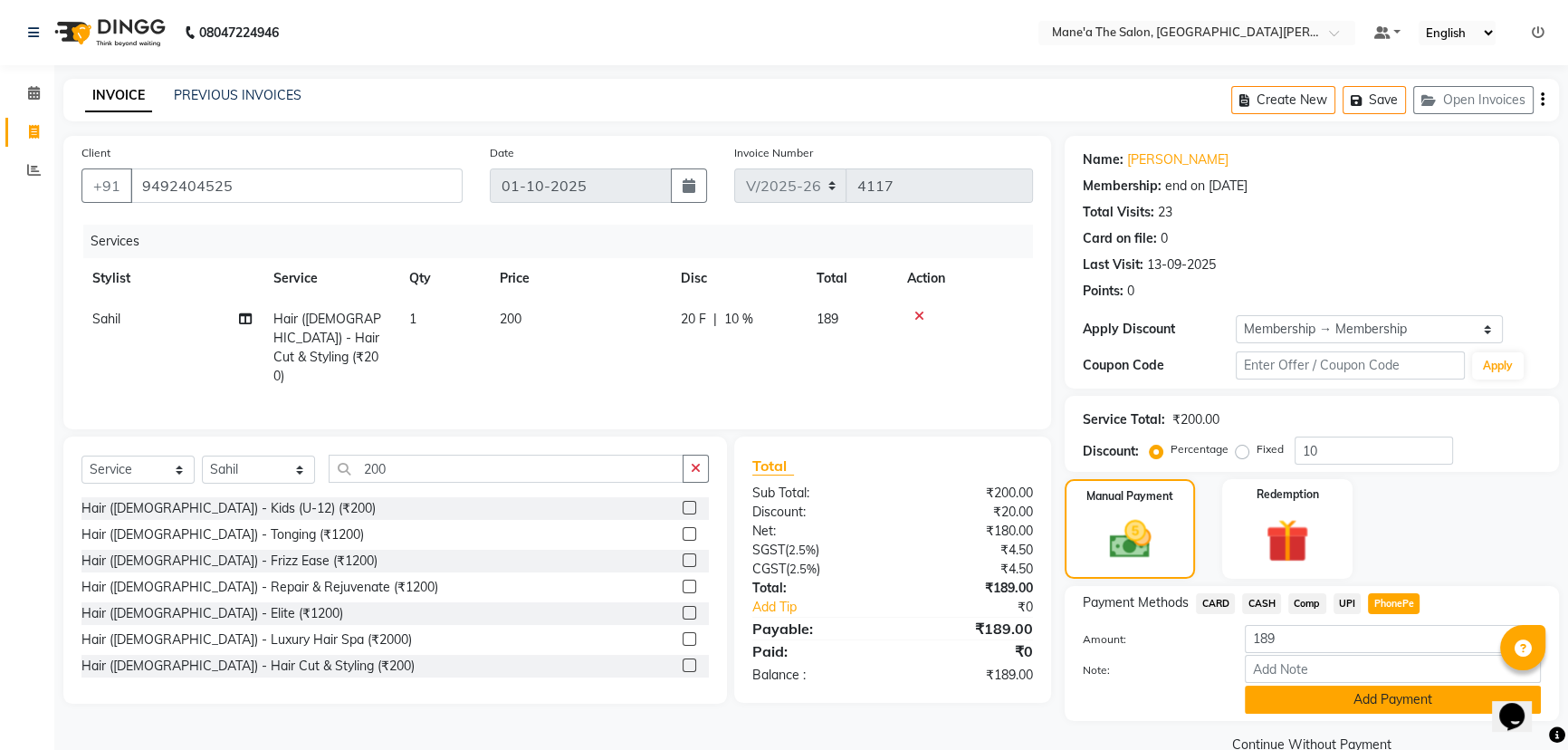
click at [1397, 696] on button "Add Payment" at bounding box center [1392, 699] width 296 height 28
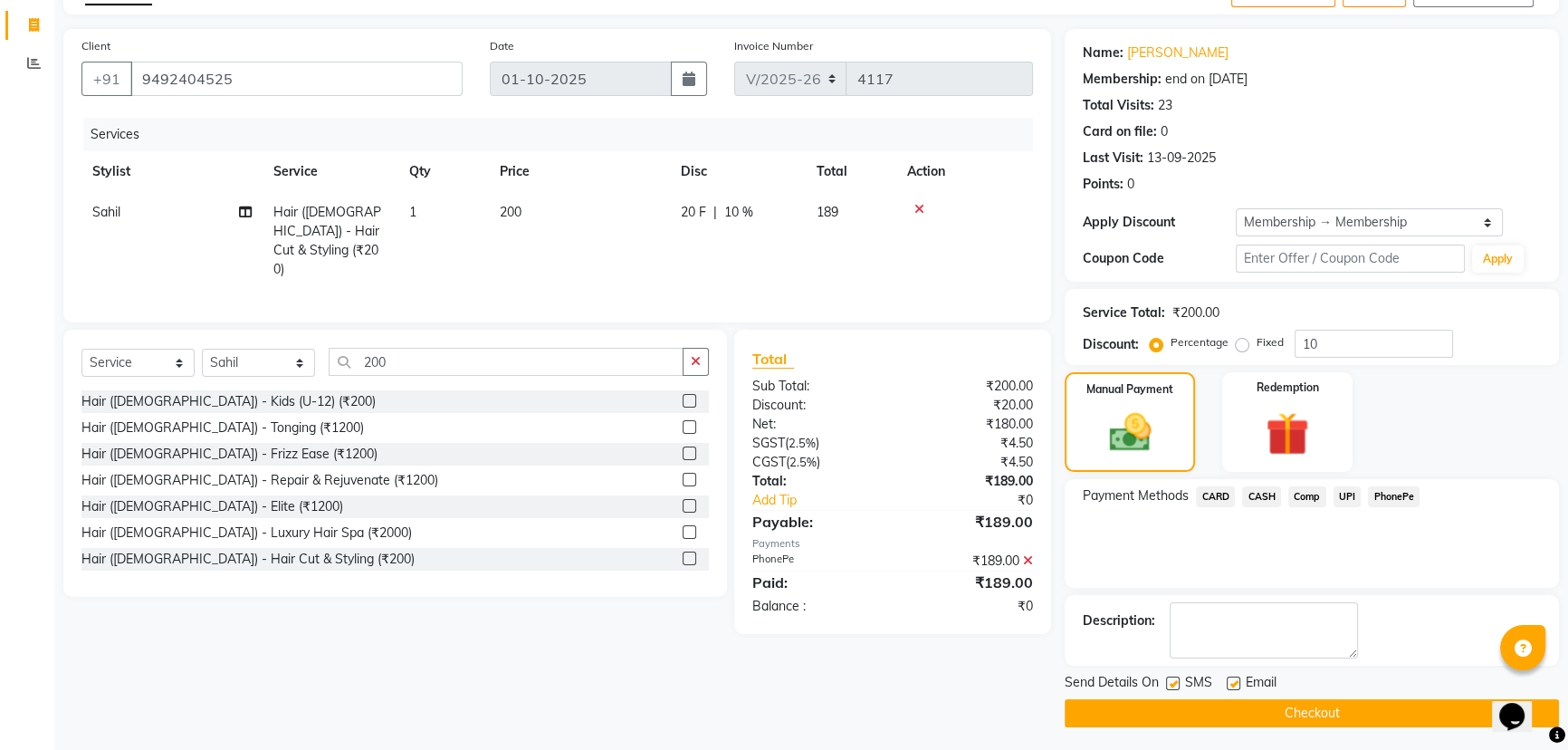
scroll to position [109, 0]
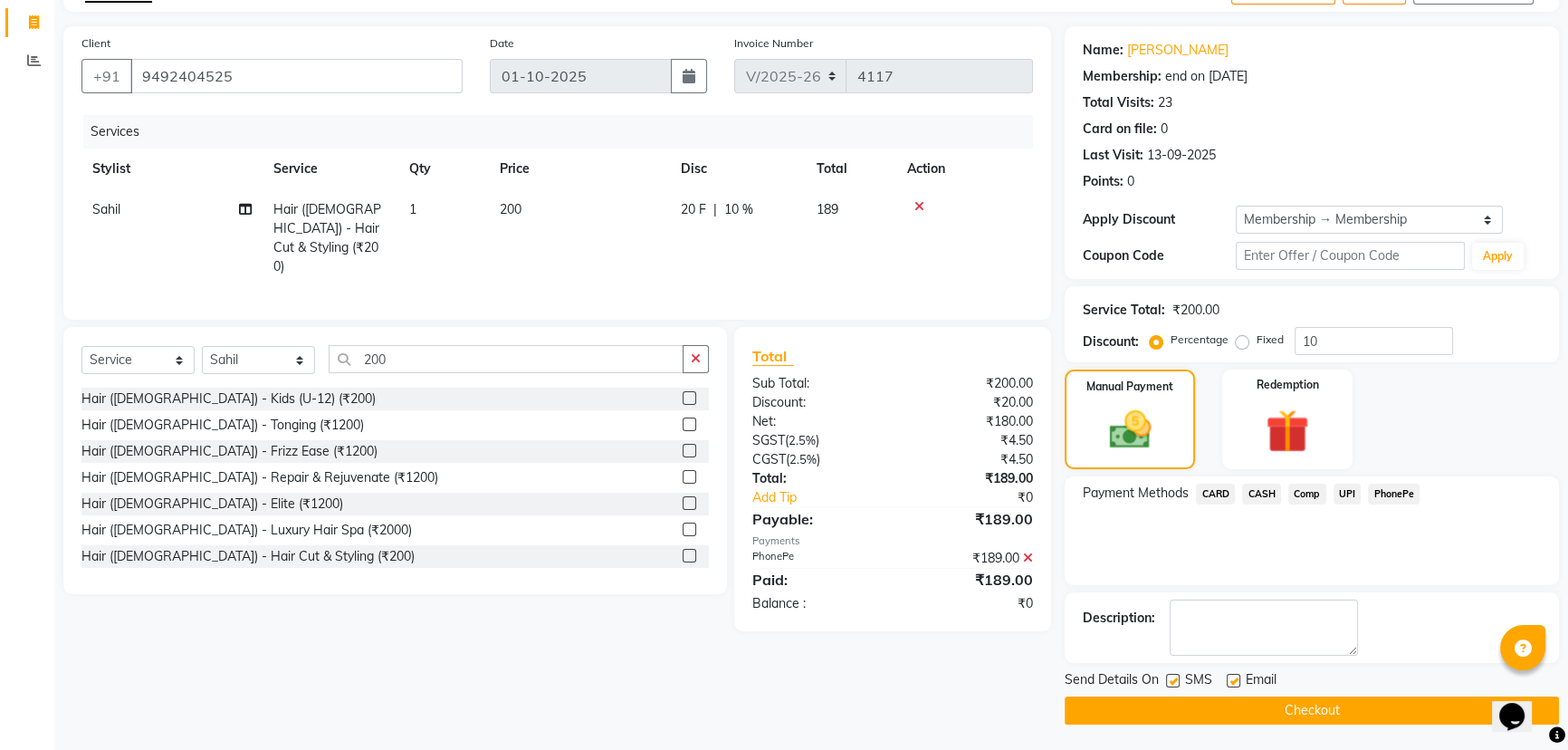
click at [1376, 706] on button "Checkout" at bounding box center [1311, 709] width 494 height 28
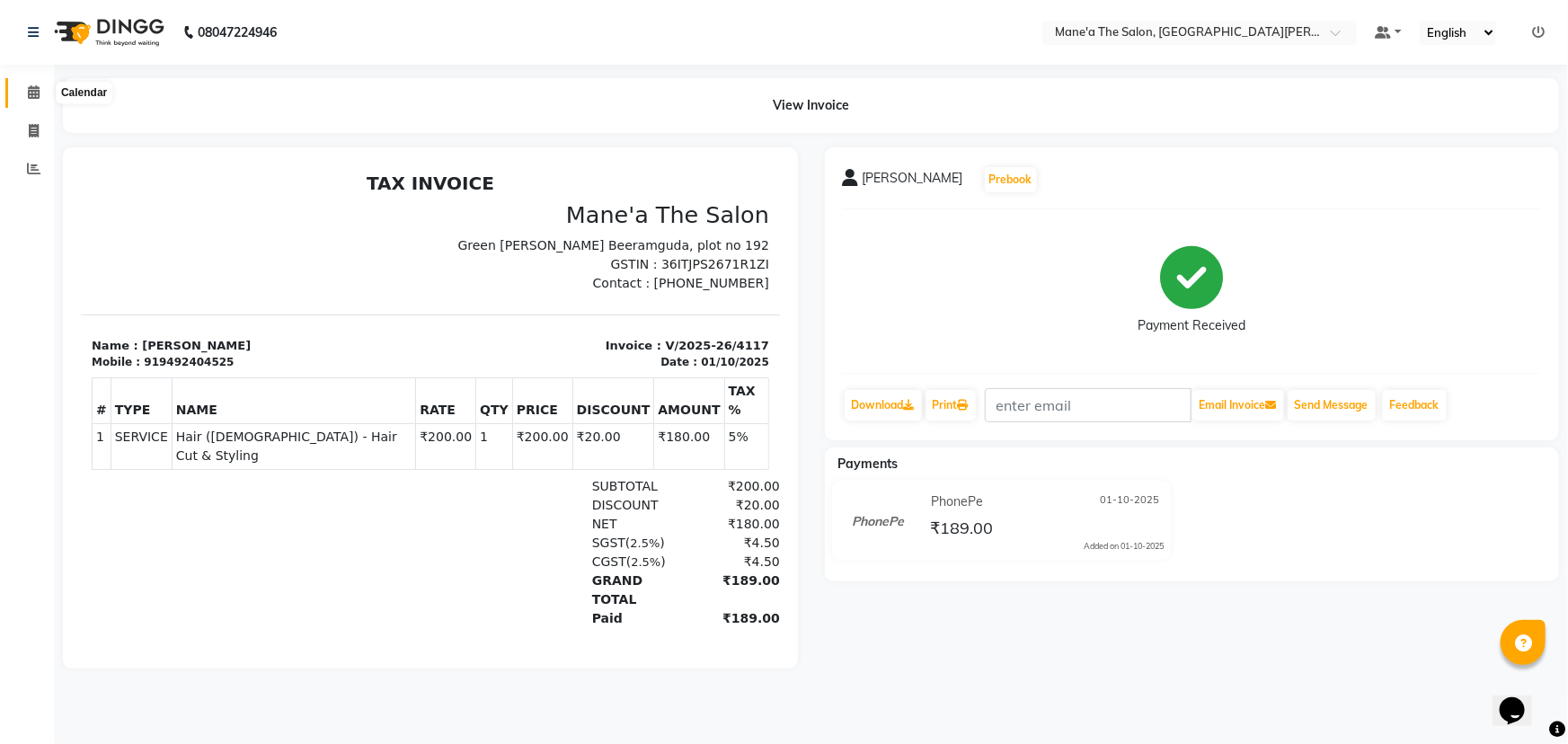
click at [38, 90] on icon at bounding box center [34, 92] width 11 height 13
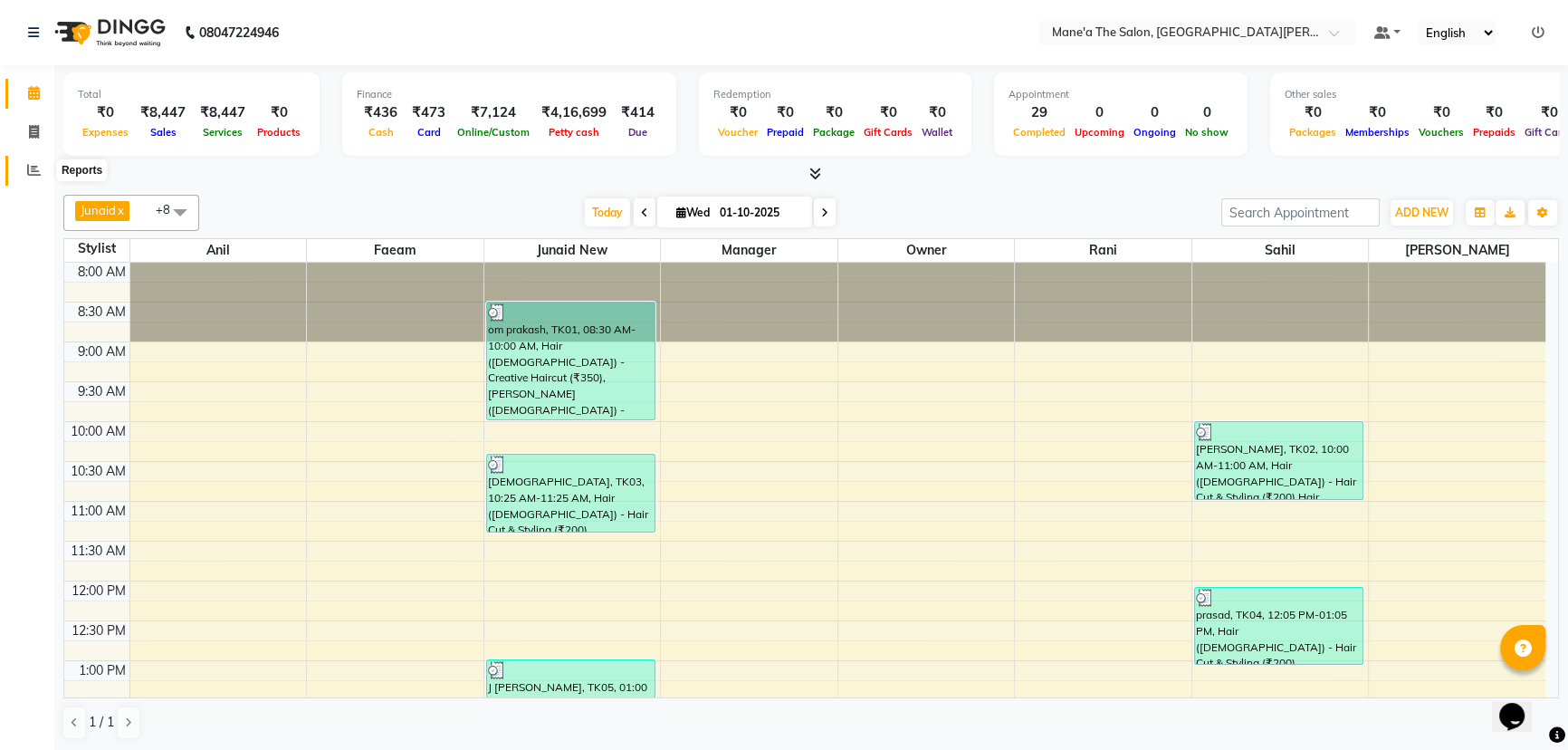
click at [34, 175] on icon at bounding box center [34, 170] width 14 height 14
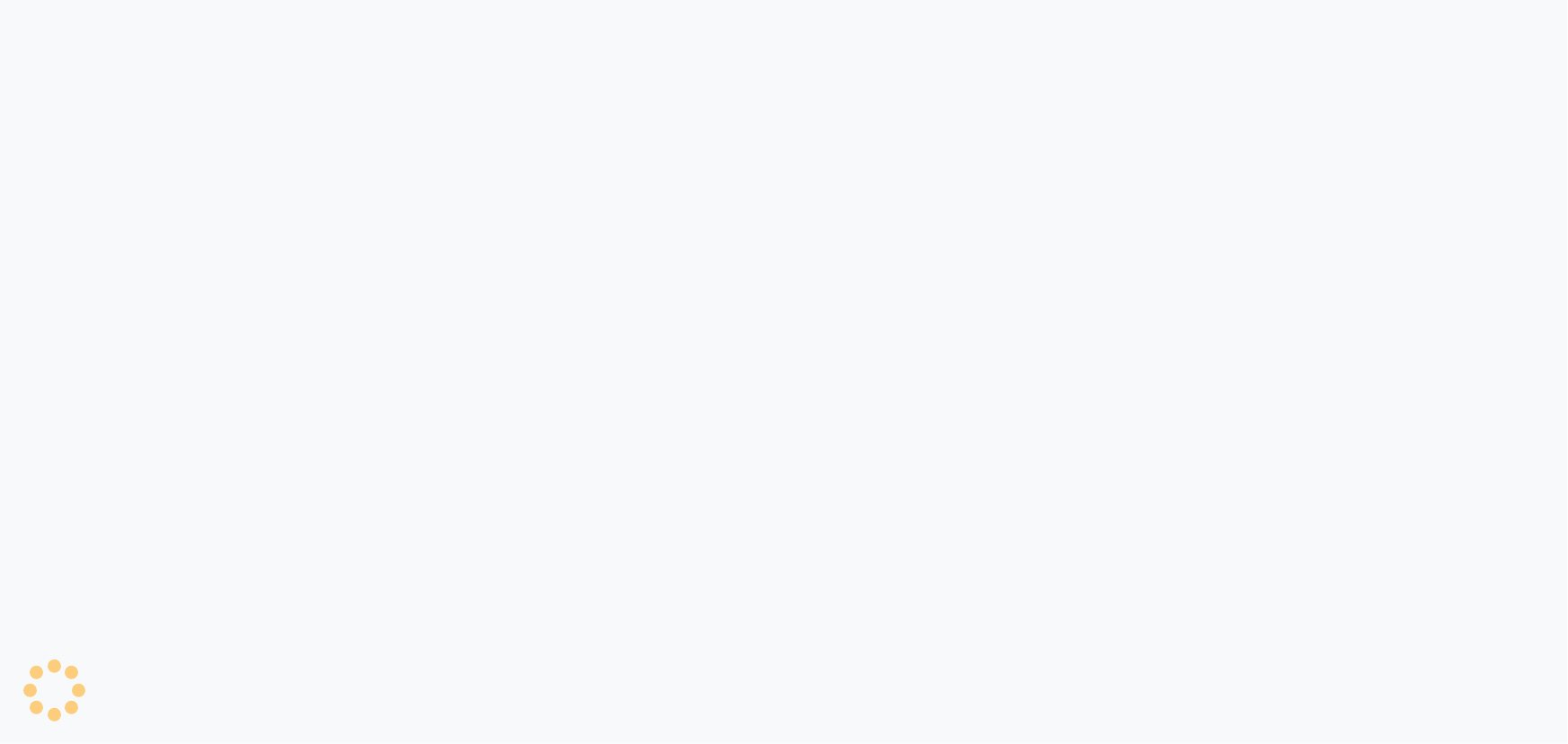
select select "7205"
select select "service"
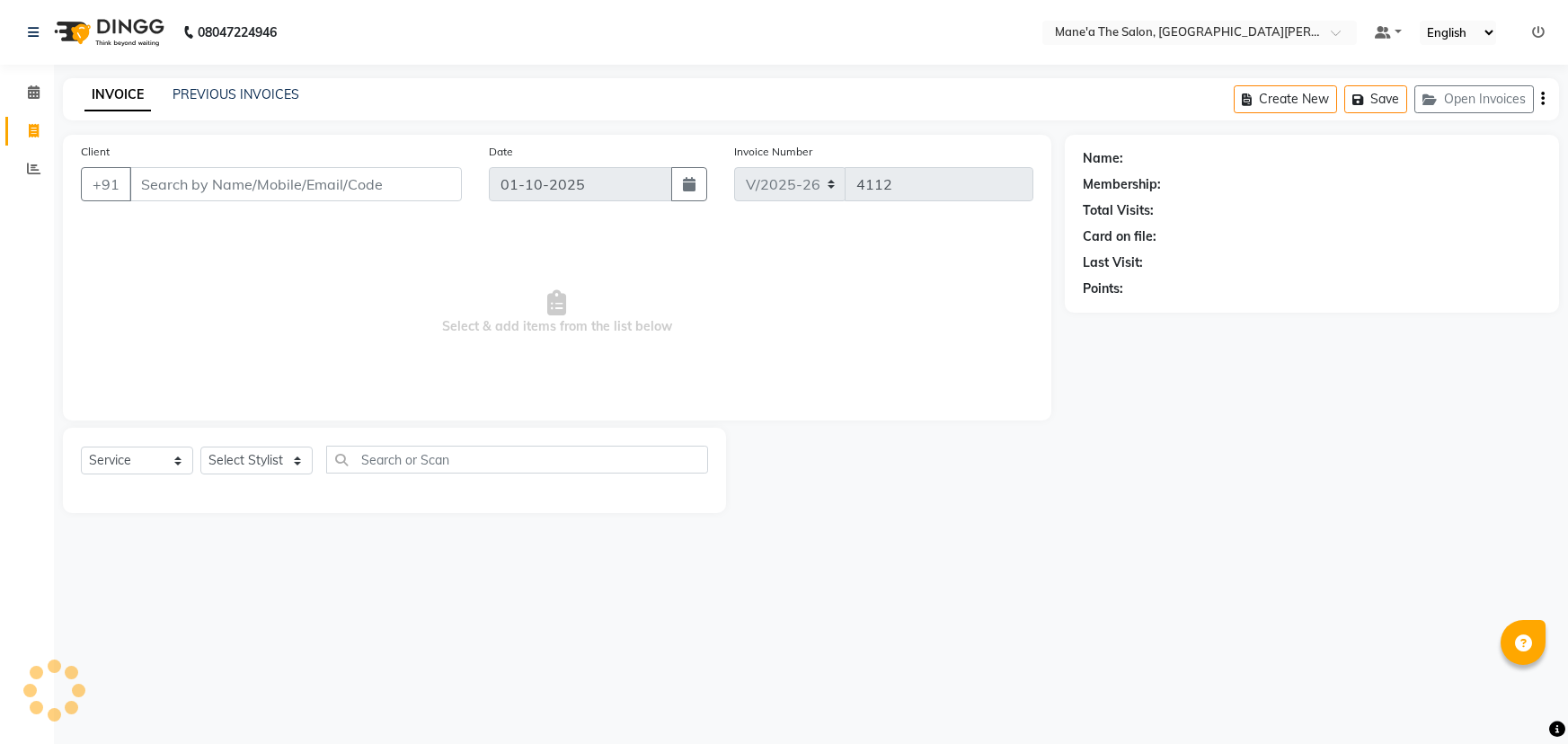
select select "7205"
select select "service"
click at [272, 462] on select "Select Stylist Anam Anil Faeam Junaid New Manager [PERSON_NAME] Owner Rani [PER…" at bounding box center [256, 460] width 112 height 28
select select "62137"
click at [200, 446] on select "Select Stylist Anam Anil Faeam Junaid New Manager [PERSON_NAME] Owner Rani [PER…" at bounding box center [256, 460] width 112 height 28
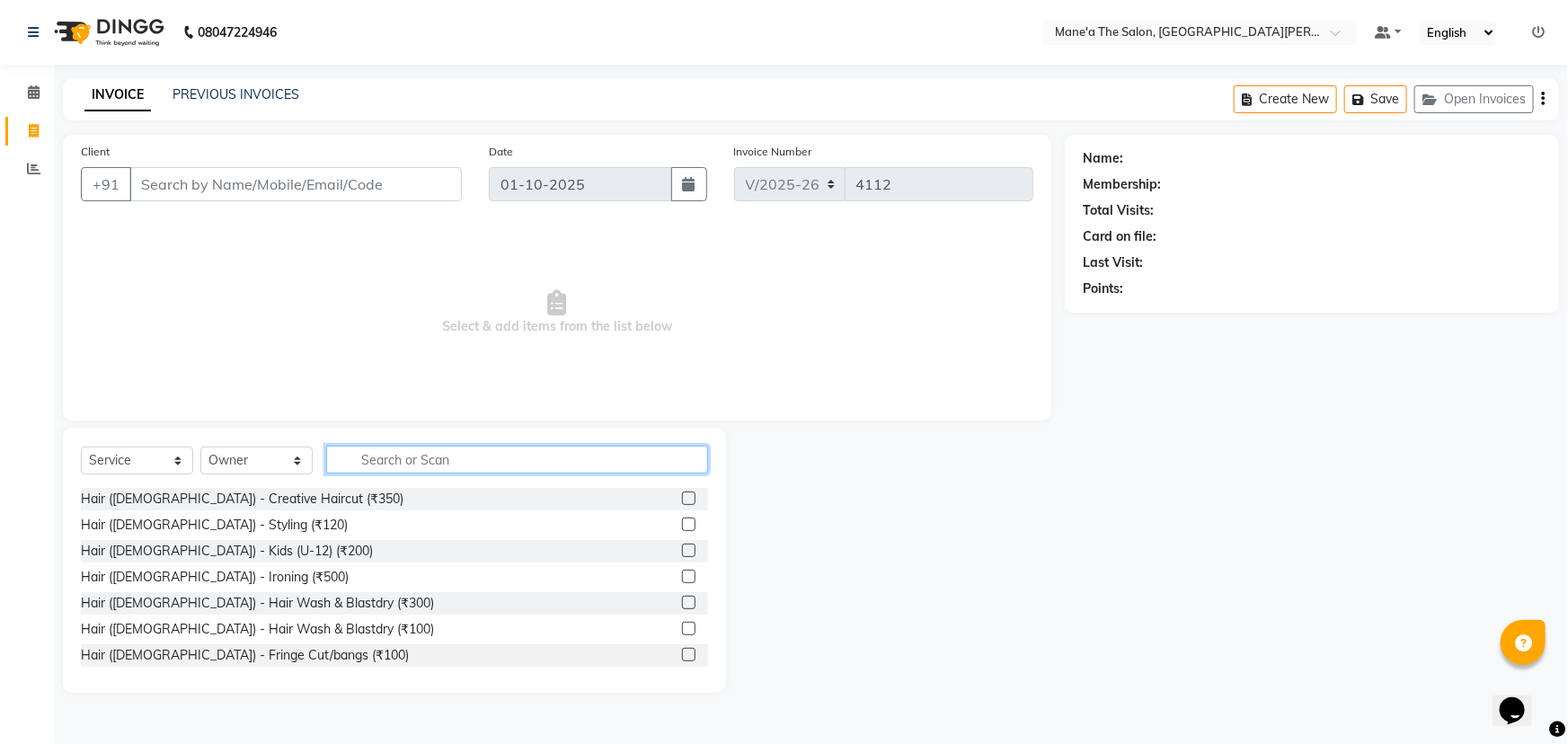
click at [483, 452] on input "text" at bounding box center [516, 459] width 382 height 28
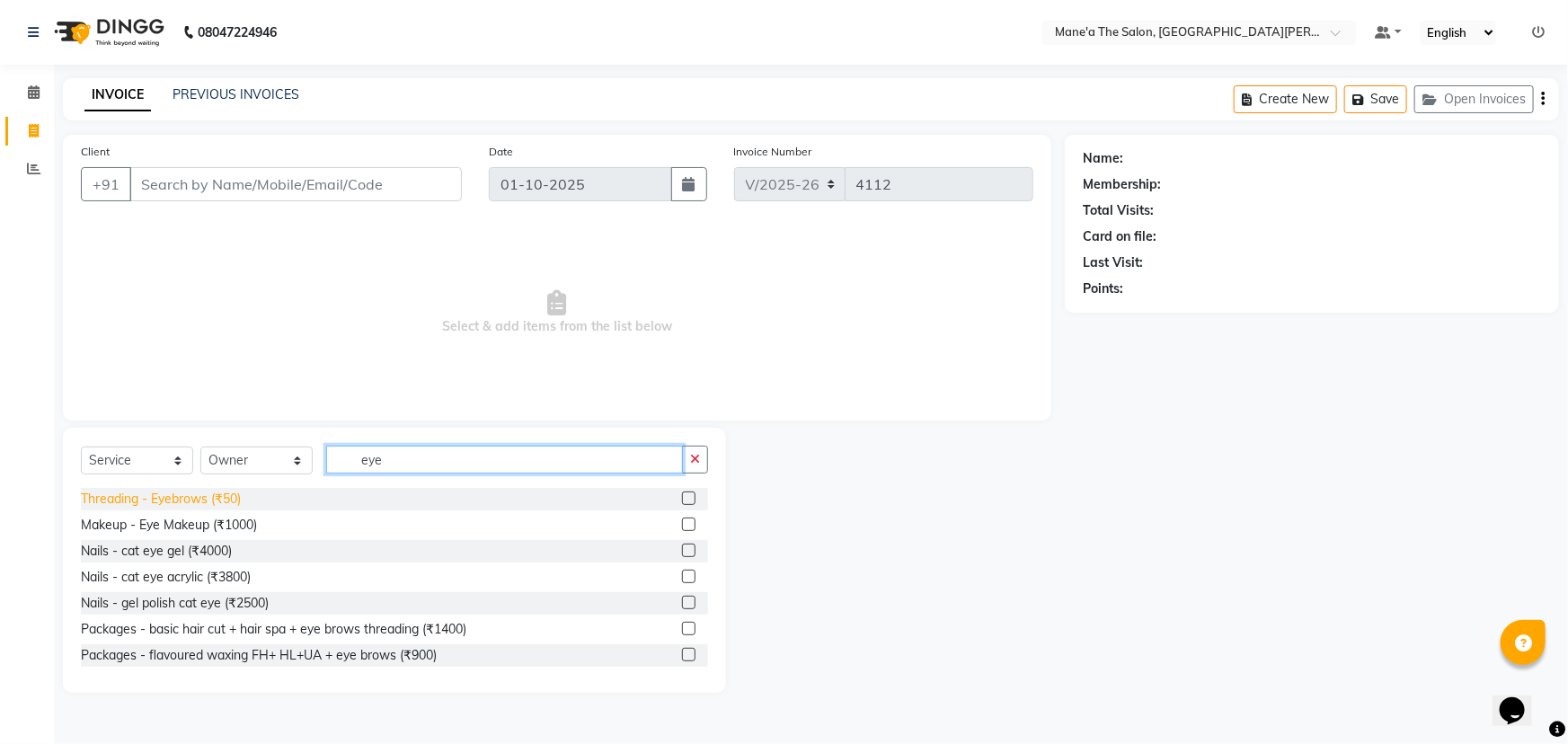
type input "eye"
click at [222, 494] on div "Threading - Eyebrows (₹50)" at bounding box center [160, 499] width 160 height 19
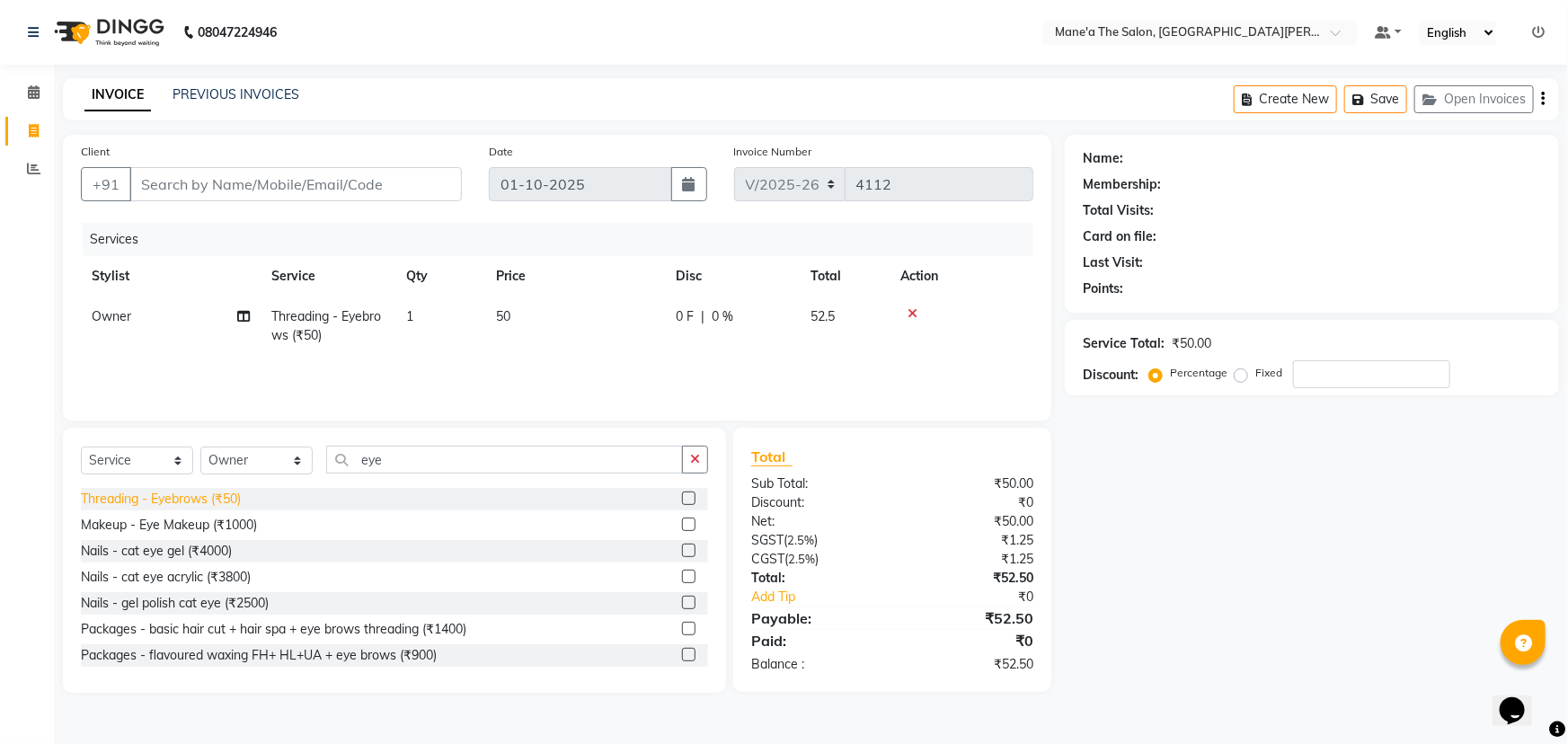
click at [222, 494] on div "Threading - Eyebrows (₹50)" at bounding box center [160, 499] width 160 height 19
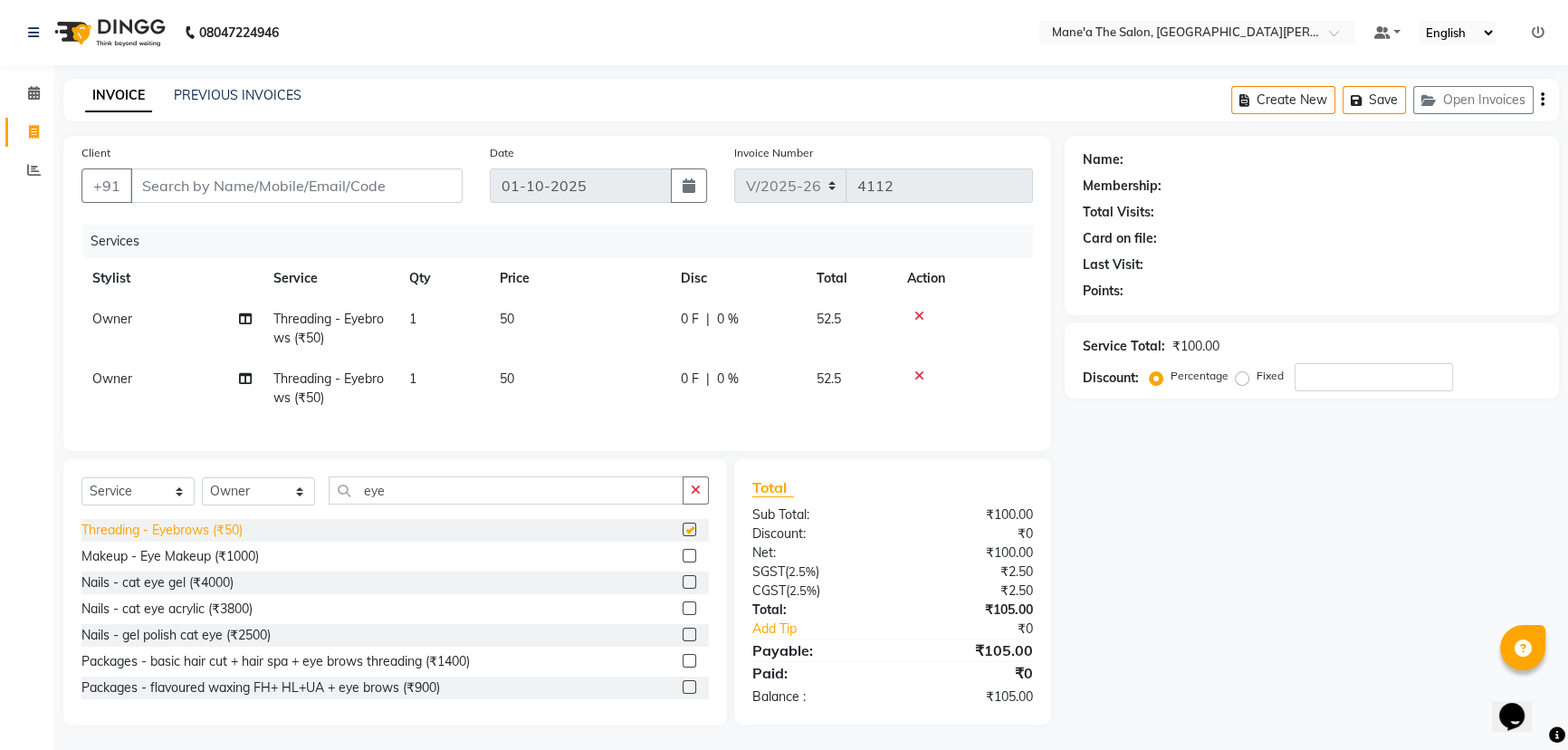
checkbox input "false"
click at [420, 495] on input "eye" at bounding box center [506, 489] width 355 height 28
type input "e"
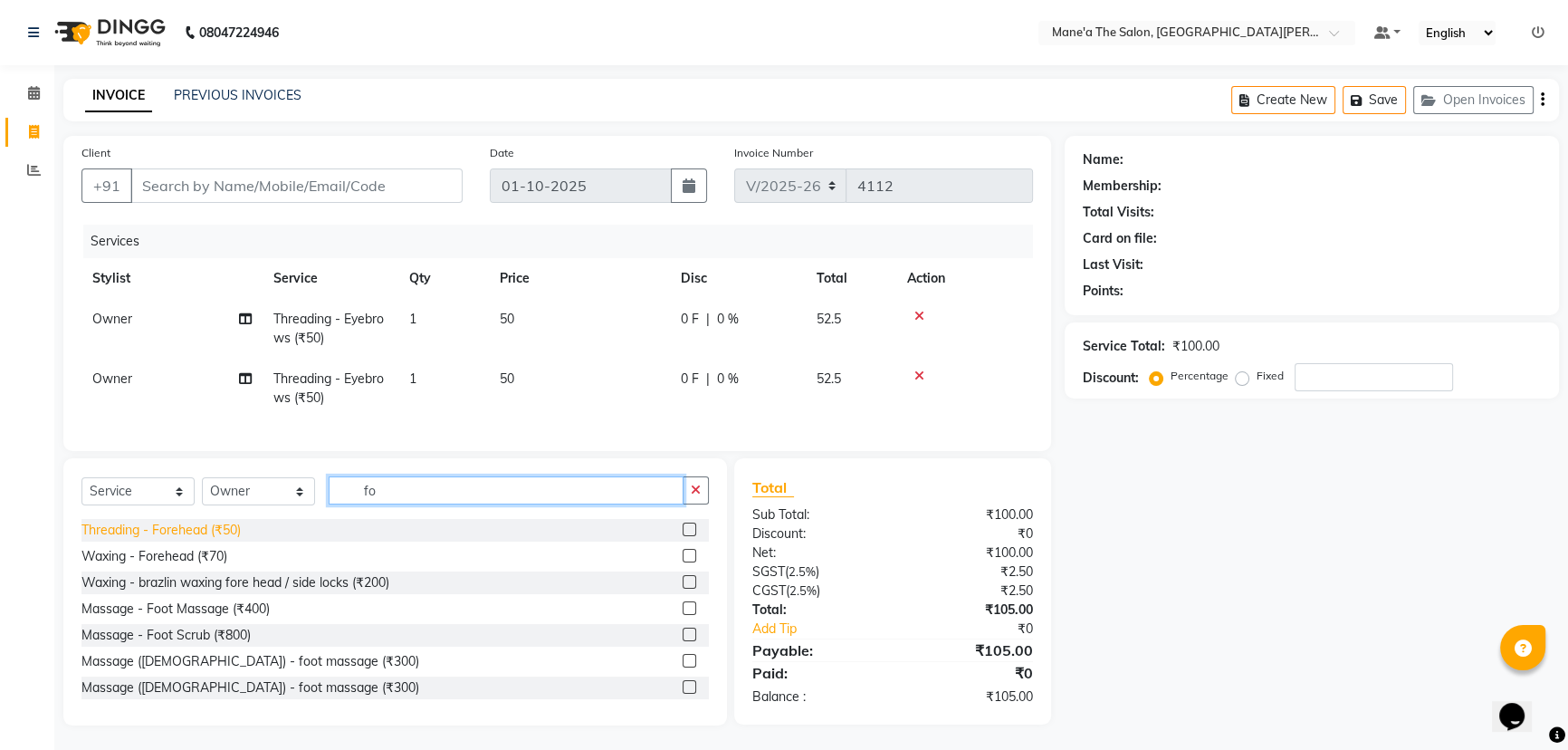
type input "fo"
click at [227, 537] on div "Threading - Forehead (₹50)" at bounding box center [160, 530] width 159 height 19
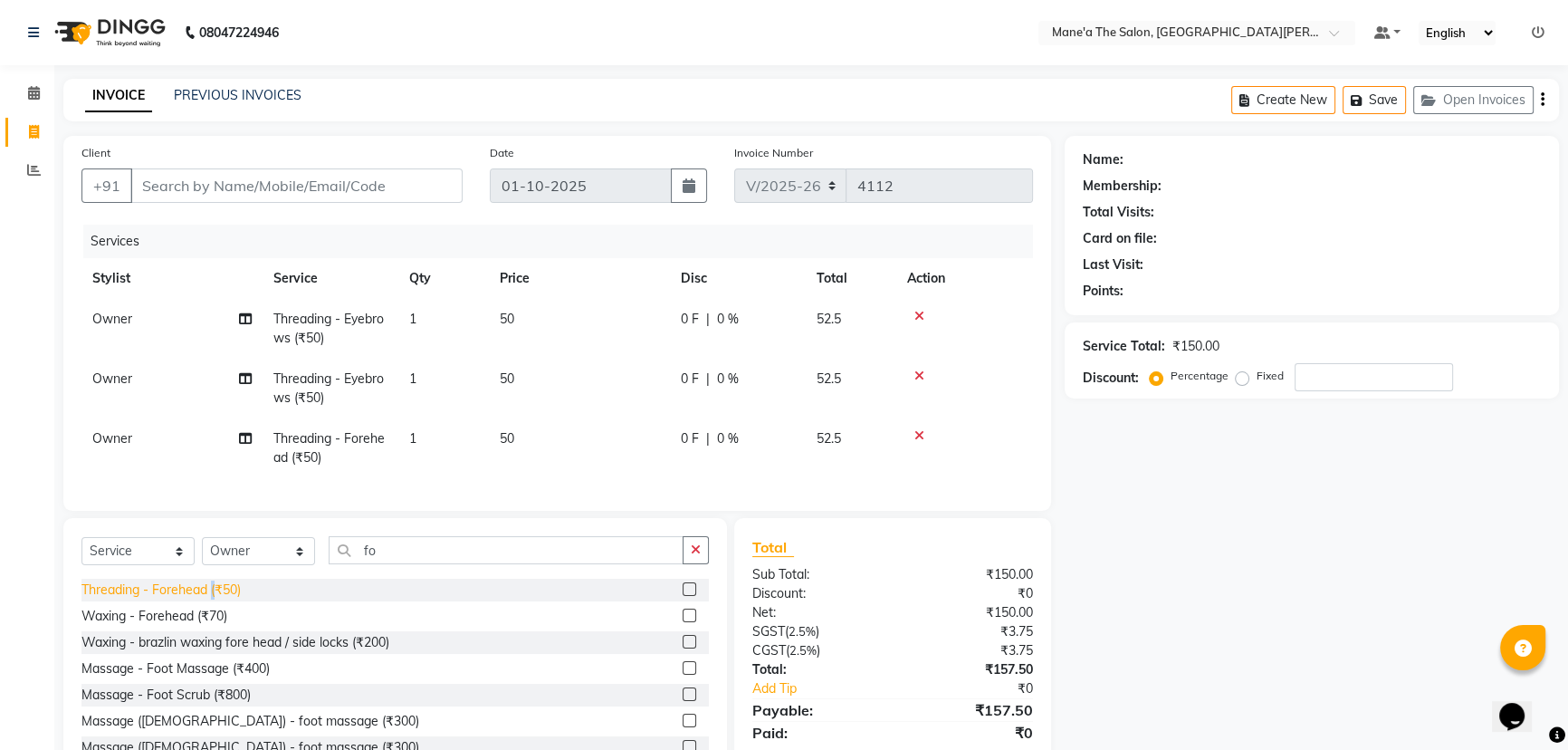
click at [213, 599] on div "Threading - Forehead (₹50)" at bounding box center [160, 590] width 159 height 19
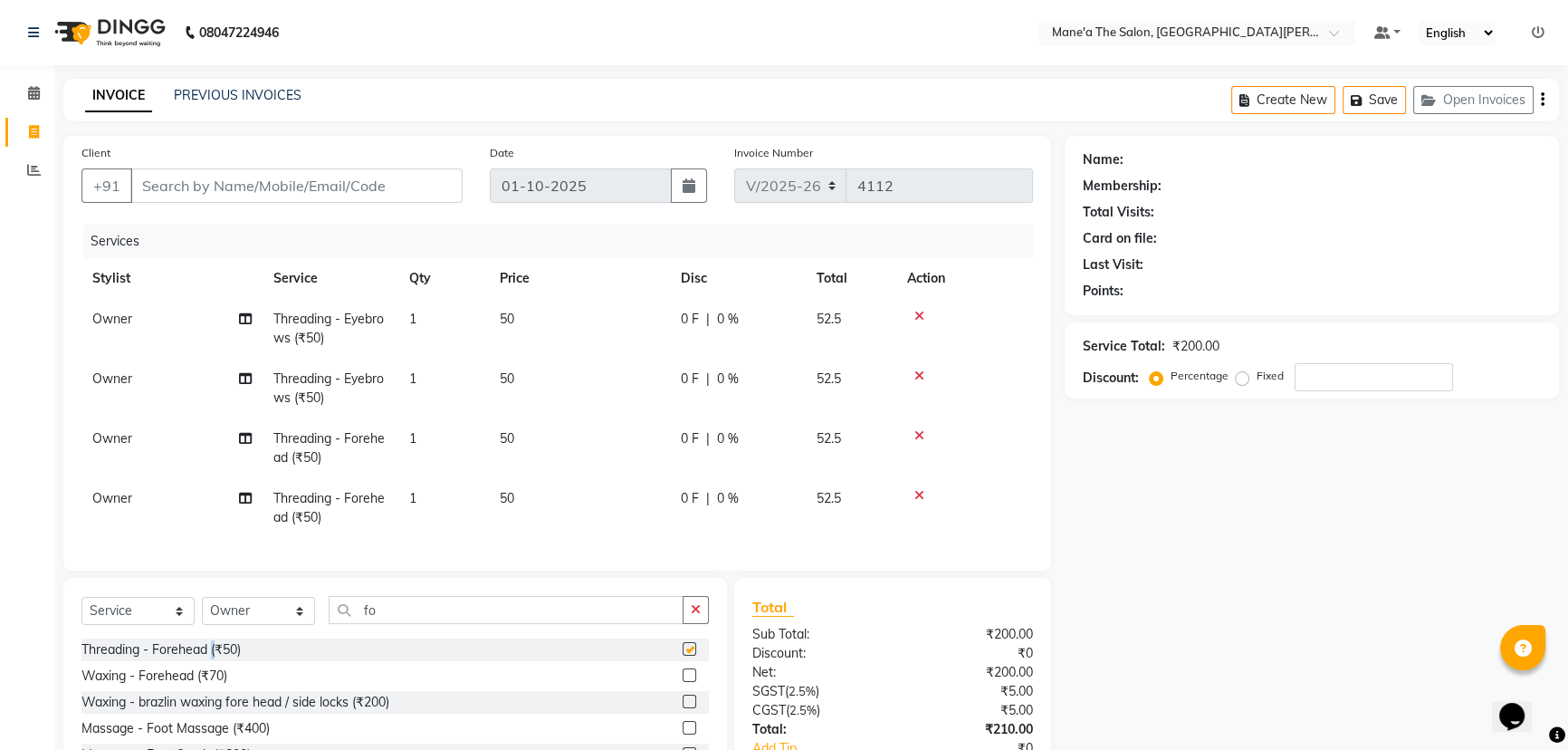
checkbox input "false"
click at [348, 182] on input "Client" at bounding box center [296, 185] width 332 height 35
type input "9"
type input "0"
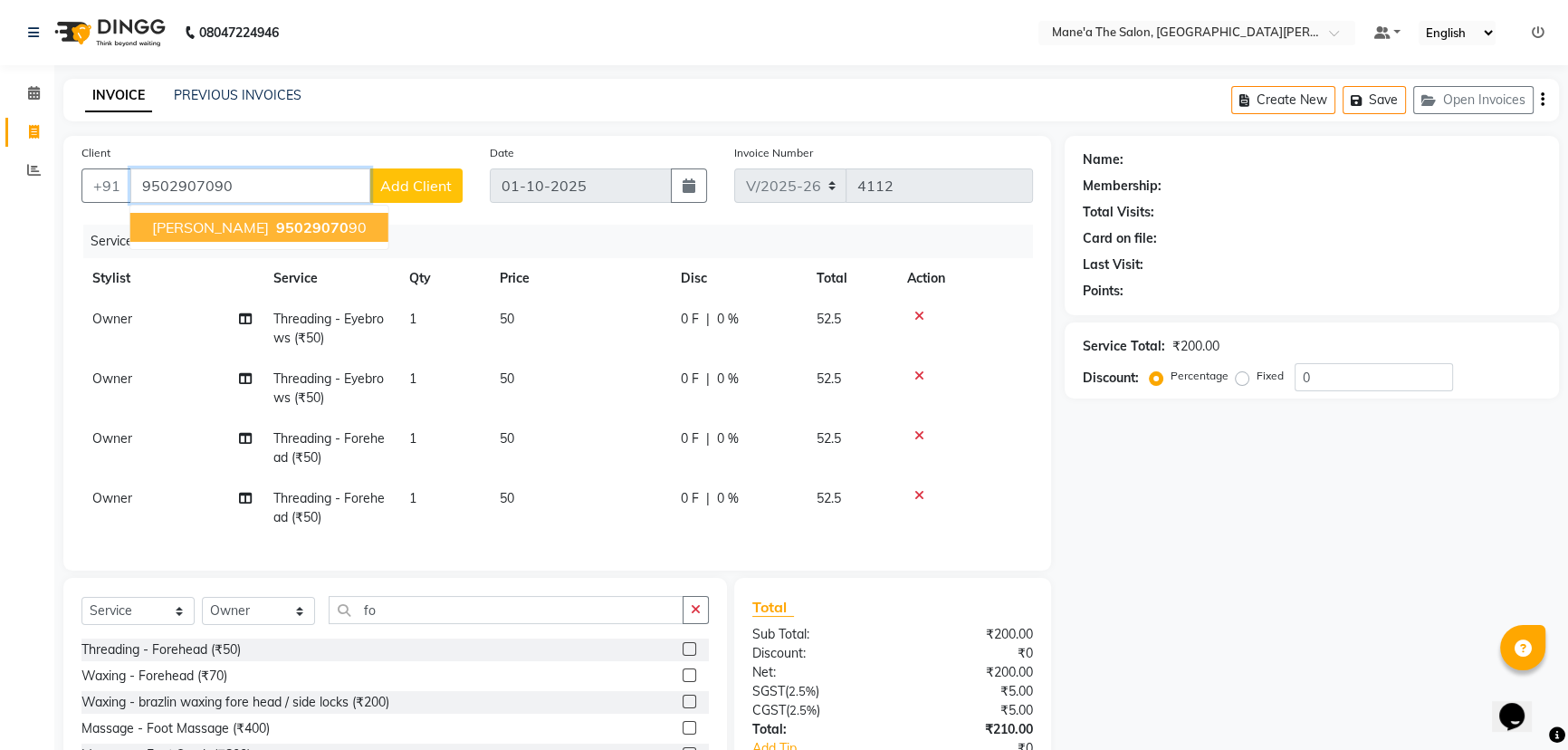
type input "9502907090"
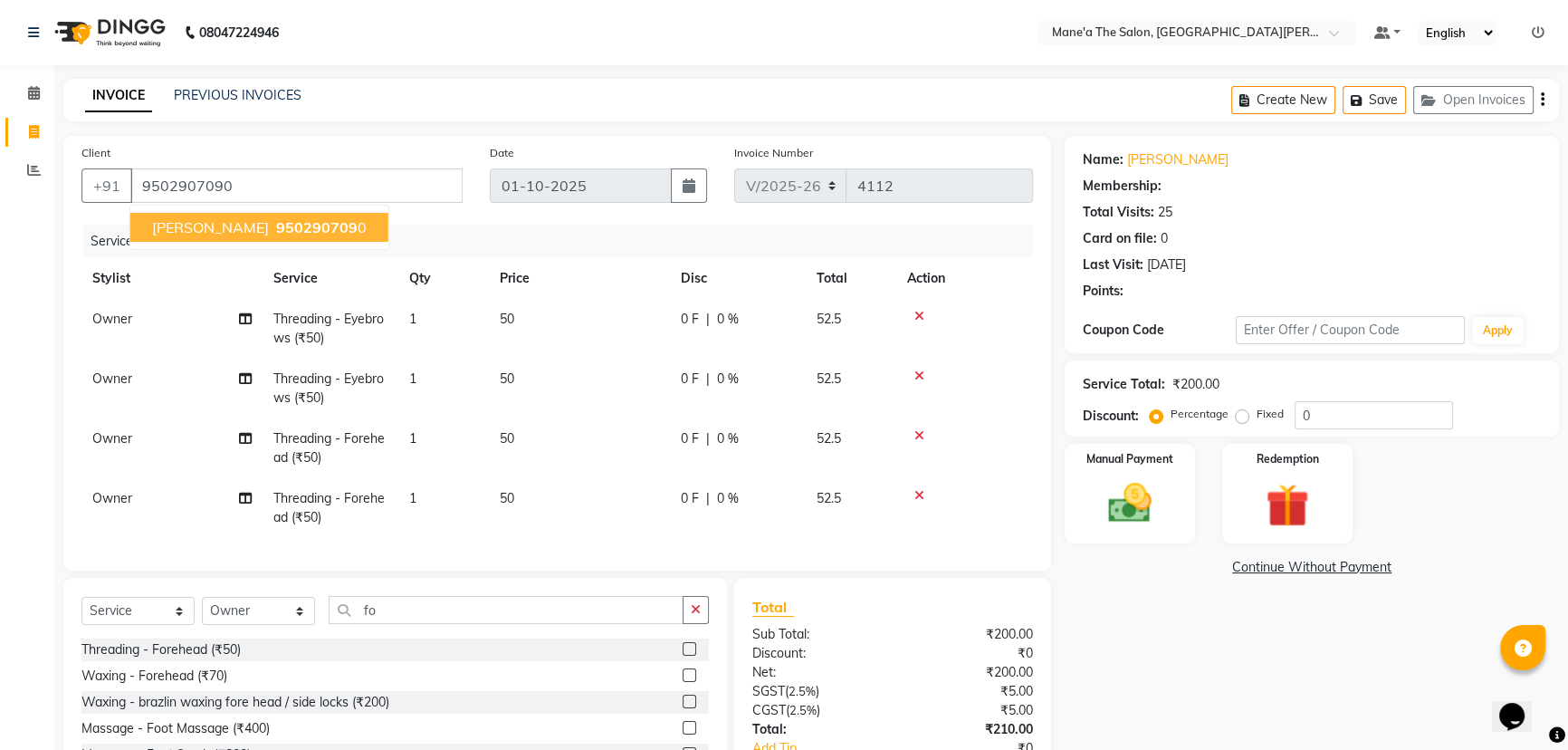
select select "1: Object"
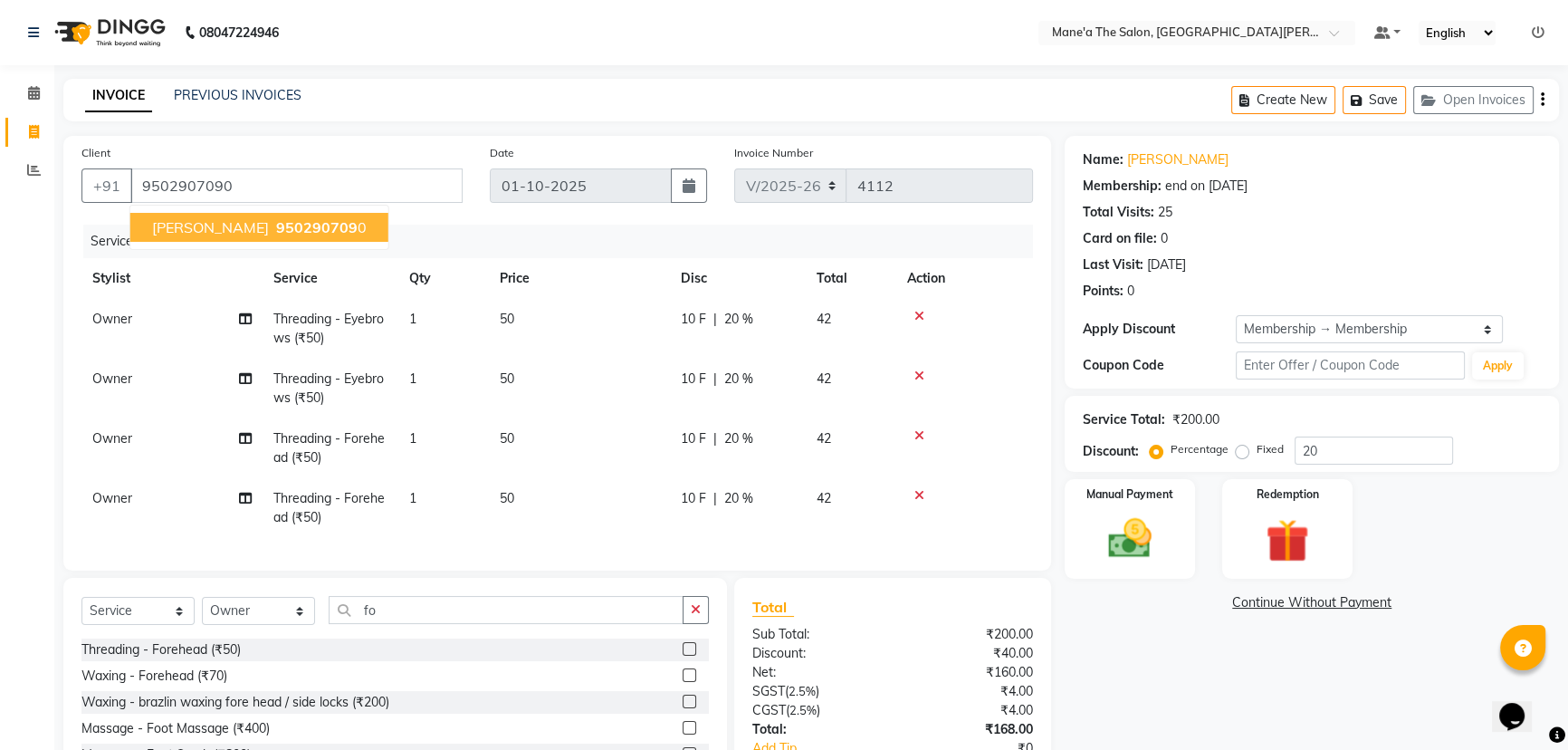
click at [276, 224] on span "950290709" at bounding box center [316, 227] width 81 height 18
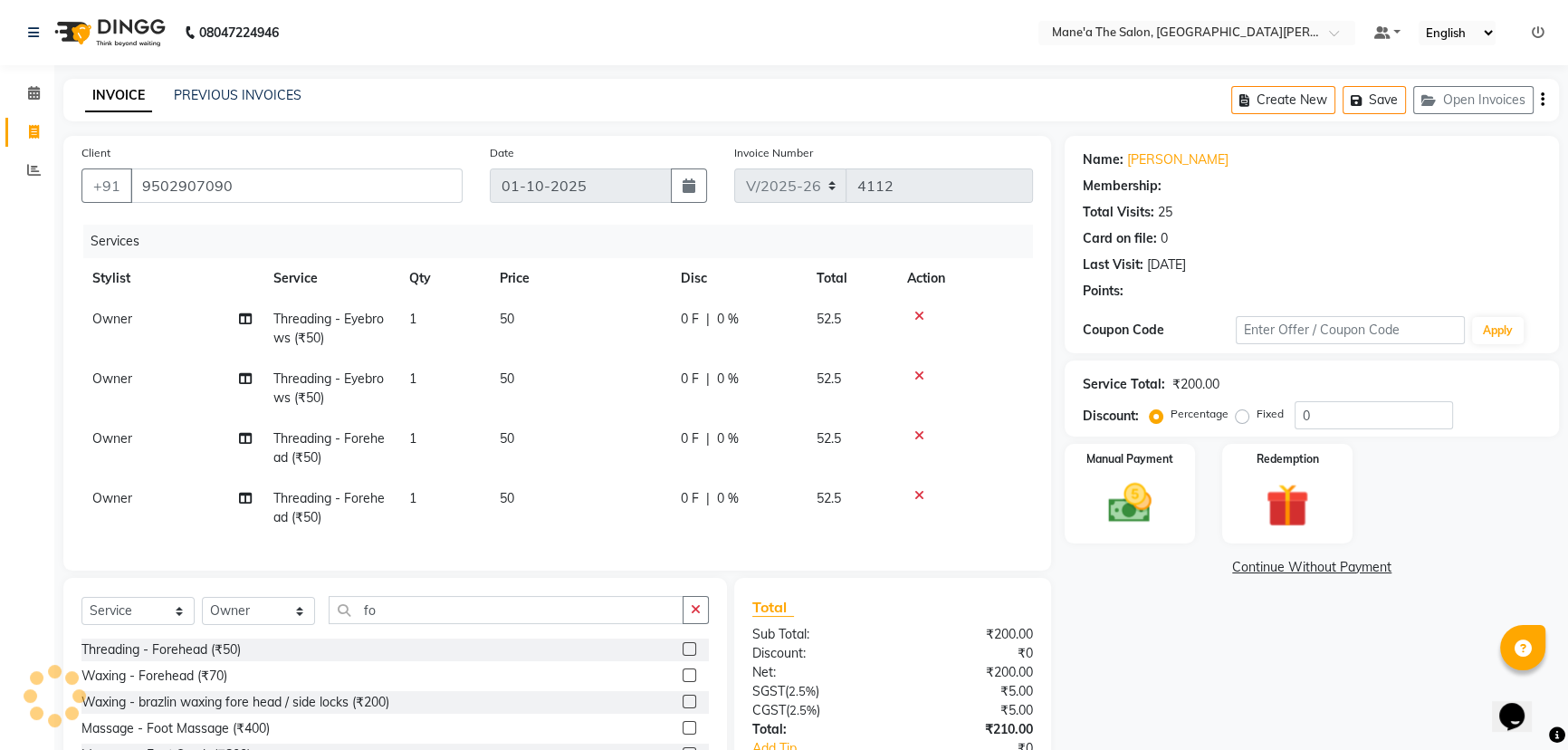
type input "20"
select select "1: Object"
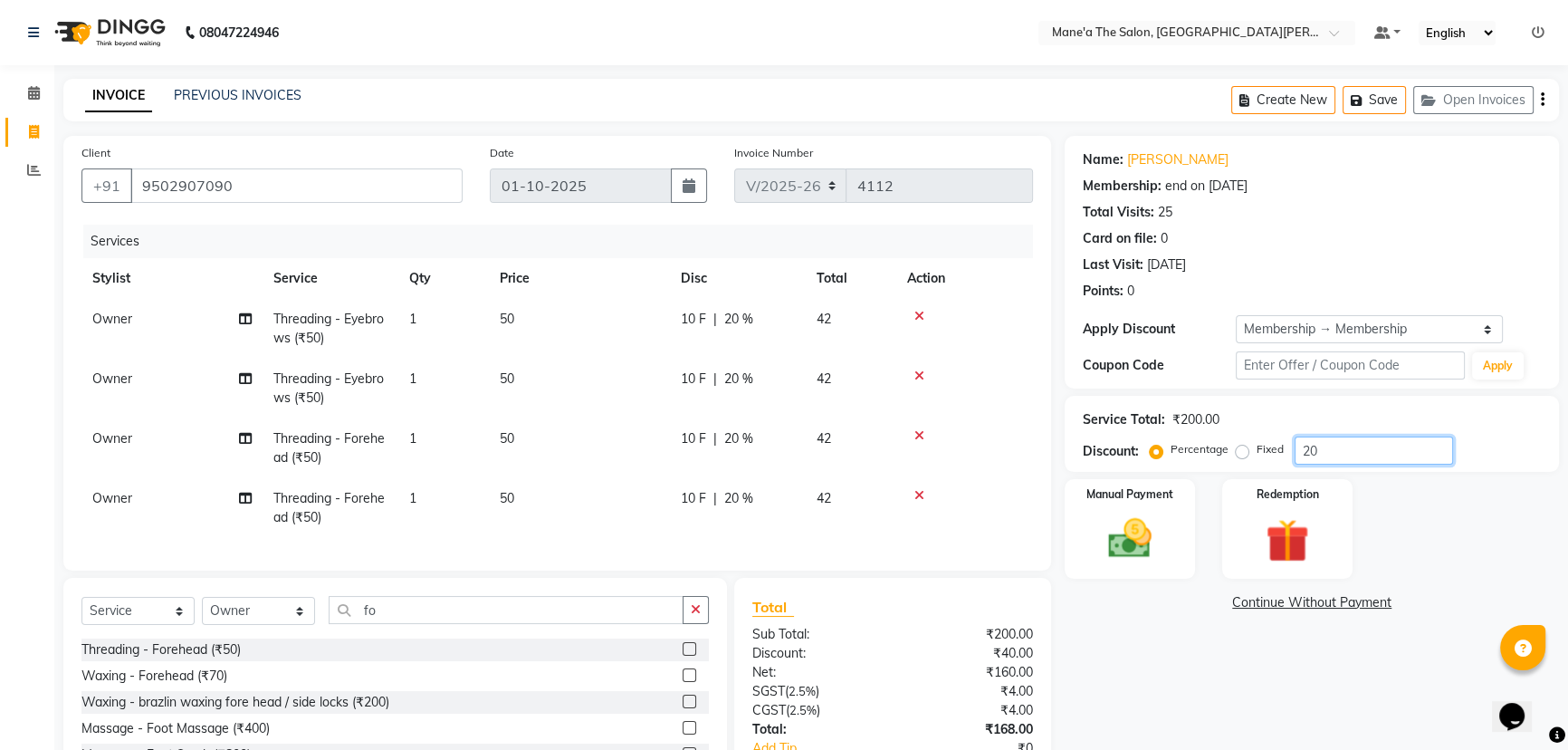
click at [1329, 443] on input "20" at bounding box center [1373, 450] width 158 height 28
type input "2"
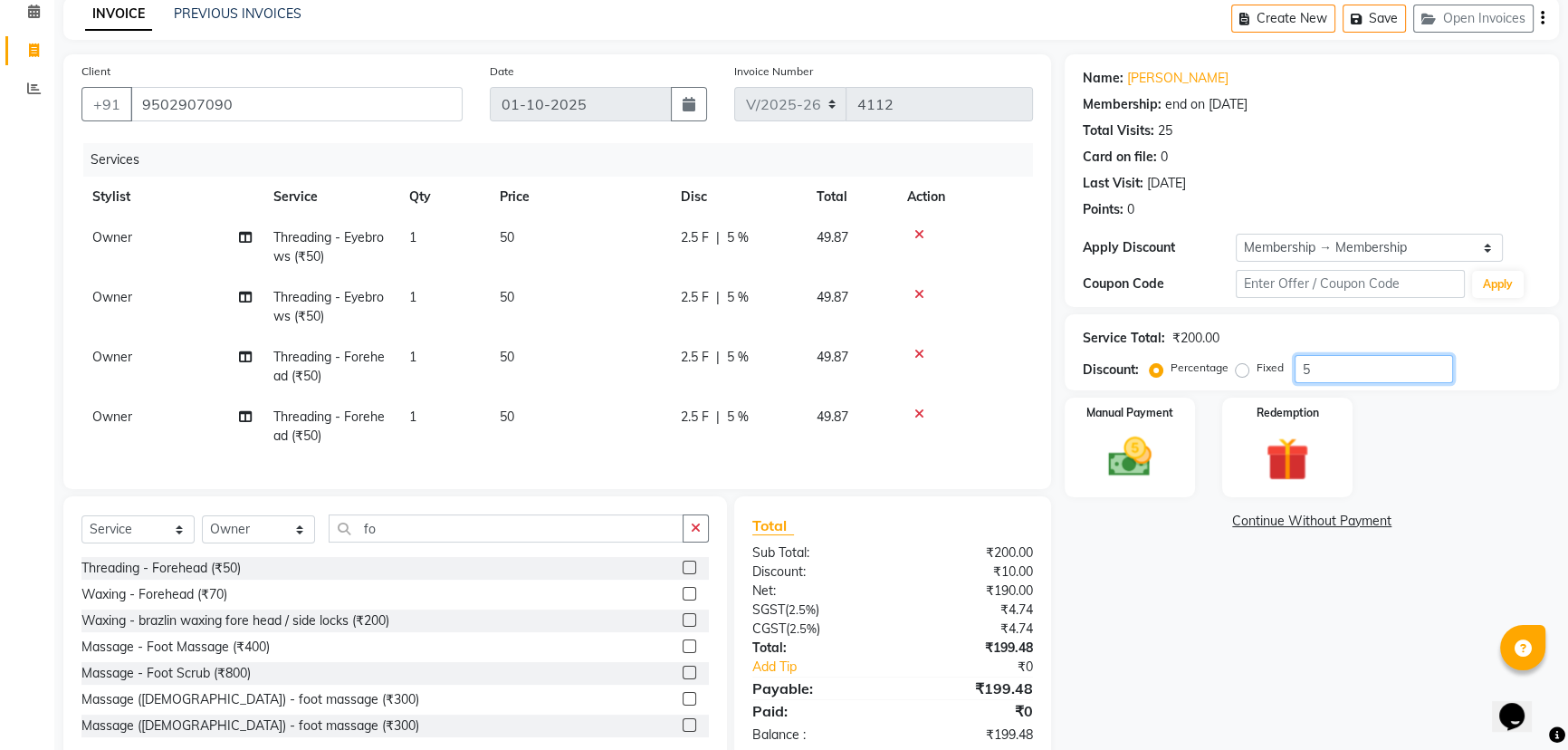
scroll to position [135, 0]
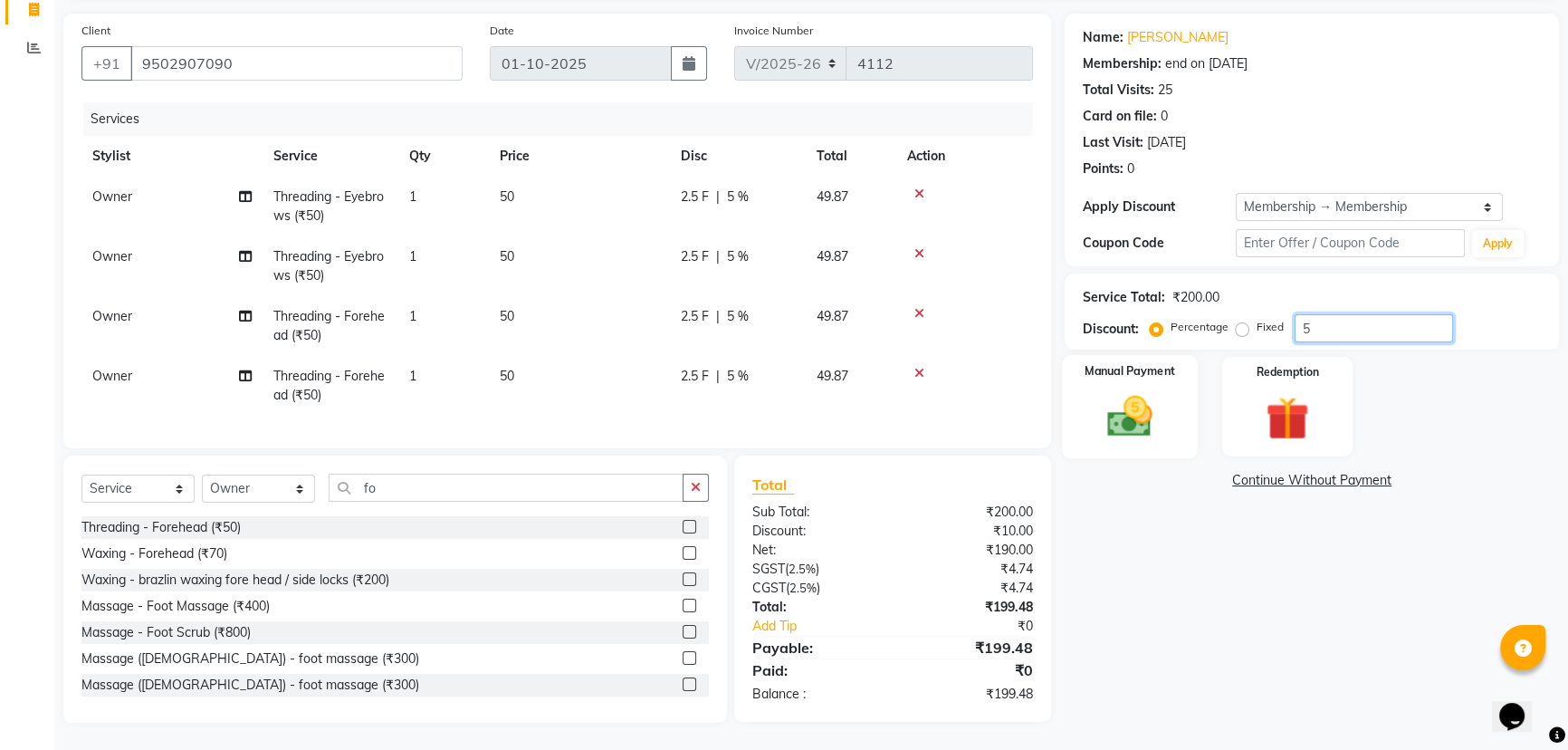
type input "5"
click at [1157, 391] on img at bounding box center [1130, 415] width 73 height 51
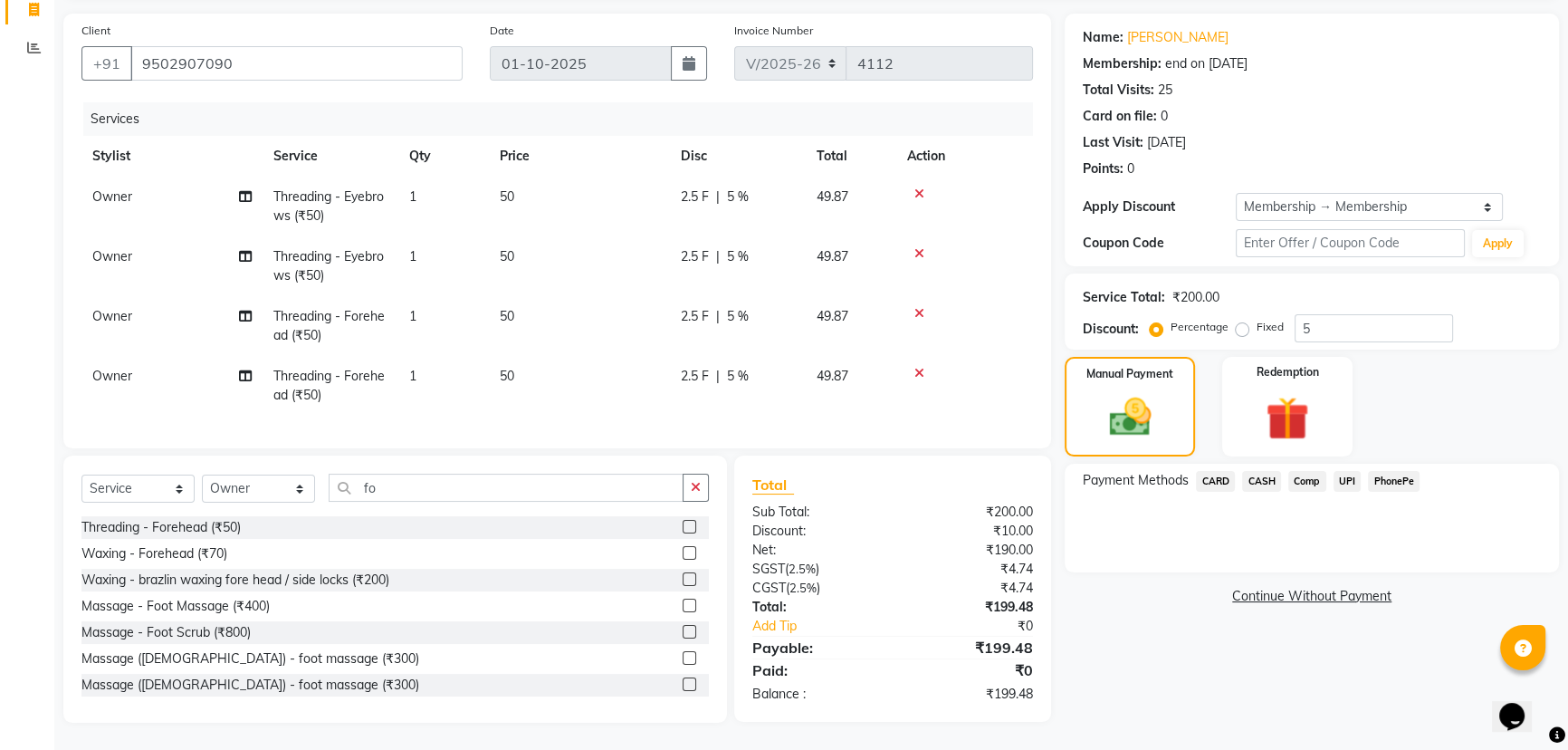
click at [1404, 471] on span "PhonePe" at bounding box center [1392, 482] width 51 height 21
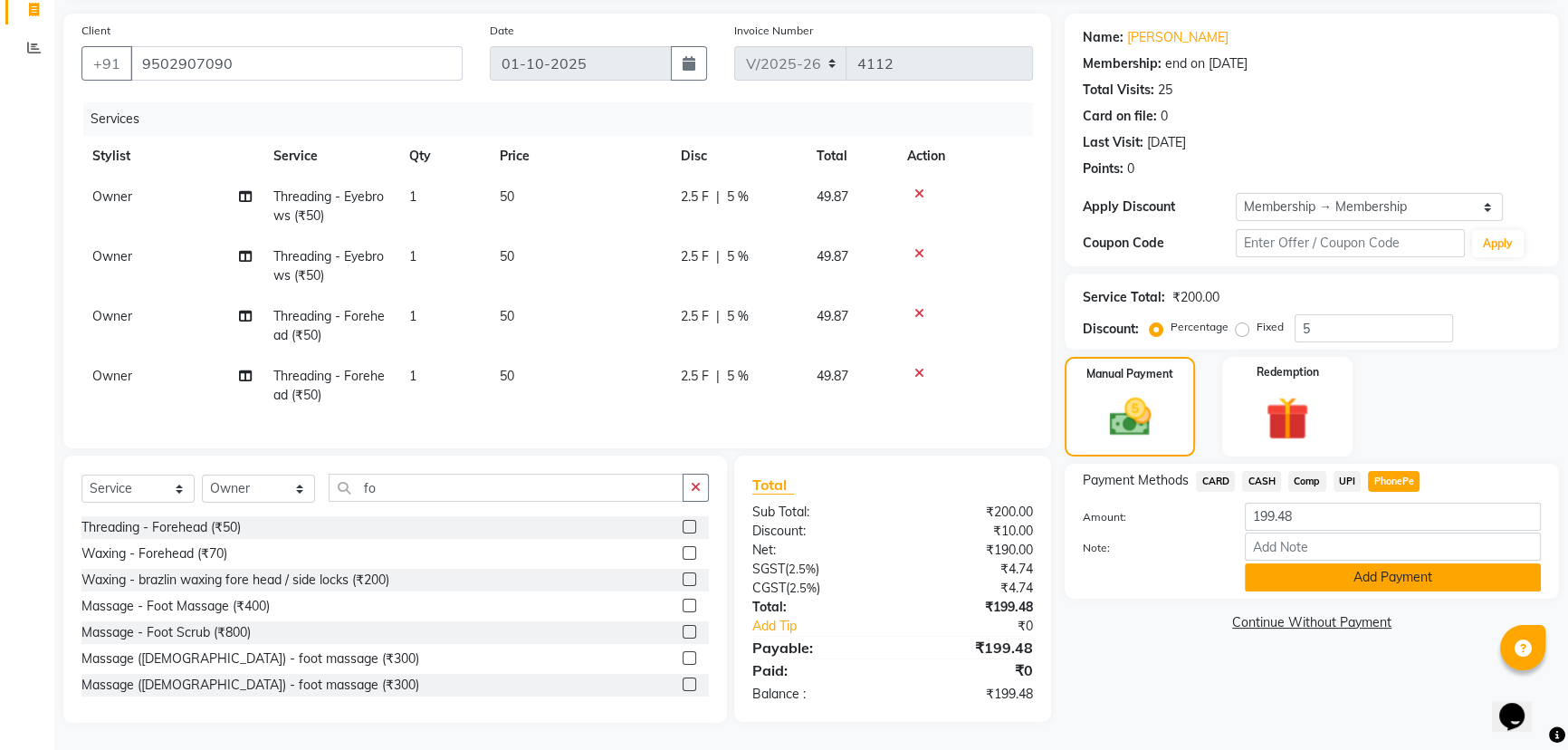
click at [1402, 566] on button "Add Payment" at bounding box center [1392, 576] width 296 height 28
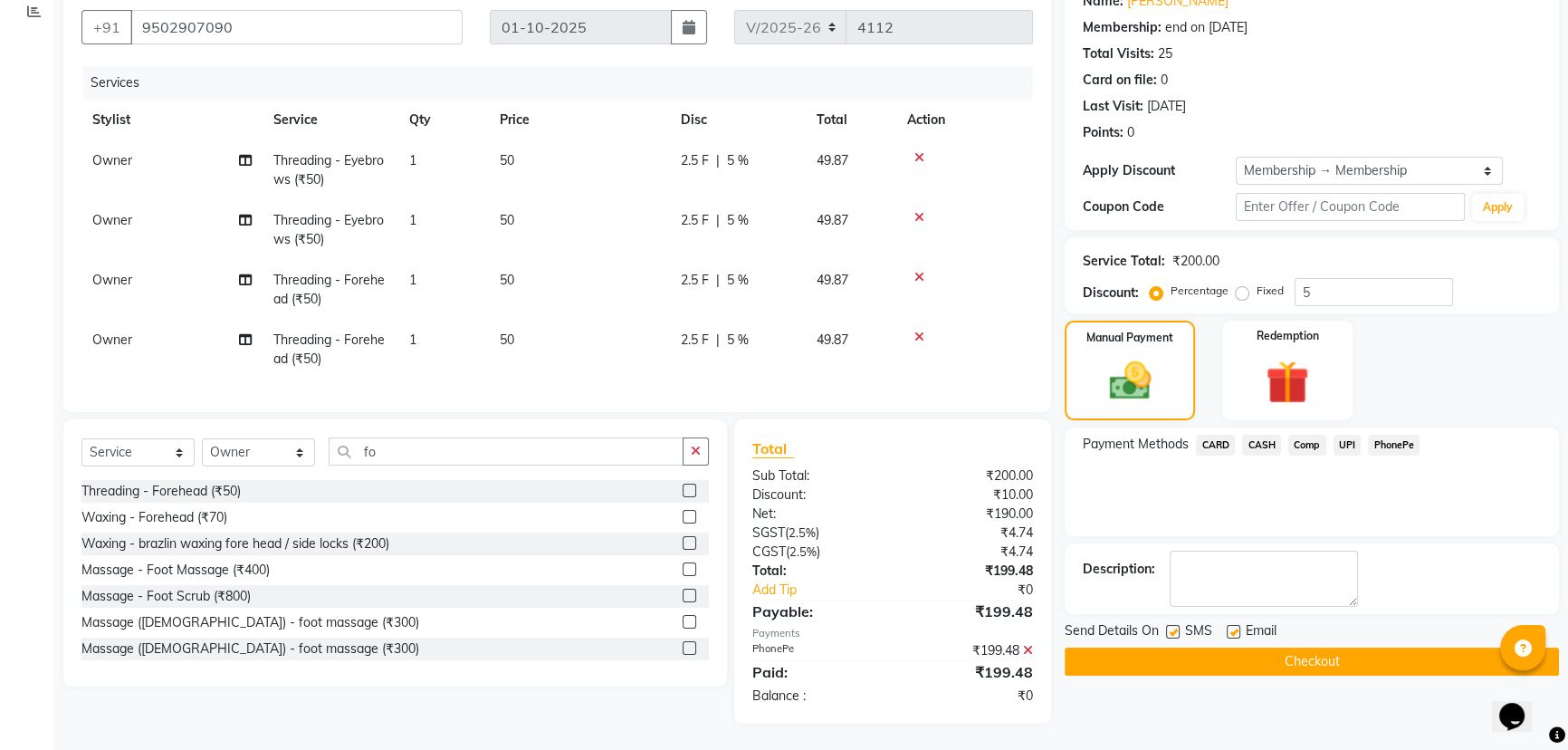
scroll to position [172, 0]
click at [1291, 653] on button "Checkout" at bounding box center [1311, 660] width 494 height 28
